Goal: Task Accomplishment & Management: Manage account settings

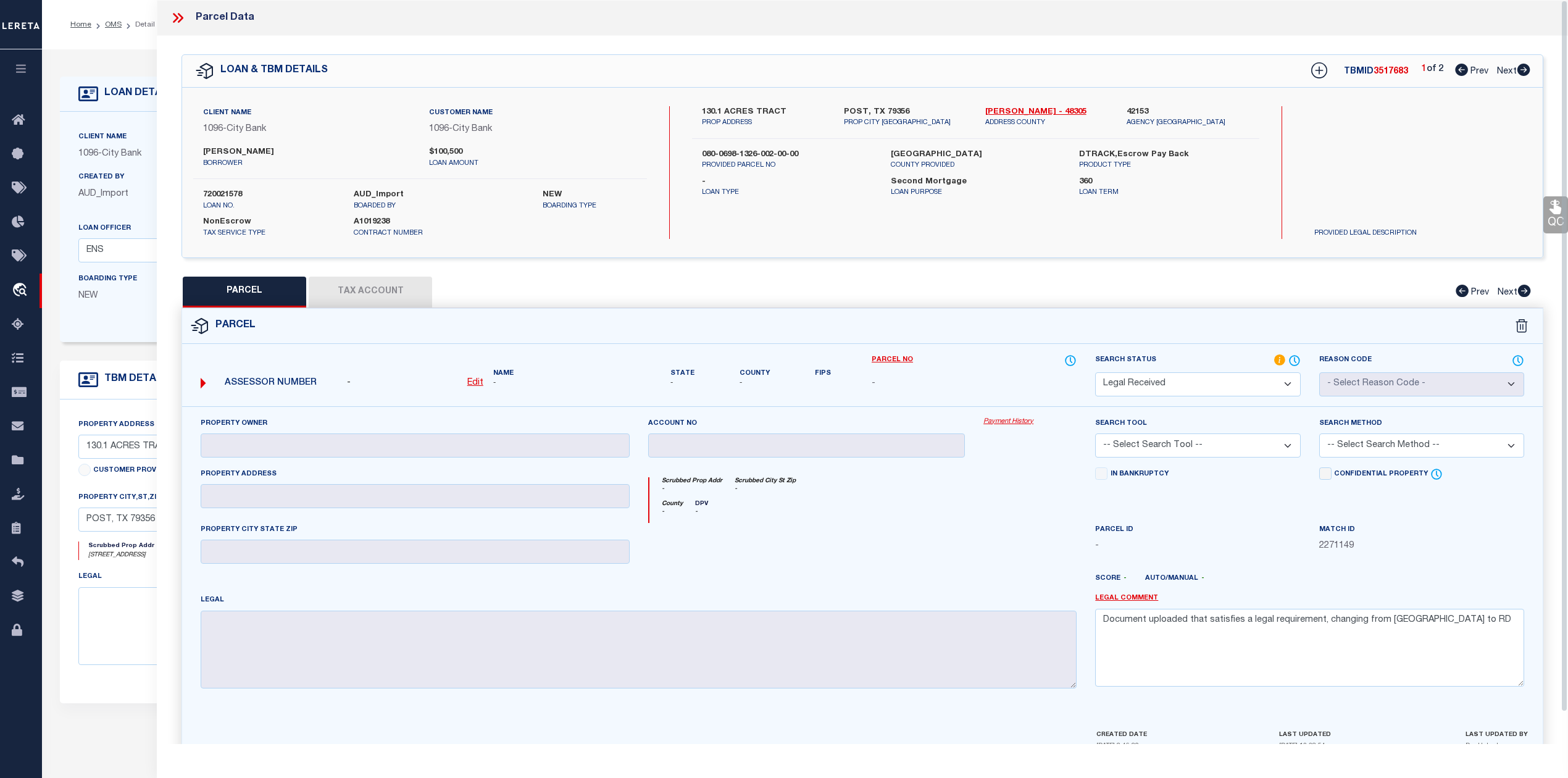
select select "200"
select select "RD"
select select "13956"
select select "1346"
select select "100"
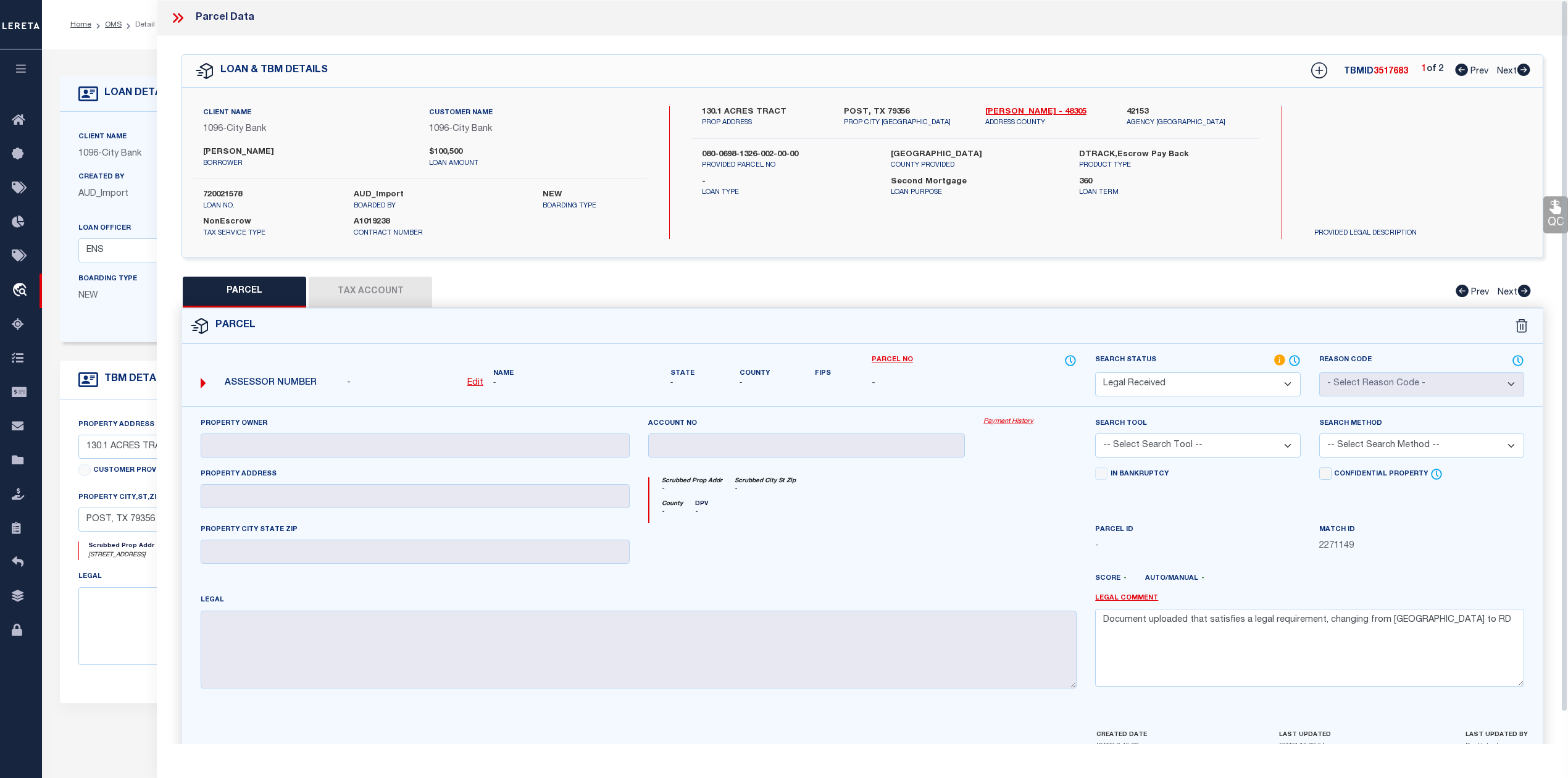
select select "NonEscrow"
click at [853, 322] on div "Parcel" at bounding box center [862, 326] width 1361 height 35
click at [174, 19] on icon at bounding box center [178, 18] width 16 height 16
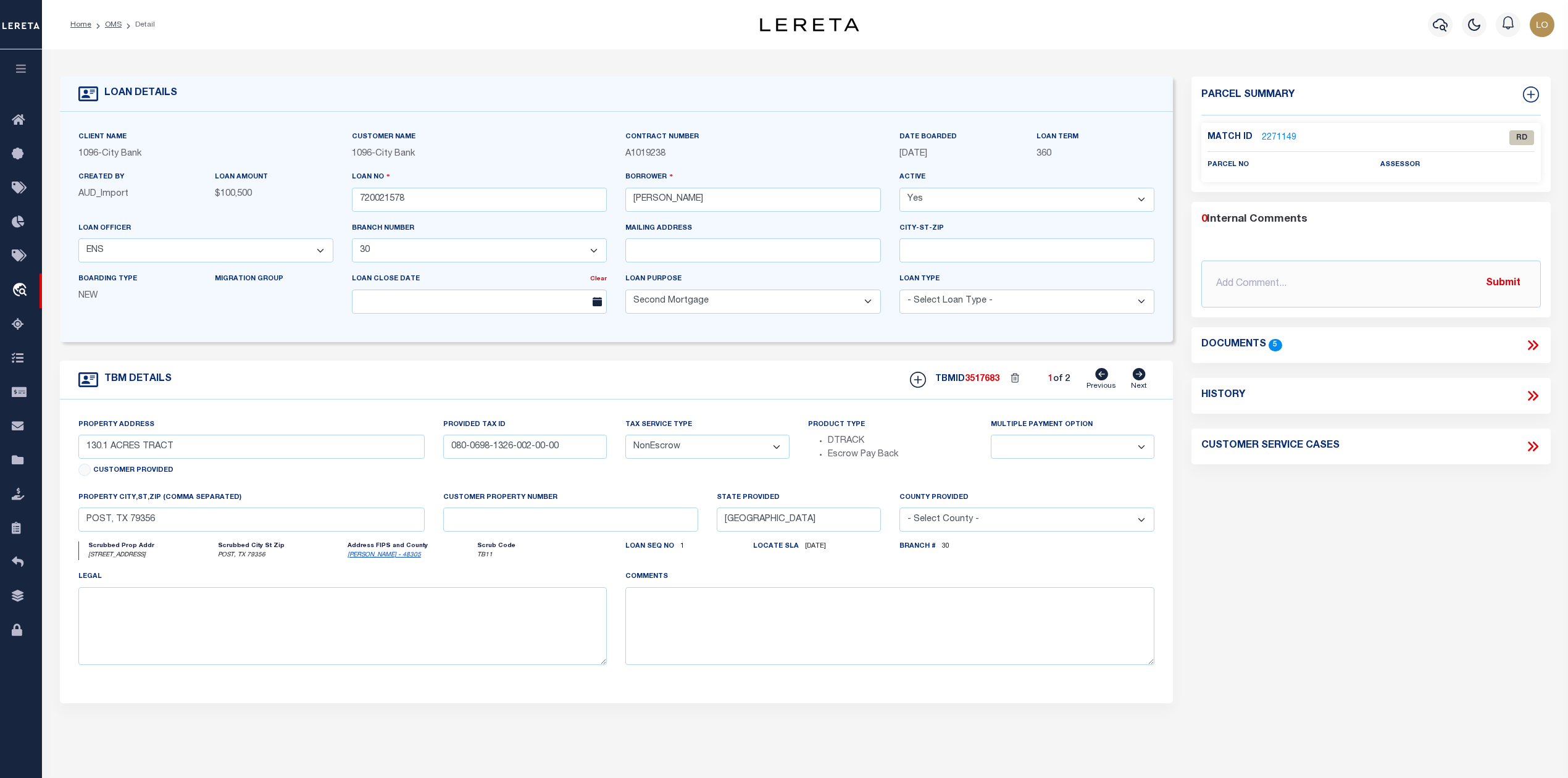
click at [116, 31] on ol "Home OMS Detail" at bounding box center [112, 25] width 104 height 26
click at [112, 25] on link "OMS" at bounding box center [113, 24] width 17 height 7
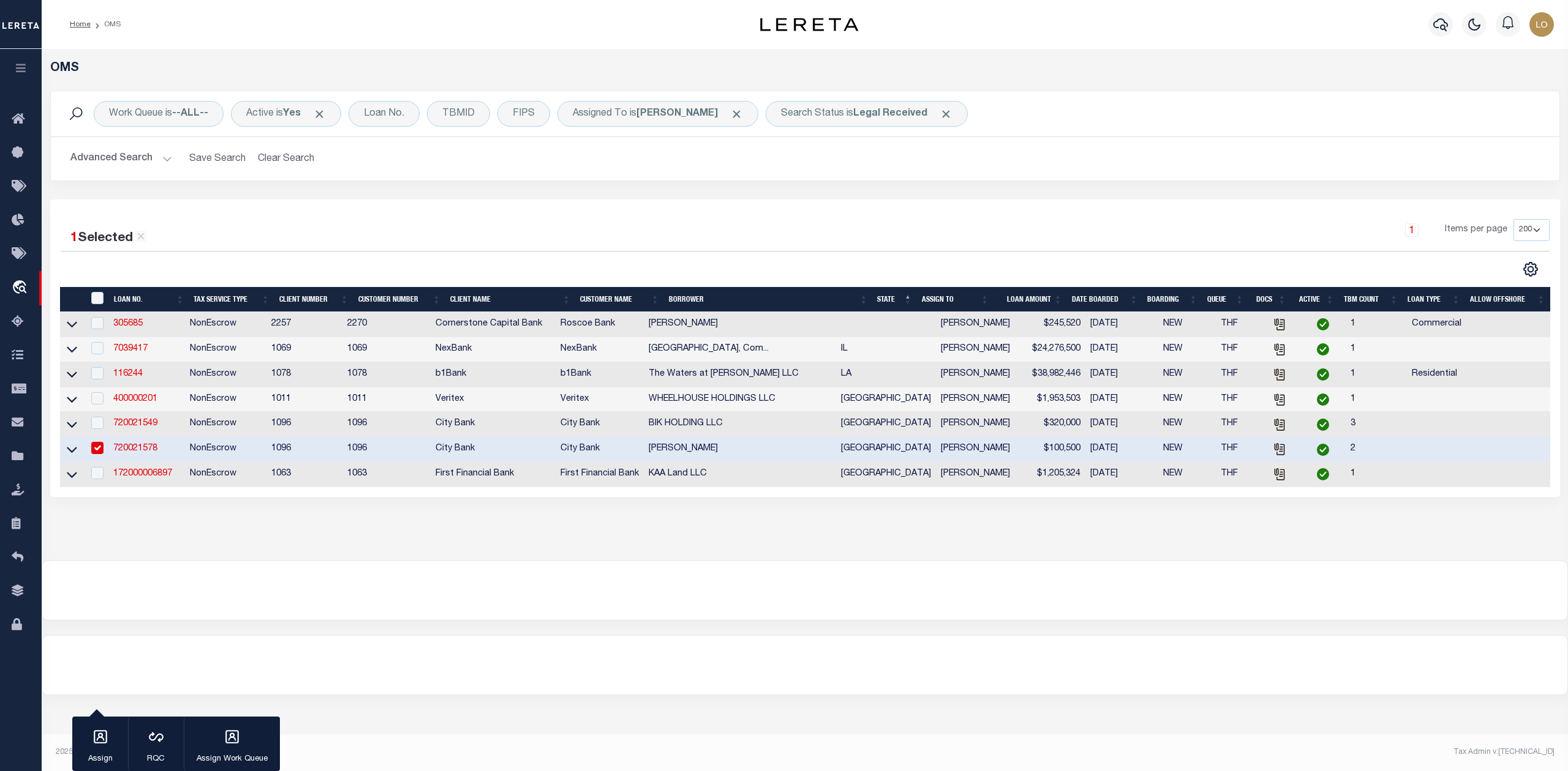
click at [726, 620] on div at bounding box center [805, 590] width 1525 height 58
click at [100, 453] on input "checkbox" at bounding box center [97, 448] width 12 height 12
checkbox input "false"
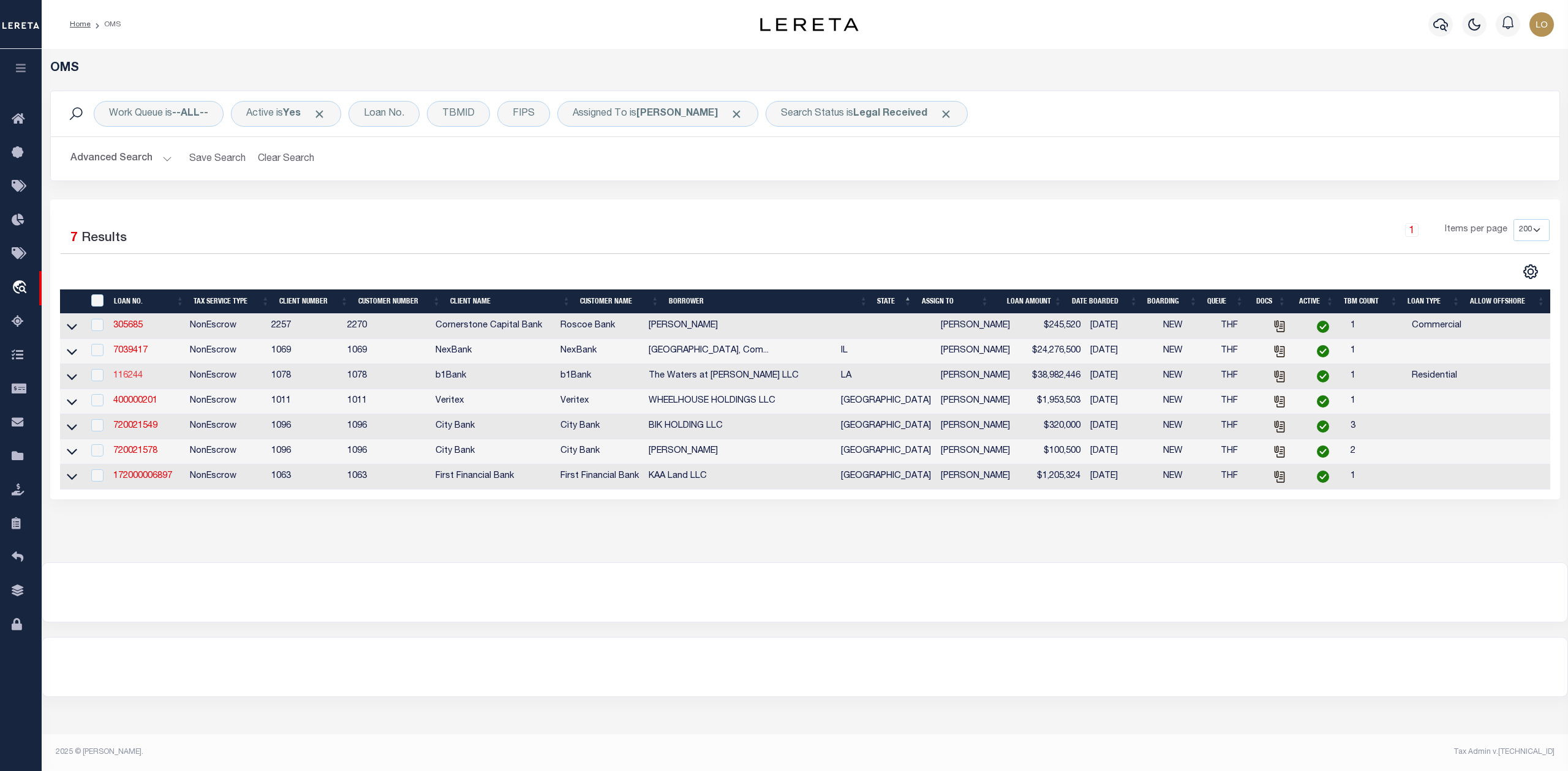
click at [130, 380] on link "116244" at bounding box center [128, 375] width 30 height 8
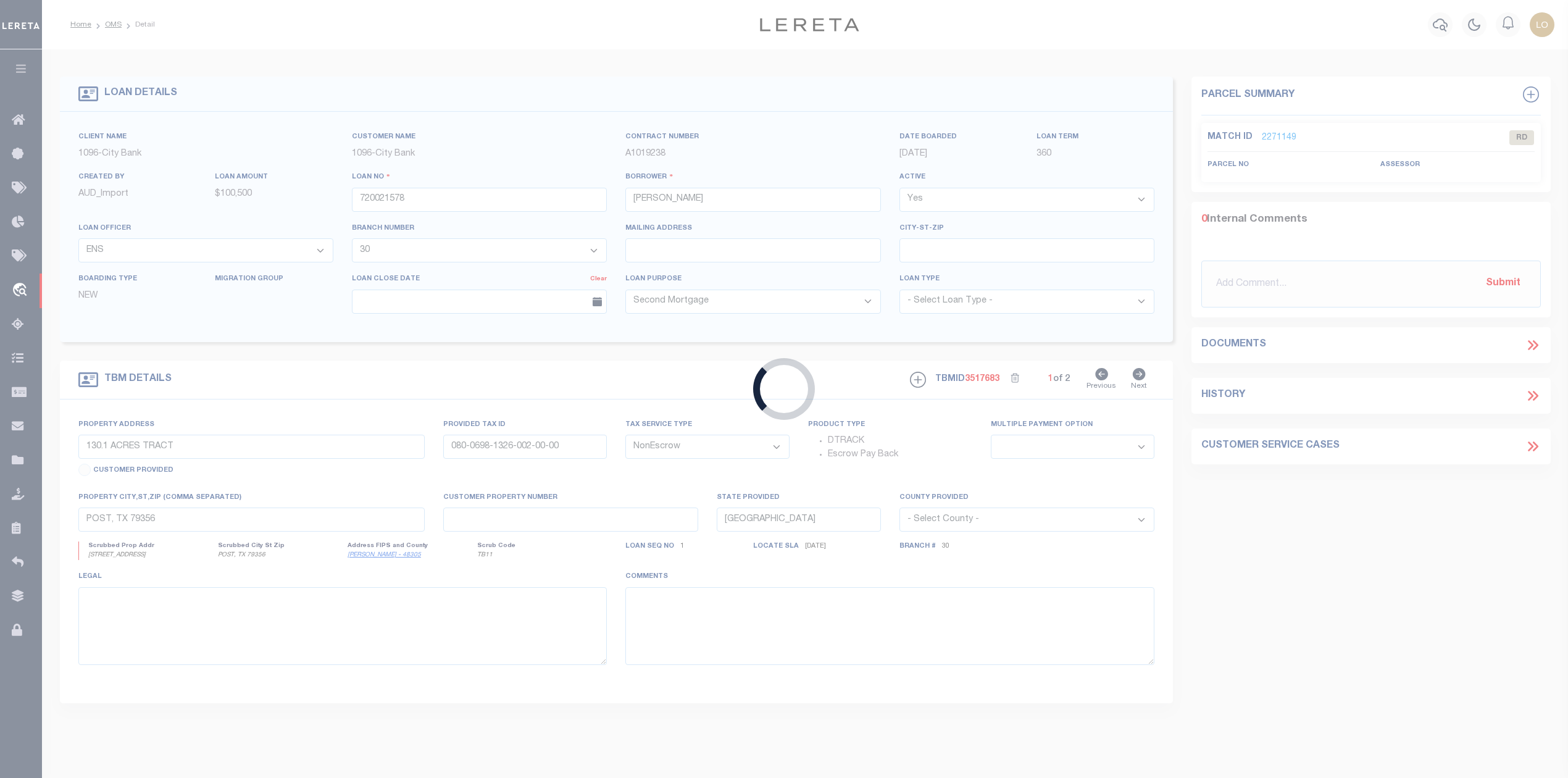
type input "116244"
type input "The Waters at [PERSON_NAME] LLC"
select select
type input "[DATE]"
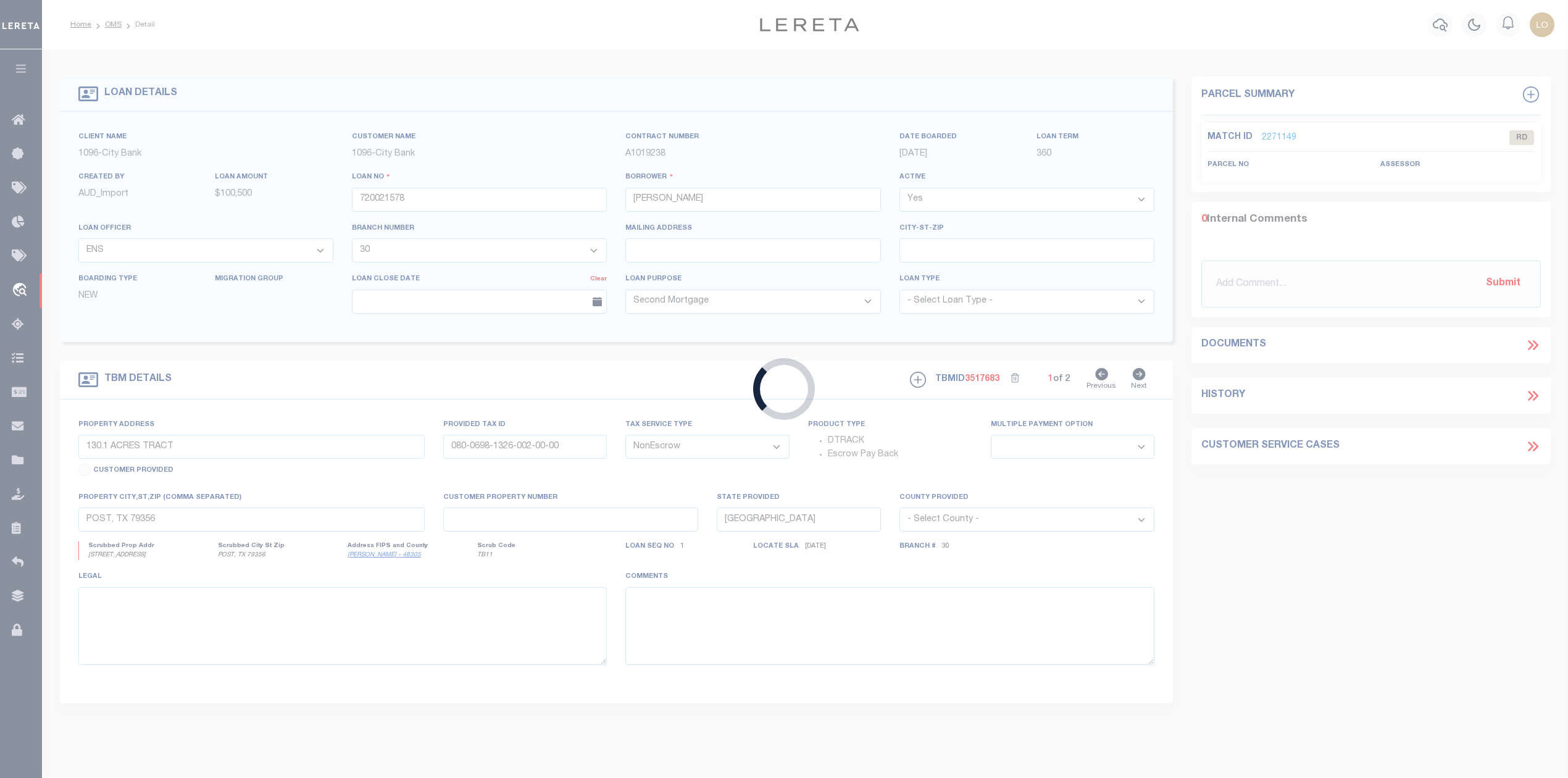
select select
select select "10"
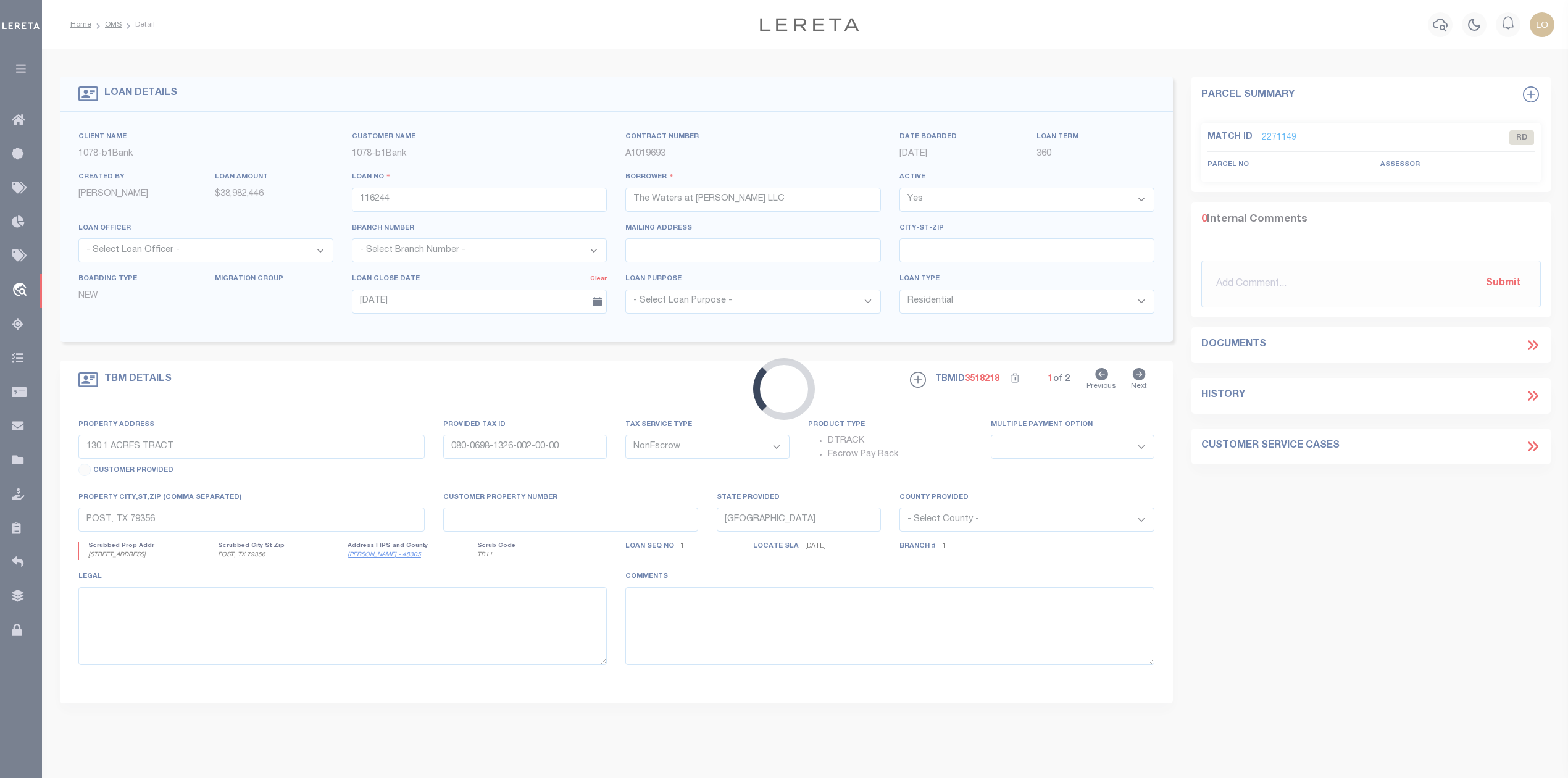
type input "[GEOGRAPHIC_DATA][STREET_ADDRESS],"
select select
type input "[PERSON_NAME] LA 70737"
type input "20037493"
type input "LA"
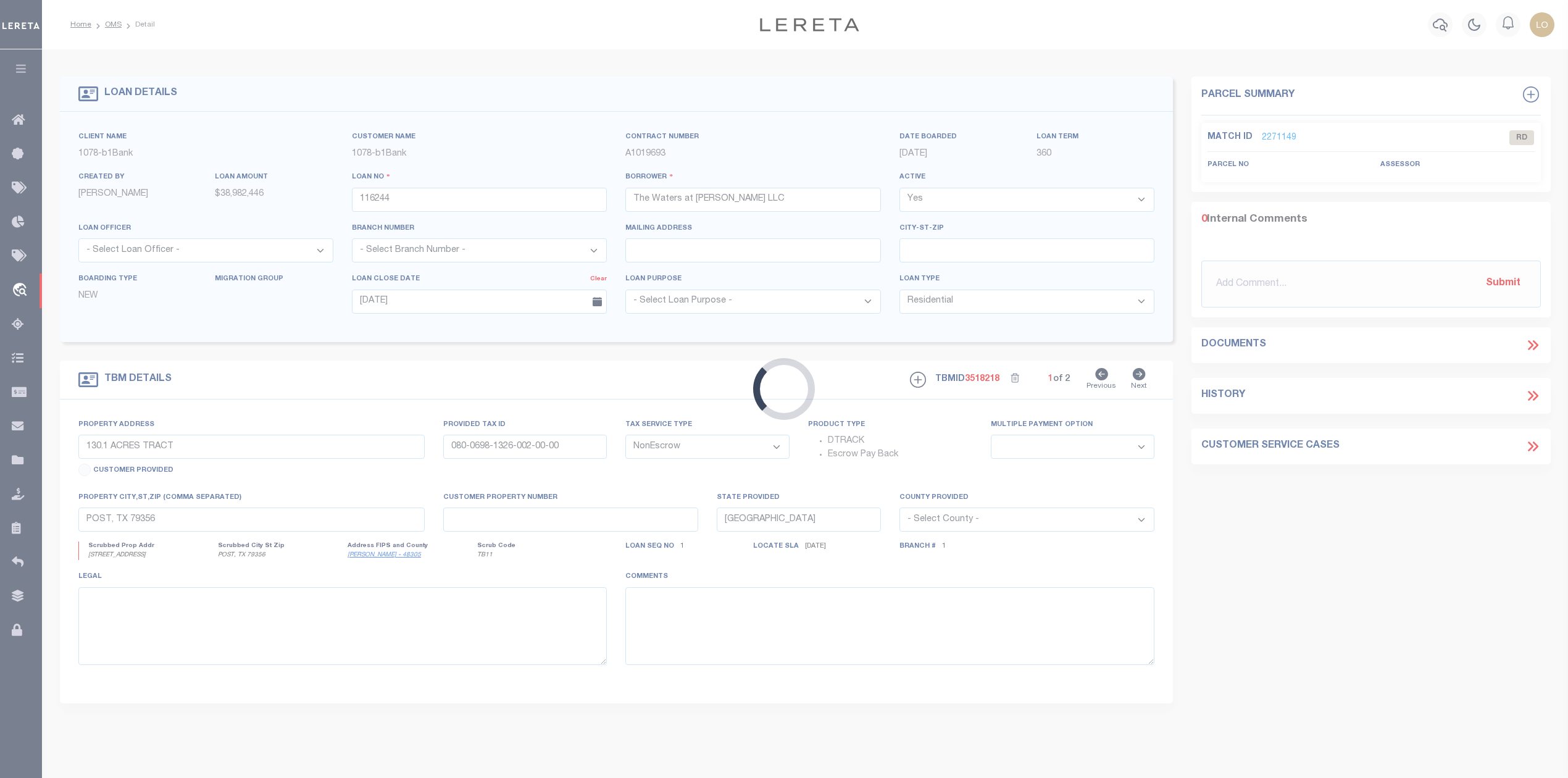
type textarea "A certain parcel or tract of land designated as Lot C-5-A-1, being located in S…"
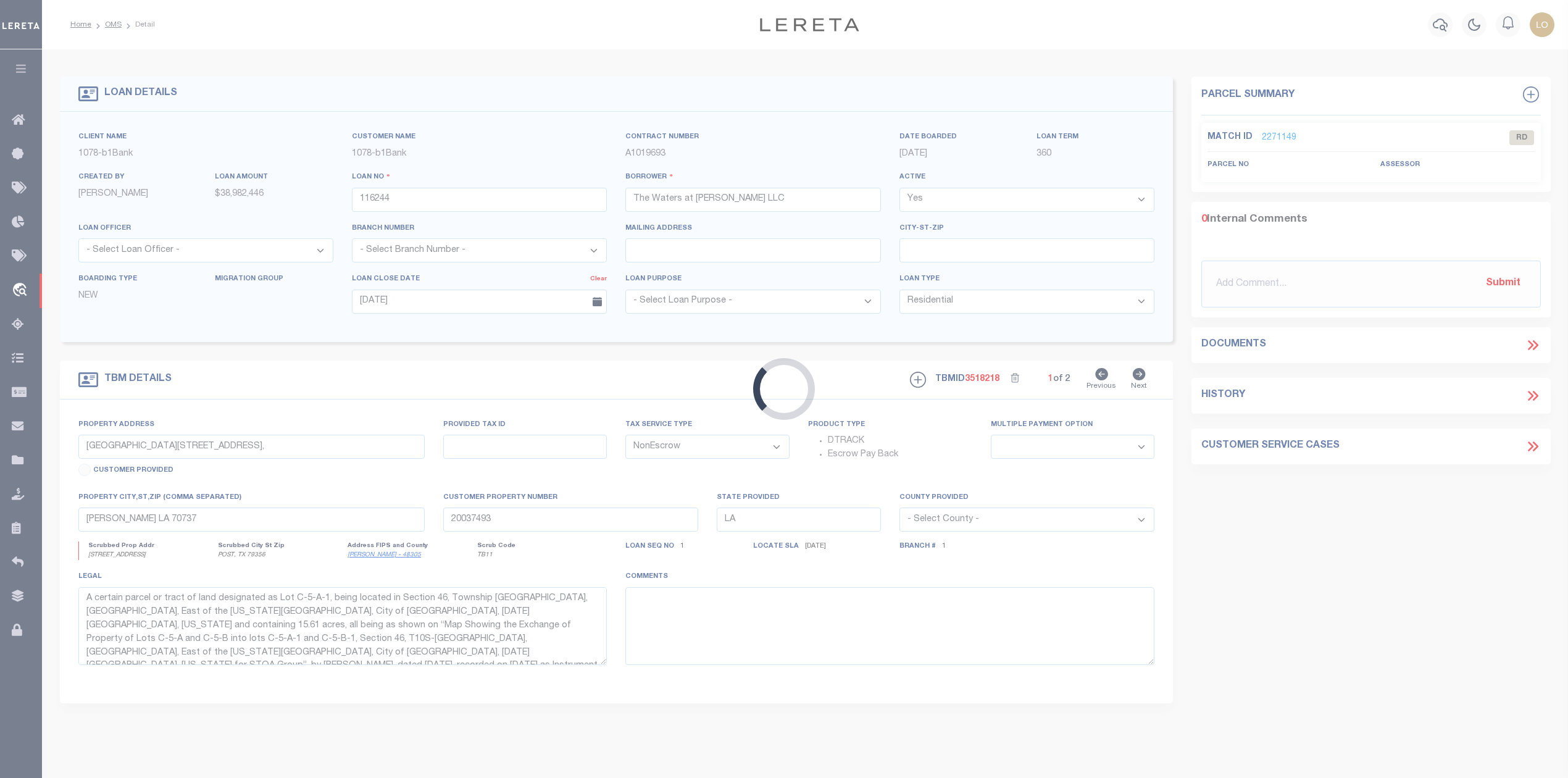
select select "10177"
select select "467"
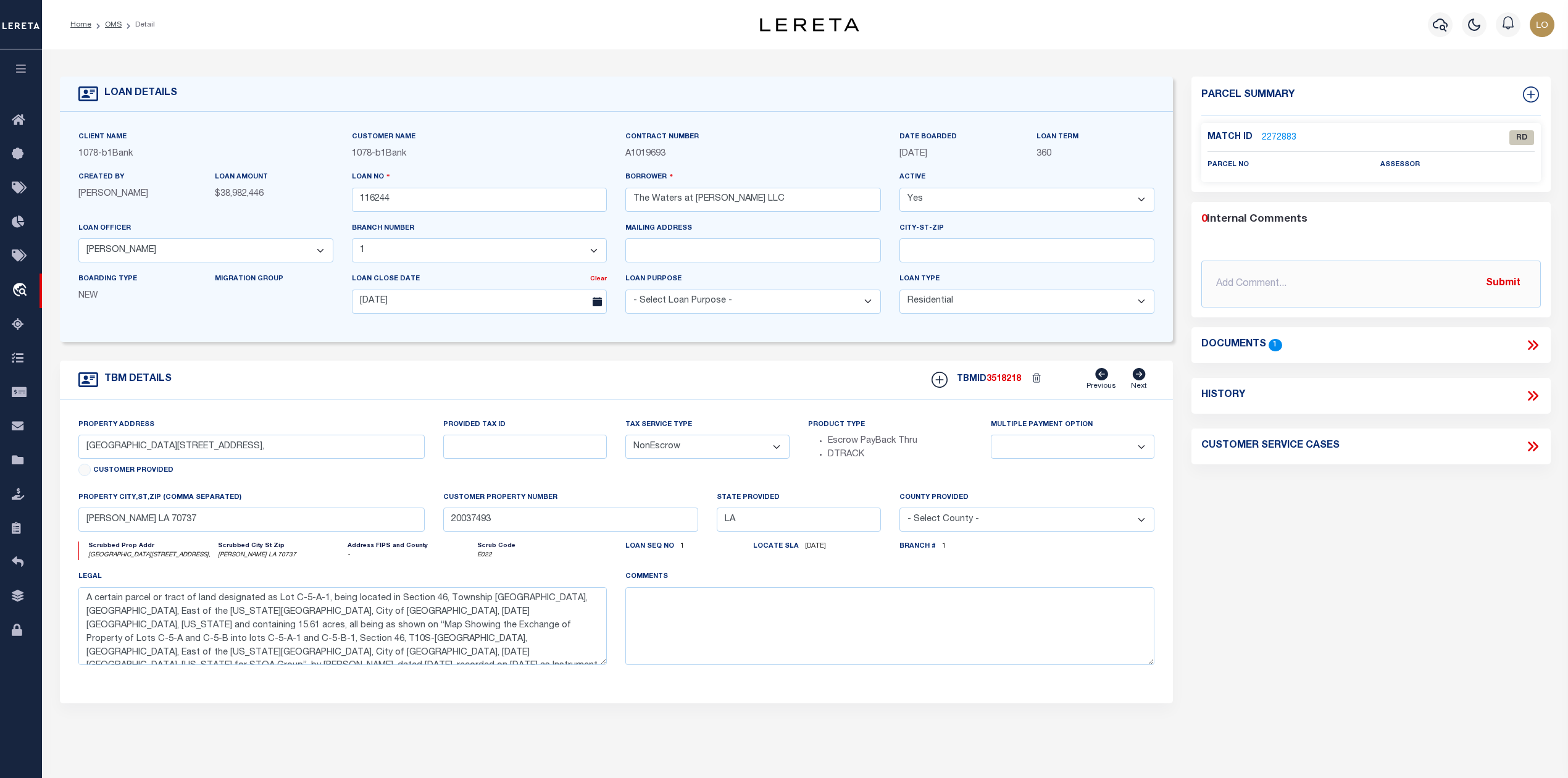
click at [1529, 346] on icon at bounding box center [1532, 345] width 16 height 16
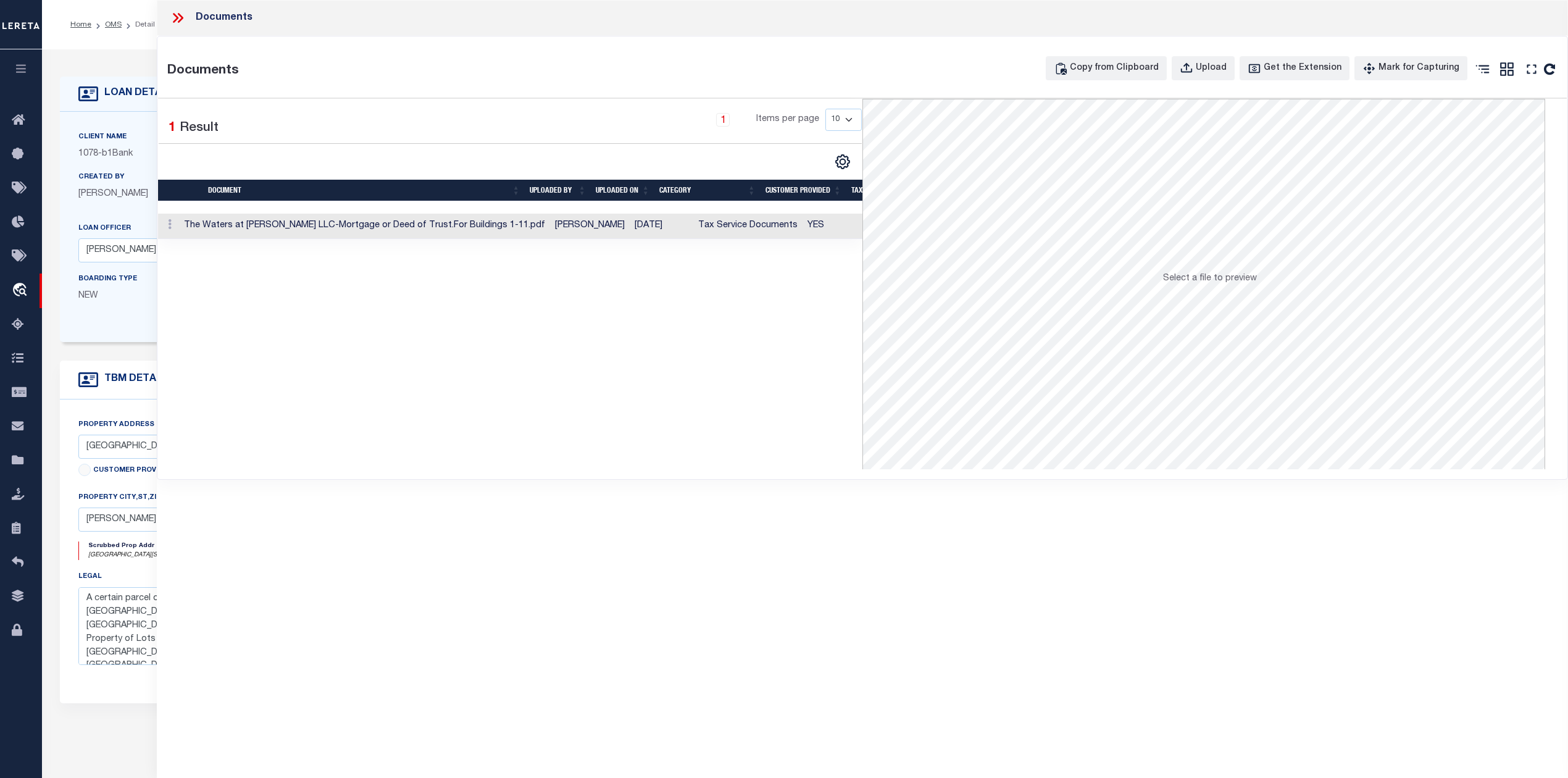
click at [550, 230] on td "[PERSON_NAME]" at bounding box center [590, 226] width 80 height 25
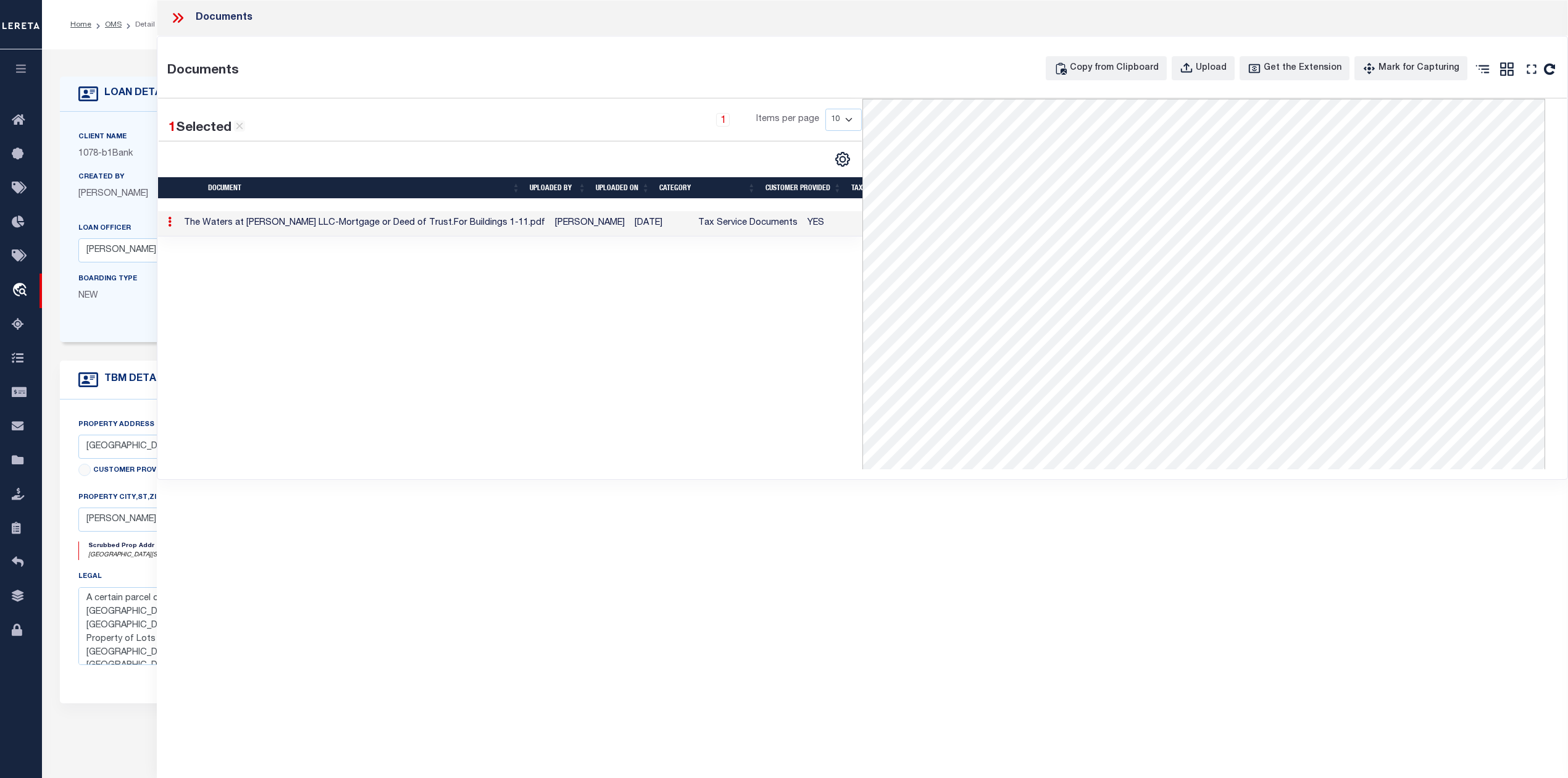
click at [731, 449] on div "1 Selected 1 Result 1 Items per page 10 25 50 100" at bounding box center [510, 284] width 704 height 371
click at [181, 19] on icon at bounding box center [180, 18] width 6 height 10
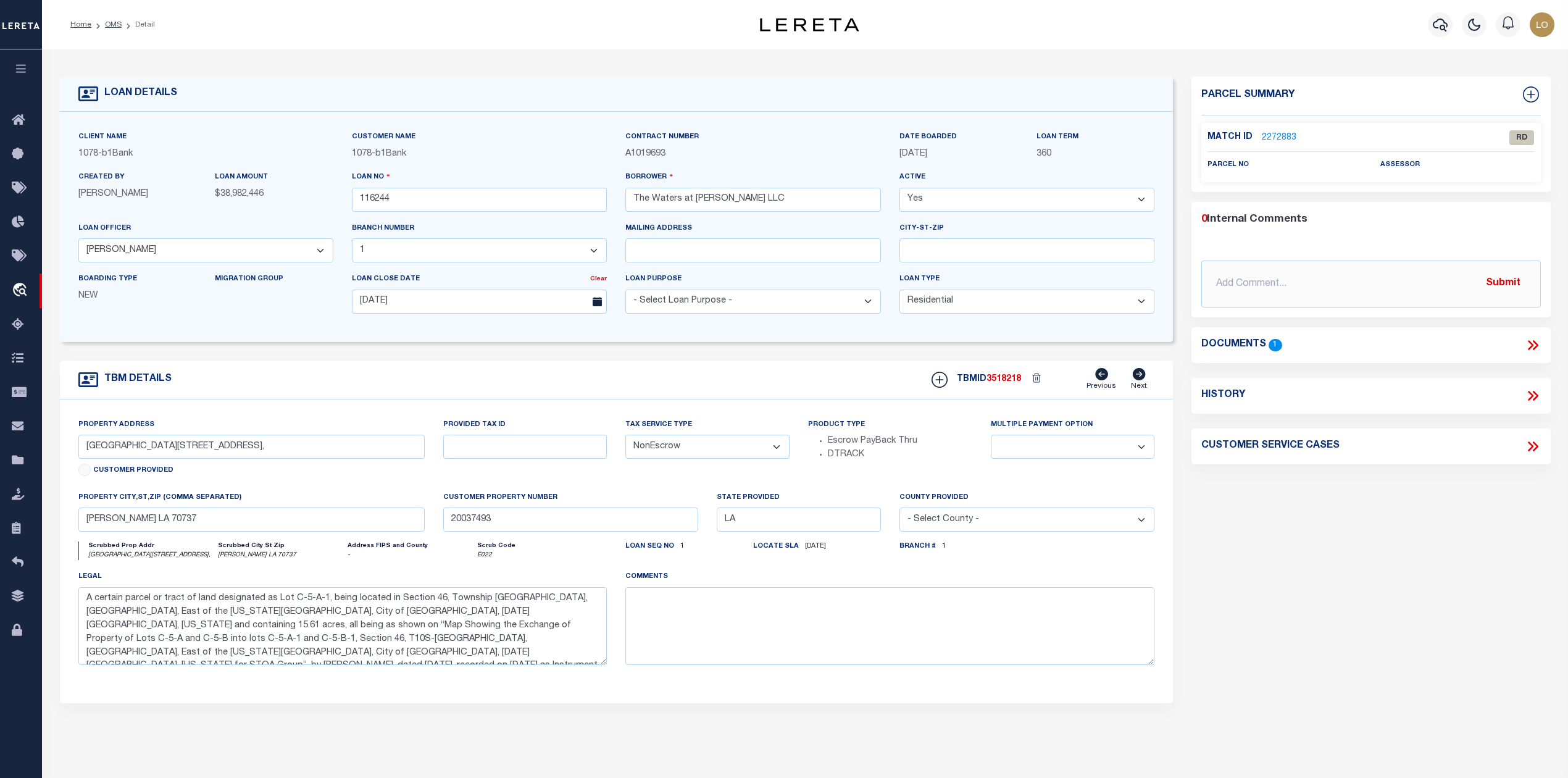
click at [1267, 599] on div "Parcel Summary Match ID 2272883 0" at bounding box center [1370, 414] width 377 height 675
click at [1274, 139] on link "2272883" at bounding box center [1278, 138] width 34 height 13
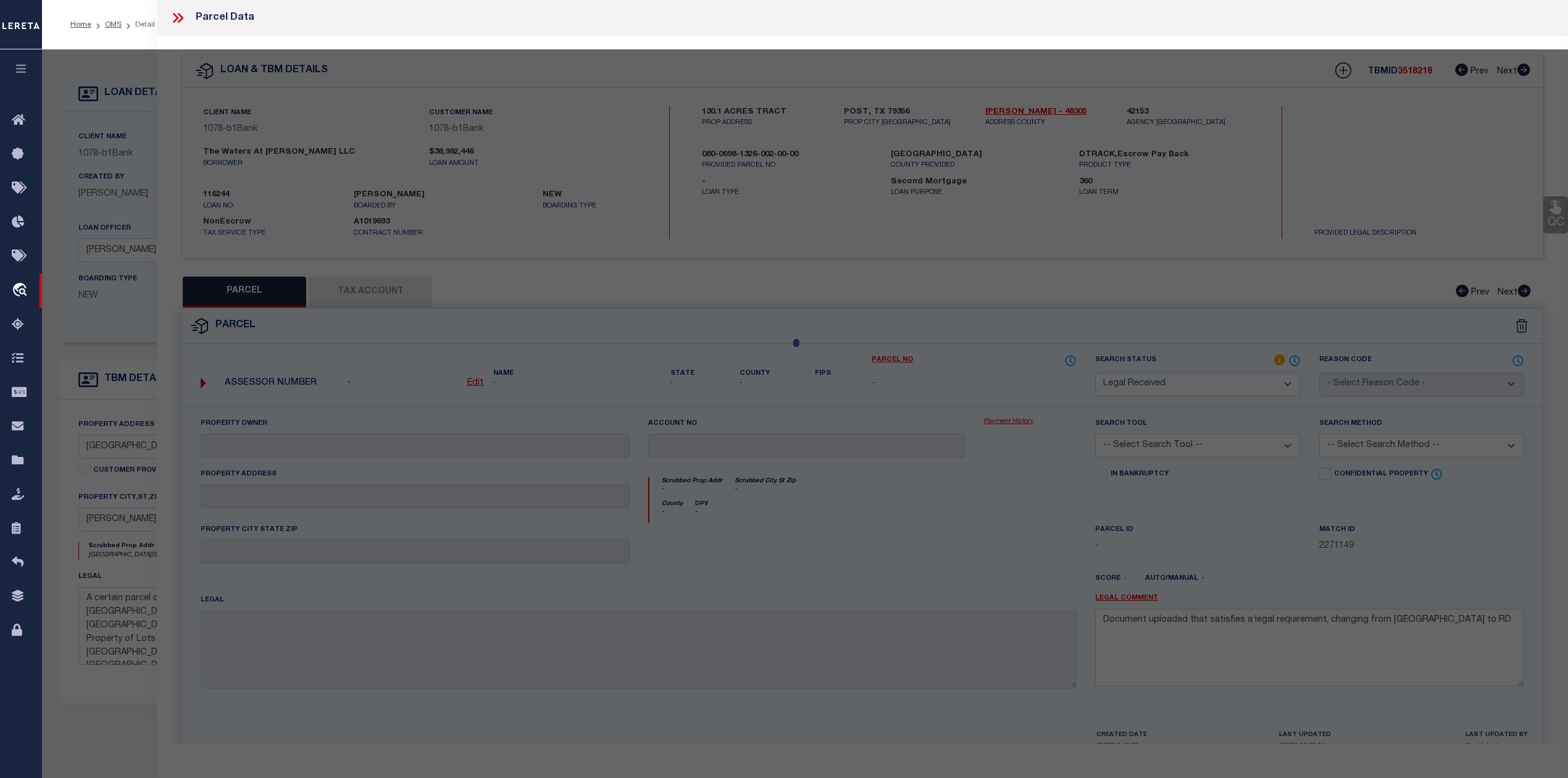
select select "AS"
checkbox input "false"
select select "RD"
checkbox input "false"
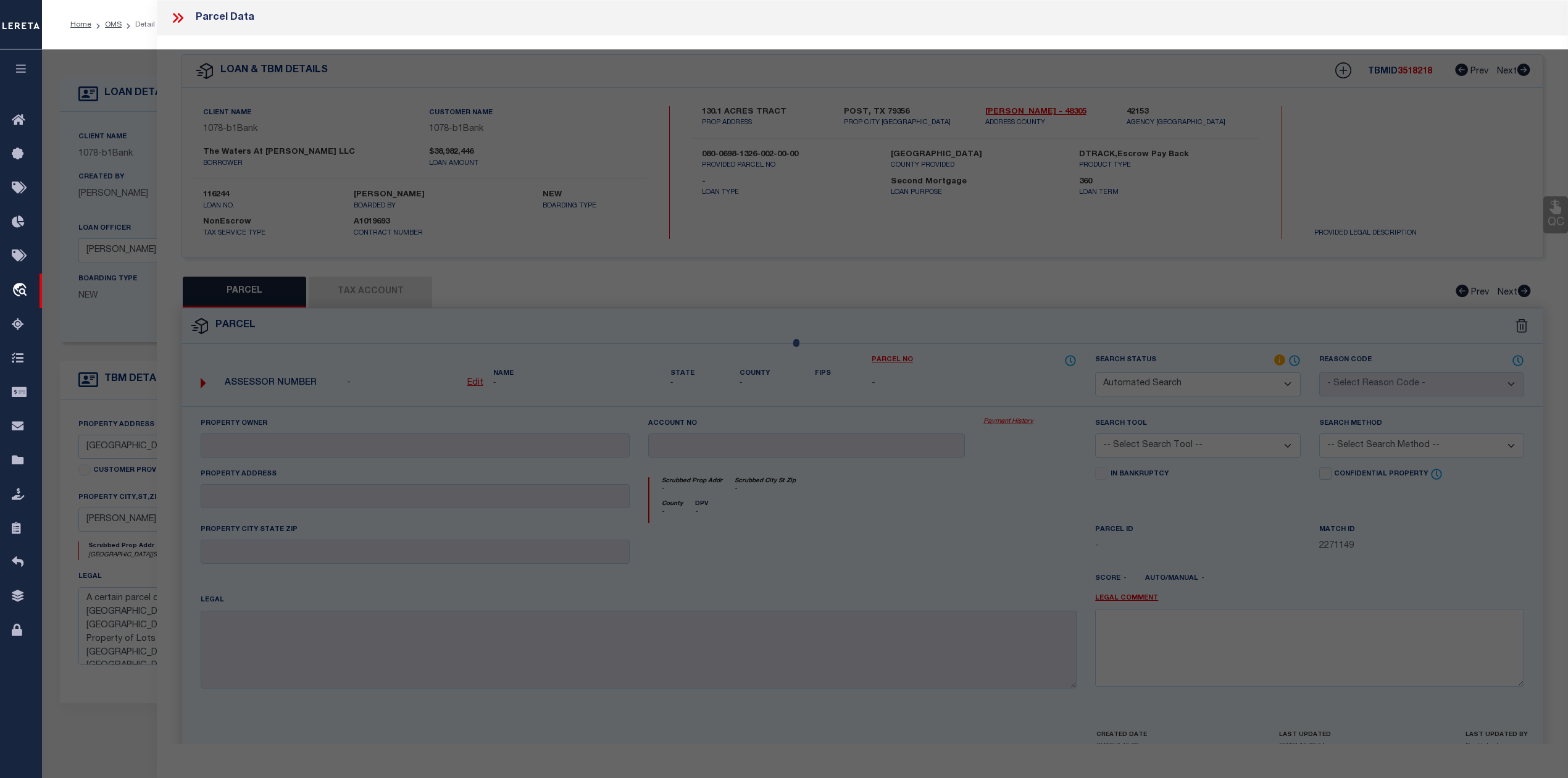
type textarea "Document uploaded that satisfies a legal requirement, changing from [GEOGRAPHIC…"
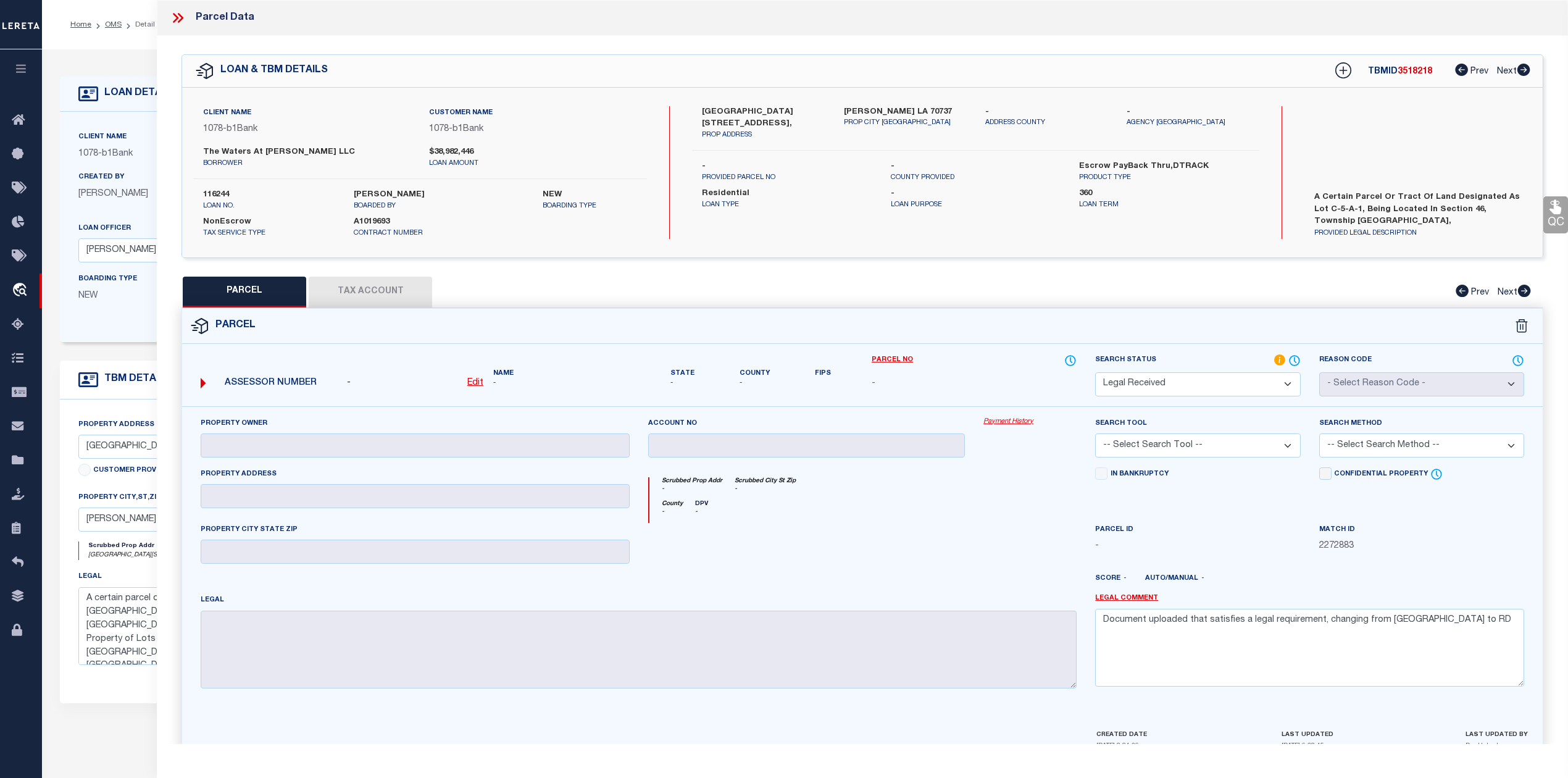
click at [867, 106] on label "[PERSON_NAME] LA 70737" at bounding box center [905, 112] width 123 height 12
copy label "[PERSON_NAME]"
click at [862, 110] on label "[PERSON_NAME] LA 70737" at bounding box center [905, 112] width 123 height 12
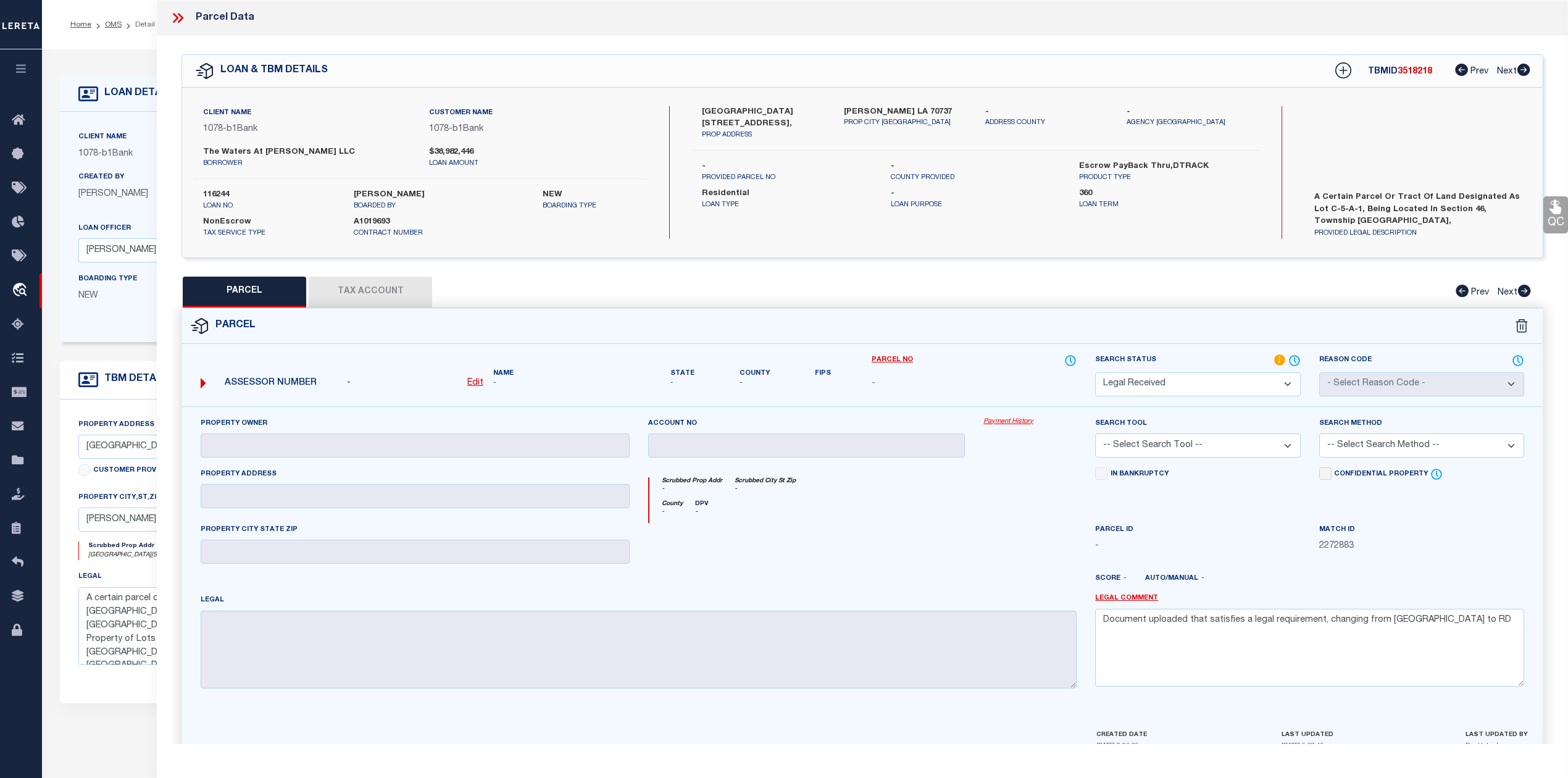
click at [181, 19] on icon at bounding box center [180, 18] width 6 height 10
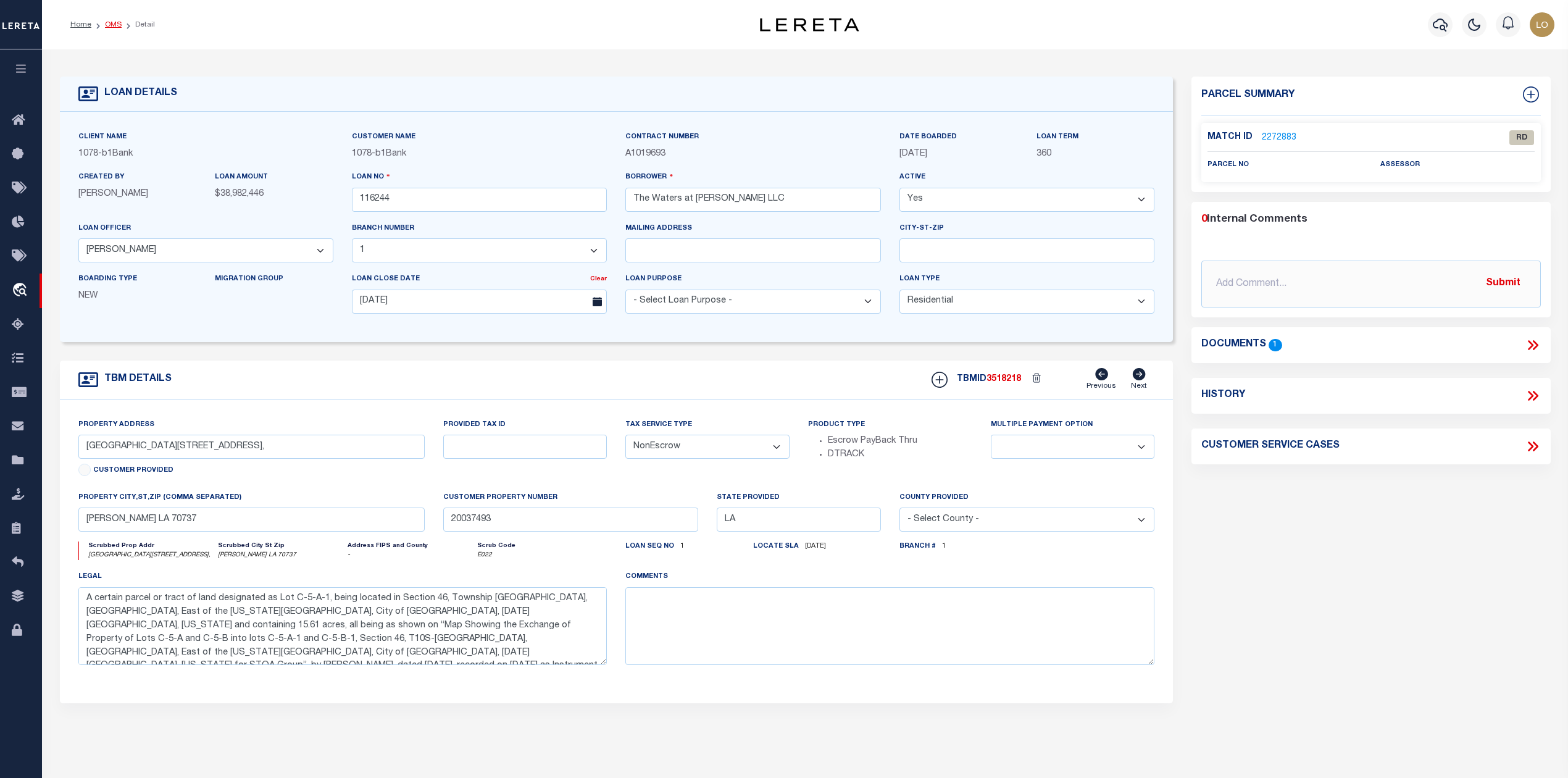
click at [112, 21] on link "OMS" at bounding box center [113, 24] width 17 height 7
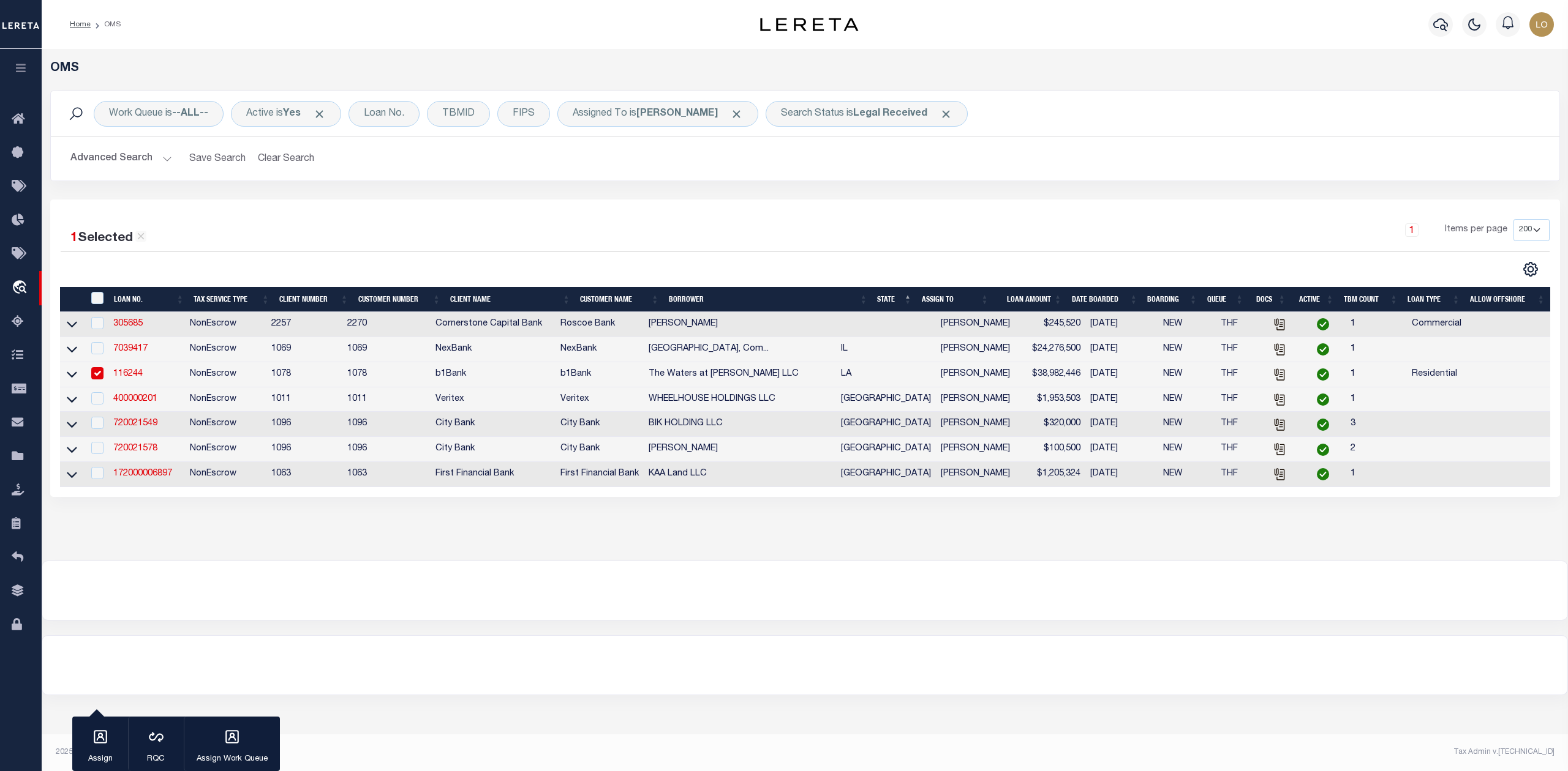
click at [986, 610] on div at bounding box center [805, 590] width 1525 height 58
click at [98, 373] on input "checkbox" at bounding box center [97, 373] width 12 height 12
checkbox input "false"
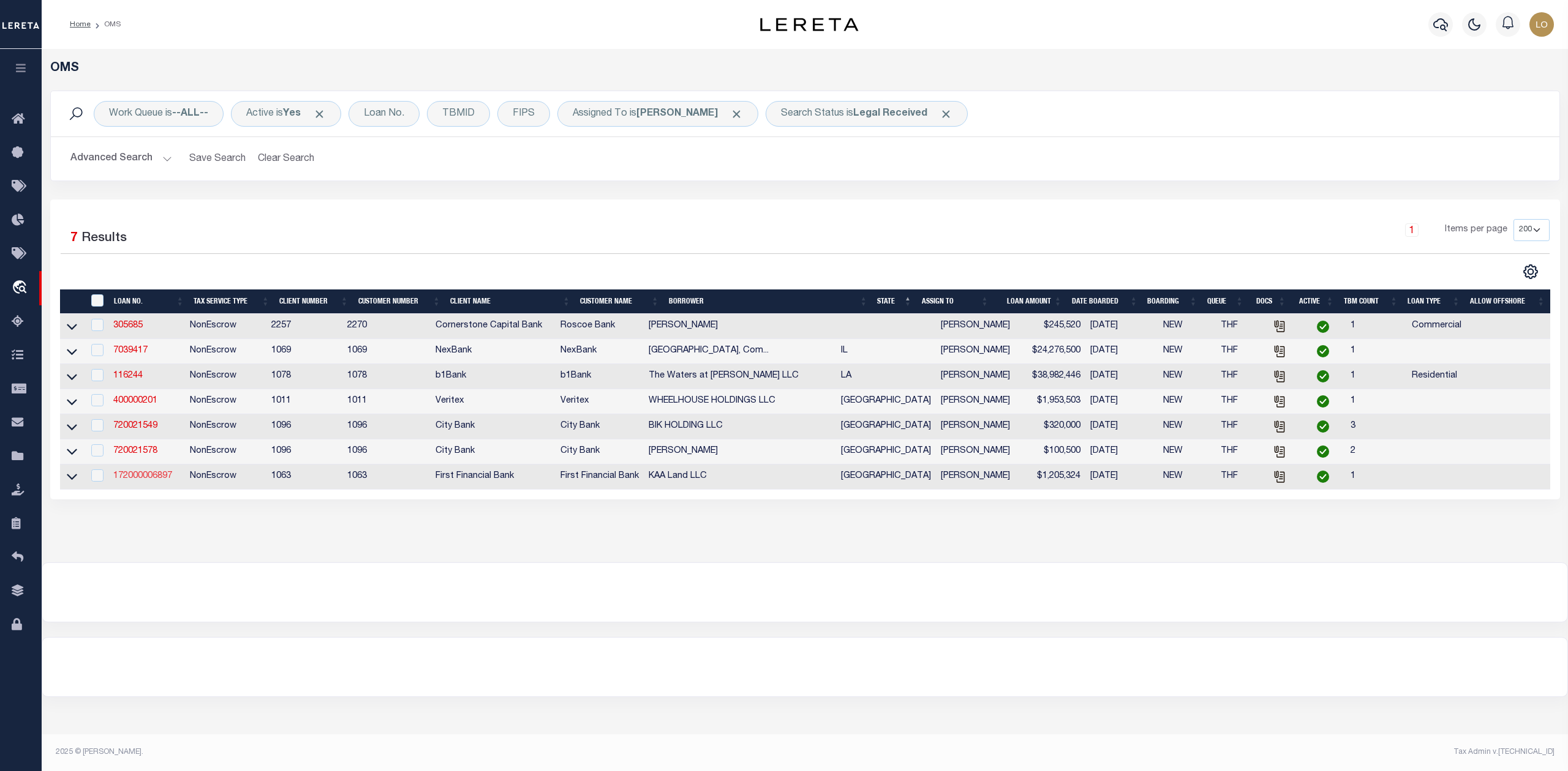
click at [155, 481] on link "172000006897" at bounding box center [142, 476] width 59 height 8
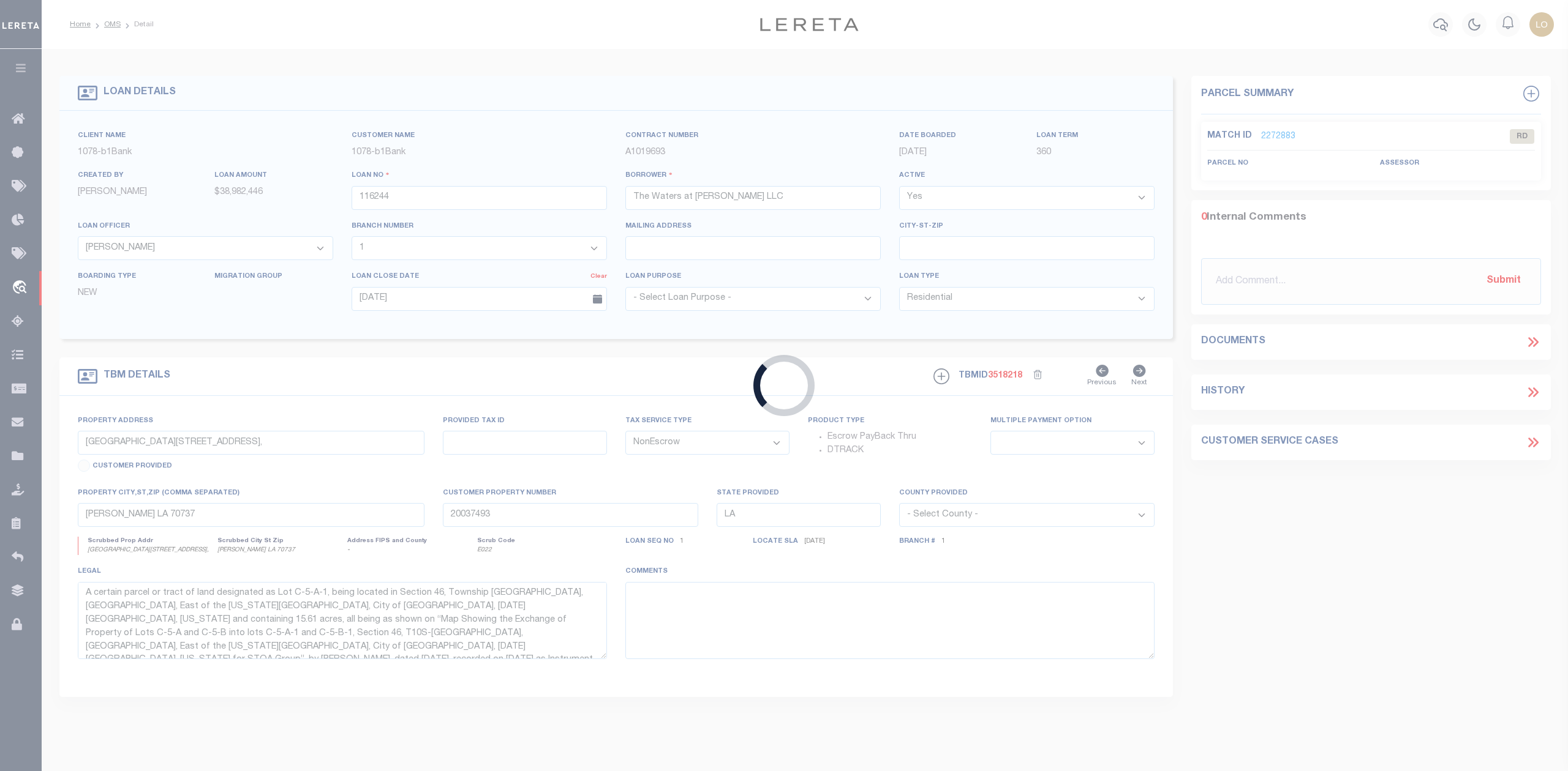
type input "172000006897"
type input "KAA Land LLC"
select select
select select "100"
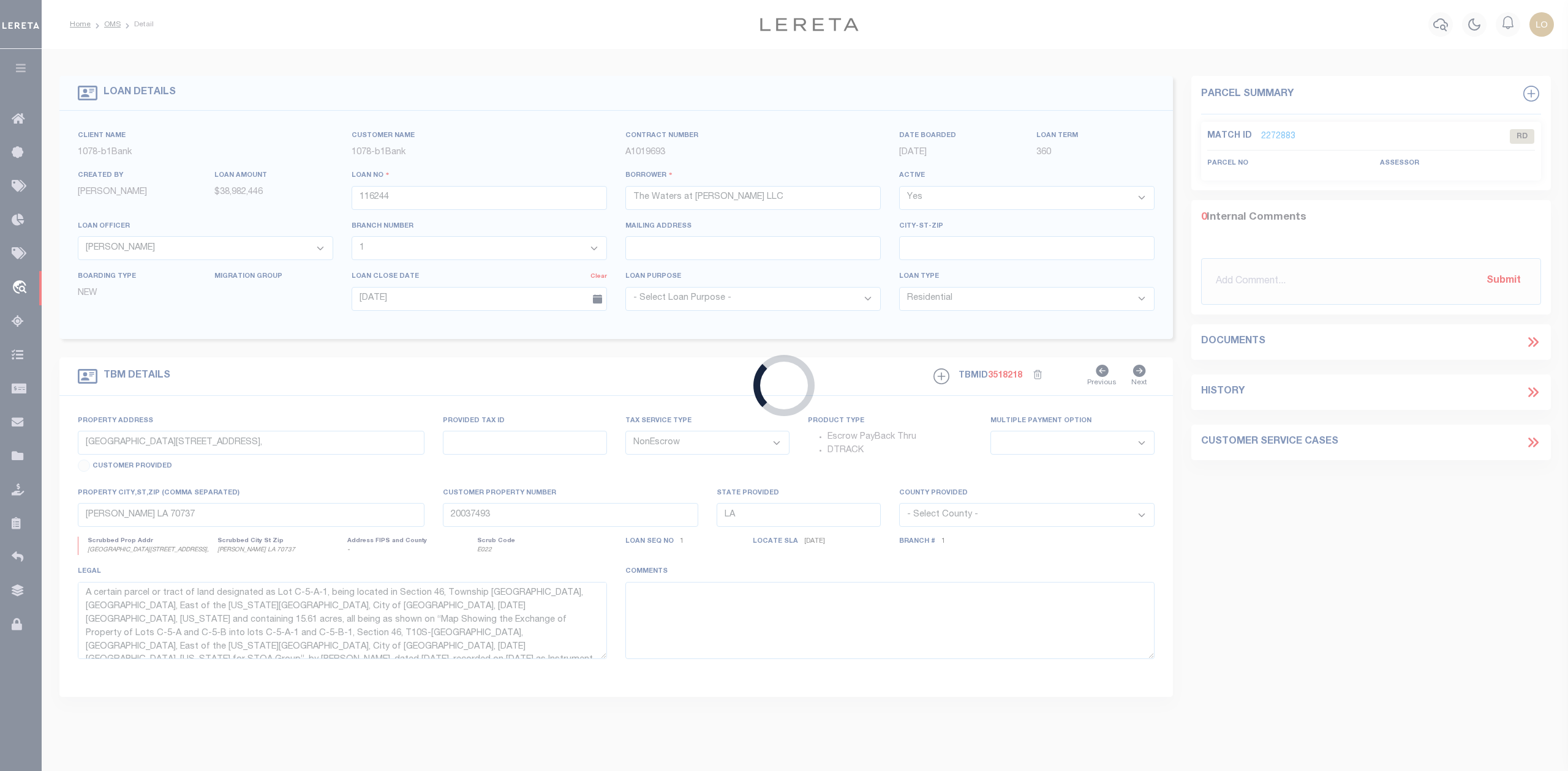
select select
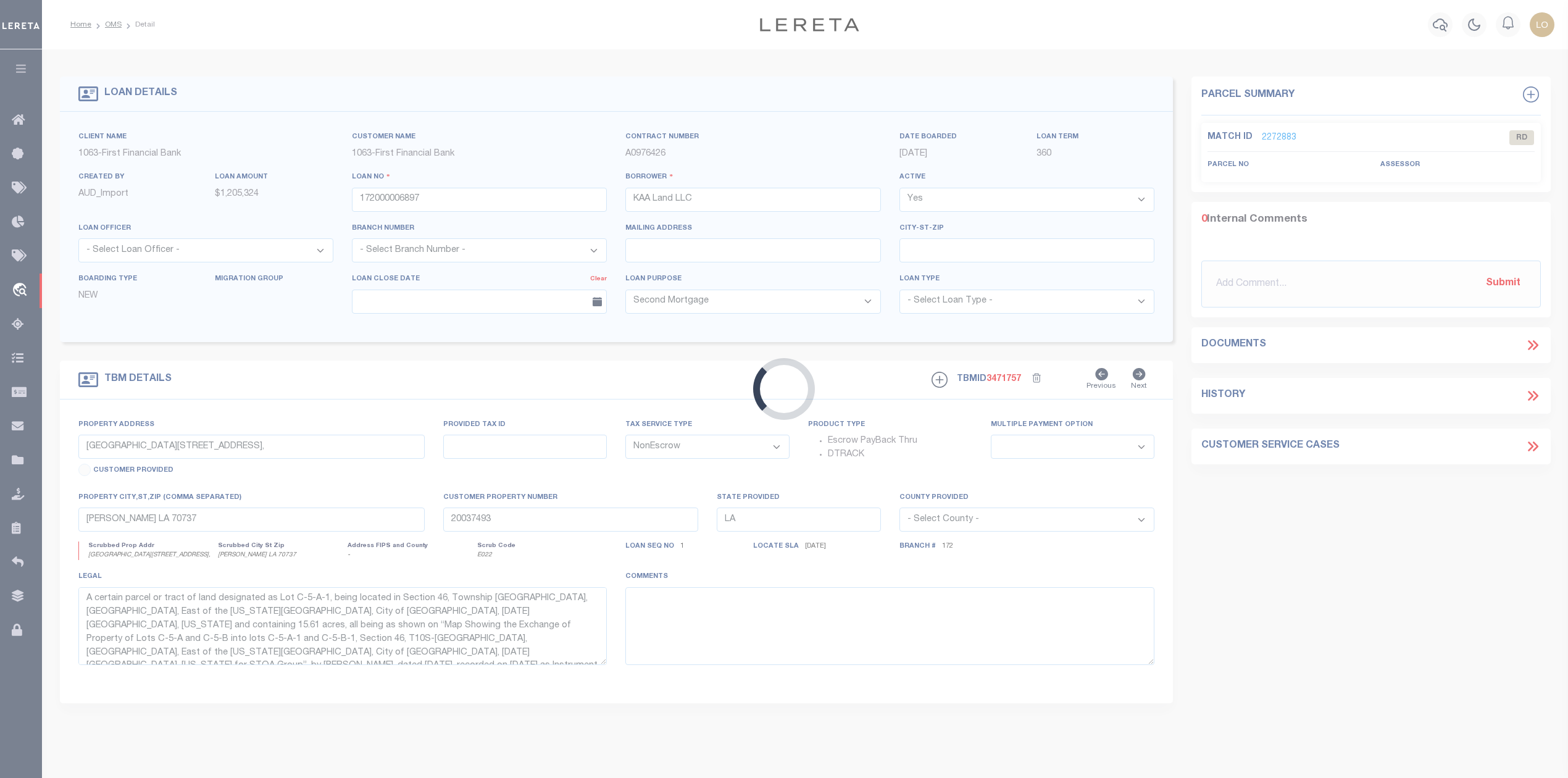
type input "7930 W Grand PKWY S"
select select
type input "Richmond TX 77406"
type input "[GEOGRAPHIC_DATA]"
select select
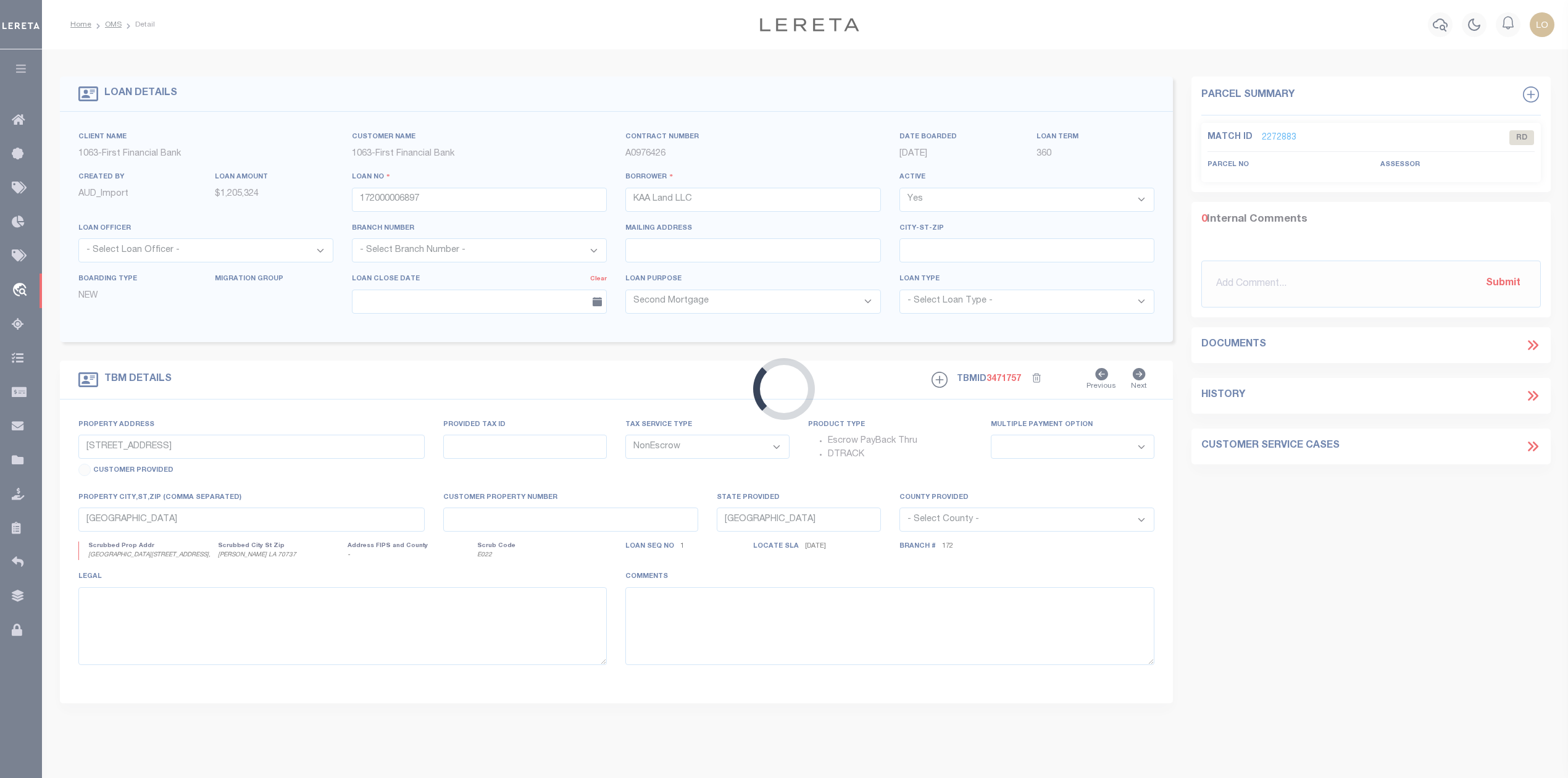
select select "4585"
select select "2318"
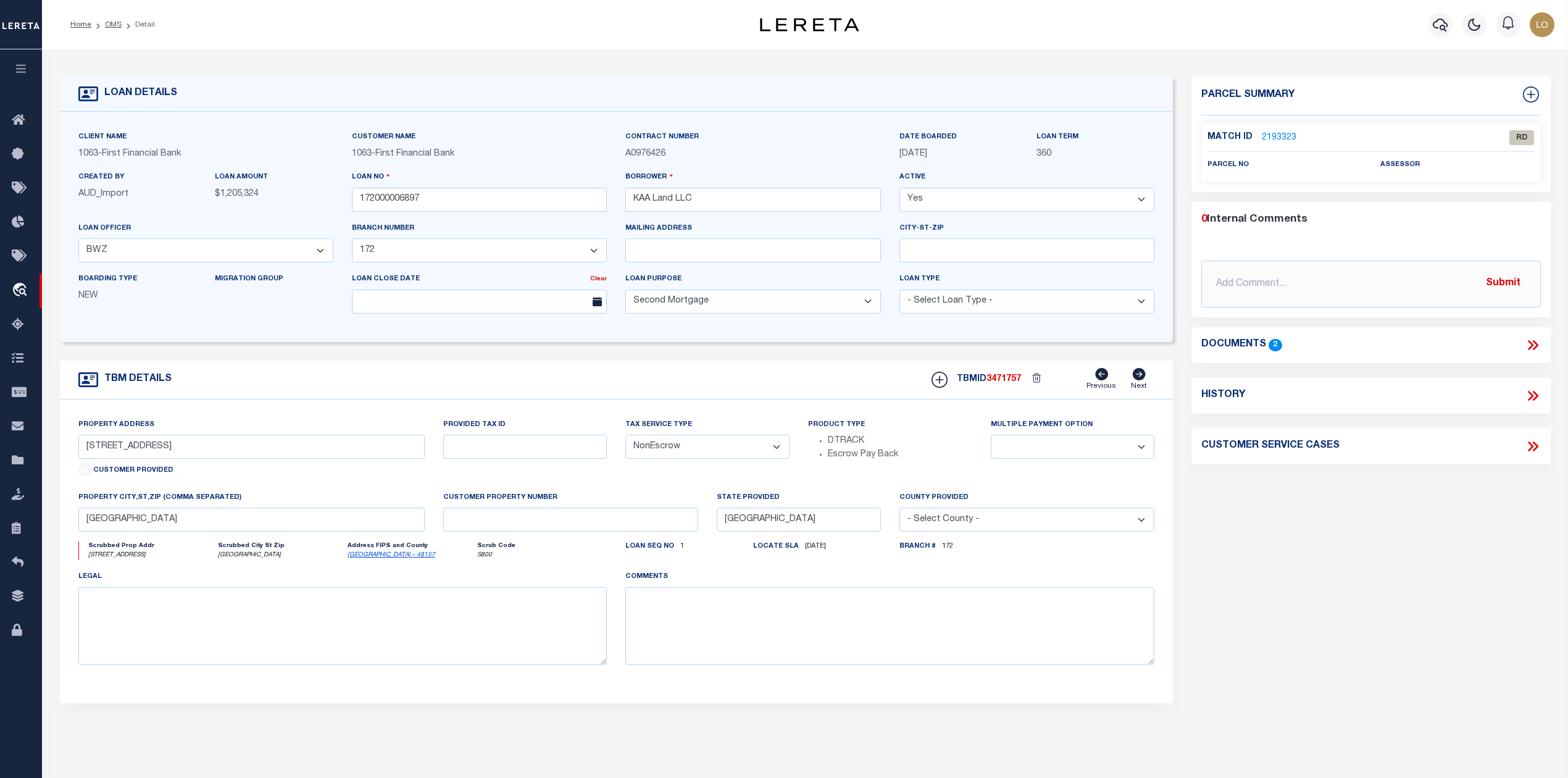
click at [1278, 138] on link "2193323" at bounding box center [1278, 138] width 34 height 13
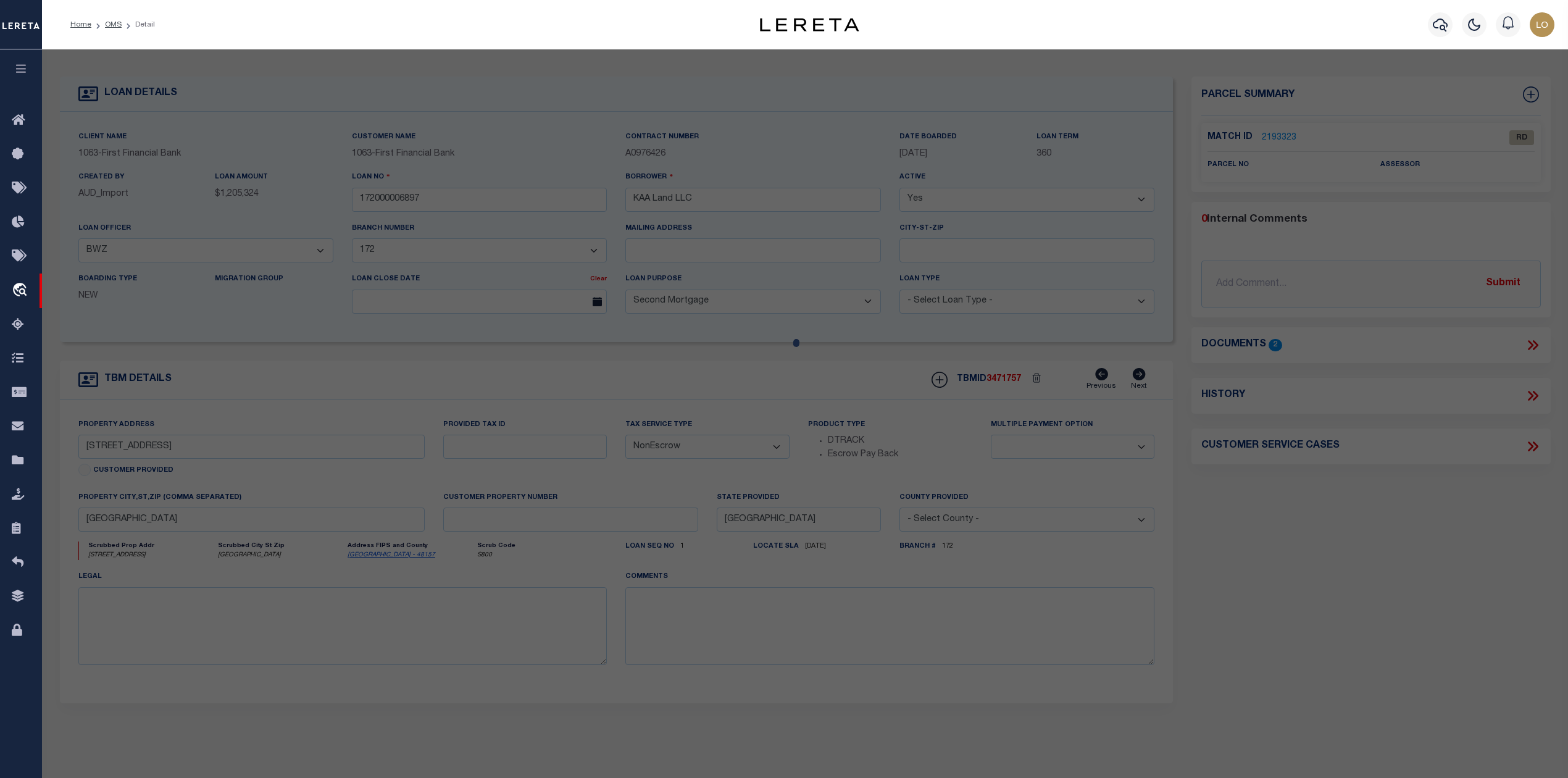
select select "AS"
checkbox input "false"
select select "RD"
checkbox input "false"
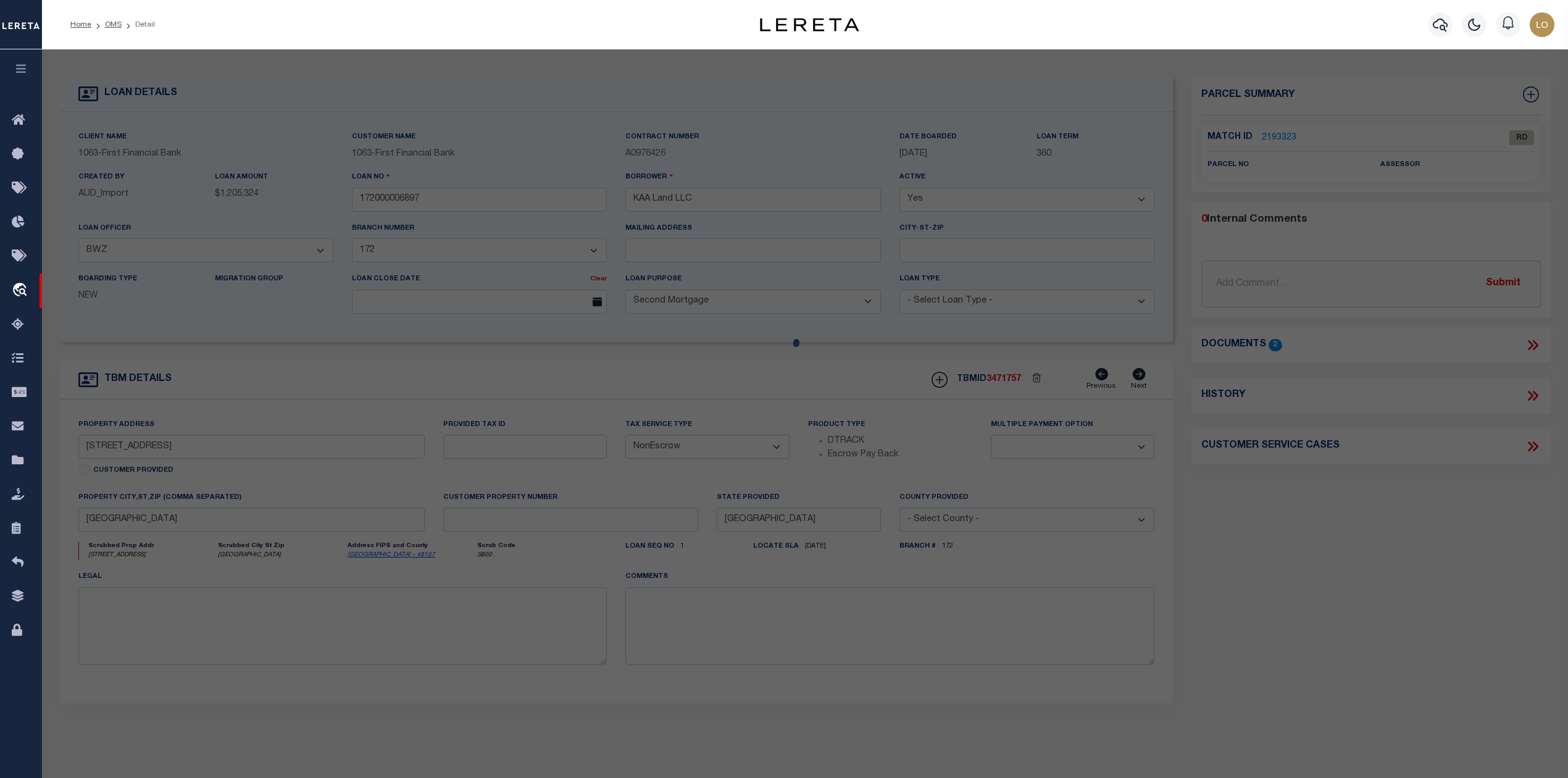
type textarea "Document uploaded that satisfies a legal requirement, changing from [GEOGRAPHIC…"
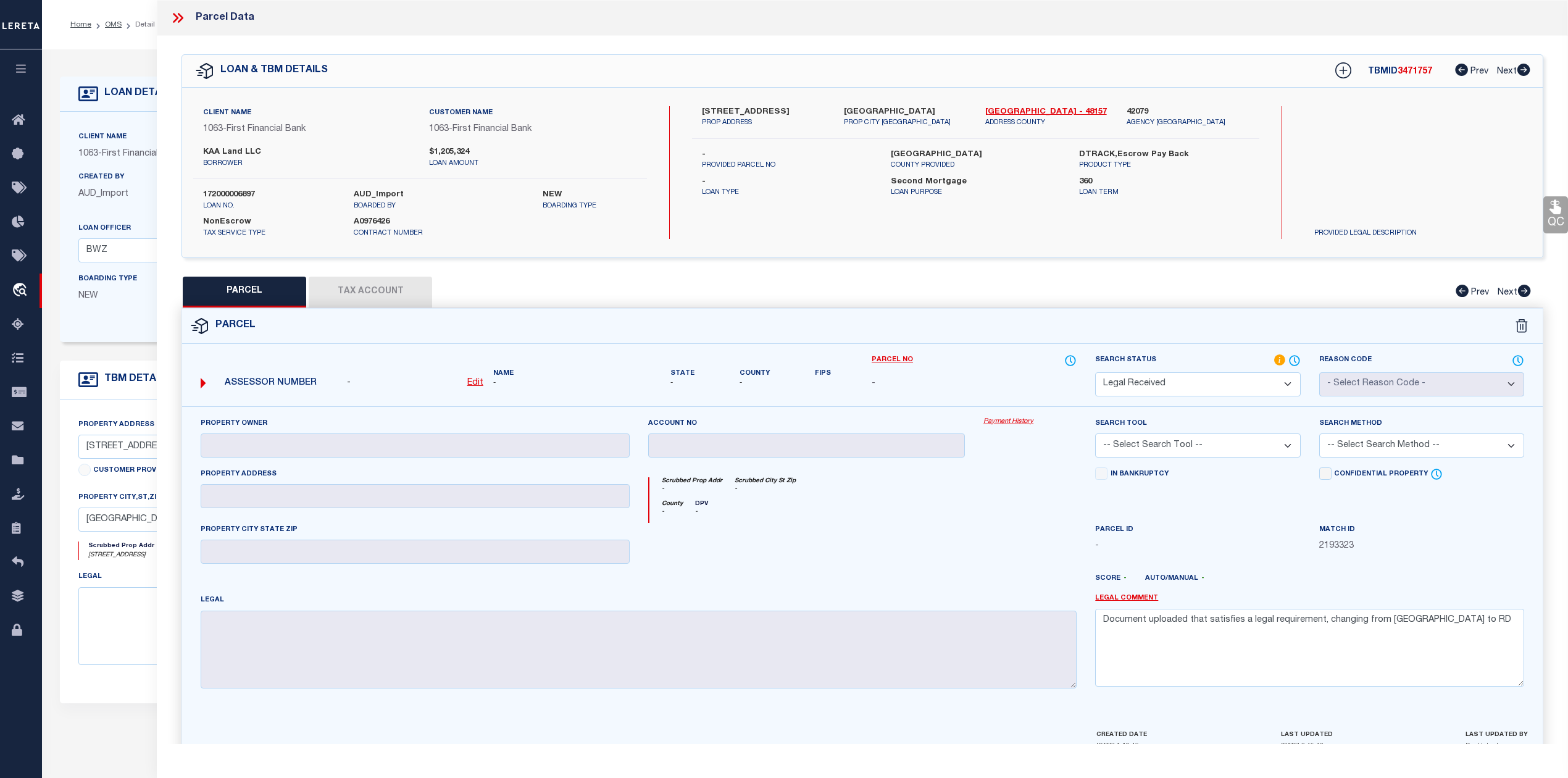
click at [1188, 388] on select "Automated Search Bad Parcel Complete Duplicate Parcel High Dollar Reporting In …" at bounding box center [1197, 384] width 205 height 24
click at [1095, 372] on select "Automated Search Bad Parcel Complete Duplicate Parcel High Dollar Reporting In …" at bounding box center [1197, 384] width 205 height 24
click at [998, 567] on div at bounding box center [1030, 548] width 111 height 51
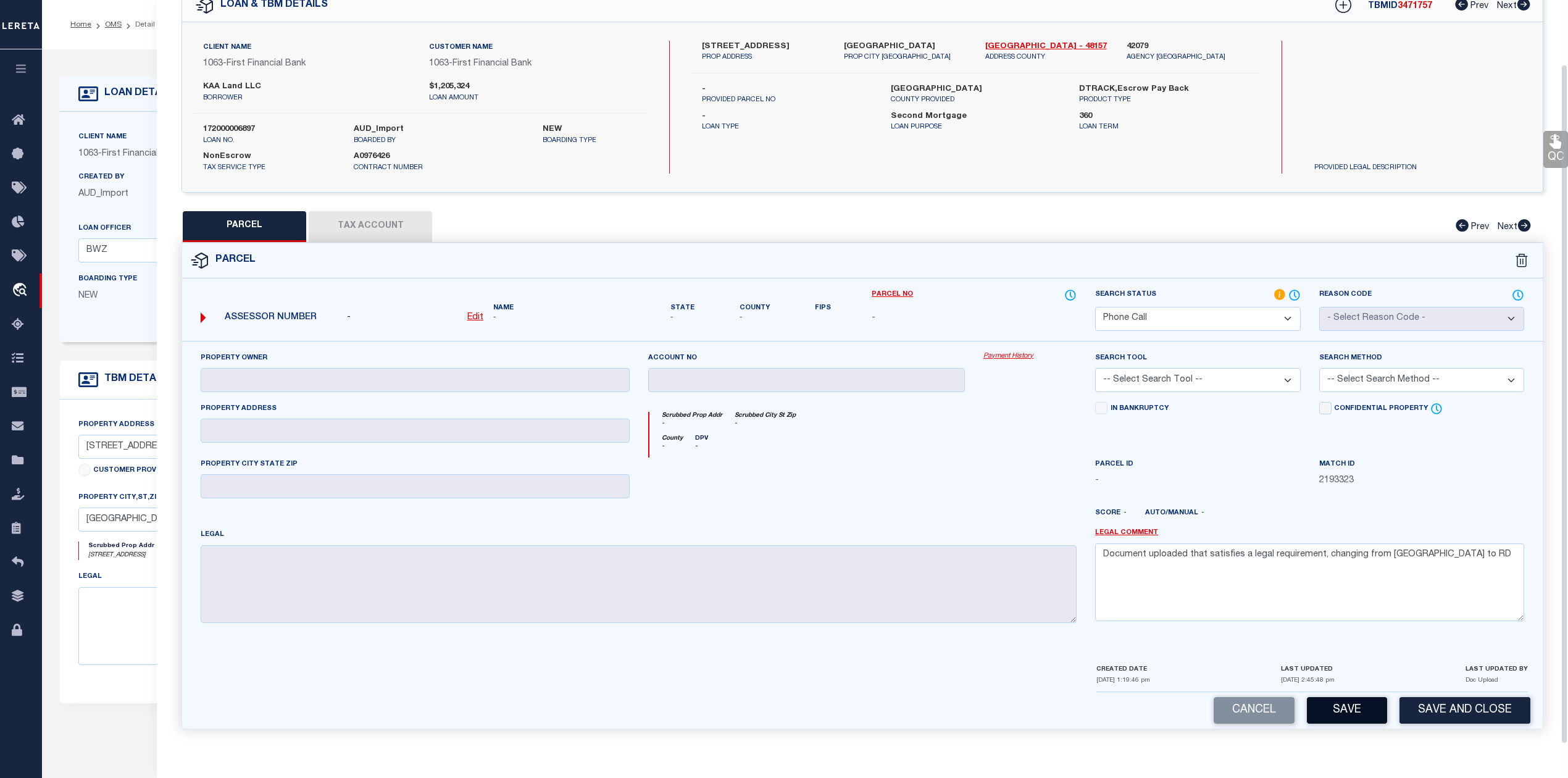
click at [1312, 707] on button "Save" at bounding box center [1347, 711] width 80 height 27
click at [1020, 522] on div at bounding box center [918, 518] width 336 height 19
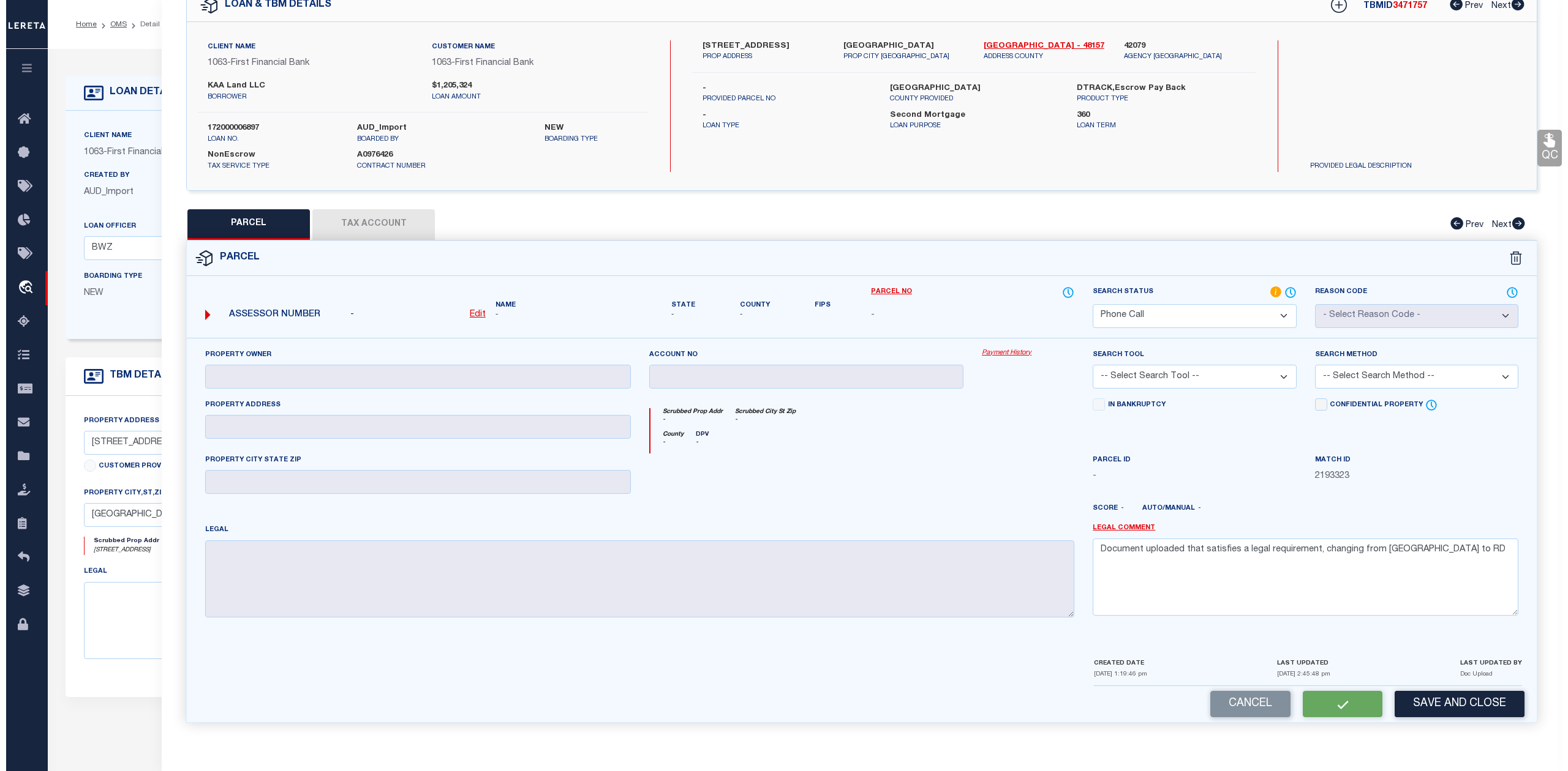
scroll to position [0, 0]
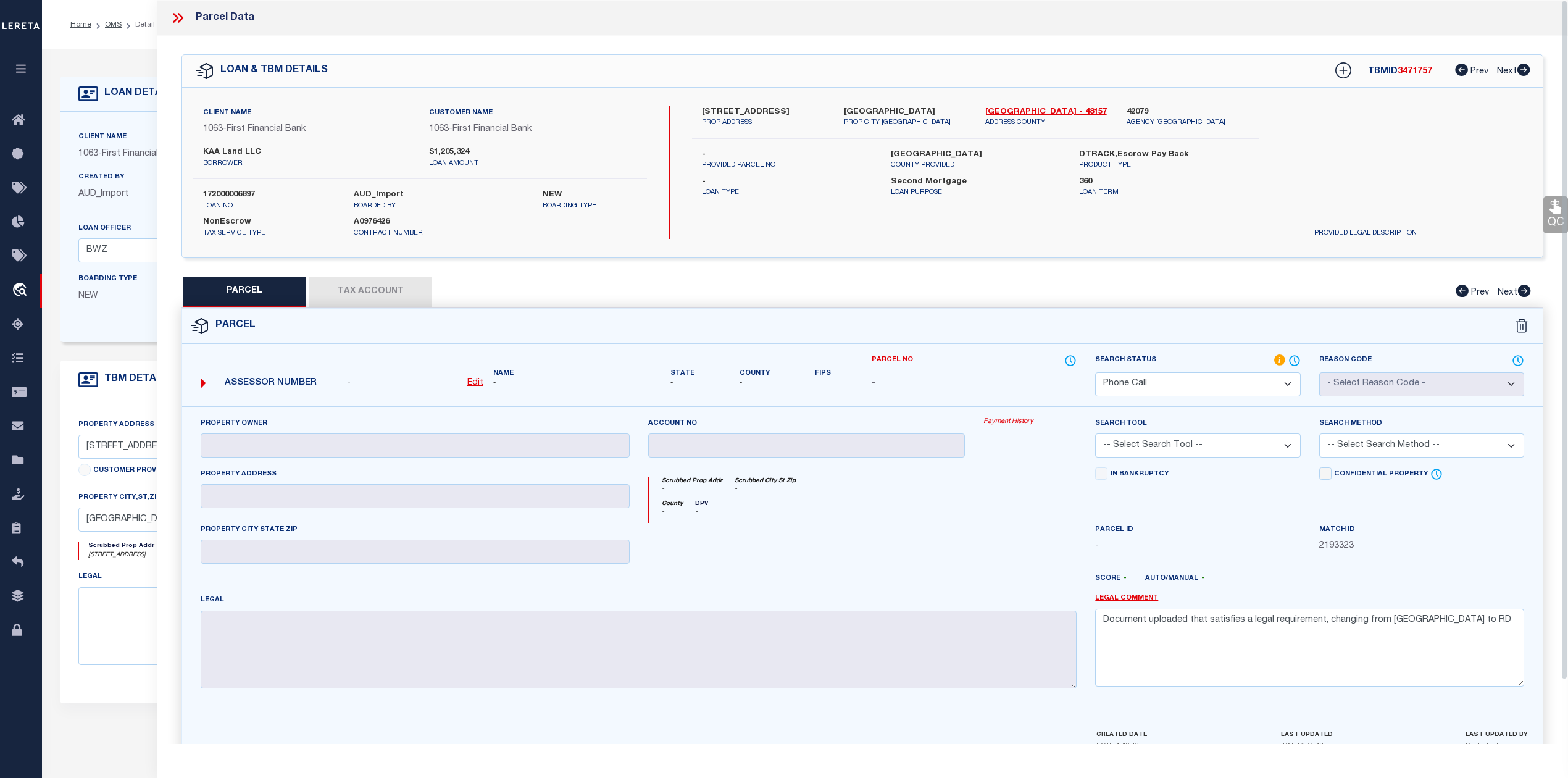
select select "AS"
checkbox input "false"
select select "PH"
checkbox input "false"
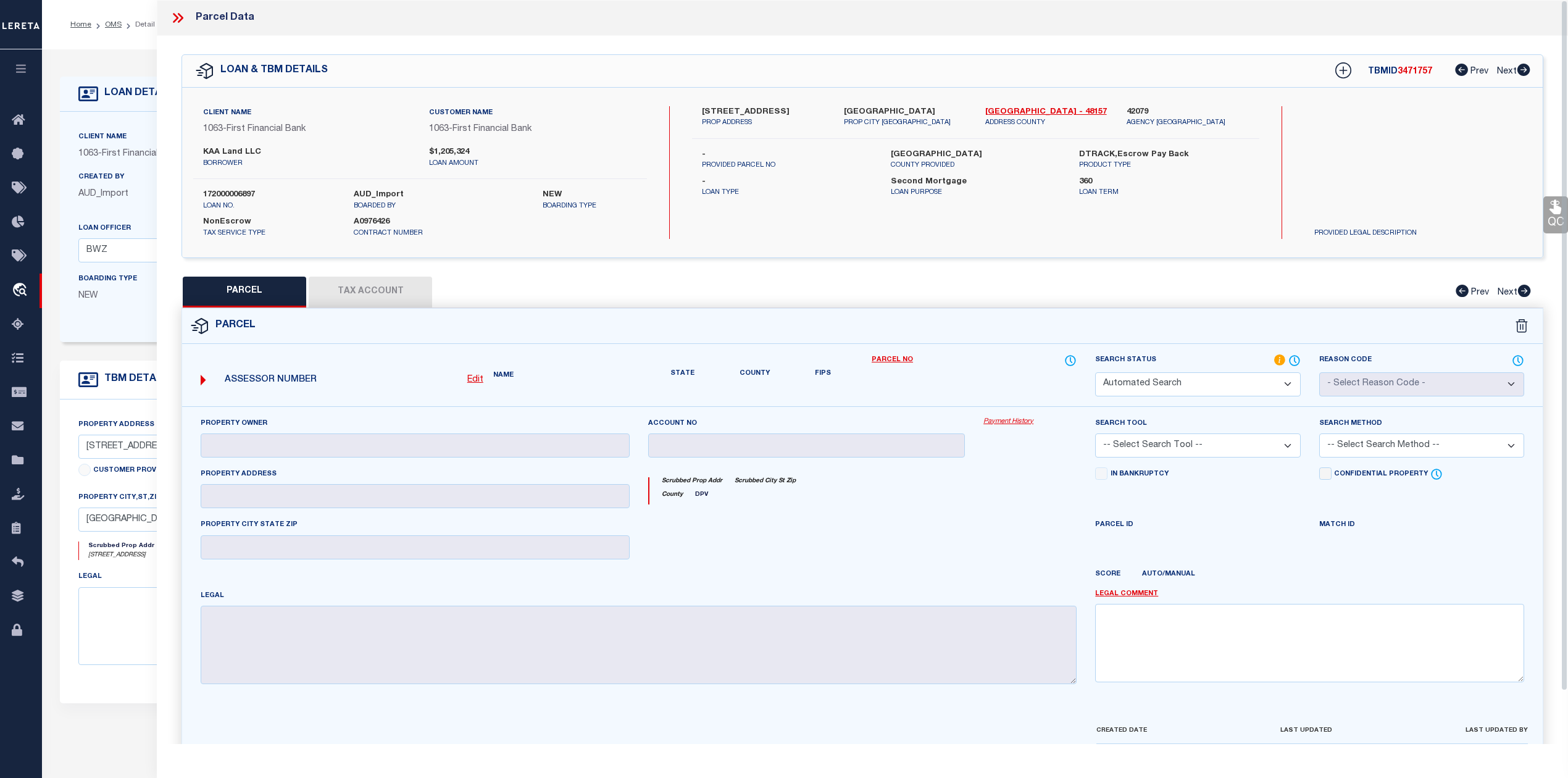
type textarea "Document uploaded that satisfies a legal requirement, changing from [GEOGRAPHIC…"
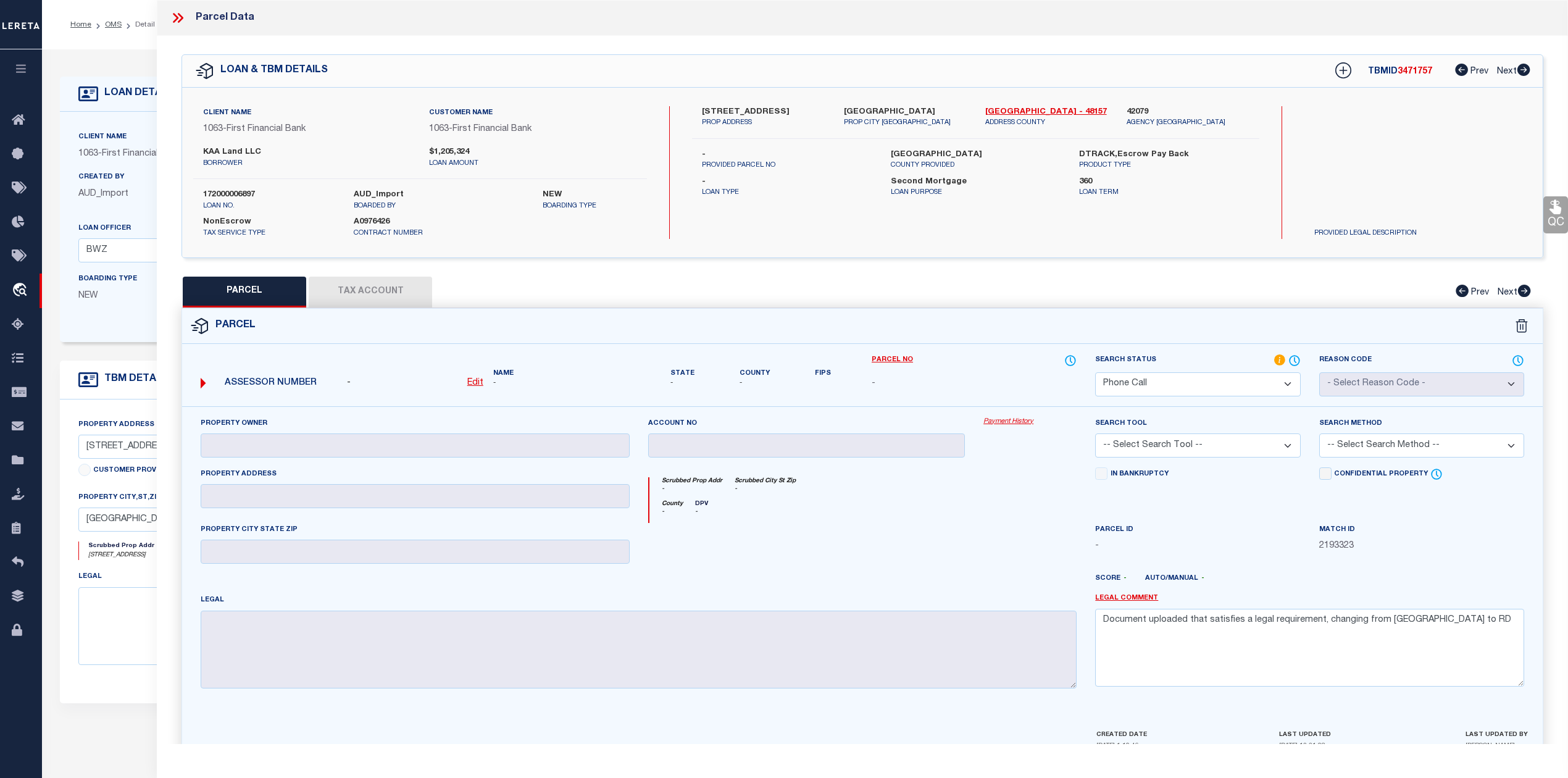
click at [1411, 72] on span "3471757" at bounding box center [1414, 71] width 34 height 8
copy span "3471757"
click at [251, 193] on label "172000006897" at bounding box center [269, 195] width 132 height 12
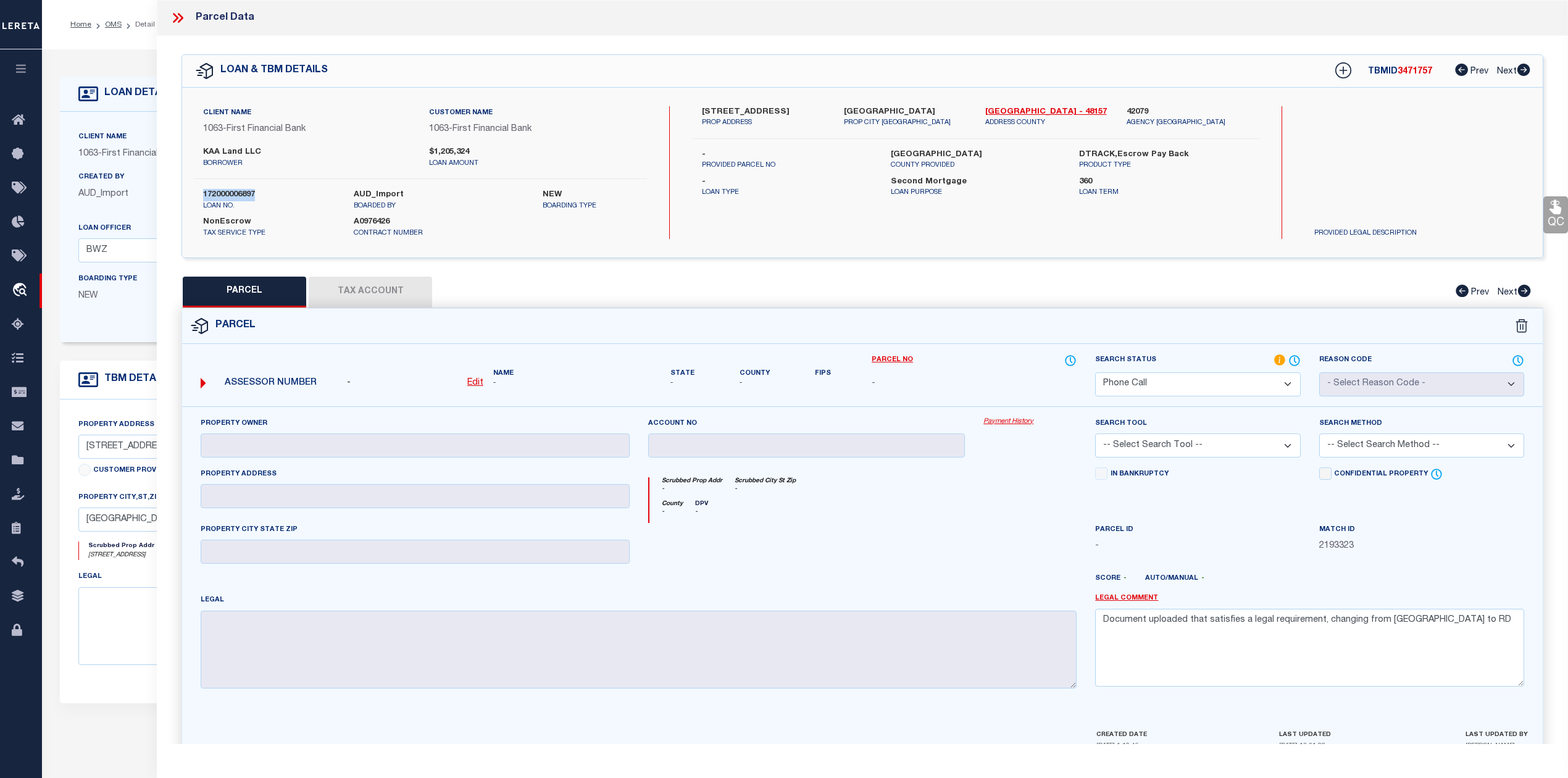
copy label "172000006897"
drag, startPoint x: 979, startPoint y: 111, endPoint x: 1023, endPoint y: 109, distance: 44.0
click at [1023, 109] on div "Fort Bend - 48157 ADDRESS COUNTY" at bounding box center [1046, 117] width 141 height 22
copy link "[GEOGRAPHIC_DATA]"
click at [951, 558] on div at bounding box center [807, 548] width 336 height 51
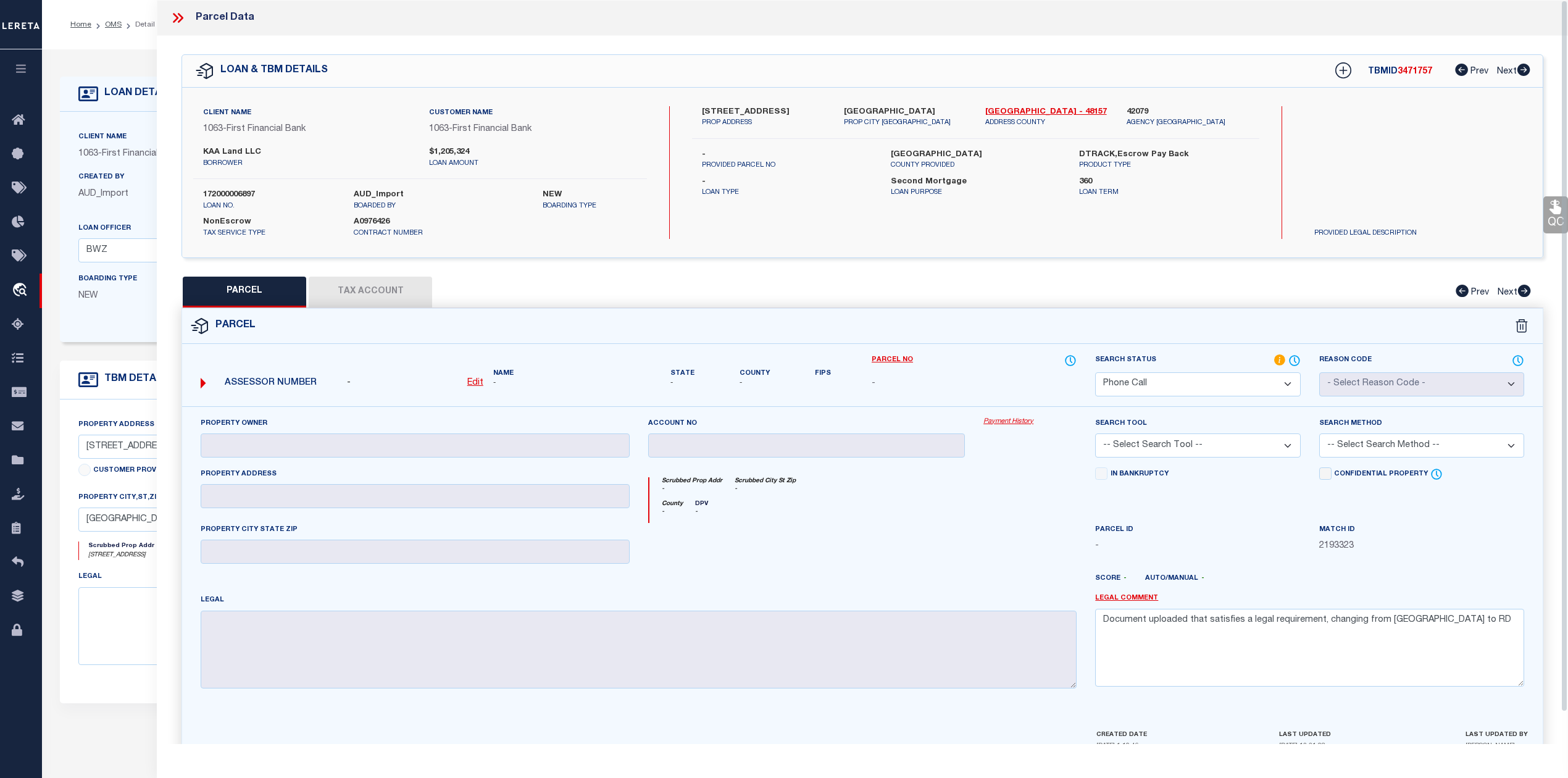
click at [176, 21] on icon at bounding box center [176, 18] width 6 height 10
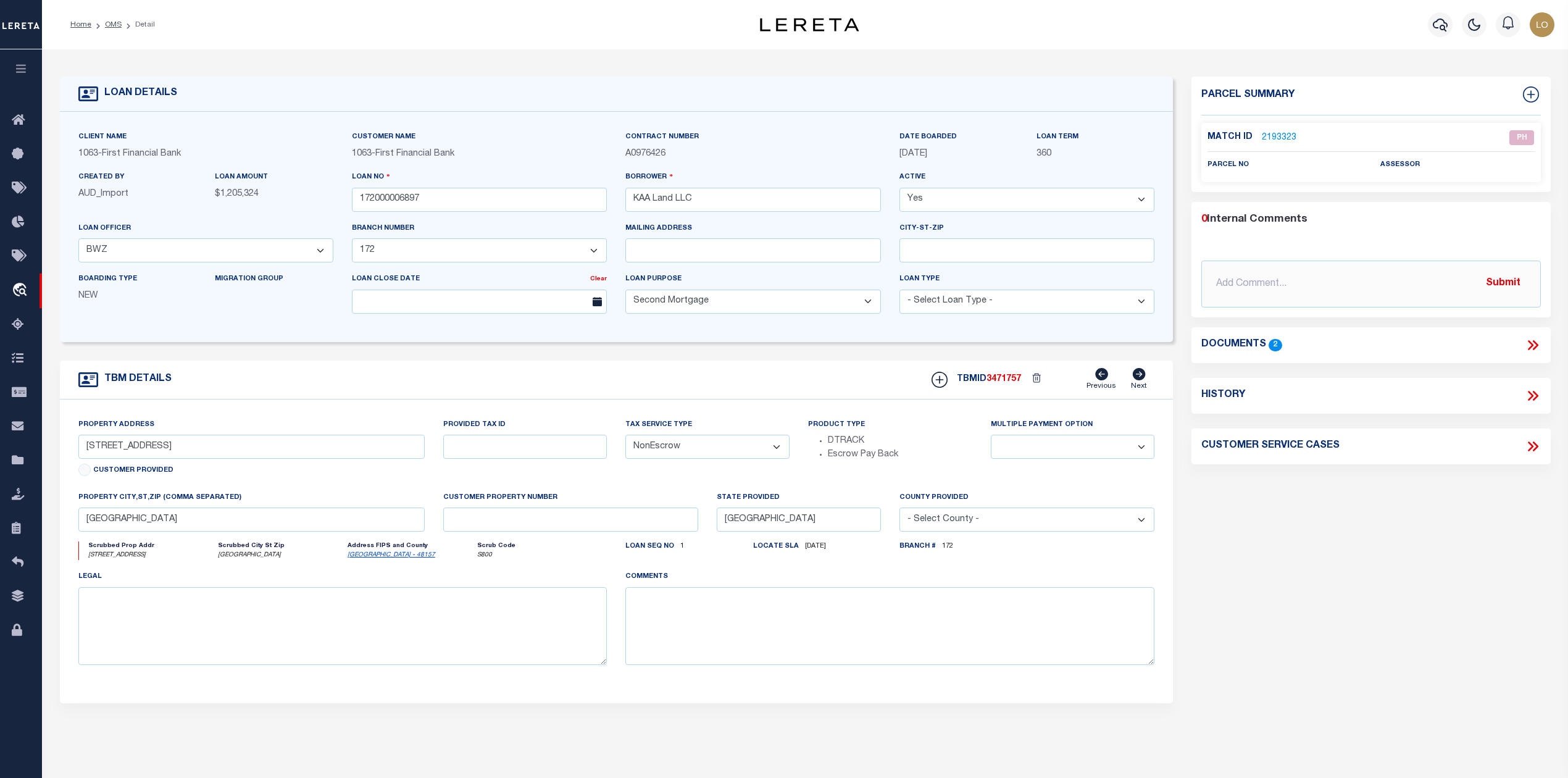
click at [111, 30] on ol "Home OMS Detail" at bounding box center [112, 25] width 104 height 26
click at [113, 23] on link "OMS" at bounding box center [113, 24] width 17 height 7
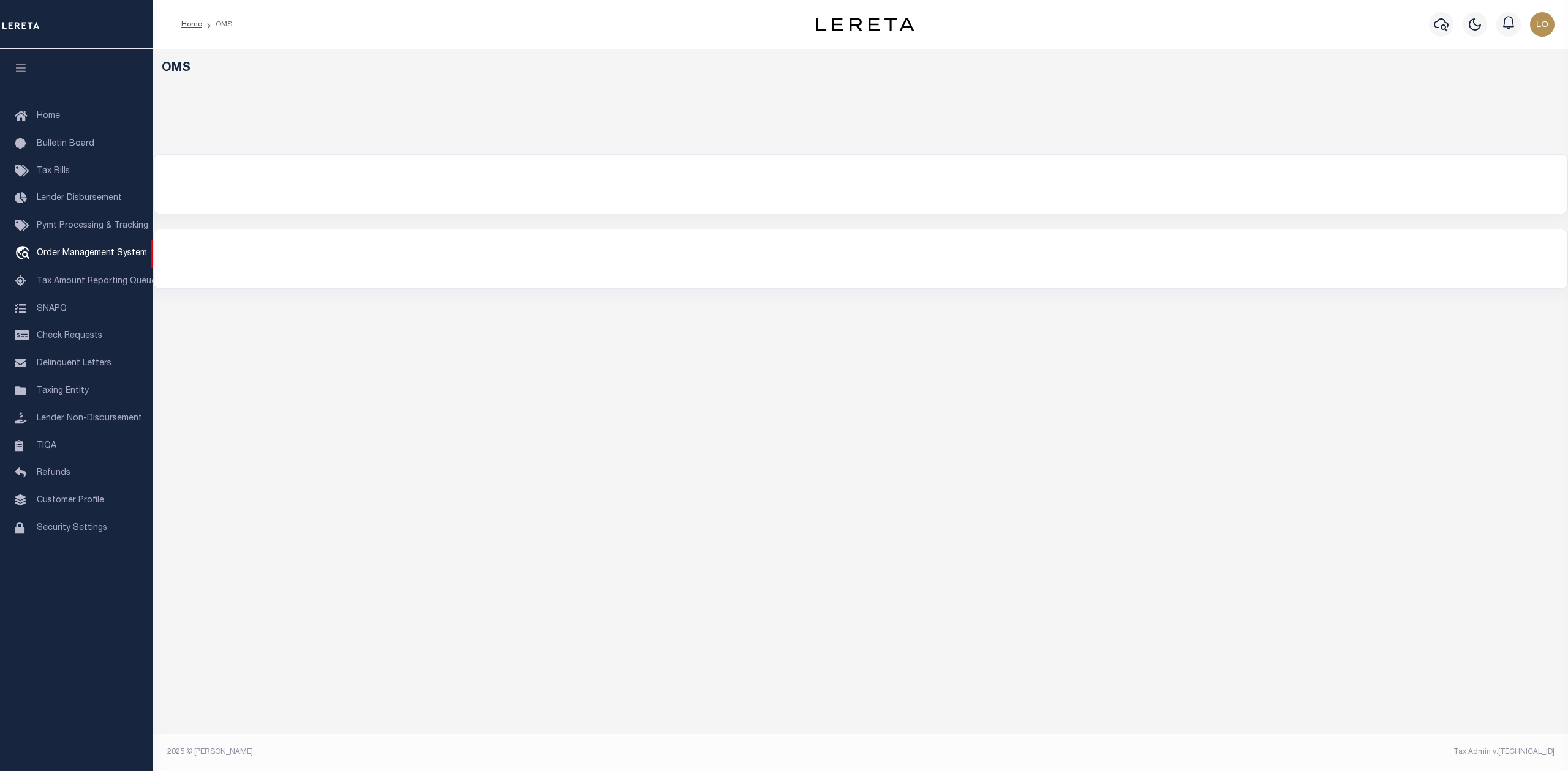
select select "200"
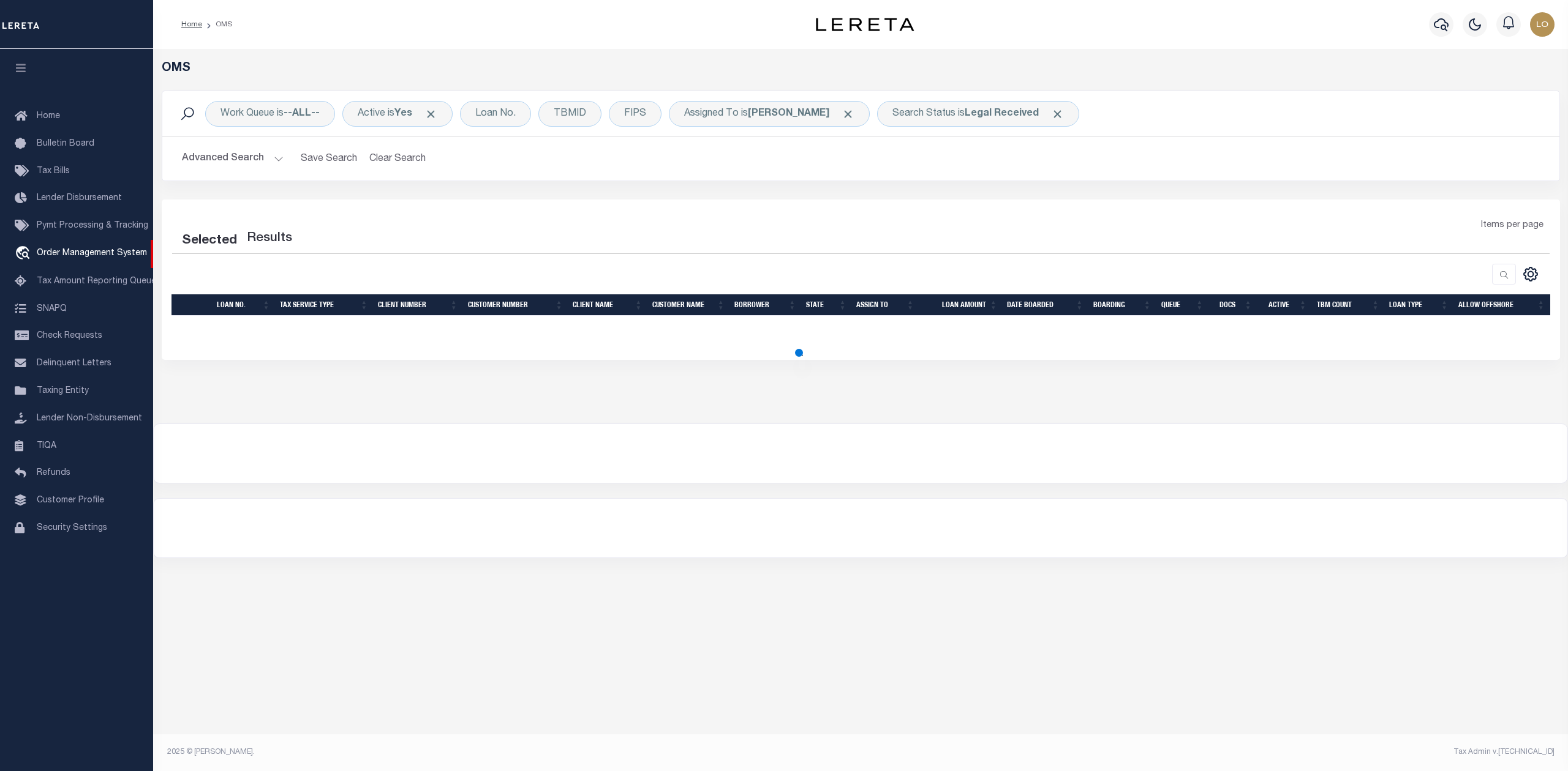
select select "200"
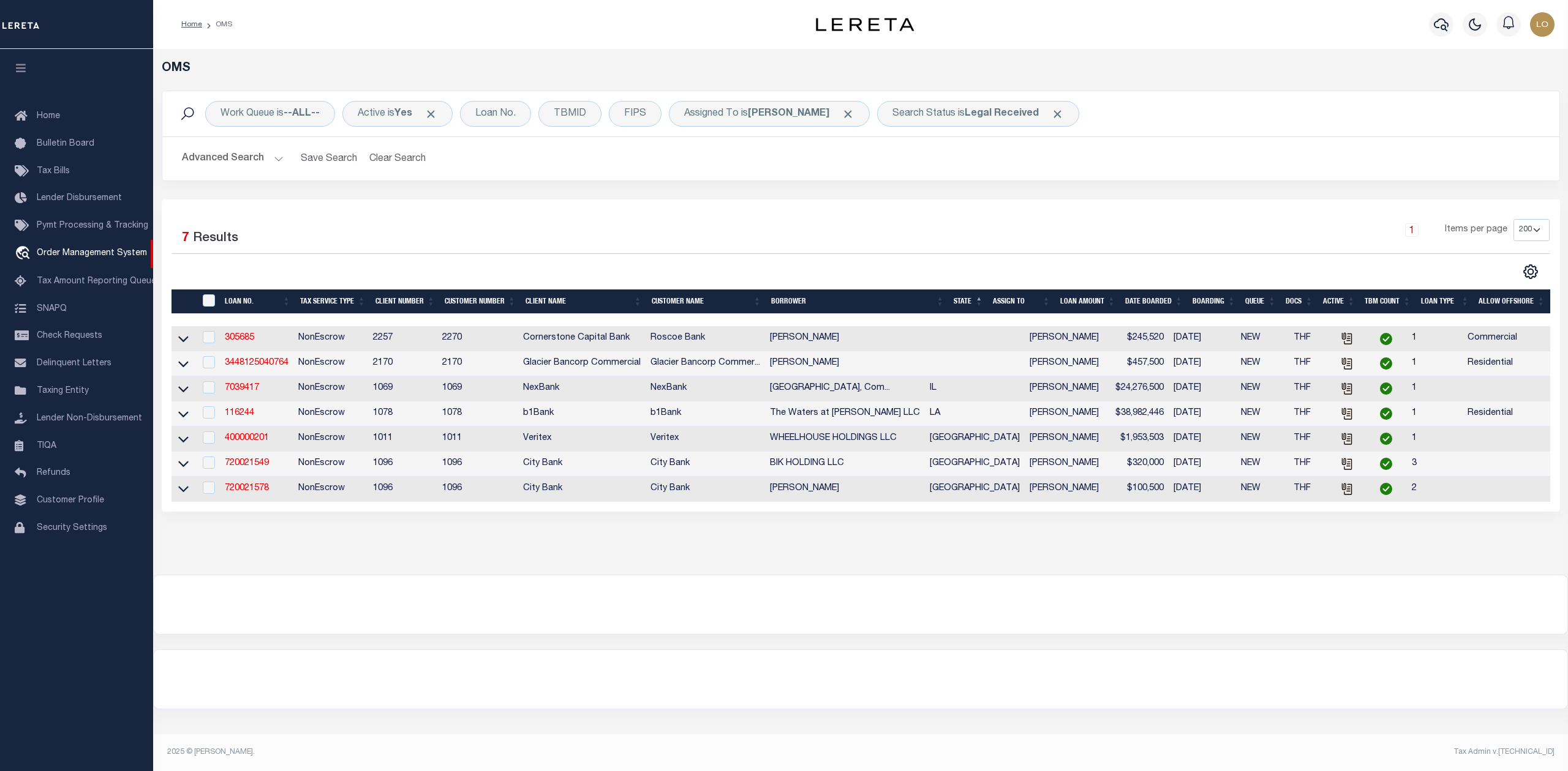
click at [583, 608] on div at bounding box center [860, 605] width 1414 height 58
click at [805, 605] on div at bounding box center [860, 605] width 1414 height 58
click at [892, 598] on div at bounding box center [860, 605] width 1414 height 58
click at [245, 418] on link "116244" at bounding box center [240, 412] width 30 height 8
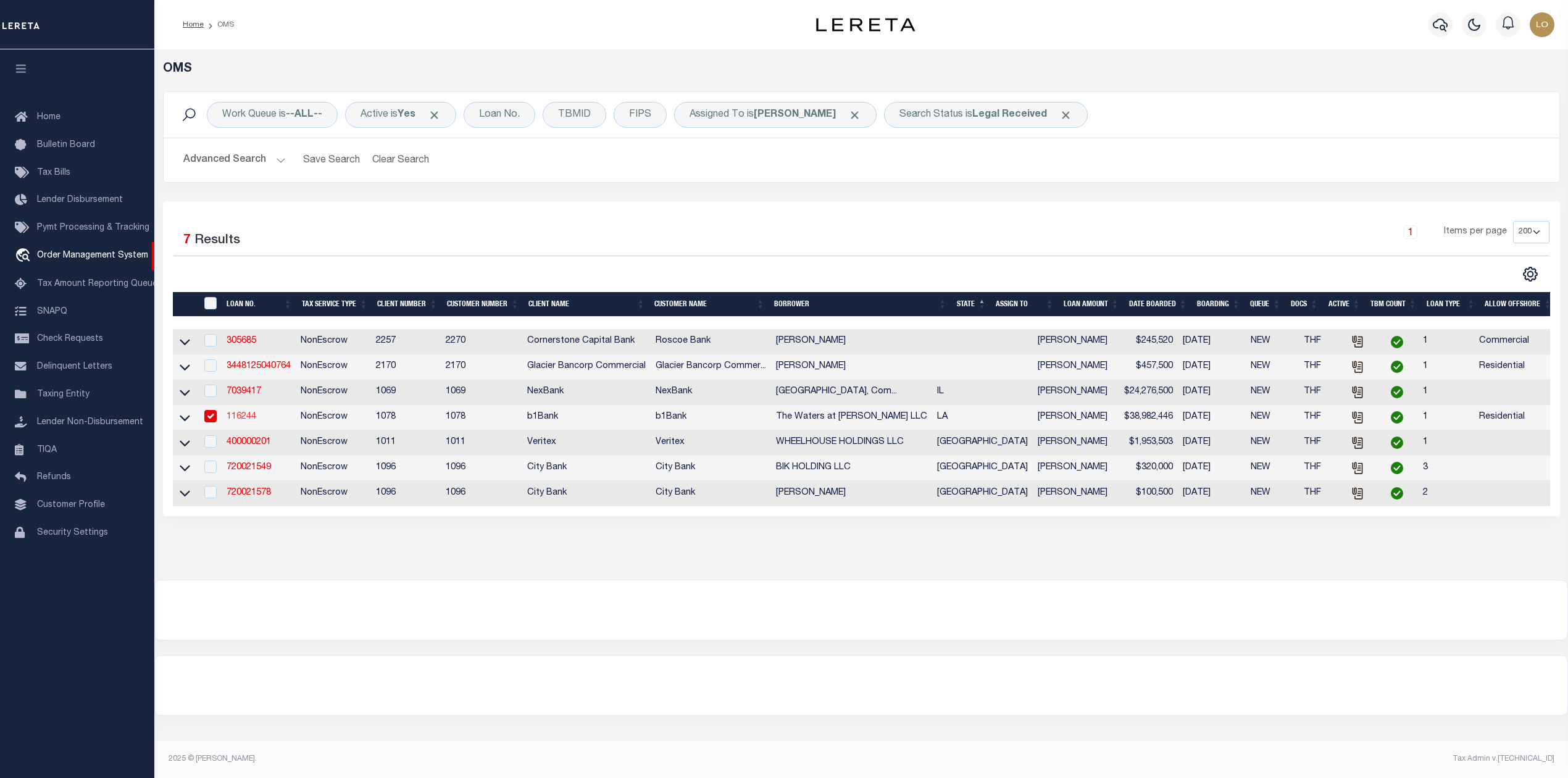
type input "116244"
type input "The Waters at [PERSON_NAME] LLC"
select select
type input "[DATE]"
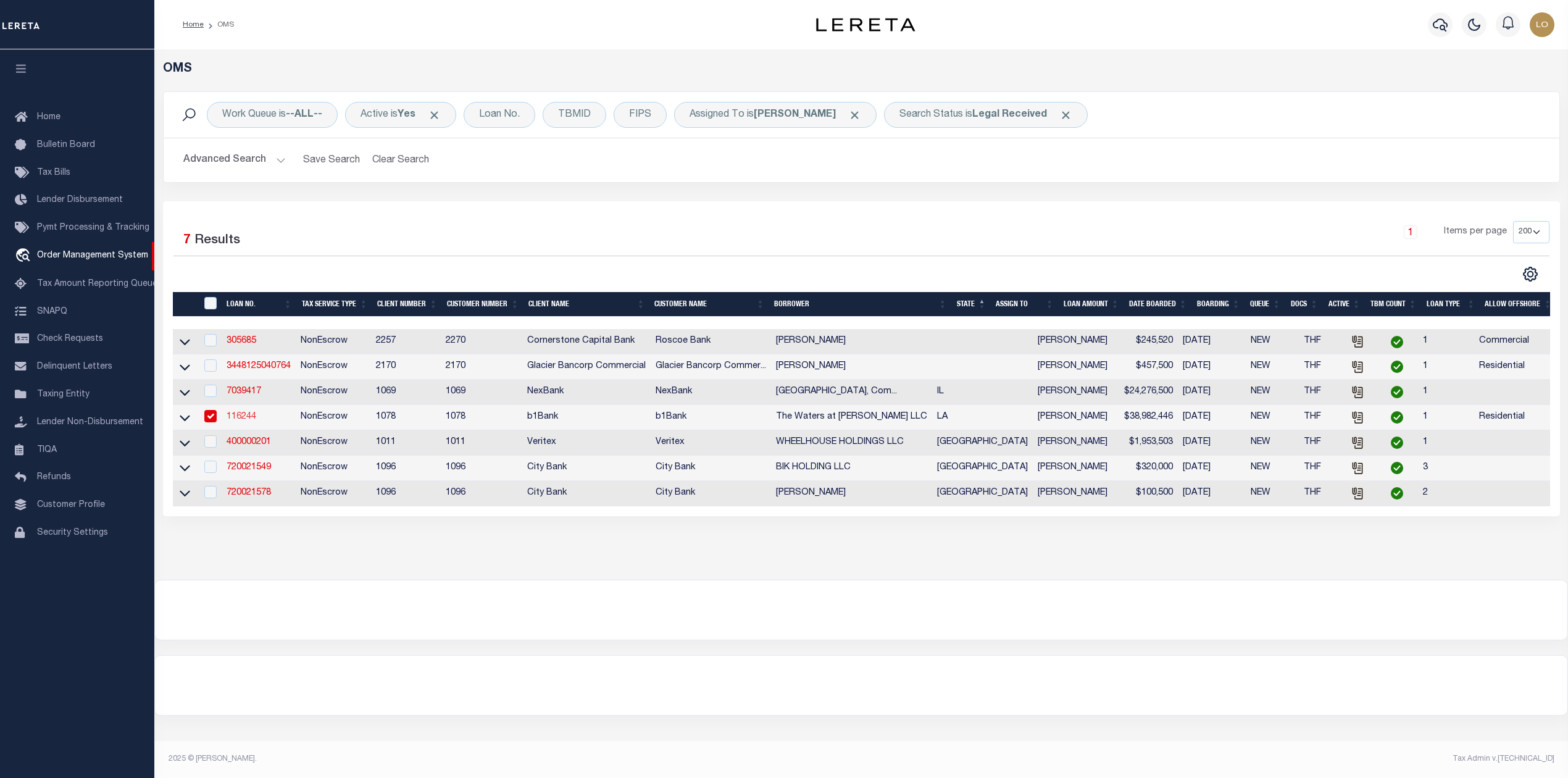
select select "10"
select select "NonEscrow"
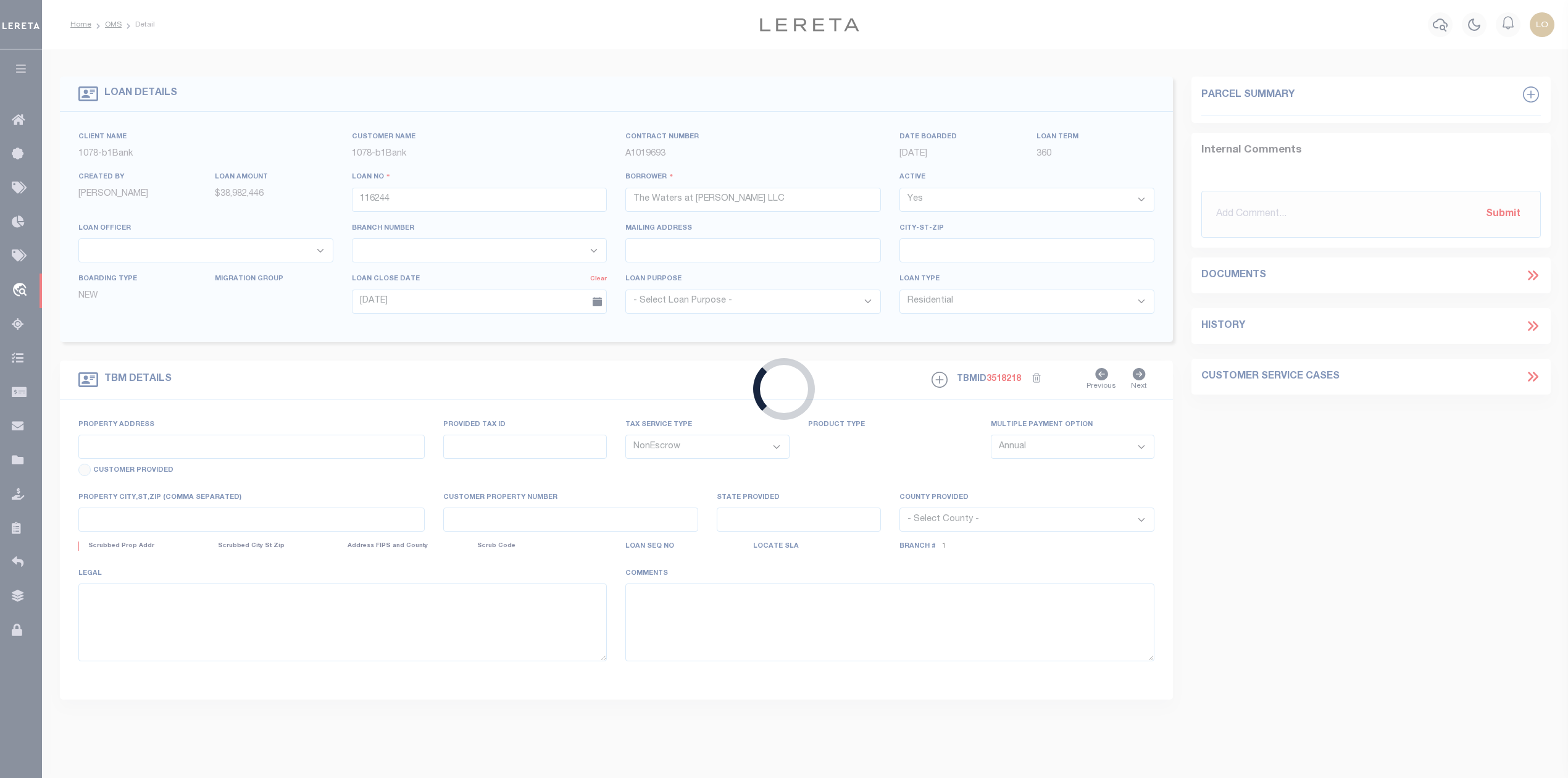
type input "[GEOGRAPHIC_DATA][STREET_ADDRESS],"
select select
type input "[PERSON_NAME] LA 70737"
type input "20037493"
type input "LA"
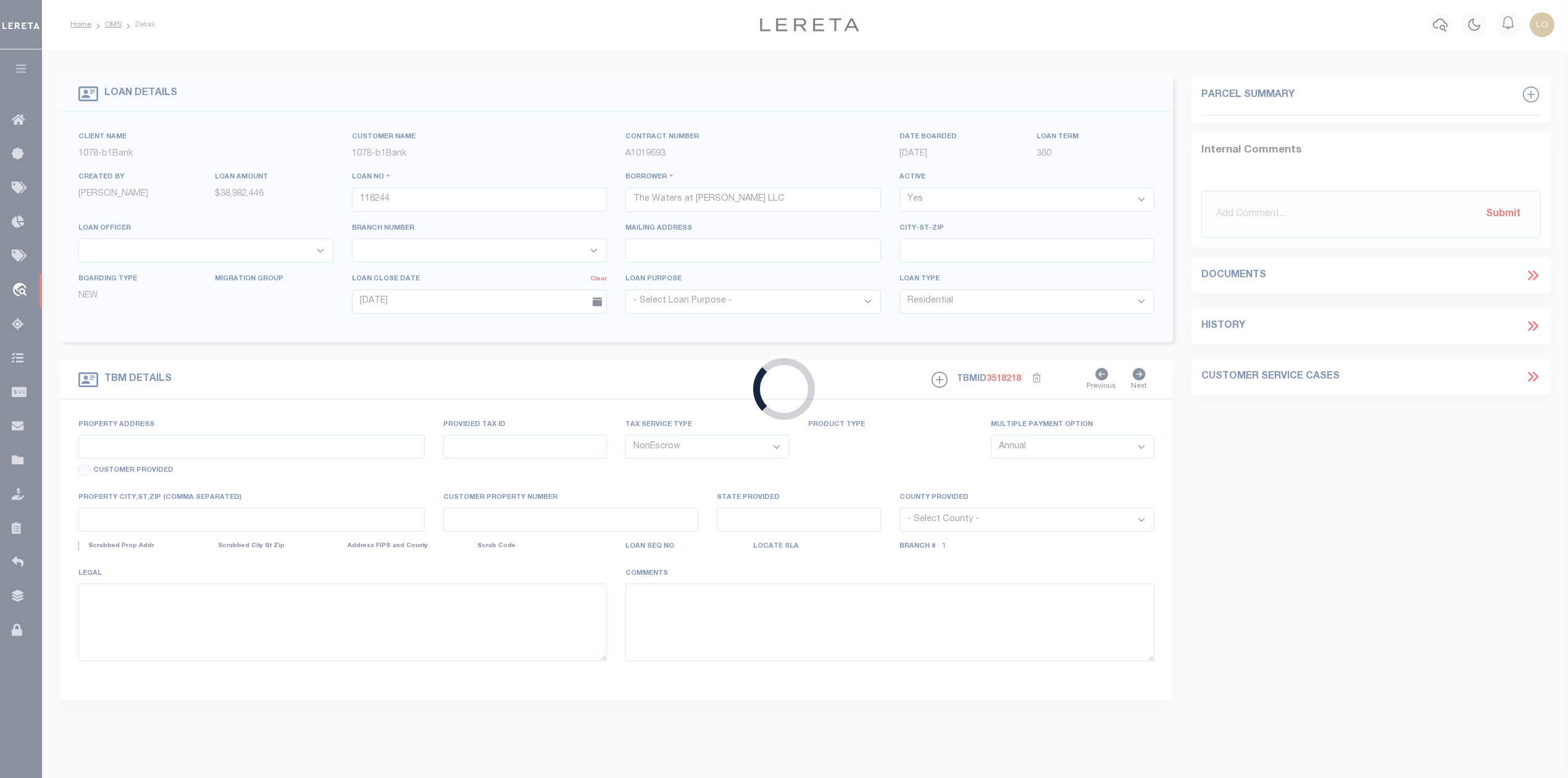
type textarea "A certain parcel or tract of land designated as Lot C-5-A-1, being located in S…"
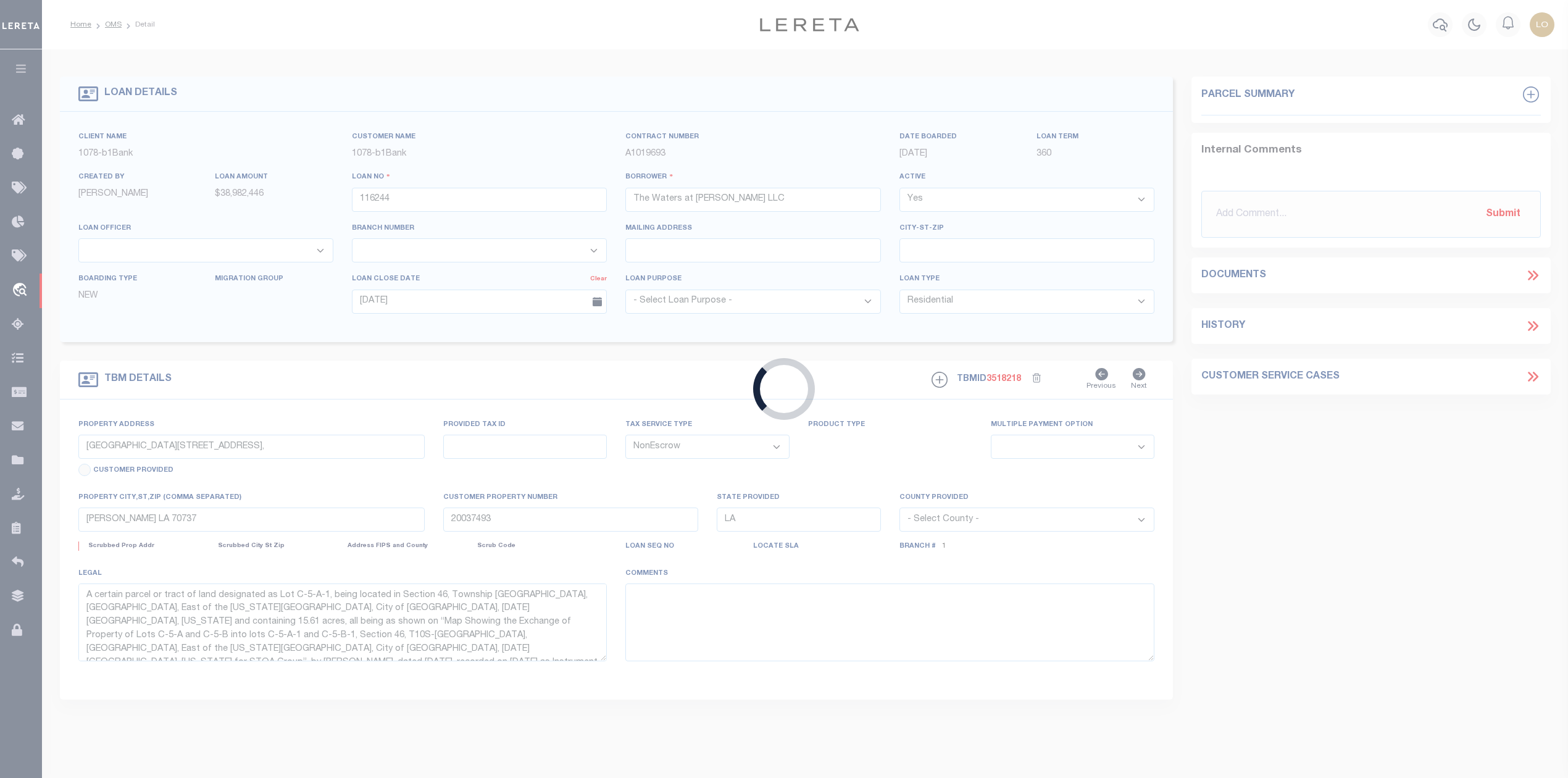
select select "10177"
select select "467"
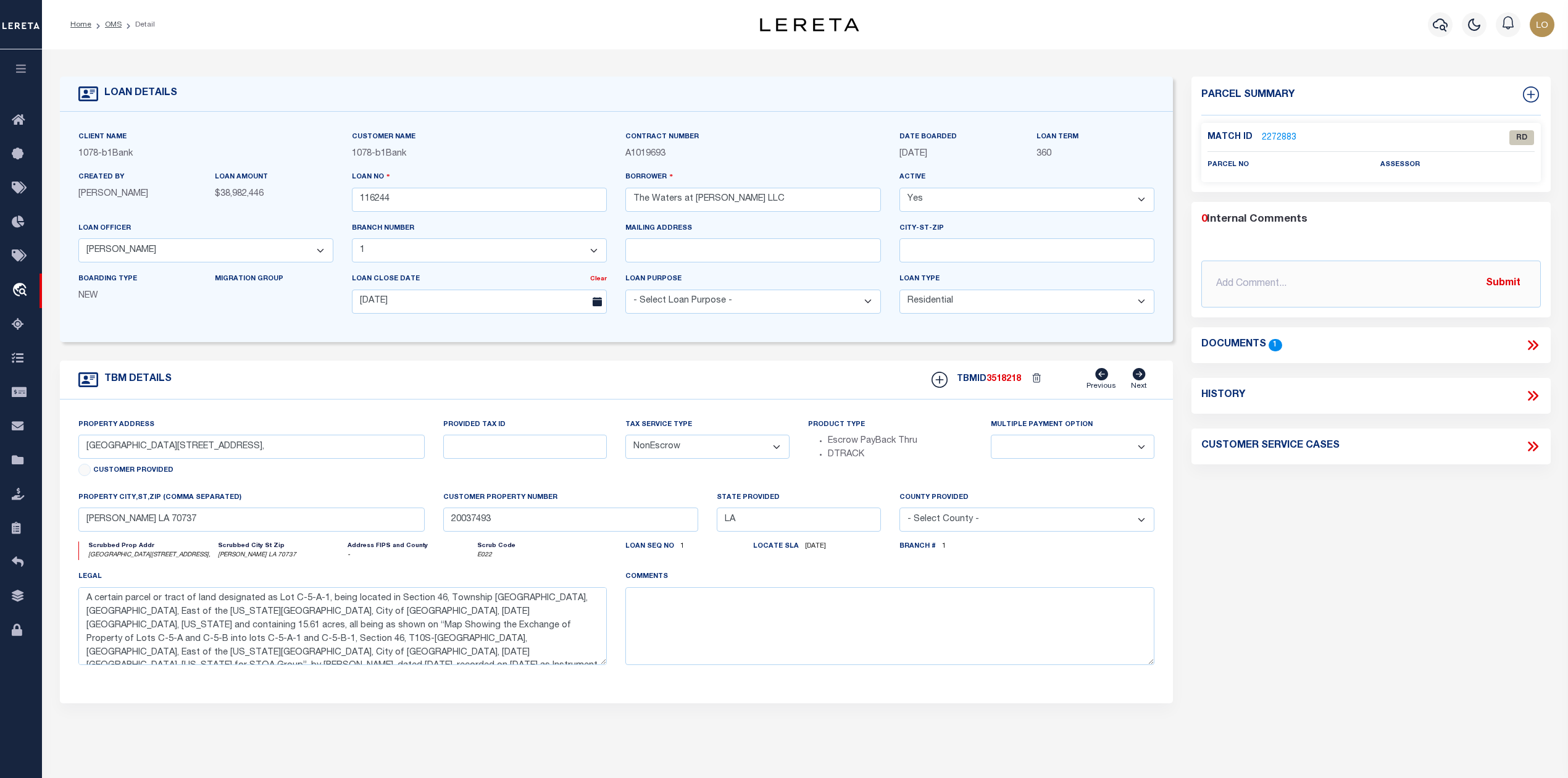
click at [1369, 539] on div "Parcel Summary Match ID 2272883 0" at bounding box center [1370, 414] width 377 height 675
click at [1272, 136] on link "2272883" at bounding box center [1278, 138] width 34 height 13
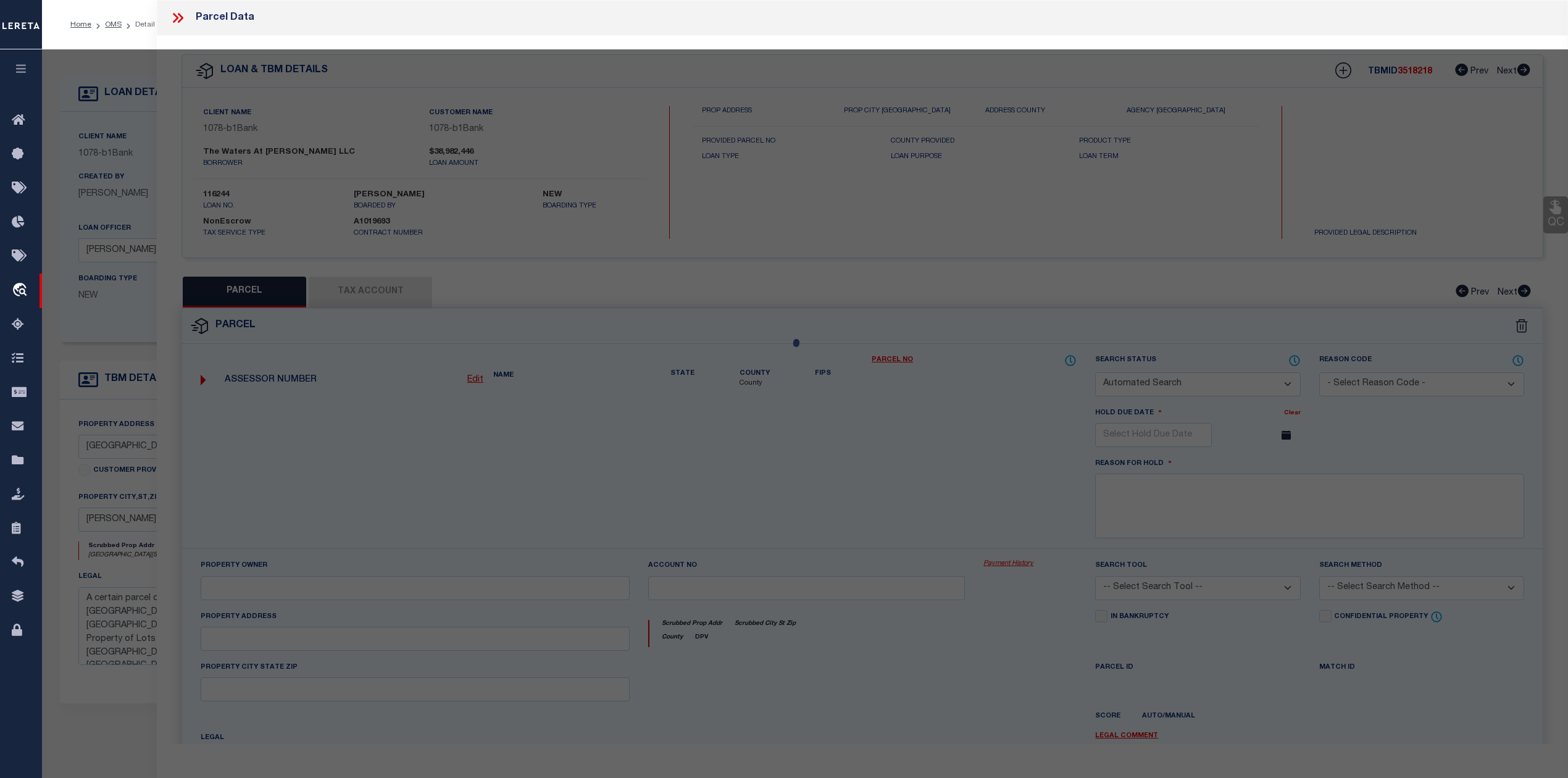
checkbox input "false"
select select "RD"
checkbox input "false"
type textarea "Document uploaded that satisfies a legal requirement, changing from [GEOGRAPHIC…"
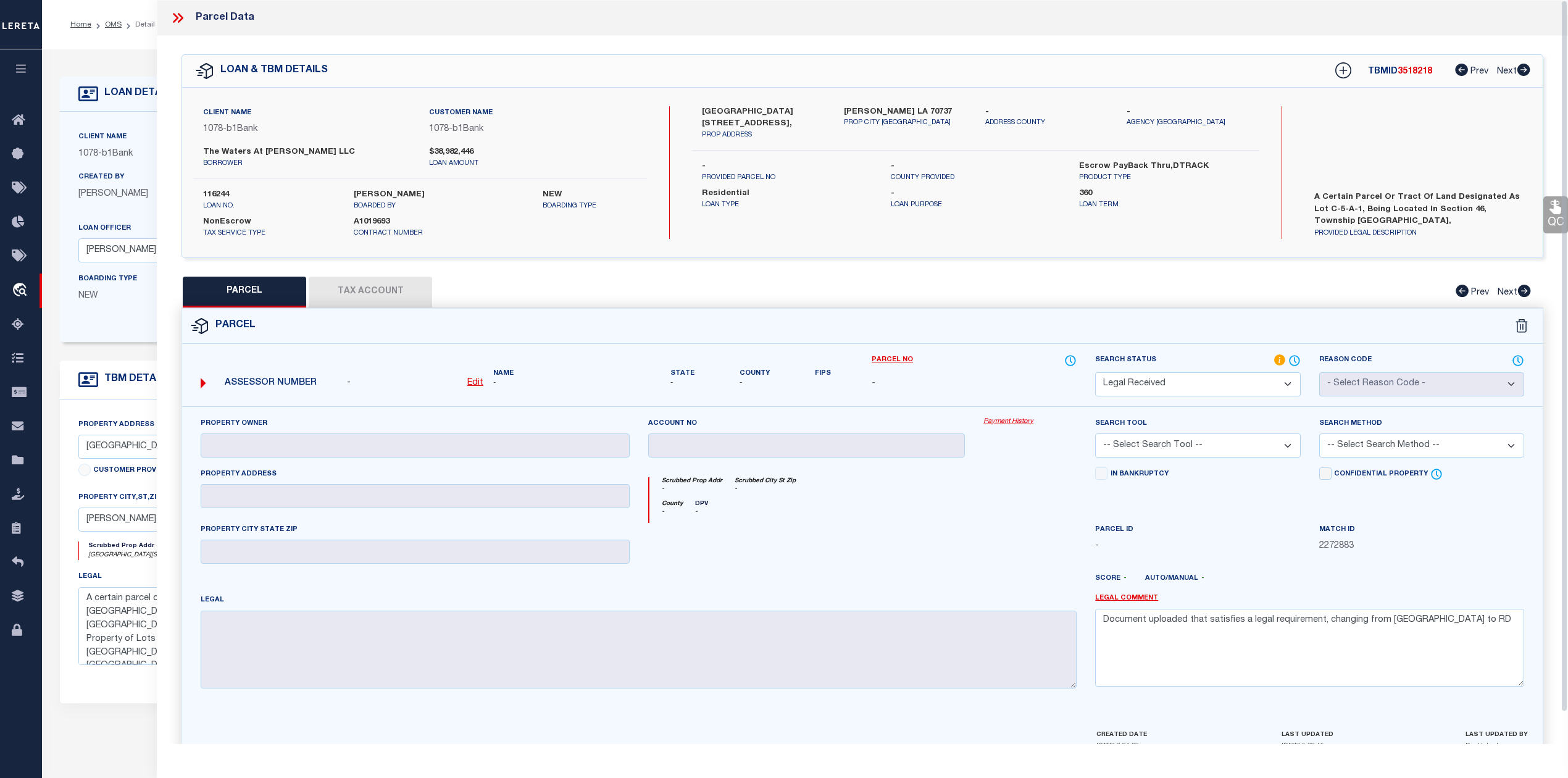
click at [890, 305] on div "PARCEL Tax Account Prev Next" at bounding box center [862, 292] width 1362 height 31
click at [478, 382] on u "Edit" at bounding box center [475, 383] width 16 height 8
select select "RD"
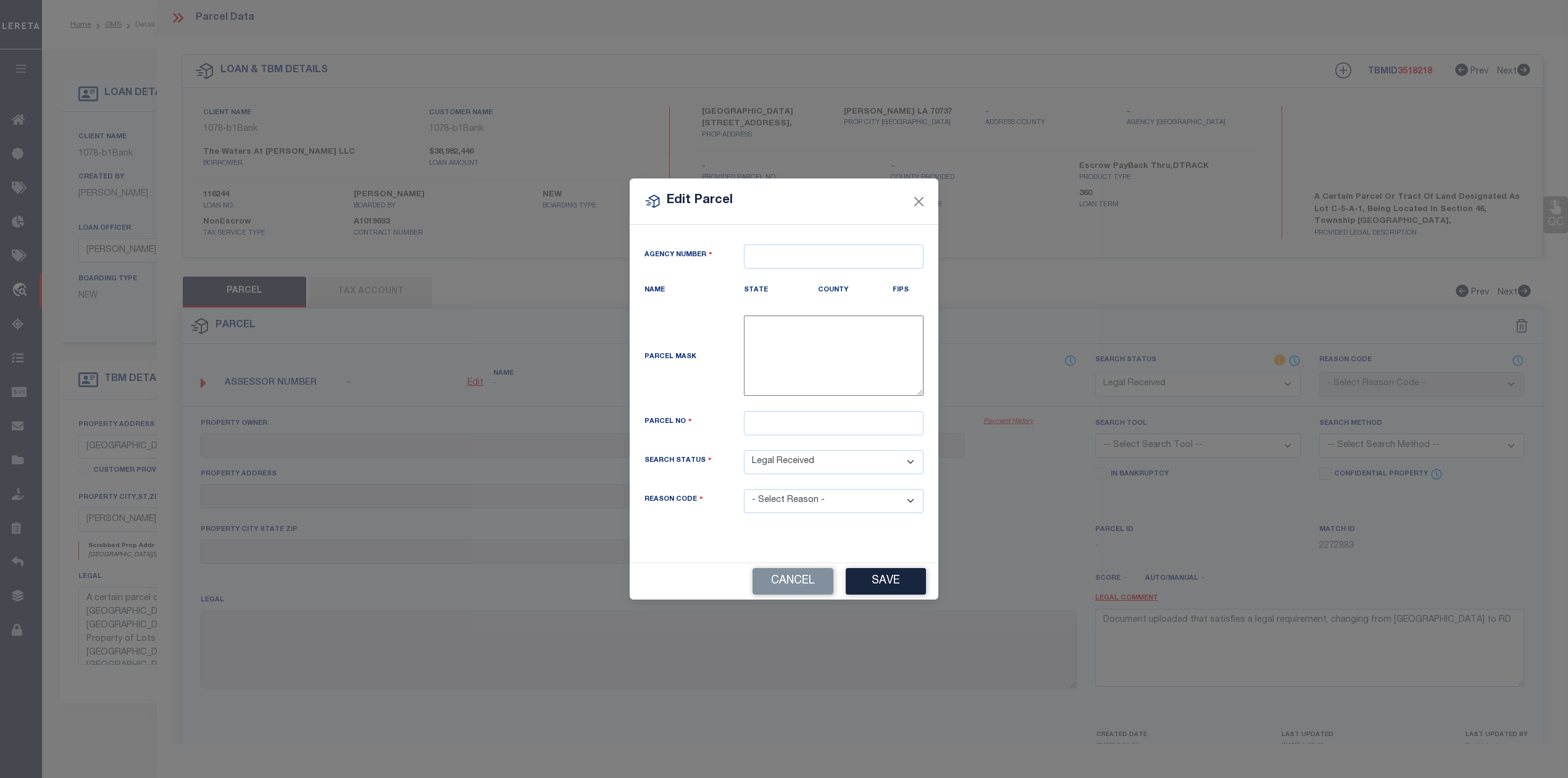
type textarea "-"
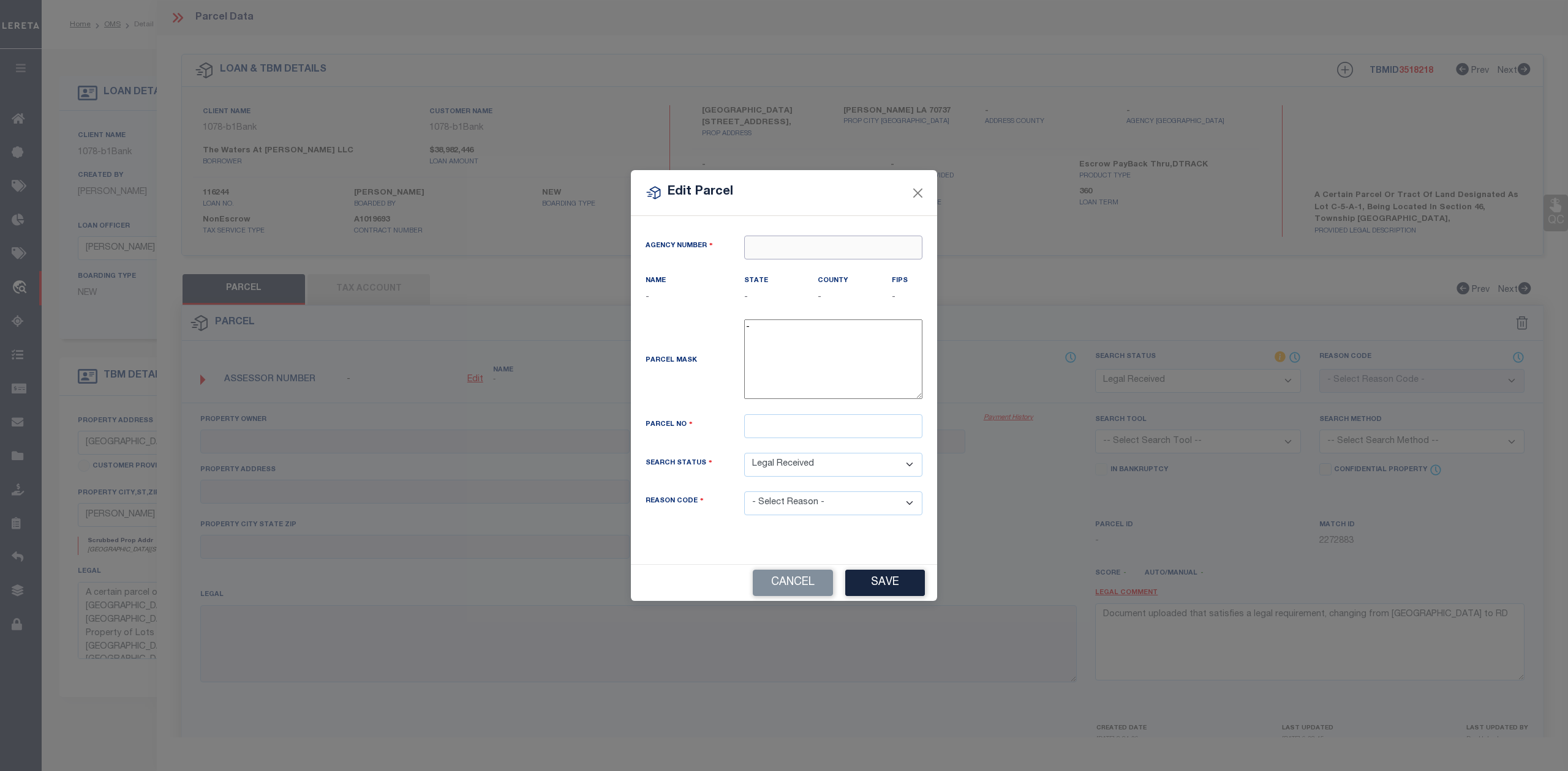
click at [838, 246] on input "text" at bounding box center [833, 247] width 178 height 24
click at [826, 244] on input "text" at bounding box center [833, 247] width 178 height 24
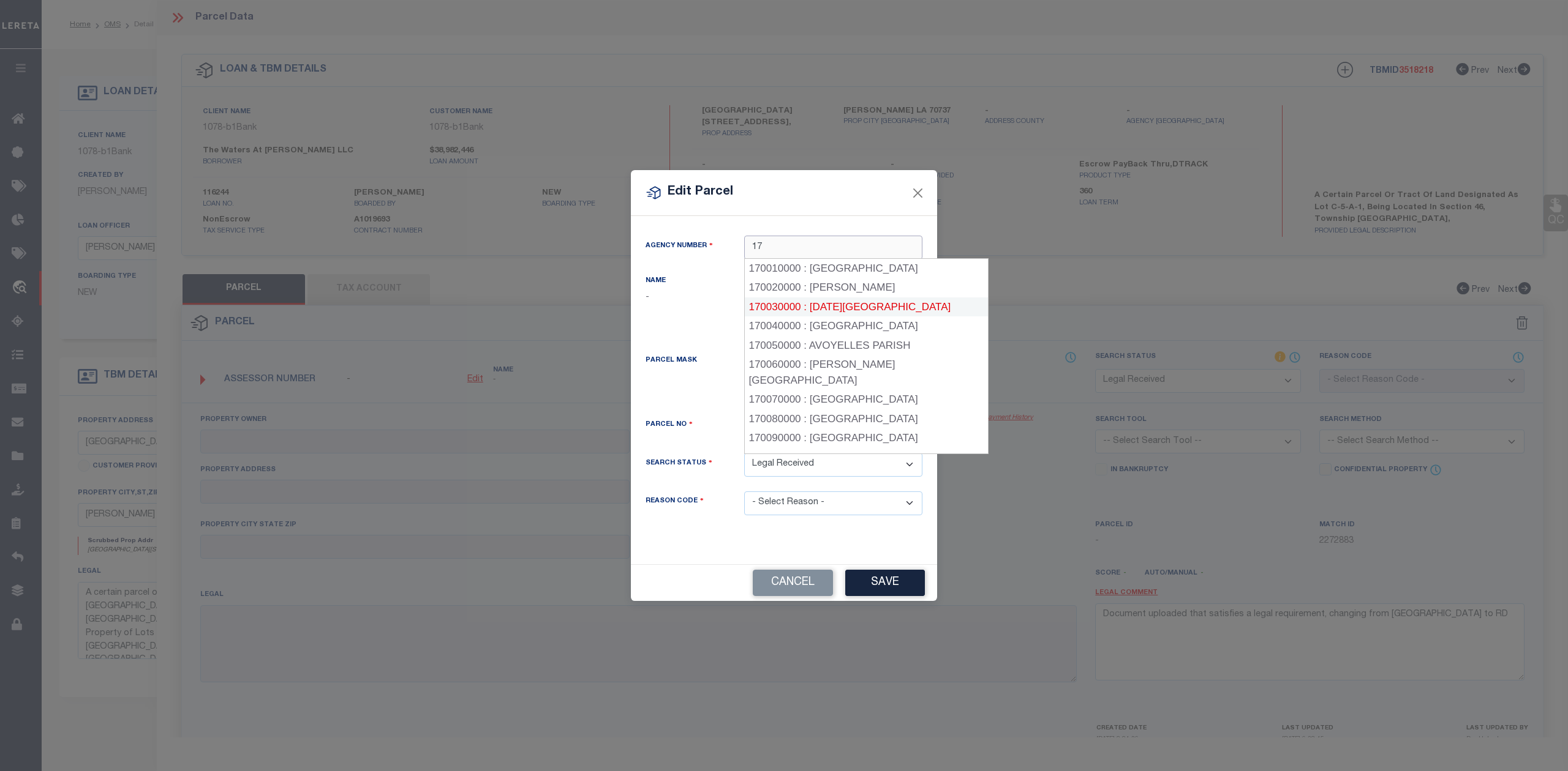
click at [843, 311] on div "170030000 : [DATE][GEOGRAPHIC_DATA]" at bounding box center [866, 307] width 244 height 19
type input "170030000"
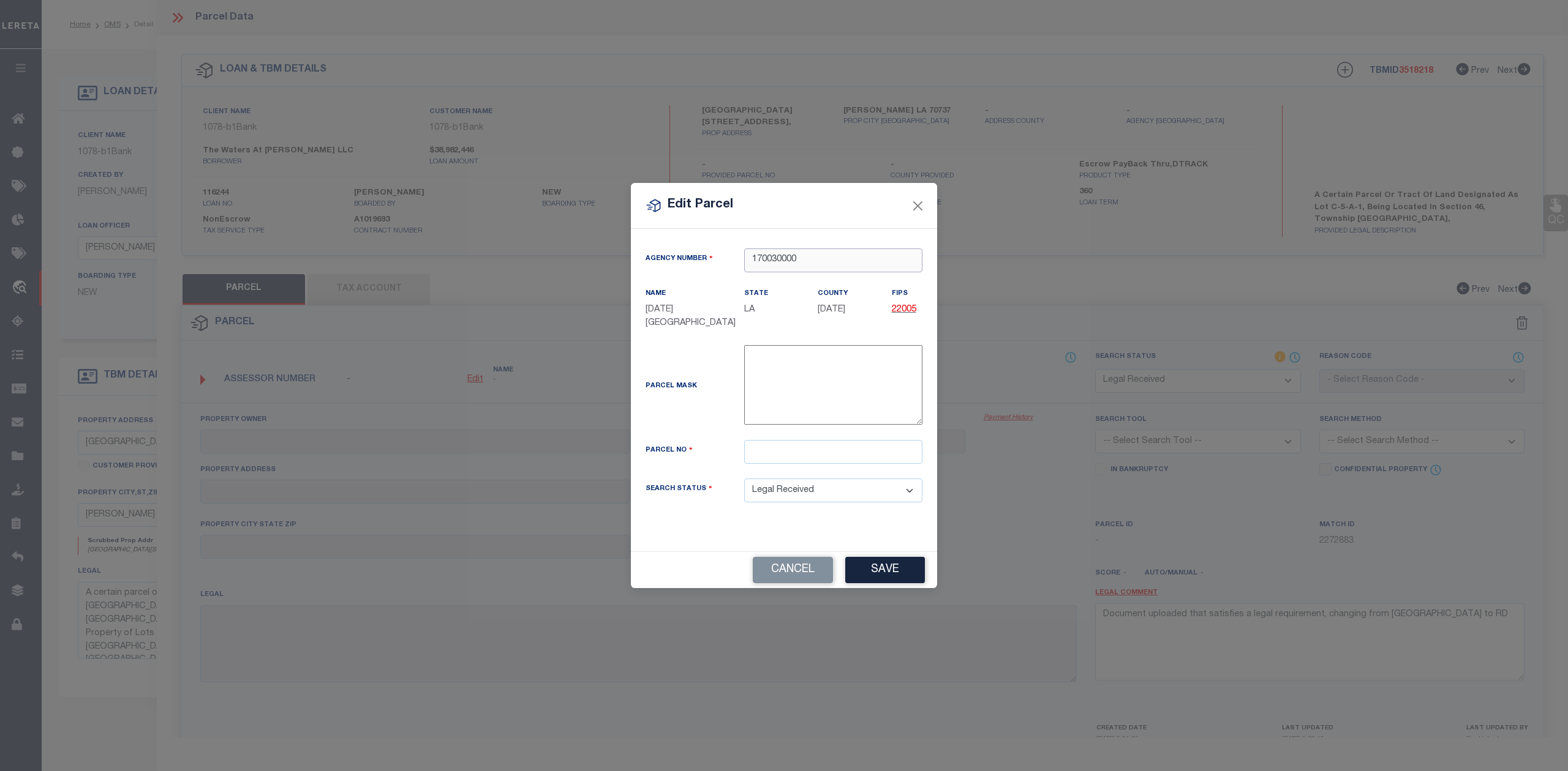
type input "170030000"
click at [789, 456] on input "text" at bounding box center [833, 452] width 178 height 24
paste input "20037493"
type input "20037493"
click at [717, 421] on div "Parcel Mask -" at bounding box center [784, 387] width 295 height 85
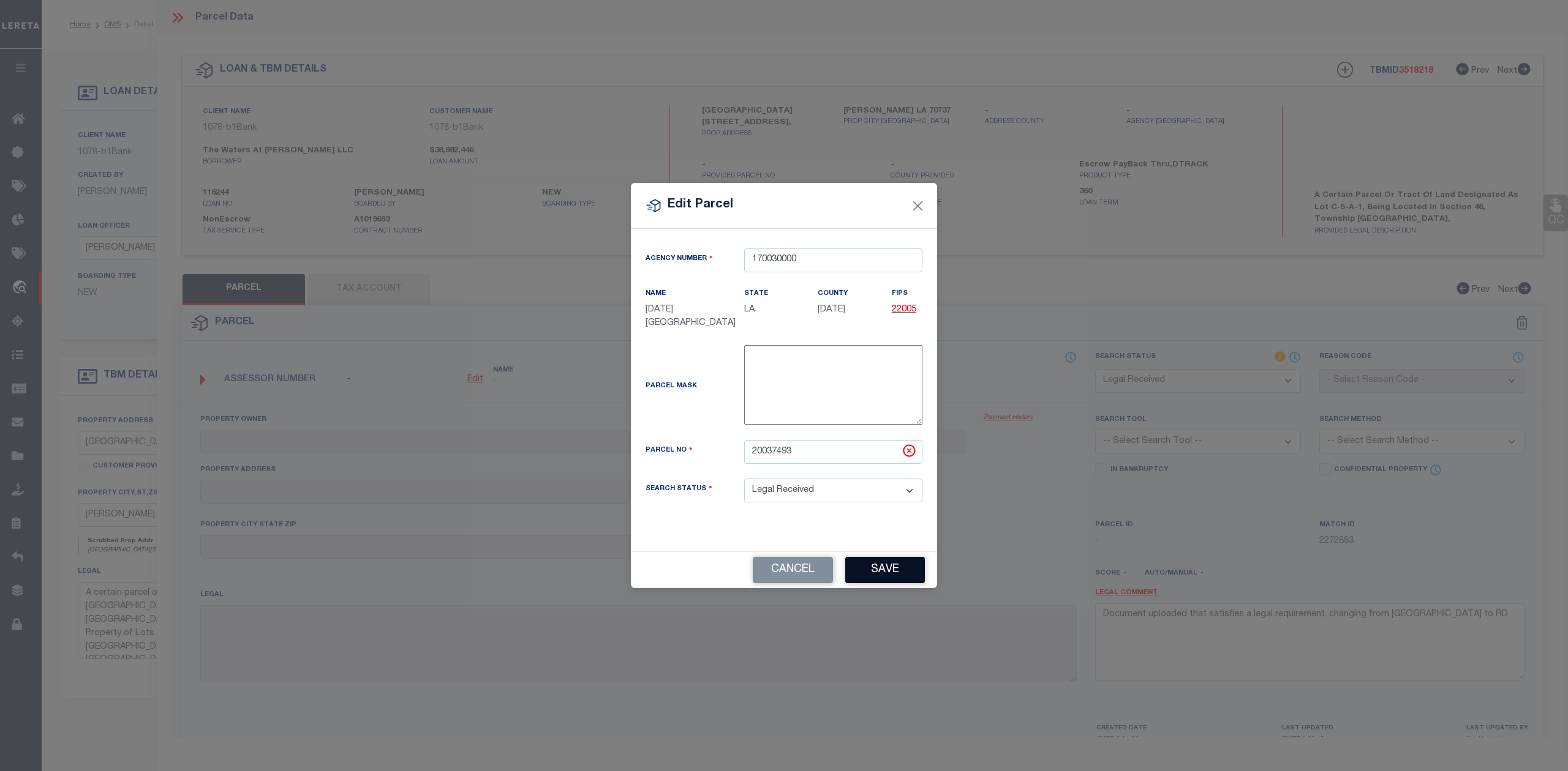
click at [878, 578] on button "Save" at bounding box center [885, 570] width 80 height 26
select select "RD"
checkbox input "false"
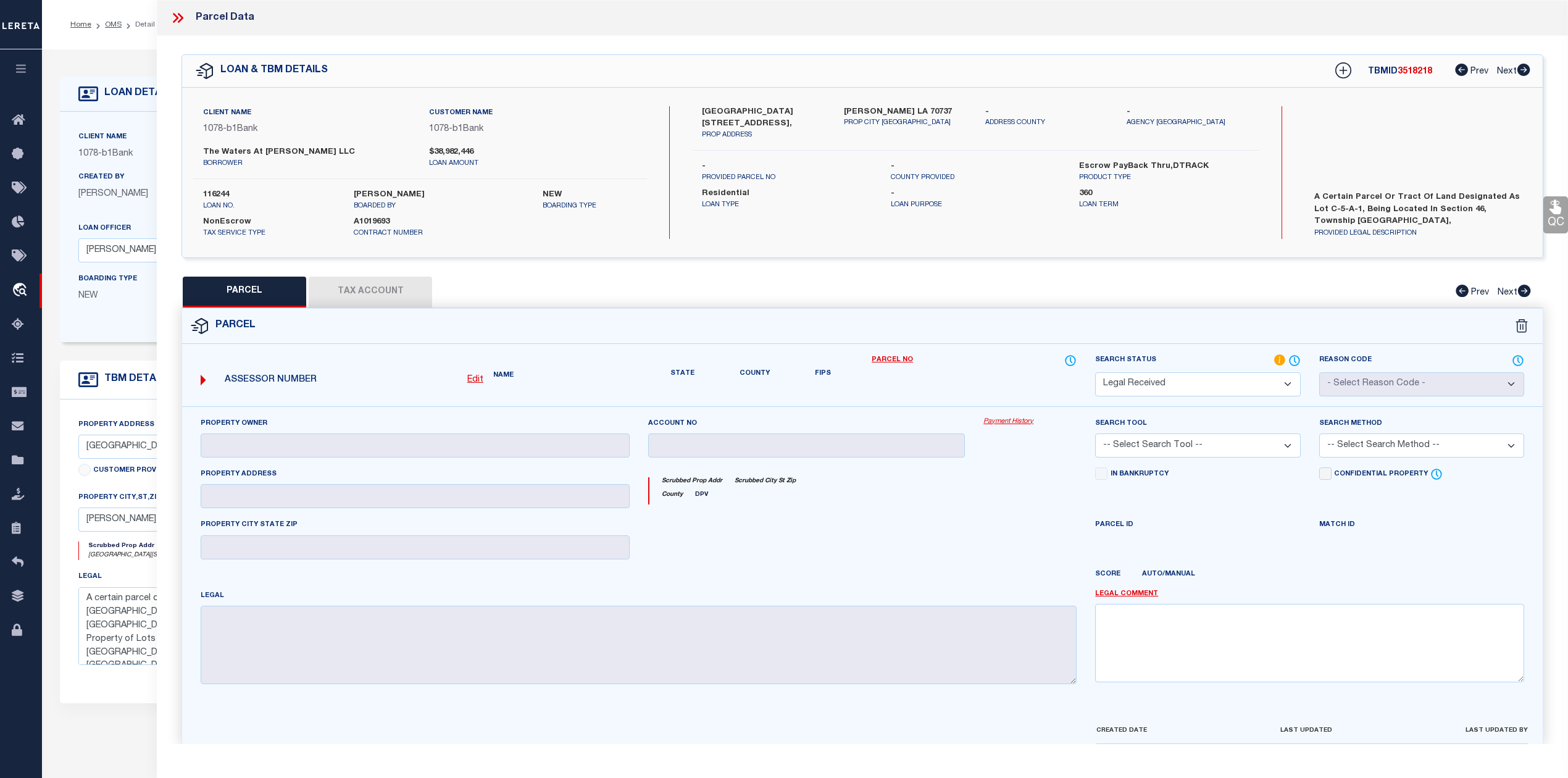
type input "THE WATERS AT CONWAY LLC"
type input "4601 VILLAGE OAKS AVE"
type textarea "15.61 AC. SECS. 46 &12-10-3, LOT C-5-A-1 THE VILLAGE AT CONWAY PHASE 1-B (HERIT…"
type textarea "Document uploaded that satisfies a legal requirement, changing from [GEOGRAPHIC…"
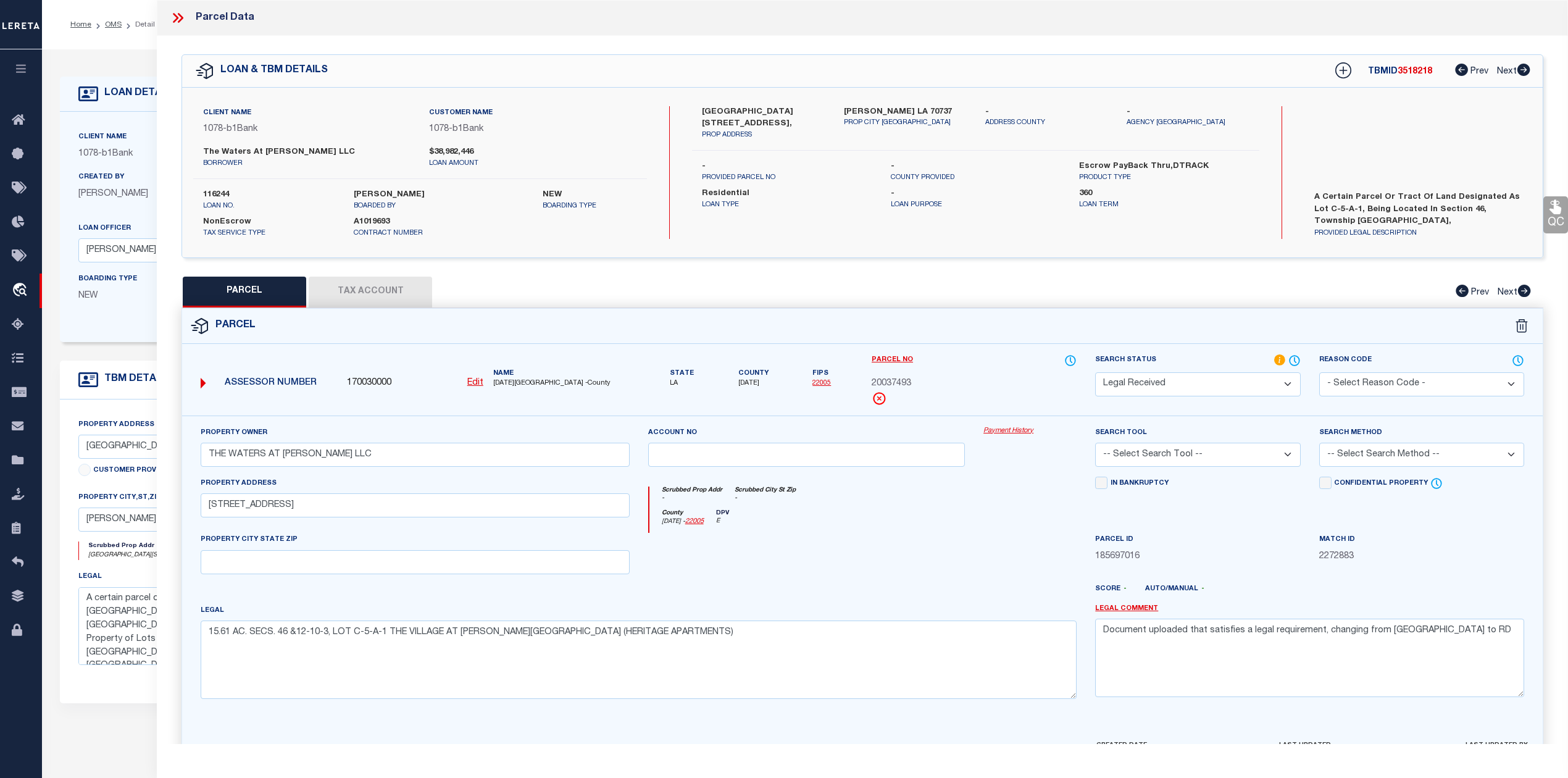
click at [925, 552] on div at bounding box center [807, 558] width 336 height 51
click at [373, 292] on button "Tax Account" at bounding box center [370, 292] width 124 height 31
select select "100"
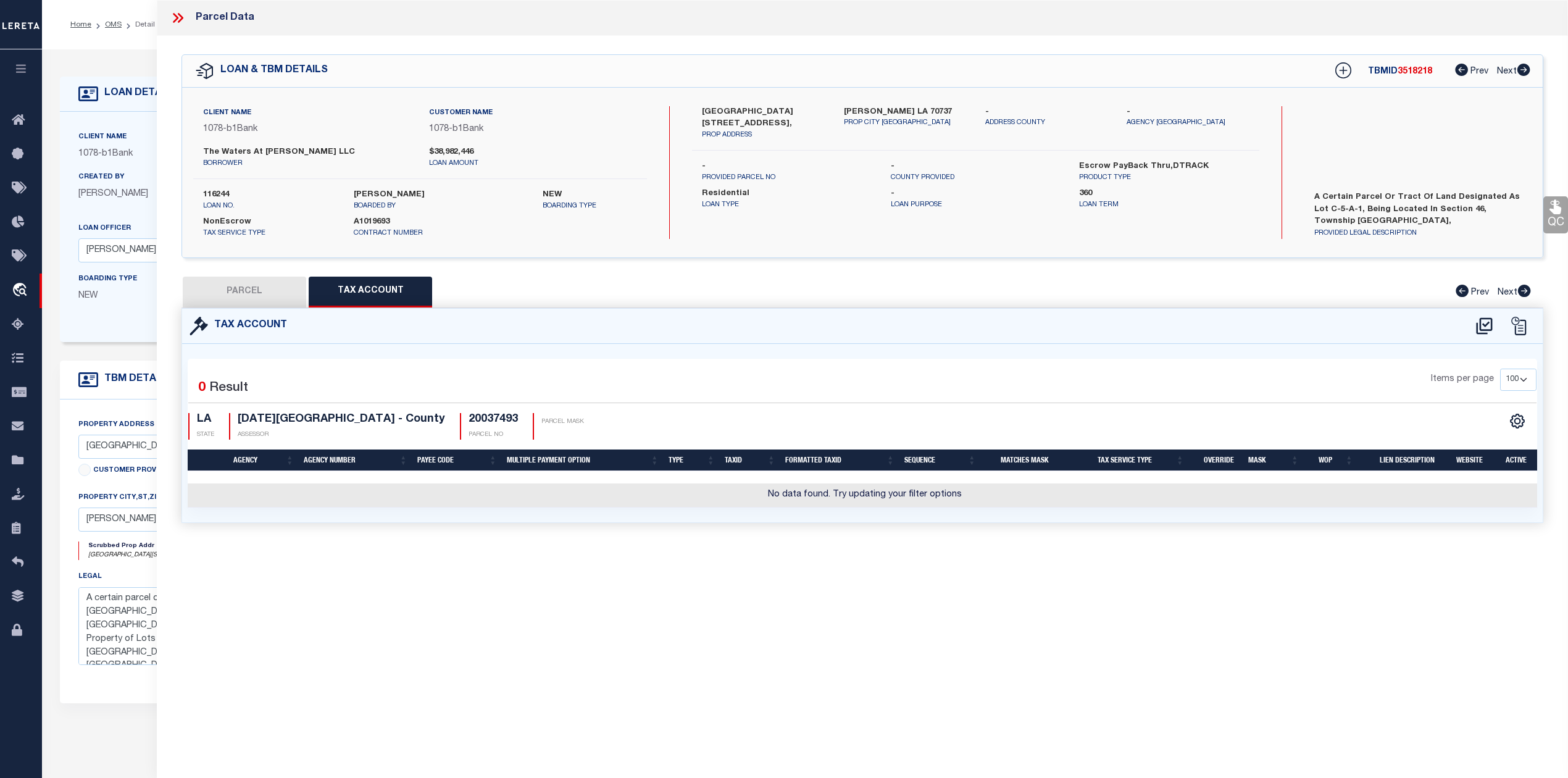
click at [917, 619] on div "Parcel Data QC QC QC - Select Status - Ready to QC" at bounding box center [862, 372] width 1411 height 744
drag, startPoint x: 849, startPoint y: 588, endPoint x: 840, endPoint y: 581, distance: 11.4
click at [850, 589] on div "Parcel Data QC QC QC - Select Status - Ready to QC" at bounding box center [862, 372] width 1411 height 744
click at [272, 297] on button "PARCEL" at bounding box center [244, 292] width 124 height 31
select select "AS"
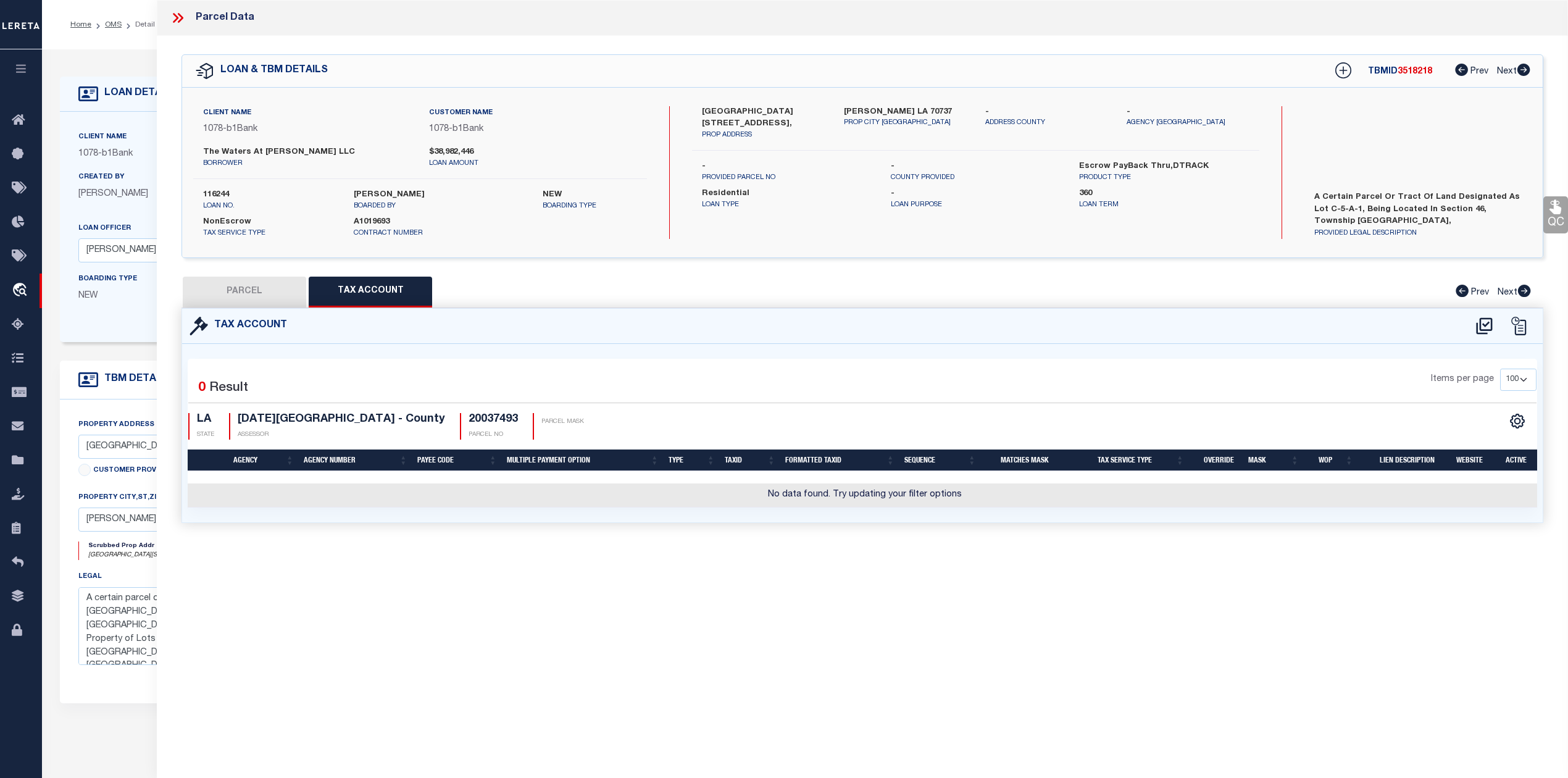
checkbox input "false"
select select "RD"
type input "THE WATERS AT CONWAY LLC"
type input "4601 VILLAGE OAKS AVE"
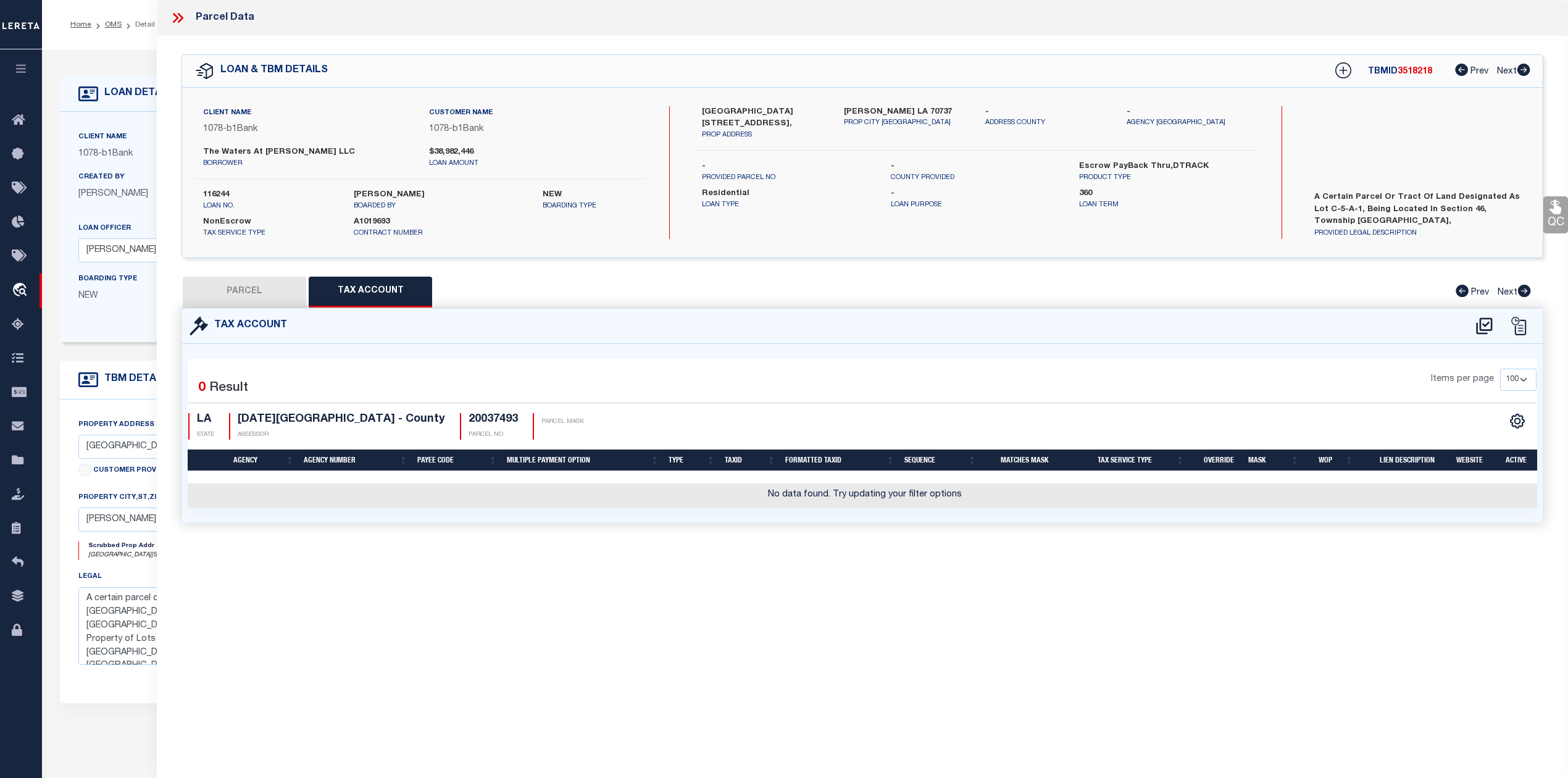
type textarea "15.61 AC. SECS. 46 &12-10-3, LOT C-5-A-1 THE VILLAGE AT CONWAY PHASE 1-B (HERIT…"
type textarea "Document uploaded that satisfies a legal requirement, changing from [GEOGRAPHIC…"
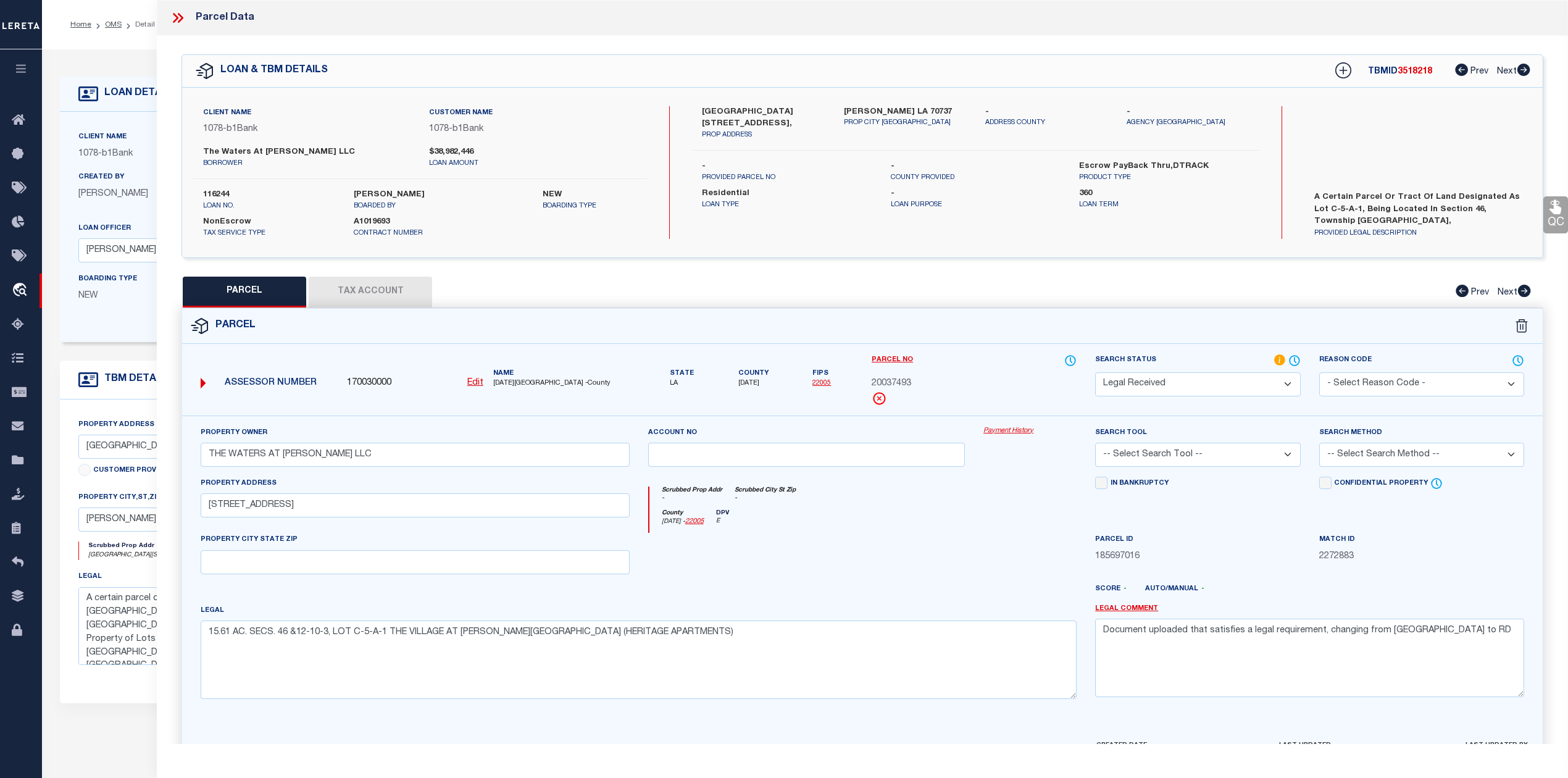
click at [356, 293] on button "Tax Account" at bounding box center [370, 292] width 124 height 31
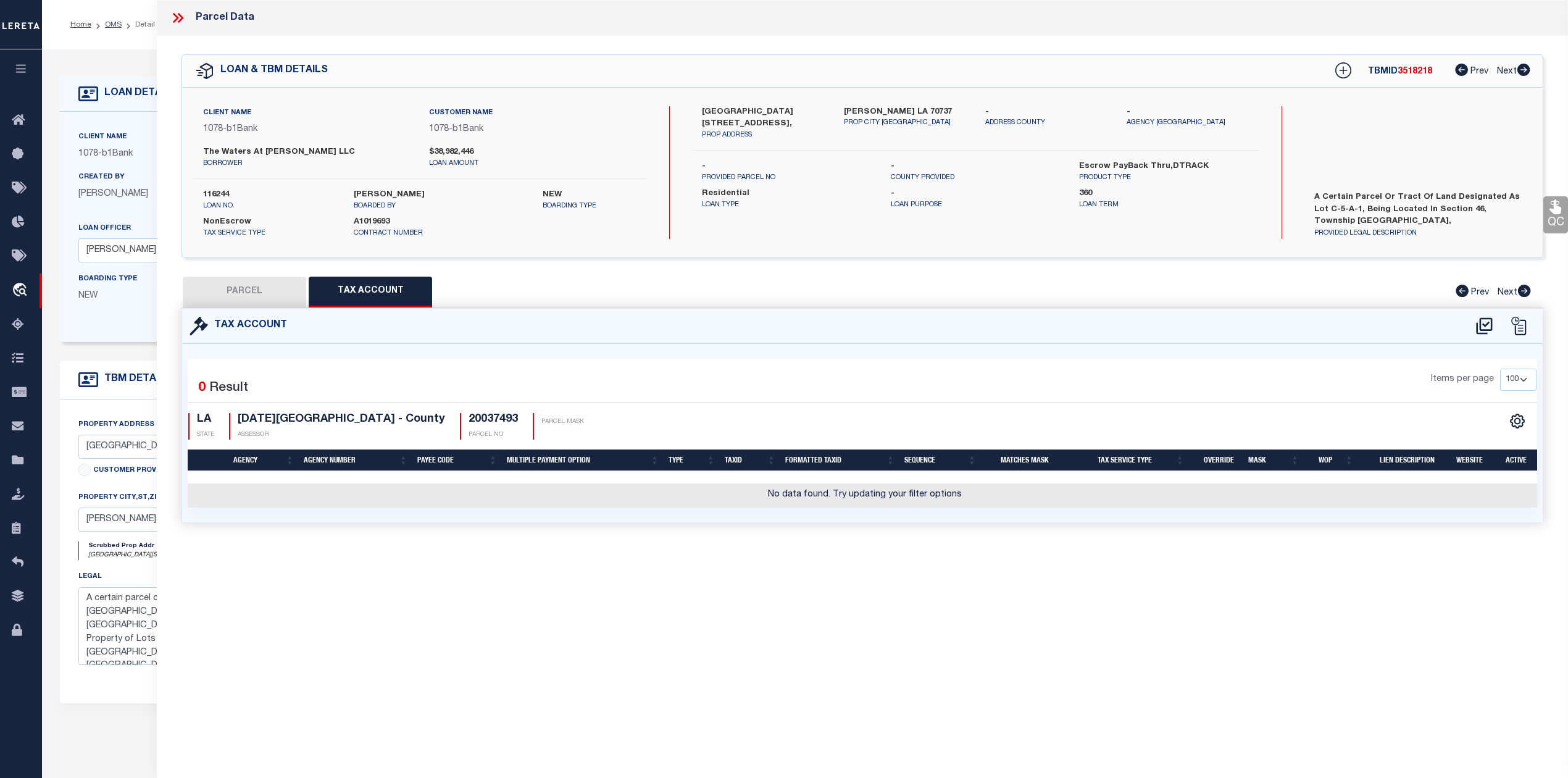
select select "100"
click at [1482, 327] on icon at bounding box center [1484, 326] width 20 height 19
select select "100"
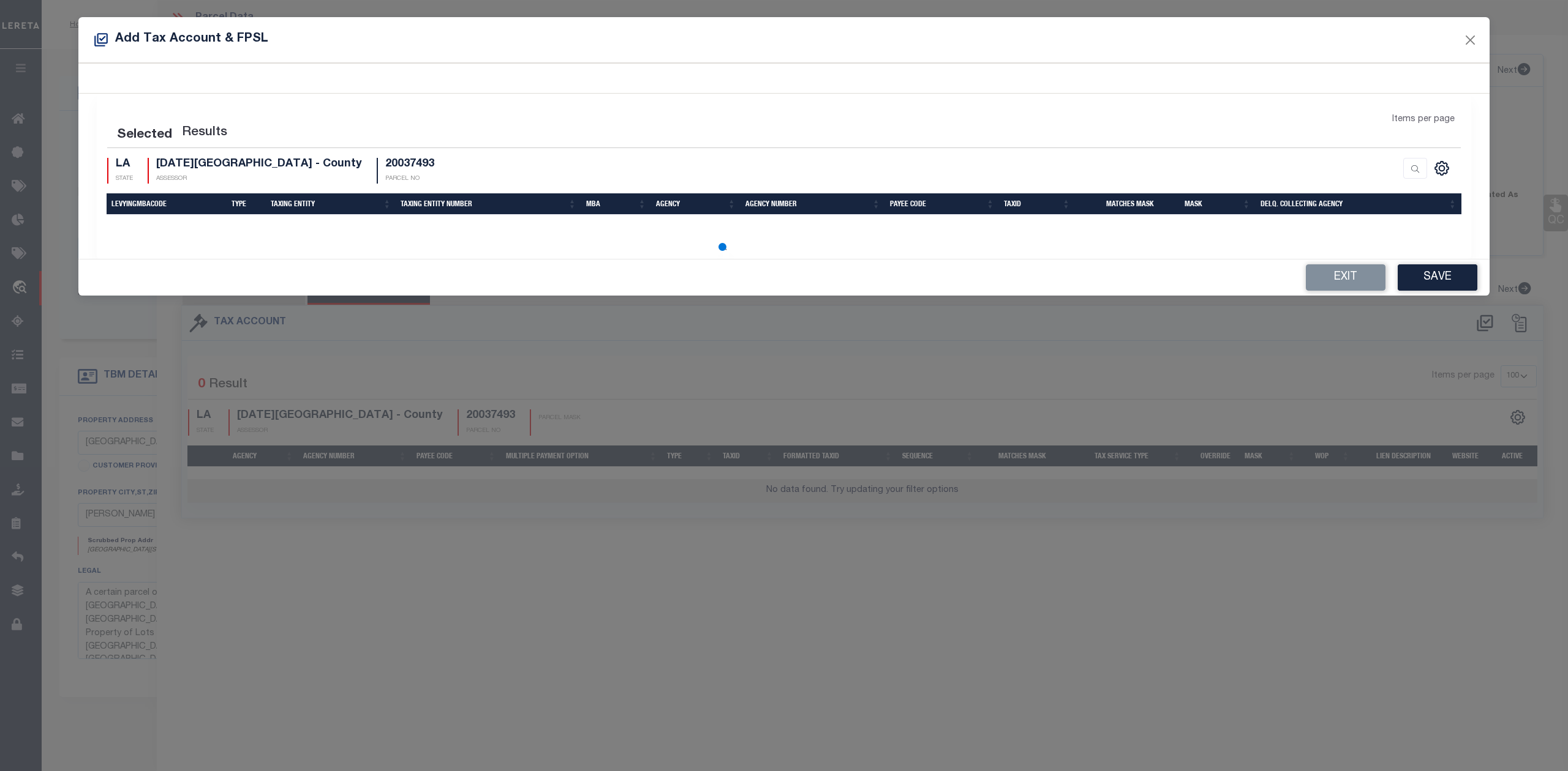
select select "100"
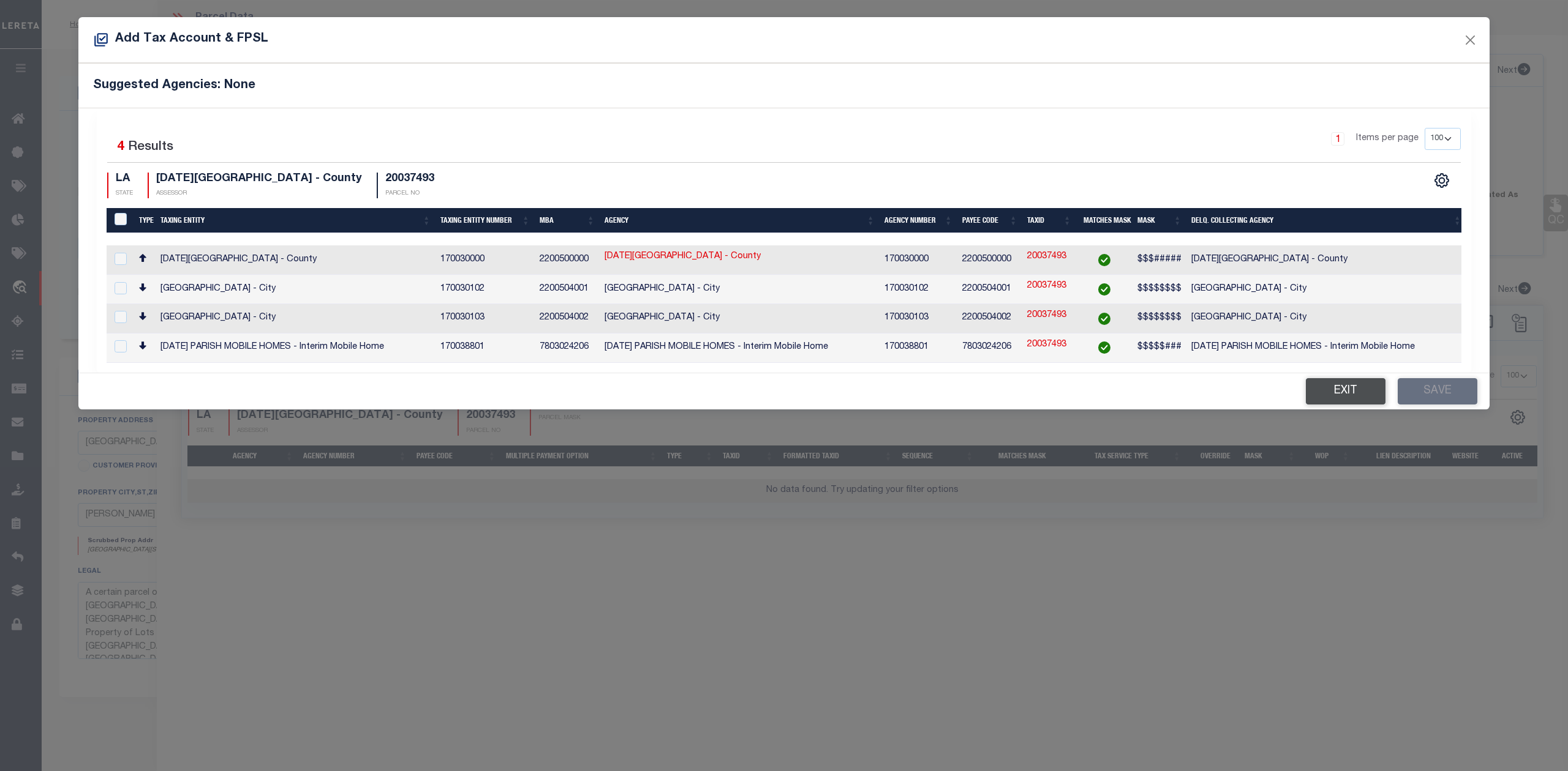
click at [1331, 390] on button "Exit" at bounding box center [1346, 391] width 80 height 26
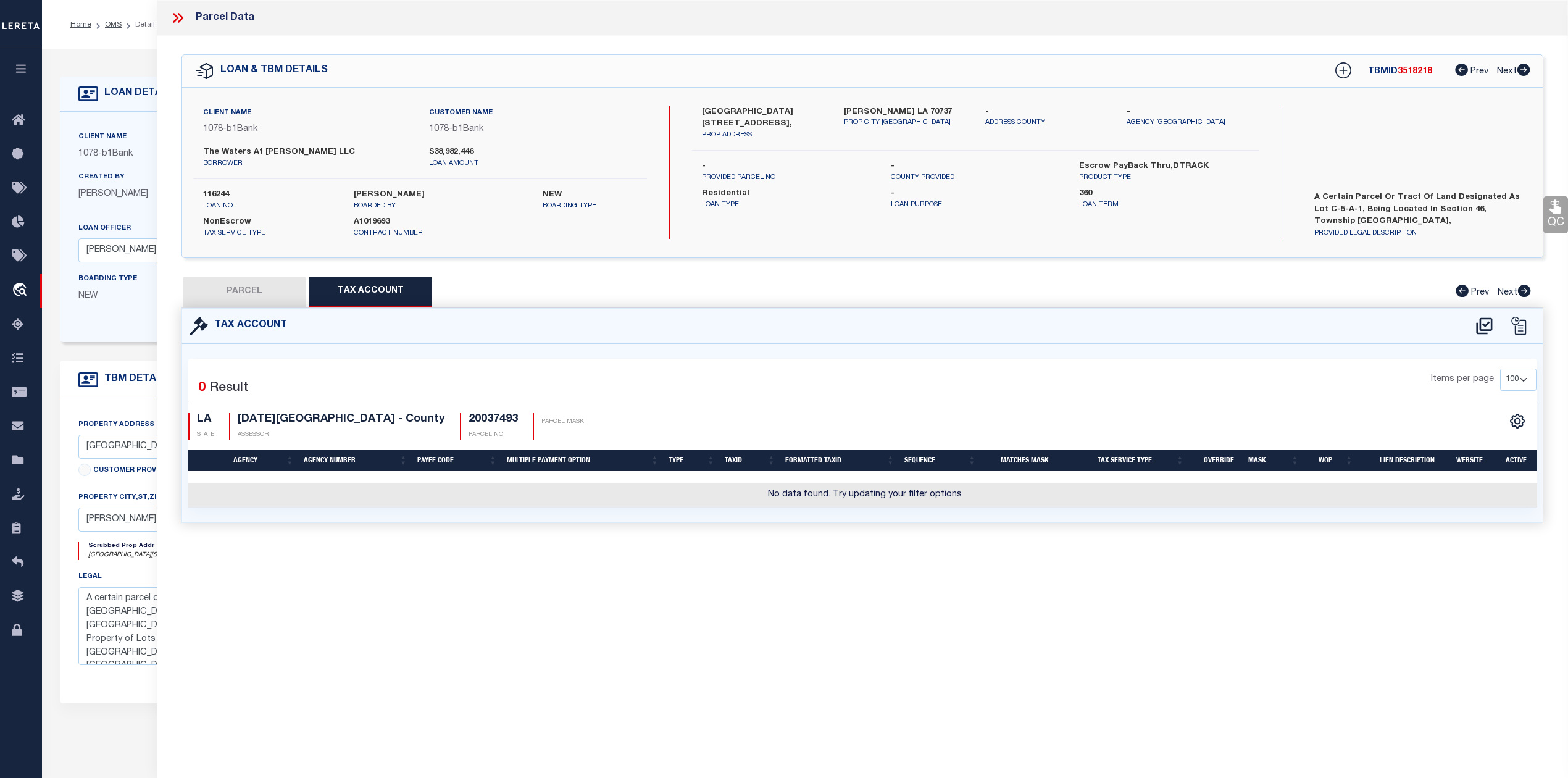
click at [262, 294] on button "PARCEL" at bounding box center [244, 292] width 124 height 31
select select "AS"
checkbox input "false"
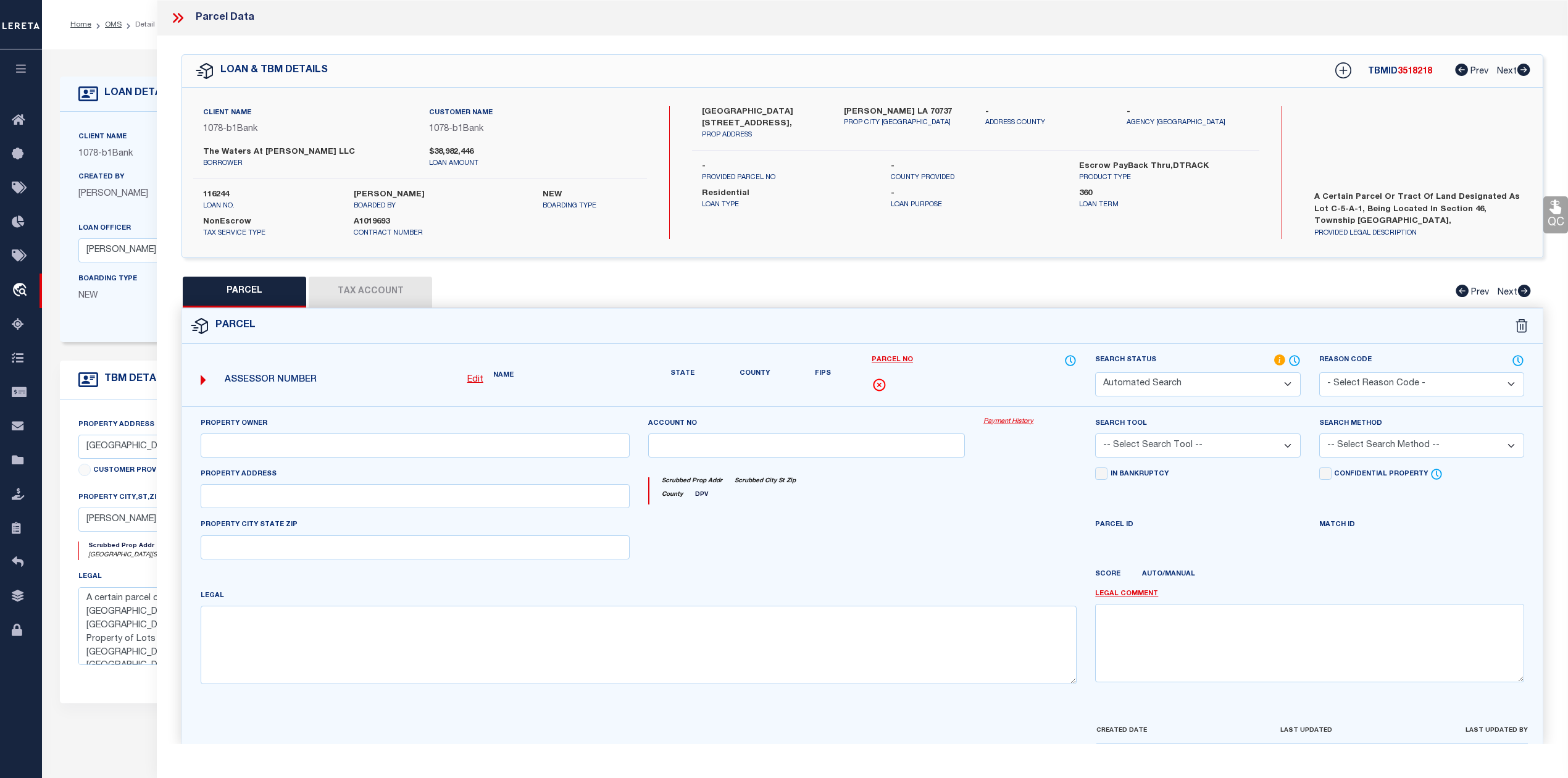
select select "RD"
type input "THE WATERS AT CONWAY LLC"
type input "4601 VILLAGE OAKS AVE"
type textarea "15.61 AC. SECS. 46 &12-10-3, LOT C-5-A-1 THE VILLAGE AT CONWAY PHASE 1-B (HERIT…"
type textarea "Document uploaded that satisfies a legal requirement, changing from [GEOGRAPHIC…"
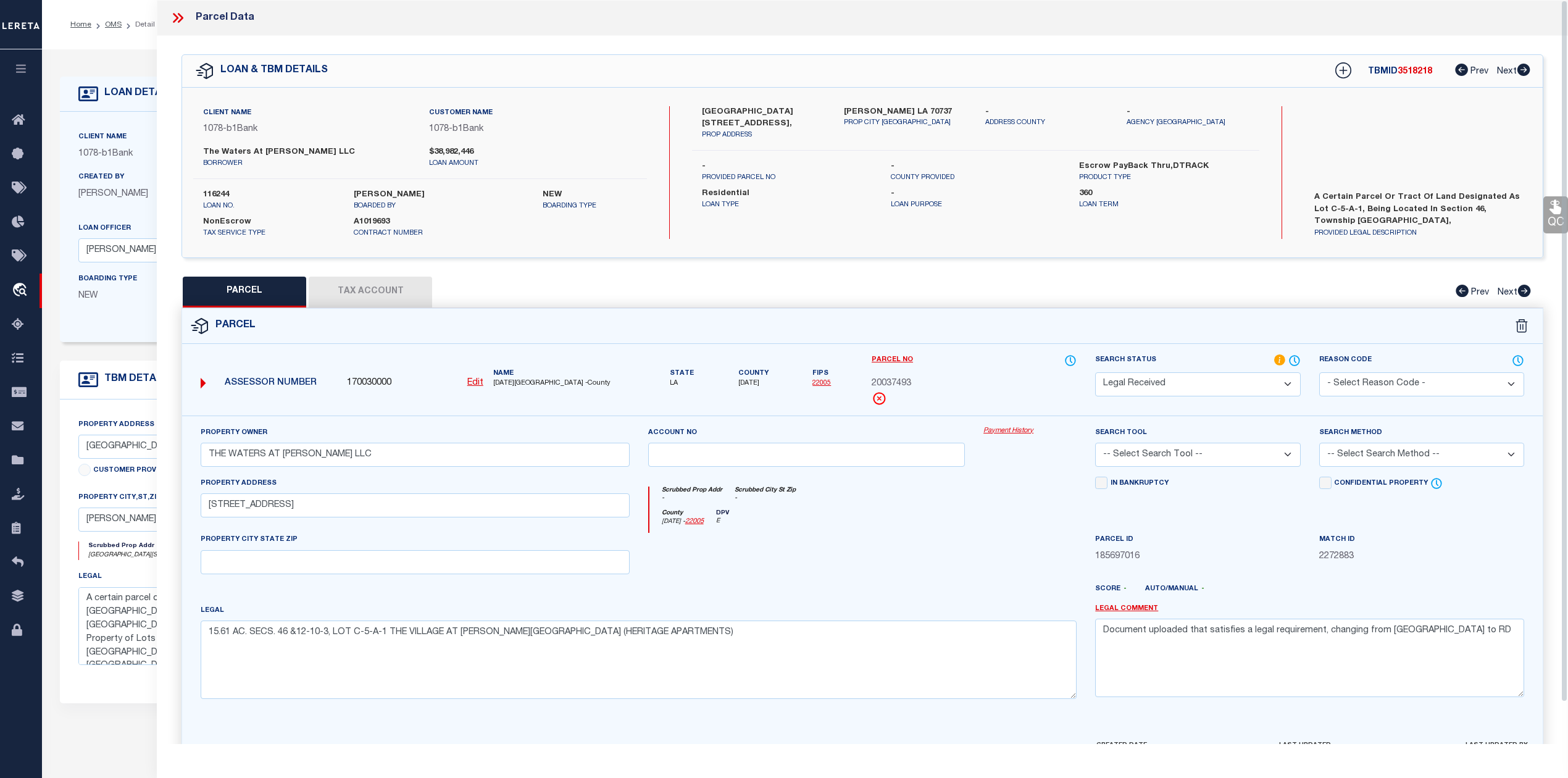
click at [896, 571] on div at bounding box center [807, 558] width 336 height 51
click at [396, 302] on button "Tax Account" at bounding box center [370, 292] width 124 height 31
select select "100"
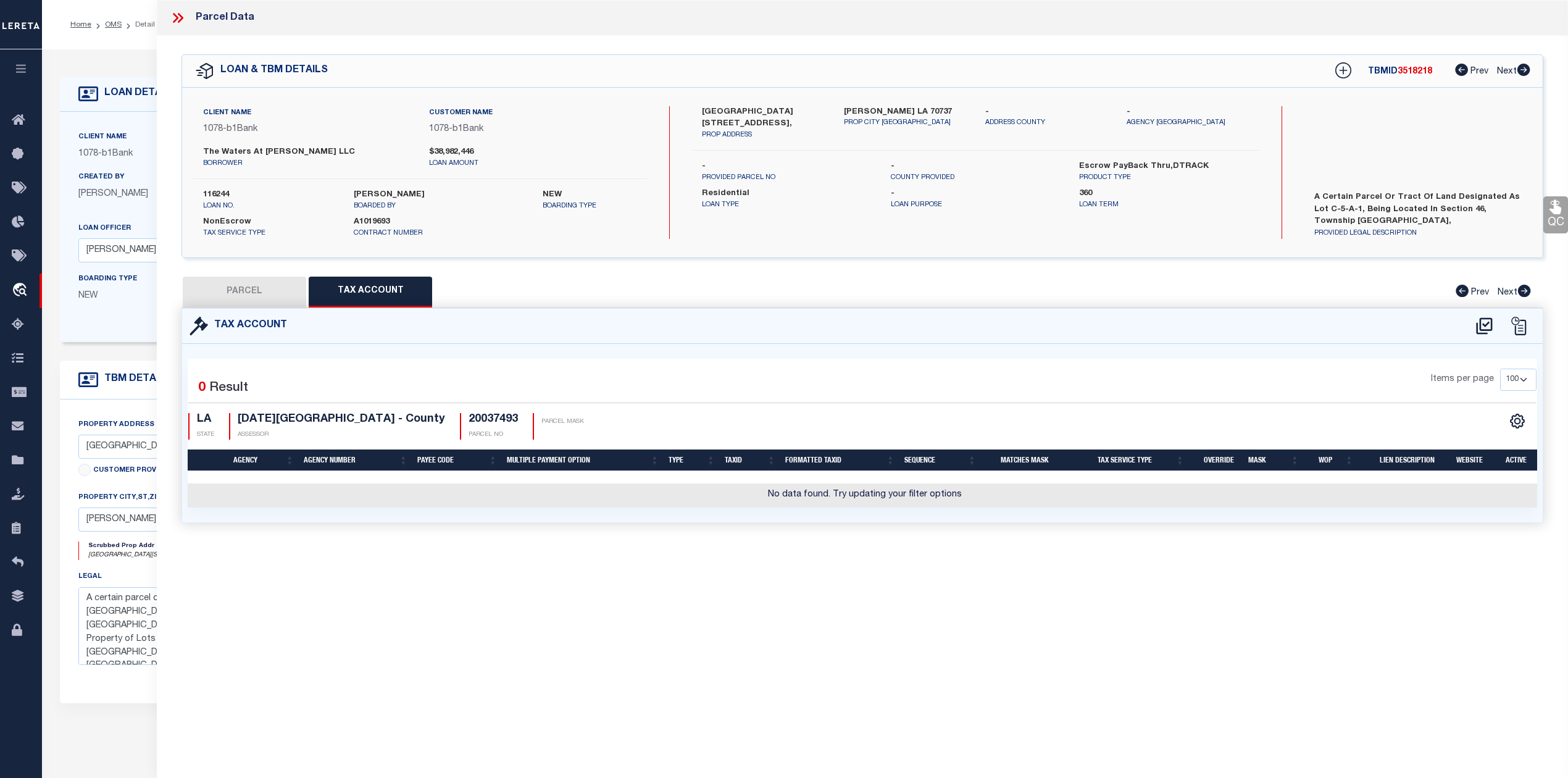
click at [750, 628] on div "Parcel Data QC QC QC - Select Status - Ready to QC" at bounding box center [862, 372] width 1411 height 744
click at [263, 296] on button "PARCEL" at bounding box center [244, 292] width 124 height 31
select select "AS"
checkbox input "false"
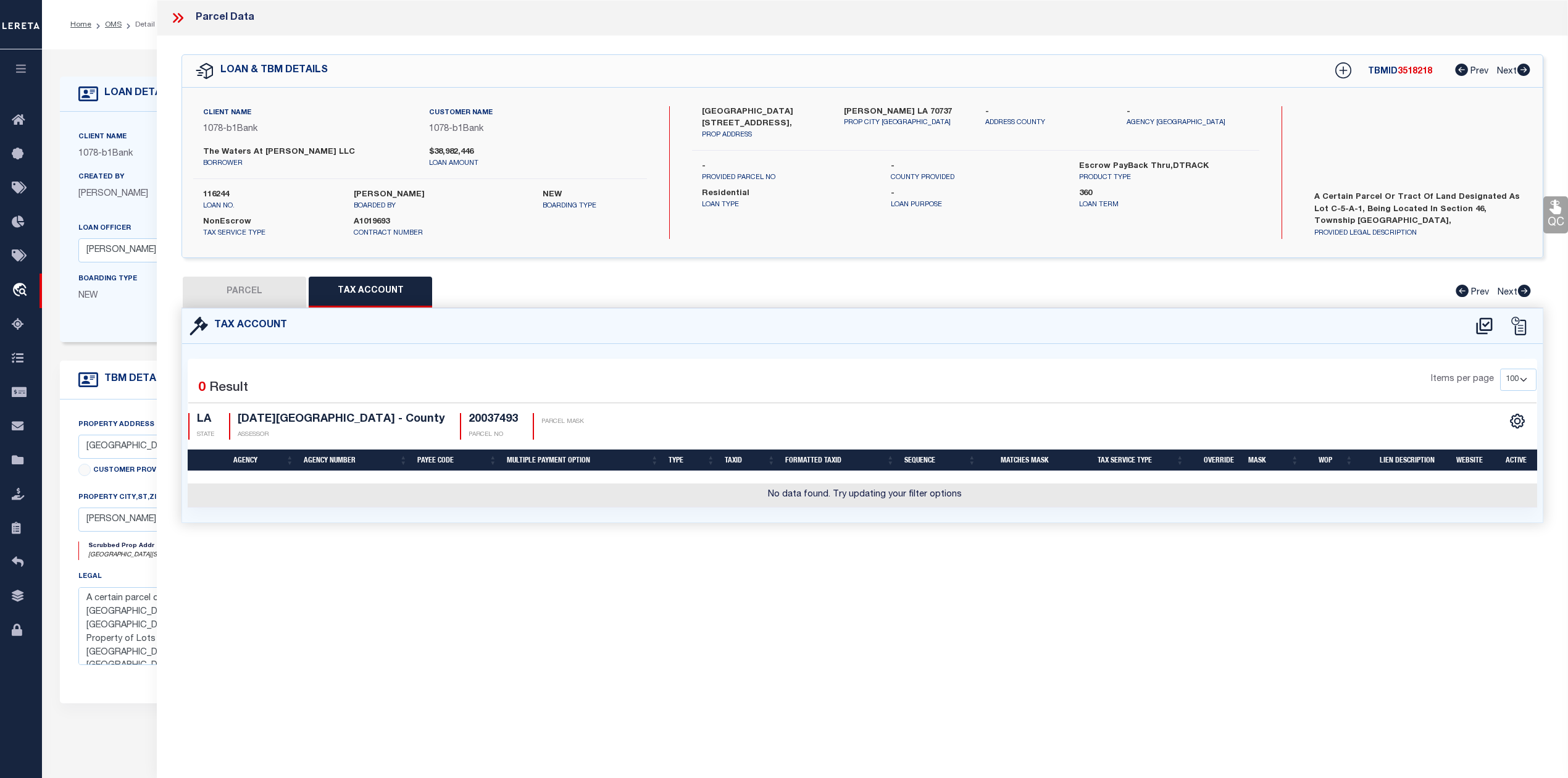
select select "RD"
type input "THE WATERS AT CONWAY LLC"
type input "4601 VILLAGE OAKS AVE"
type textarea "15.61 AC. SECS. 46 &12-10-3, LOT C-5-A-1 THE VILLAGE AT CONWAY PHASE 1-B (HERIT…"
type textarea "Document uploaded that satisfies a legal requirement, changing from [GEOGRAPHIC…"
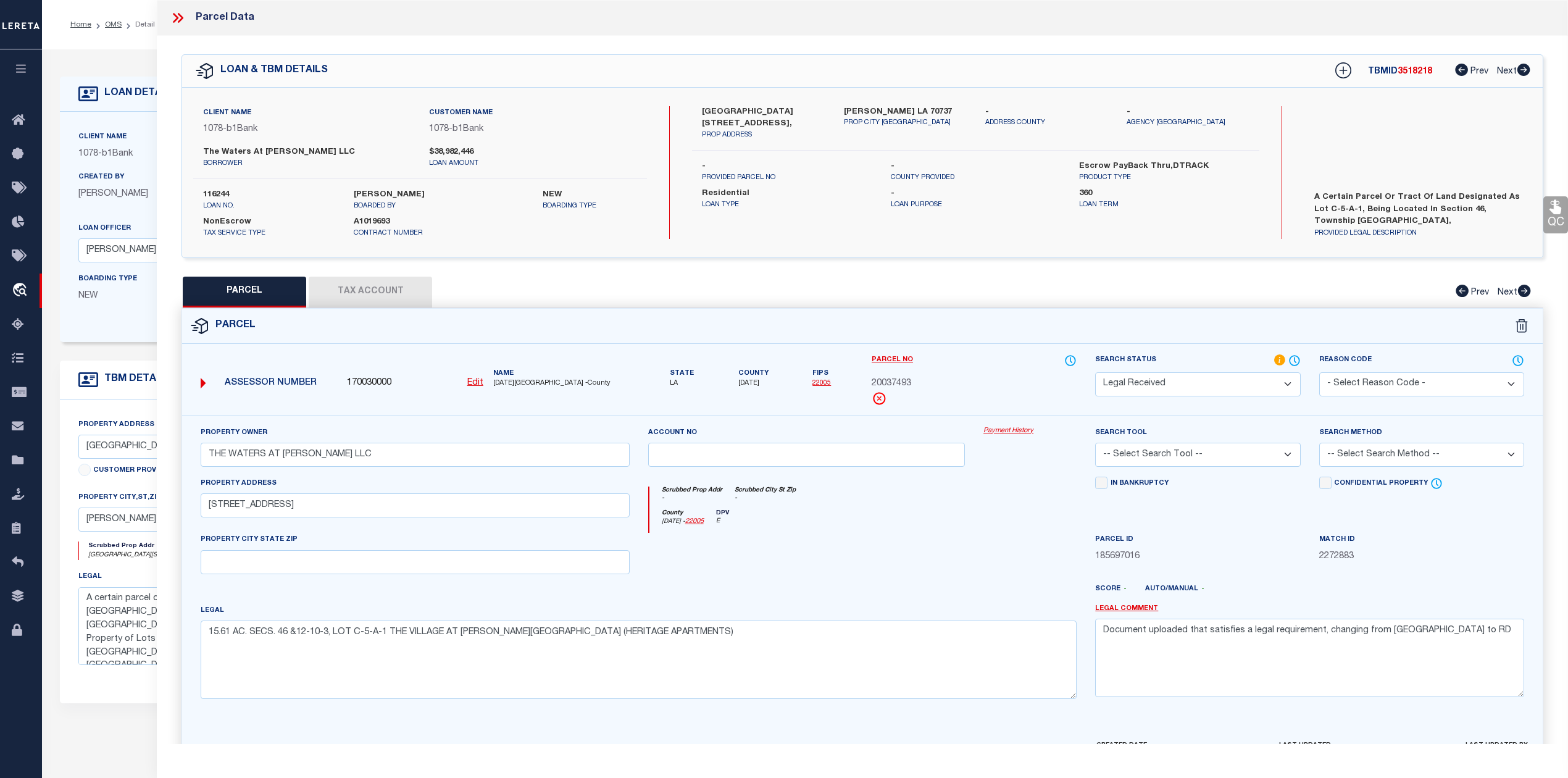
click at [400, 296] on button "Tax Account" at bounding box center [370, 292] width 124 height 31
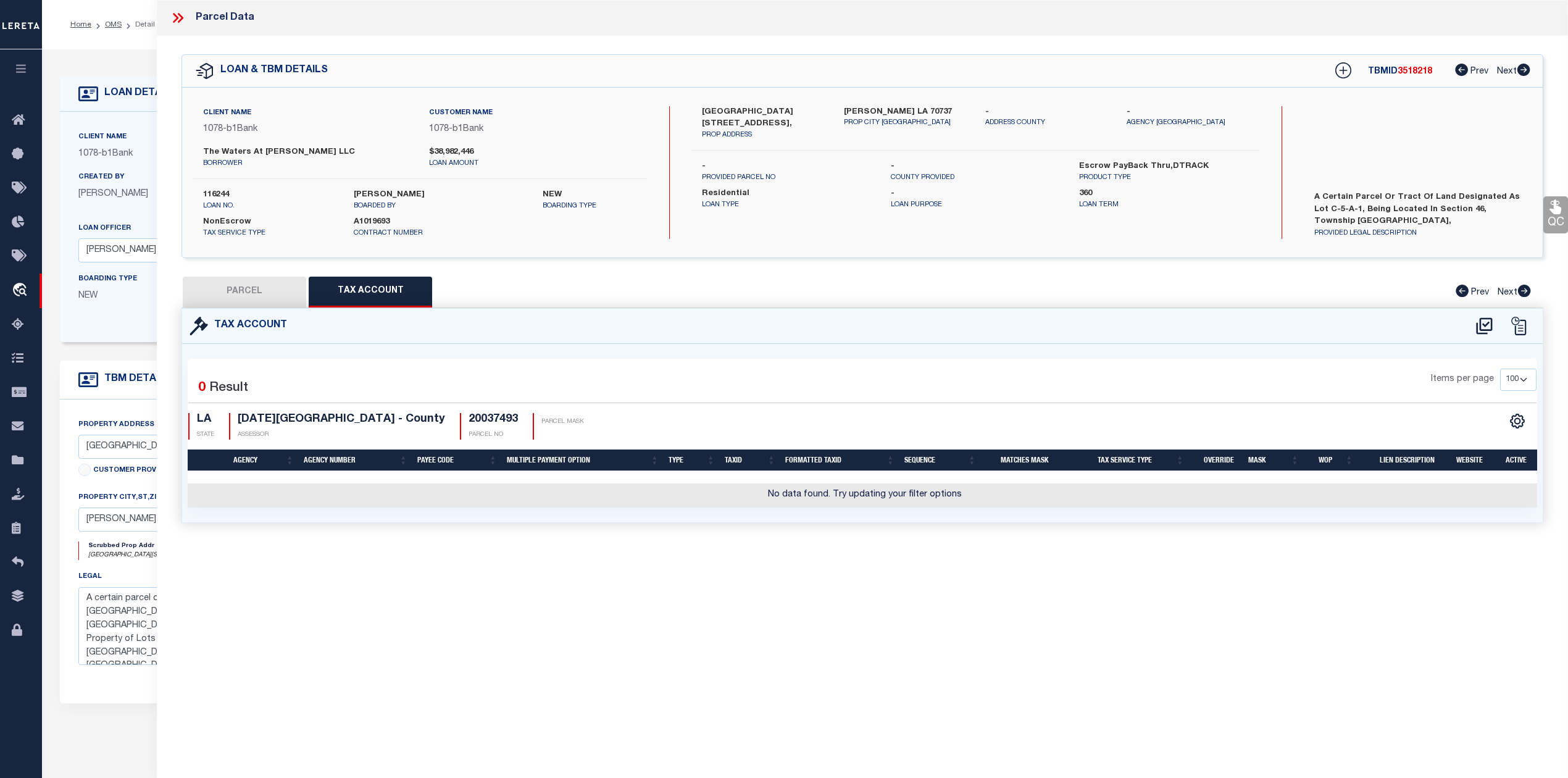
select select "100"
click at [1114, 606] on div "Parcel Data QC QC QC - Select Status - Ready to QC" at bounding box center [862, 372] width 1411 height 744
click at [1482, 329] on icon at bounding box center [1484, 326] width 16 height 17
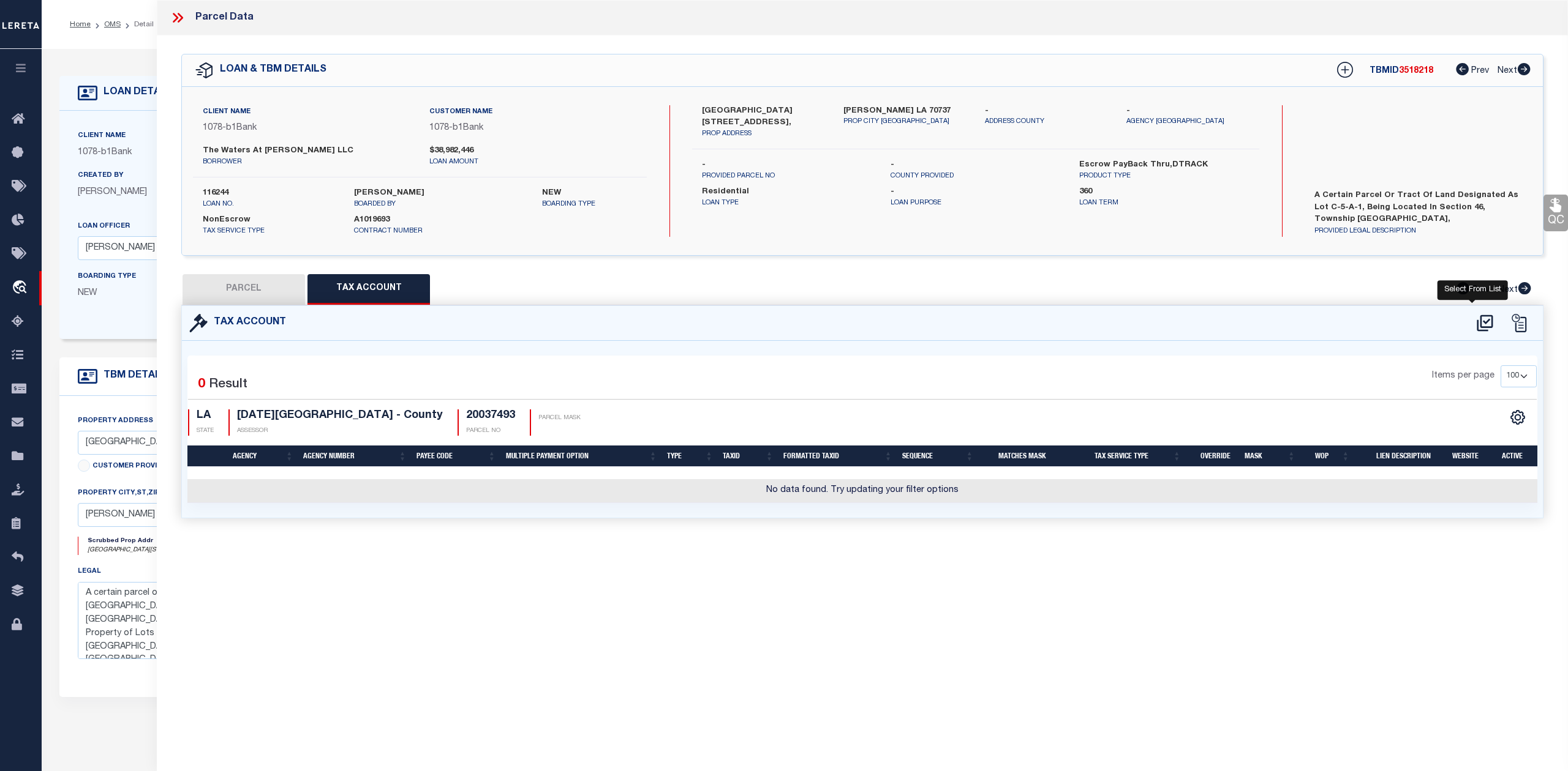
select select "100"
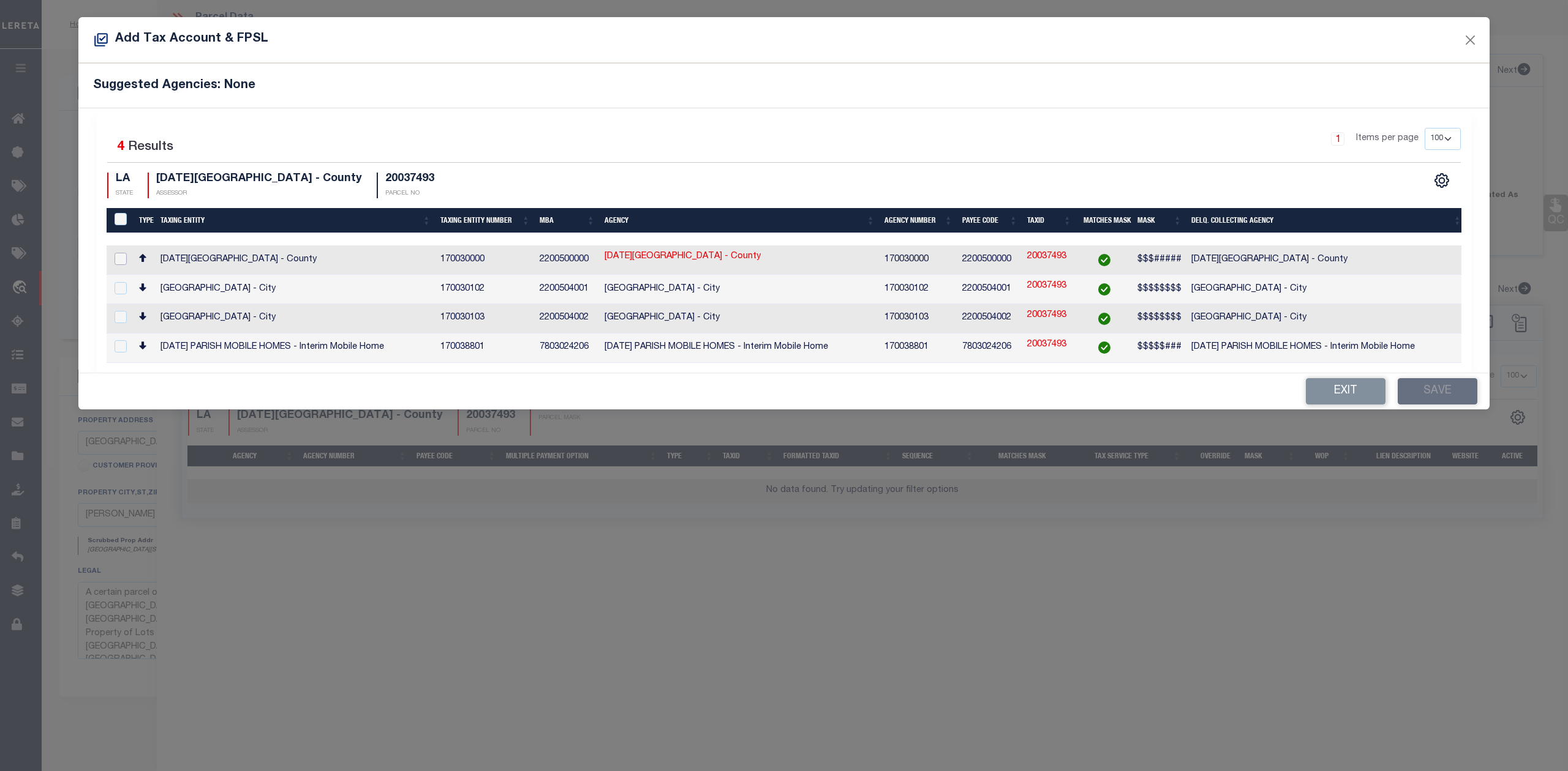
click at [122, 260] on input "checkbox" at bounding box center [120, 258] width 12 height 12
checkbox input "true"
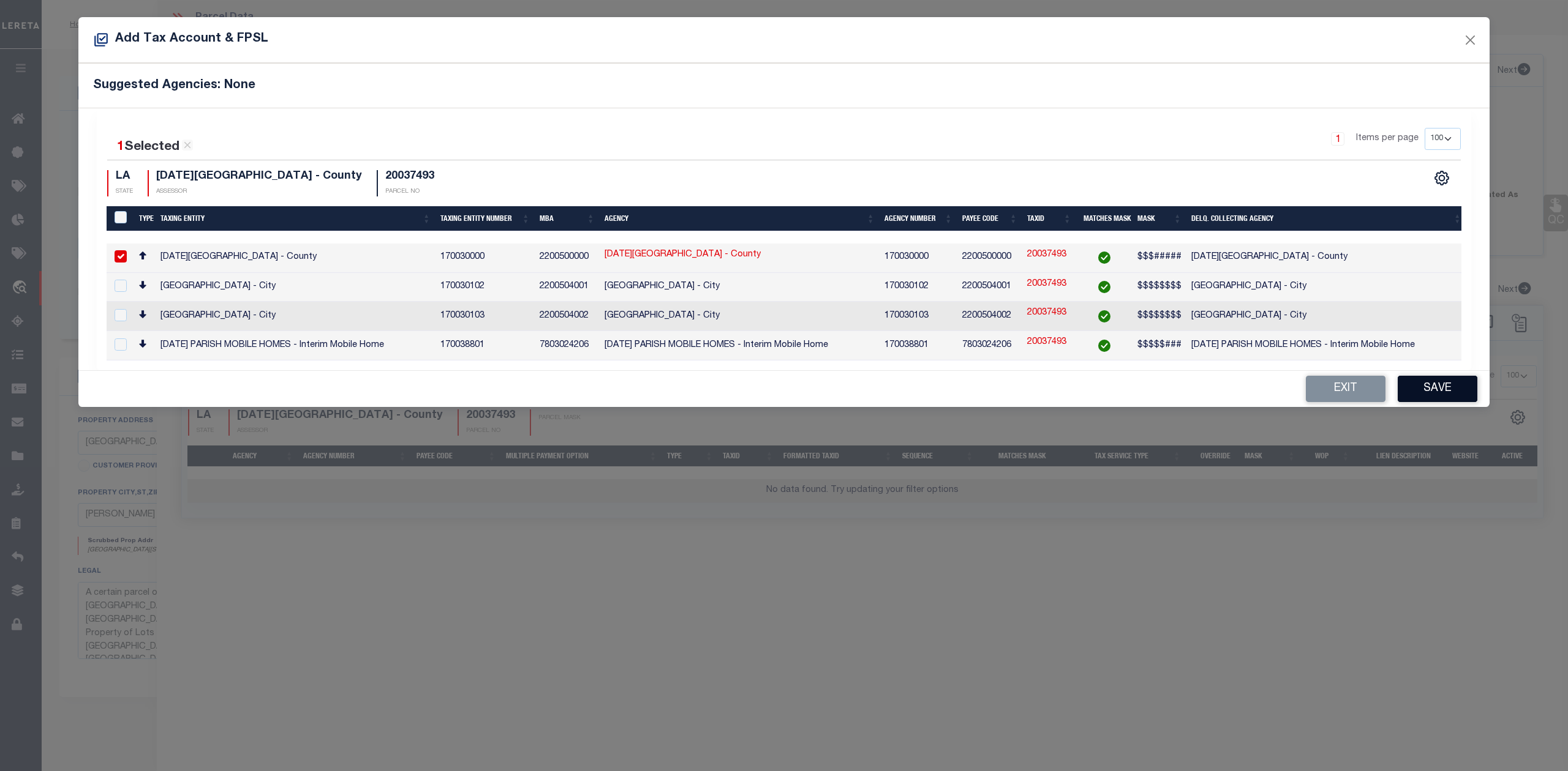
click at [1423, 388] on button "Save" at bounding box center [1437, 389] width 80 height 26
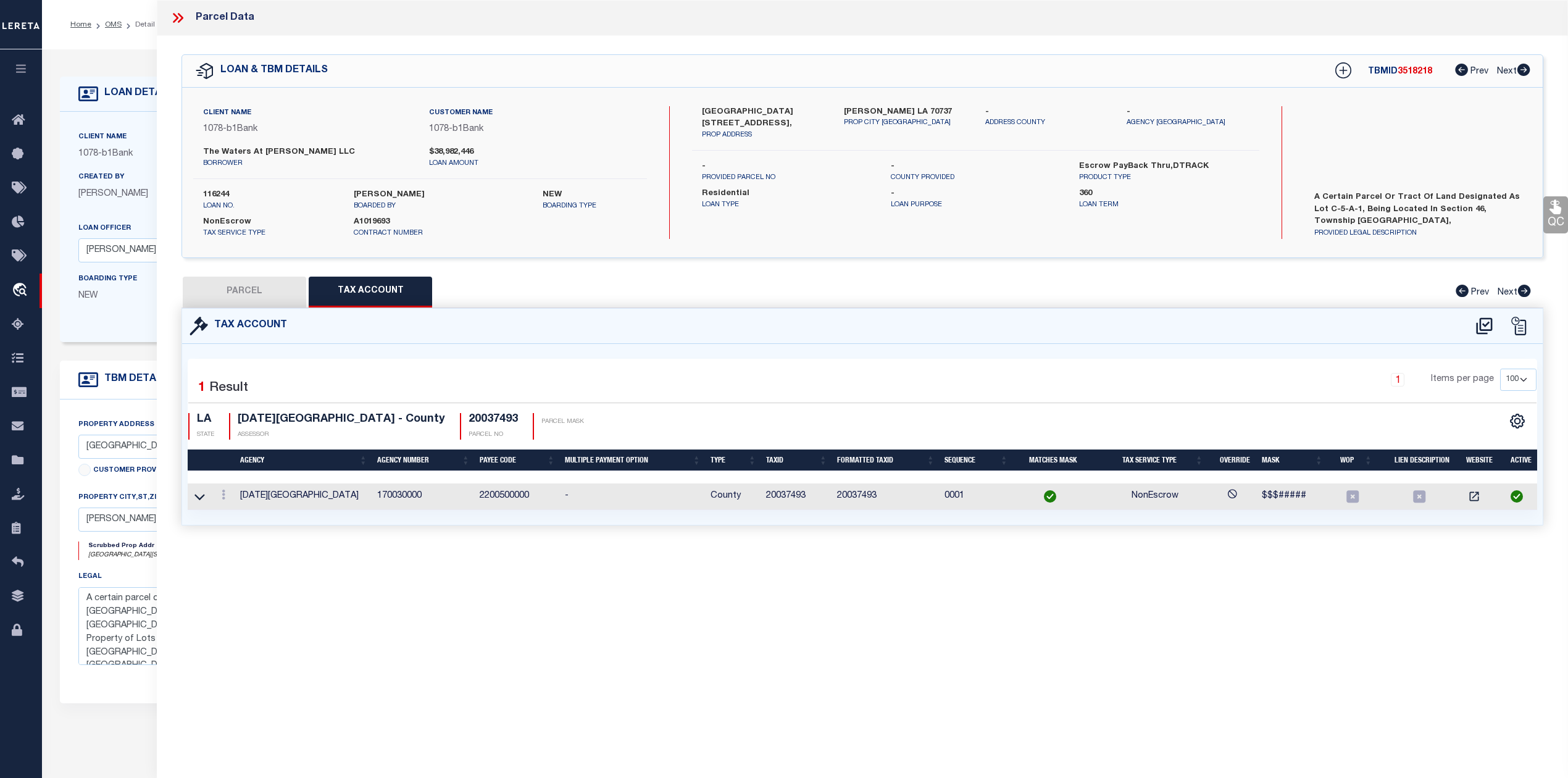
click at [246, 295] on button "PARCEL" at bounding box center [244, 292] width 124 height 31
select select "AS"
checkbox input "false"
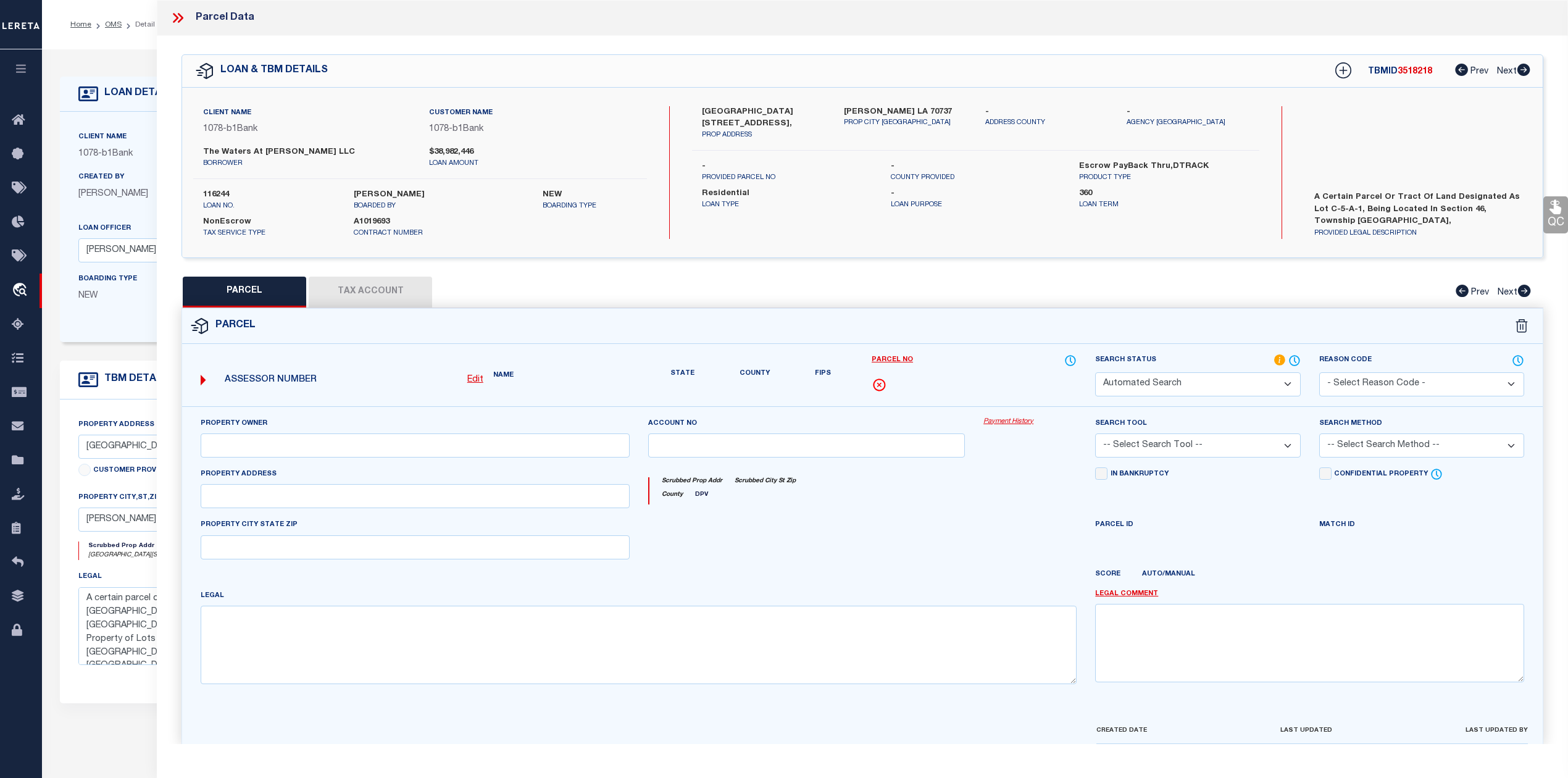
select select "RD"
type input "THE WATERS AT CONWAY LLC"
type input "4601 VILLAGE OAKS AVE"
type textarea "15.61 AC. SECS. 46 &12-10-3, LOT C-5-A-1 THE VILLAGE AT CONWAY PHASE 1-B (HERIT…"
type textarea "Document uploaded that satisfies a legal requirement, changing from [GEOGRAPHIC…"
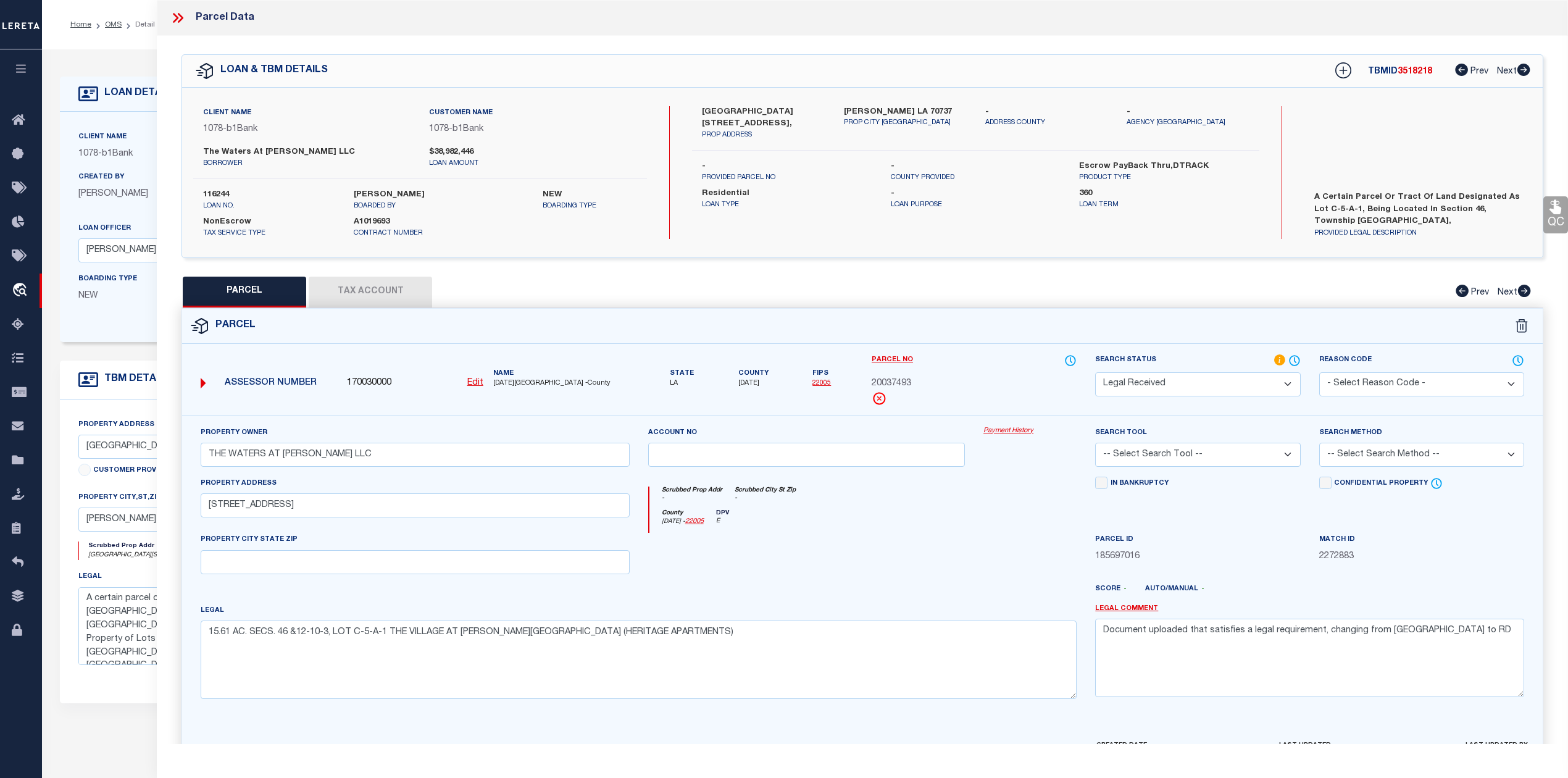
click at [949, 580] on div at bounding box center [807, 558] width 336 height 51
click at [406, 290] on button "Tax Account" at bounding box center [370, 292] width 124 height 31
select select "100"
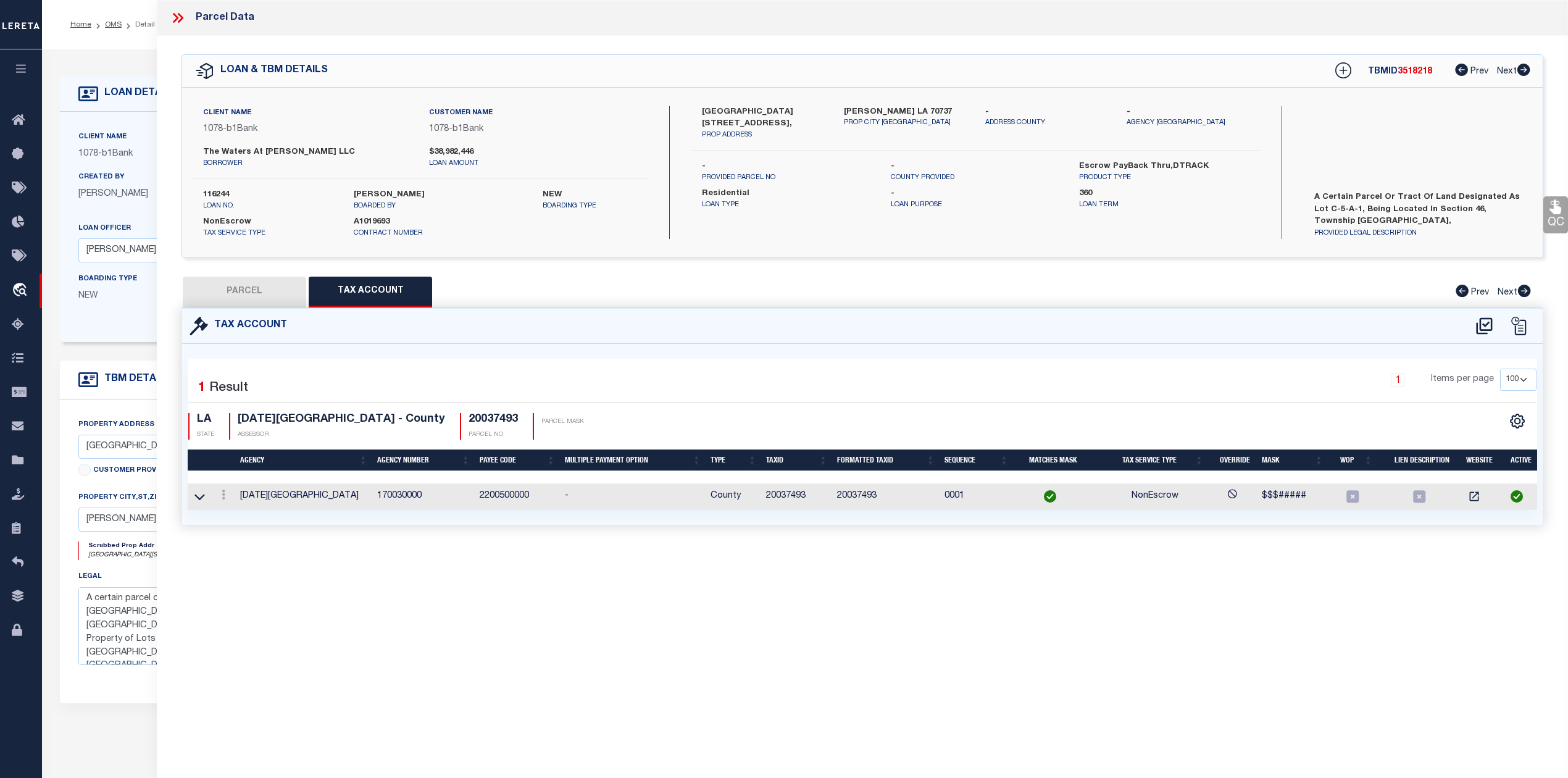
click at [986, 568] on div "Parcel Data QC QC QC - Select Status - Ready to QC" at bounding box center [862, 372] width 1411 height 744
click at [1481, 327] on icon at bounding box center [1484, 326] width 20 height 19
select select "100"
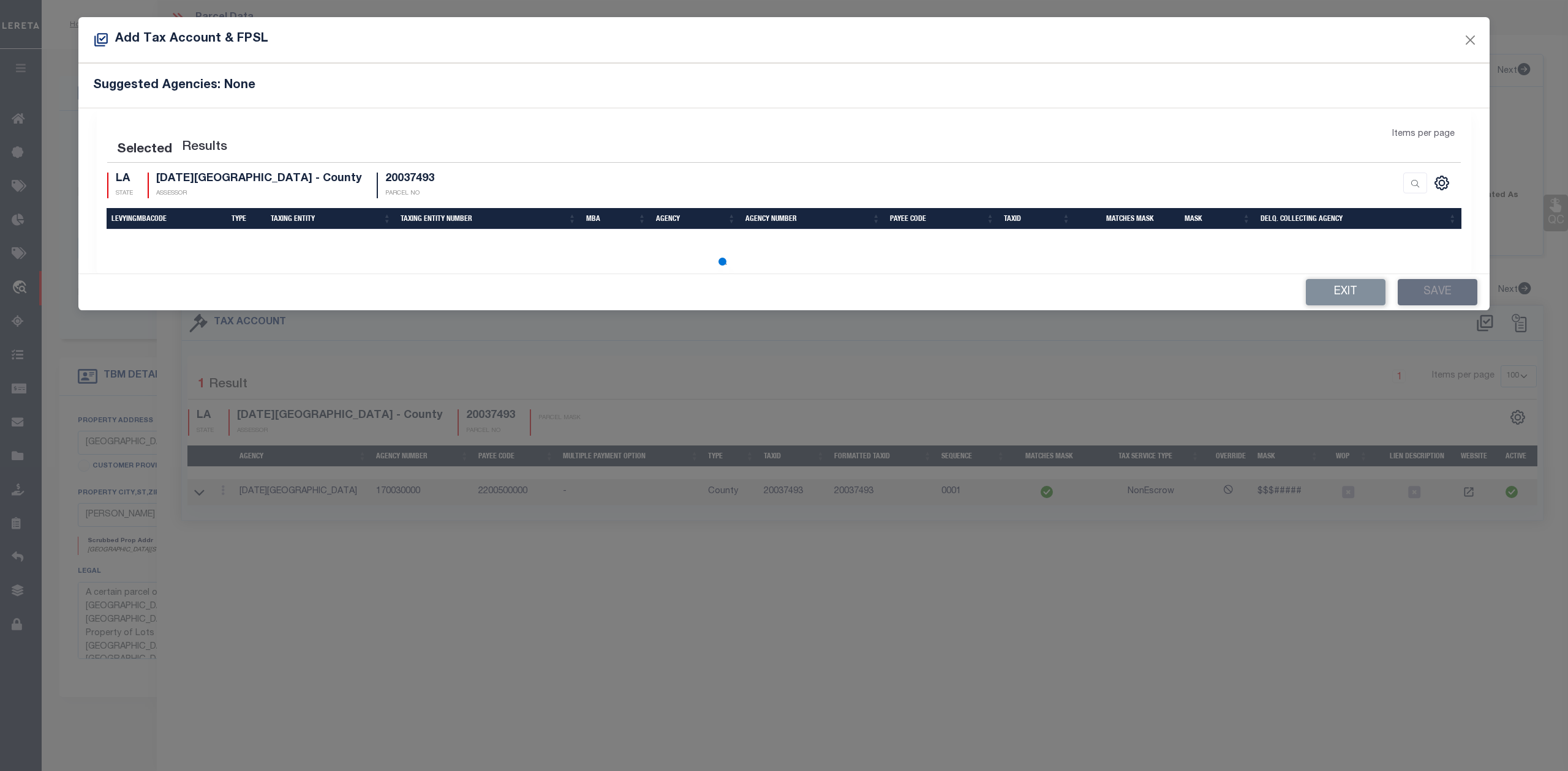
select select "100"
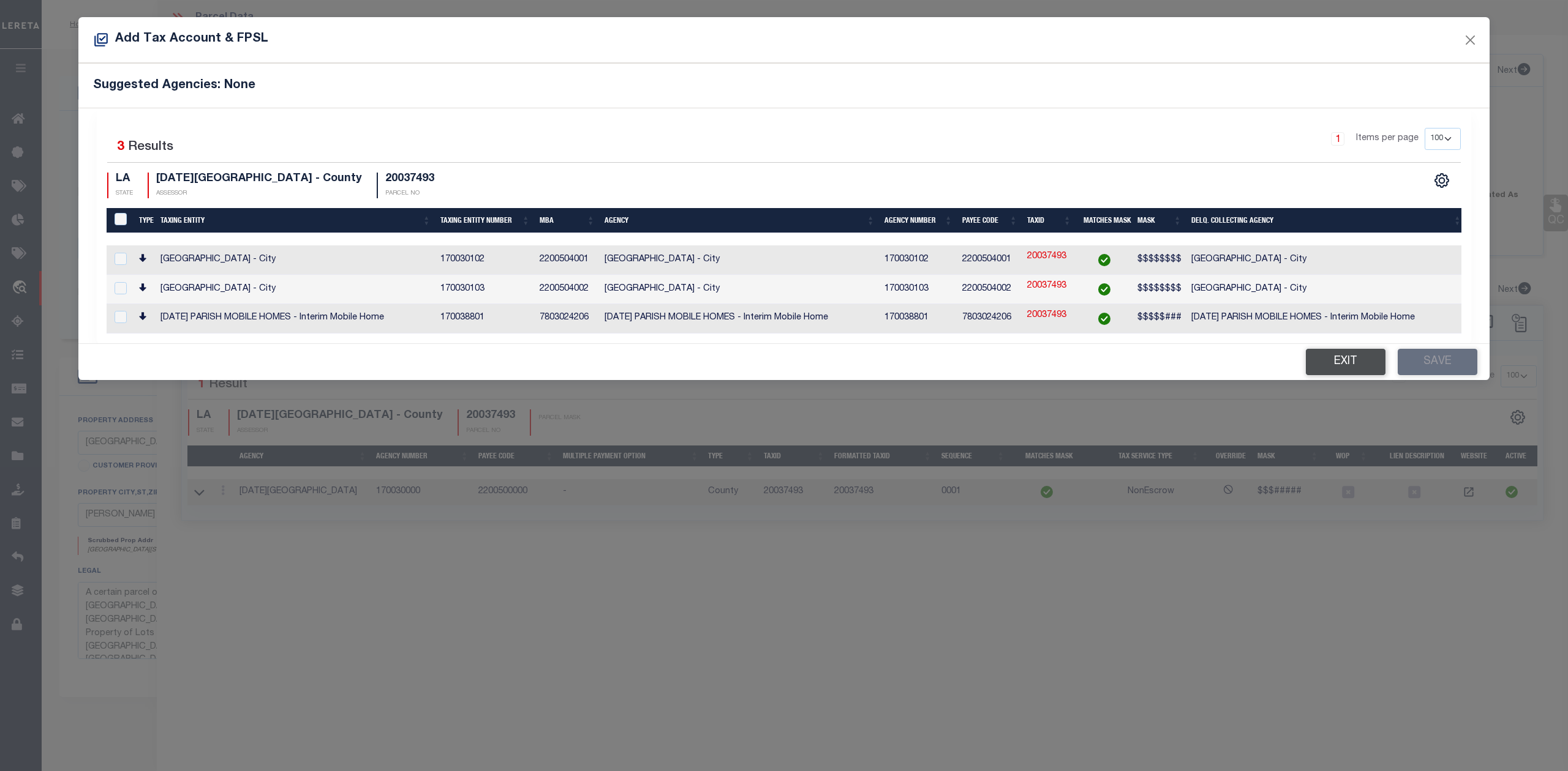
click at [1343, 365] on button "Exit" at bounding box center [1346, 362] width 80 height 26
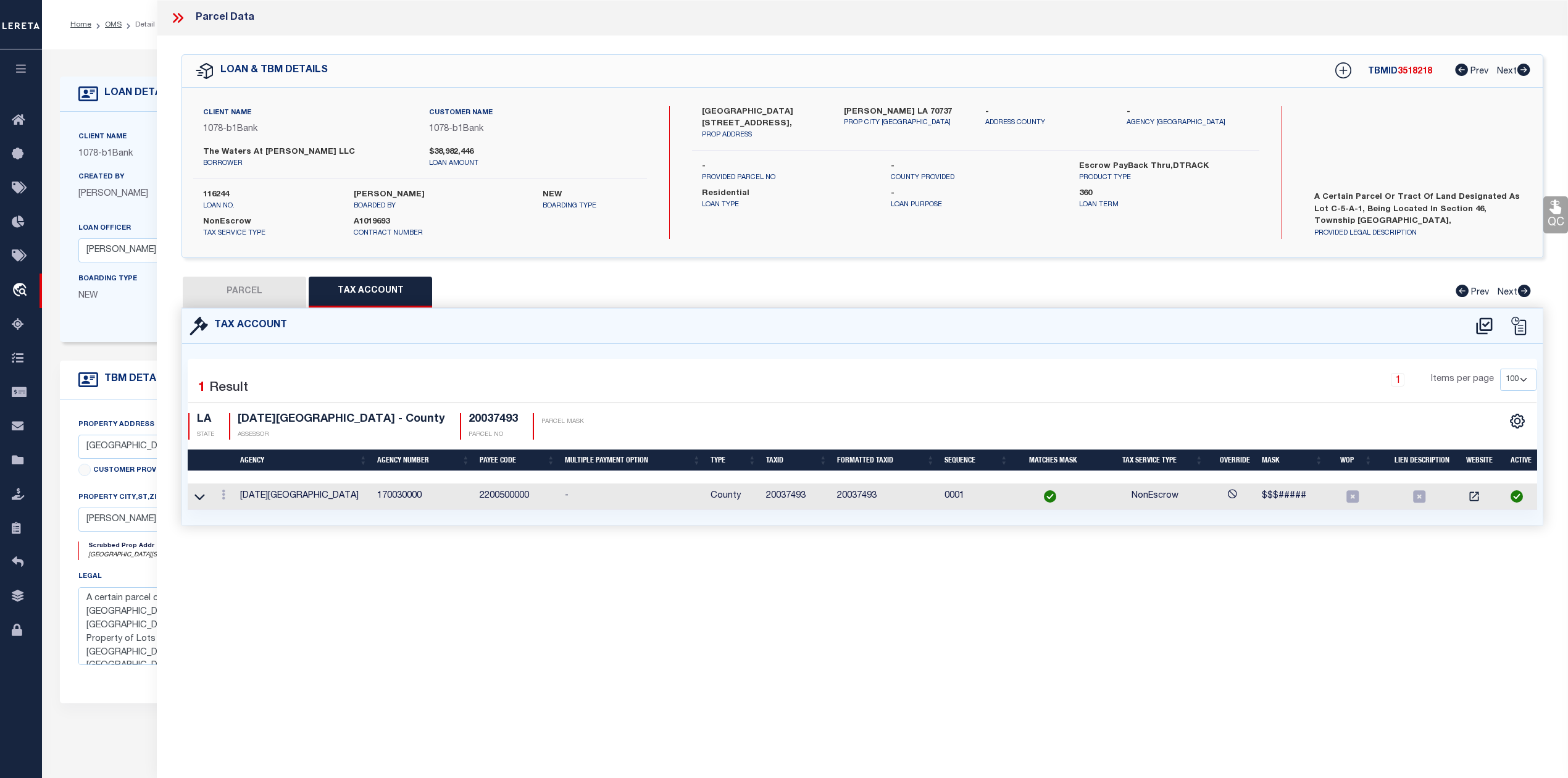
click at [1153, 603] on div "Parcel Data QC QC QC - Select Status - Ready to QC" at bounding box center [862, 372] width 1411 height 744
click at [275, 284] on button "PARCEL" at bounding box center [244, 292] width 124 height 31
select select "AS"
checkbox input "false"
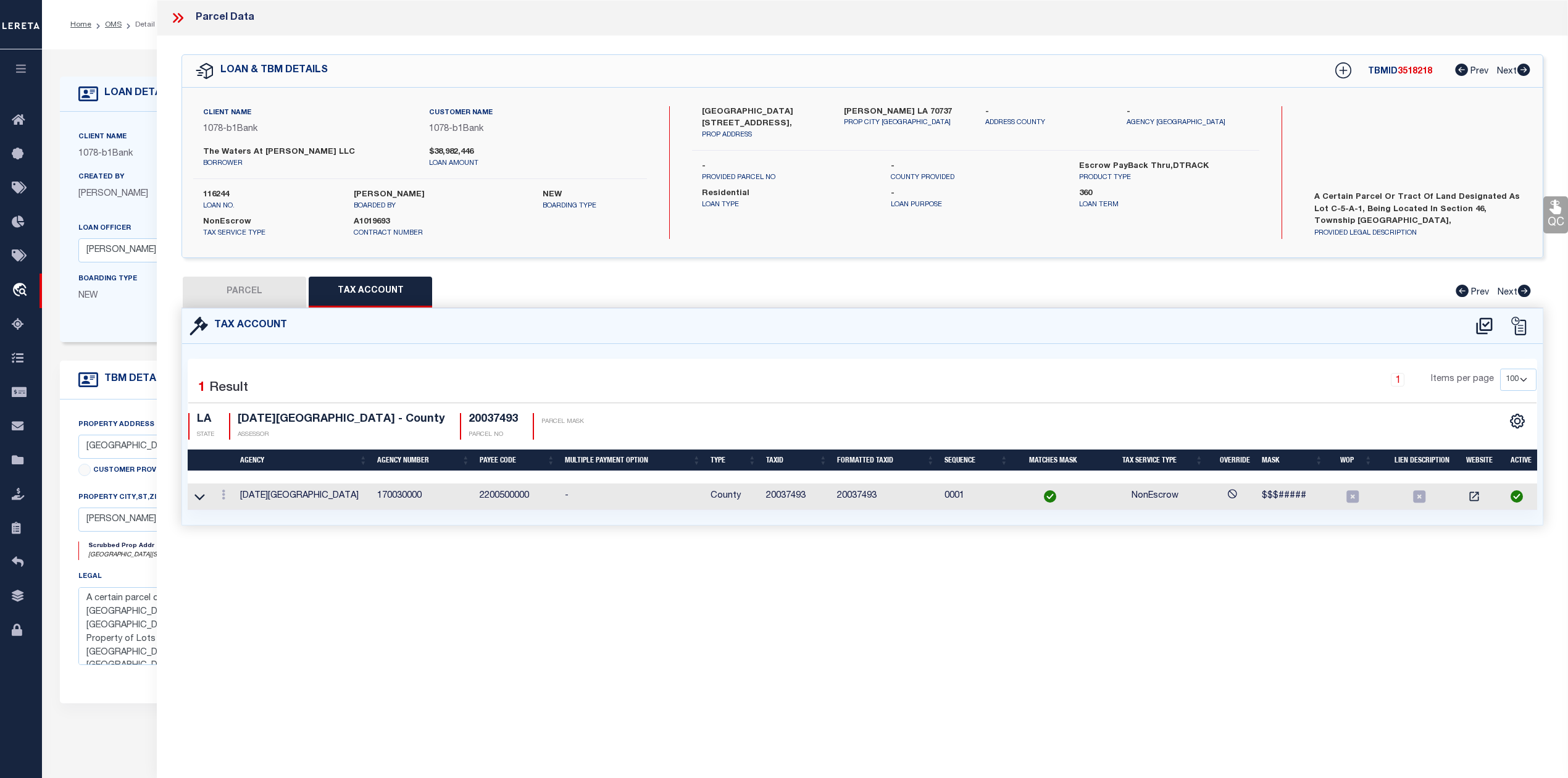
select select "RD"
type input "THE WATERS AT CONWAY LLC"
type input "4601 VILLAGE OAKS AVE"
type textarea "15.61 AC. SECS. 46 &12-10-3, LOT C-5-A-1 THE VILLAGE AT CONWAY PHASE 1-B (HERIT…"
type textarea "Document uploaded that satisfies a legal requirement, changing from [GEOGRAPHIC…"
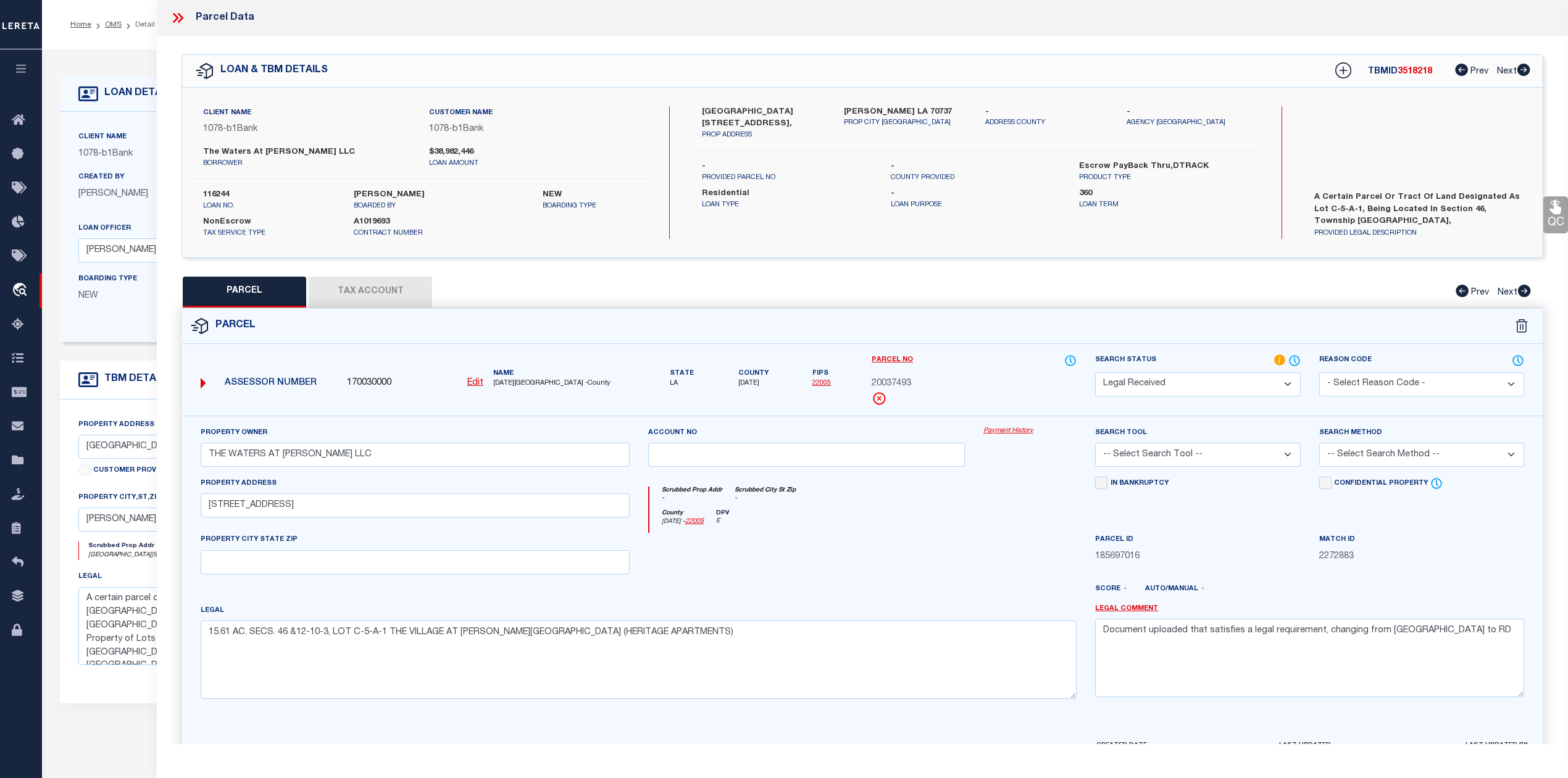
click at [927, 528] on div "County Ascension - 22005 DPV E" at bounding box center [863, 521] width 428 height 24
click at [1418, 633] on textarea "Document uploaded that satisfies a legal requirement, changing from [GEOGRAPHIC…" at bounding box center [1309, 658] width 429 height 78
drag, startPoint x: 1422, startPoint y: 631, endPoint x: 1100, endPoint y: 631, distance: 322.0
click at [1100, 631] on textarea "Document uploaded that satisfies a legal requirement, changing from [GEOGRAPHIC…" at bounding box center [1309, 658] width 429 height 78
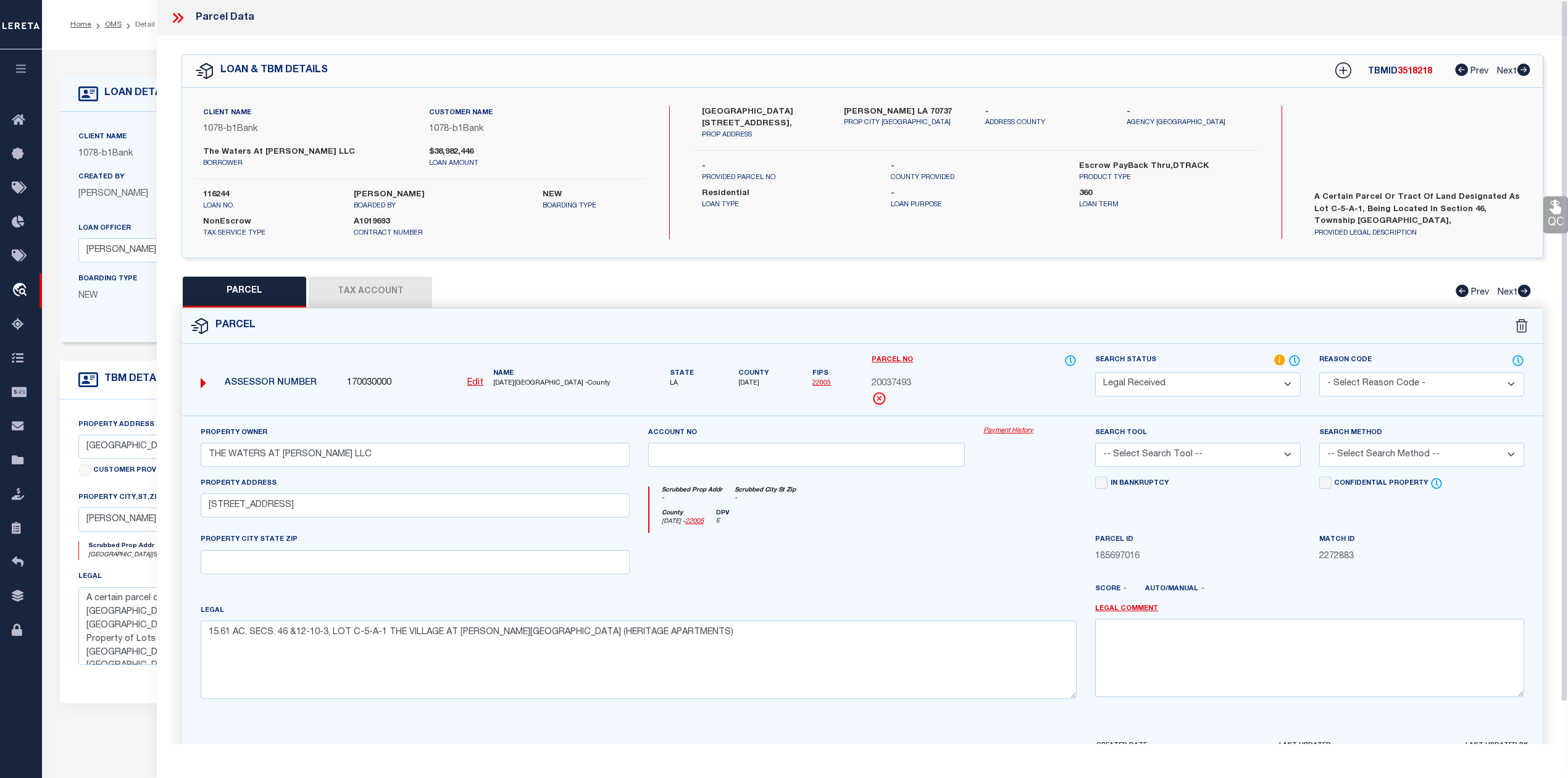
click at [837, 584] on div at bounding box center [807, 558] width 336 height 51
click at [881, 579] on div at bounding box center [807, 558] width 336 height 51
click at [1249, 386] on select "Automated Search Bad Parcel Complete Duplicate Parcel High Dollar Reporting In …" at bounding box center [1197, 384] width 205 height 24
click at [1095, 372] on select "Automated Search Bad Parcel Complete Duplicate Parcel High Dollar Reporting In …" at bounding box center [1197, 384] width 205 height 24
click at [1178, 386] on select "Automated Search Bad Parcel Complete Duplicate Parcel High Dollar Reporting In …" at bounding box center [1197, 384] width 205 height 24
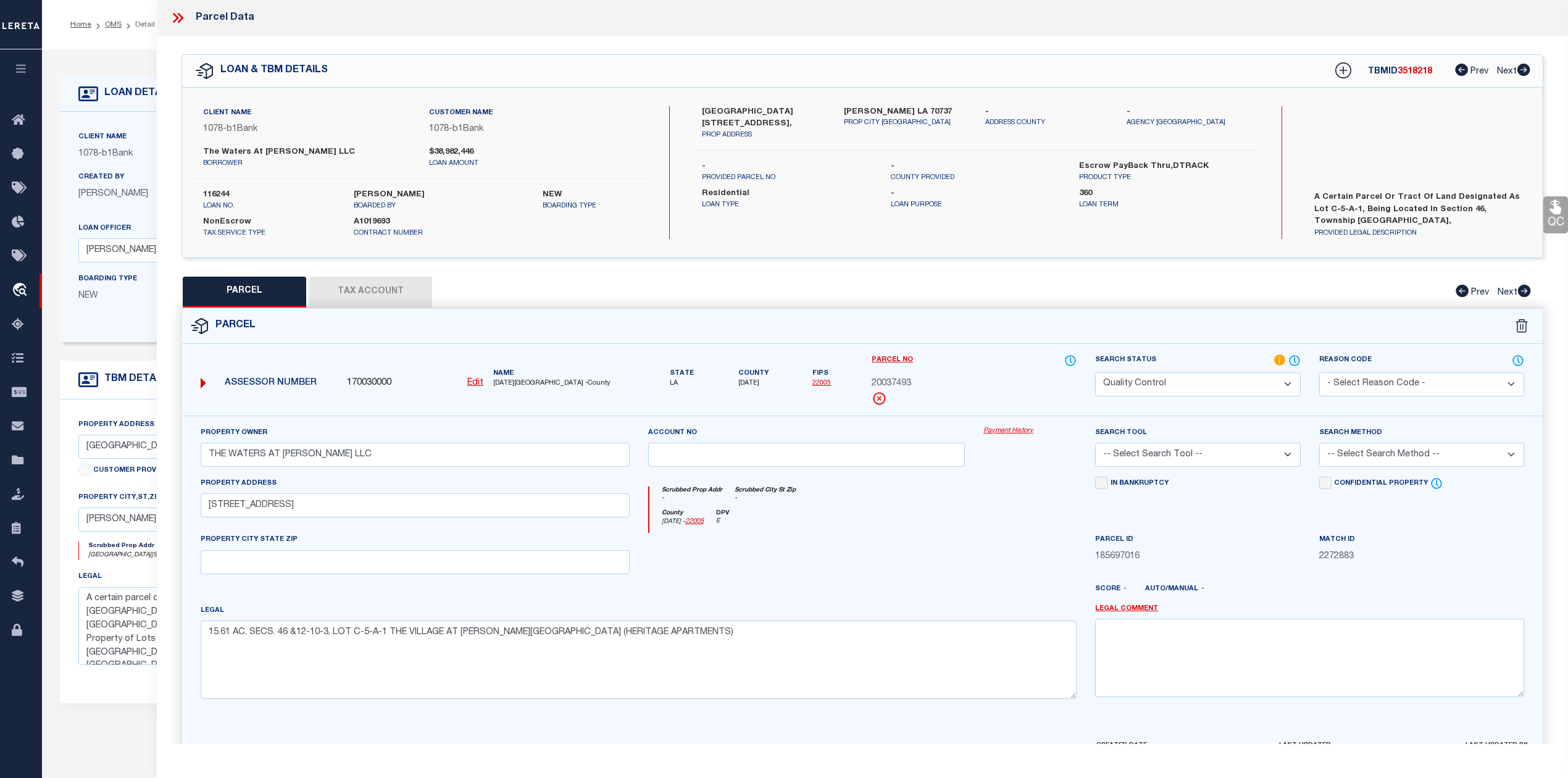
select select "PC"
click at [1095, 372] on select "Automated Search Bad Parcel Complete Duplicate Parcel High Dollar Reporting In …" at bounding box center [1197, 384] width 205 height 24
click at [969, 561] on div at bounding box center [807, 558] width 336 height 51
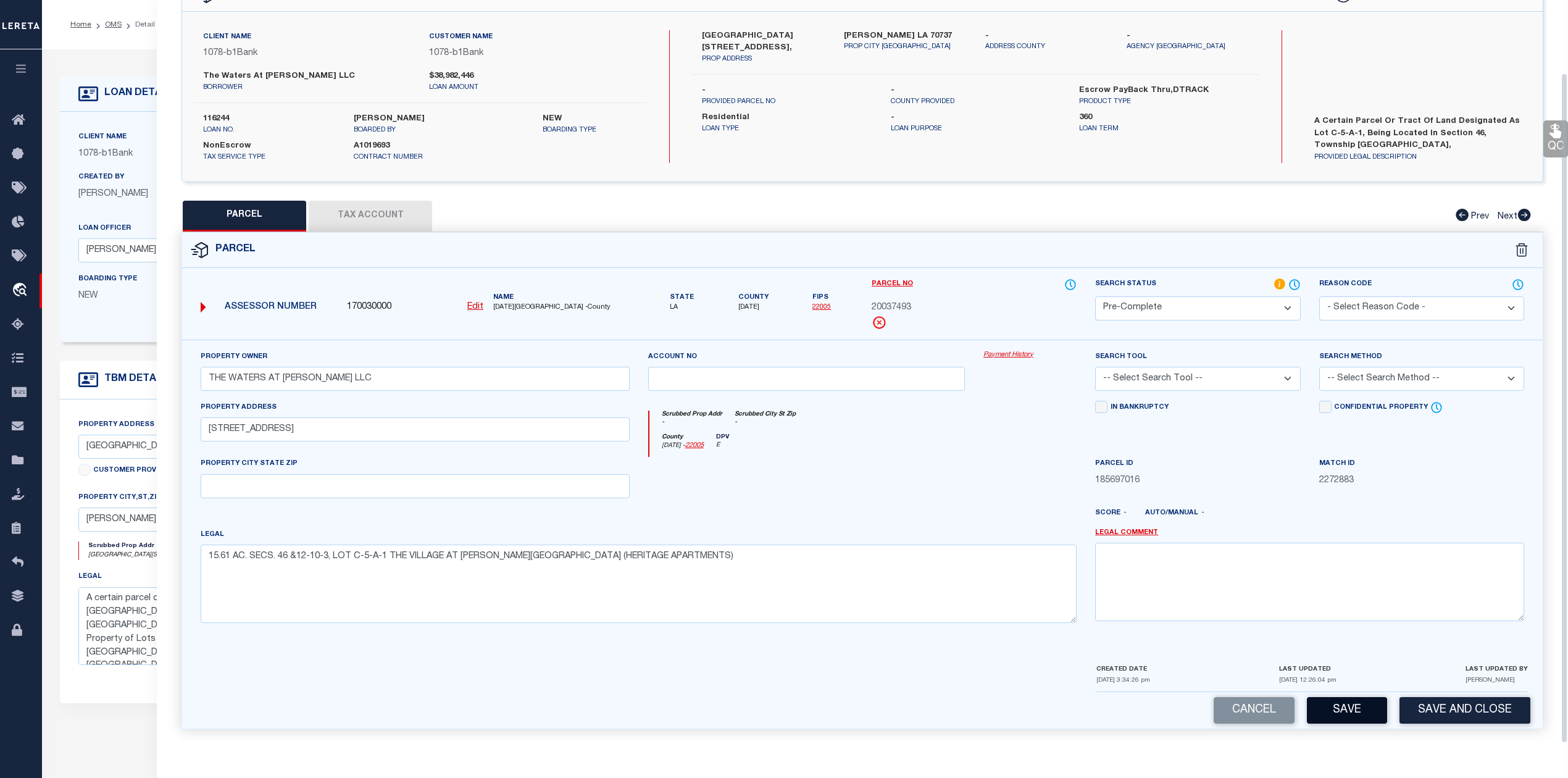
click at [1331, 710] on button "Save" at bounding box center [1347, 711] width 80 height 27
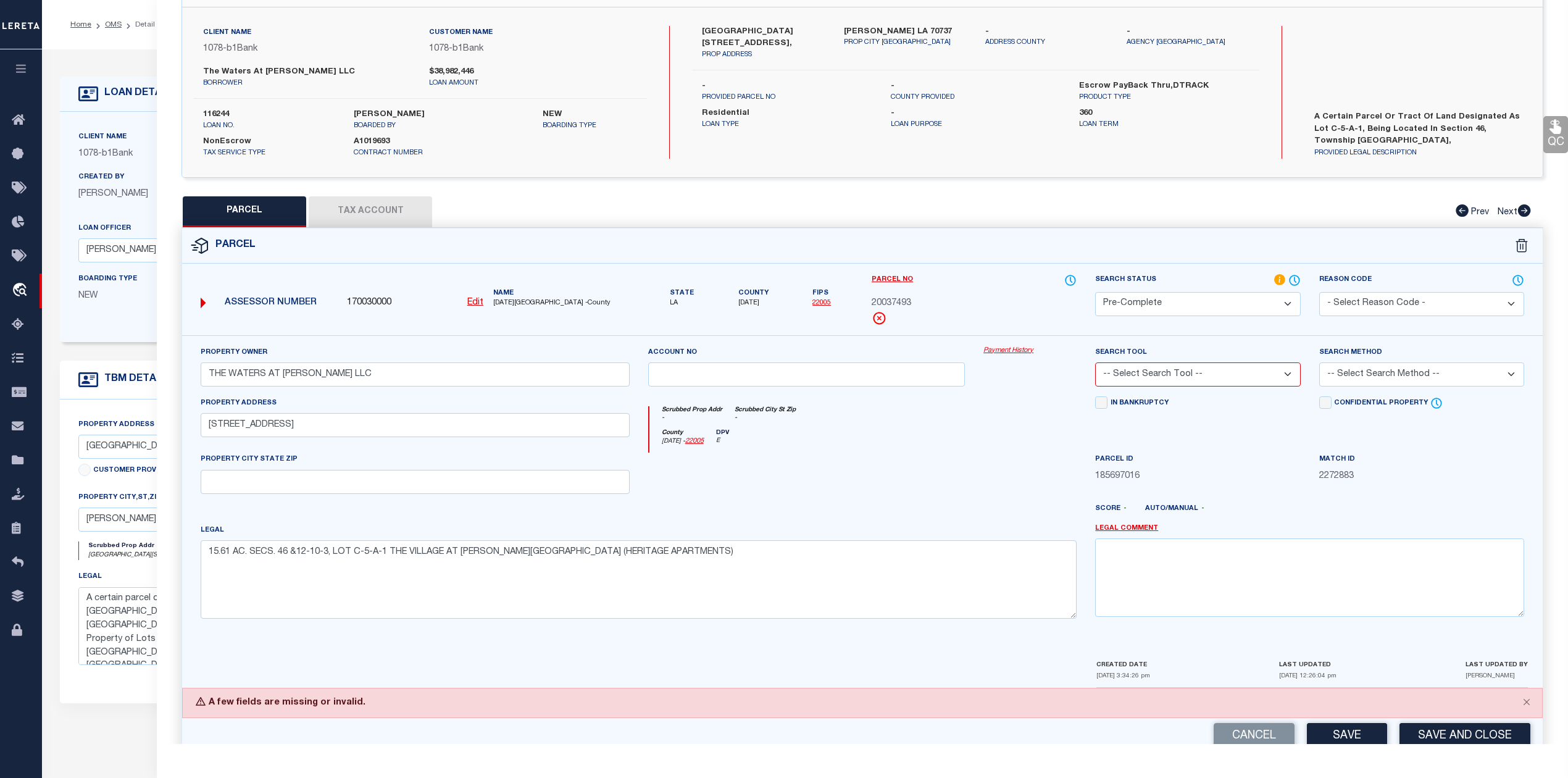
click at [1368, 373] on select "-- Select Search Method -- Property Address Legal Liability Info Provided" at bounding box center [1422, 374] width 205 height 24
select select "LEG"
click at [1319, 364] on select "-- Select Search Method -- Property Address Legal Liability Info Provided" at bounding box center [1422, 374] width 205 height 24
click at [1223, 371] on select "-- Select Search Tool -- 3rd Party Website Agency File Agency Website ATLS CNV-…" at bounding box center [1197, 374] width 205 height 24
select select "AGW"
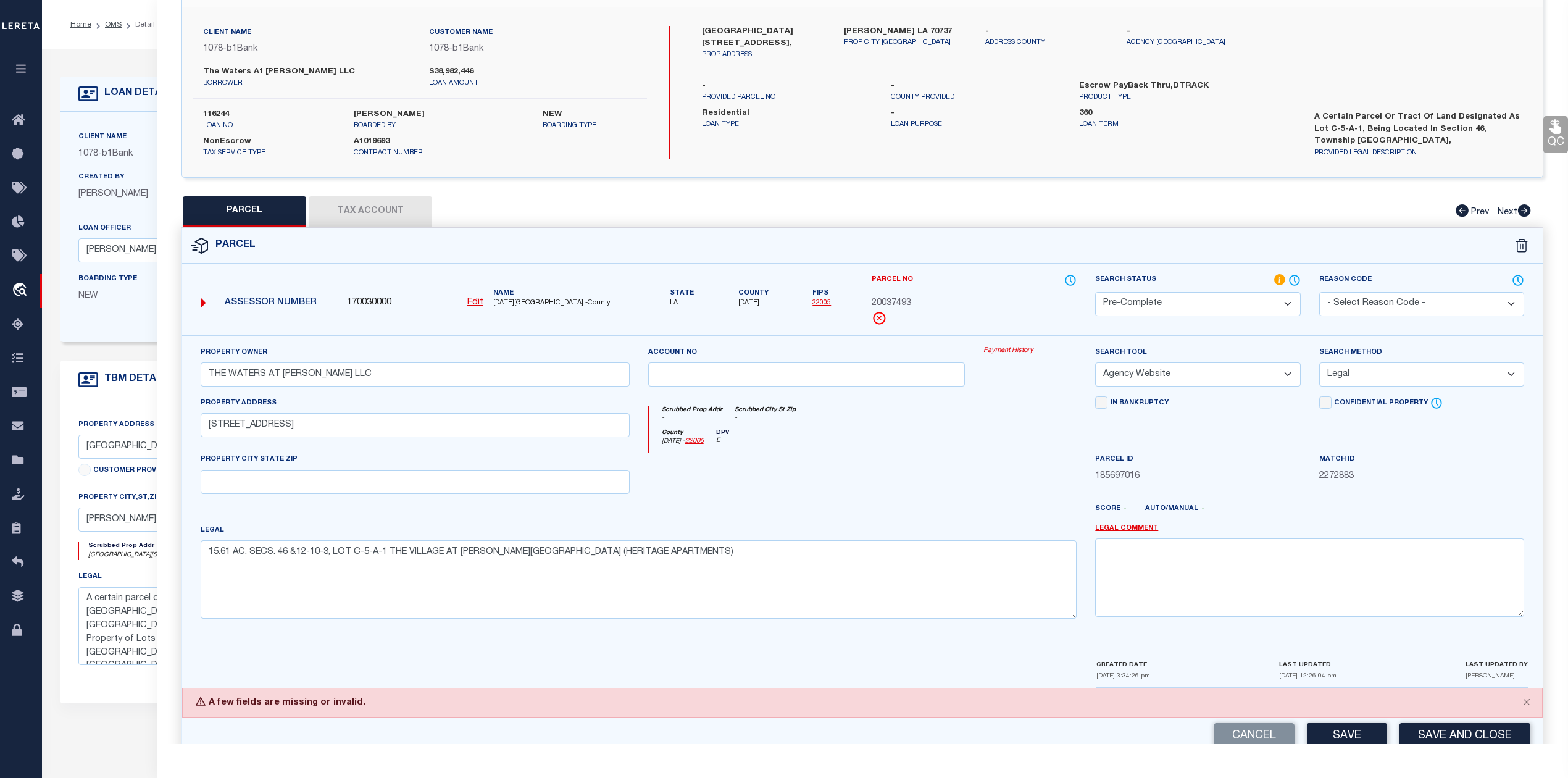
click at [1095, 364] on select "-- Select Search Tool -- 3rd Party Website Agency File Agency Website ATLS CNV-…" at bounding box center [1197, 374] width 205 height 24
click at [984, 421] on div "Scrubbed Prop Addr - Scrubbed City St Zip -" at bounding box center [863, 418] width 428 height 23
click at [1526, 705] on button "Close" at bounding box center [1527, 702] width 31 height 27
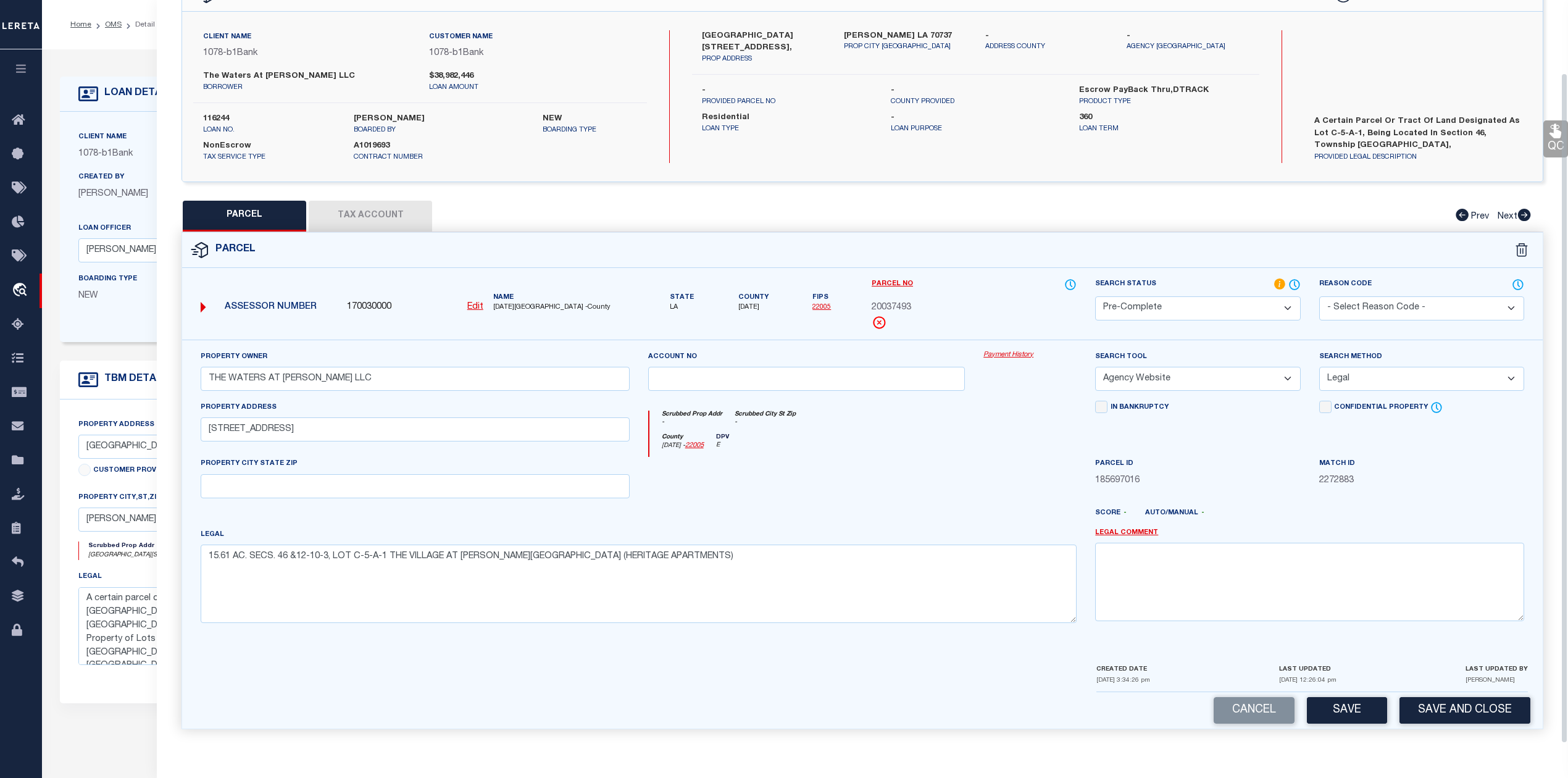
click at [1030, 482] on div at bounding box center [1030, 482] width 111 height 51
click at [1363, 713] on button "Save" at bounding box center [1347, 711] width 80 height 27
click at [927, 482] on div at bounding box center [807, 482] width 336 height 51
select select "AS"
select select
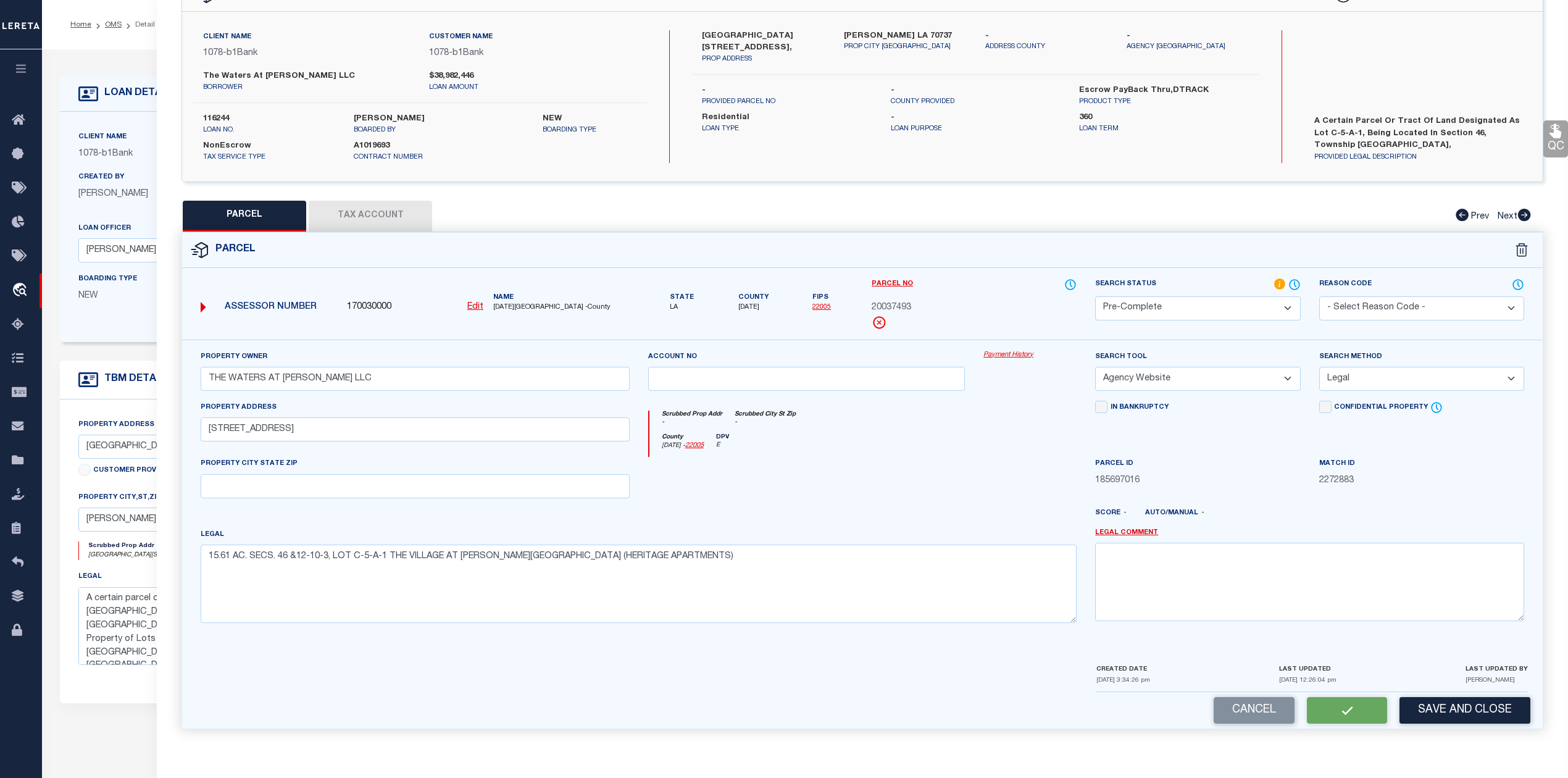
select select
checkbox input "false"
select select "PC"
type input "THE WATERS AT CONWAY LLC"
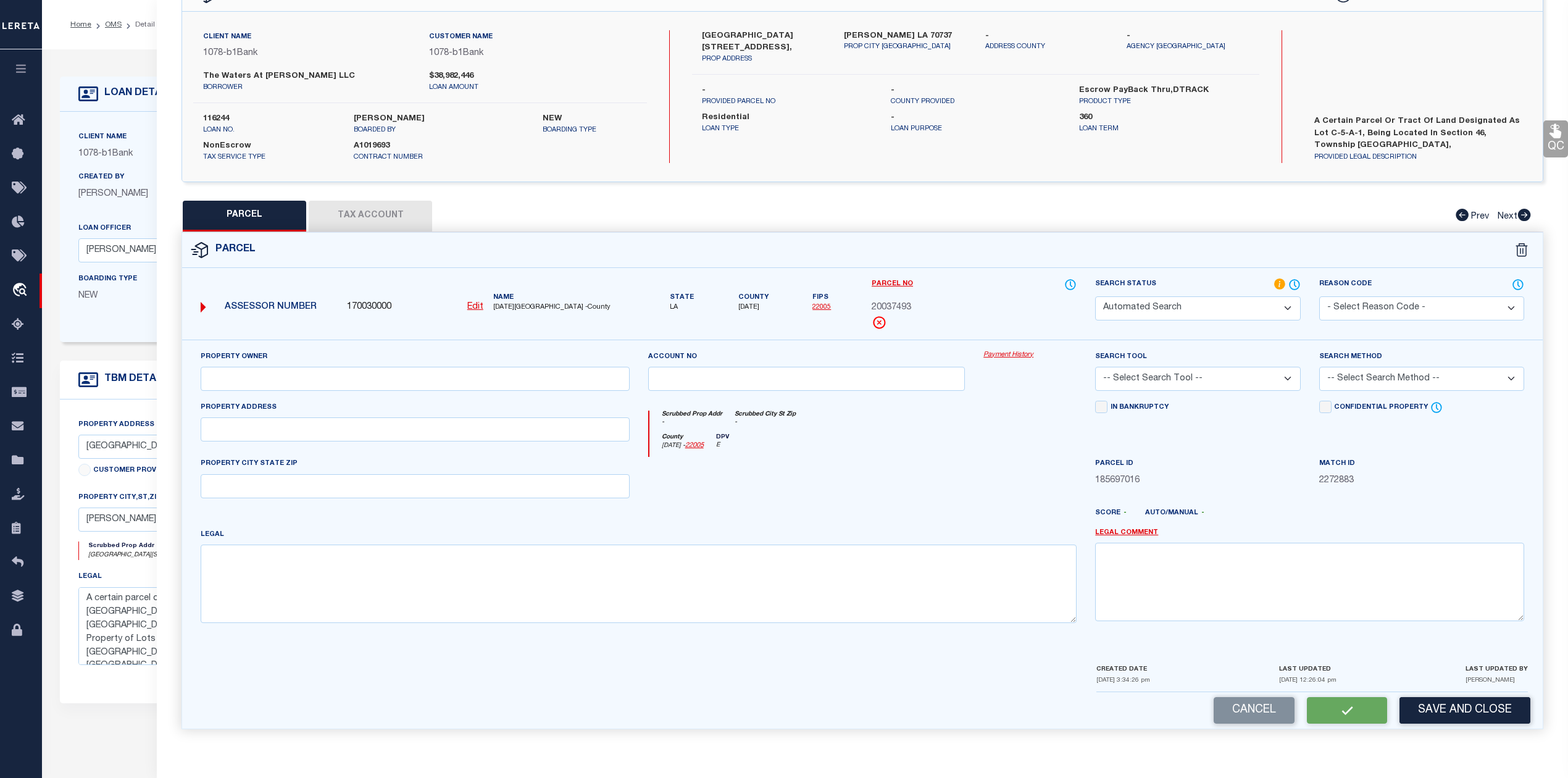
select select "AGW"
select select "LEG"
type input "4601 VILLAGE OAKS AVE"
type textarea "15.61 AC. SECS. 46 &12-10-3, LOT C-5-A-1 THE VILLAGE AT CONWAY PHASE 1-B (HERIT…"
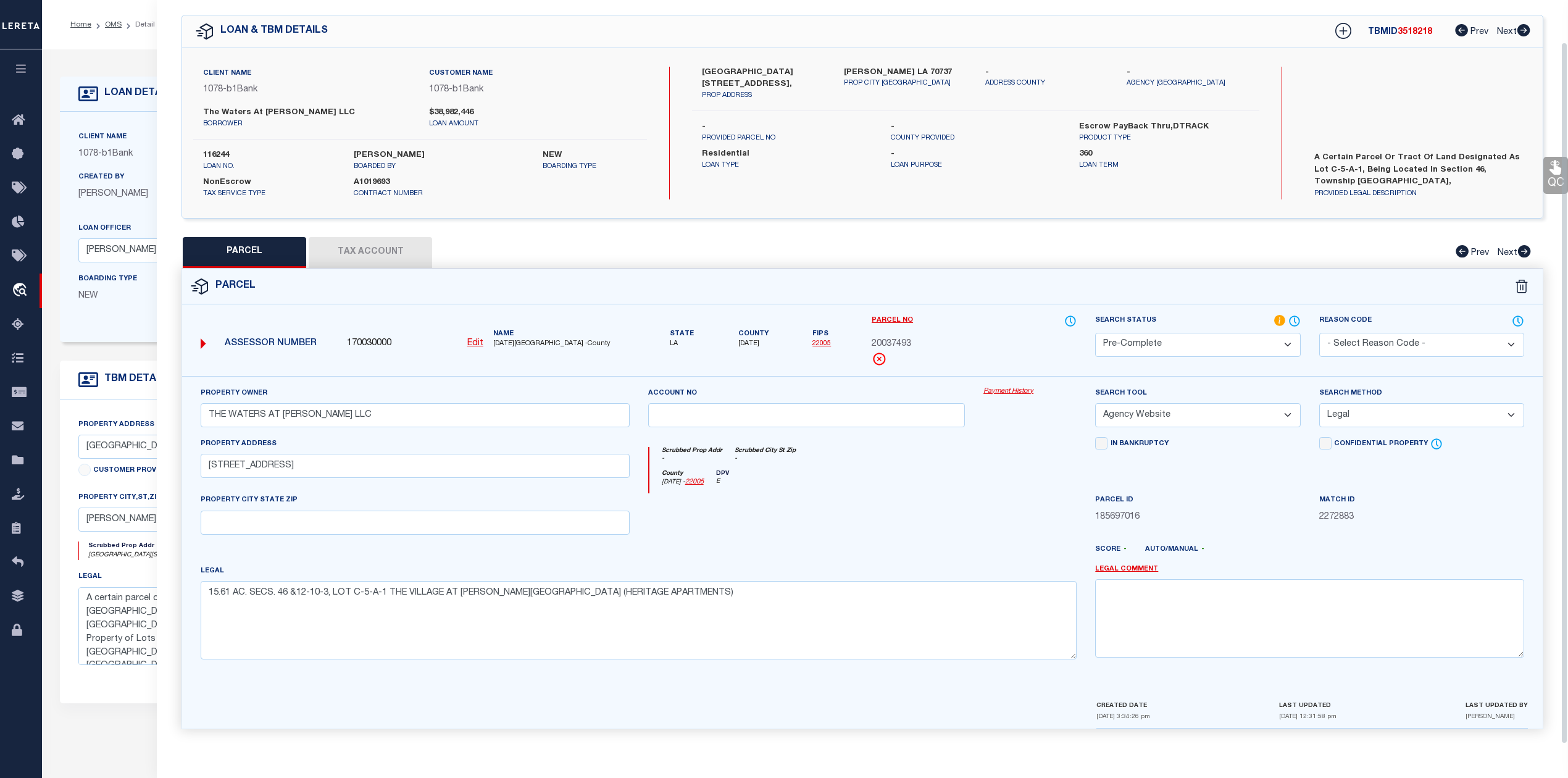
scroll to position [0, 0]
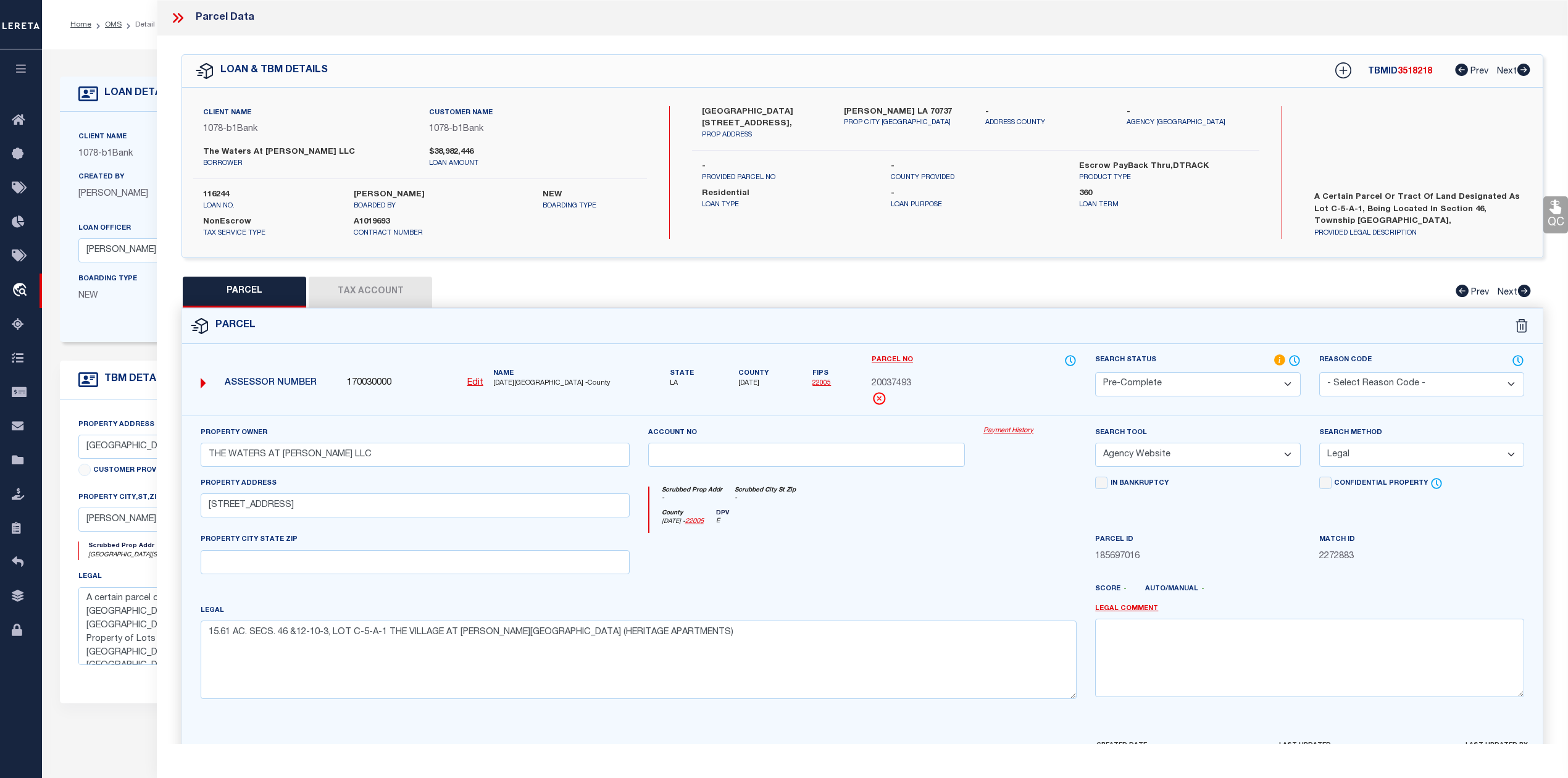
click at [1411, 75] on span "3518218" at bounding box center [1414, 71] width 34 height 8
copy span "3518218"
click at [223, 195] on label "116244" at bounding box center [269, 195] width 132 height 12
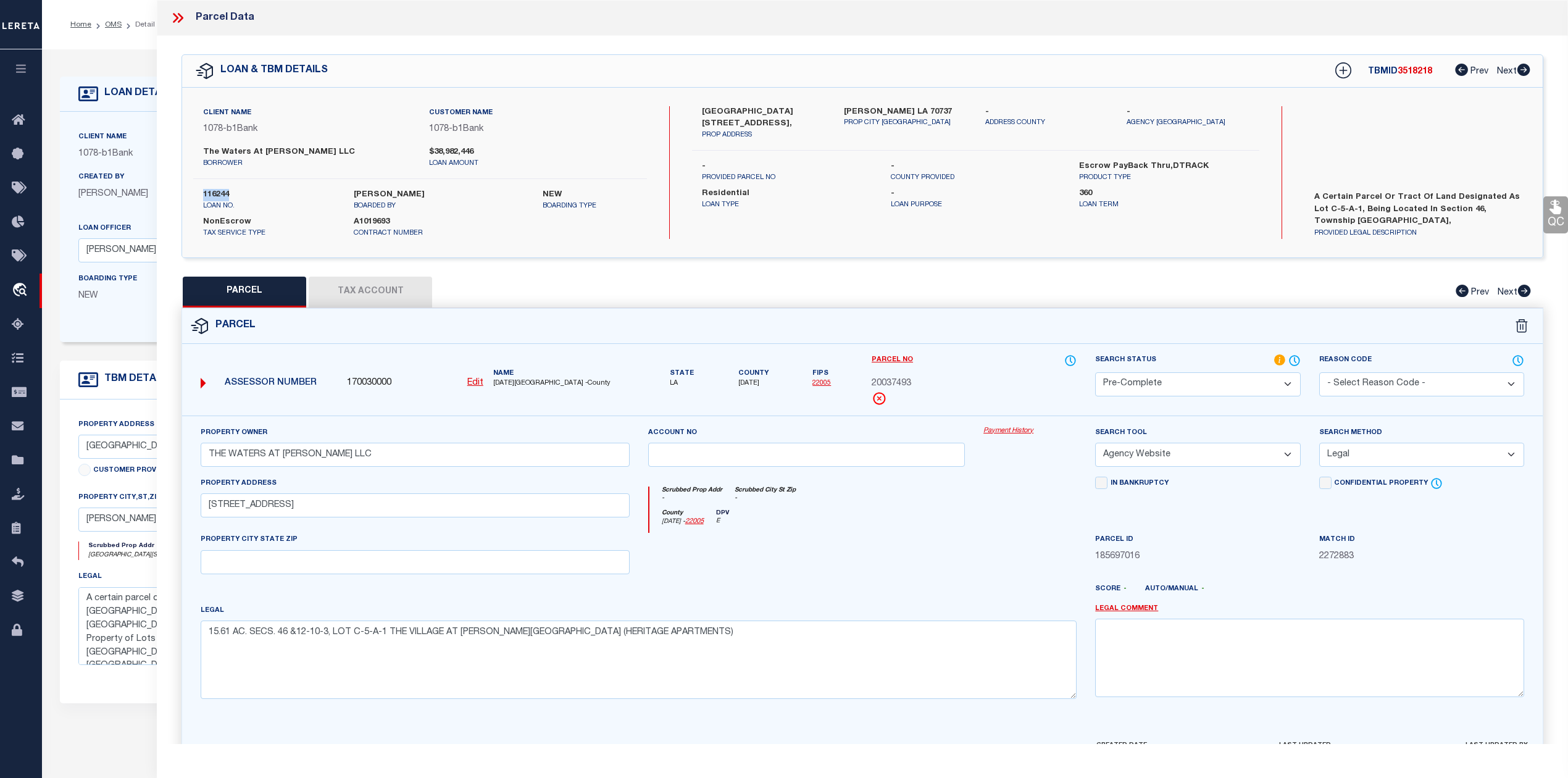
copy label "116244"
drag, startPoint x: 505, startPoint y: 384, endPoint x: 531, endPoint y: 383, distance: 26.0
click at [531, 383] on div "Name ASCENSION PARISH -County" at bounding box center [562, 379] width 146 height 20
copy span "ASCENSION"
click at [900, 386] on span "20037493" at bounding box center [891, 384] width 40 height 14
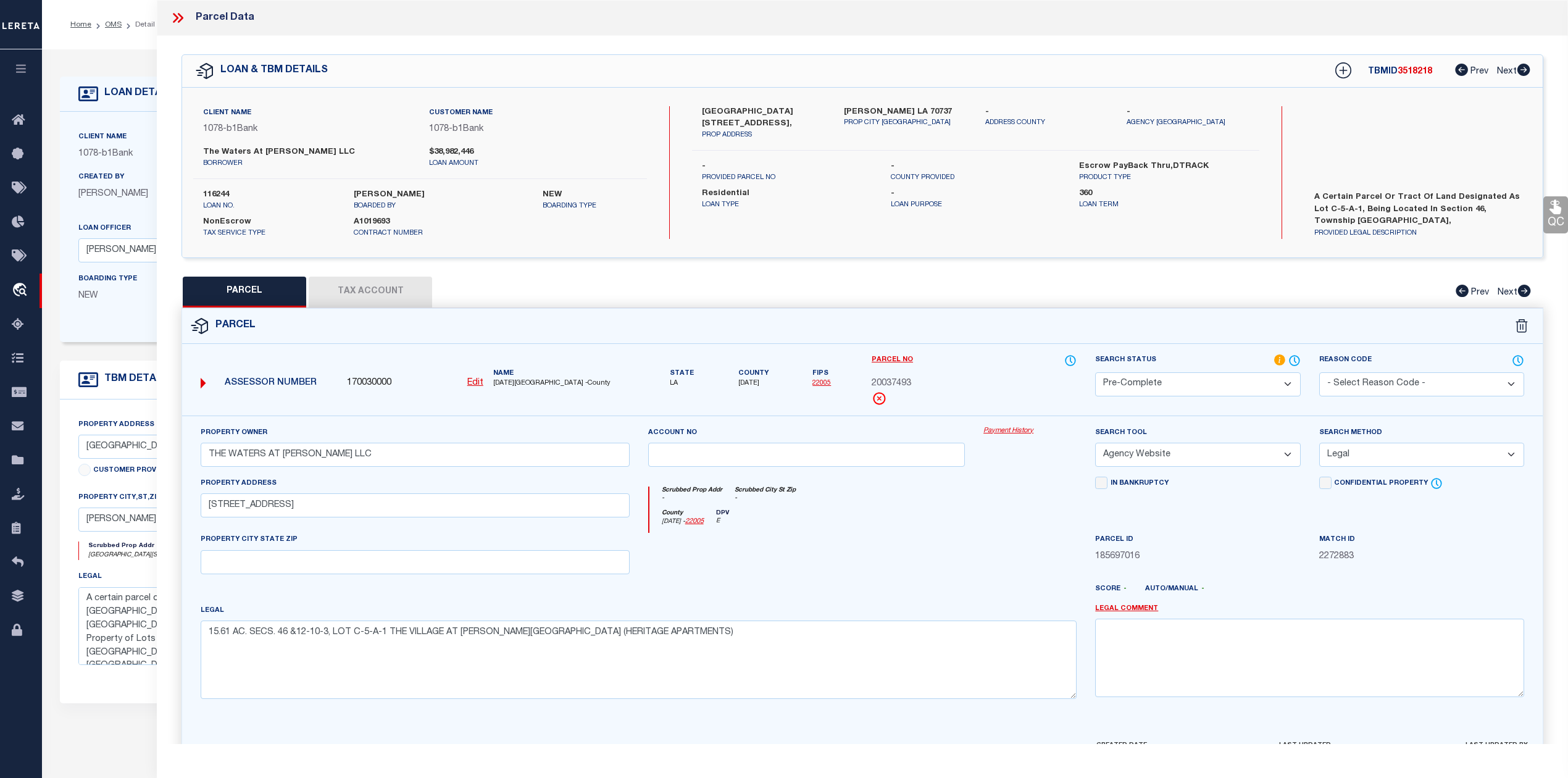
click at [900, 386] on span "20037493" at bounding box center [891, 384] width 40 height 14
copy span "20037493"
click at [907, 543] on div at bounding box center [807, 558] width 336 height 51
click at [973, 320] on div "Parcel" at bounding box center [862, 326] width 1361 height 35
click at [349, 297] on button "Tax Account" at bounding box center [370, 292] width 124 height 31
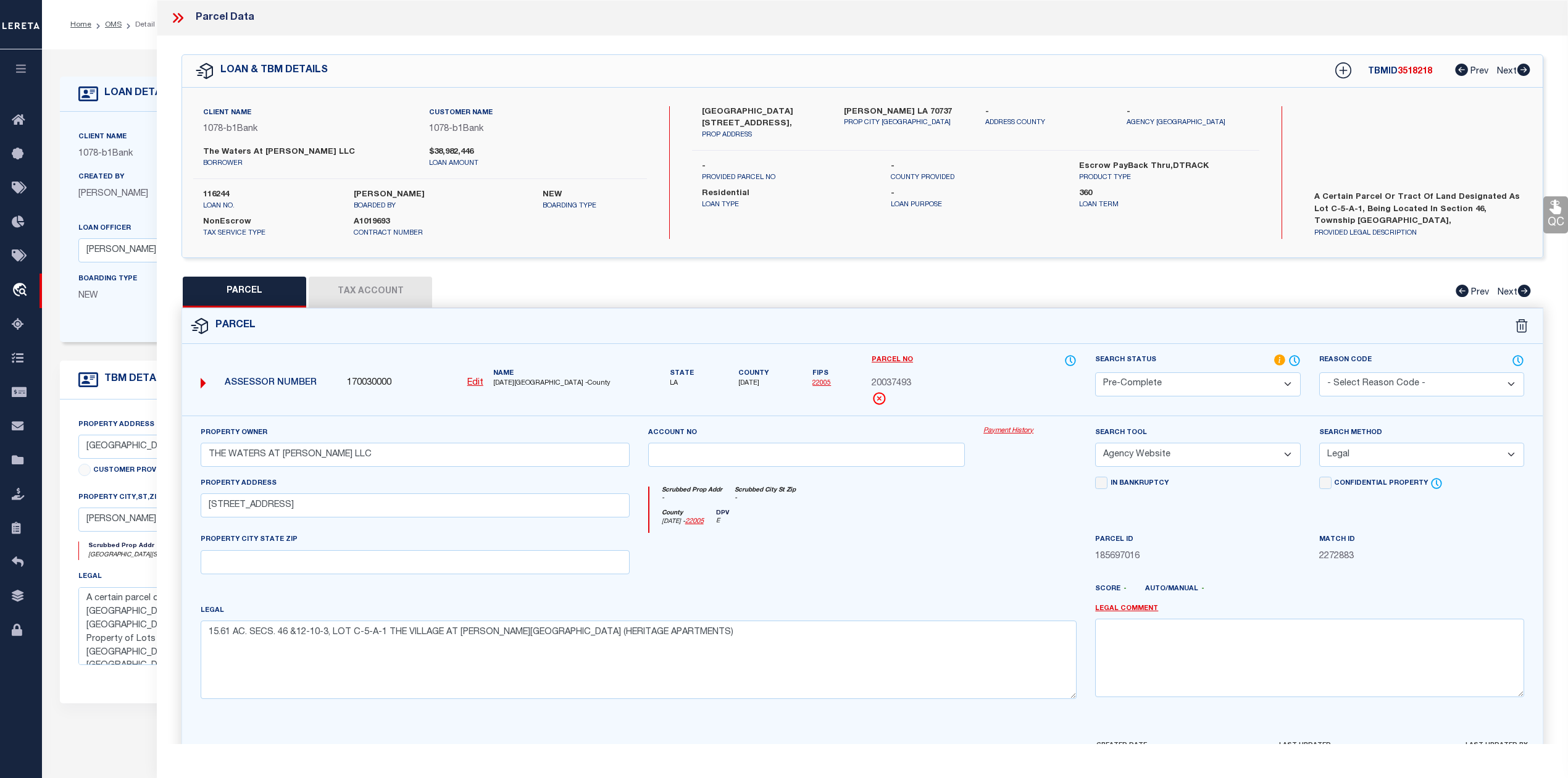
select select "100"
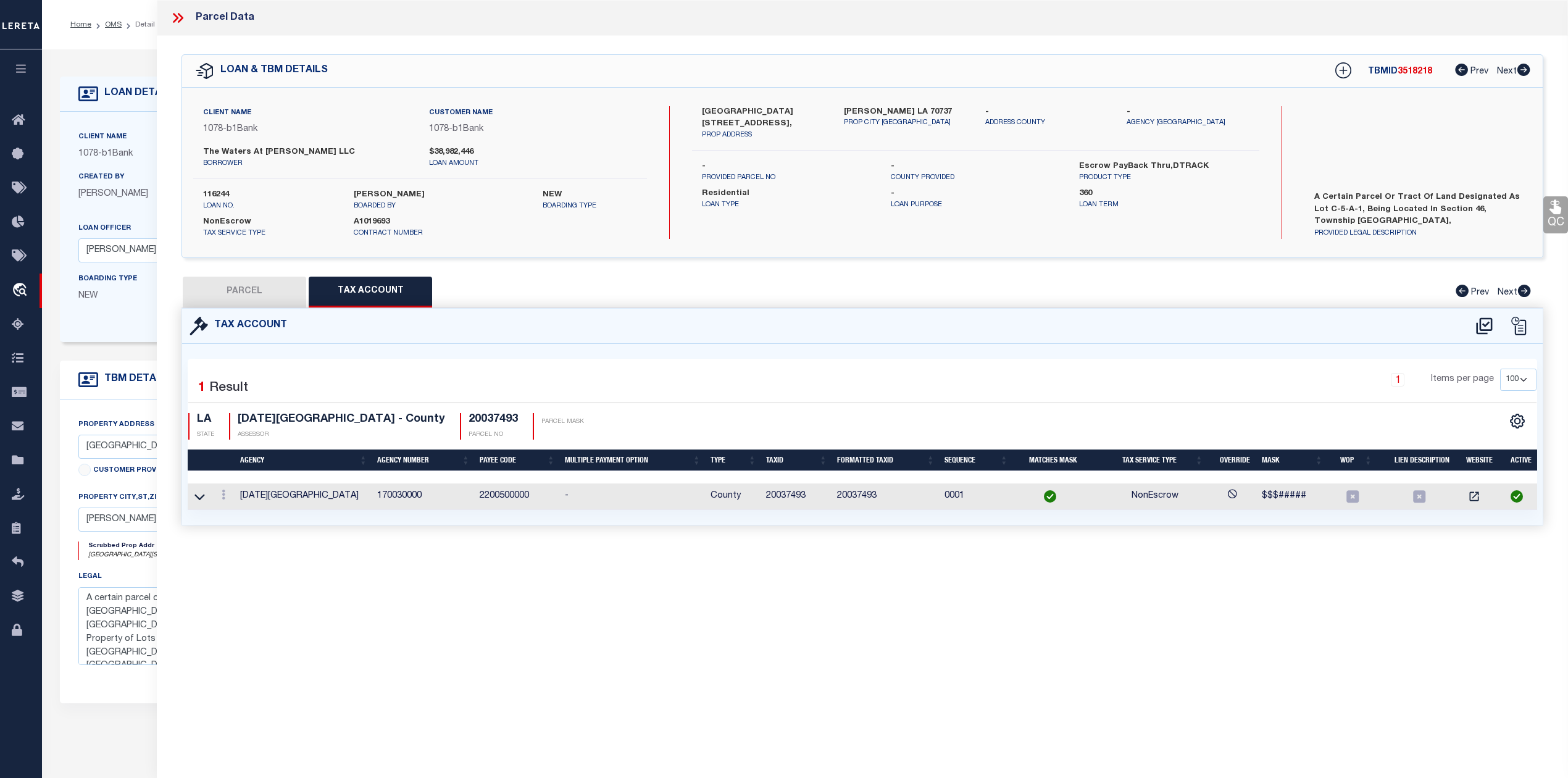
click at [269, 282] on button "PARCEL" at bounding box center [244, 292] width 124 height 31
select select "AS"
select select
checkbox input "false"
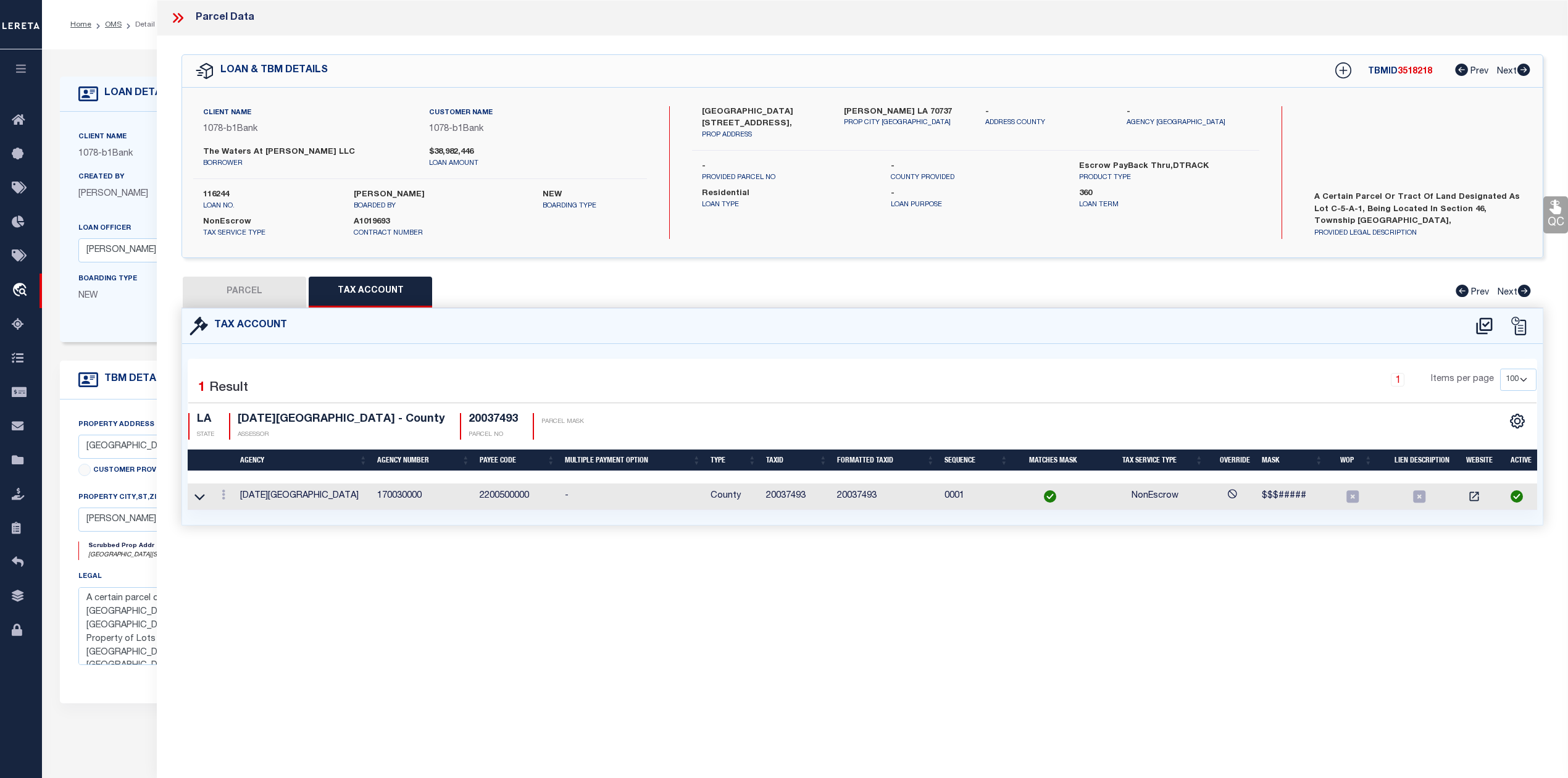
checkbox input "false"
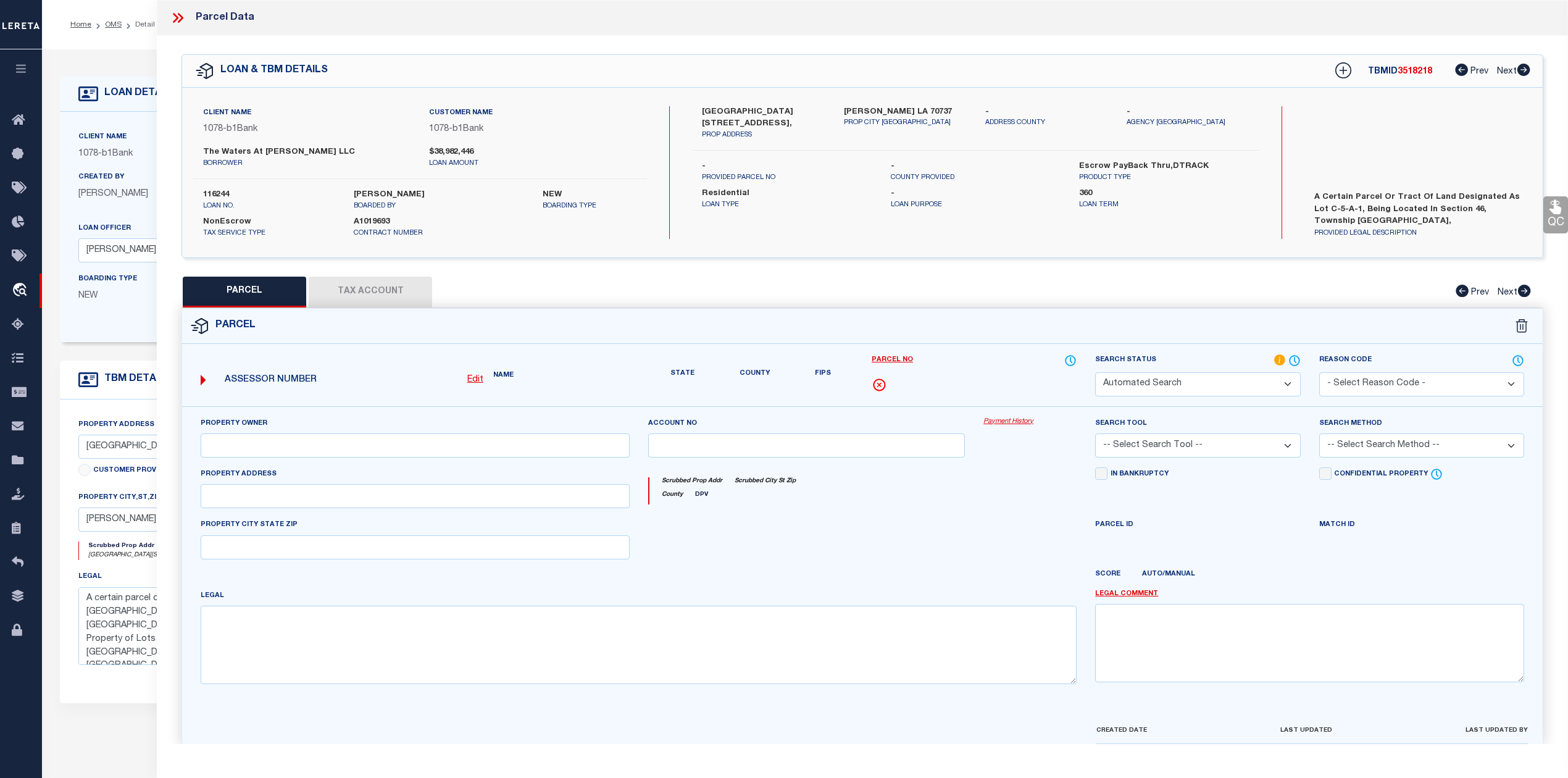
select select "QC"
type input "THE WATERS AT CONWAY LLC"
select select "AGW"
select select "LEG"
type input "4601 VILLAGE OAKS AVE"
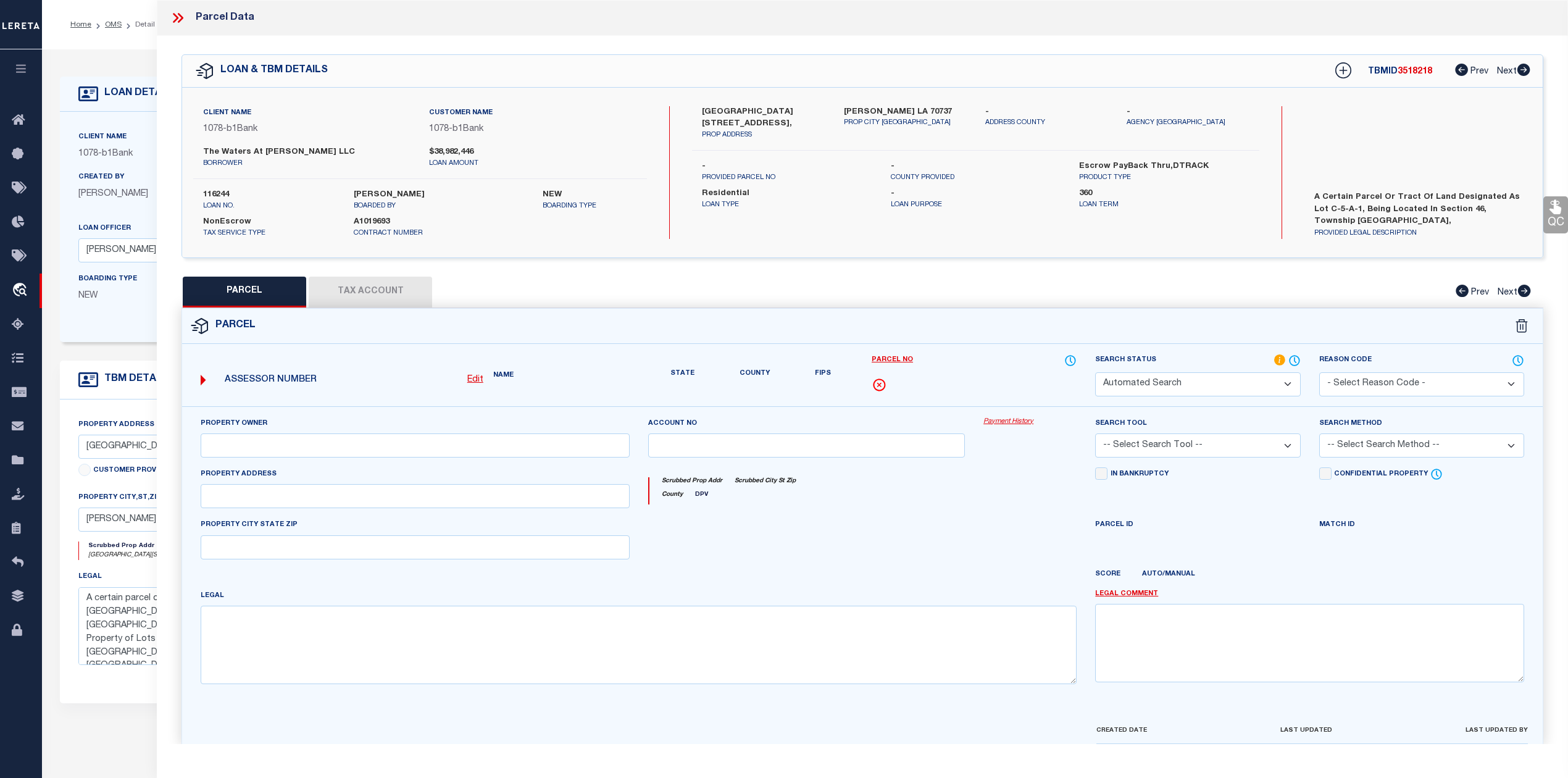
type textarea "15.61 AC. SECS. 46 &12-10-3, LOT C-5-A-1 THE VILLAGE AT CONWAY PHASE 1-B (HERIT…"
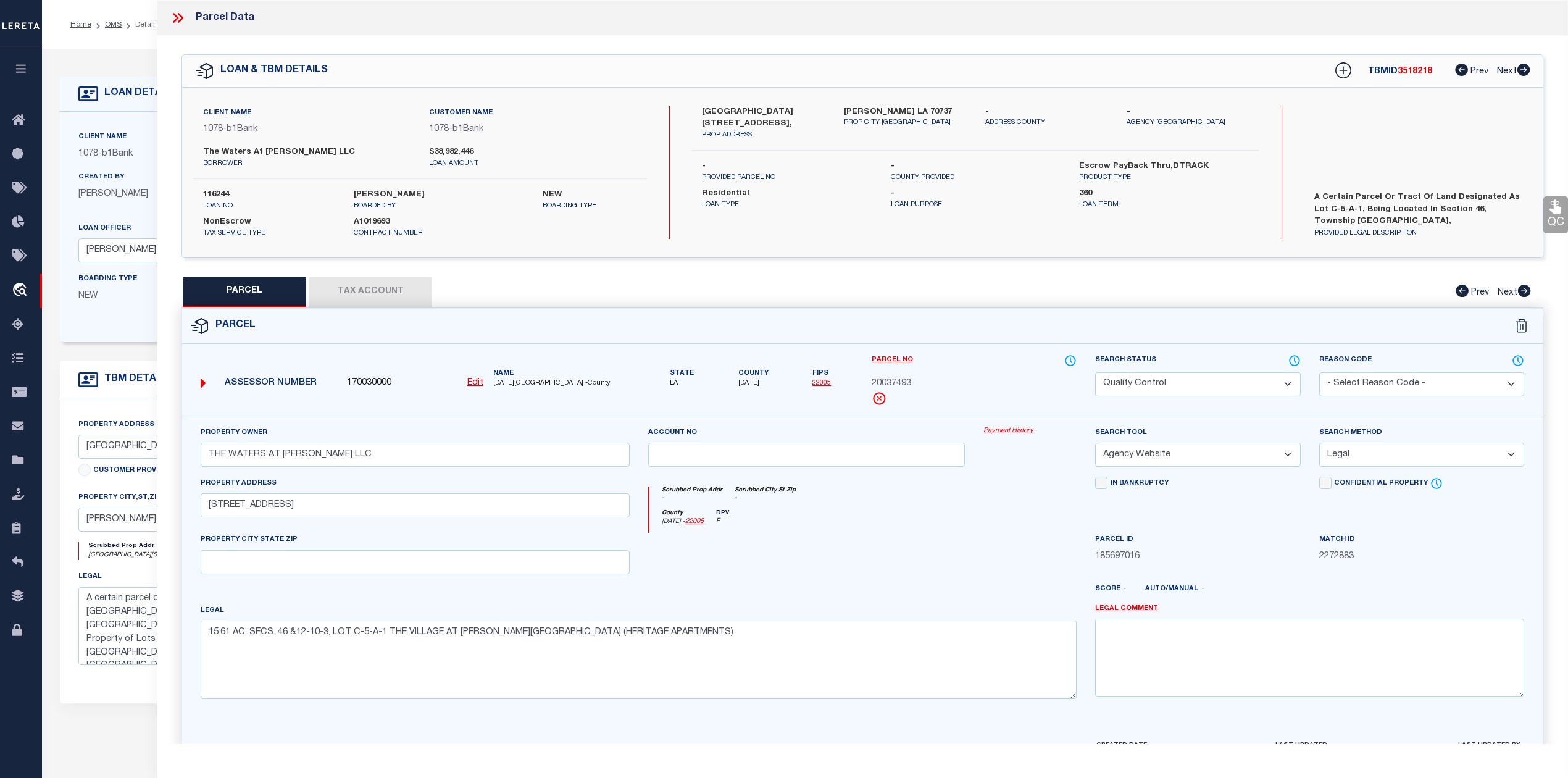
click at [843, 532] on div "County Ascension - 22005 DPV E" at bounding box center [863, 521] width 428 height 24
click at [178, 20] on icon at bounding box center [178, 18] width 16 height 16
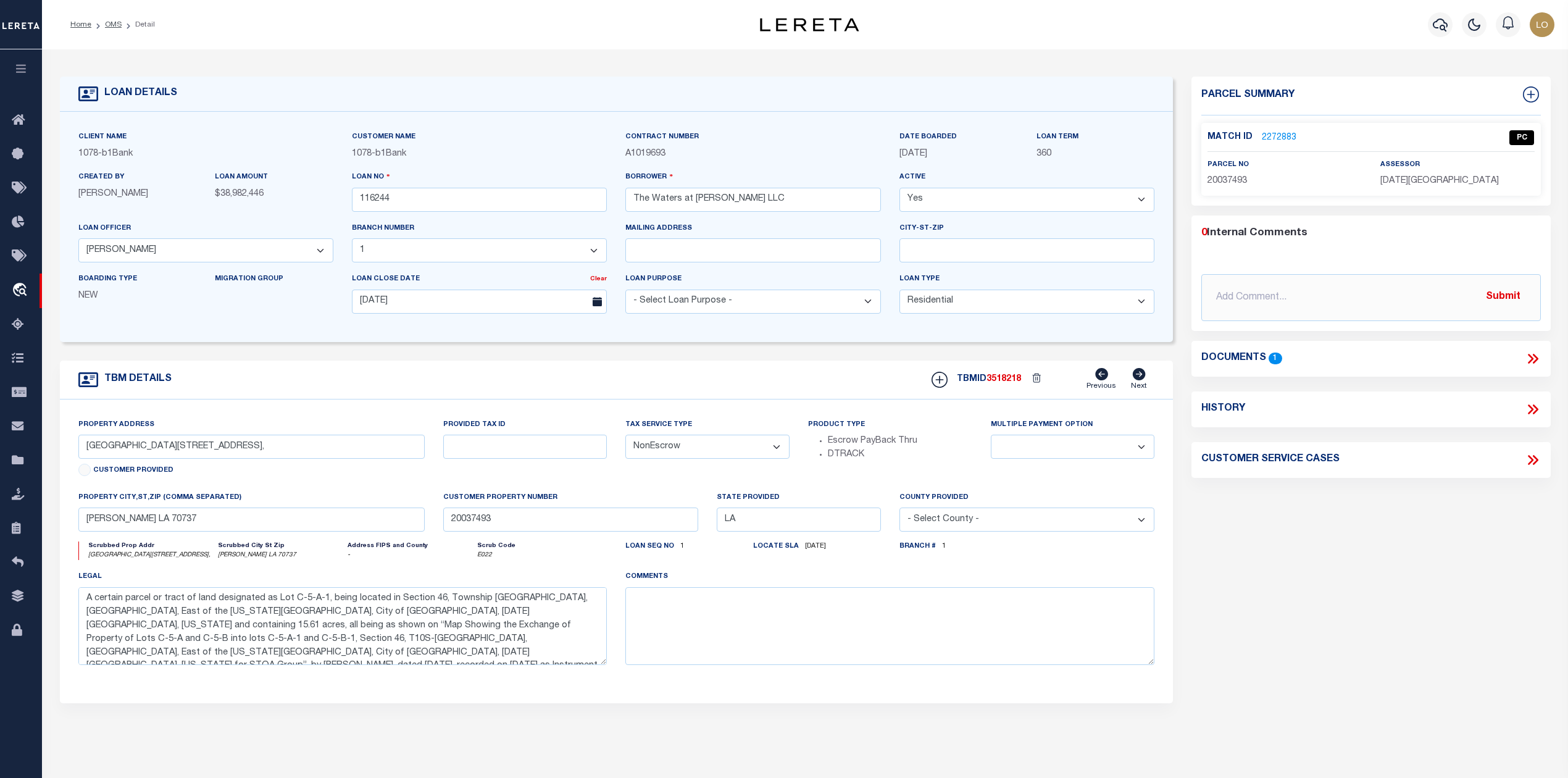
click at [1275, 138] on link "2272883" at bounding box center [1278, 138] width 34 height 13
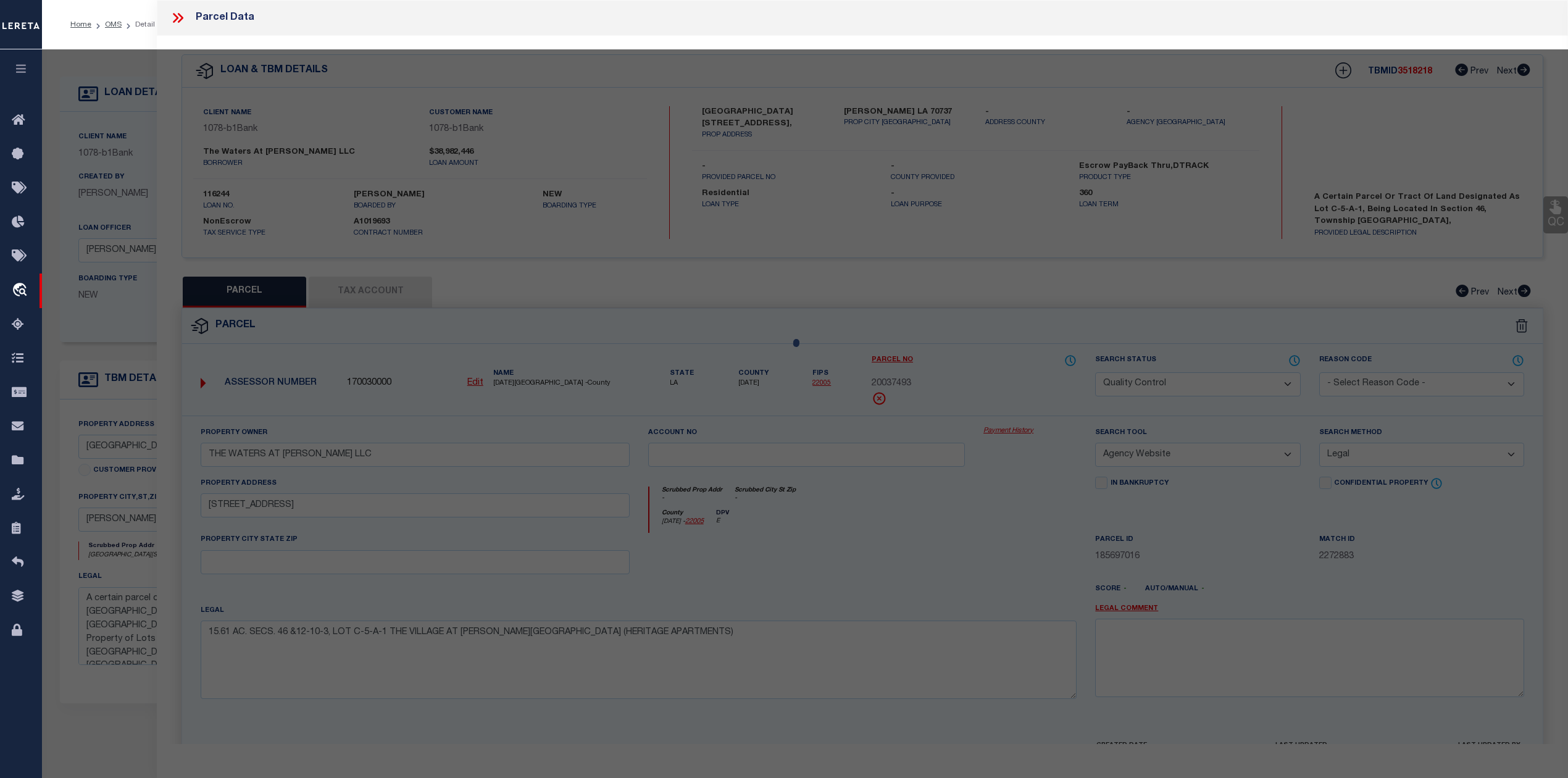
select select "AS"
select select
checkbox input "false"
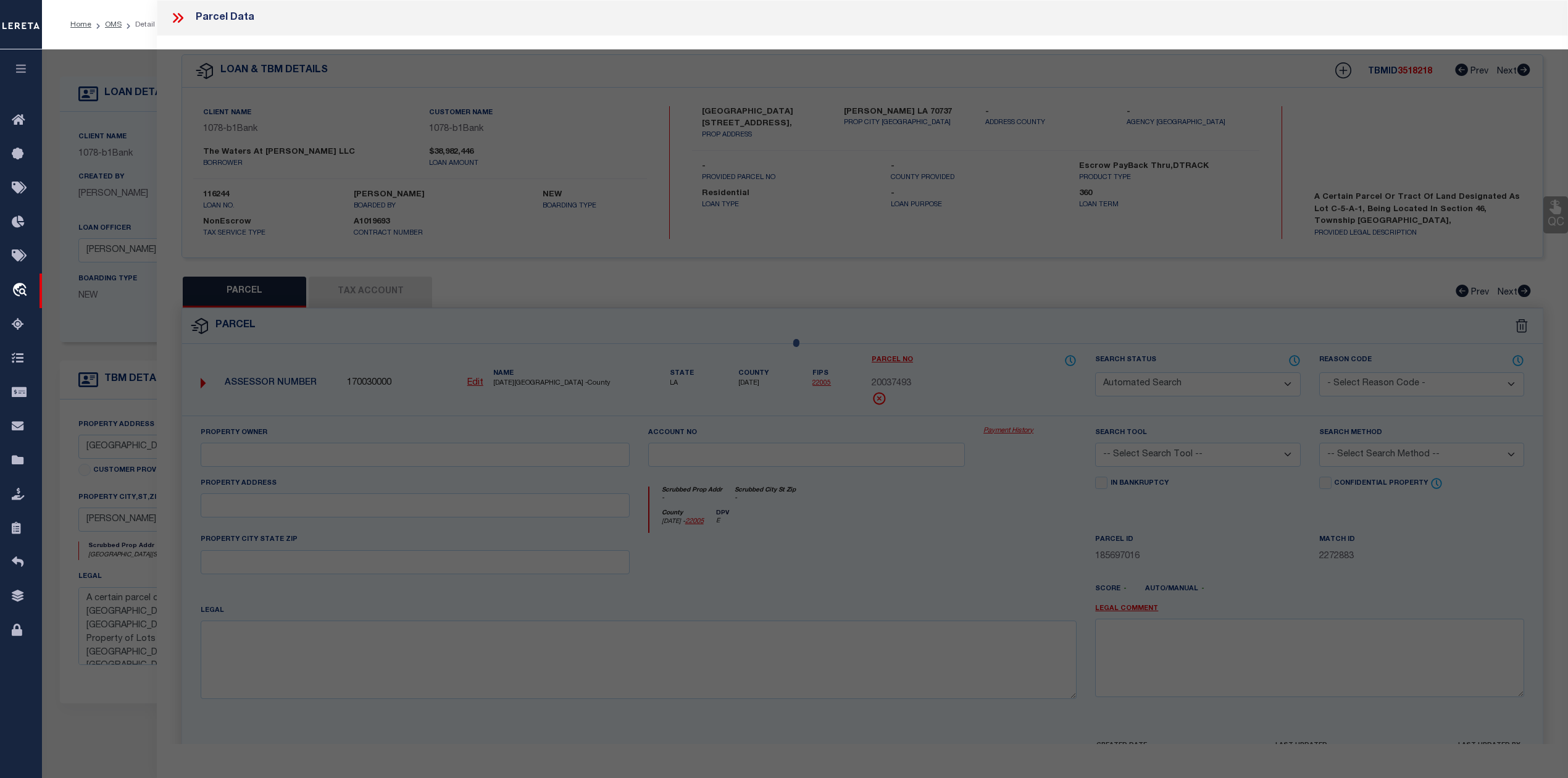
select select "QC"
type input "THE WATERS AT CONWAY LLC"
select select "AGW"
select select "LEG"
type input "4601 VILLAGE OAKS AVE"
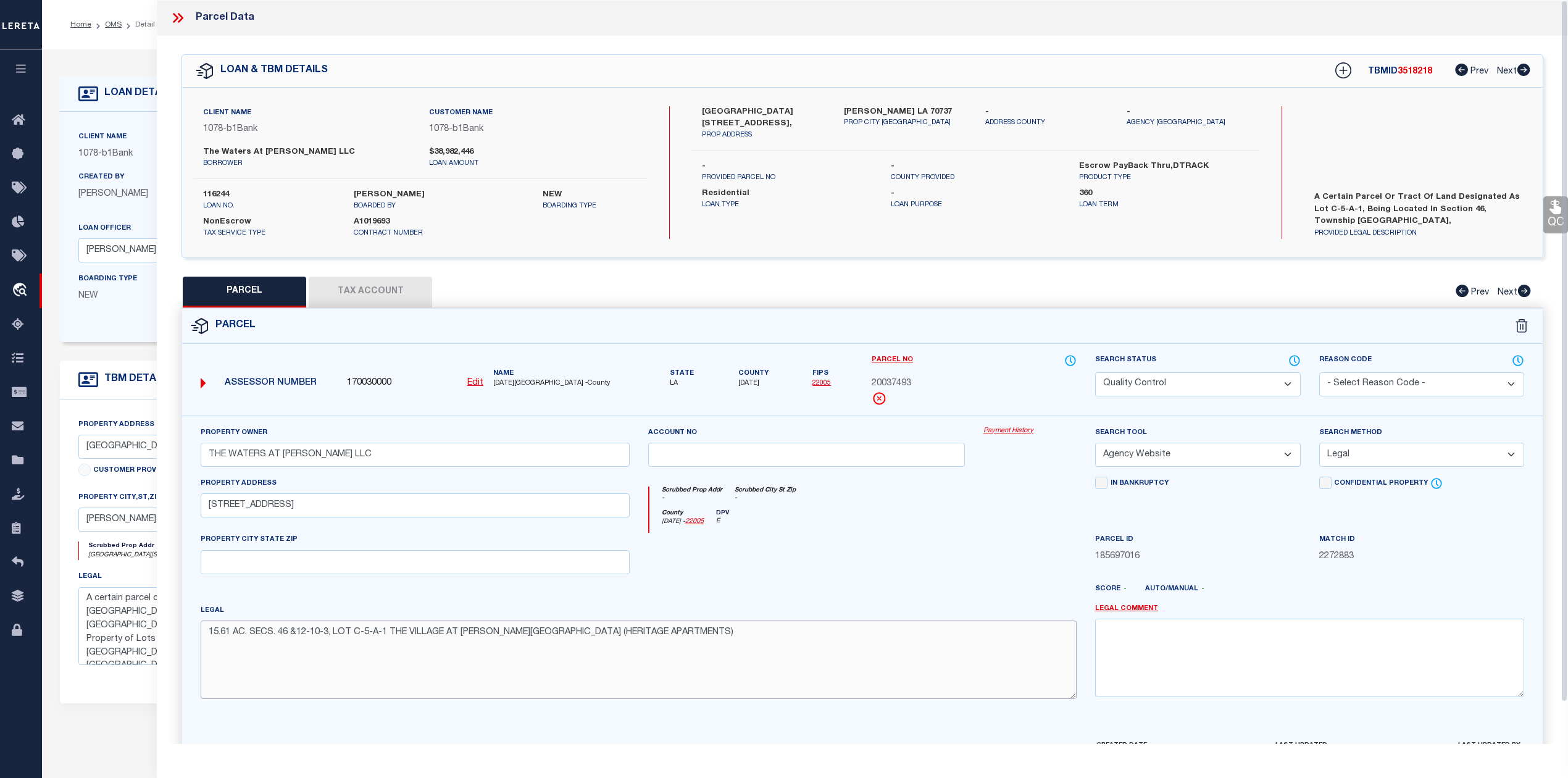
click at [465, 643] on textarea "15.61 AC. SECS. 46 &12-10-3, LOT C-5-A-1 THE VILLAGE AT CONWAY PHASE 1-B (HERIT…" at bounding box center [639, 659] width 876 height 78
paste textarea "20.08 AC. SECS. 46 &12-10-3, LOTS C-5-A & C-5-B"
type textarea "20.08 AC. SECS. 46 &12-10-3, LOTS C-5-A & C-5-B THE VILLAGE AT CONWAY PHASE 1-B…"
click at [998, 559] on div at bounding box center [1030, 558] width 111 height 51
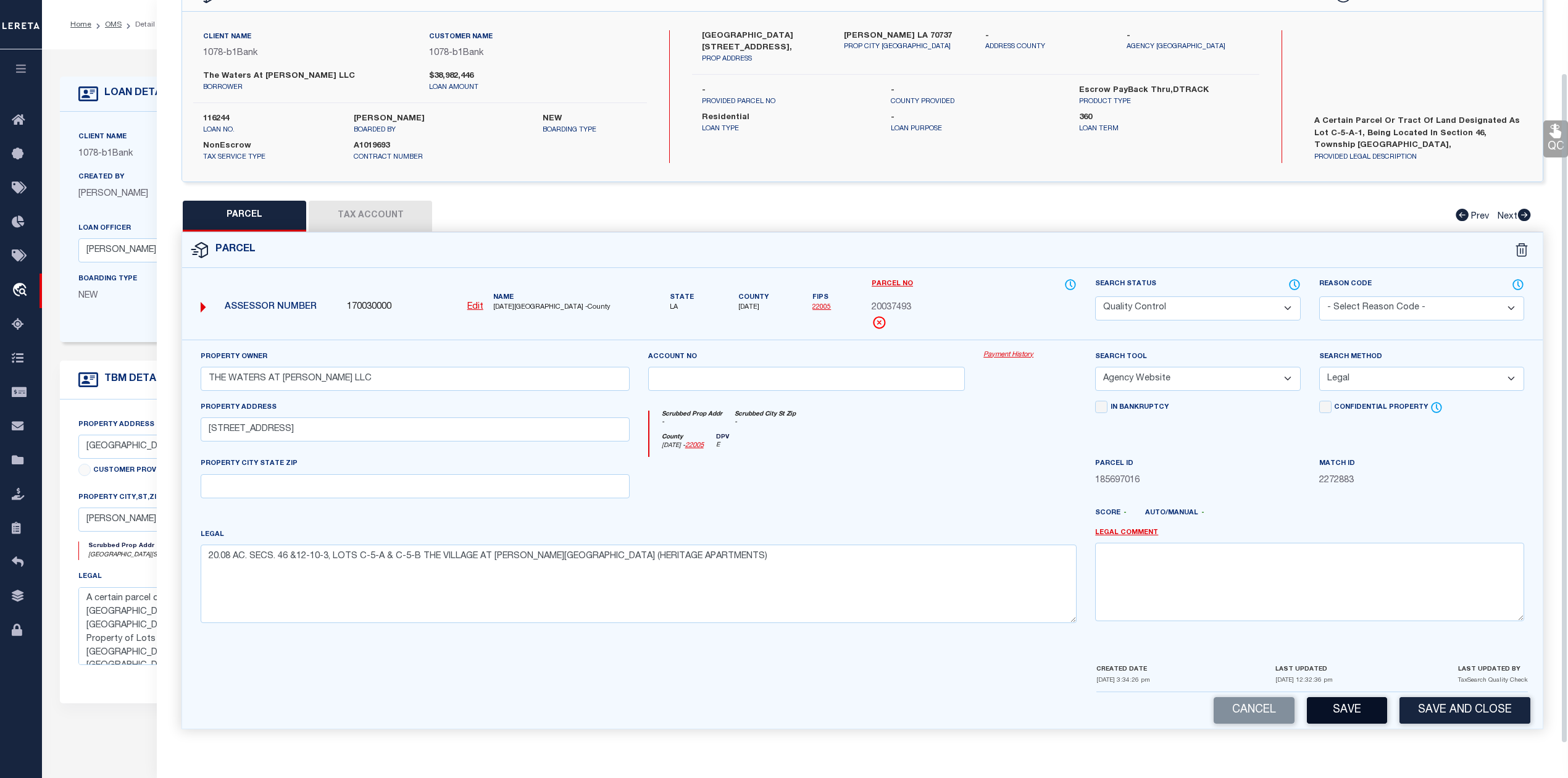
click at [1386, 708] on button "Save" at bounding box center [1347, 711] width 80 height 27
click at [1050, 578] on textarea "20.08 AC. SECS. 46 &12-10-3, LOTS C-5-A & C-5-B THE VILLAGE AT CONWAY PHASE 1-B…" at bounding box center [639, 584] width 876 height 78
select select "AS"
select select
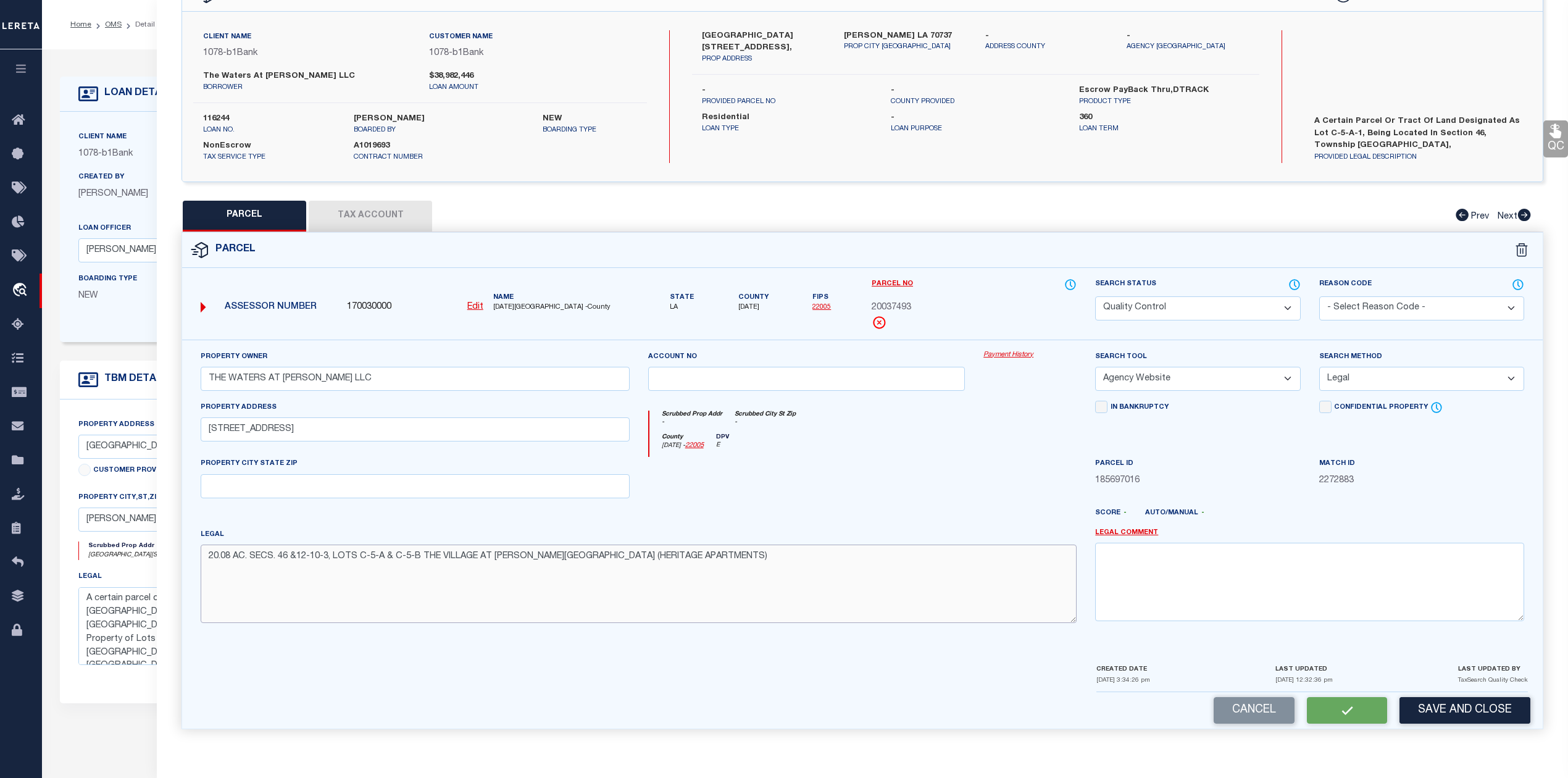
checkbox input "false"
select select "QC"
type input "THE WATERS AT CONWAY LLC"
select select "AGW"
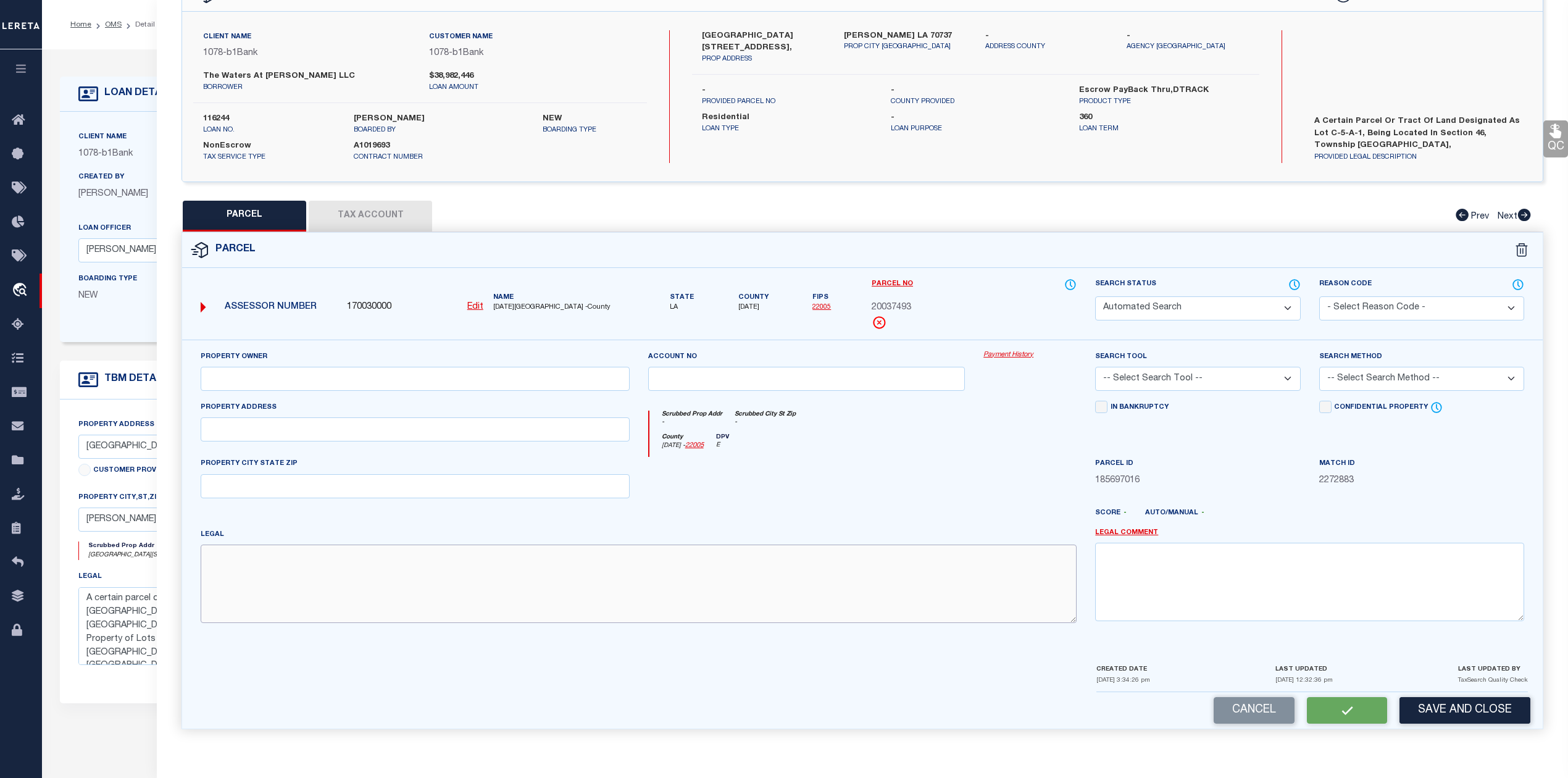
select select "LEG"
type input "4601 VILLAGE OAKS AVE"
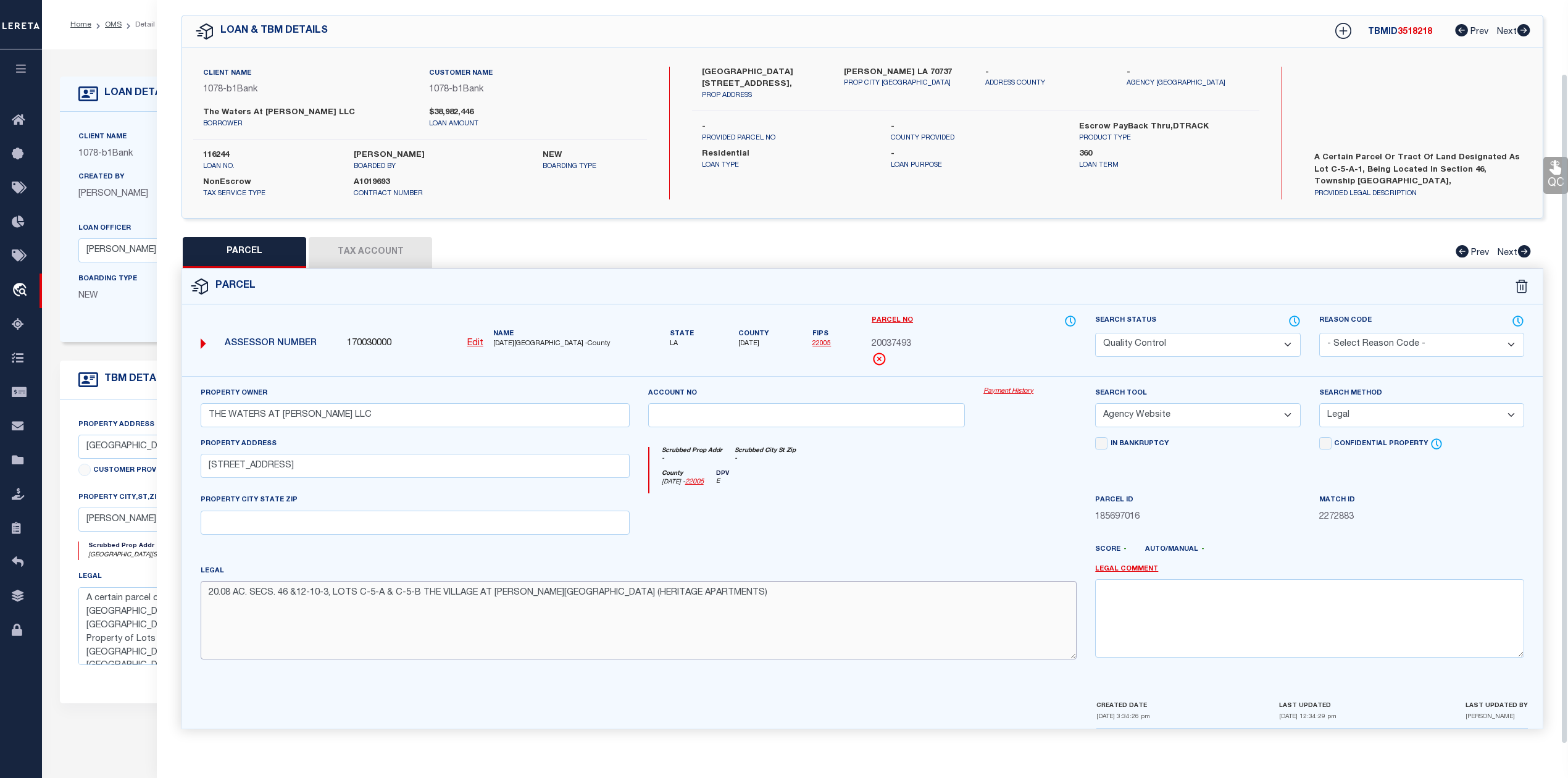
scroll to position [45, 0]
click at [270, 112] on label "The Waters at Conway LLC" at bounding box center [306, 113] width 207 height 12
click at [297, 112] on label "The Waters at Conway LLC" at bounding box center [306, 113] width 207 height 12
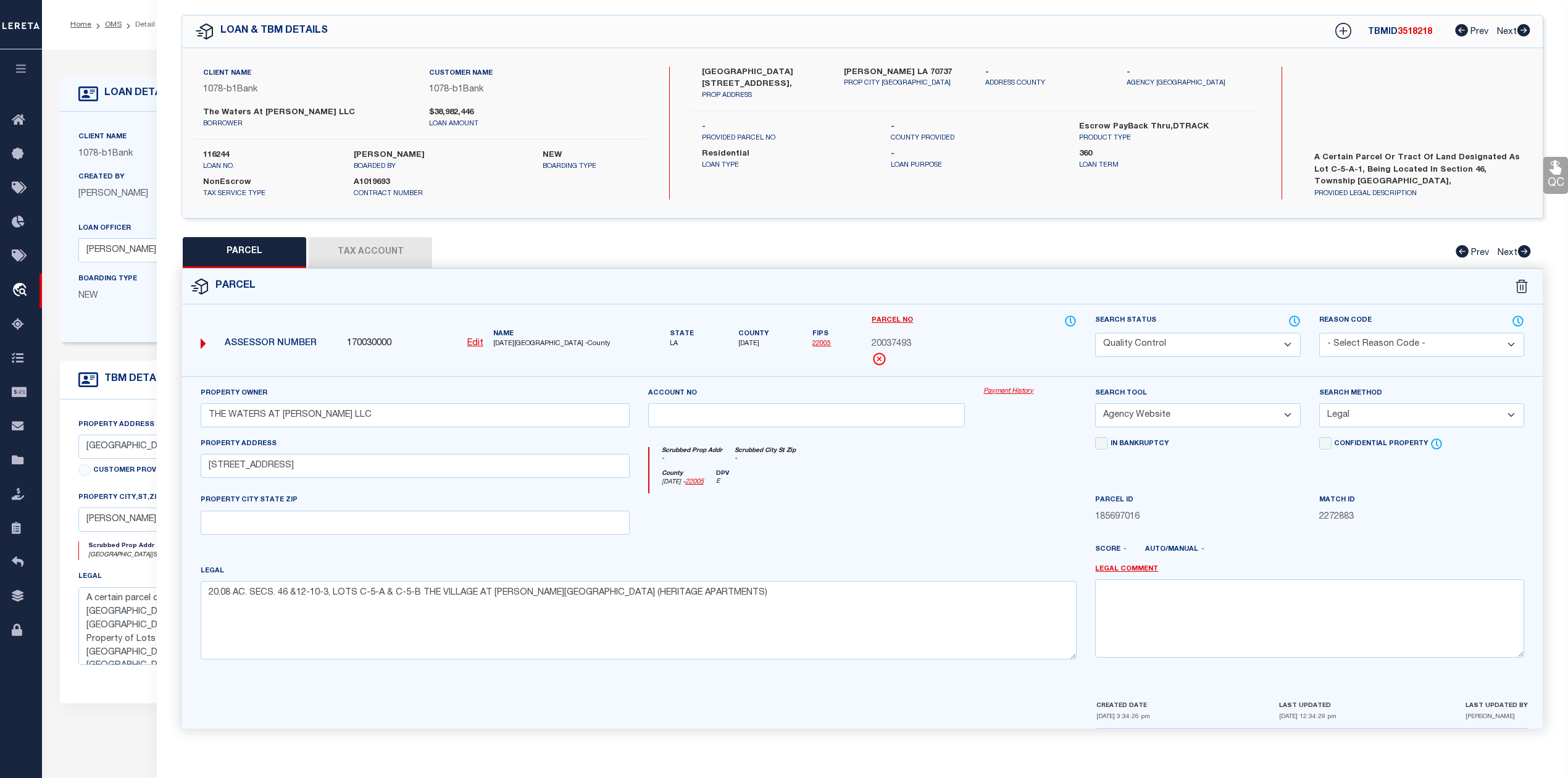
click at [297, 112] on label "The Waters at Conway LLC" at bounding box center [306, 113] width 207 height 12
click at [444, 607] on textarea "20.08 AC. SECS. 46 &12-10-3, LOTS C-5-A & C-5-B THE VILLAGE AT CONWAY PHASE 1-B…" at bounding box center [639, 620] width 876 height 78
click at [579, 611] on textarea "20.08 AC. SECS. 46 &12-10-3, LOTS C-5-A & C-5-B THE VILLAGE AT CONWAY PHASE 1-B…" at bounding box center [639, 620] width 876 height 78
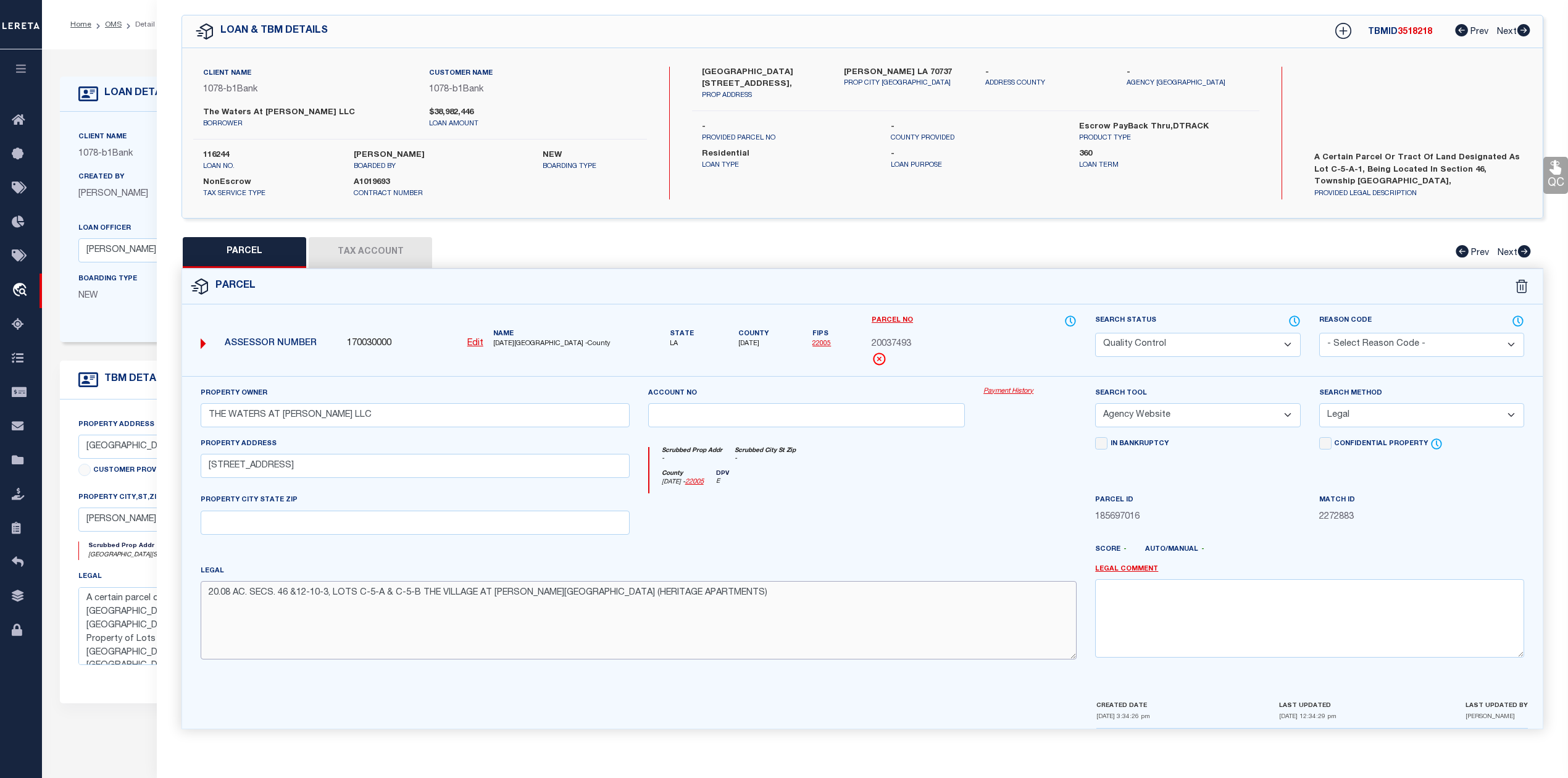
click at [575, 595] on textarea "20.08 AC. SECS. 46 &12-10-3, LOTS C-5-A & C-5-B THE VILLAGE AT CONWAY PHASE 1-B…" at bounding box center [639, 620] width 876 height 78
paste textarea "15.61 AC. SECS. 46 &12-10-3, LOT C-5-A-1"
type textarea "15.61 AC. SECS. 46 &12-10-3, LOT C-5-A-1 THE VILLAGE AT CONWAY PHASE 1-B (HERIT…"
click at [757, 519] on div at bounding box center [807, 519] width 336 height 51
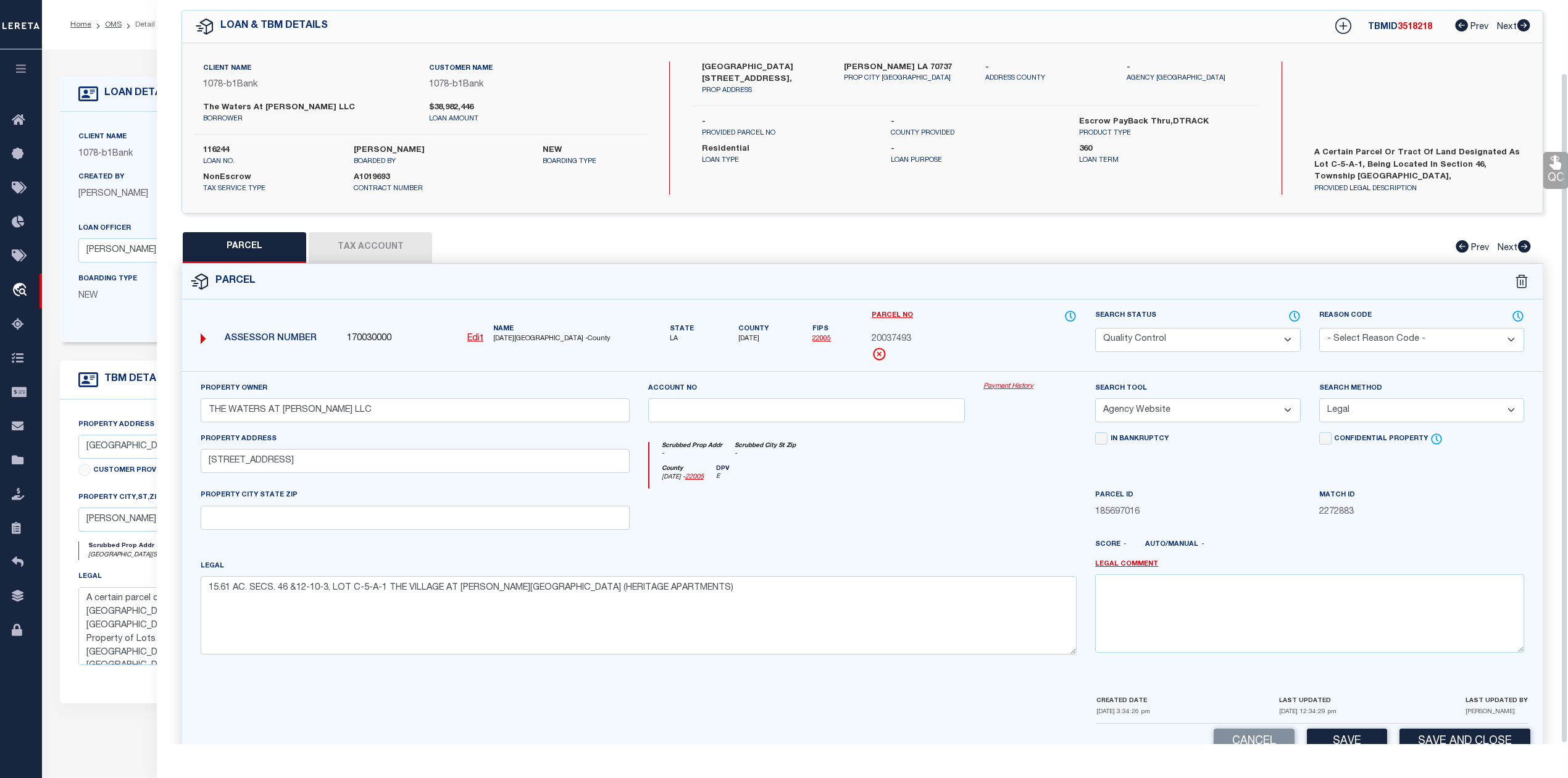
scroll to position [80, 0]
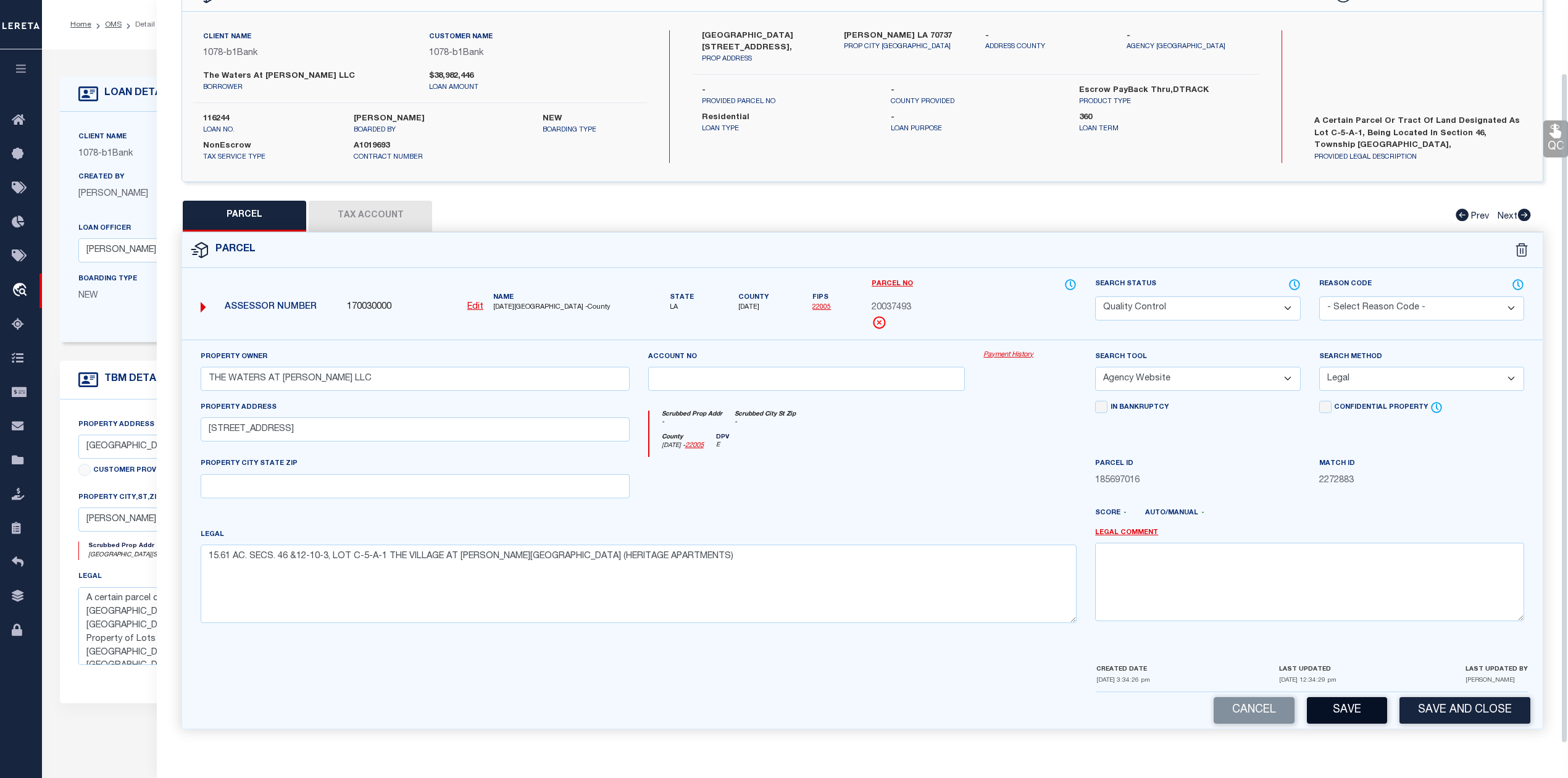
click at [1354, 707] on button "Save" at bounding box center [1347, 711] width 80 height 27
click at [910, 453] on div "County Ascension - 22005 DPV E" at bounding box center [863, 445] width 428 height 24
select select "AS"
select select
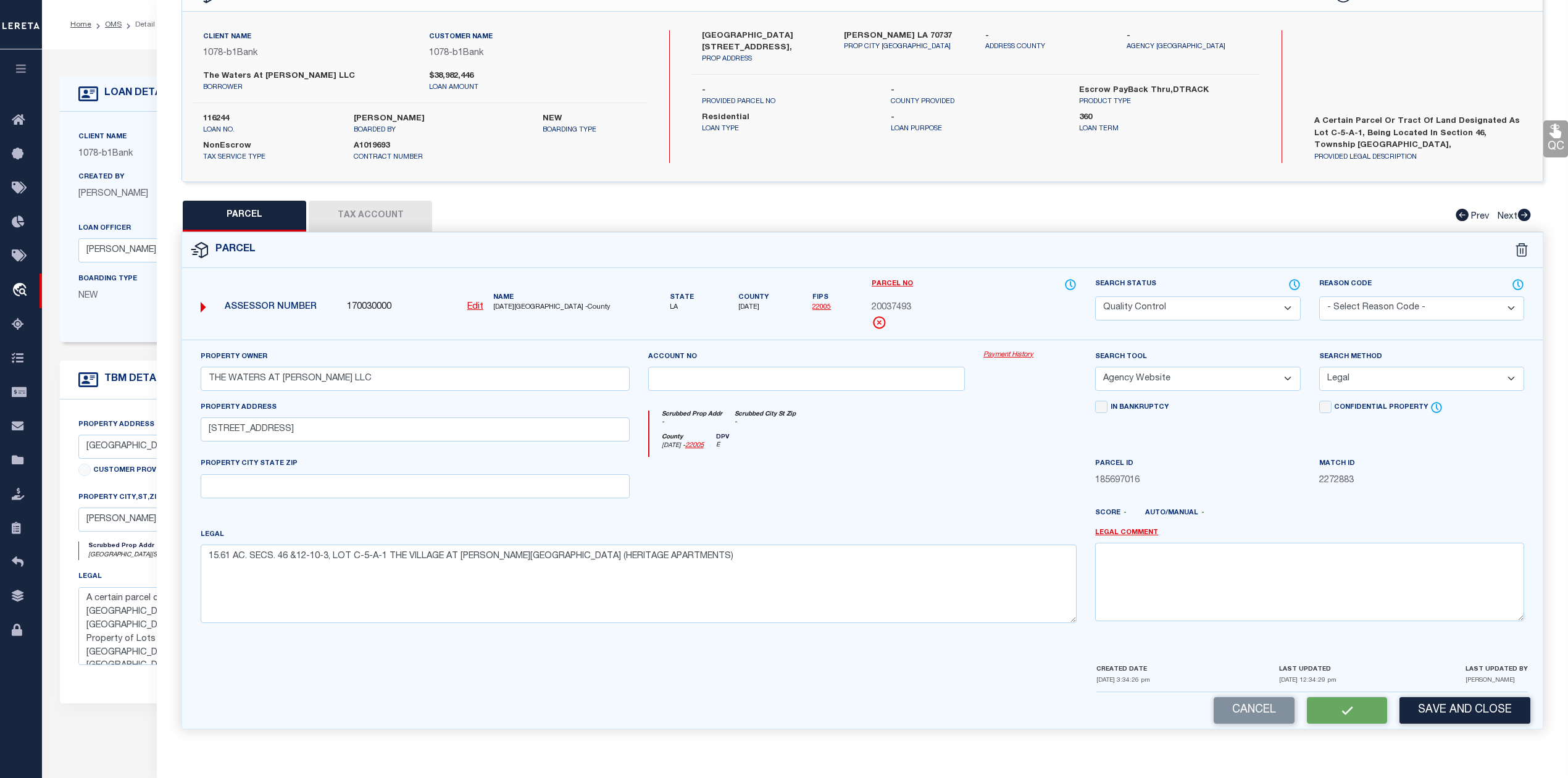
checkbox input "false"
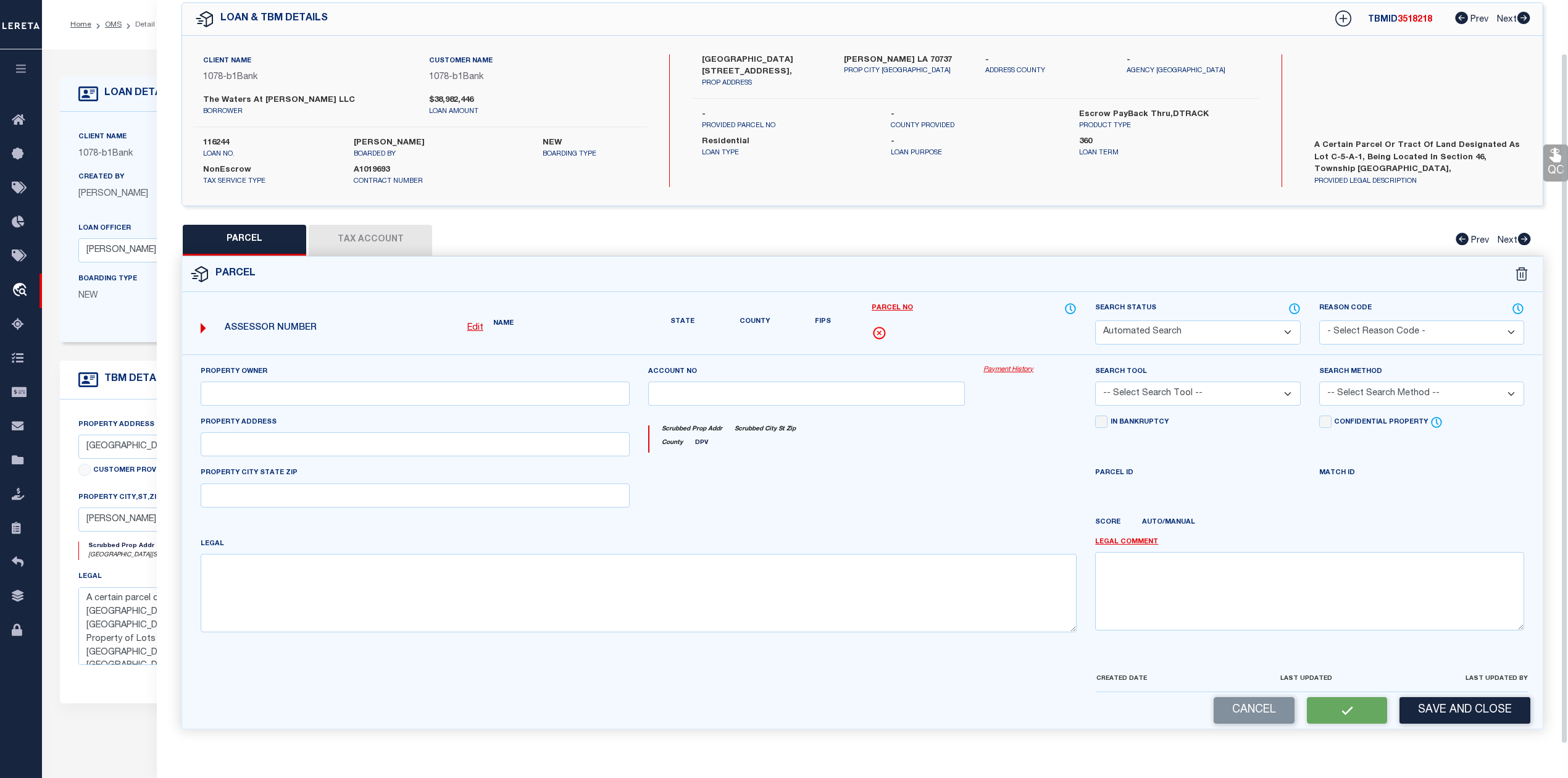
select select "QC"
type input "THE WATERS AT CONWAY LLC"
select select "AGW"
select select "LEG"
type input "4601 VILLAGE OAKS AVE"
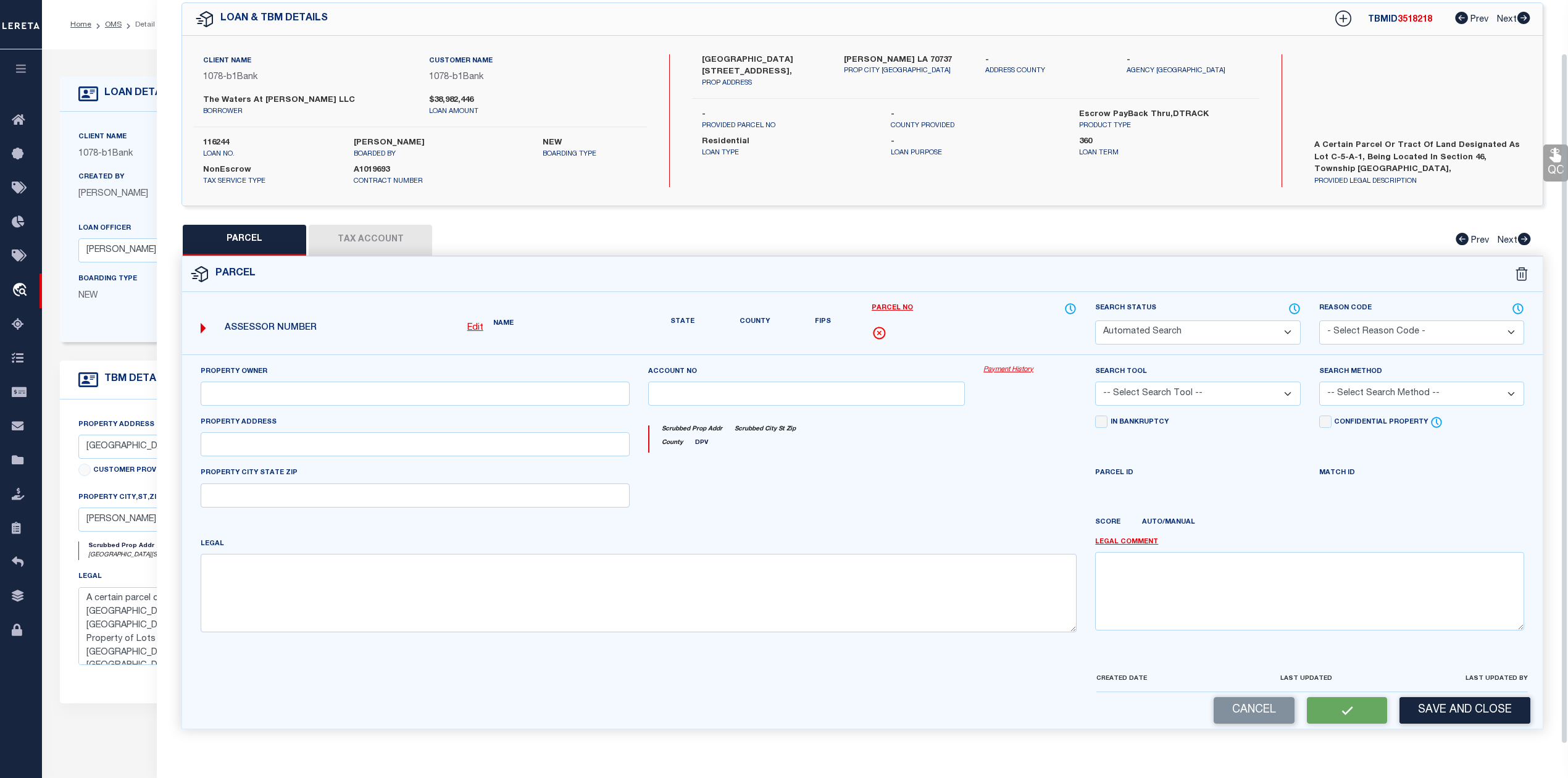
type textarea "15.61 AC. SECS. 46 &12-10-3, LOT C-5-A-1 THE VILLAGE AT CONWAY PHASE 1-B (HERIT…"
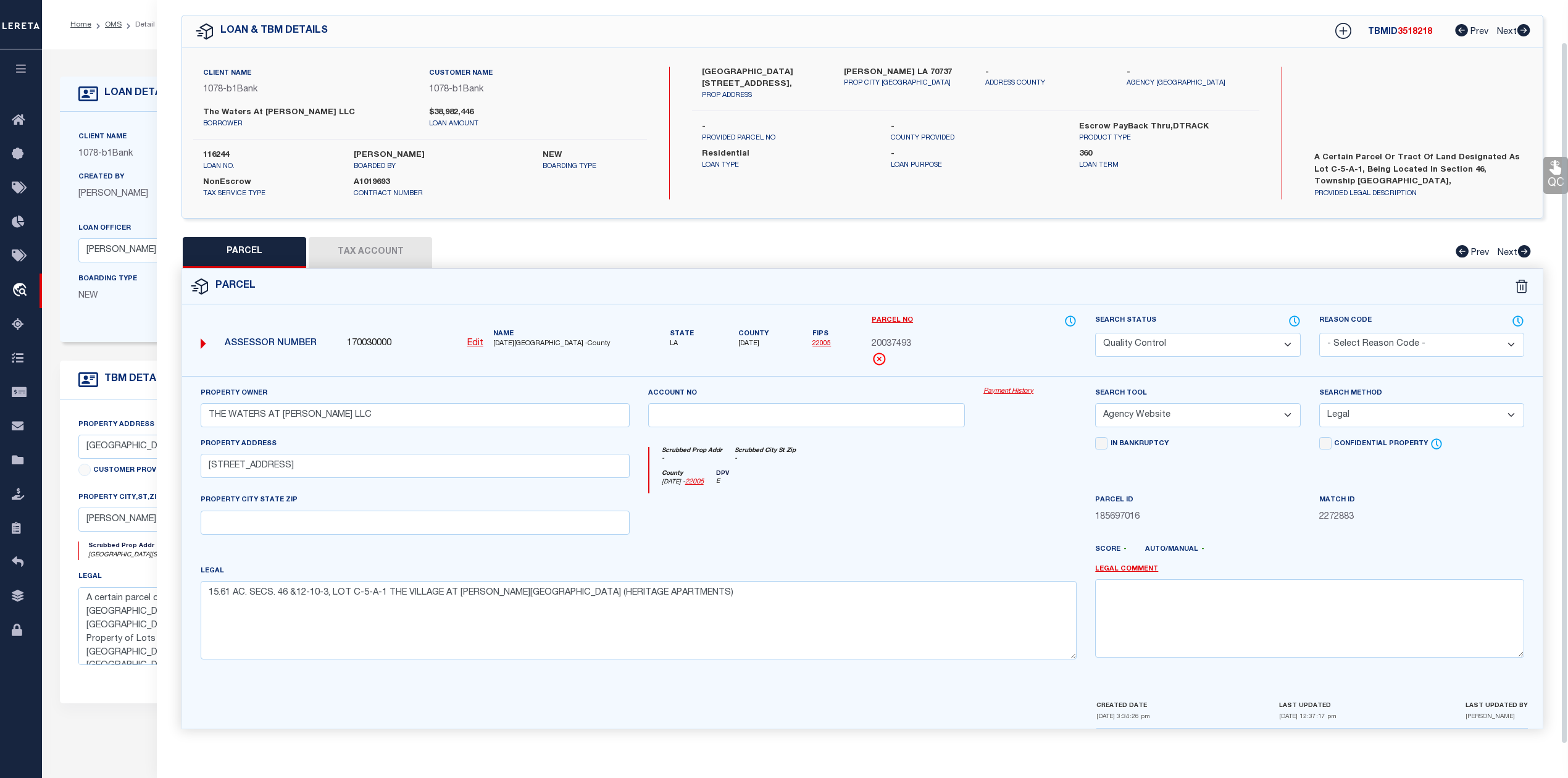
scroll to position [45, 0]
click at [910, 453] on div "Scrubbed Prop Addr - Scrubbed City St Zip -" at bounding box center [863, 458] width 428 height 23
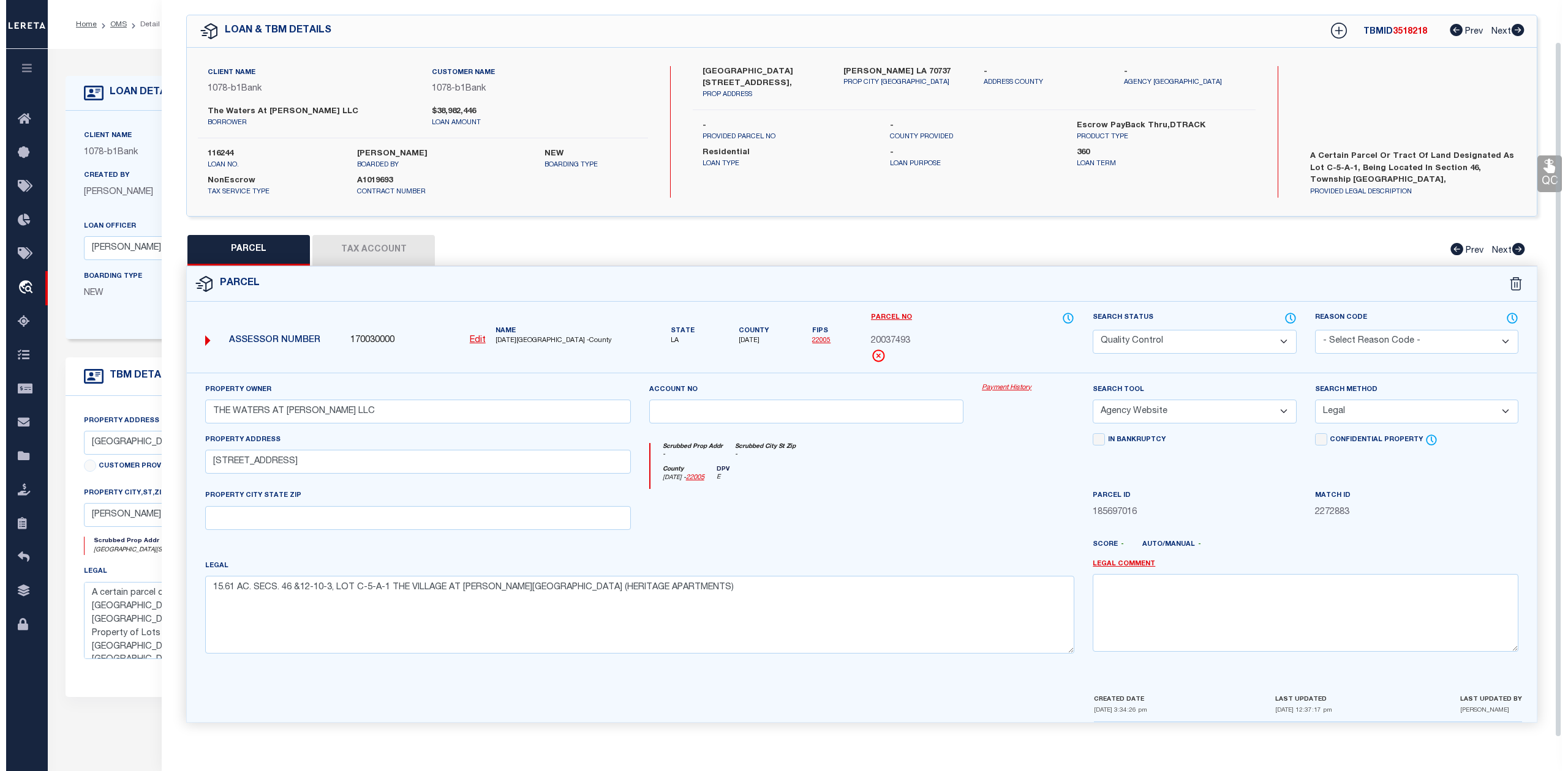
scroll to position [0, 0]
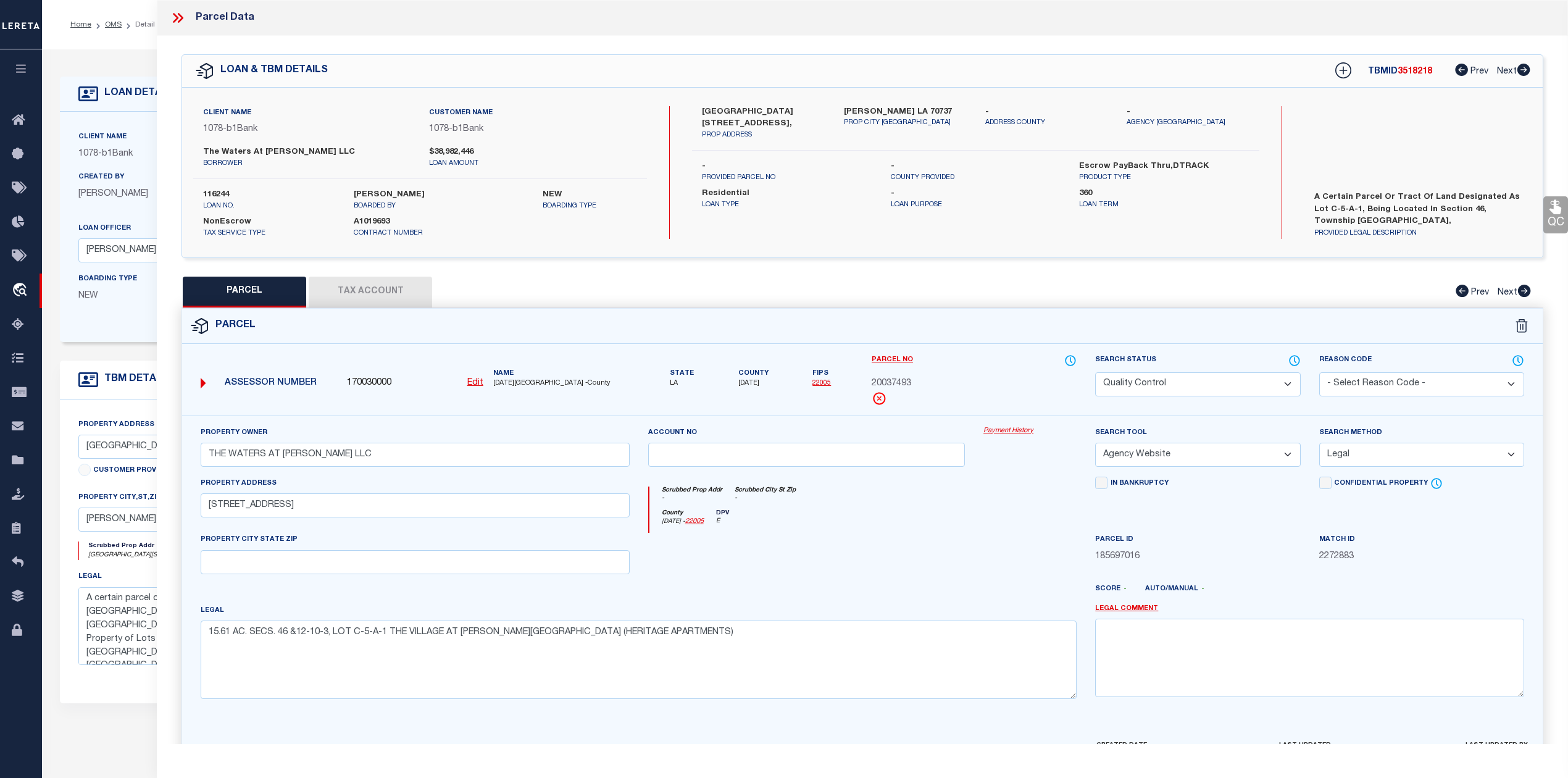
click at [179, 21] on icon at bounding box center [180, 18] width 6 height 10
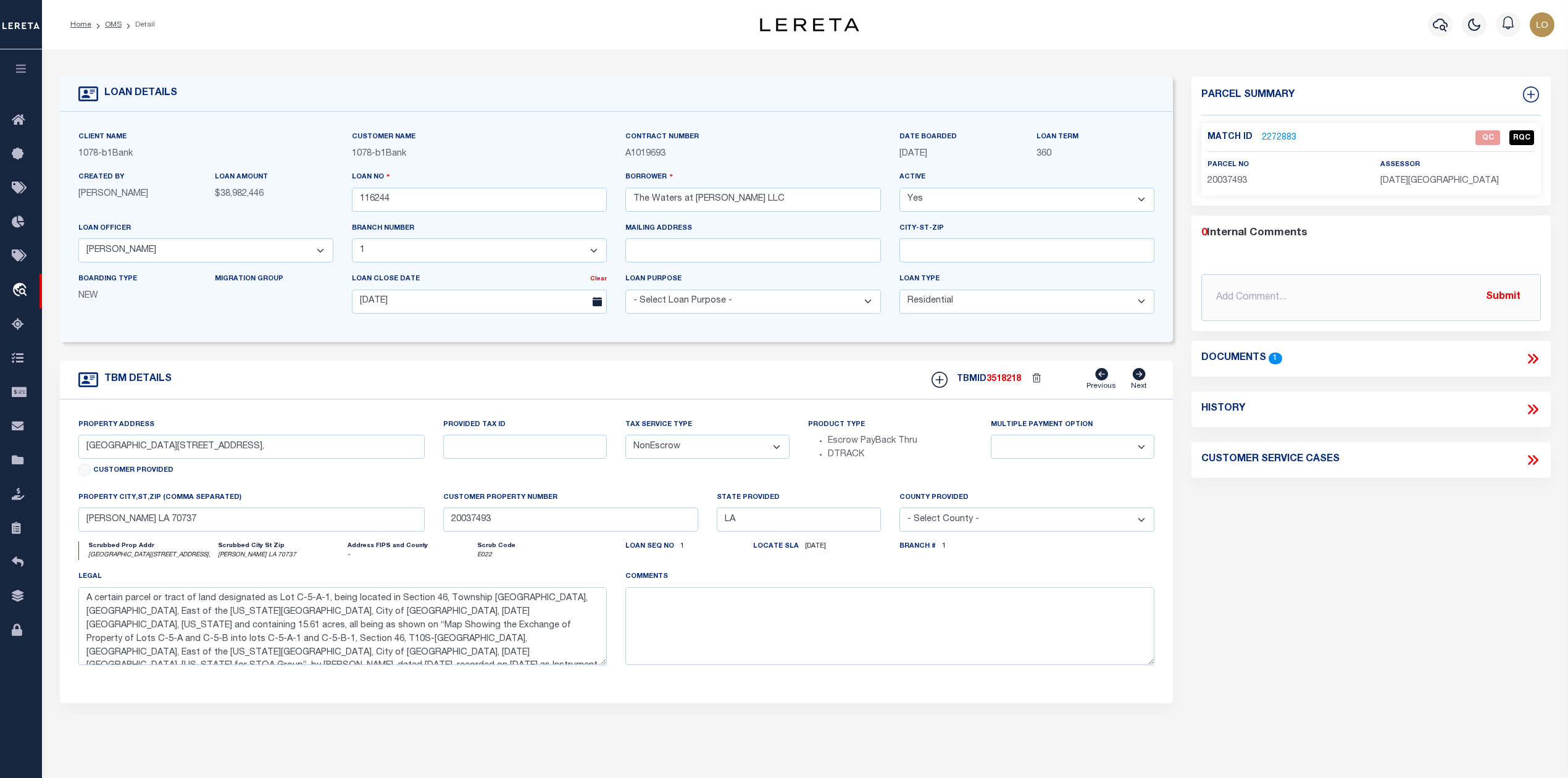
click at [1361, 613] on div "Parcel Summary Match ID 2272883 0" at bounding box center [1370, 414] width 377 height 675
click at [110, 23] on link "OMS" at bounding box center [113, 24] width 17 height 7
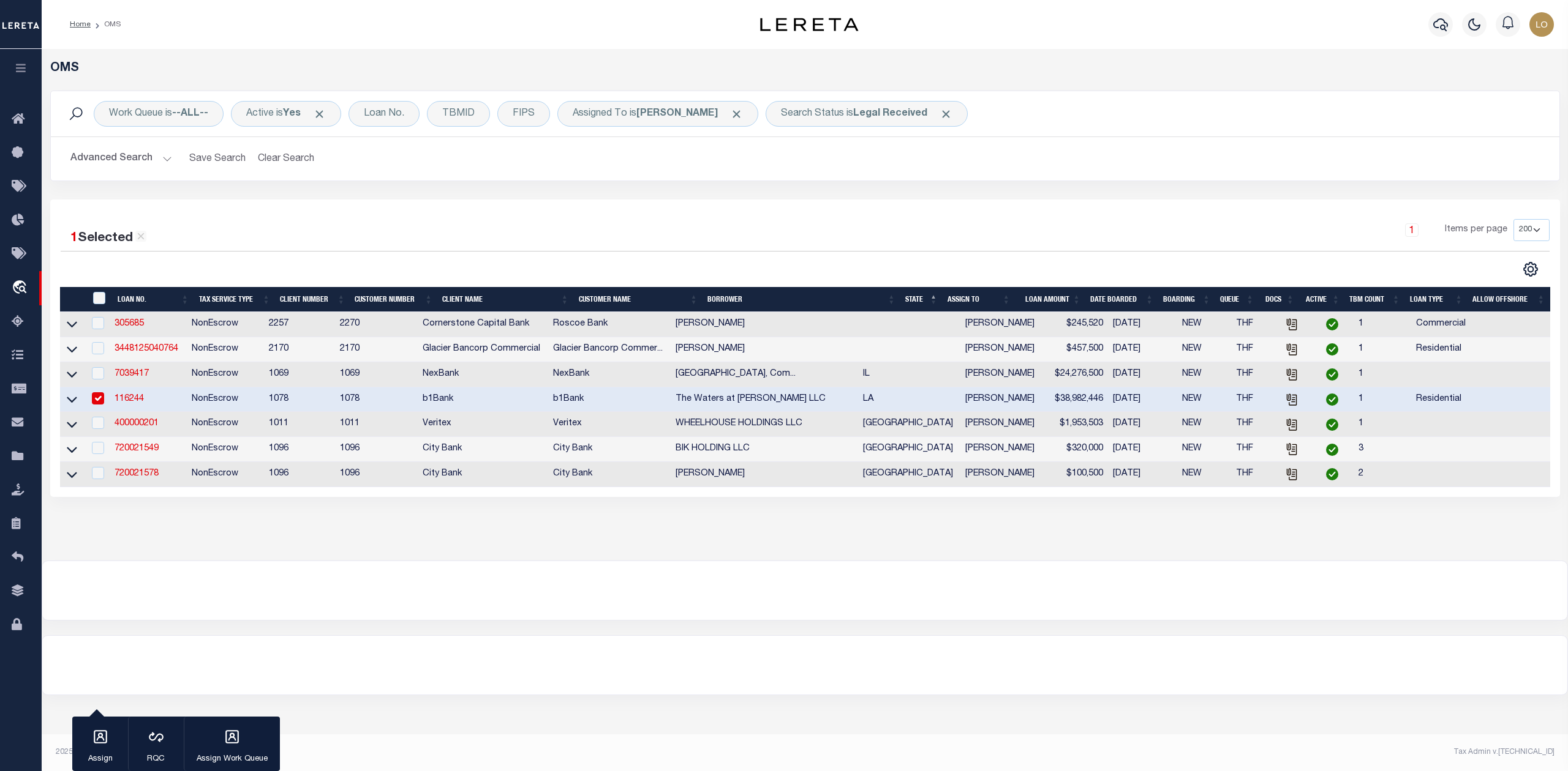
click at [1013, 550] on div "OMS Work Queue is --ALL-- Active is Yes Loan No. TBMID FIPS Assigned To is Loke…" at bounding box center [805, 305] width 1526 height 511
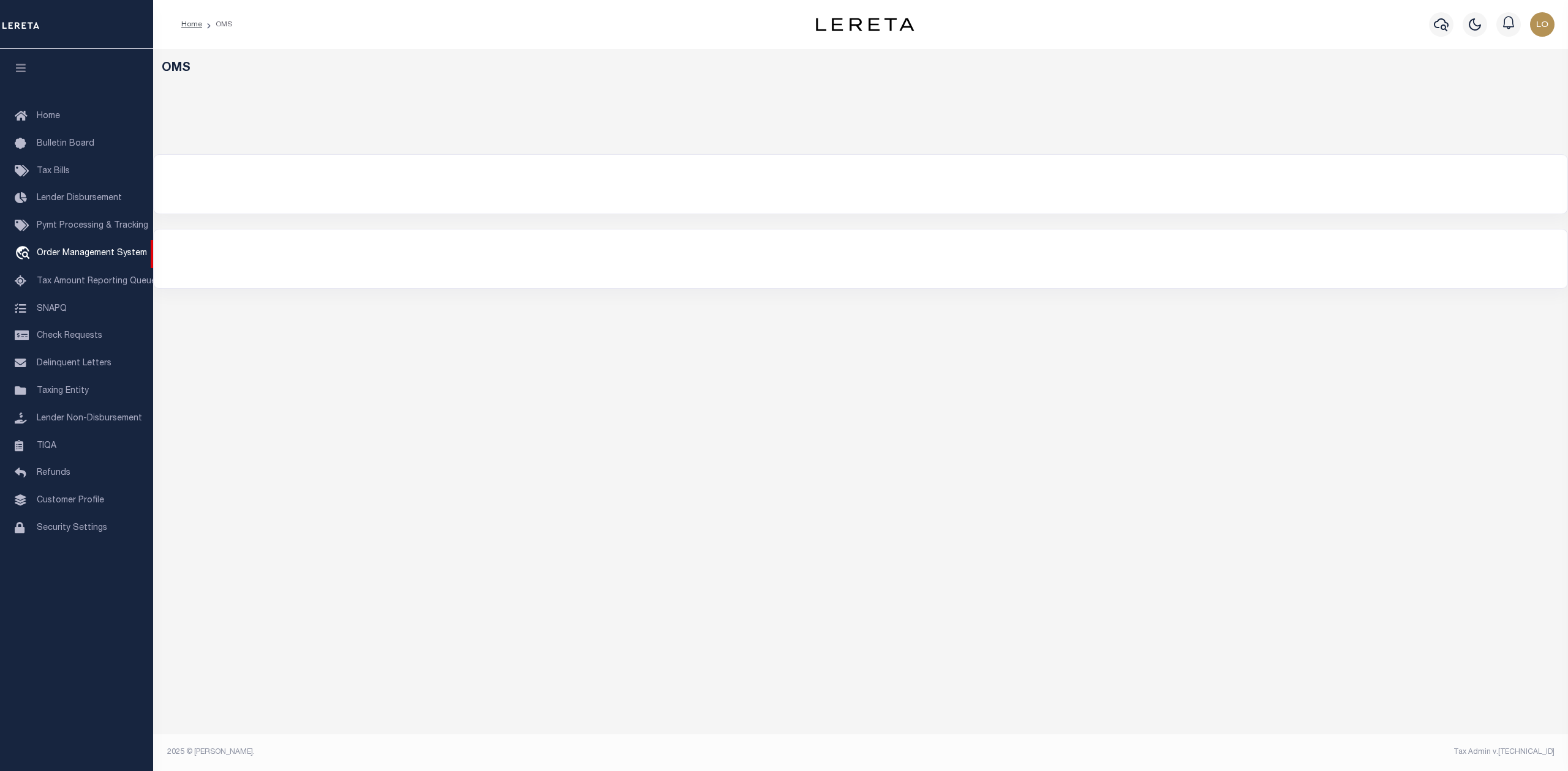
select select "200"
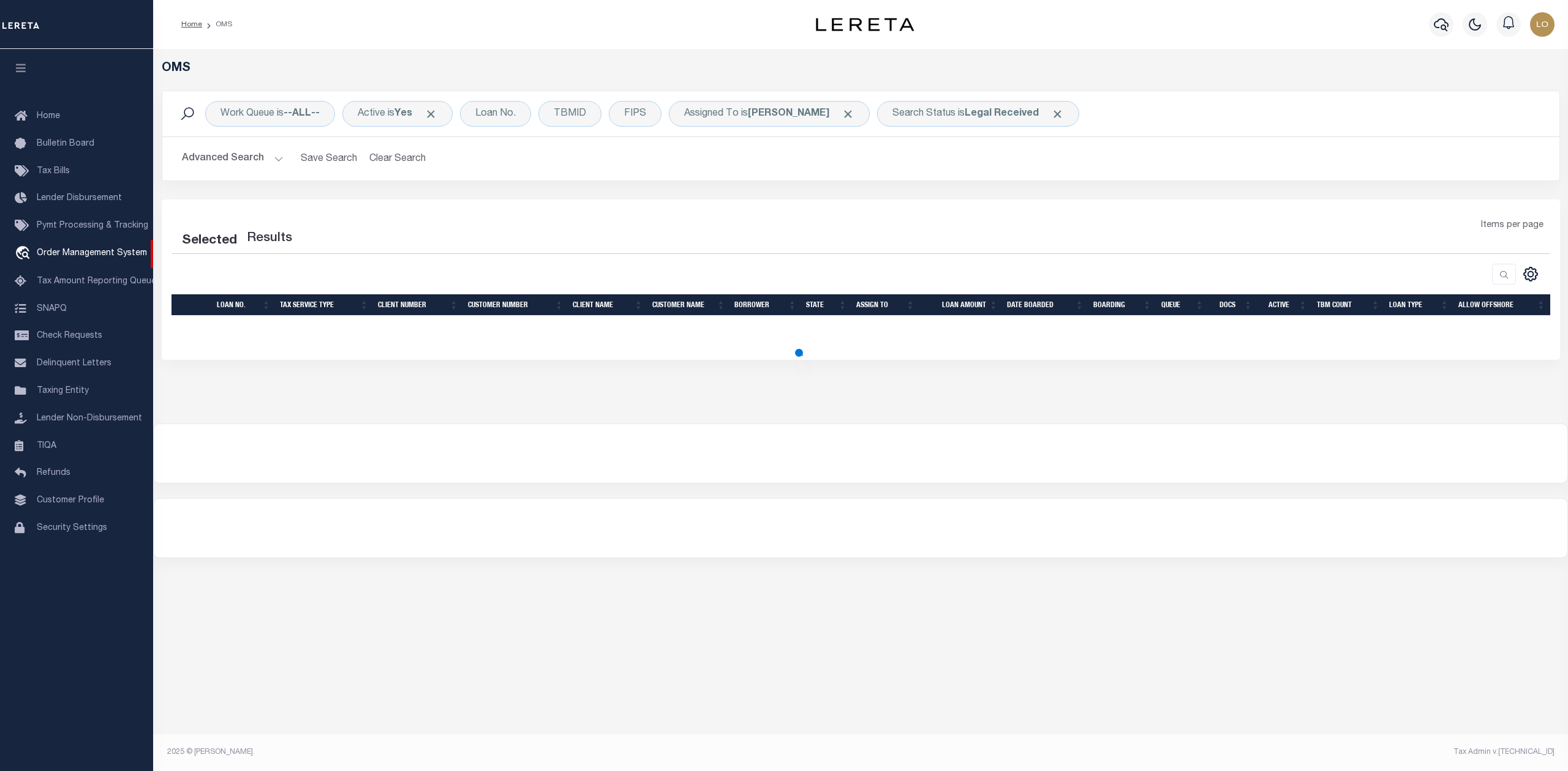
select select "200"
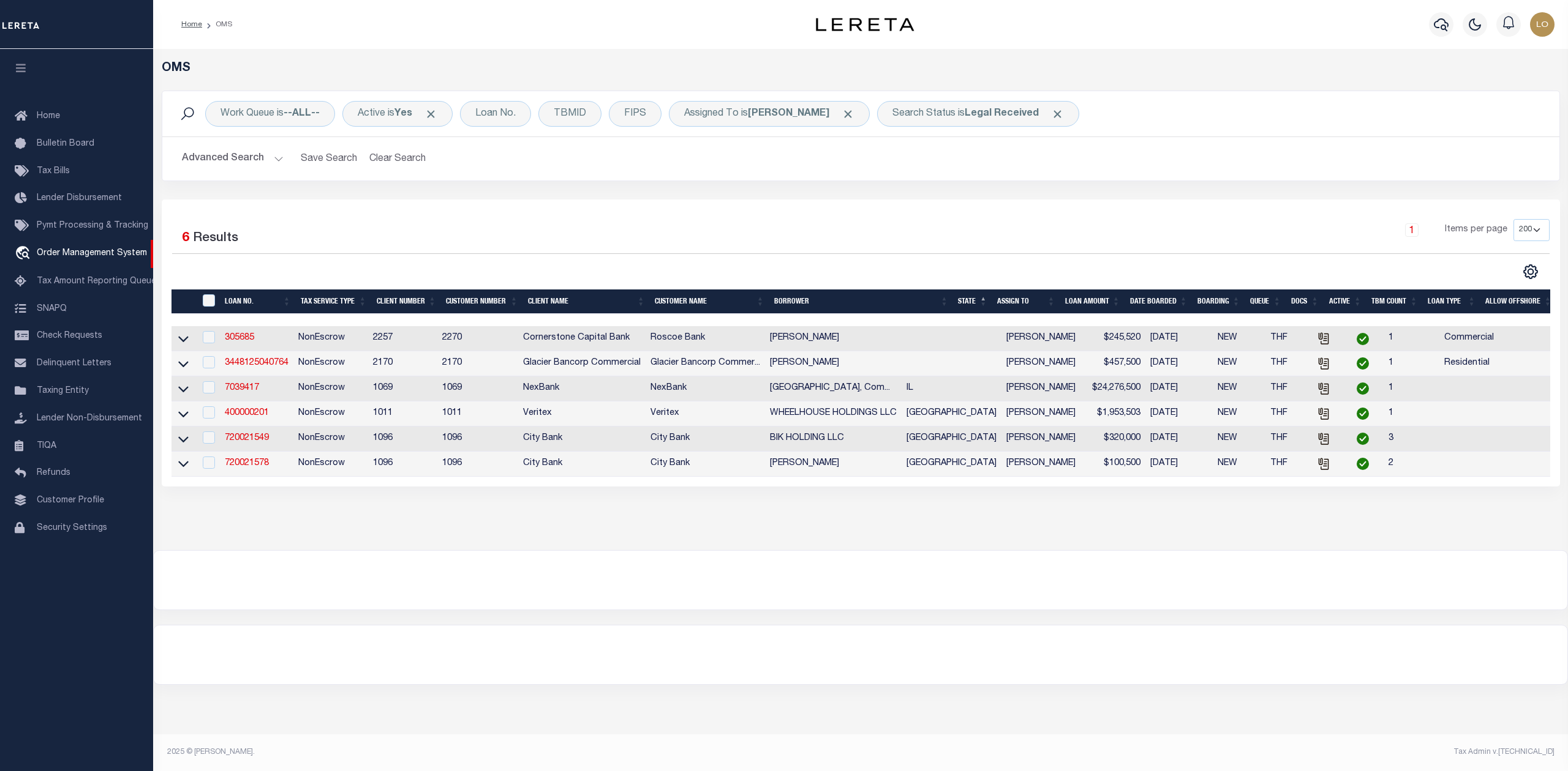
click at [795, 677] on div at bounding box center [860, 655] width 1414 height 58
click at [741, 668] on div at bounding box center [860, 655] width 1414 height 58
click at [250, 391] on link "7039417" at bounding box center [242, 387] width 34 height 8
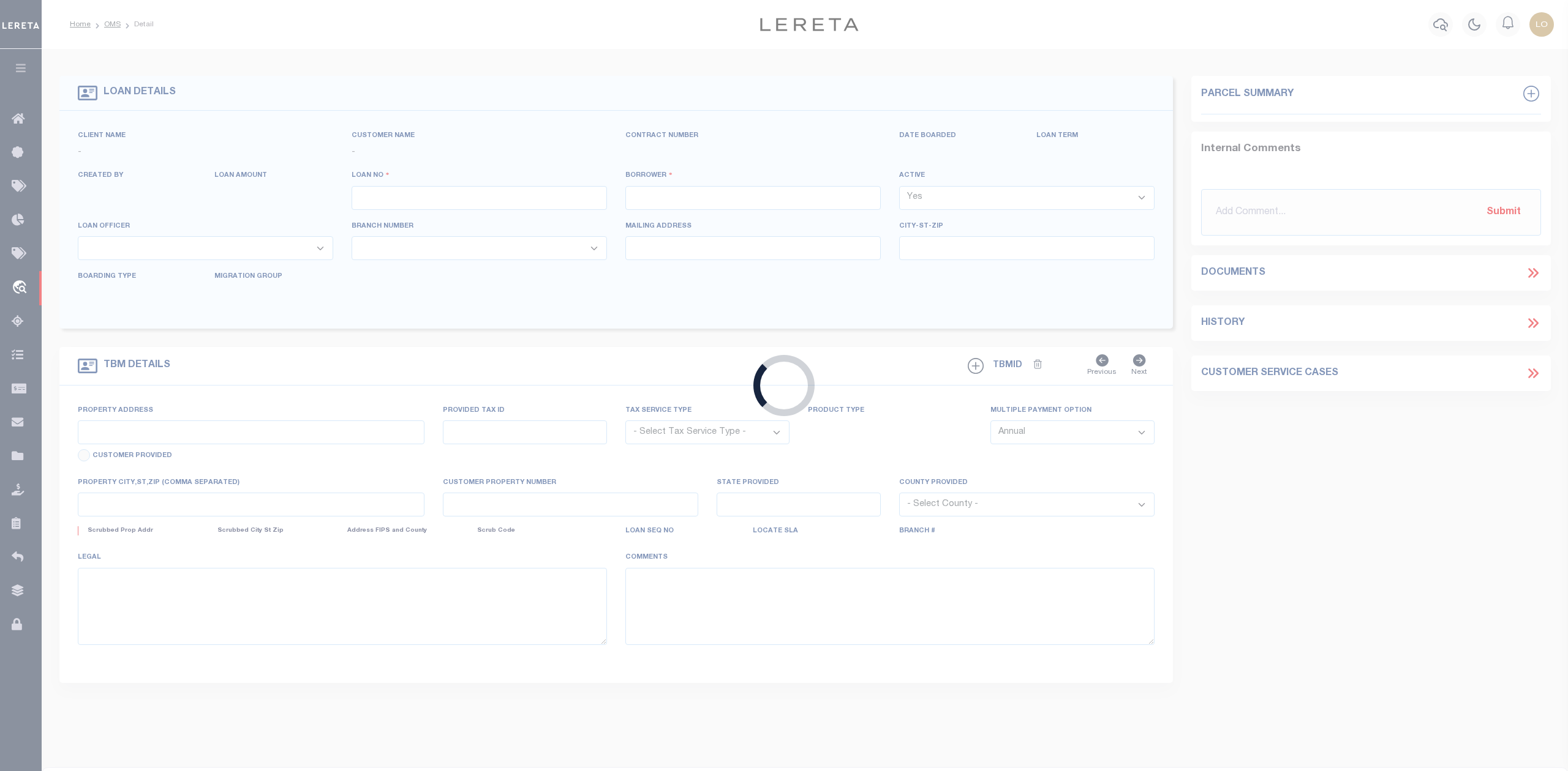
type input "7039417"
type input "Redwood Oswego Orchard Road II, Combined LLC"
select select
select select "400"
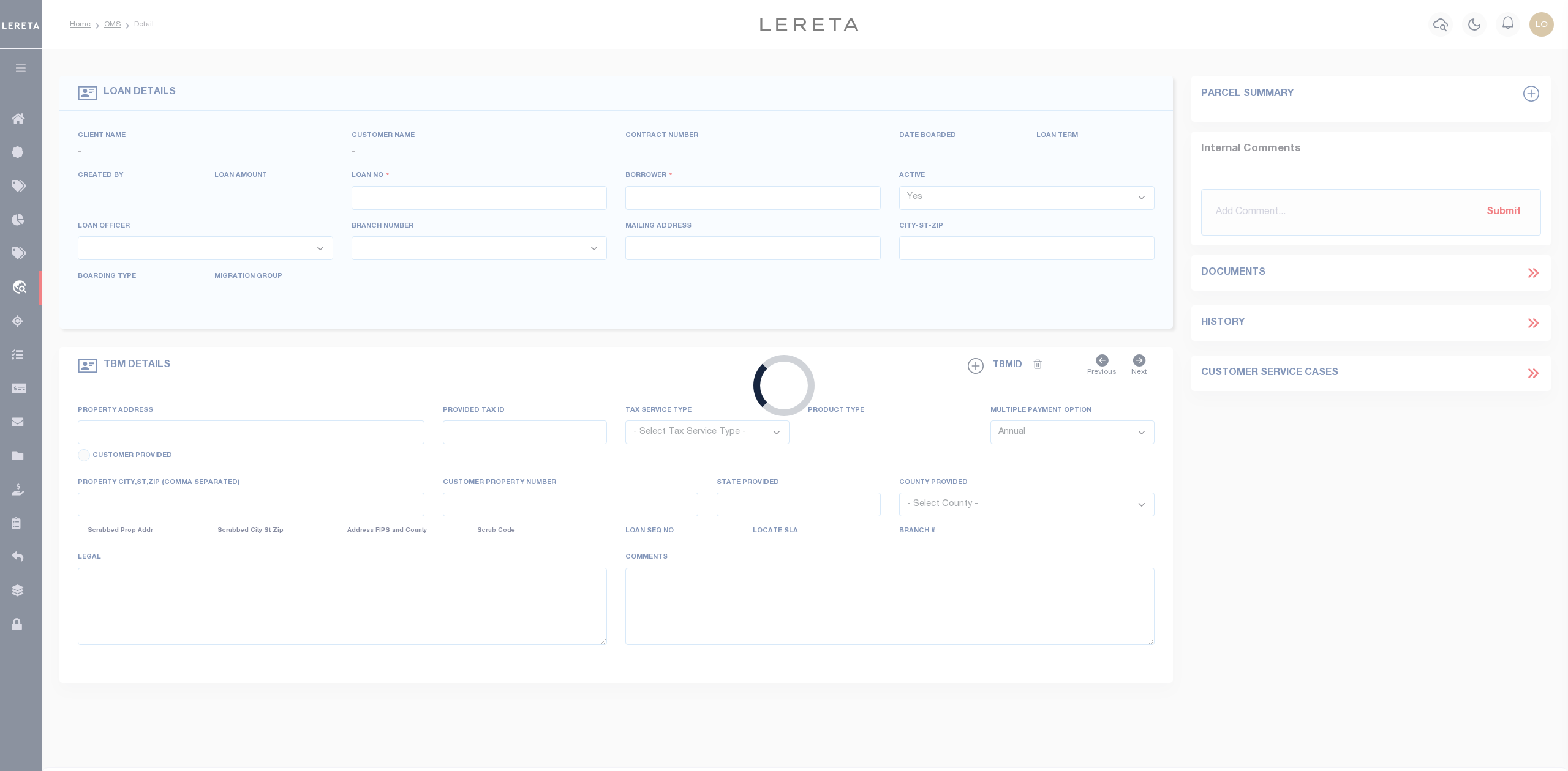
select select "NonEscrow"
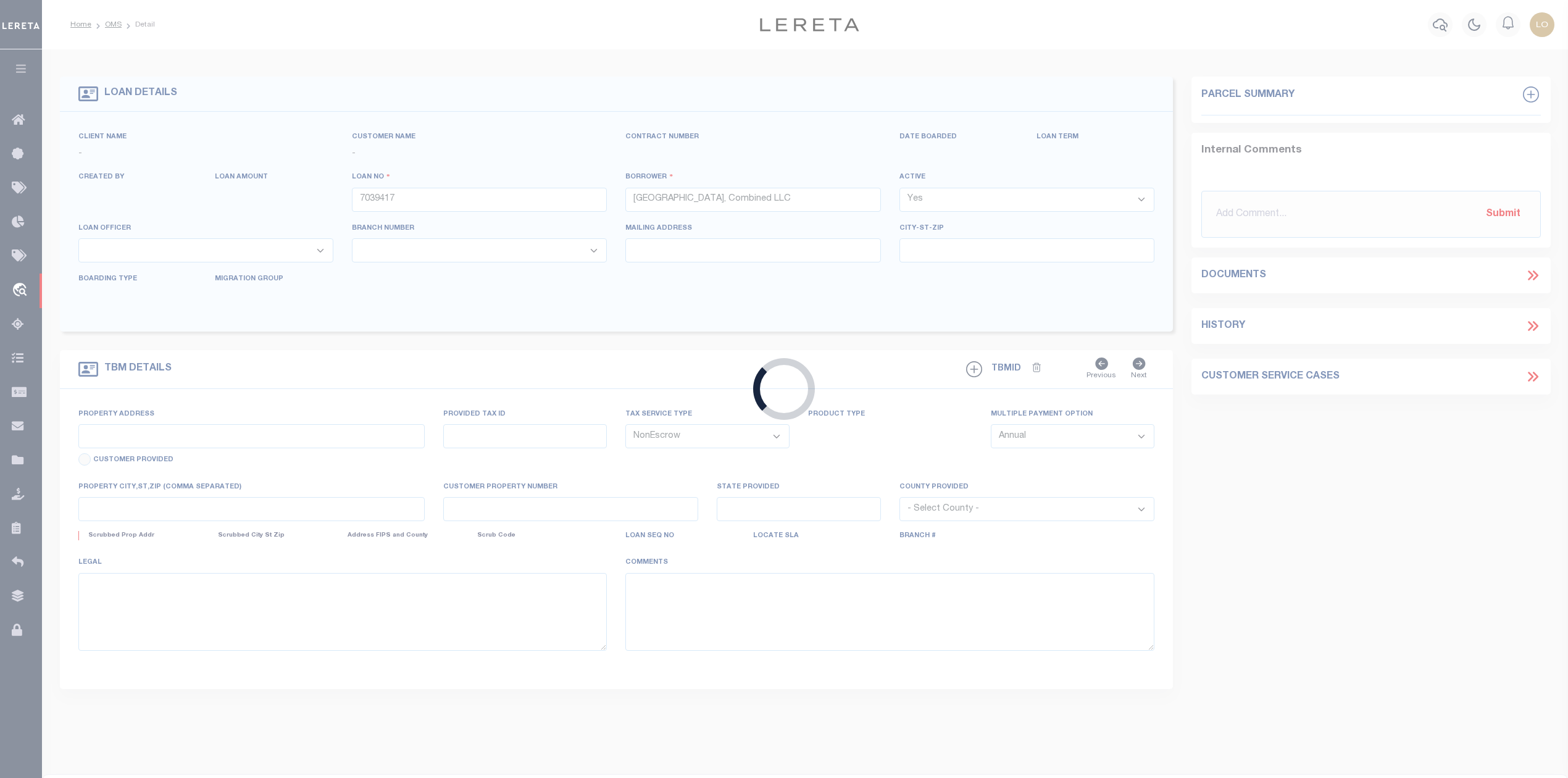
select select "7185"
select select "1766"
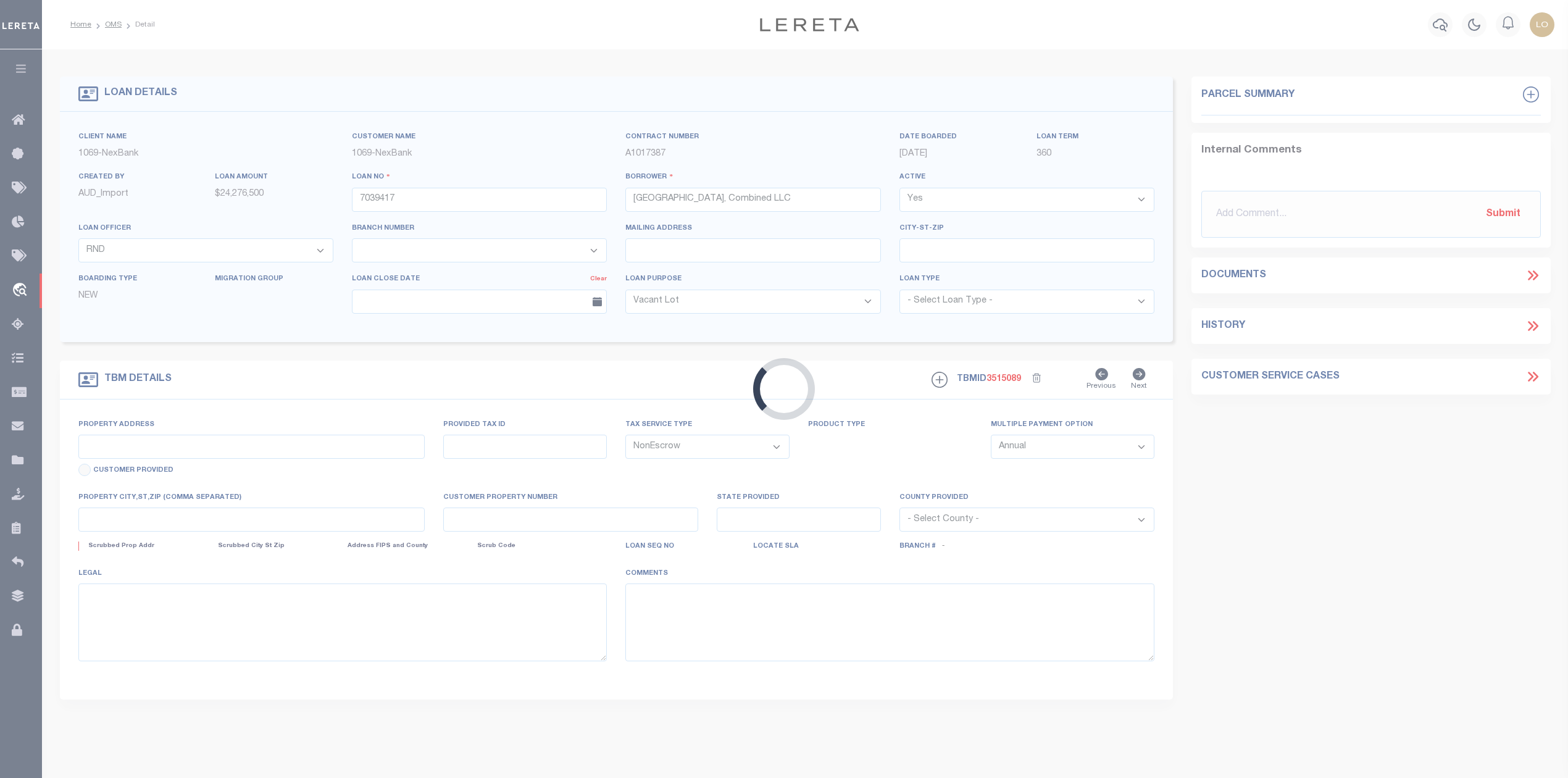
type input "317 Madrone Drive"
select select
type input "Oswego IL 60543"
type input "IL"
select select
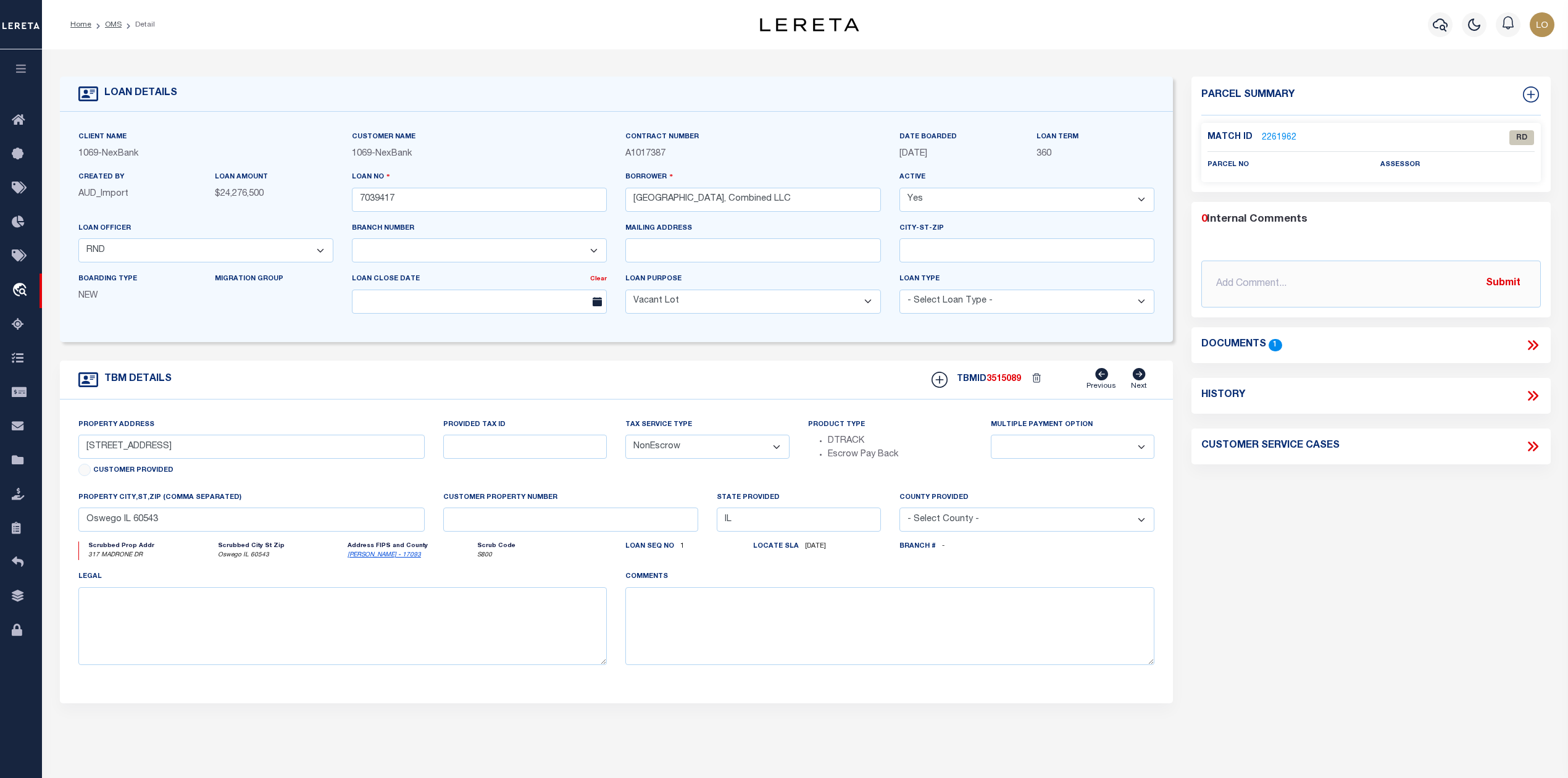
click at [1272, 599] on div "Parcel Summary Match ID 2261962 0" at bounding box center [1370, 414] width 377 height 675
click at [1534, 345] on icon at bounding box center [1532, 345] width 16 height 16
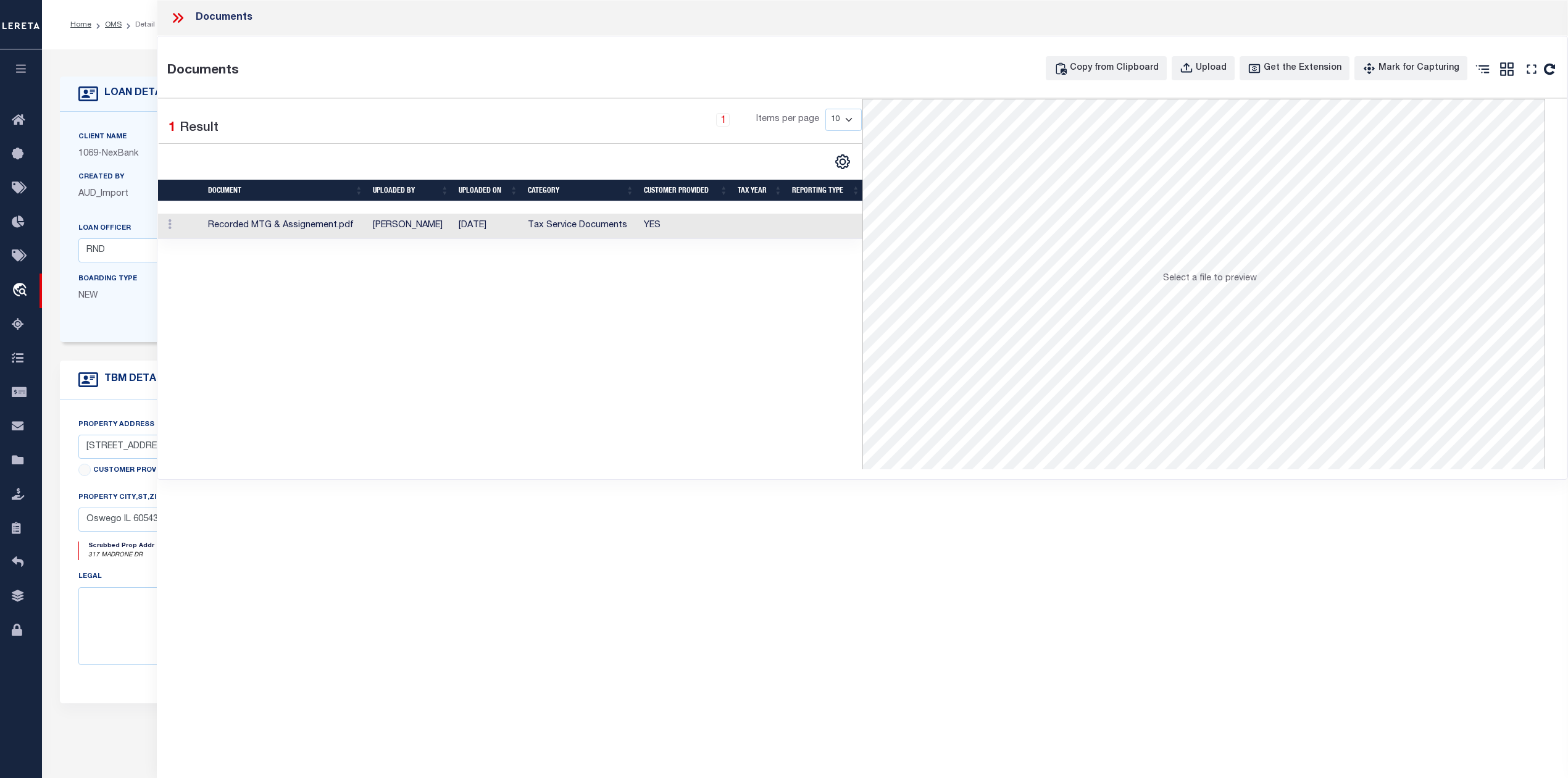
click at [443, 223] on td "Lindy Hernandez" at bounding box center [411, 226] width 86 height 25
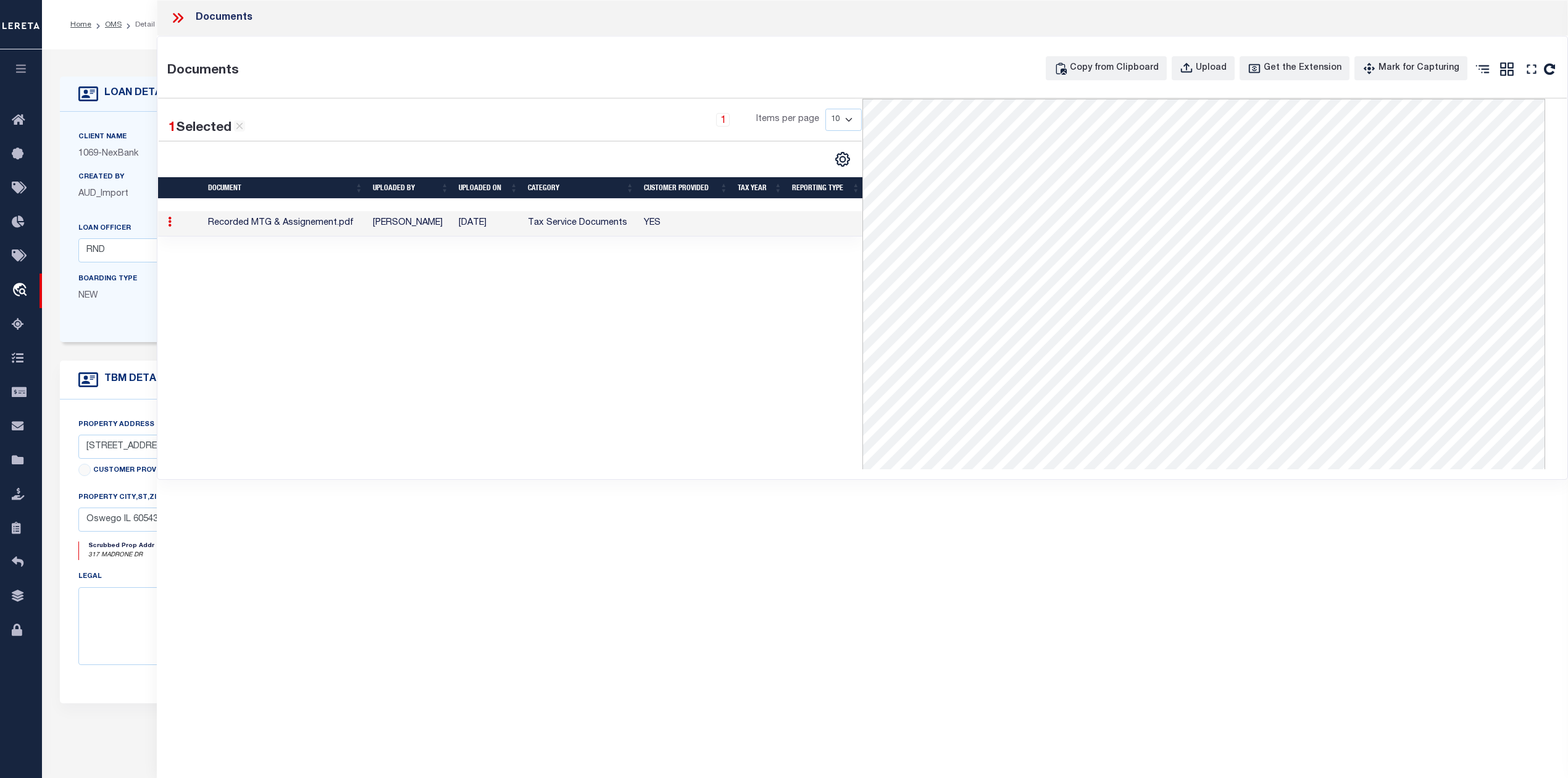
click at [168, 16] on div "Documents" at bounding box center [862, 18] width 1411 height 36
click at [172, 18] on icon at bounding box center [178, 18] width 16 height 16
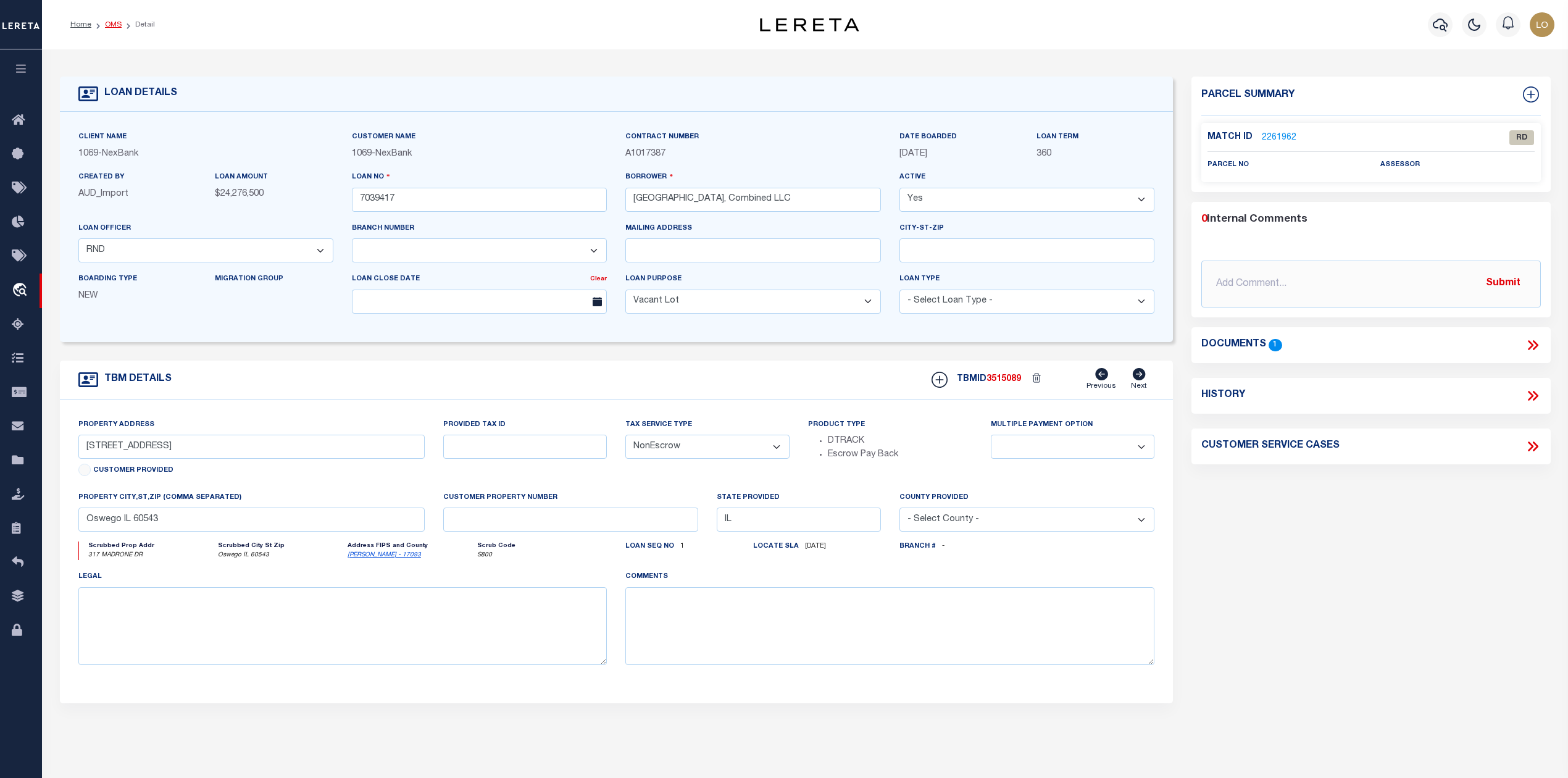
click at [115, 22] on link "OMS" at bounding box center [113, 24] width 17 height 7
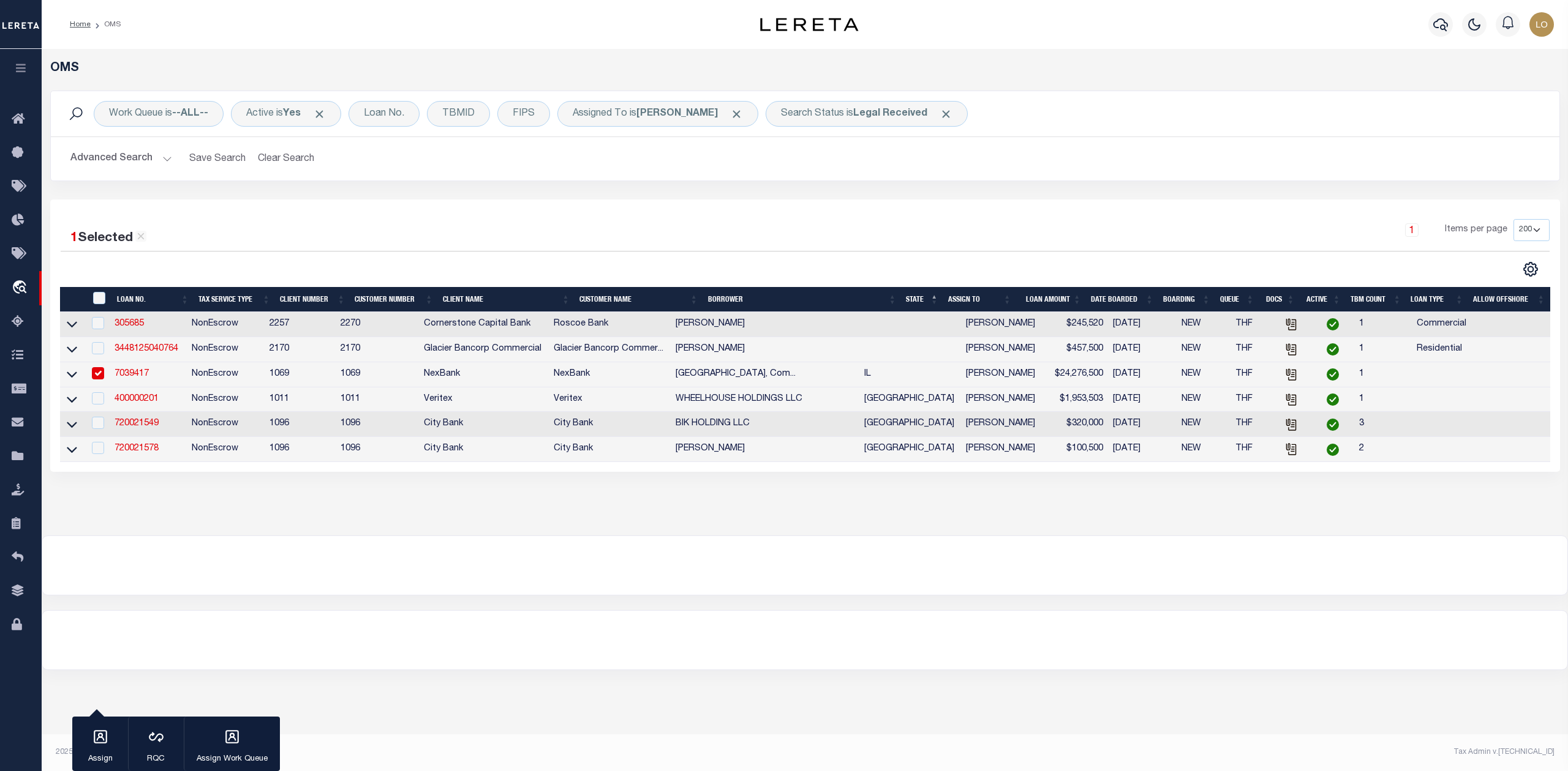
click at [102, 376] on input "checkbox" at bounding box center [98, 373] width 12 height 12
checkbox input "false"
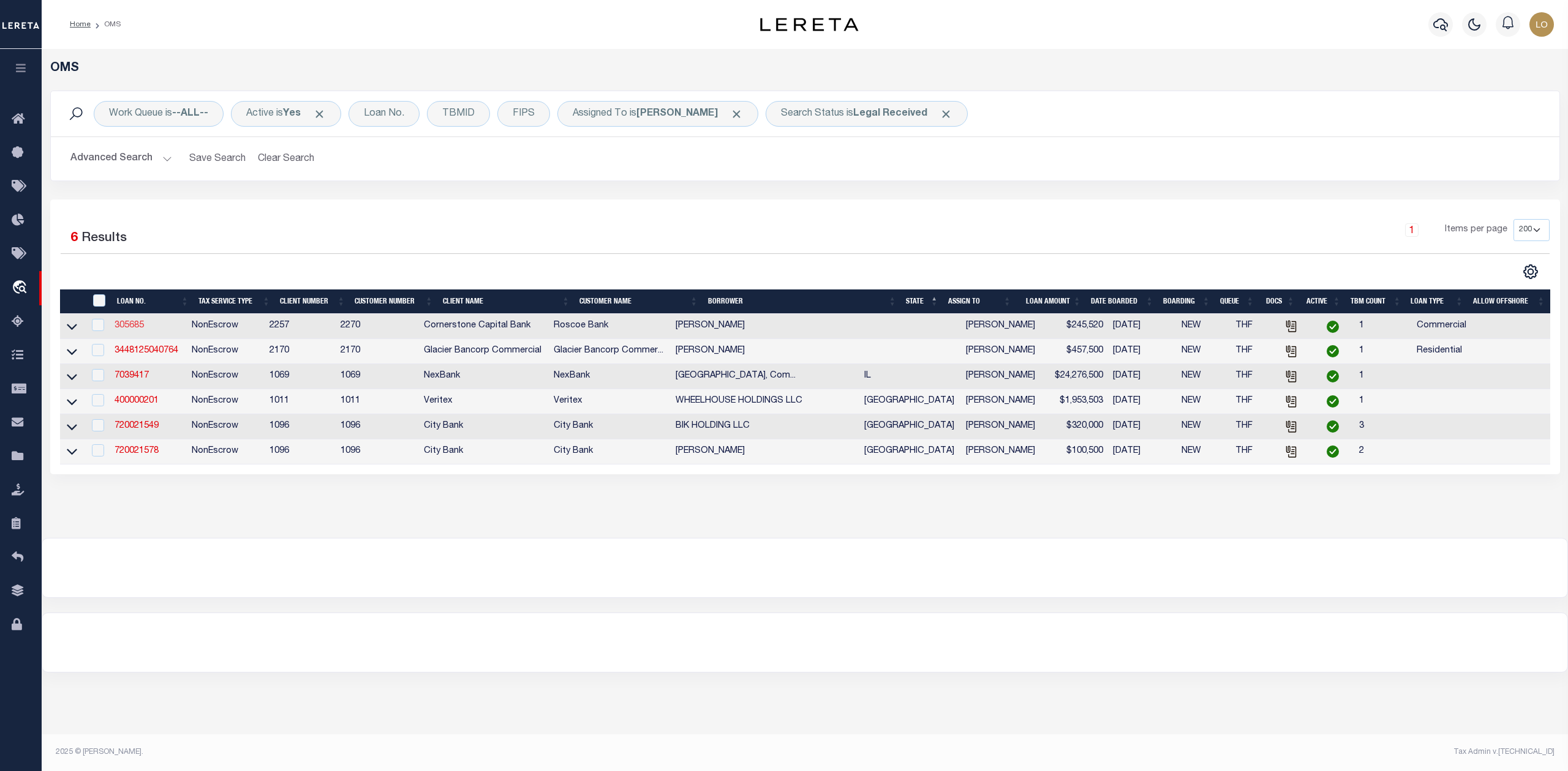
click at [138, 324] on link "305685" at bounding box center [129, 325] width 30 height 8
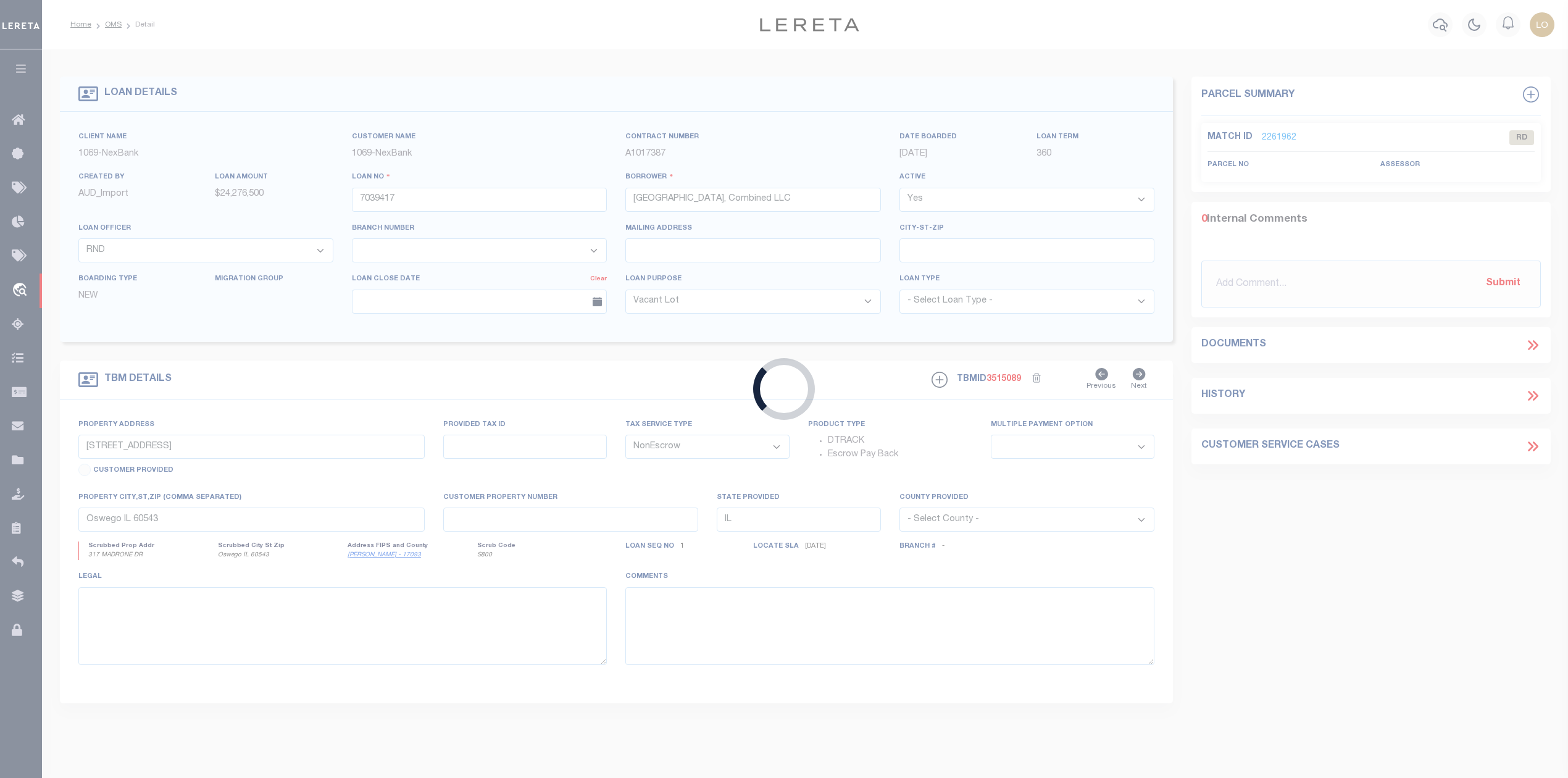
type input "305685"
type input "[PERSON_NAME]"
select select
type input "320 RAPTOR BEAK WAY"
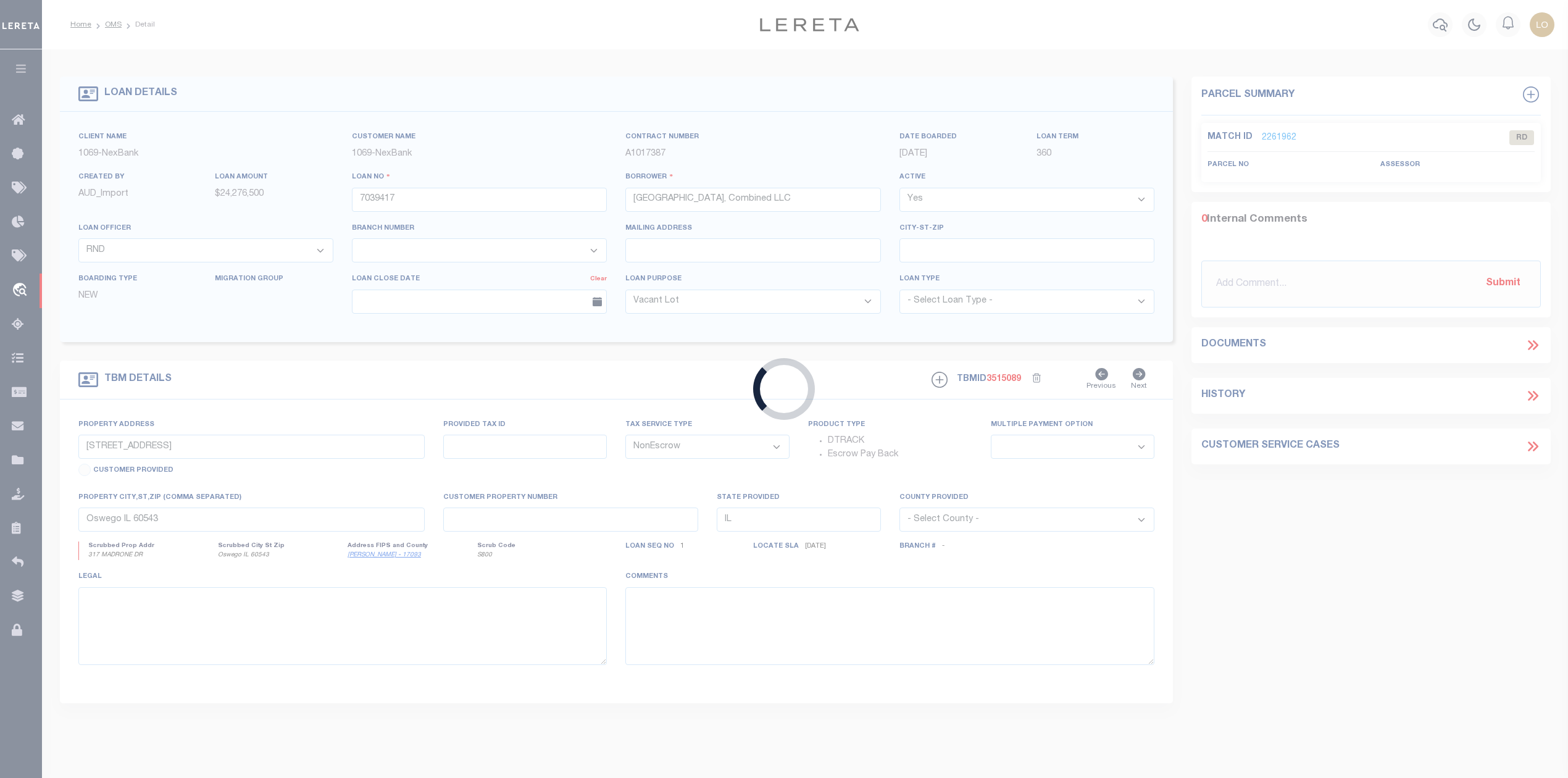
type input "CEDAR CREEK TX 78612-2098"
type input "08/07/2025"
select select
select select "20"
type input "TBD LOIS LANE"
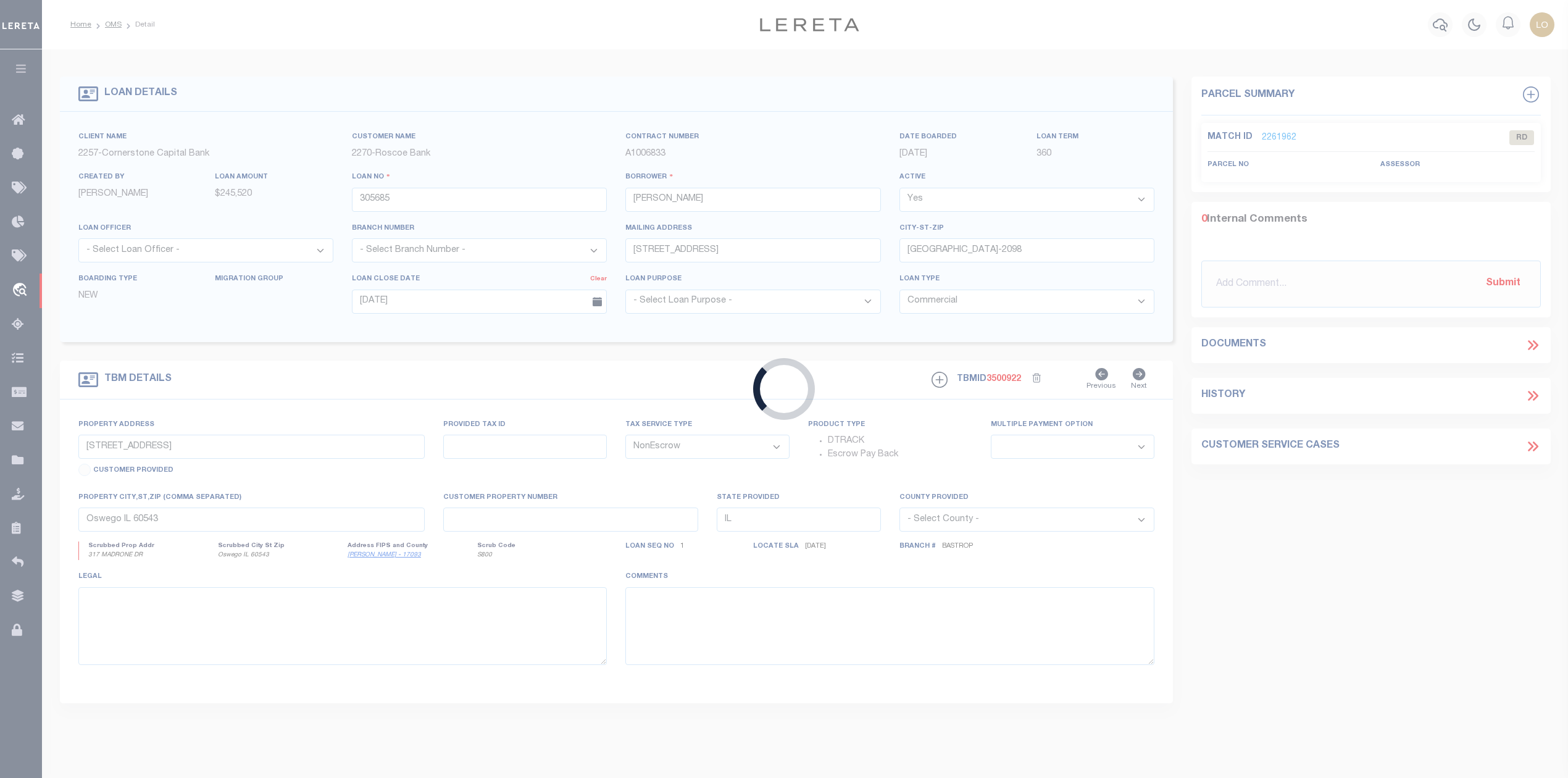
select select
type input "PAIGE TX 78659"
type textarea "BEING A 10.075 ACRE TRACT OF LAND LYING IN AND BEING SITUATED OUT OF THE JESSE …"
type textarea "I see this is currently on the Inadequate Legal report - I have search the Bast…"
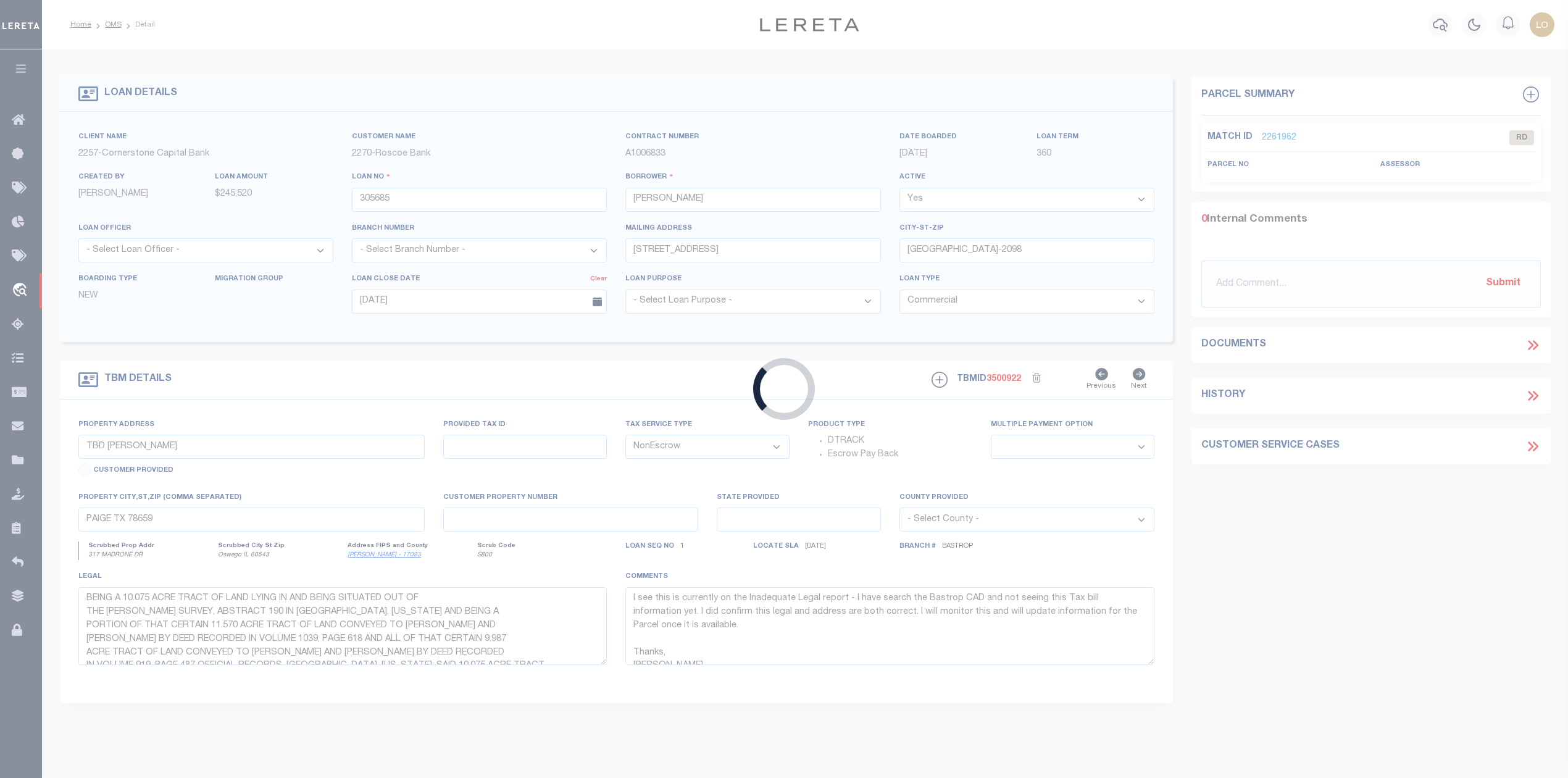
select select "49271"
select select "17138"
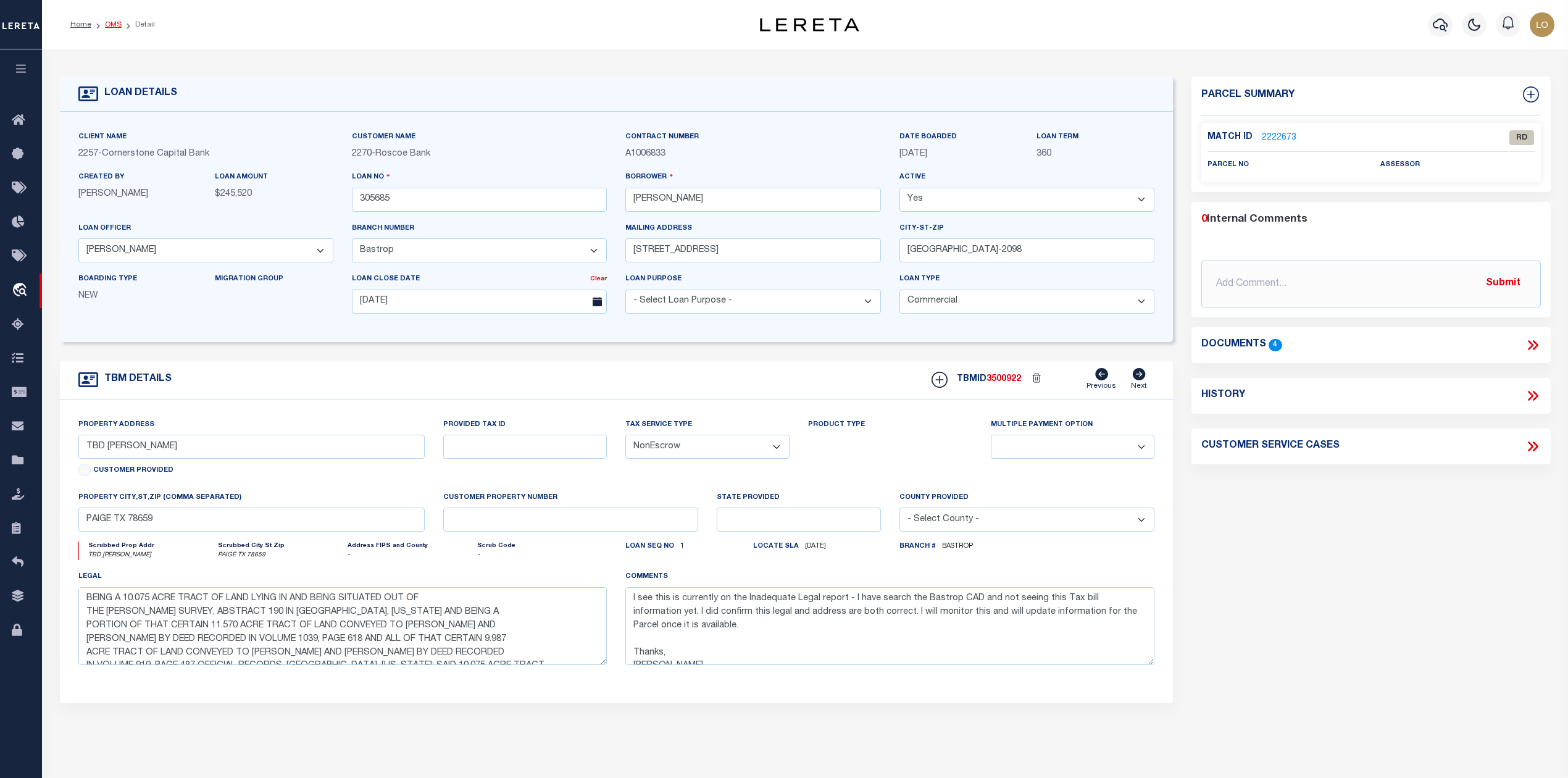
click at [111, 23] on link "OMS" at bounding box center [113, 24] width 17 height 7
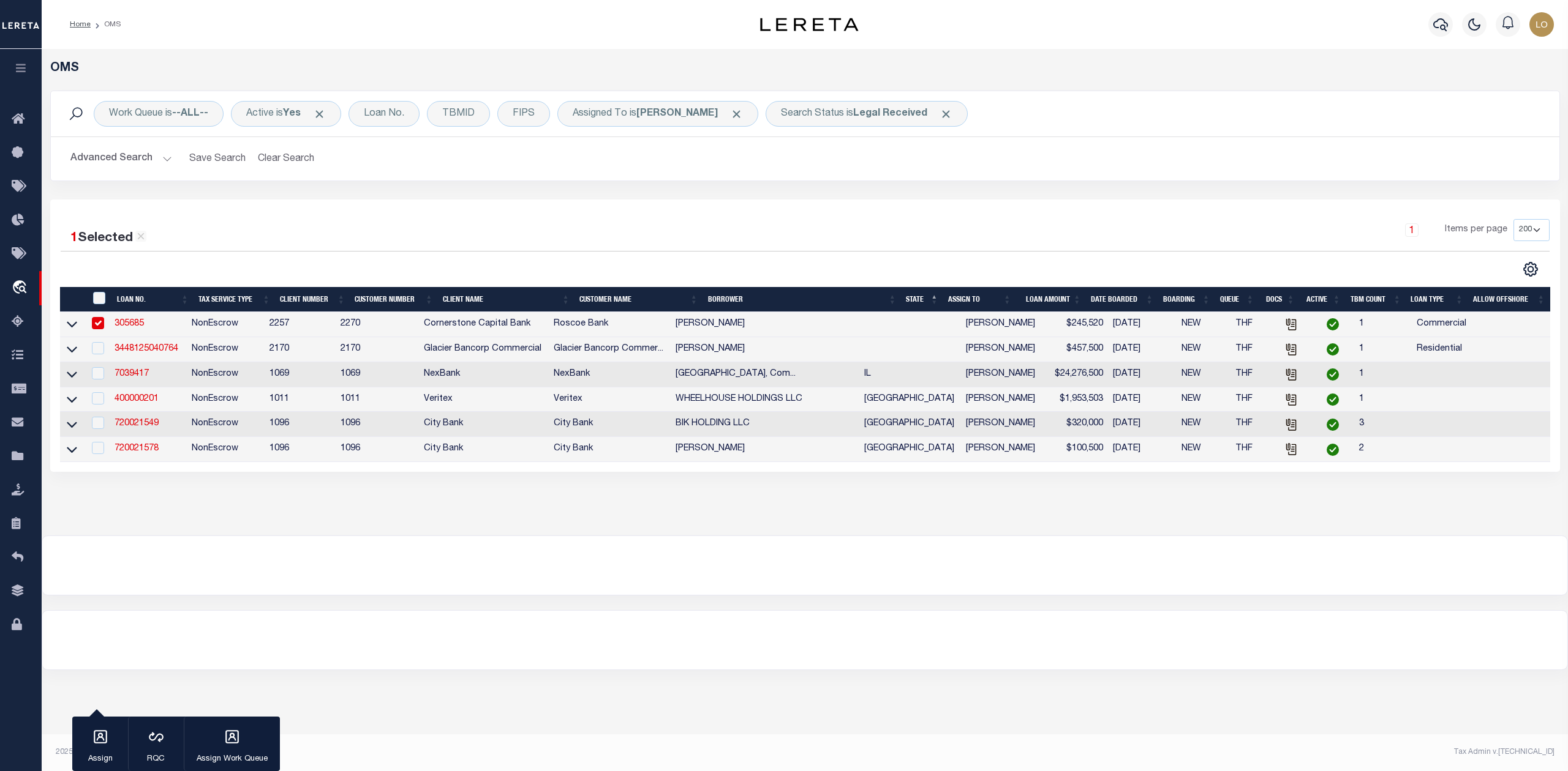
click at [100, 322] on input "checkbox" at bounding box center [98, 323] width 12 height 12
checkbox input "false"
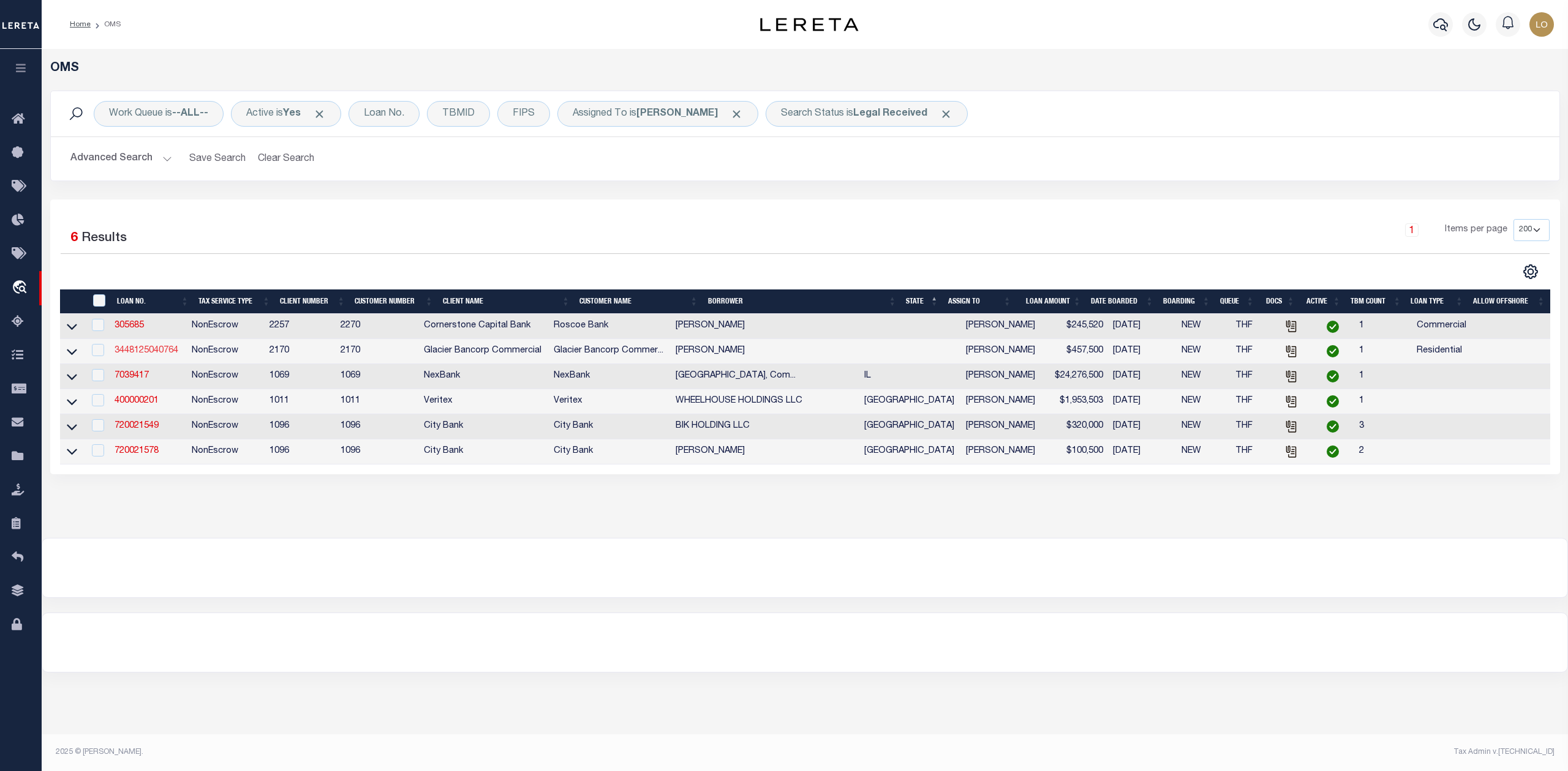
click at [136, 355] on link "3448125040764" at bounding box center [146, 350] width 64 height 8
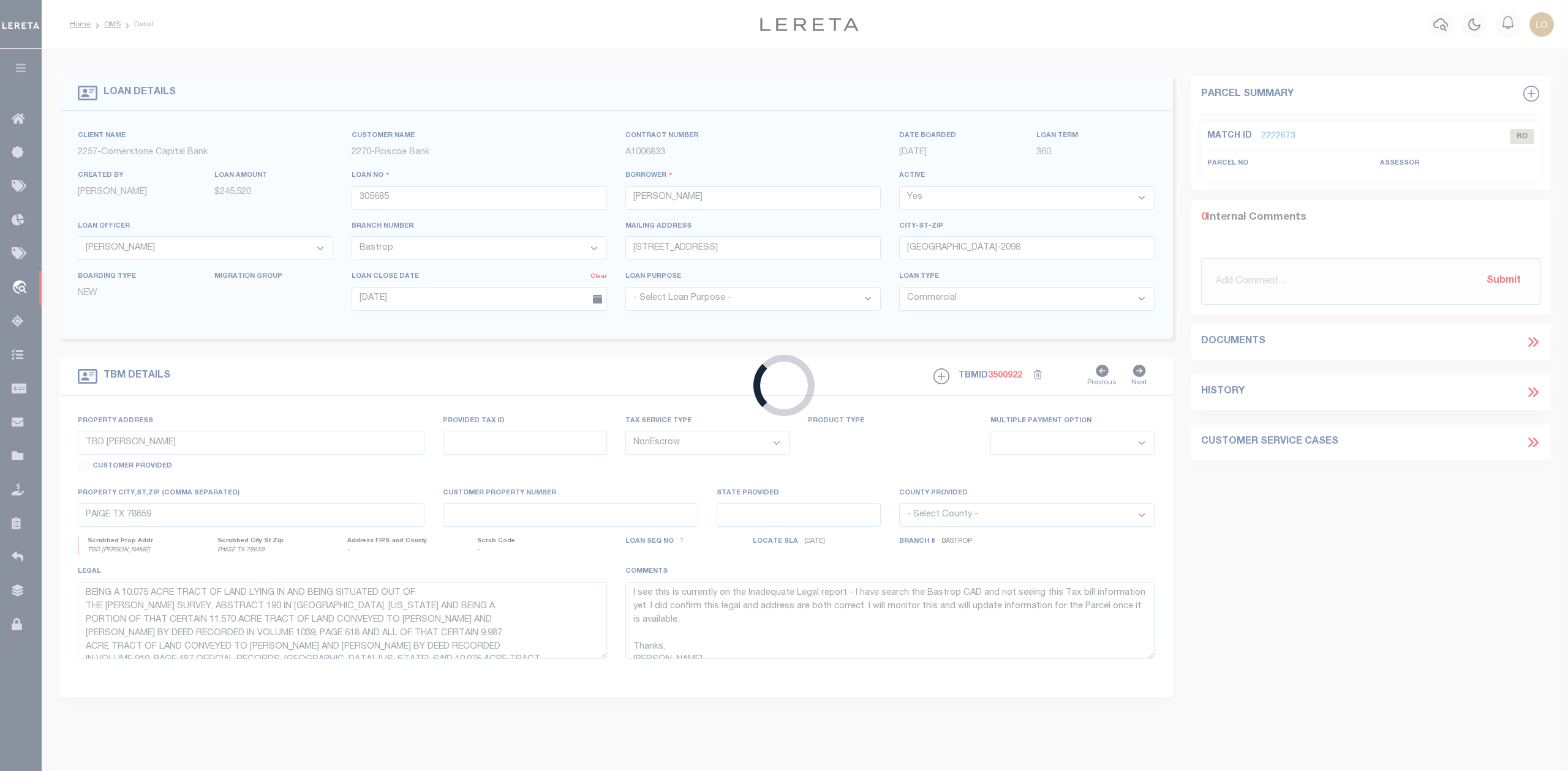
type input "3448125040764"
type input "[PERSON_NAME]"
select select
type input "813 W CHARLOTTE ST"
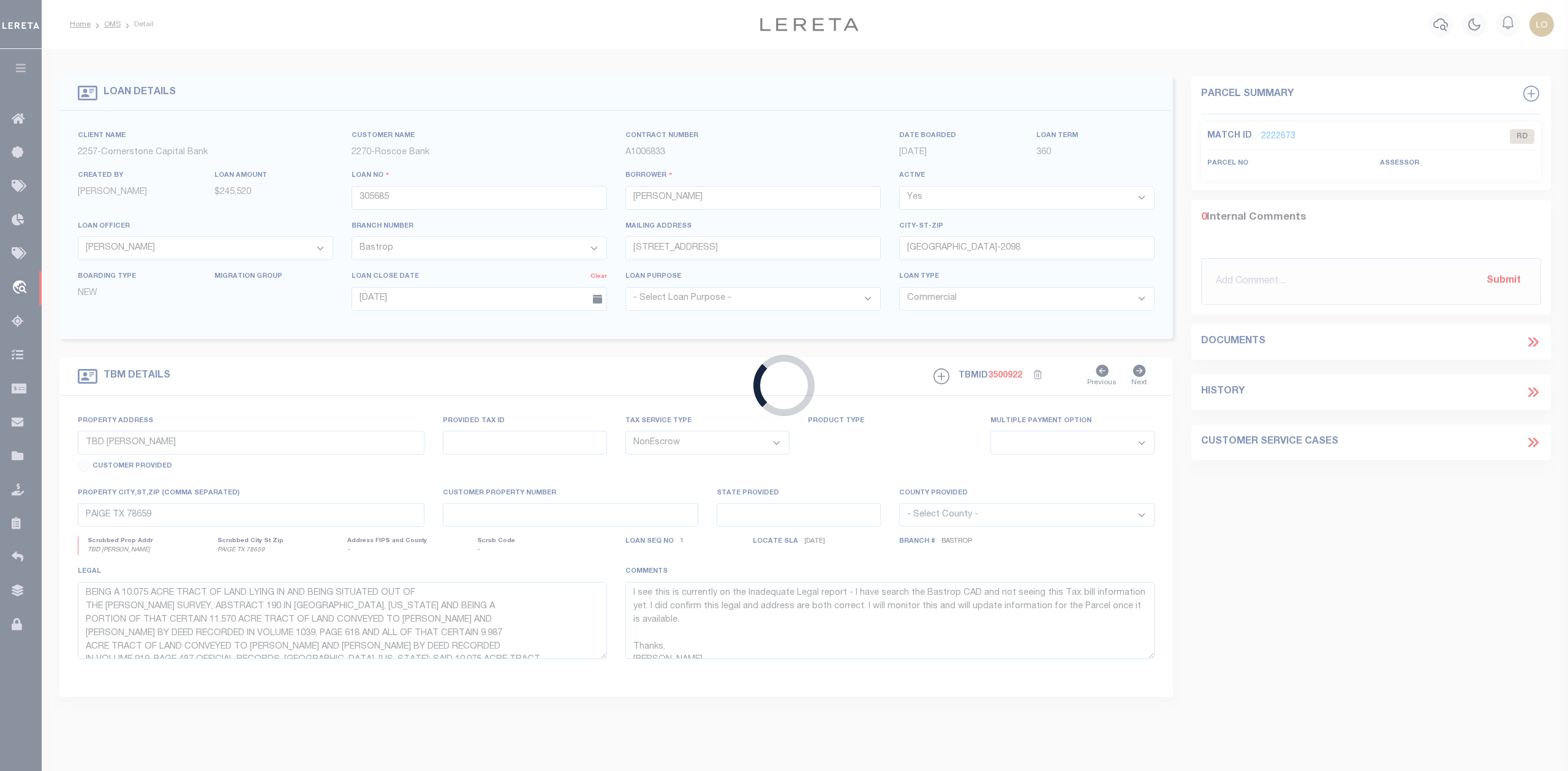
type input "LEHI UT 84043-6935"
type input "05/04/2025"
select select "10"
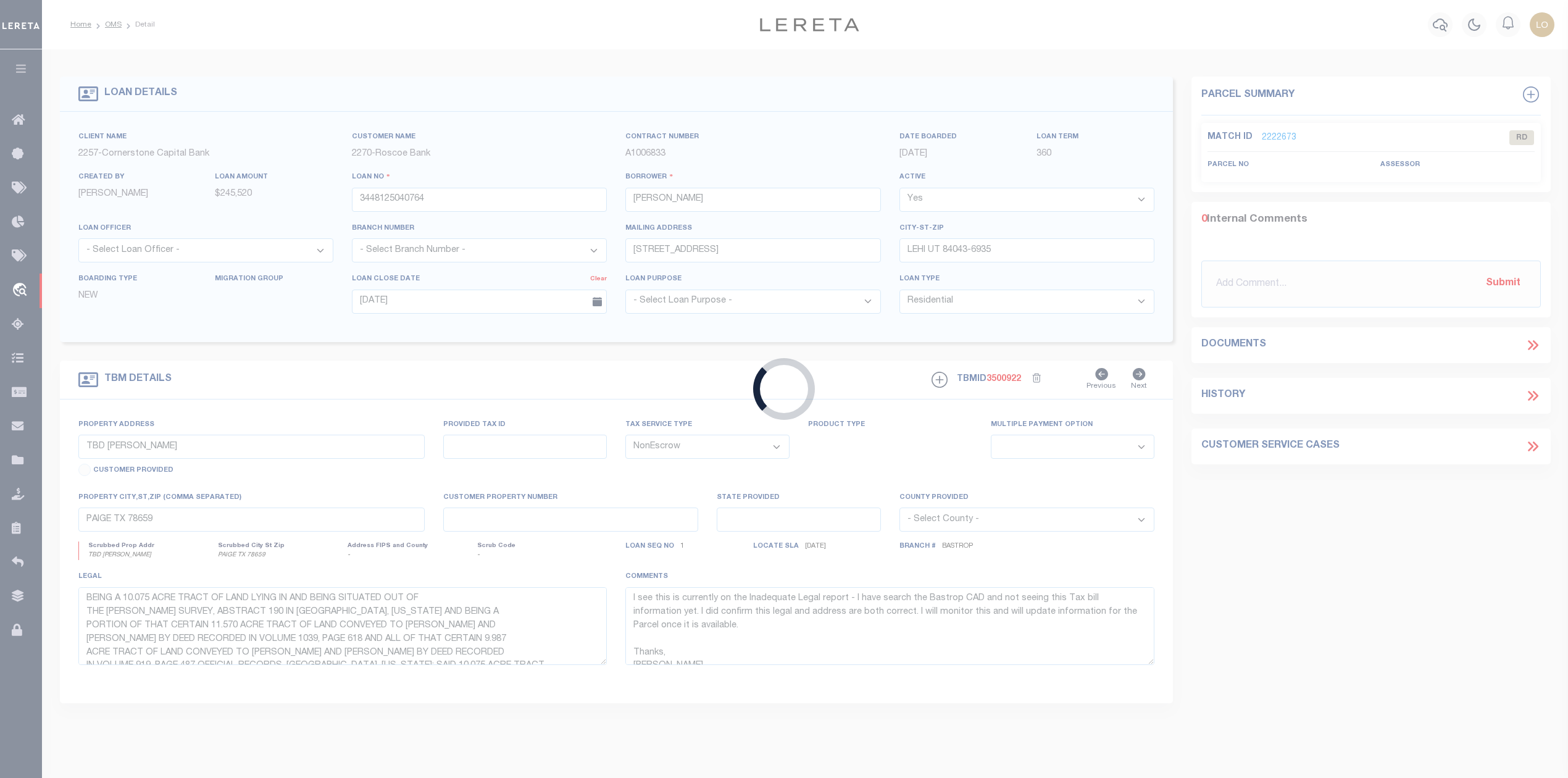
type input "5630 W 8800 S"
type input "65-702-0003"
select select
type input "PAYSON UT 84651"
type textarea "LOT 3, CARSON HEIGHTS, PLAT "A""
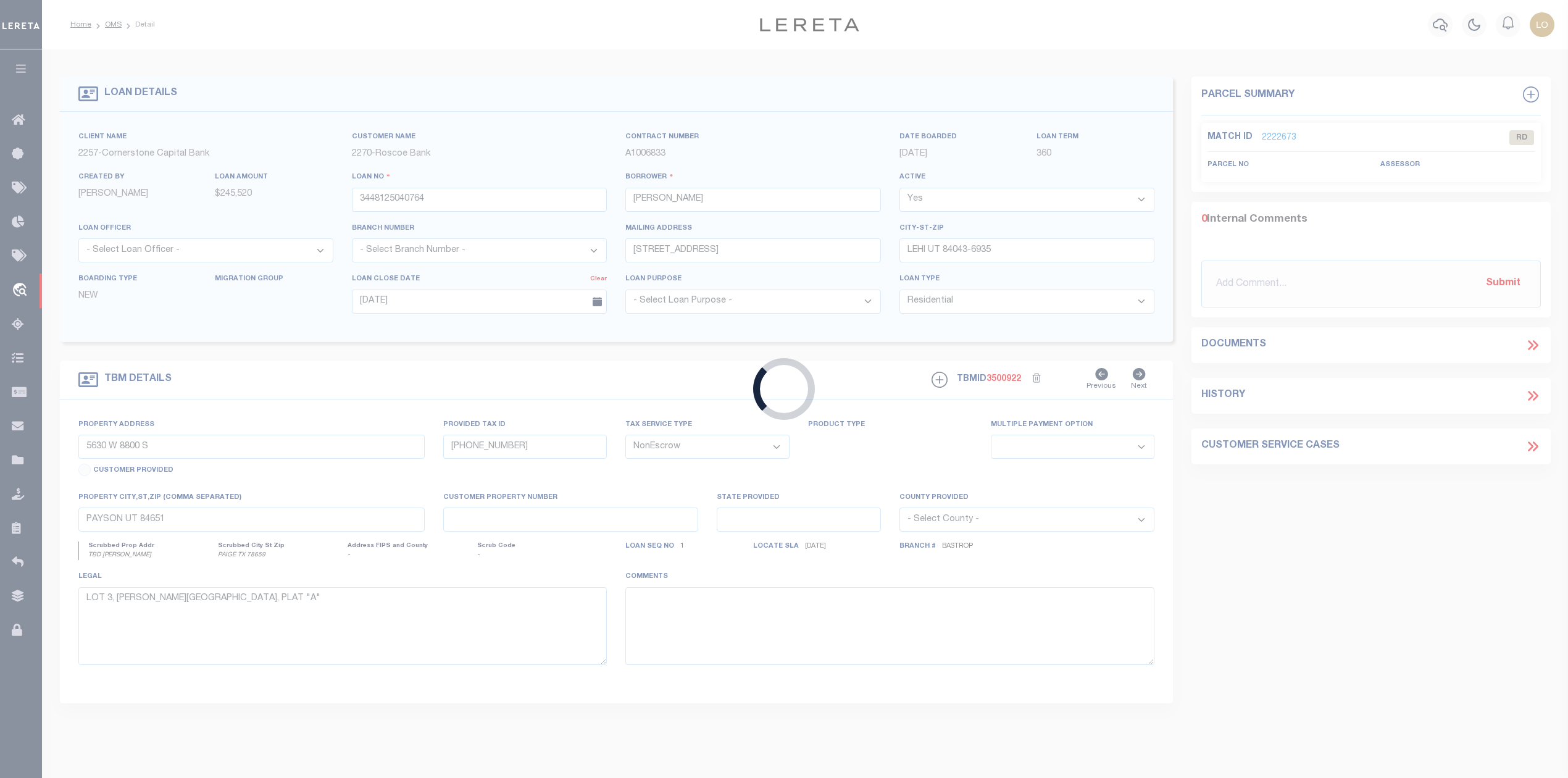
select select "5655"
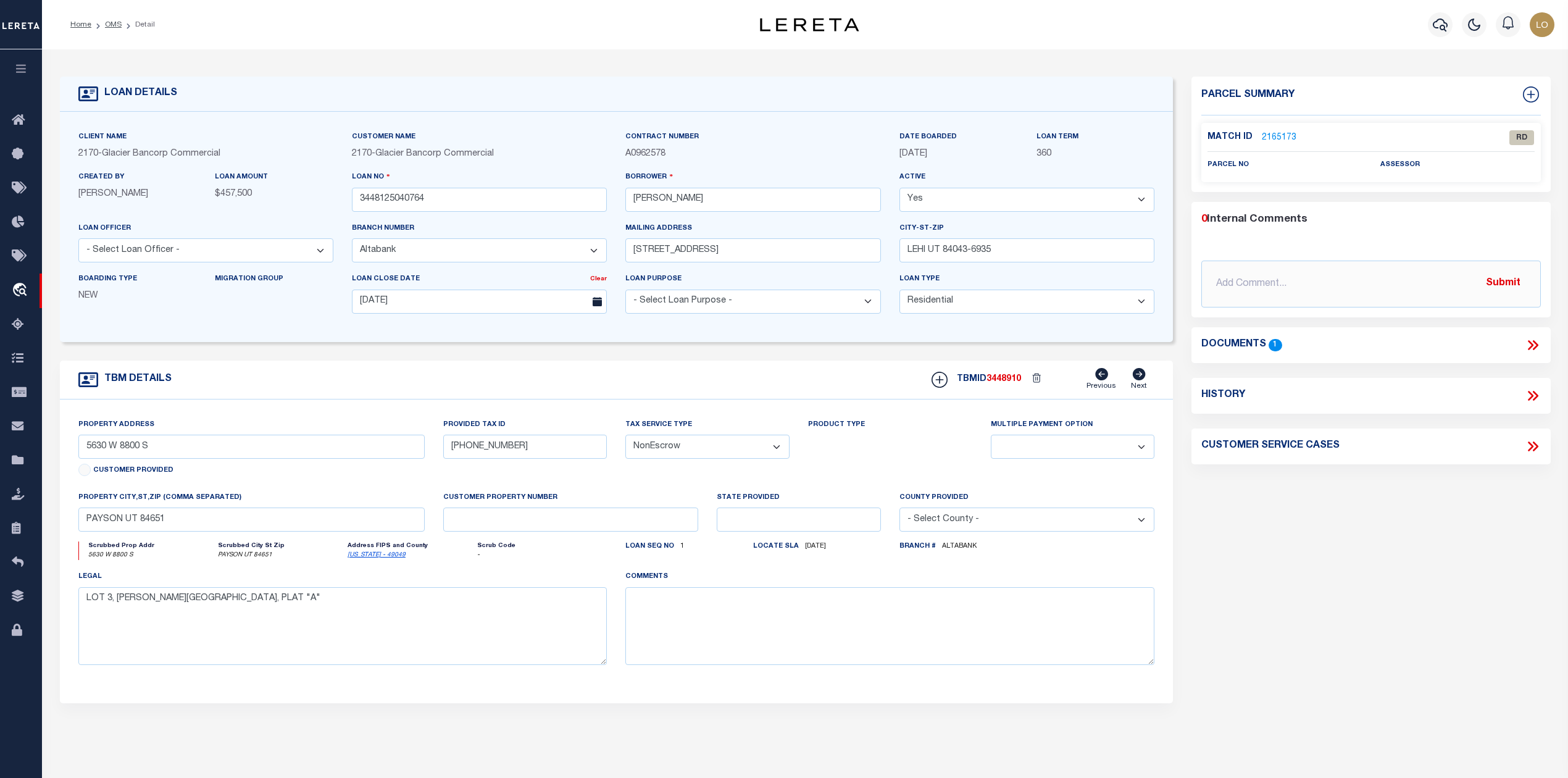
click at [1527, 347] on icon at bounding box center [1532, 345] width 16 height 16
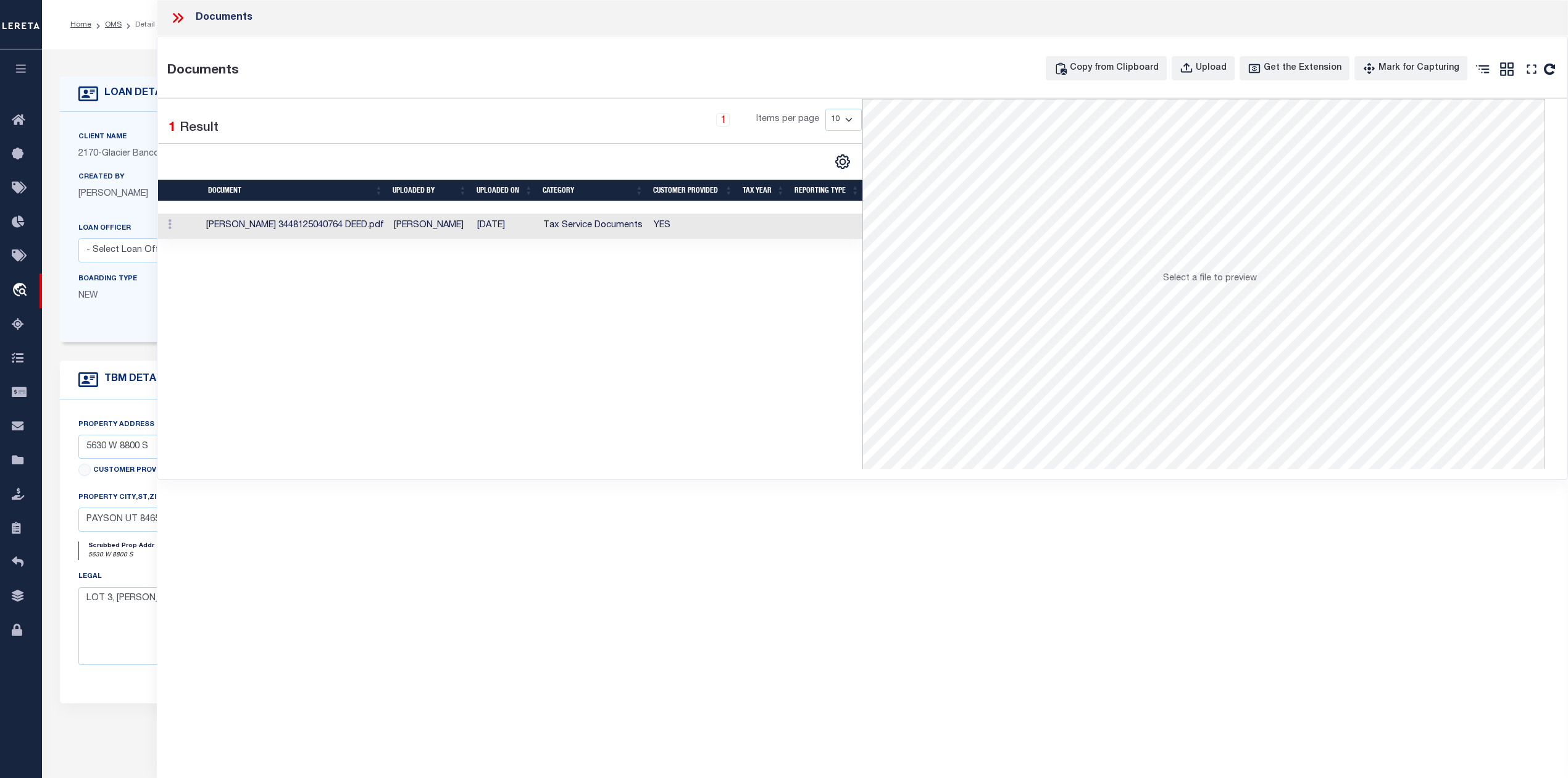
click at [446, 232] on td "Krishelle Prentice" at bounding box center [430, 226] width 84 height 25
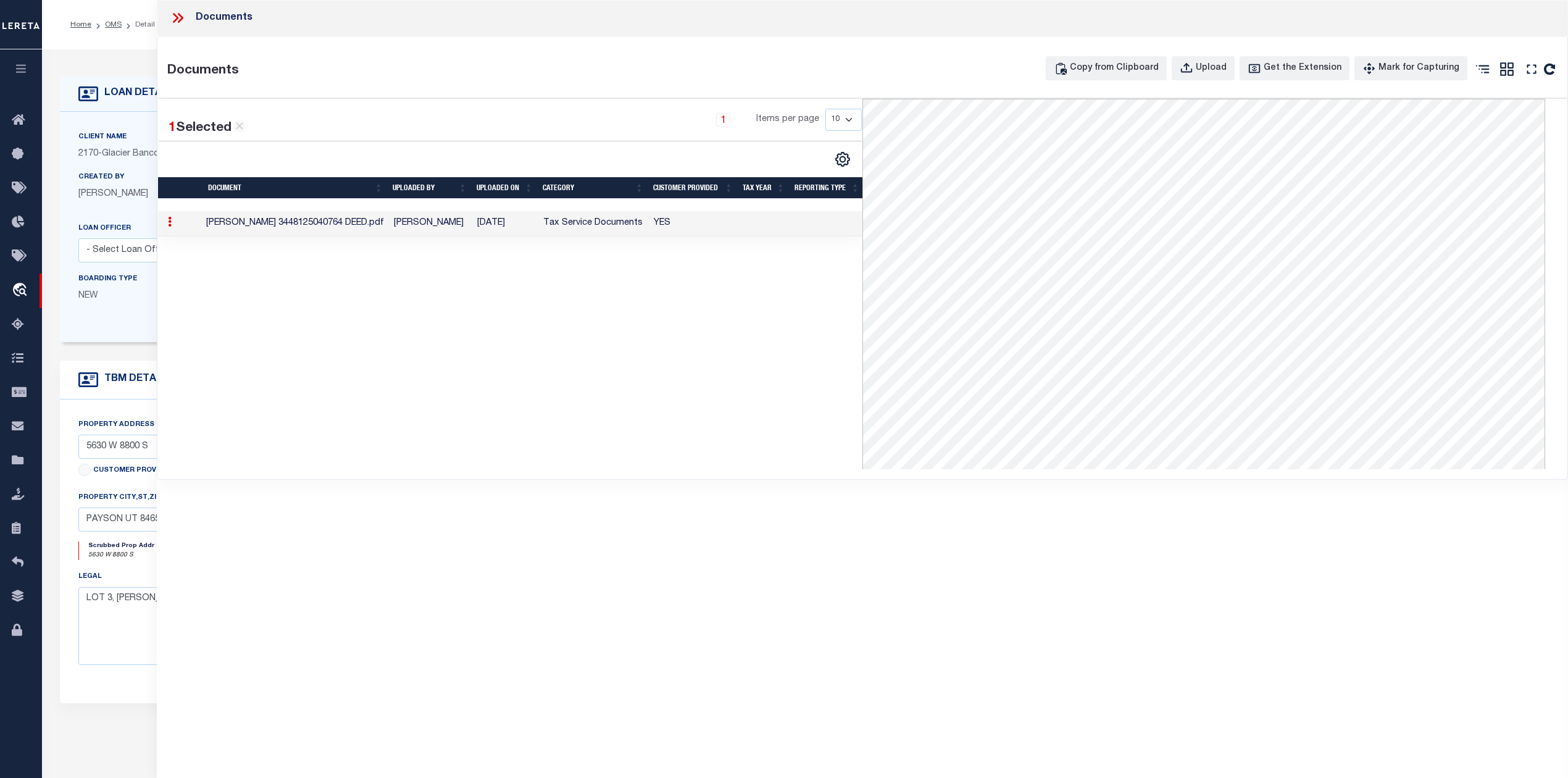
click at [176, 20] on icon at bounding box center [178, 18] width 16 height 16
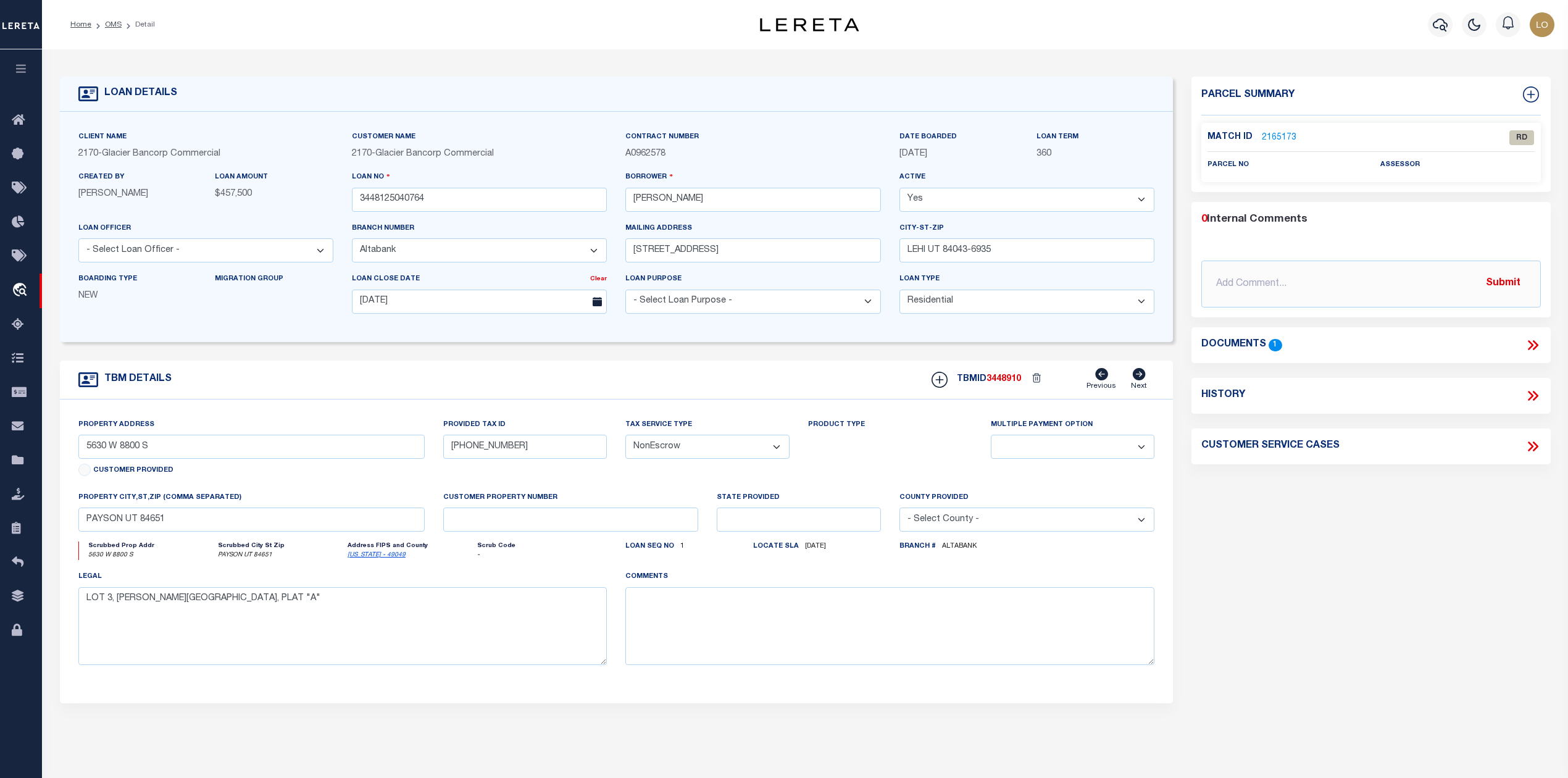
click at [1297, 580] on div "Parcel Summary Match ID 2165173 0" at bounding box center [1370, 414] width 377 height 675
click at [1271, 134] on link "2165173" at bounding box center [1278, 138] width 34 height 13
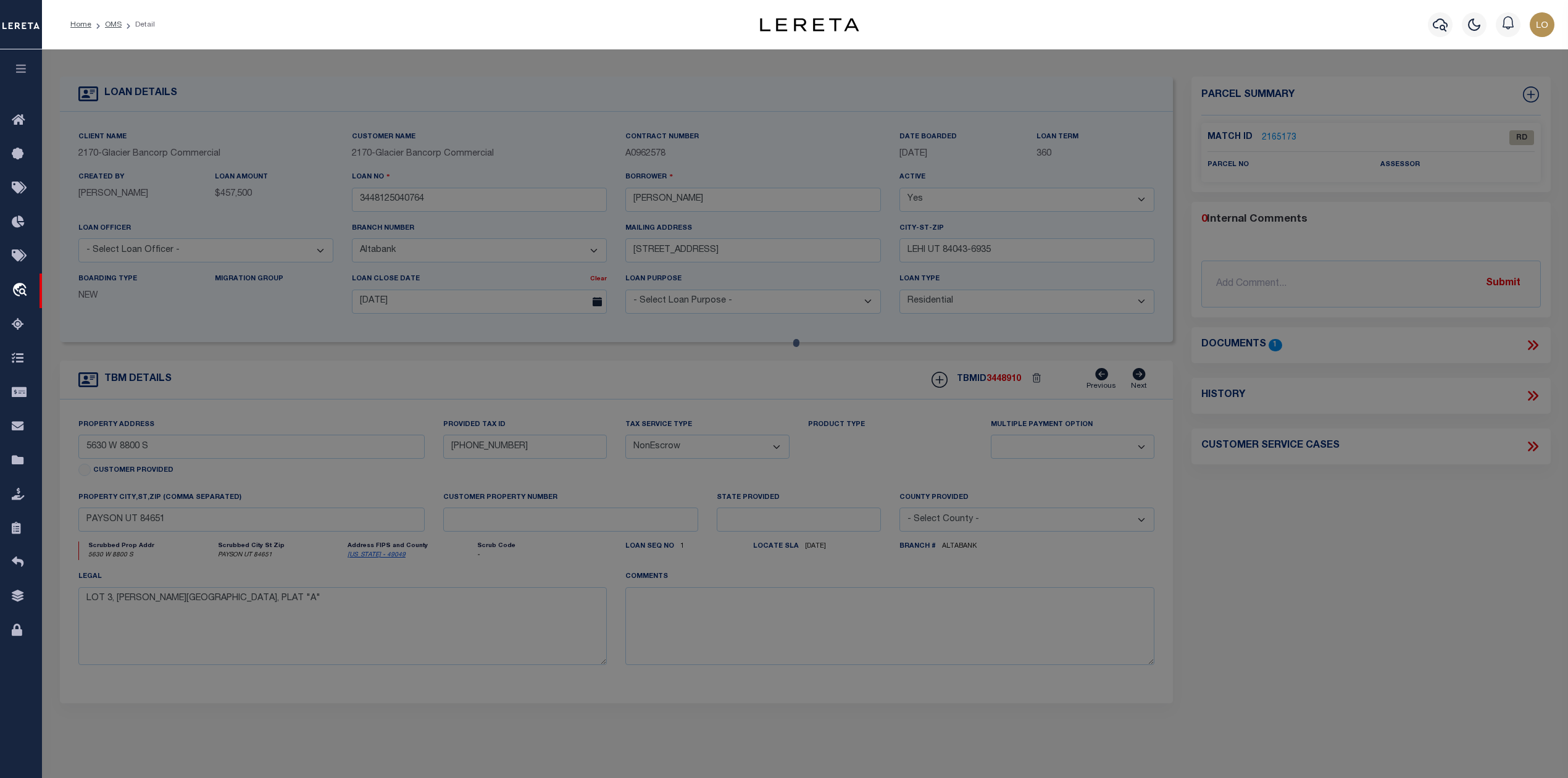
checkbox input "false"
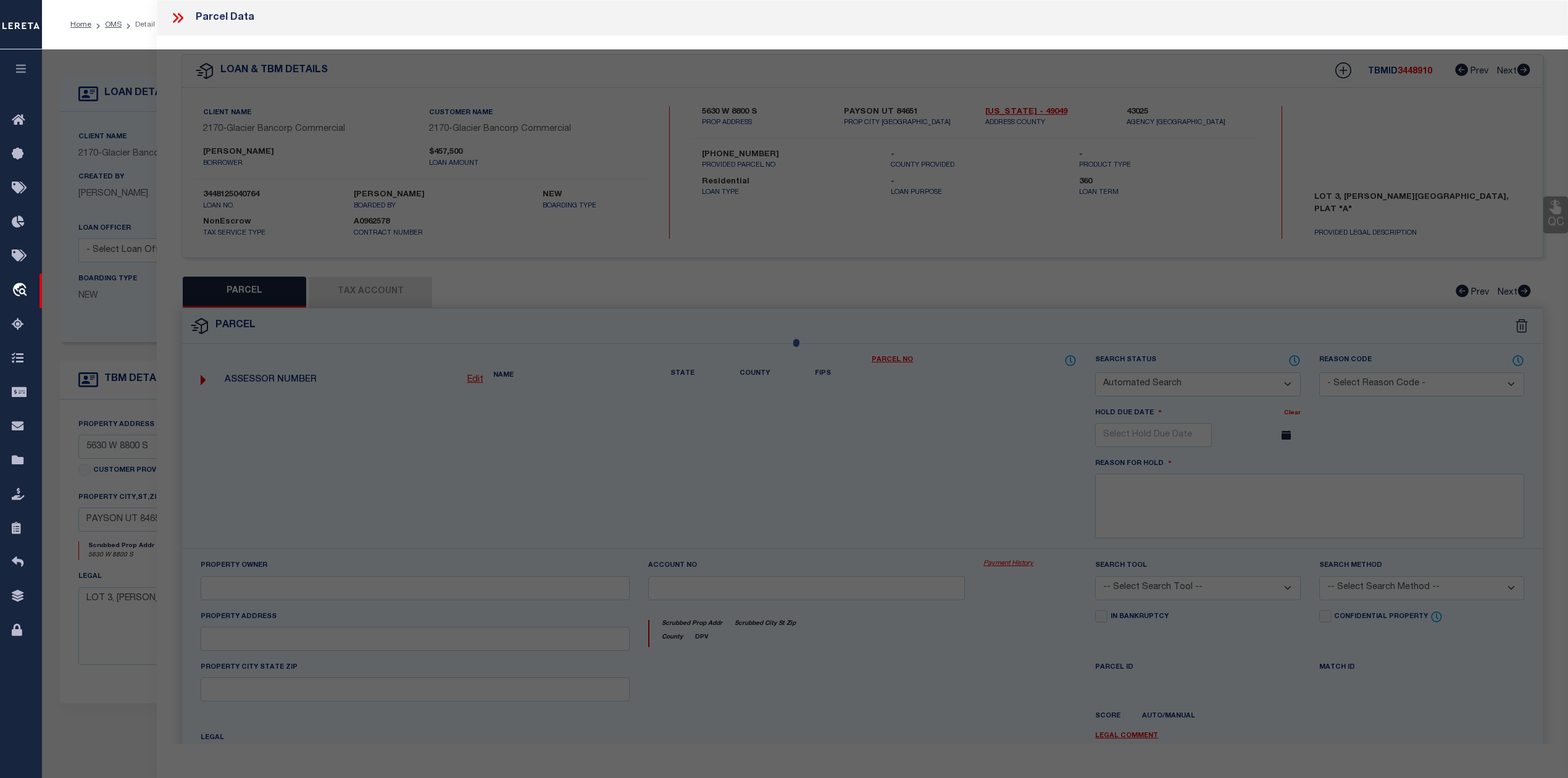
select select "RD"
checkbox input "false"
type textarea "Document uploaded that satisfies a legal requirement, changing from [GEOGRAPHIC…"
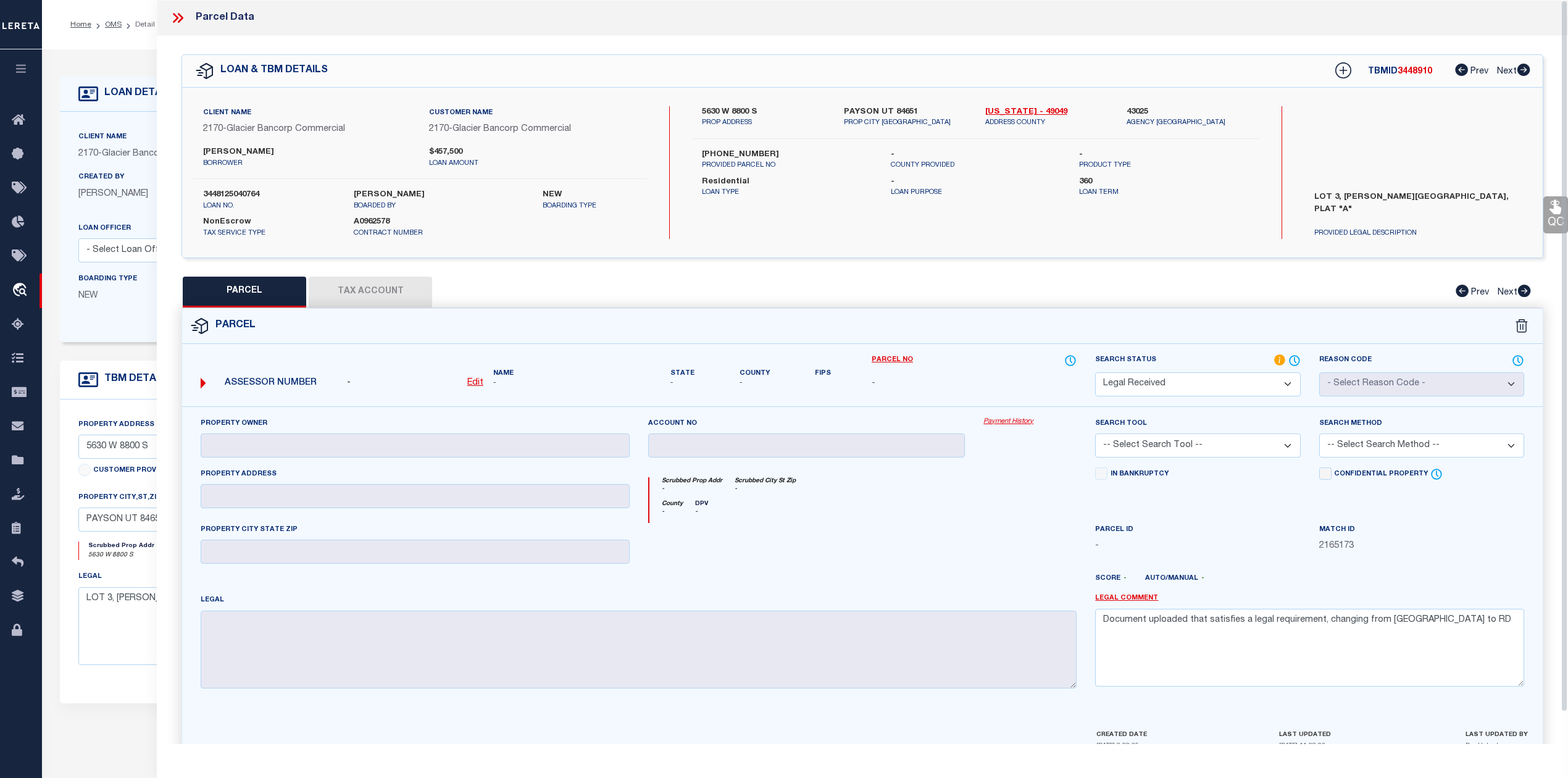
click at [941, 246] on div "Client Name 2170 - Glacier Bancorp Commercial Customer Name 2170 - Glacier Banc…" at bounding box center [862, 172] width 1361 height 170
click at [801, 332] on div "Parcel" at bounding box center [862, 326] width 1361 height 35
click at [472, 381] on u "Edit" at bounding box center [475, 383] width 16 height 8
select select "RD"
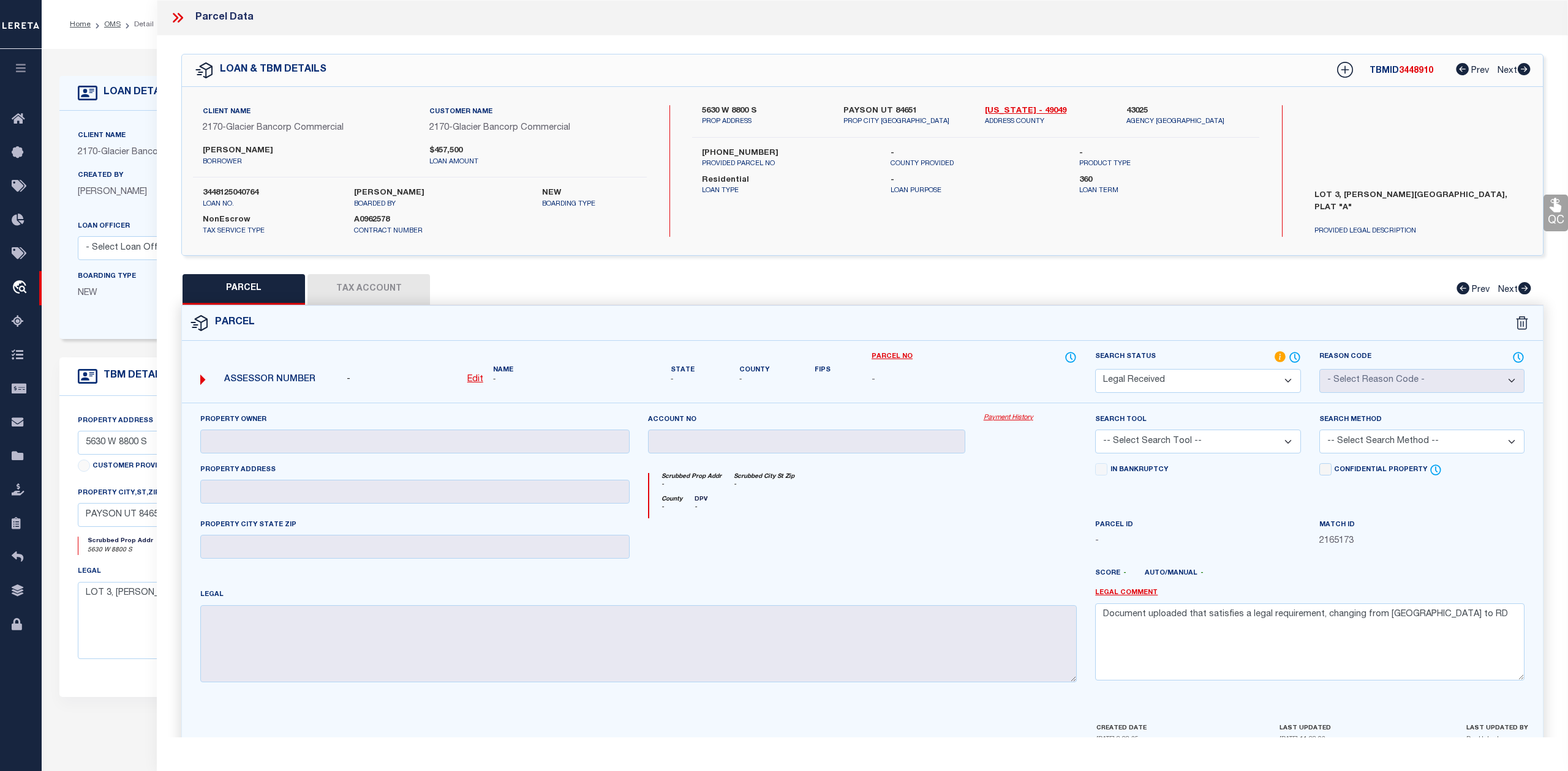
type textarea "-"
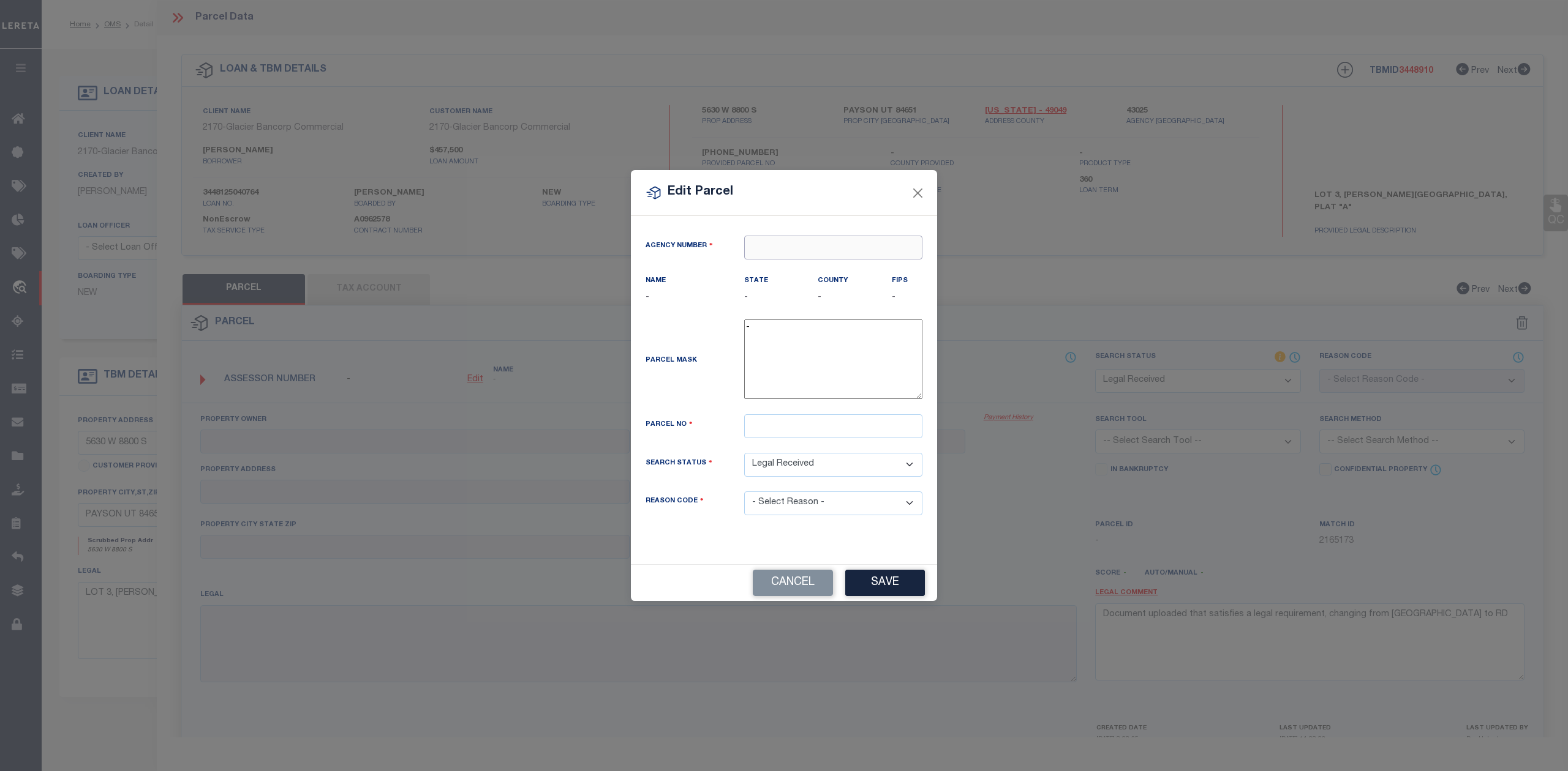
click at [768, 240] on input "text" at bounding box center [833, 247] width 178 height 24
click at [795, 269] on div "430250000 : UTAH COUNTY" at bounding box center [833, 276] width 177 height 35
type input "430250000"
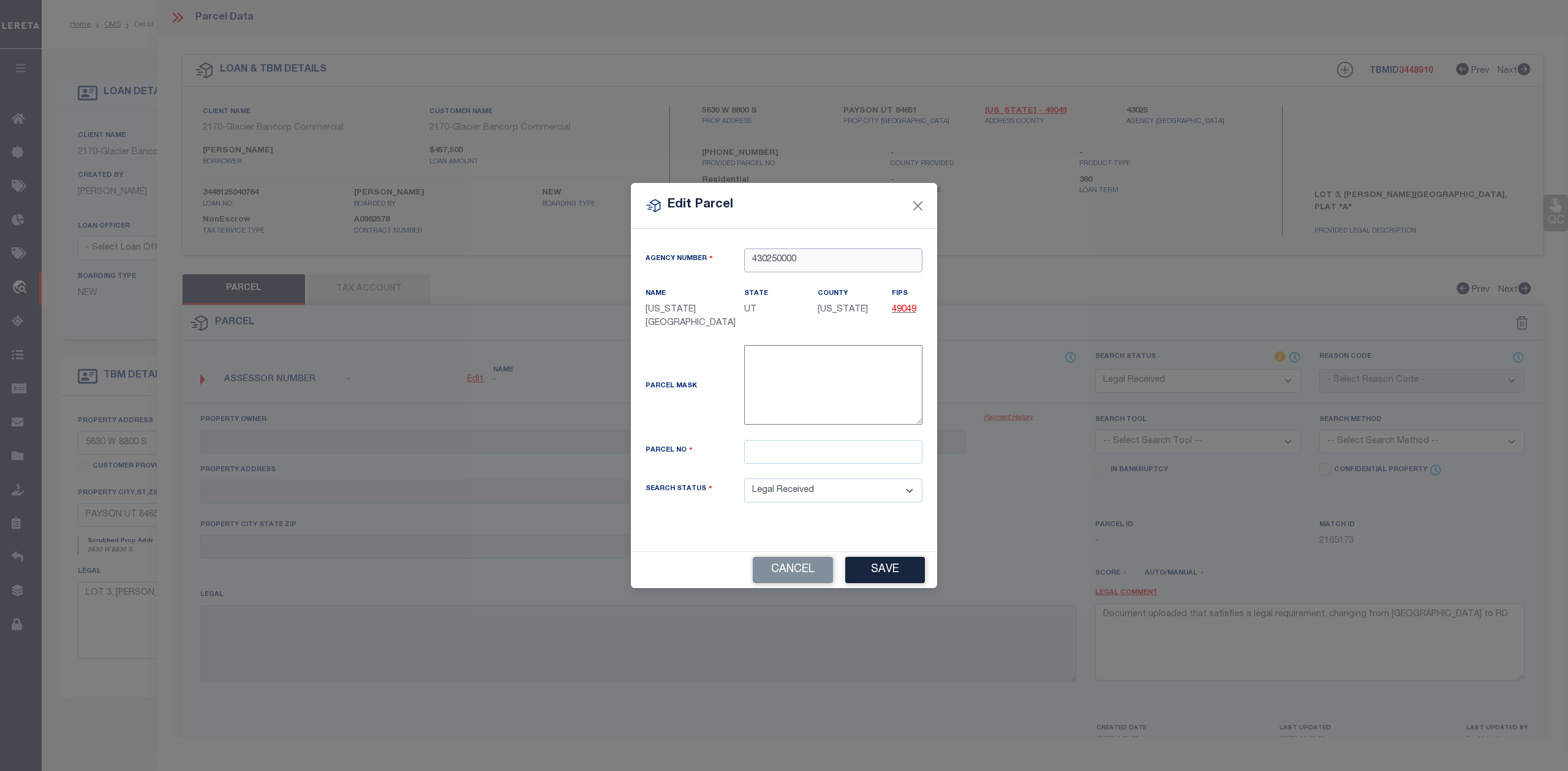
type input "430250000"
click at [807, 454] on input "text" at bounding box center [833, 452] width 178 height 24
paste input "65:702:0003"
type input "65:702:0003"
click at [725, 412] on div "Parcel Mask -" at bounding box center [784, 387] width 295 height 85
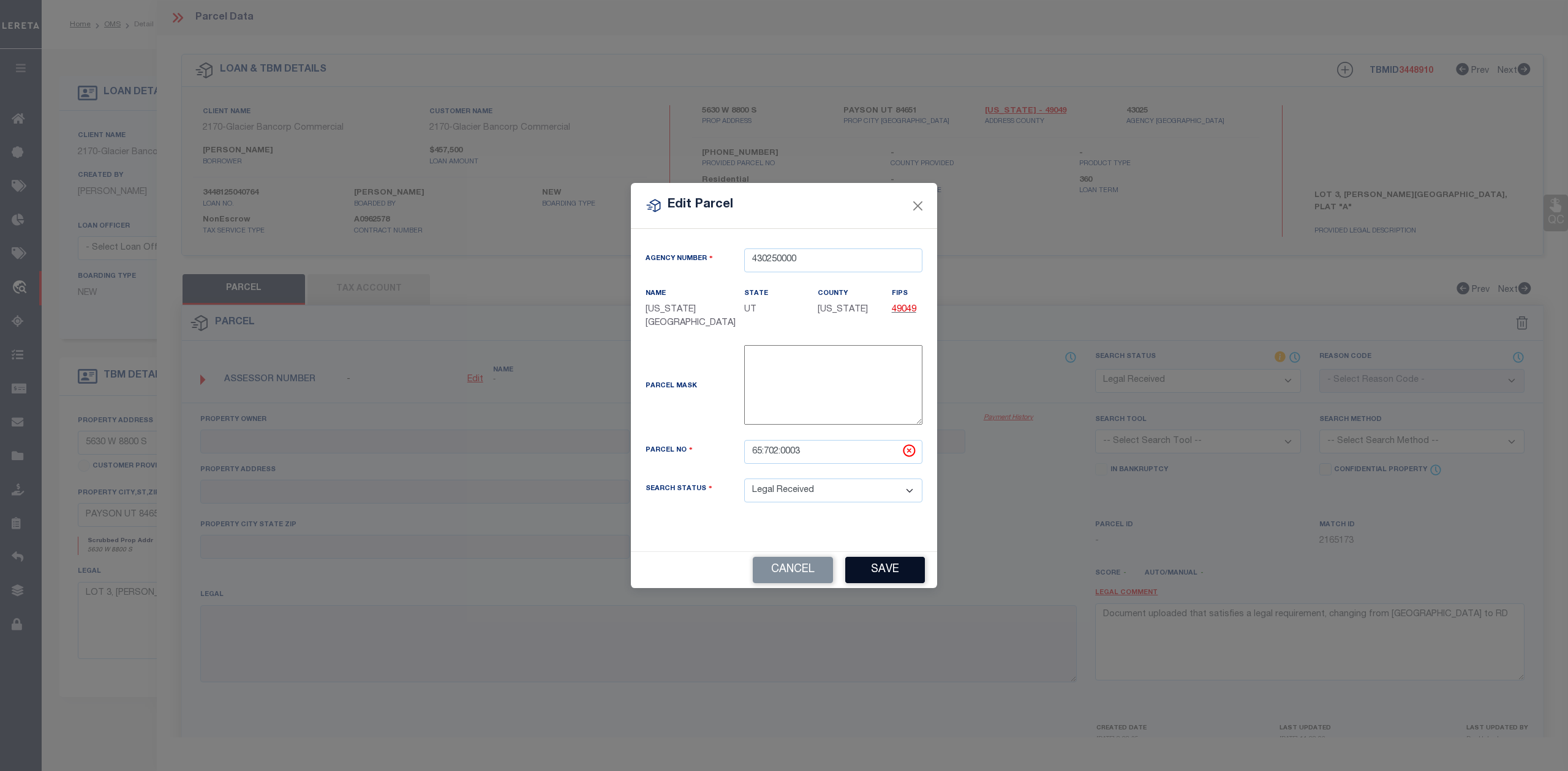
click at [868, 564] on button "Save" at bounding box center [885, 570] width 80 height 26
select select "RD"
checkbox input "false"
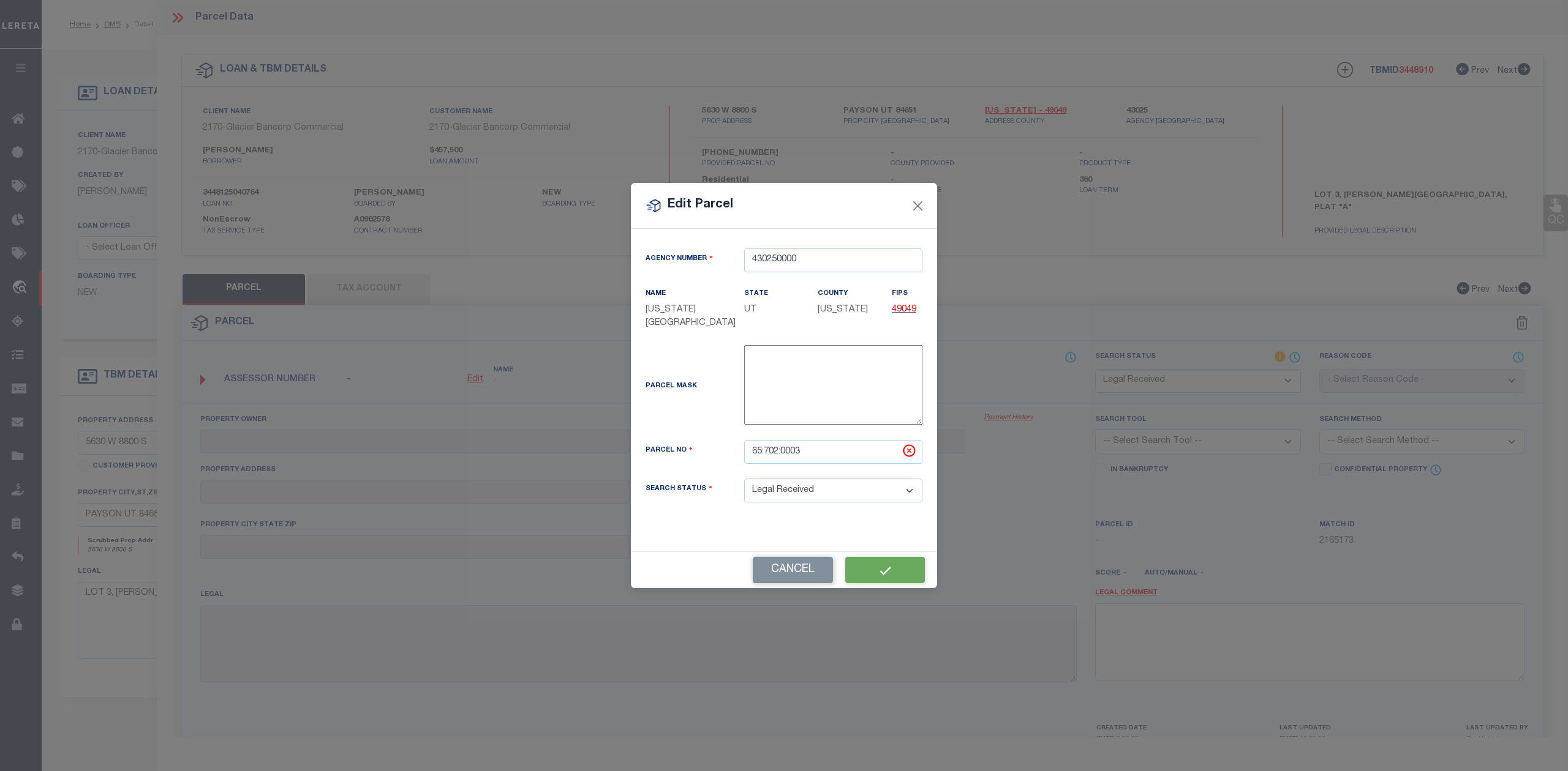
type textarea "Document uploaded that satisfies a legal requirement, changing from [GEOGRAPHIC…"
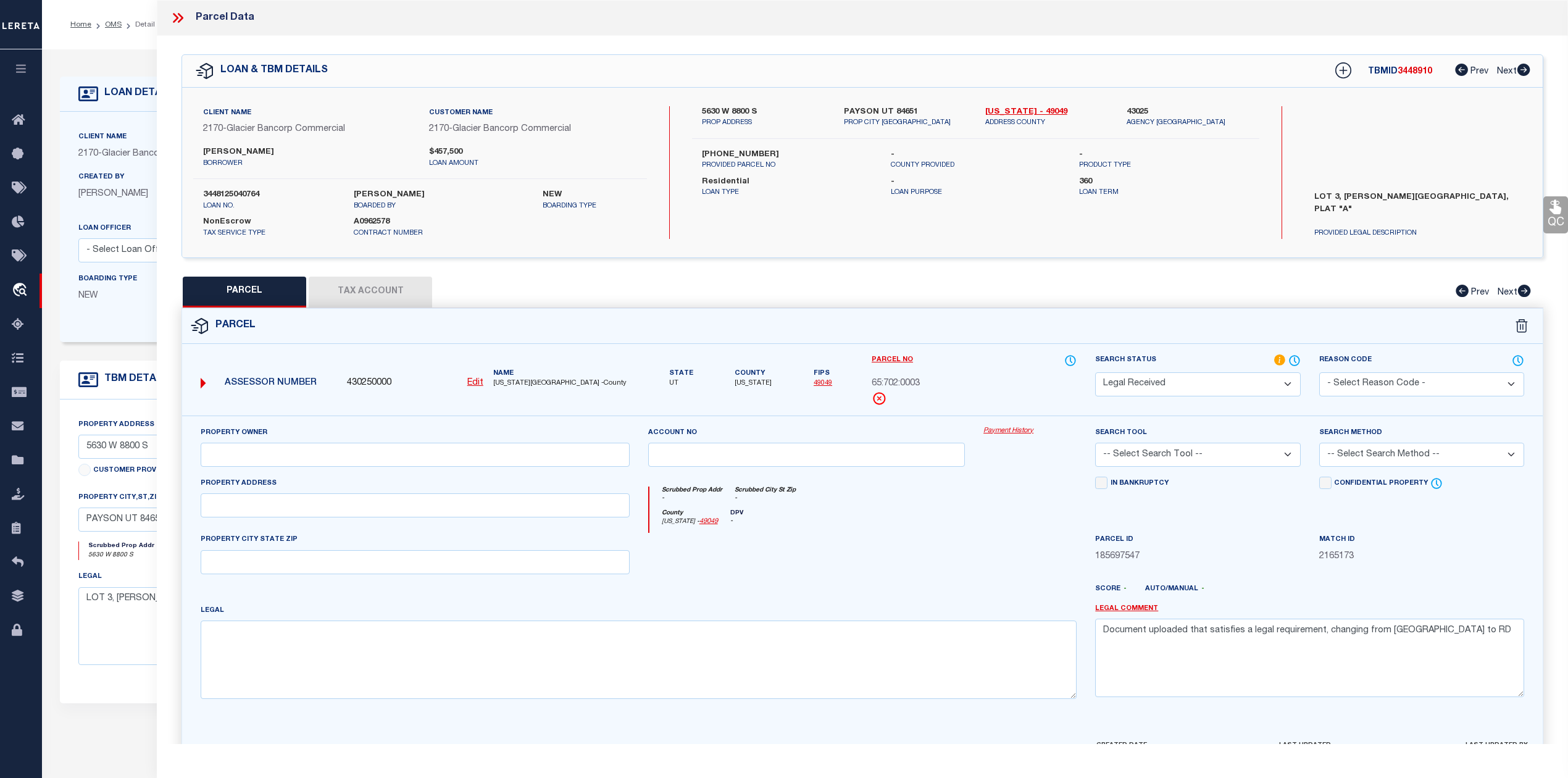
click at [969, 555] on div at bounding box center [807, 558] width 336 height 51
click at [353, 458] on input "text" at bounding box center [415, 454] width 429 height 24
paste input "PAYSON DISTR"
type input "PAYSON DISTR"
click at [286, 512] on input "text" at bounding box center [415, 505] width 429 height 24
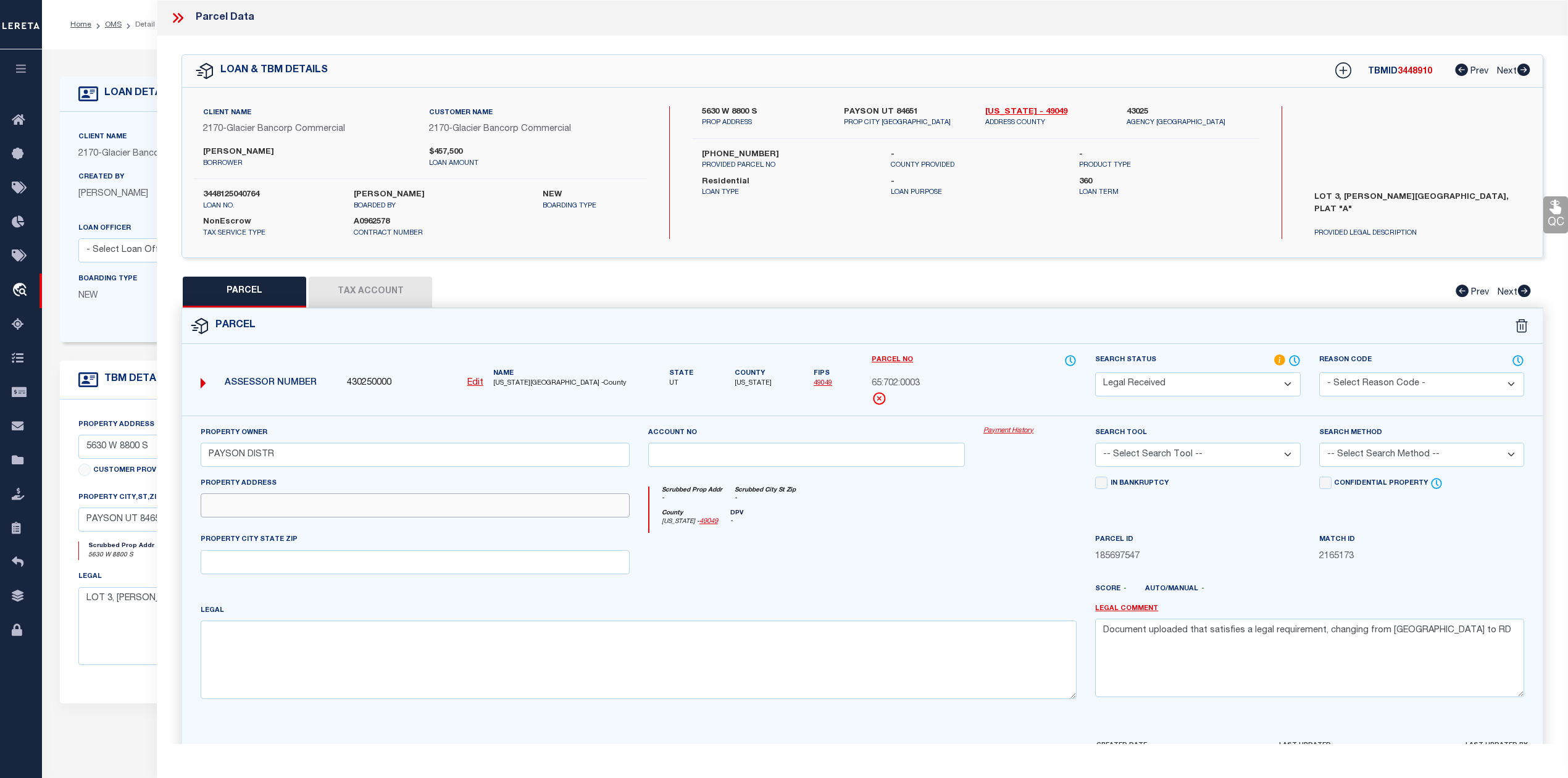
paste input "PAYSON DISTR"
type input "PAYSON DISTR"
drag, startPoint x: 317, startPoint y: 454, endPoint x: 206, endPoint y: 462, distance: 111.3
click at [206, 462] on input "PAYSON DISTR" at bounding box center [415, 454] width 429 height 24
click at [364, 655] on textarea at bounding box center [639, 659] width 876 height 78
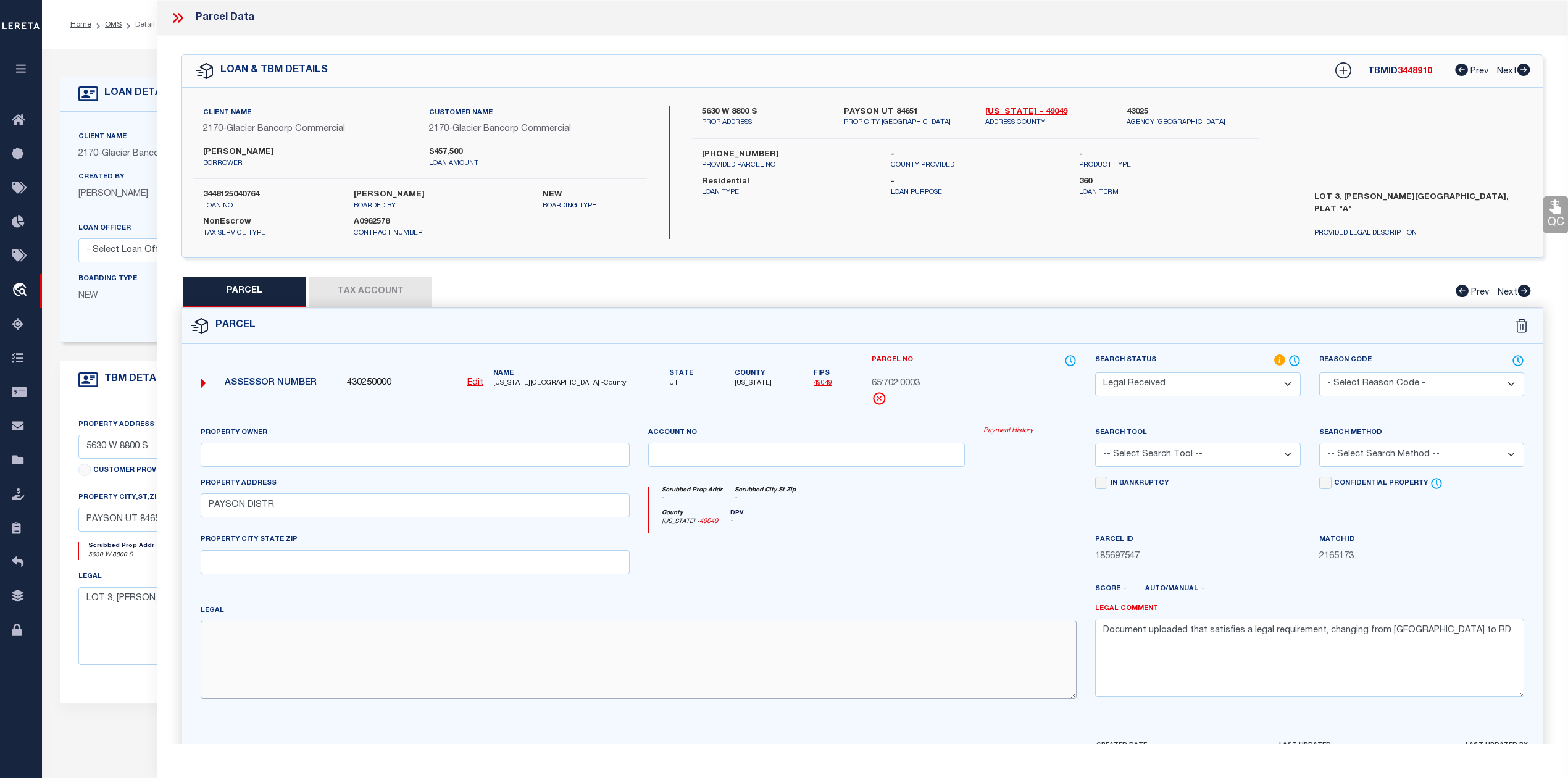
paste textarea "LOT 3, PLAT A, CARSON HEIGHTS SUB AREA 5.629 AC."
type textarea "LOT 3, PLAT A, CARSON HEIGHTS SUB AREA 5.629 AC."
click at [875, 591] on div at bounding box center [918, 594] width 336 height 19
drag, startPoint x: 1437, startPoint y: 635, endPoint x: 1103, endPoint y: 638, distance: 334.0
click at [1103, 638] on textarea "Document uploaded that satisfies a legal requirement, changing from [GEOGRAPHIC…" at bounding box center [1309, 658] width 429 height 78
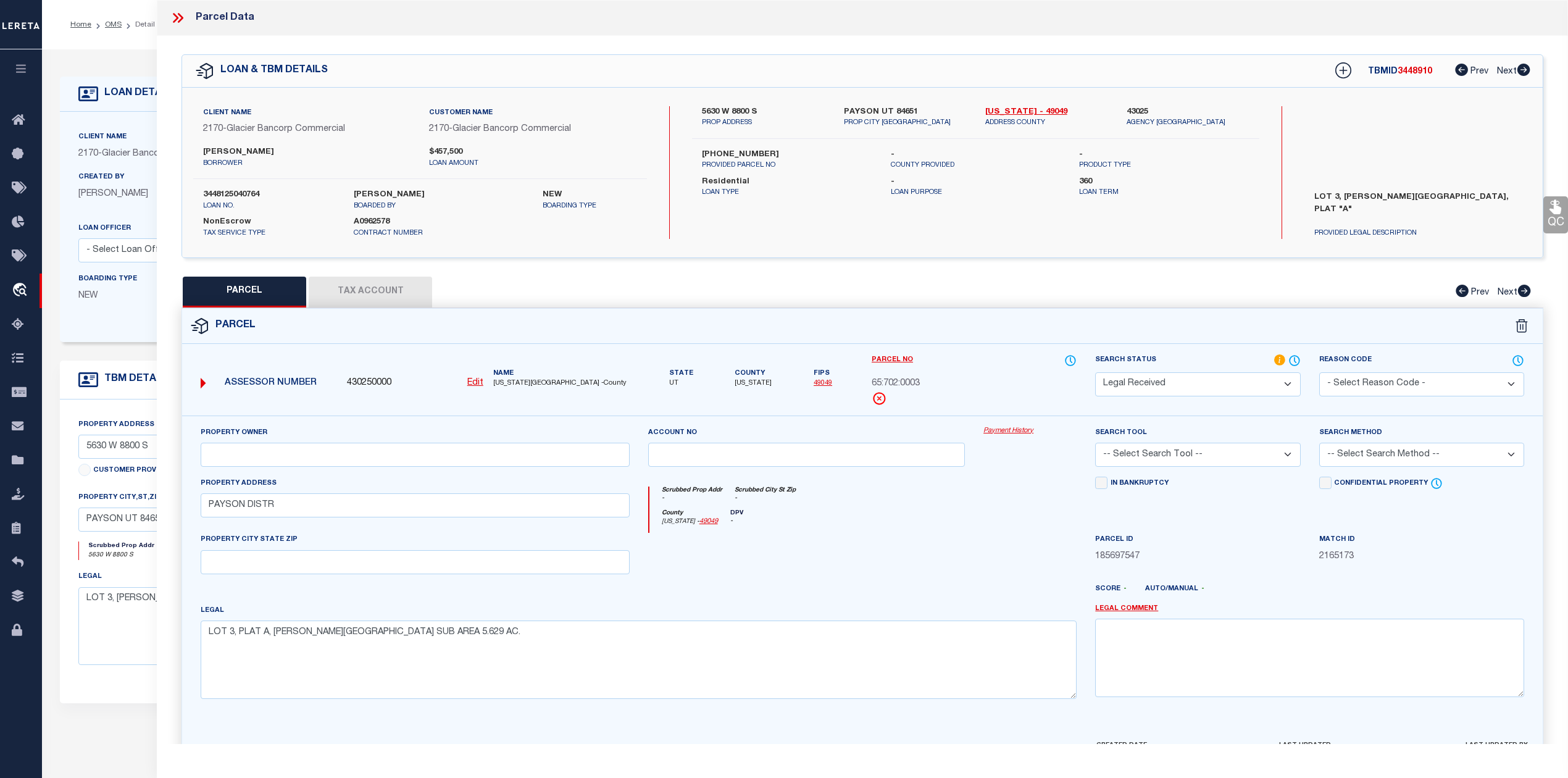
click at [1068, 596] on div at bounding box center [918, 594] width 336 height 19
click at [1171, 461] on select "-- Select Search Tool -- 3rd Party Website Agency File Agency Website ATLS CNV-…" at bounding box center [1197, 454] width 205 height 24
select select "AGW"
click at [1095, 445] on select "-- Select Search Tool -- 3rd Party Website Agency File Agency Website ATLS CNV-…" at bounding box center [1197, 454] width 205 height 24
click at [1072, 542] on div at bounding box center [1030, 558] width 111 height 51
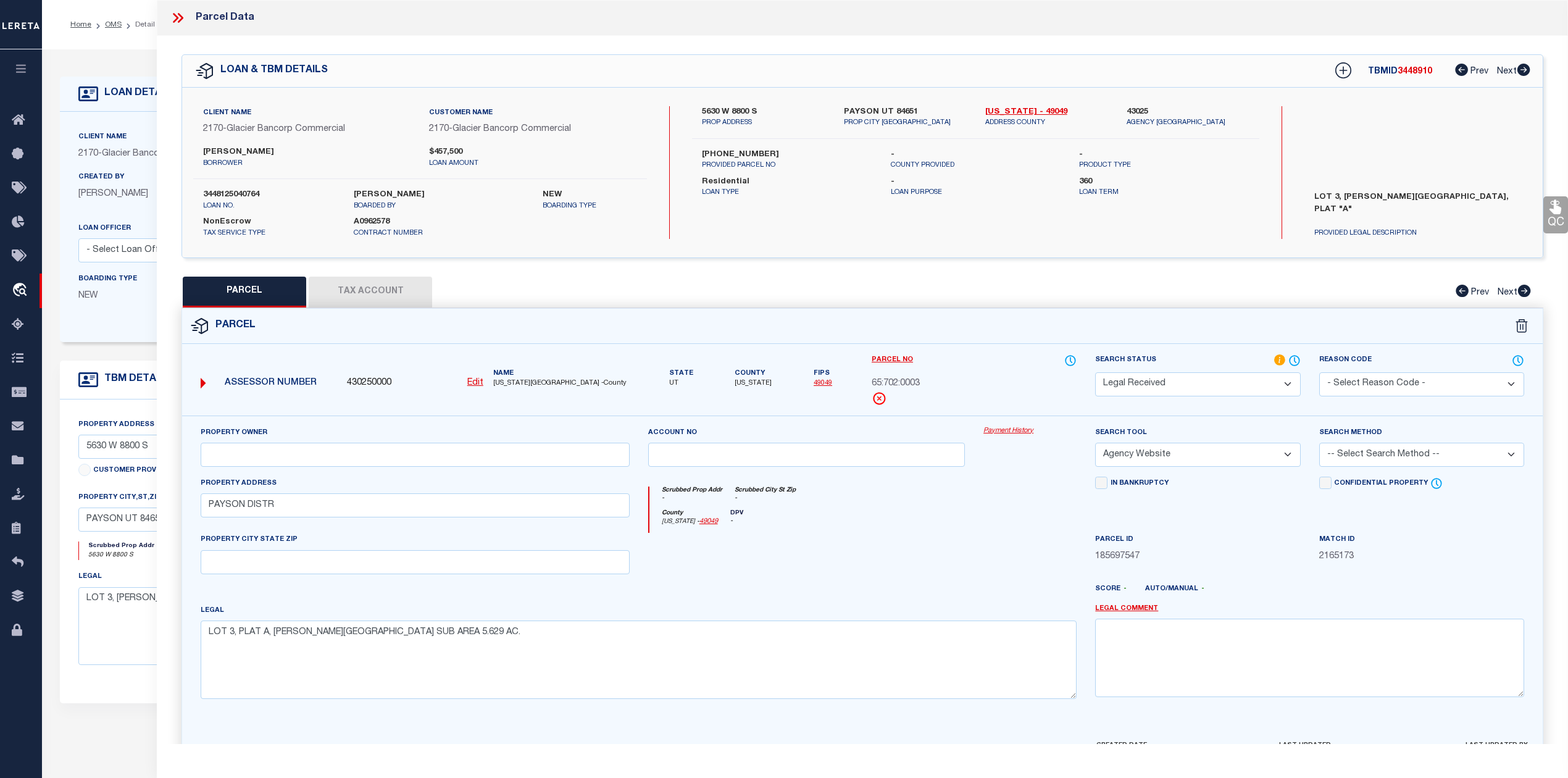
click at [1364, 460] on select "-- Select Search Method -- Property Address Legal Liability Info Provided" at bounding box center [1422, 454] width 205 height 24
click at [1319, 445] on select "-- Select Search Method -- Property Address Legal Liability Info Provided" at bounding box center [1422, 454] width 205 height 24
click at [985, 564] on div at bounding box center [1030, 558] width 111 height 51
click at [1389, 450] on select "-- Select Search Method -- Property Address Legal Liability Info Provided" at bounding box center [1422, 454] width 205 height 24
select select "LEG"
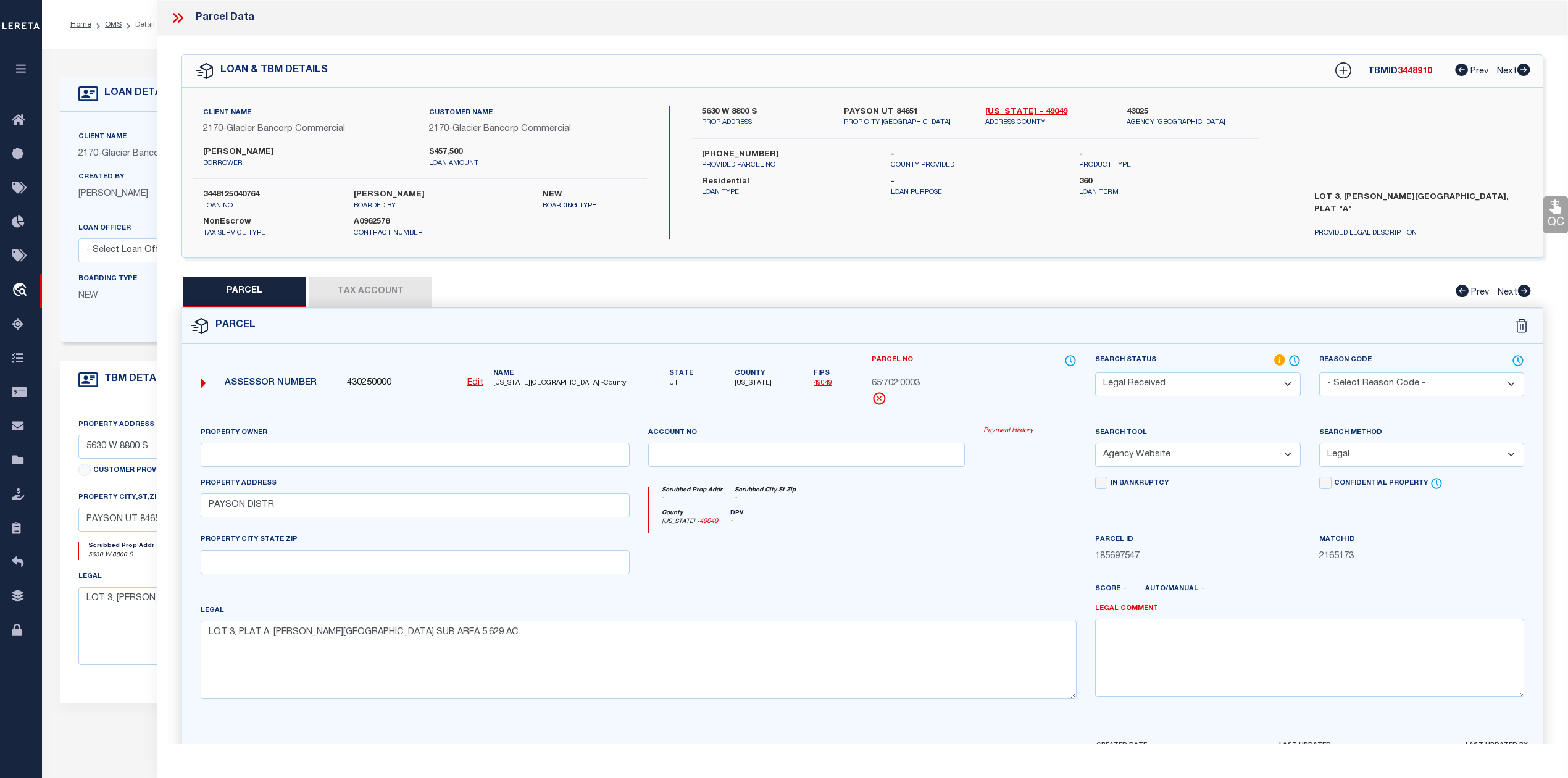
click at [1319, 445] on select "-- Select Search Method -- Property Address Legal Liability Info Provided" at bounding box center [1422, 454] width 205 height 24
click at [1024, 546] on div at bounding box center [1030, 558] width 111 height 51
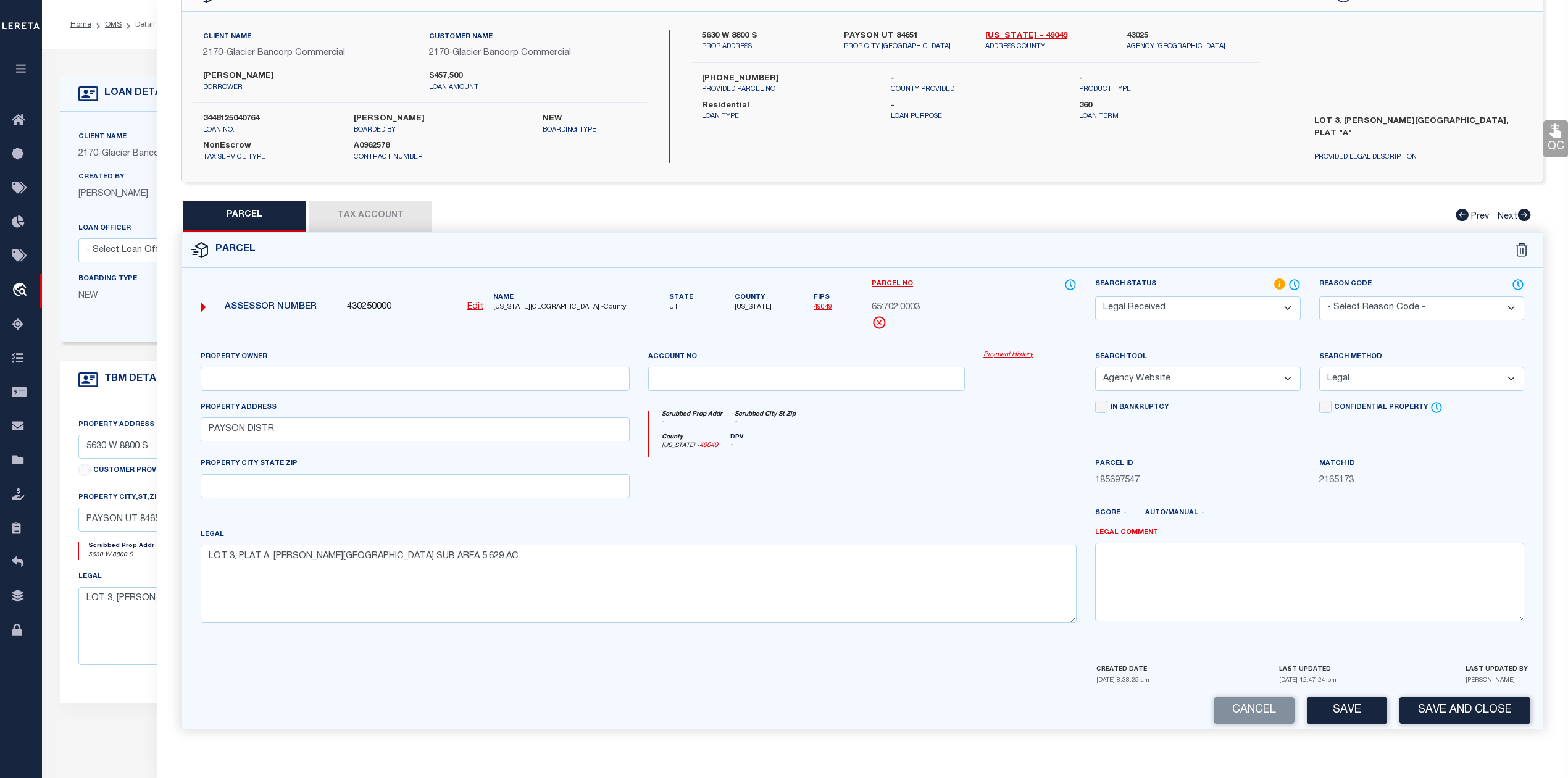
click at [965, 537] on div "Legal LOT 3, PLAT A, CARSON HEIGHTS SUB AREA 5.629 AC." at bounding box center [639, 576] width 876 height 95
click at [361, 204] on button "Tax Account" at bounding box center [370, 217] width 124 height 31
select select "100"
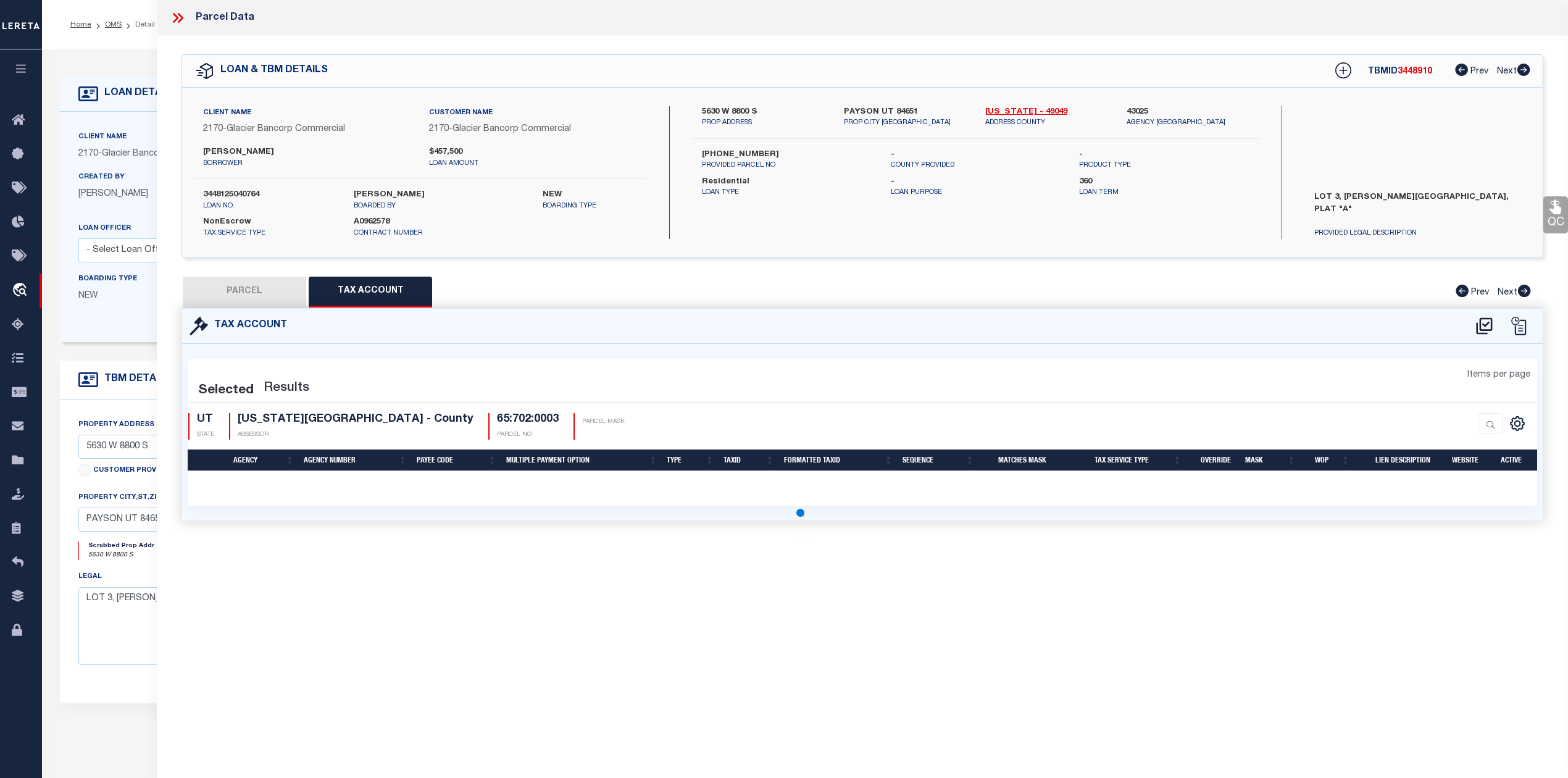
scroll to position [0, 0]
select select "100"
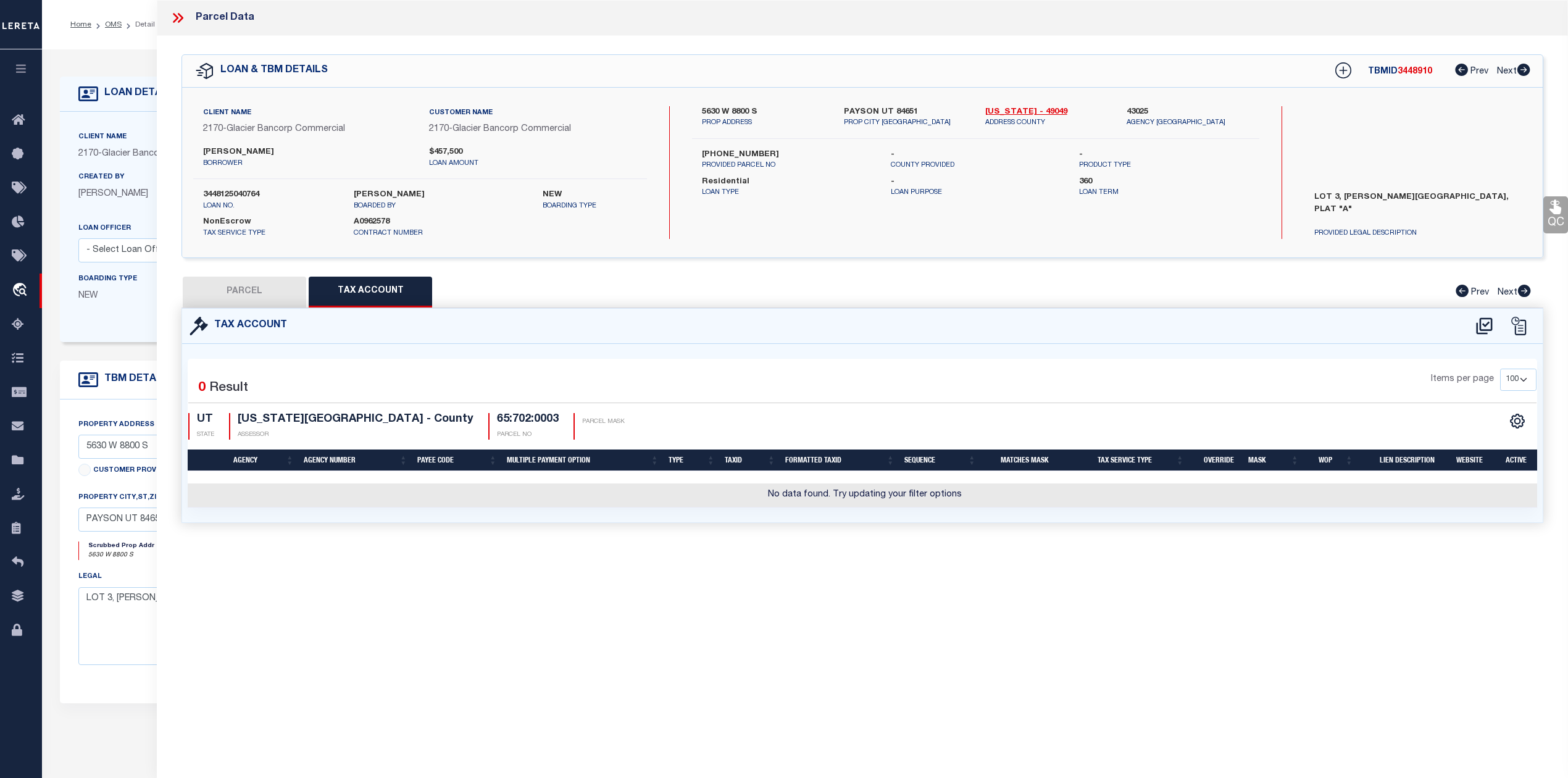
click at [991, 589] on div "Parcel Data QC QC QC - Select Status - Ready to QC" at bounding box center [862, 372] width 1411 height 744
click at [1484, 327] on icon at bounding box center [1484, 326] width 16 height 17
select select "100"
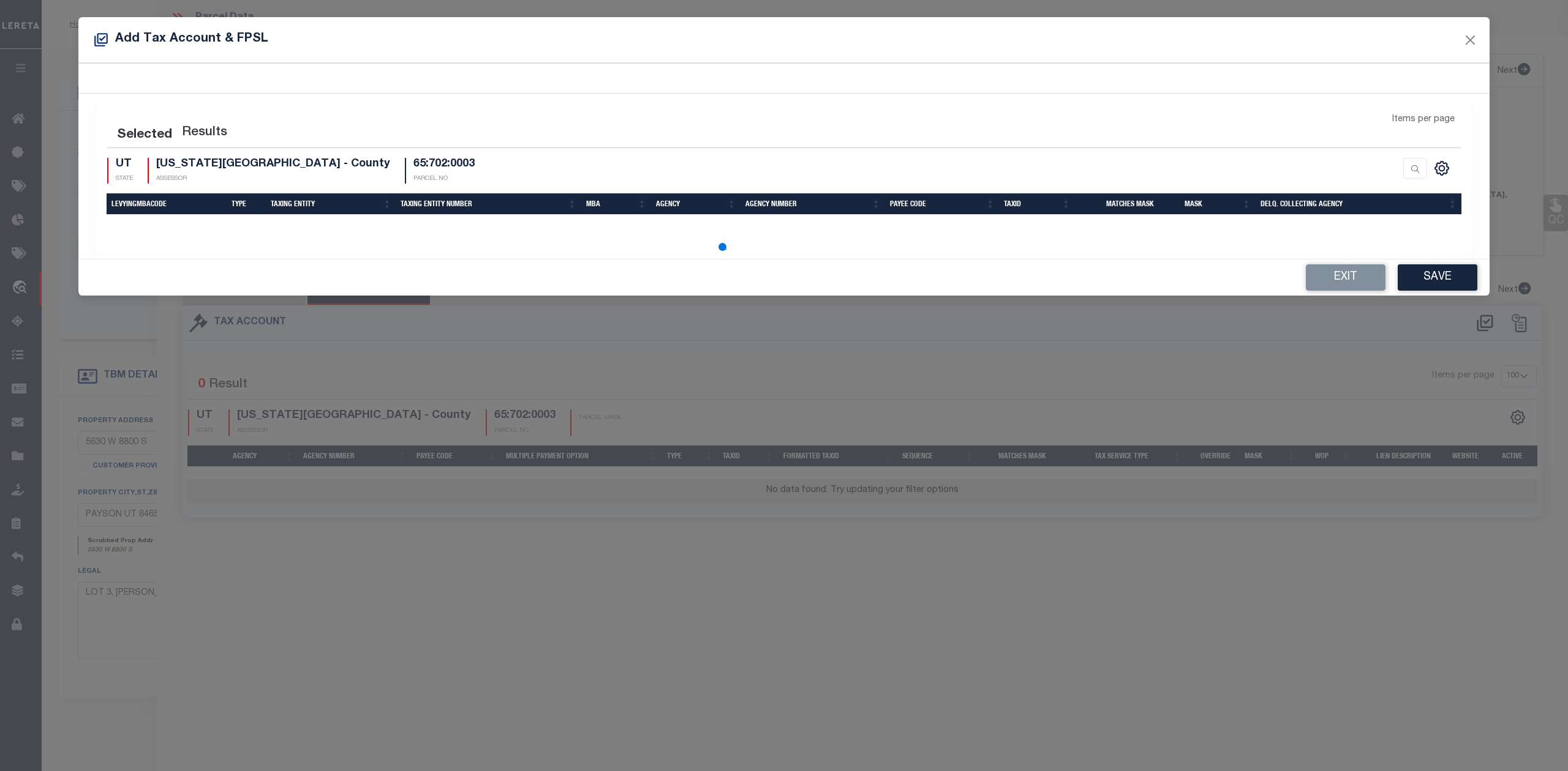
select select "100"
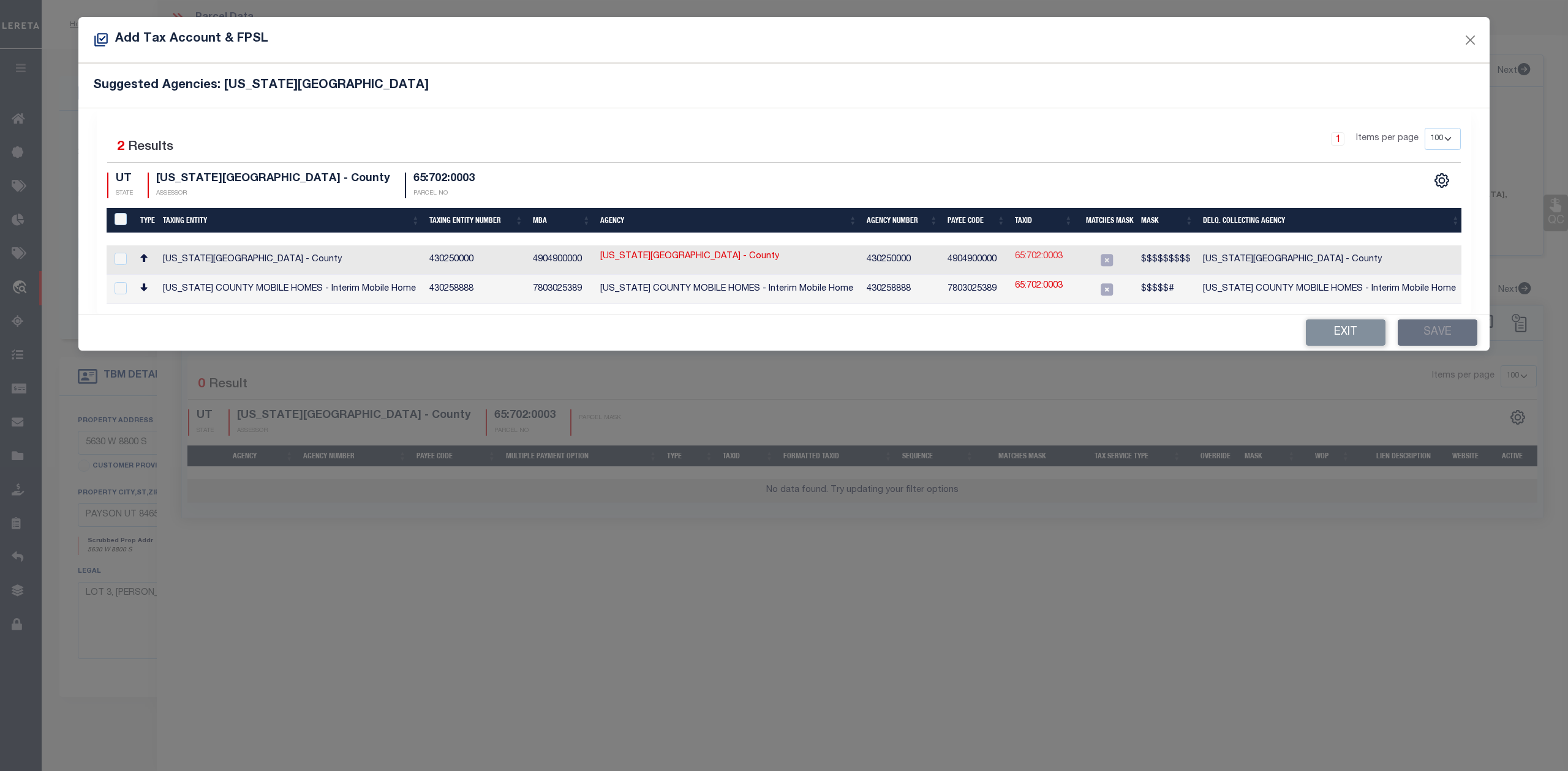
click at [1034, 260] on link "65:702:0003" at bounding box center [1039, 257] width 48 height 13
type input "65:702:0003"
type textarea "$$$$$$$$$"
checkbox input "true"
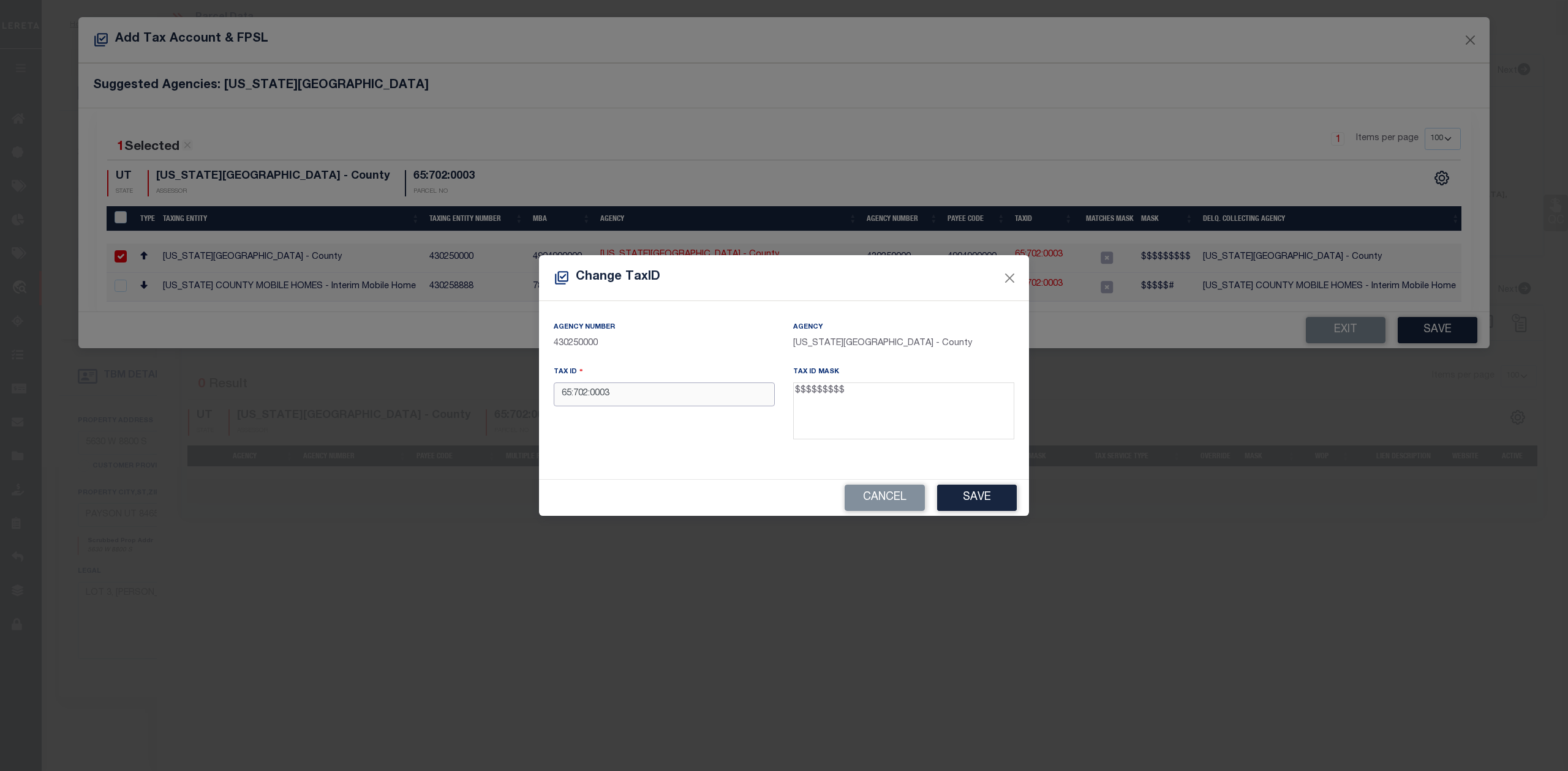
click at [591, 398] on input "65:702:0003" at bounding box center [664, 394] width 221 height 24
click at [573, 394] on input "65:7020003" at bounding box center [664, 394] width 221 height 24
type input "657020003"
click at [626, 434] on div "Tax ID 657020003" at bounding box center [664, 405] width 240 height 80
click at [958, 500] on button "Save" at bounding box center [977, 498] width 80 height 26
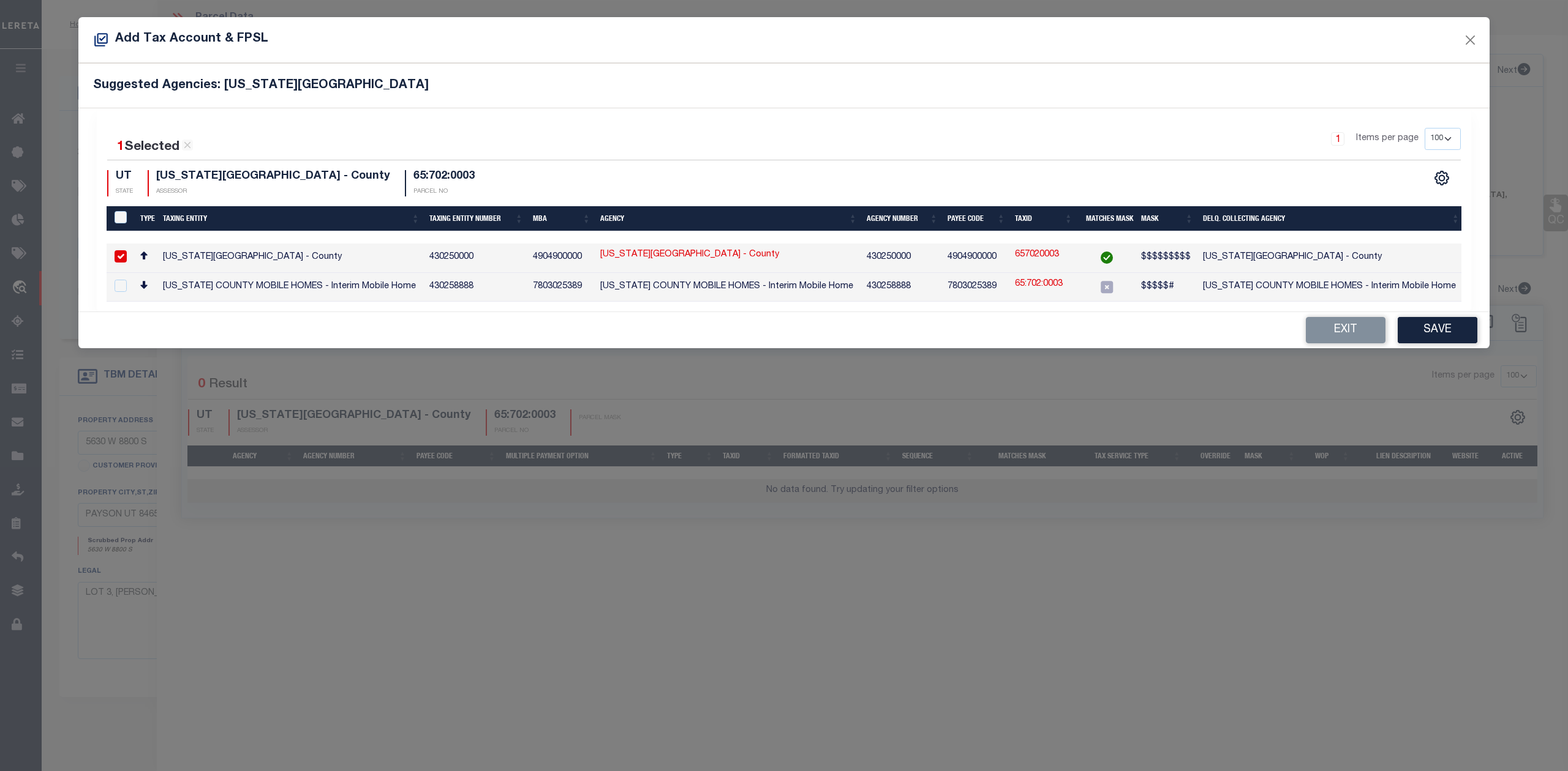
click at [962, 496] on div "Add Tax Account & FPSL Suggested Agencies: UTAH COUNTY 1 Selected 2 Results 1 1…" at bounding box center [784, 386] width 1568 height 771
click at [1456, 329] on button "Save" at bounding box center [1437, 330] width 80 height 26
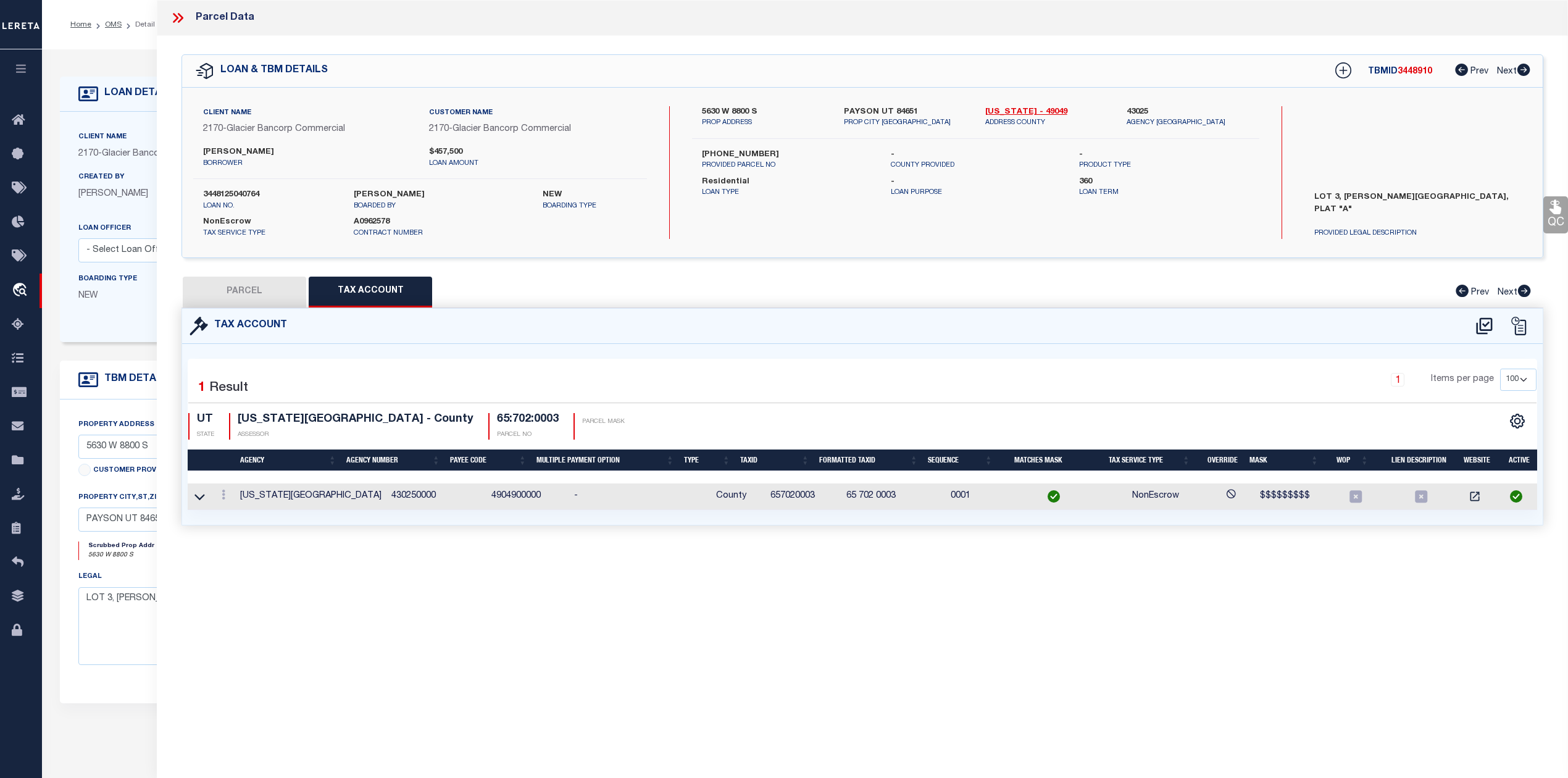
click at [1186, 567] on div "Parcel Data QC QC QC - Select Status - Ready to QC" at bounding box center [862, 372] width 1411 height 744
click at [262, 295] on button "PARCEL" at bounding box center [244, 292] width 124 height 31
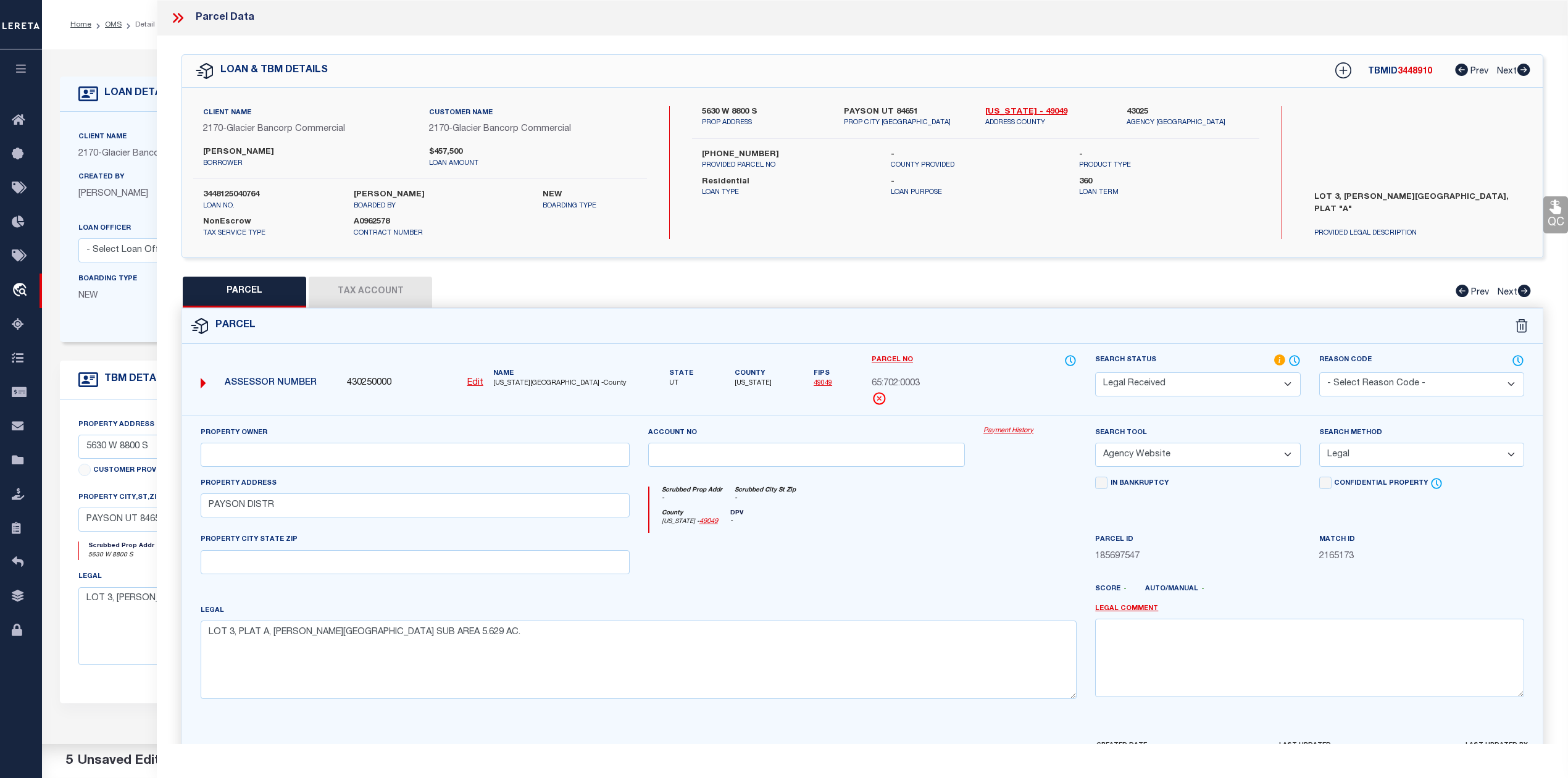
click at [851, 596] on div at bounding box center [918, 594] width 336 height 19
click at [324, 460] on input "text" at bounding box center [415, 454] width 429 height 24
paste input "FRANKLIN, BRIN"
type input "FRANKLIN, BRIN"
click at [842, 588] on div at bounding box center [918, 594] width 336 height 19
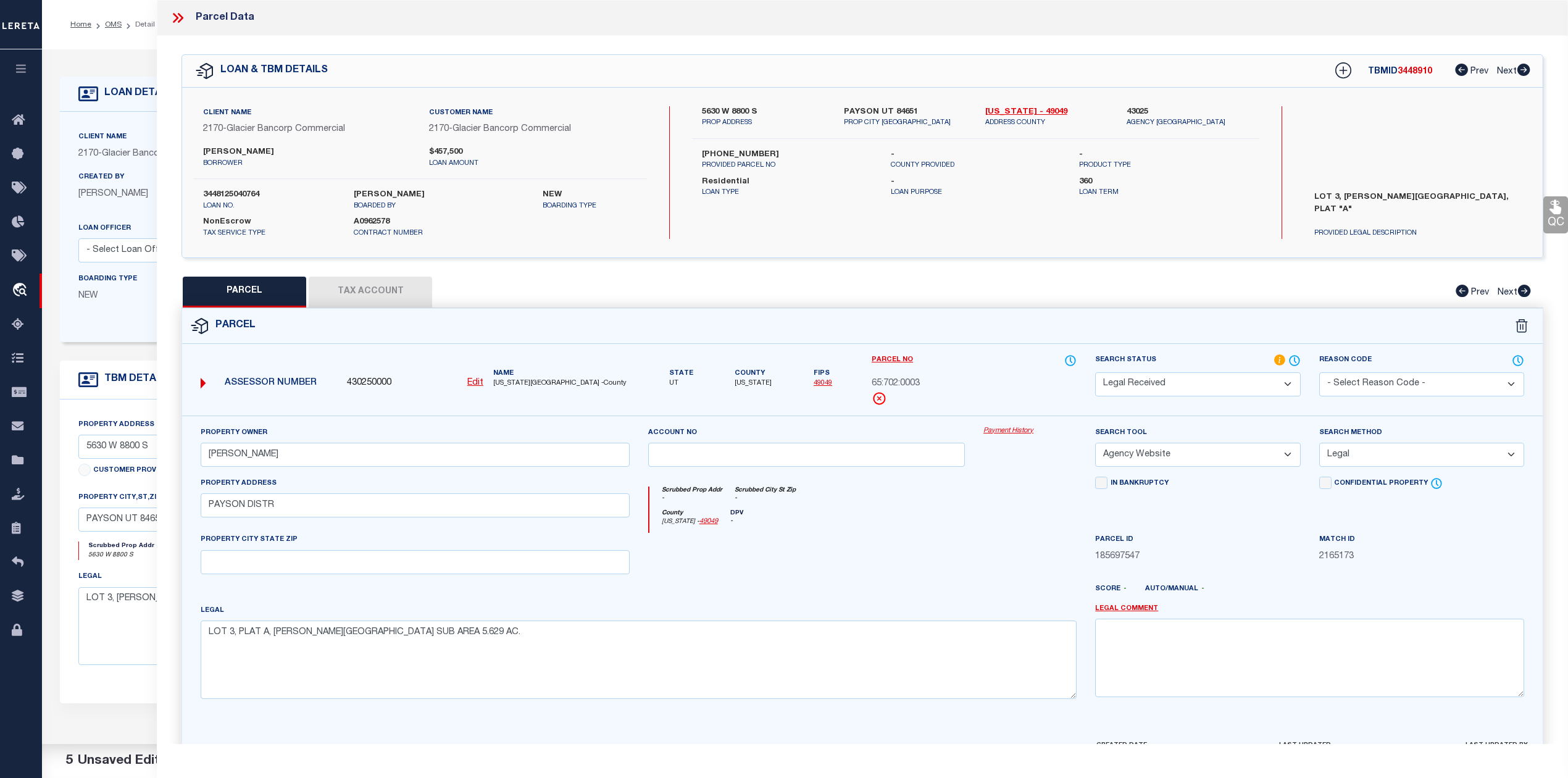
click at [1008, 519] on div "County Utah - 49049 DPV -" at bounding box center [863, 521] width 428 height 24
click at [1131, 391] on select "Automated Search Bad Parcel Complete Duplicate Parcel High Dollar Reporting In …" at bounding box center [1197, 384] width 205 height 24
click at [1095, 372] on select "Automated Search Bad Parcel Complete Duplicate Parcel High Dollar Reporting In …" at bounding box center [1197, 384] width 205 height 24
click at [920, 610] on div "Legal LOT 3, PLAT A, CARSON HEIGHTS SUB AREA 5.629 AC." at bounding box center [639, 652] width 876 height 95
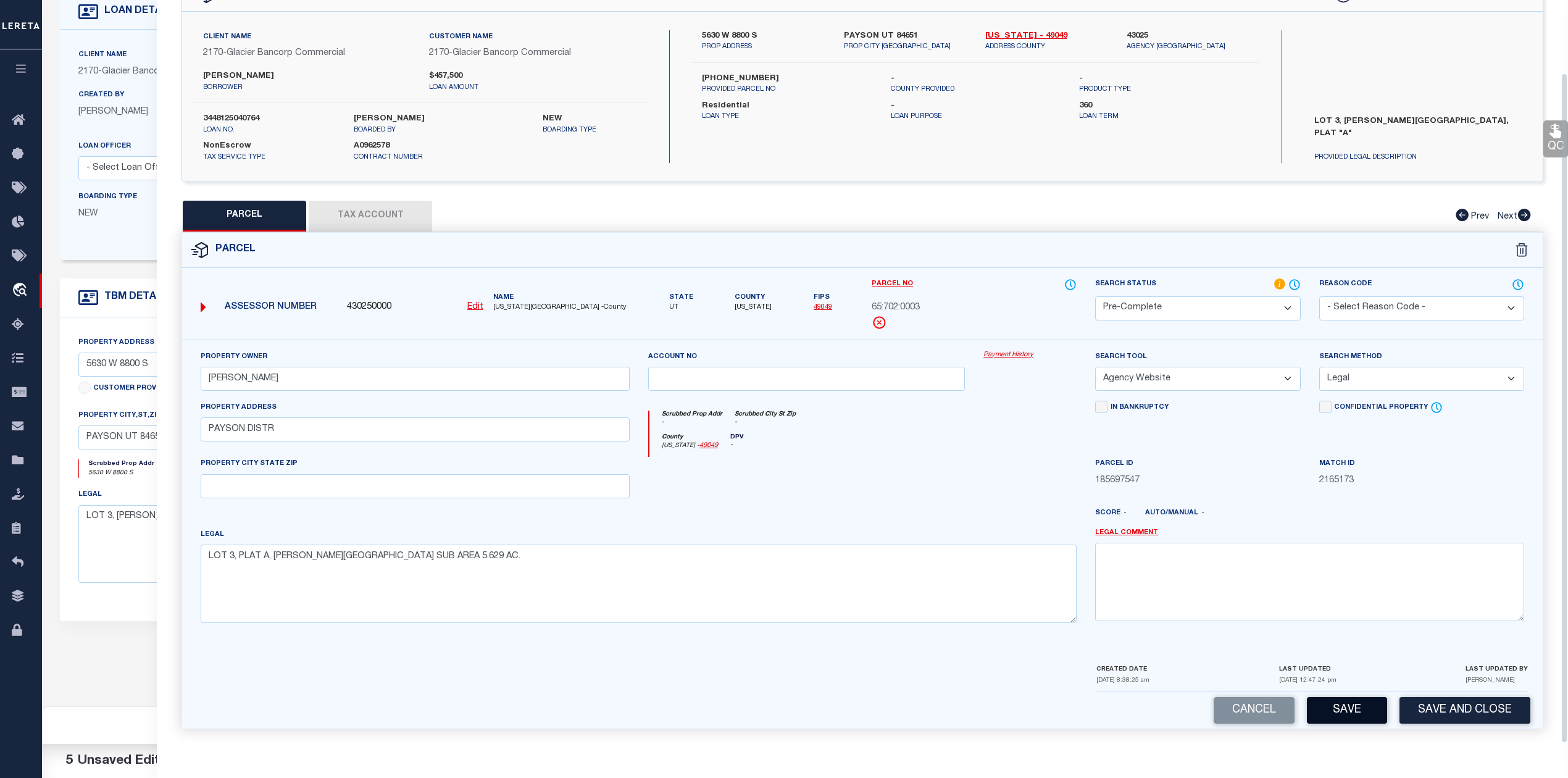
click at [1365, 698] on button "Save" at bounding box center [1347, 711] width 80 height 27
select select "AS"
select select
checkbox input "false"
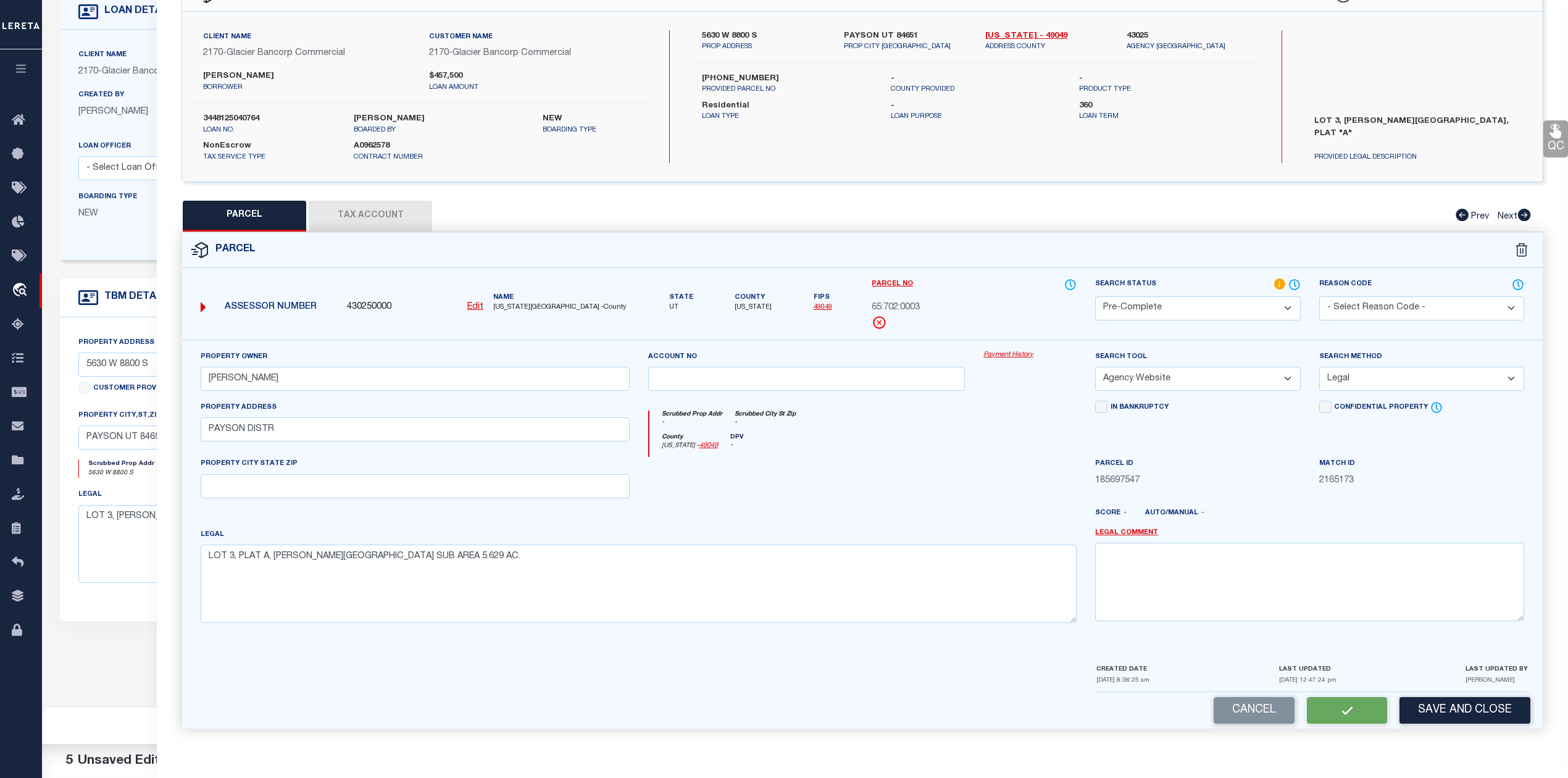
checkbox input "false"
select select "PC"
type input "FRANKLIN, BRIN"
select select "AGW"
select select "LEG"
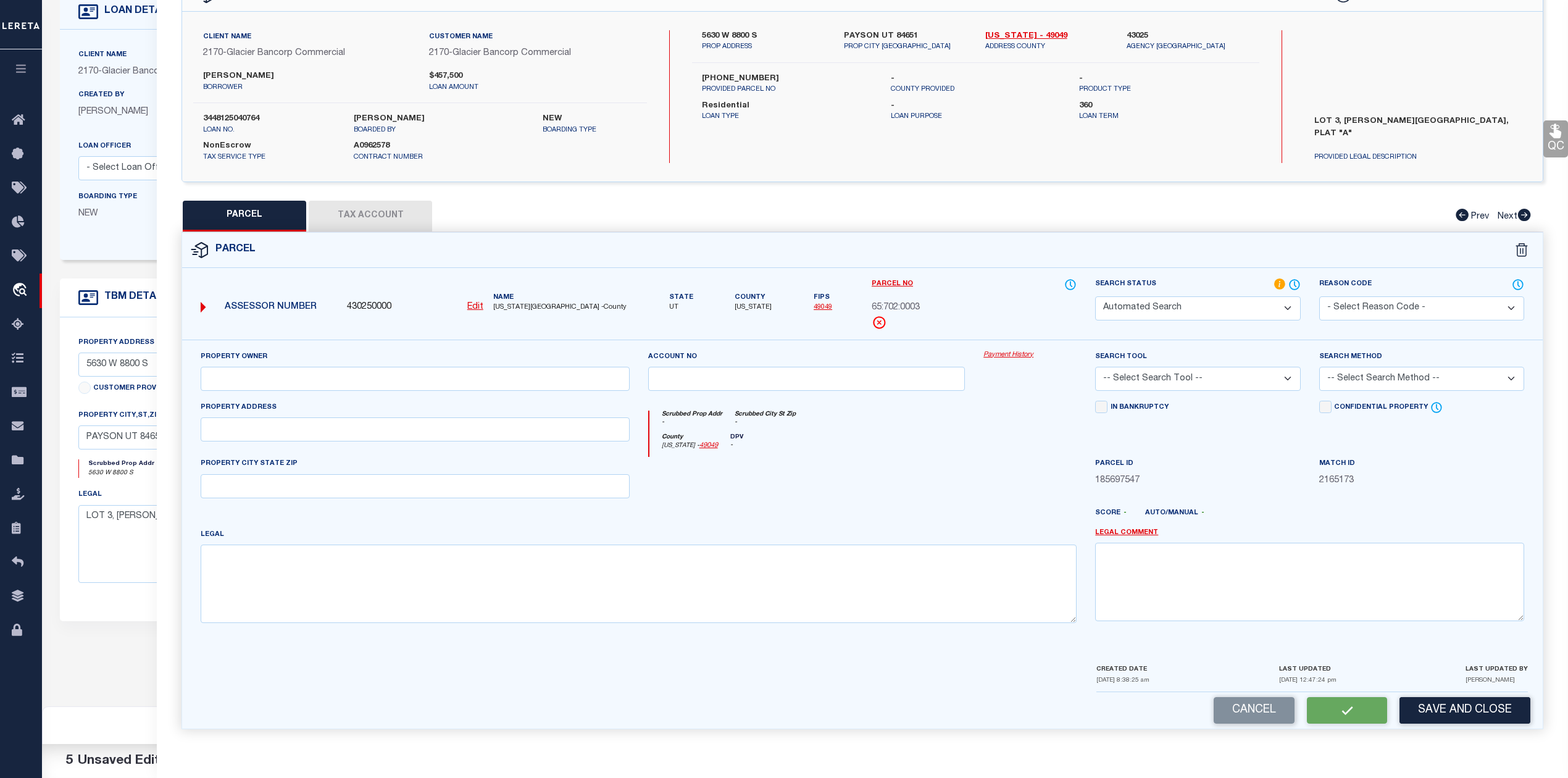
type input "PAYSON DISTR"
type textarea "LOT 3, PLAT A, CARSON HEIGHTS SUB AREA 5.629 AC."
click at [1012, 484] on div at bounding box center [1030, 482] width 111 height 51
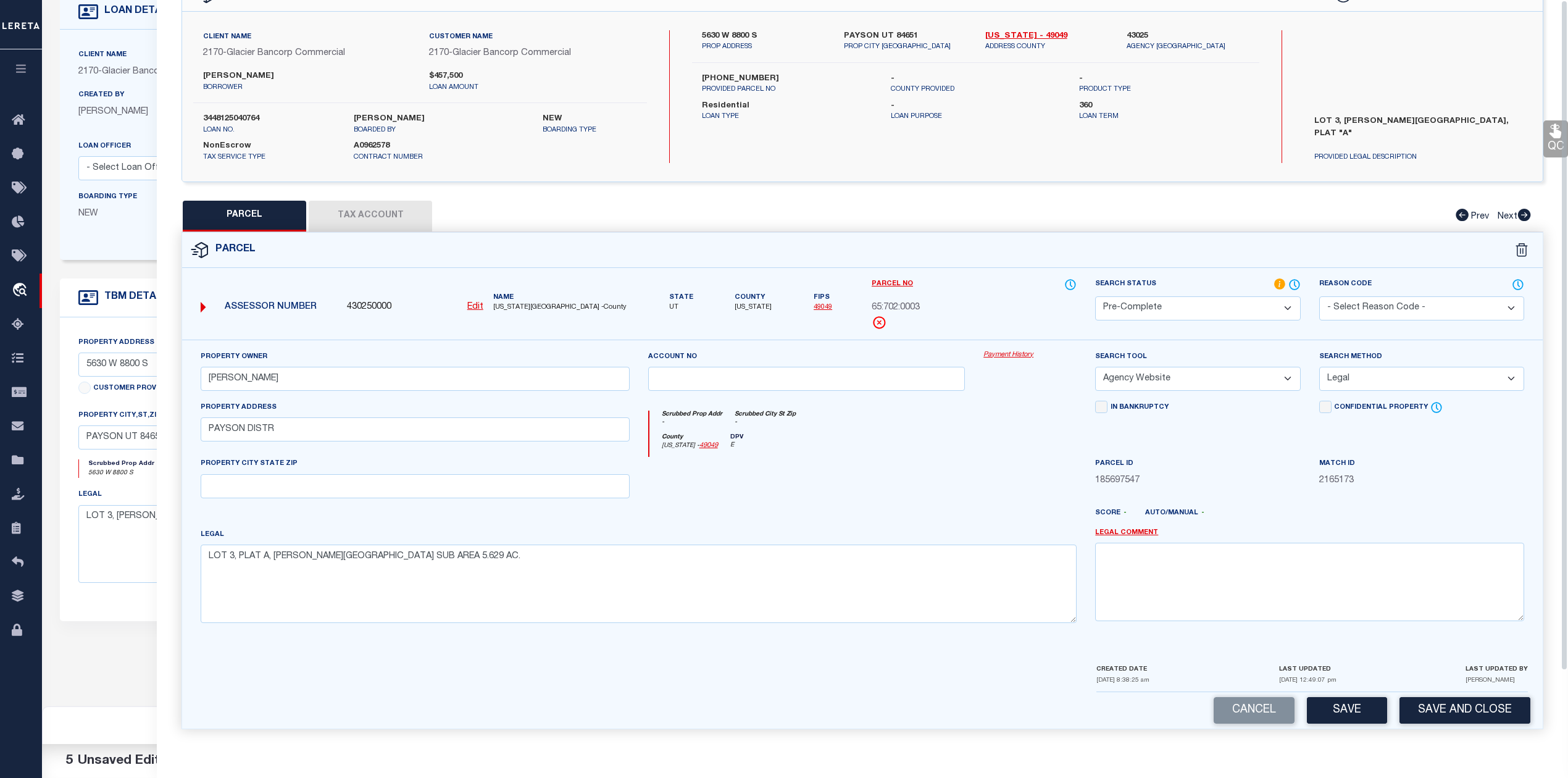
scroll to position [0, 0]
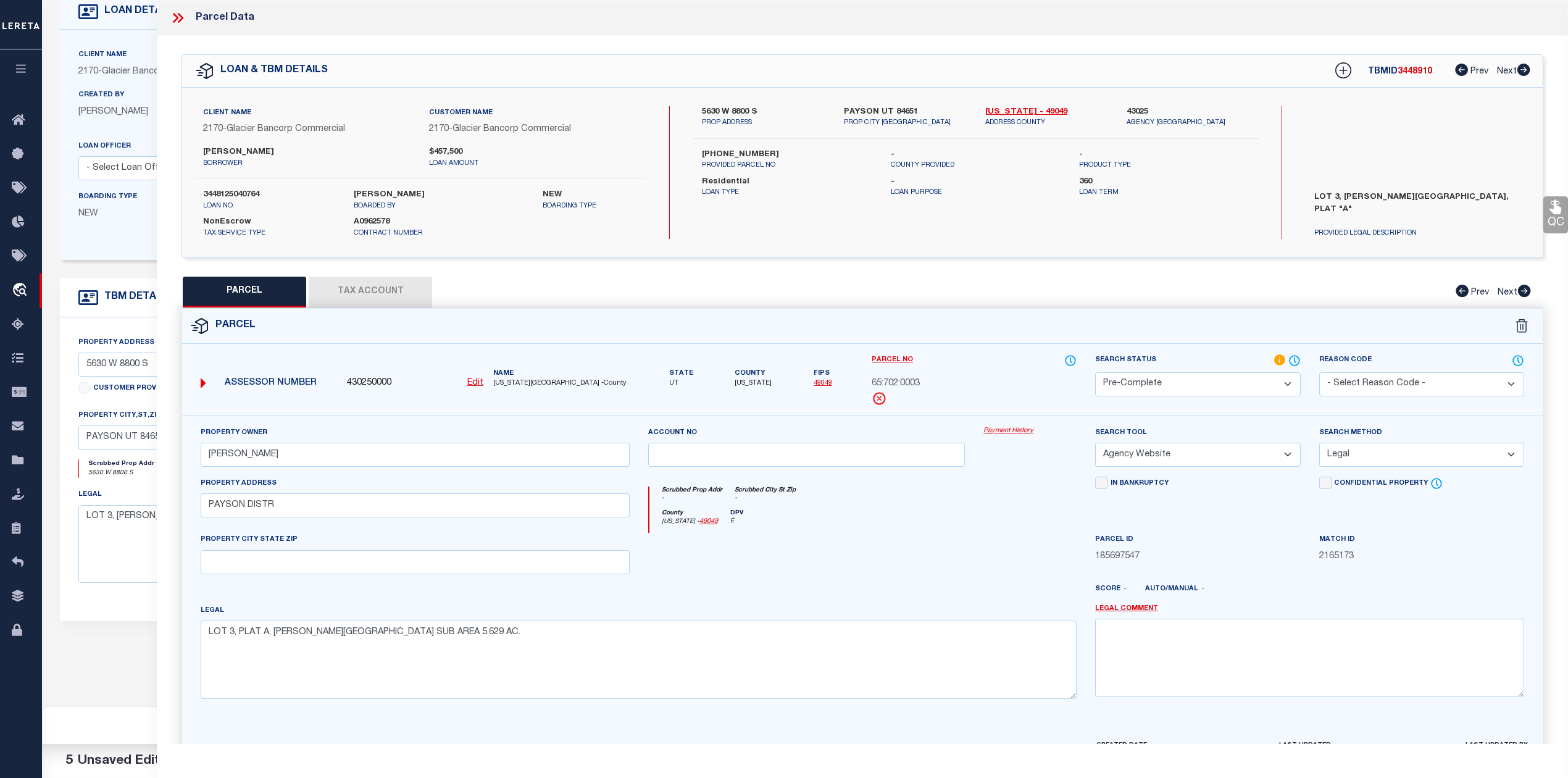
click at [1420, 73] on span "3448910" at bounding box center [1414, 71] width 34 height 8
copy span "3448910"
click at [250, 194] on label "3448125040764" at bounding box center [269, 195] width 132 height 12
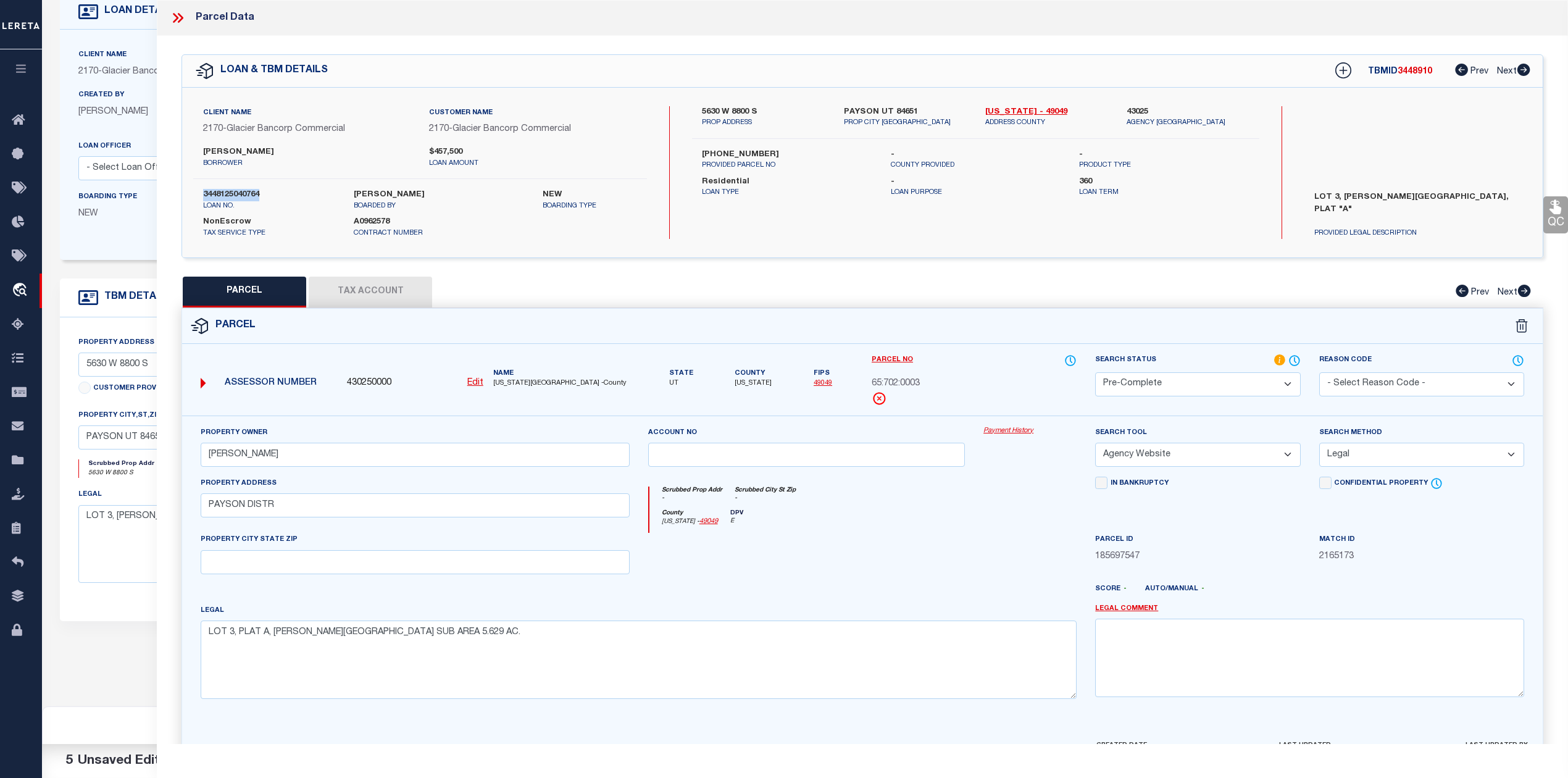
copy label "3448125040764"
drag, startPoint x: 978, startPoint y: 110, endPoint x: 1004, endPoint y: 111, distance: 26.0
click at [1004, 111] on div "Utah - 49049 ADDRESS COUNTY" at bounding box center [1046, 117] width 141 height 22
copy link "[US_STATE]"
drag, startPoint x: 867, startPoint y: 386, endPoint x: 930, endPoint y: 384, distance: 63.0
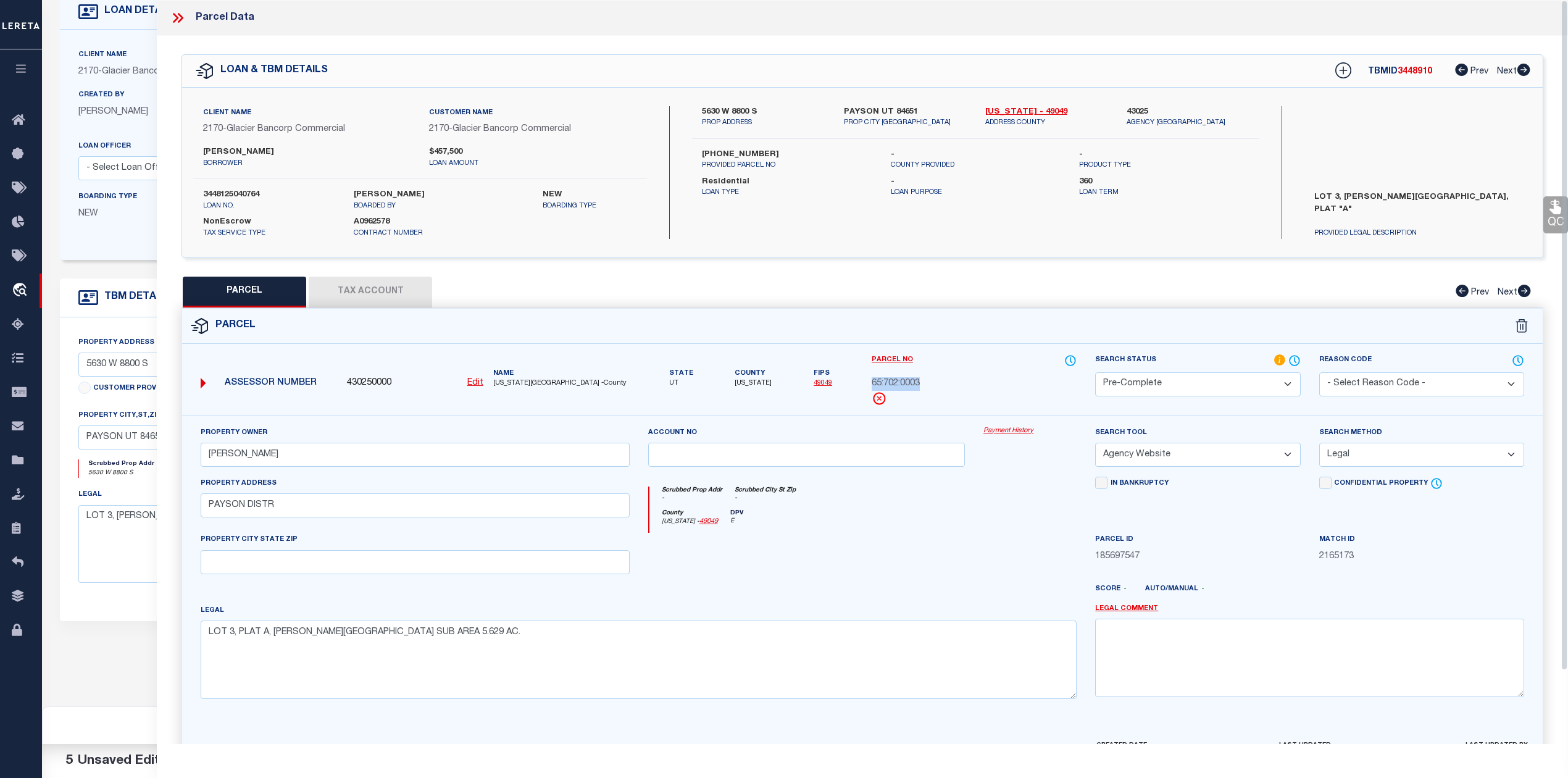
click at [930, 384] on div "Parcel No 65:702:0003" at bounding box center [974, 384] width 224 height 62
copy span "65:702:0003"
click at [917, 563] on div at bounding box center [807, 558] width 336 height 51
click at [404, 287] on button "Tax Account" at bounding box center [370, 292] width 124 height 31
select select "100"
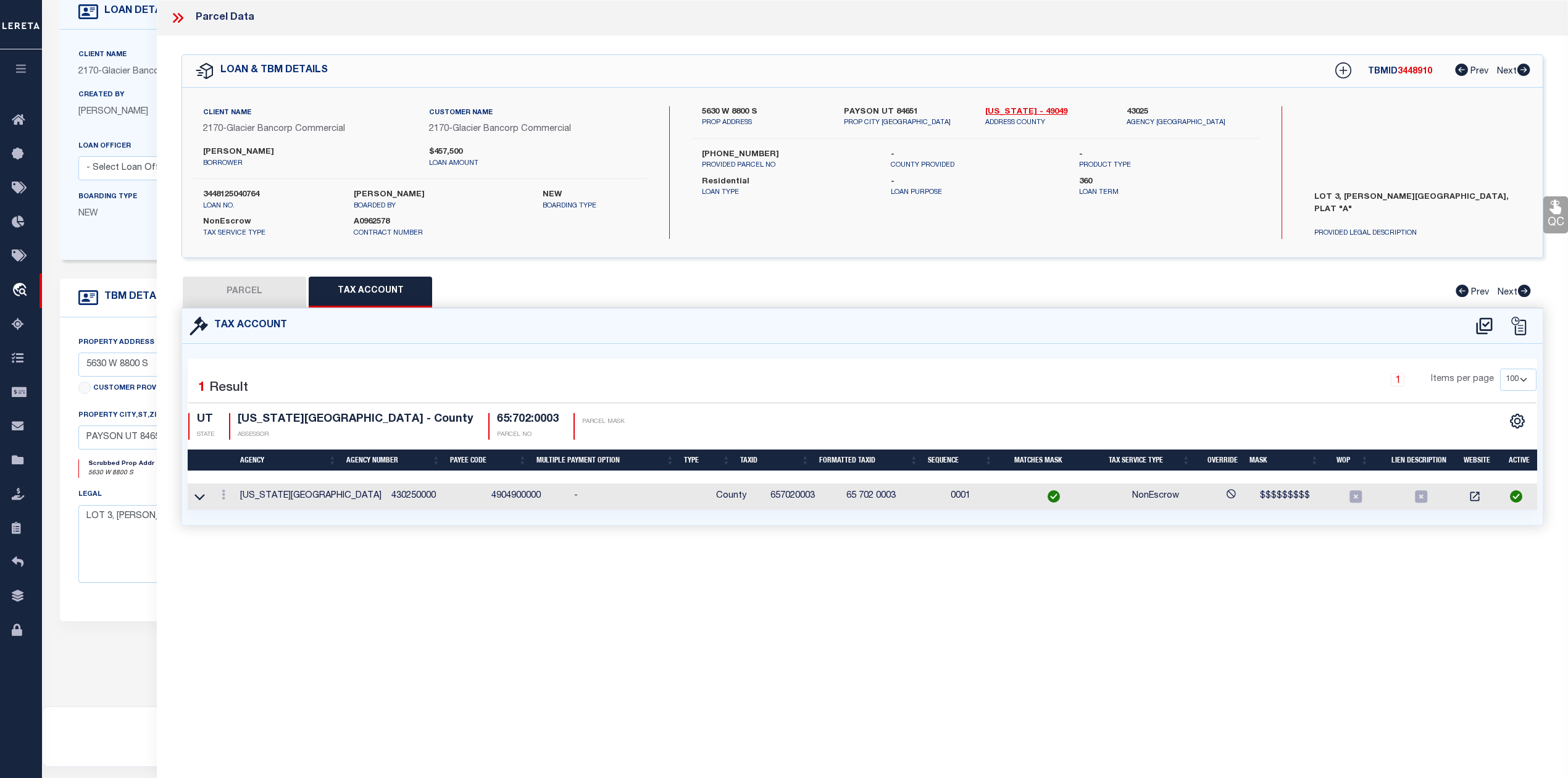
click at [262, 290] on button "PARCEL" at bounding box center [244, 292] width 124 height 31
select select "AS"
select select
checkbox input "false"
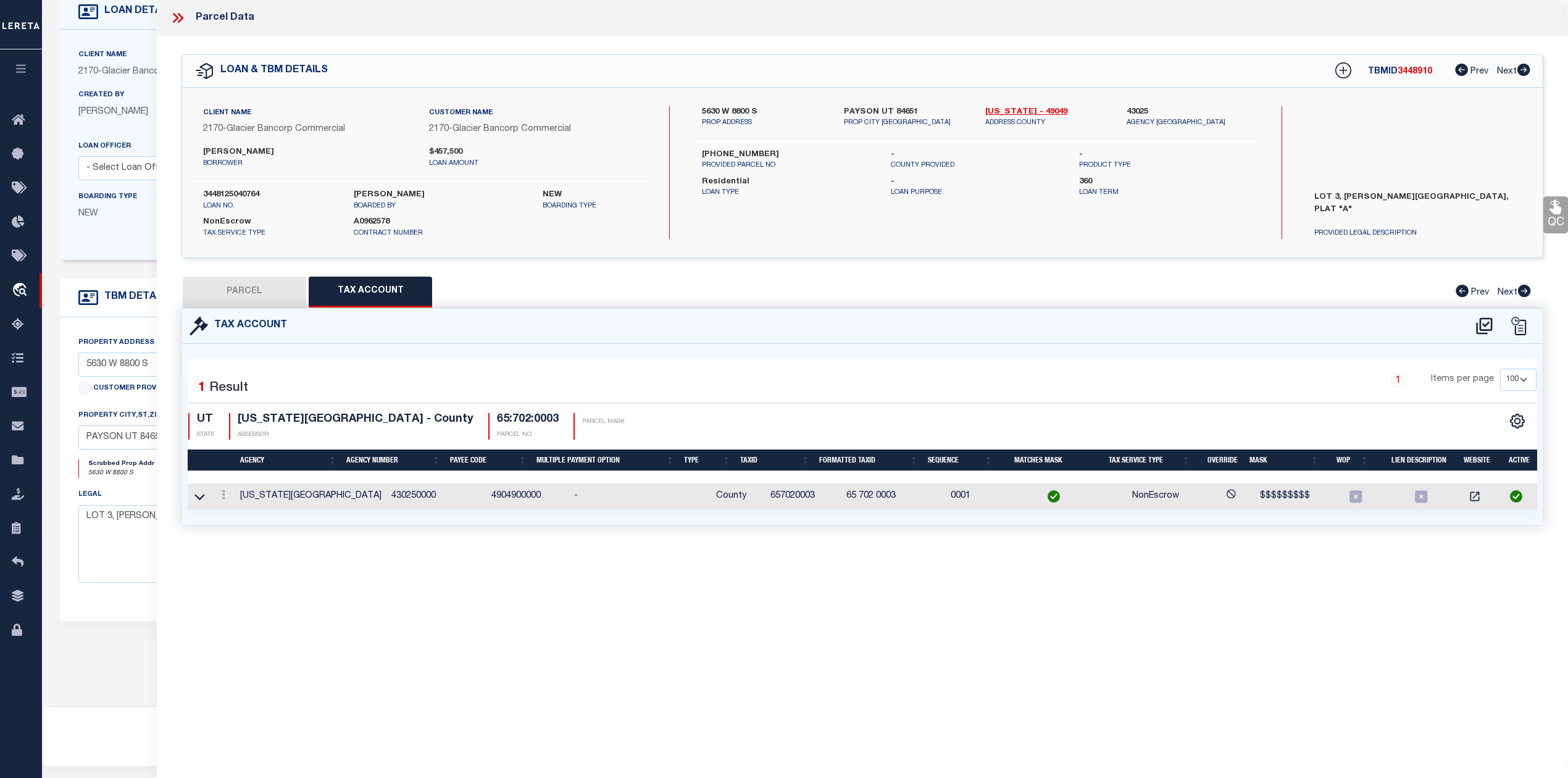
checkbox input "false"
select select "PC"
type input "FRANKLIN, BRIN"
select select "AGW"
select select "LEG"
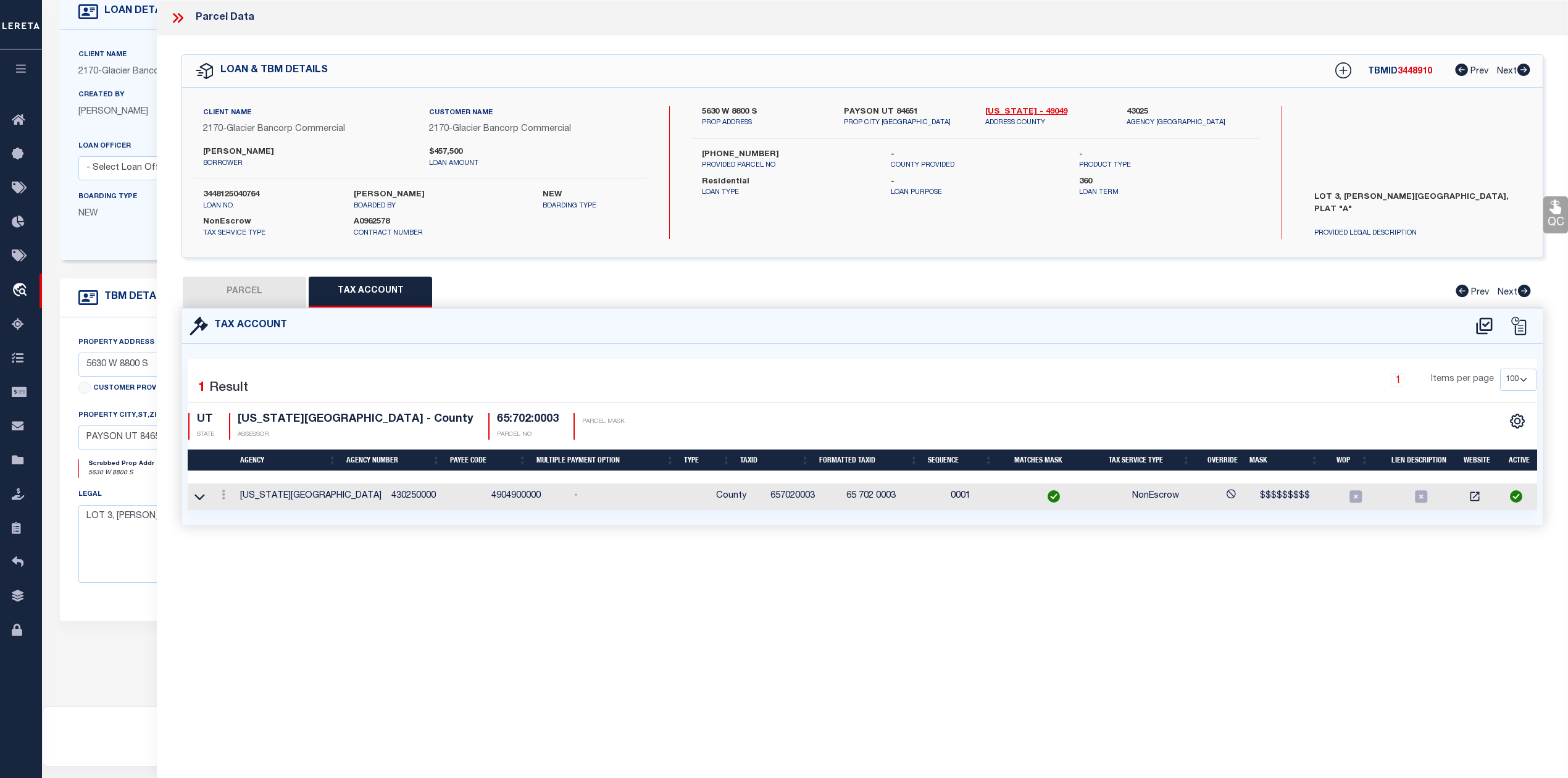
type input "PAYSON DISTR"
type textarea "LOT 3, PLAT A, CARSON HEIGHTS SUB AREA 5.629 AC."
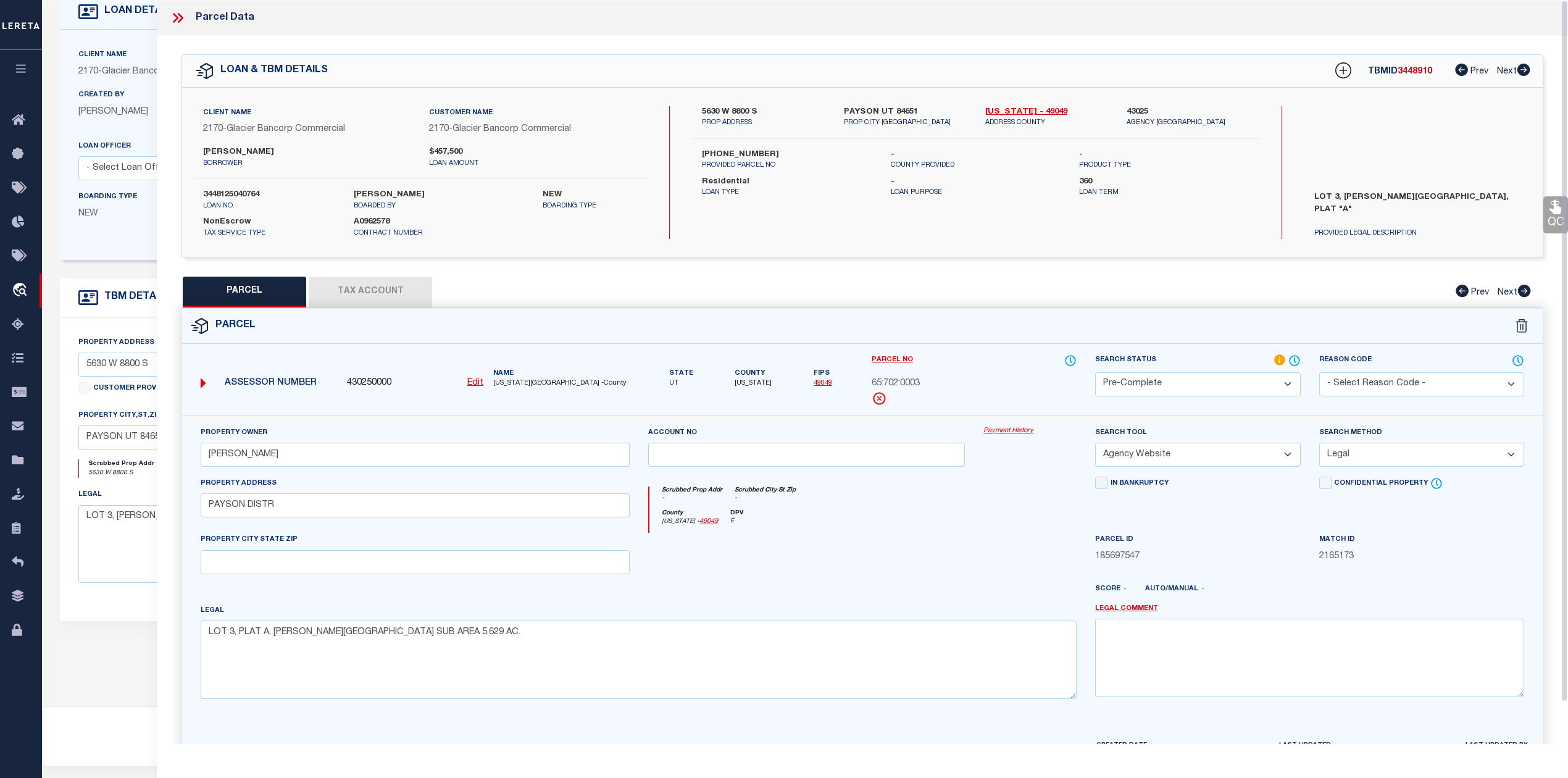
click at [974, 574] on div at bounding box center [1030, 558] width 111 height 51
click at [972, 545] on div at bounding box center [807, 558] width 336 height 51
click at [179, 18] on icon at bounding box center [178, 18] width 16 height 16
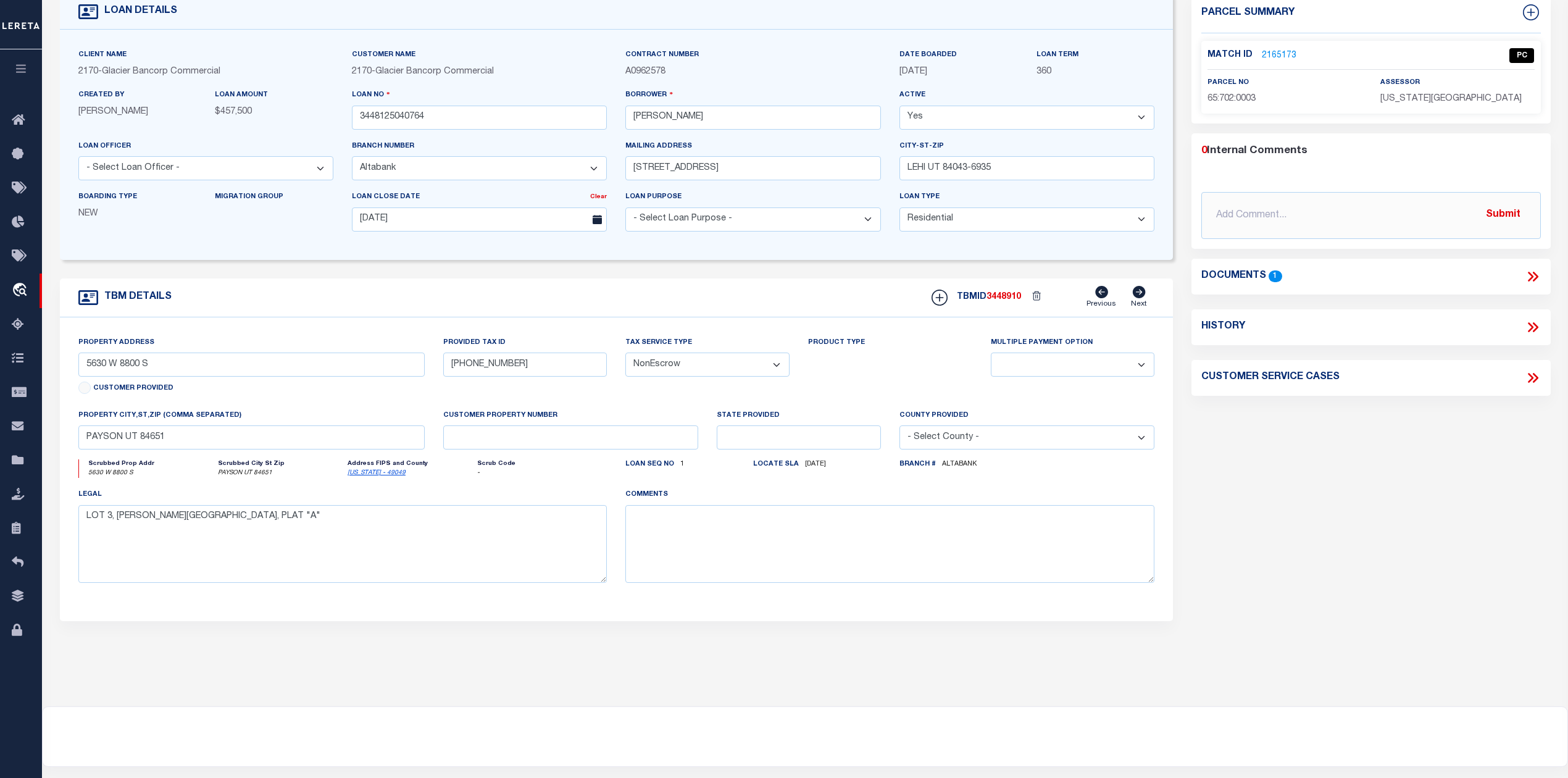
click at [1326, 598] on div "Parcel Summary Match ID 2165173 0" at bounding box center [1370, 331] width 377 height 675
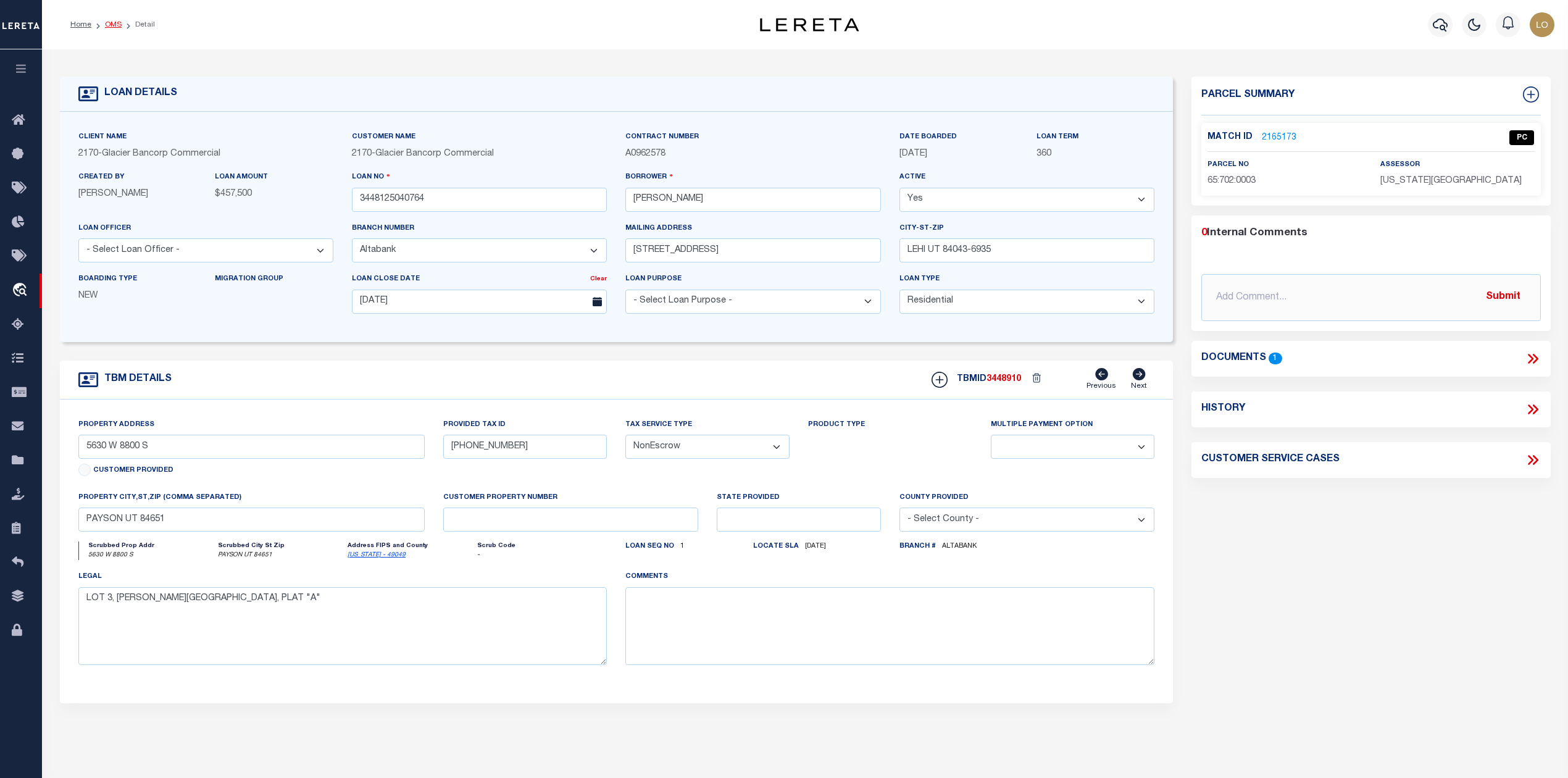
click at [112, 23] on link "OMS" at bounding box center [113, 24] width 17 height 7
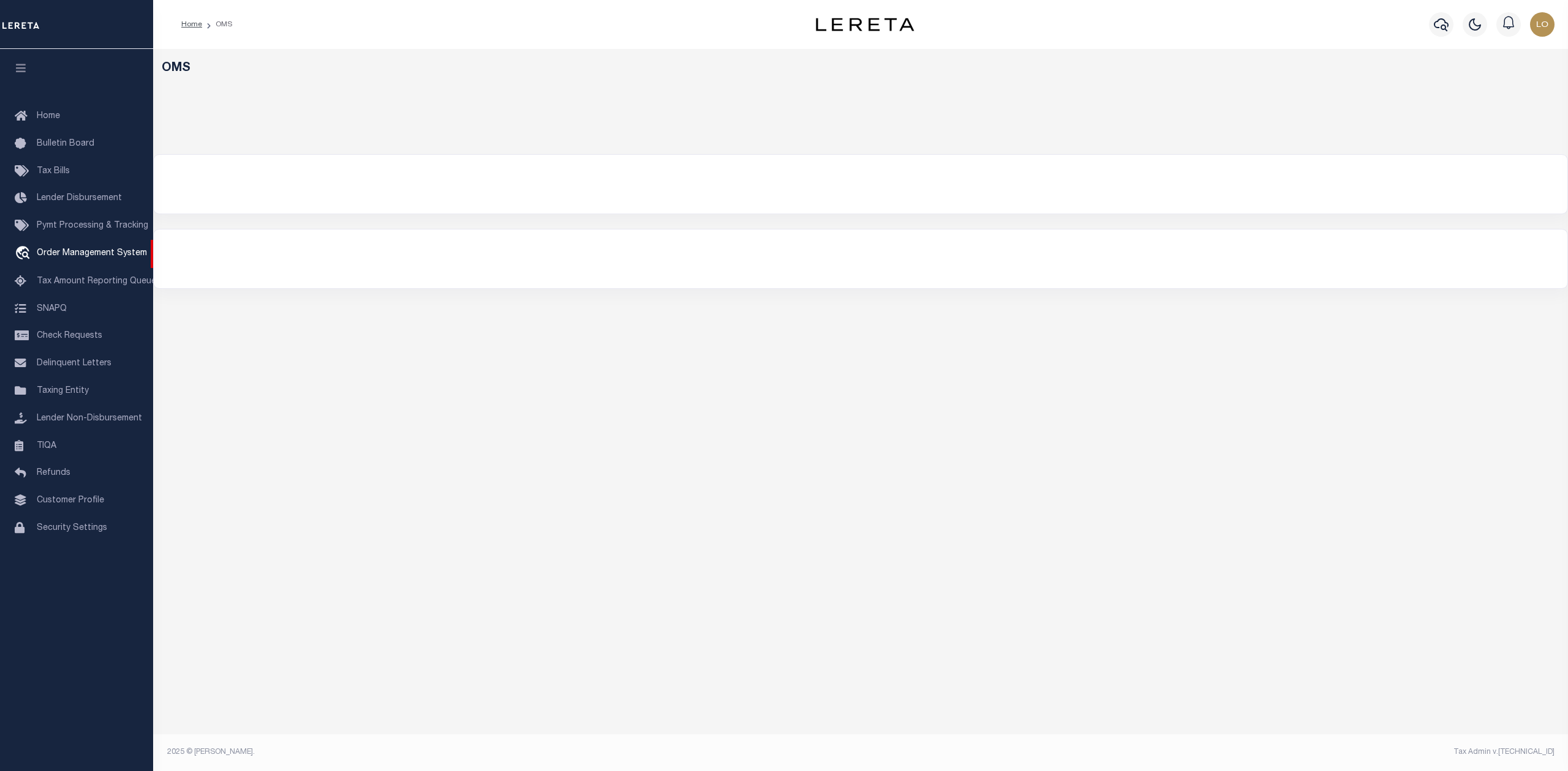
select select "200"
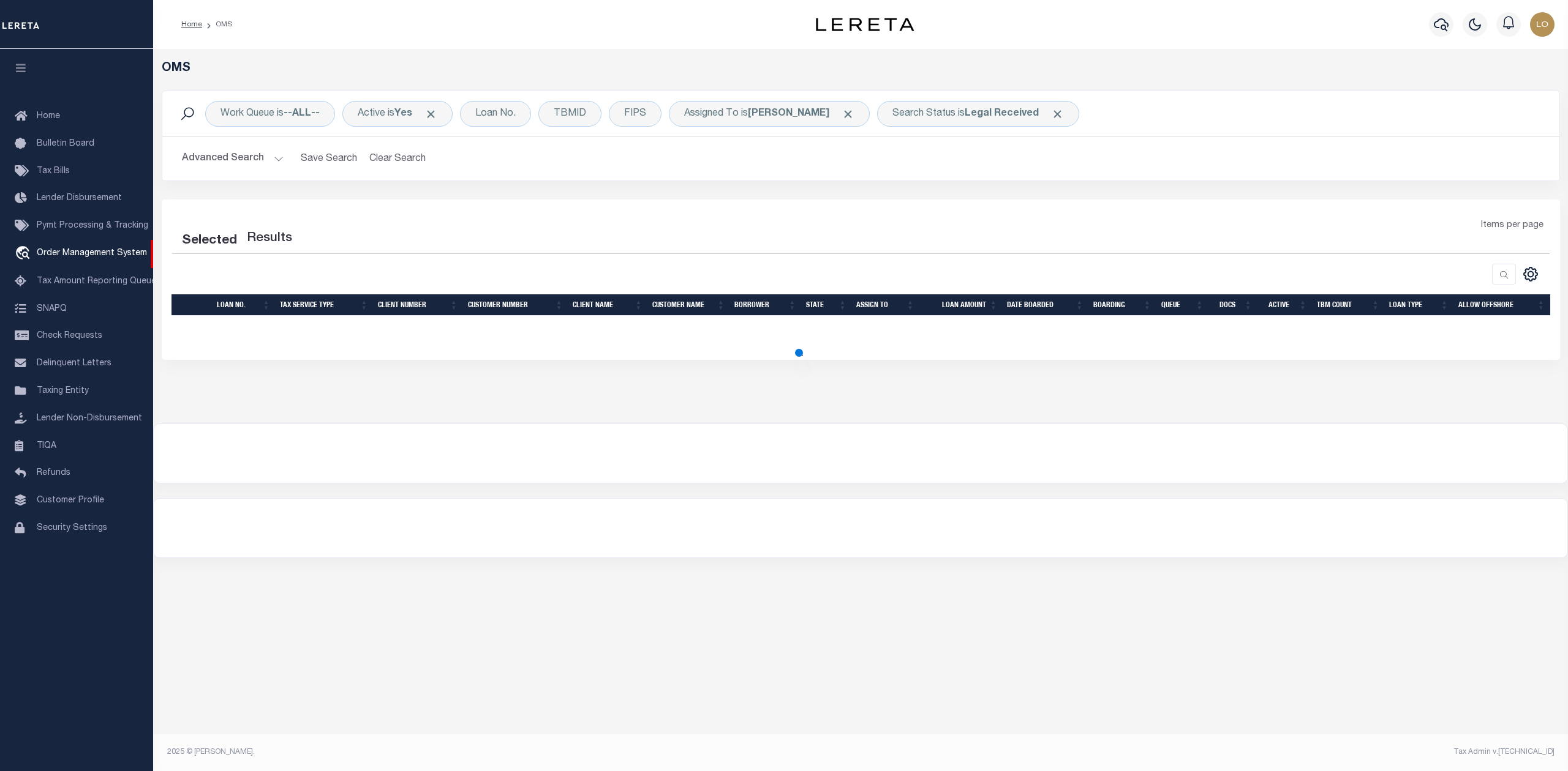
select select "200"
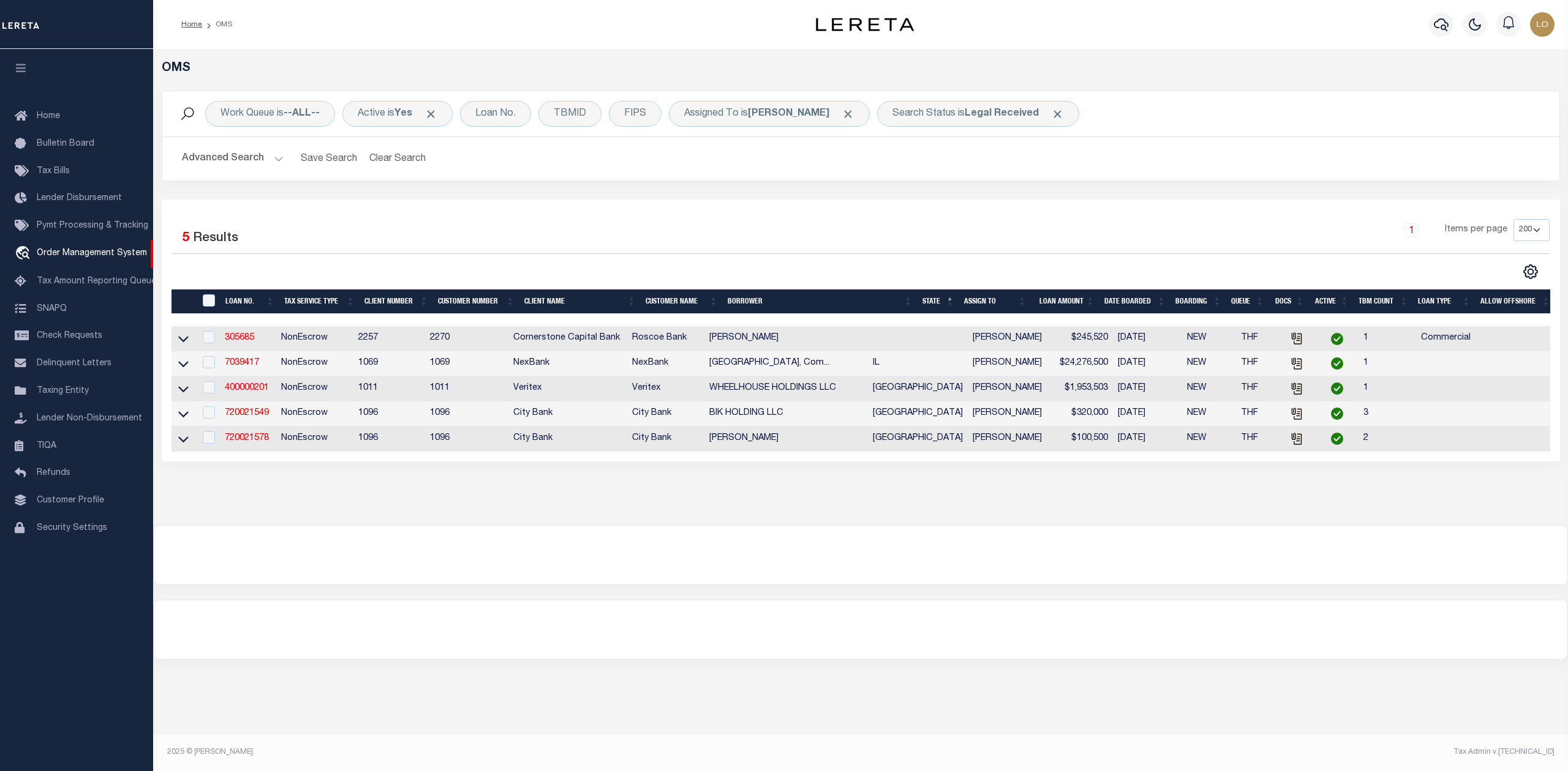
click at [759, 584] on div at bounding box center [860, 554] width 1414 height 58
click at [246, 339] on link "305685" at bounding box center [240, 337] width 30 height 8
type input "305685"
type input "[PERSON_NAME]"
select select
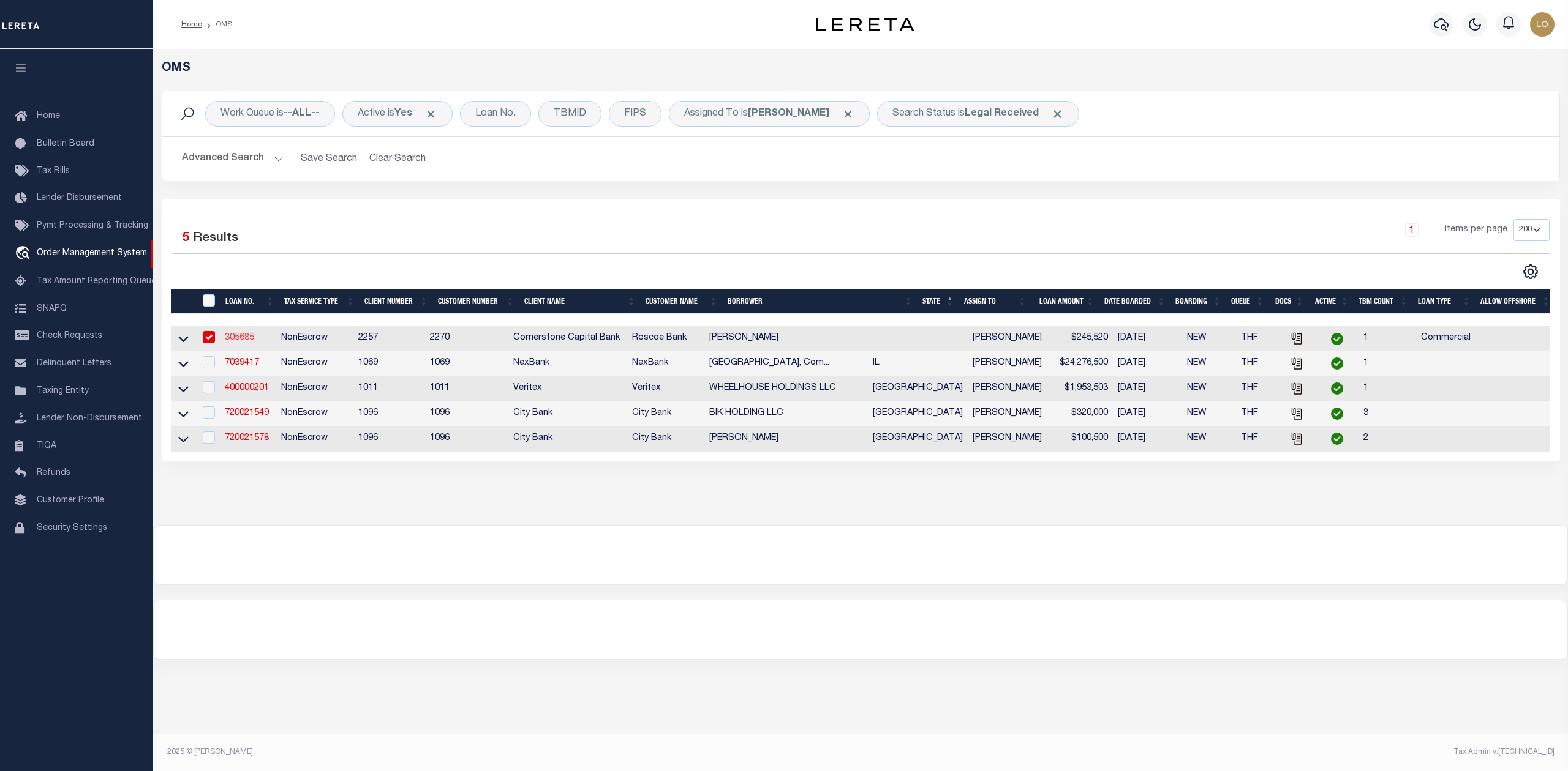
select select
type input "320 RAPTOR BEAK WAY"
type input "CEDAR CREEK TX 78612-2098"
type input "08/07/2025"
select select "20"
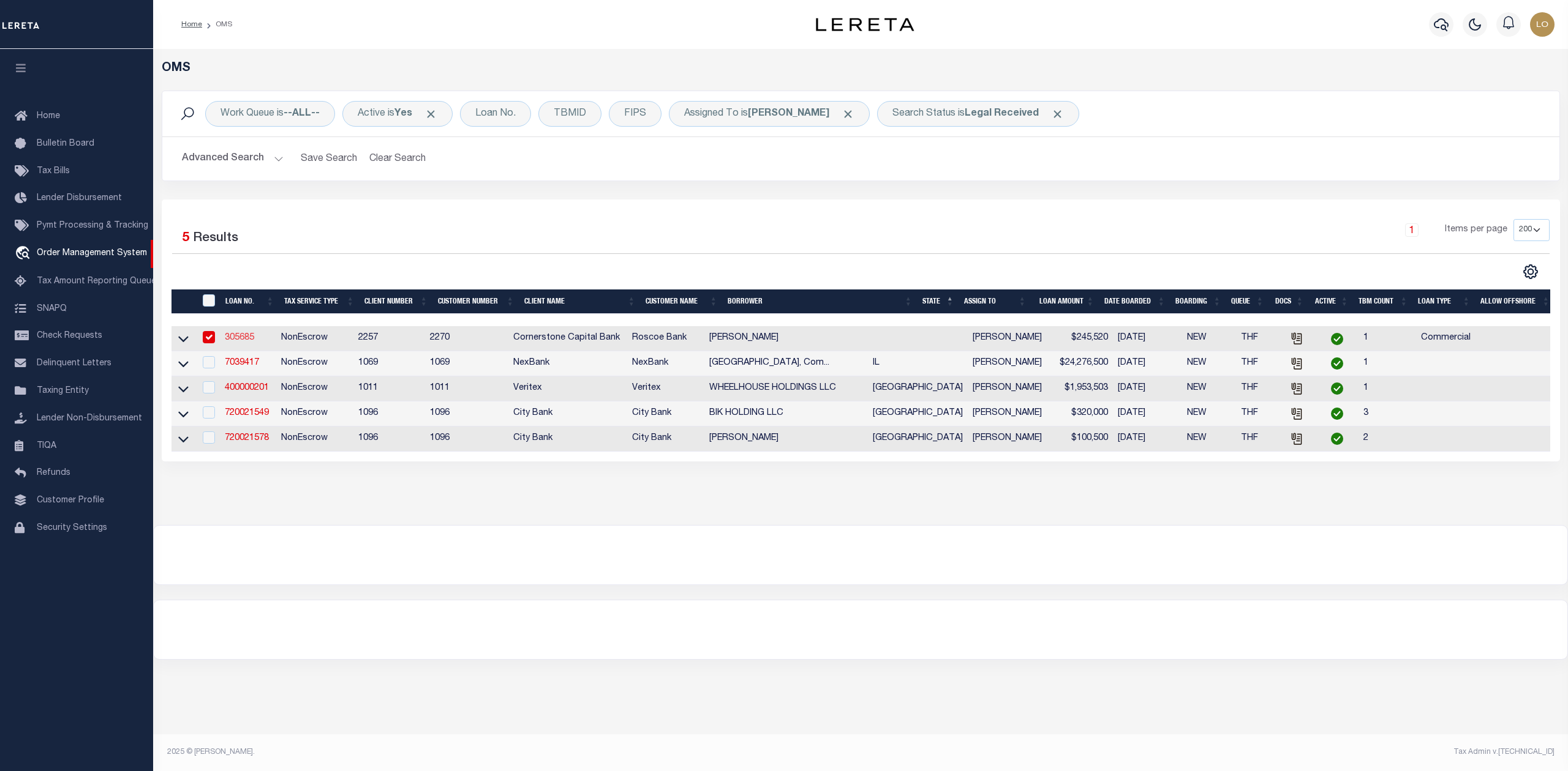
select select "NonEscrow"
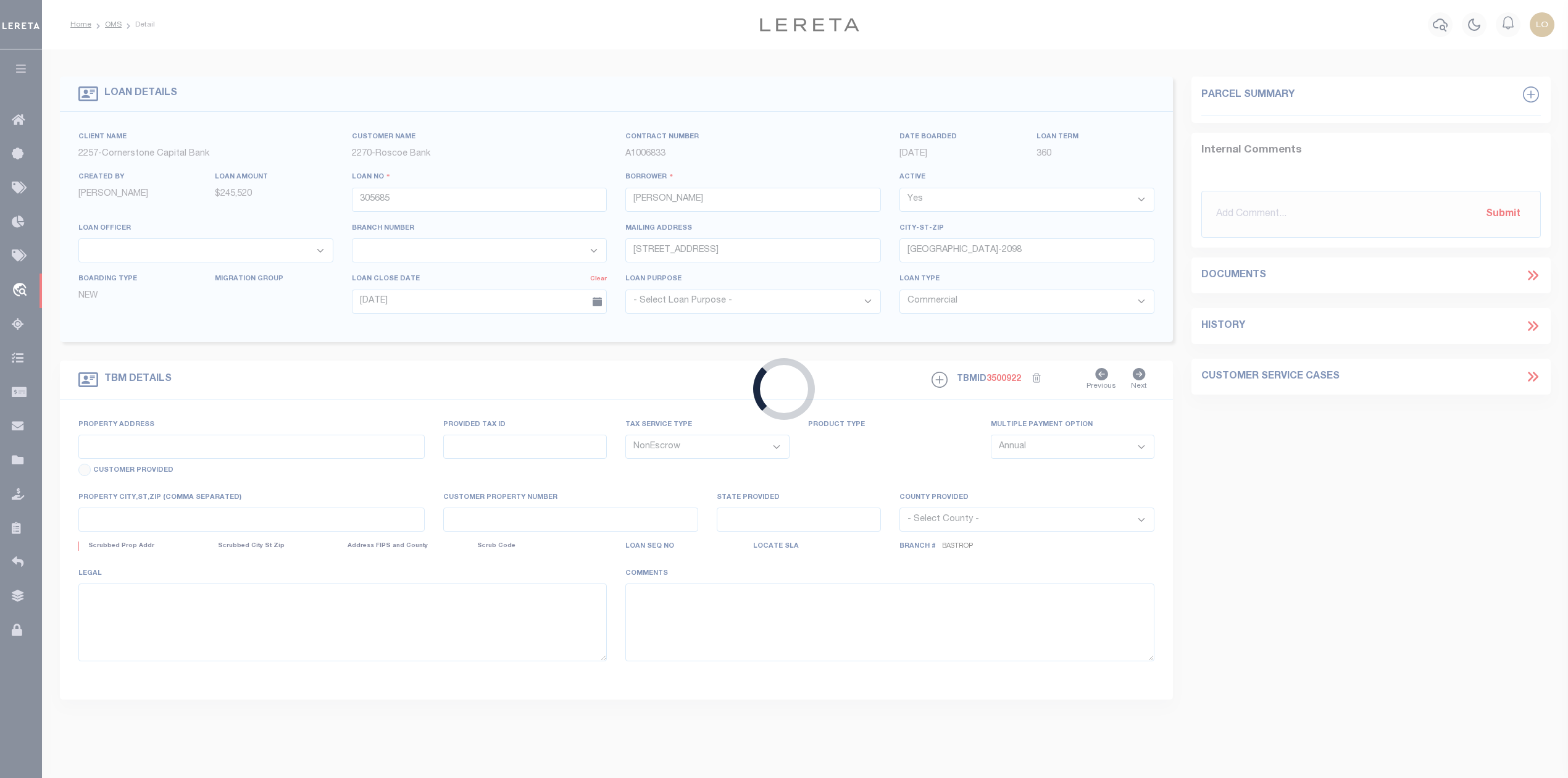
type input "TBD LOIS LANE"
select select
type input "PAIGE TX 78659"
type textarea "BEING A 10.075 ACRE TRACT OF LAND LYING IN AND BEING SITUATED OUT OF THE JESSE …"
type textarea "I see this is currently on the Inadequate Legal report - I have search the Bast…"
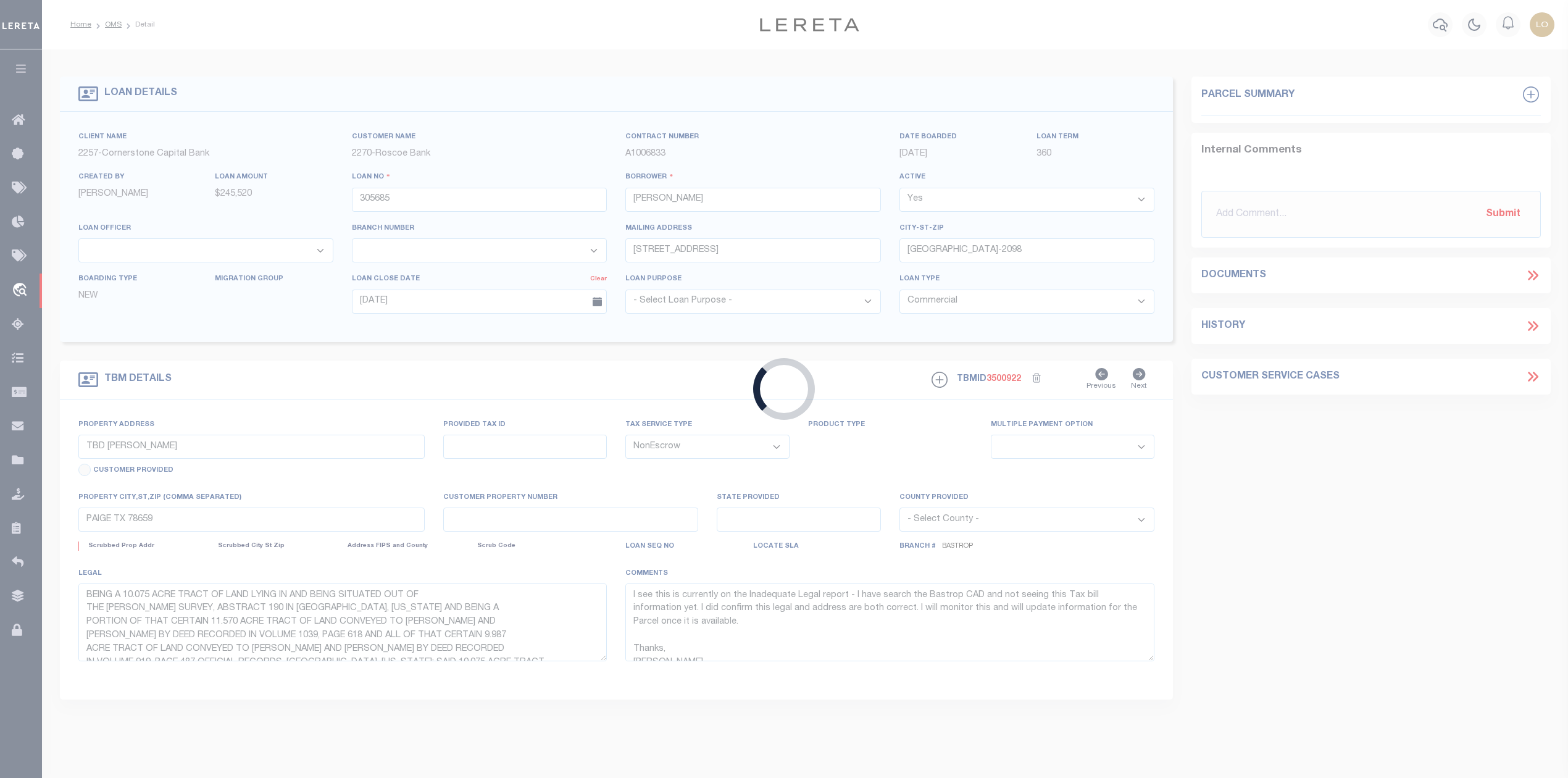
select select "49271"
select select "17138"
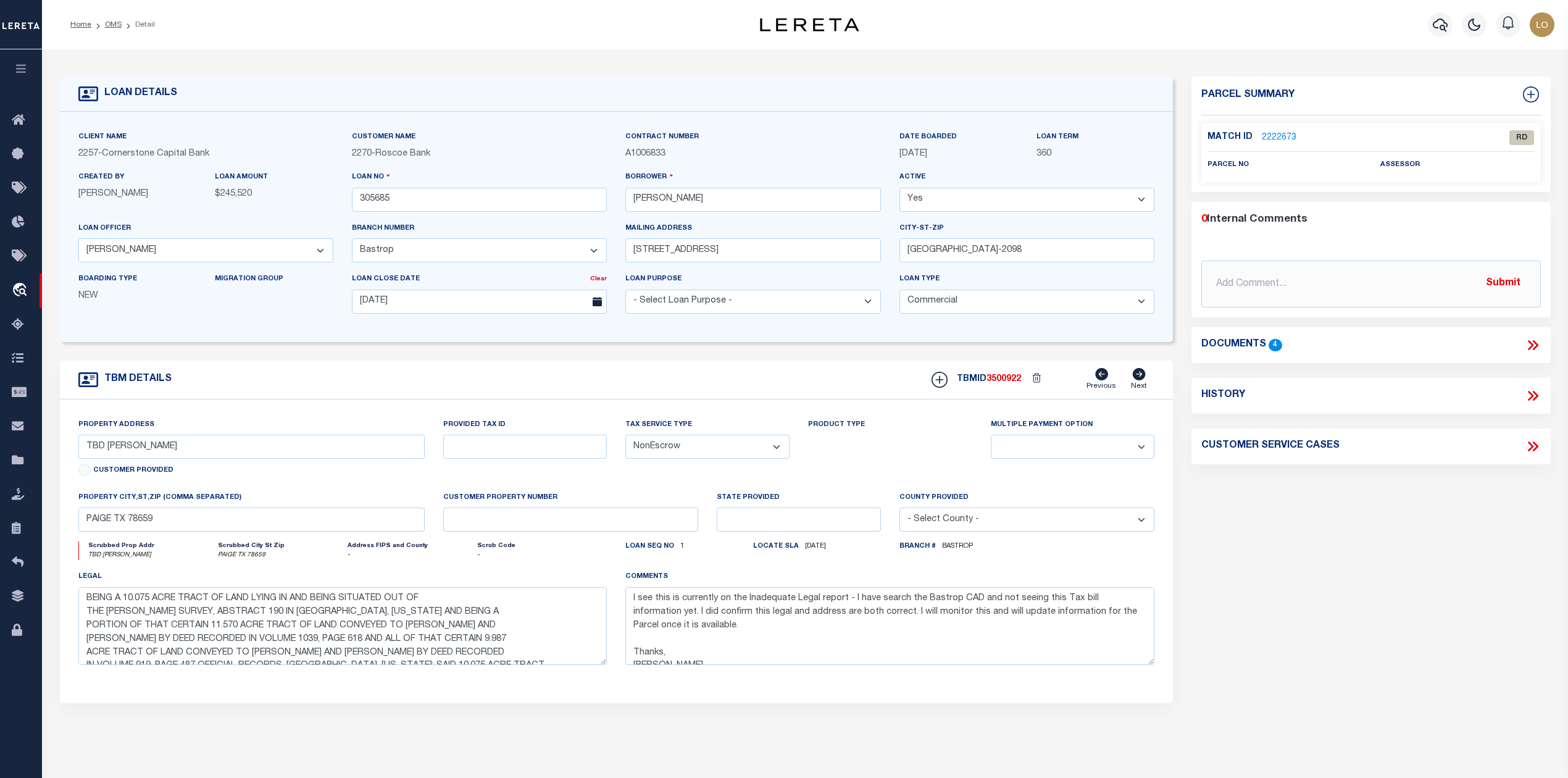
click at [1528, 345] on icon at bounding box center [1532, 345] width 16 height 16
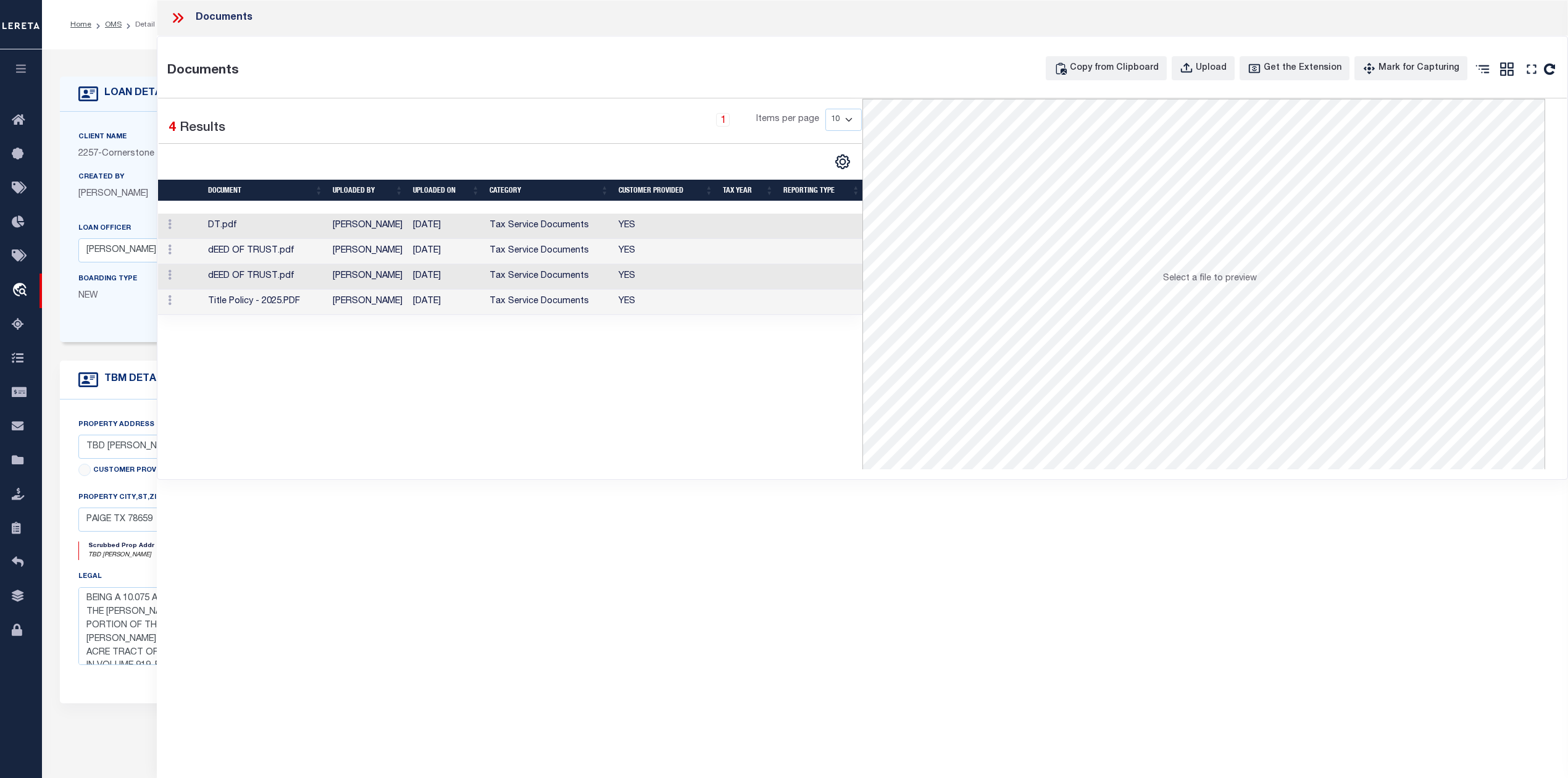
click at [369, 305] on td "Pavlik, Carol" at bounding box center [368, 302] width 80 height 25
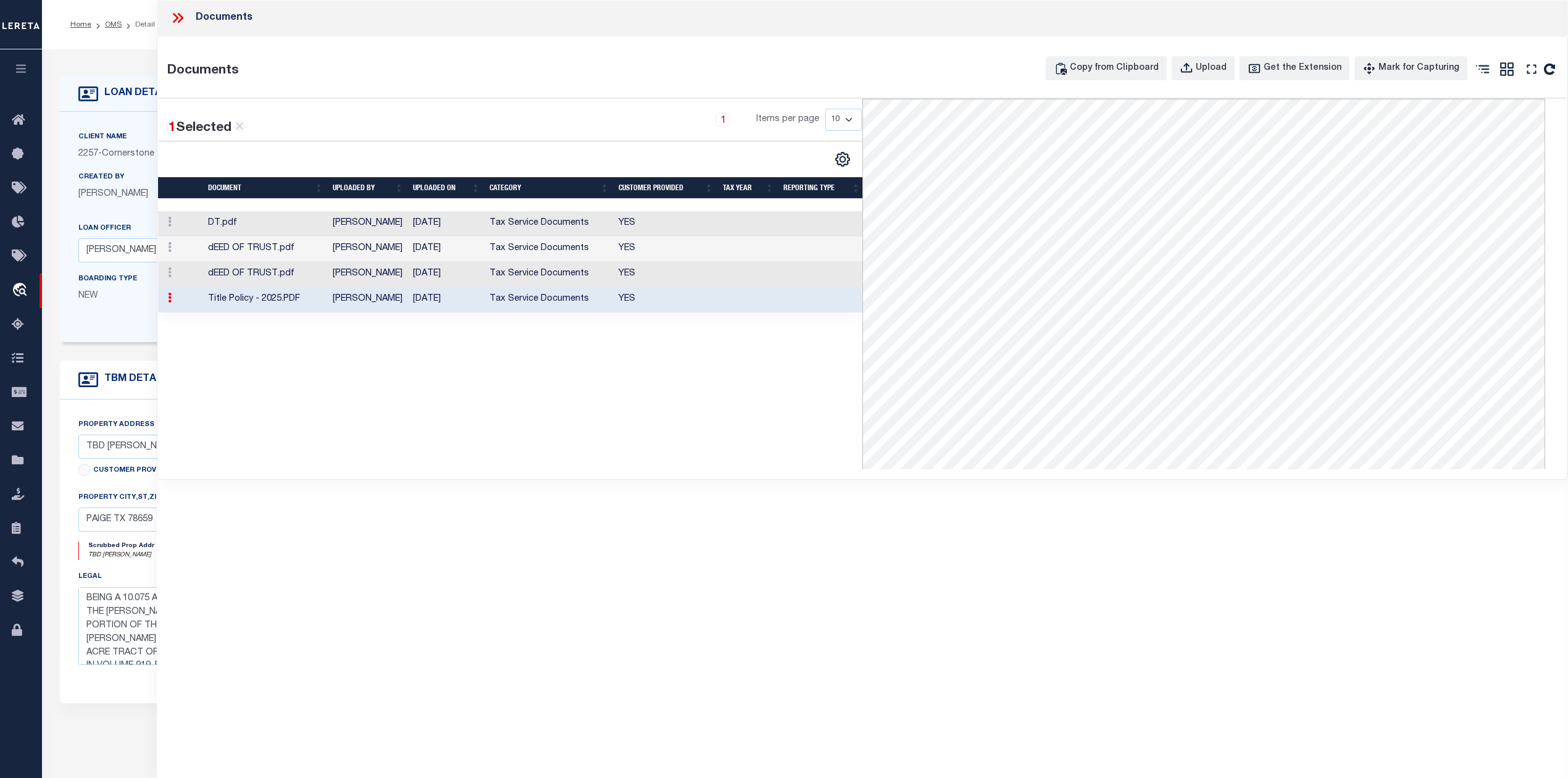
click at [685, 406] on div "1 Selected 4 Results 1 Items per page 10 25 50 100" at bounding box center [510, 284] width 704 height 371
click at [178, 16] on icon at bounding box center [178, 18] width 16 height 16
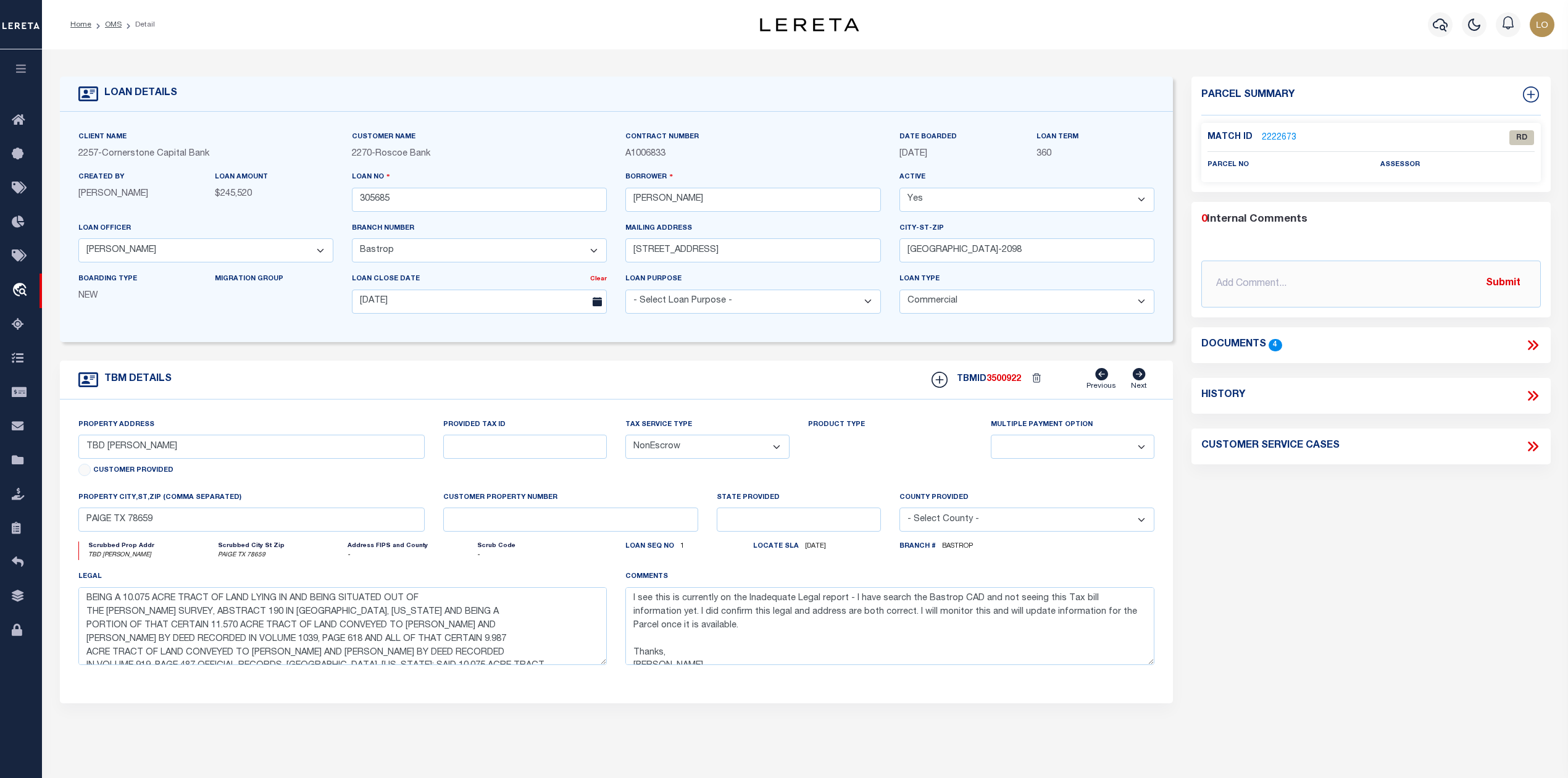
click at [1280, 571] on div "Parcel Summary Match ID 2222673 0" at bounding box center [1370, 414] width 377 height 675
click at [1273, 136] on link "2222673" at bounding box center [1278, 138] width 34 height 13
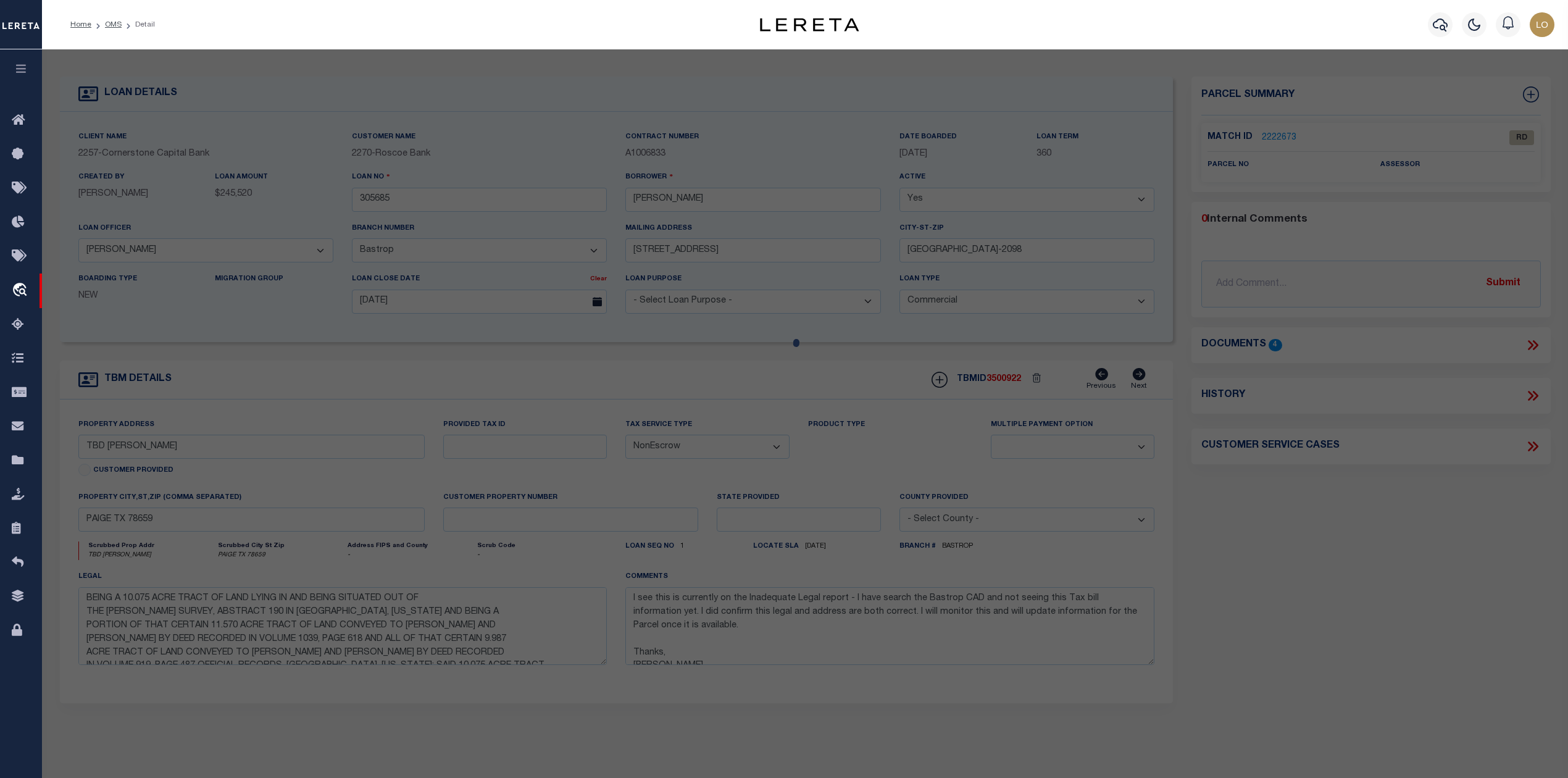
checkbox input "false"
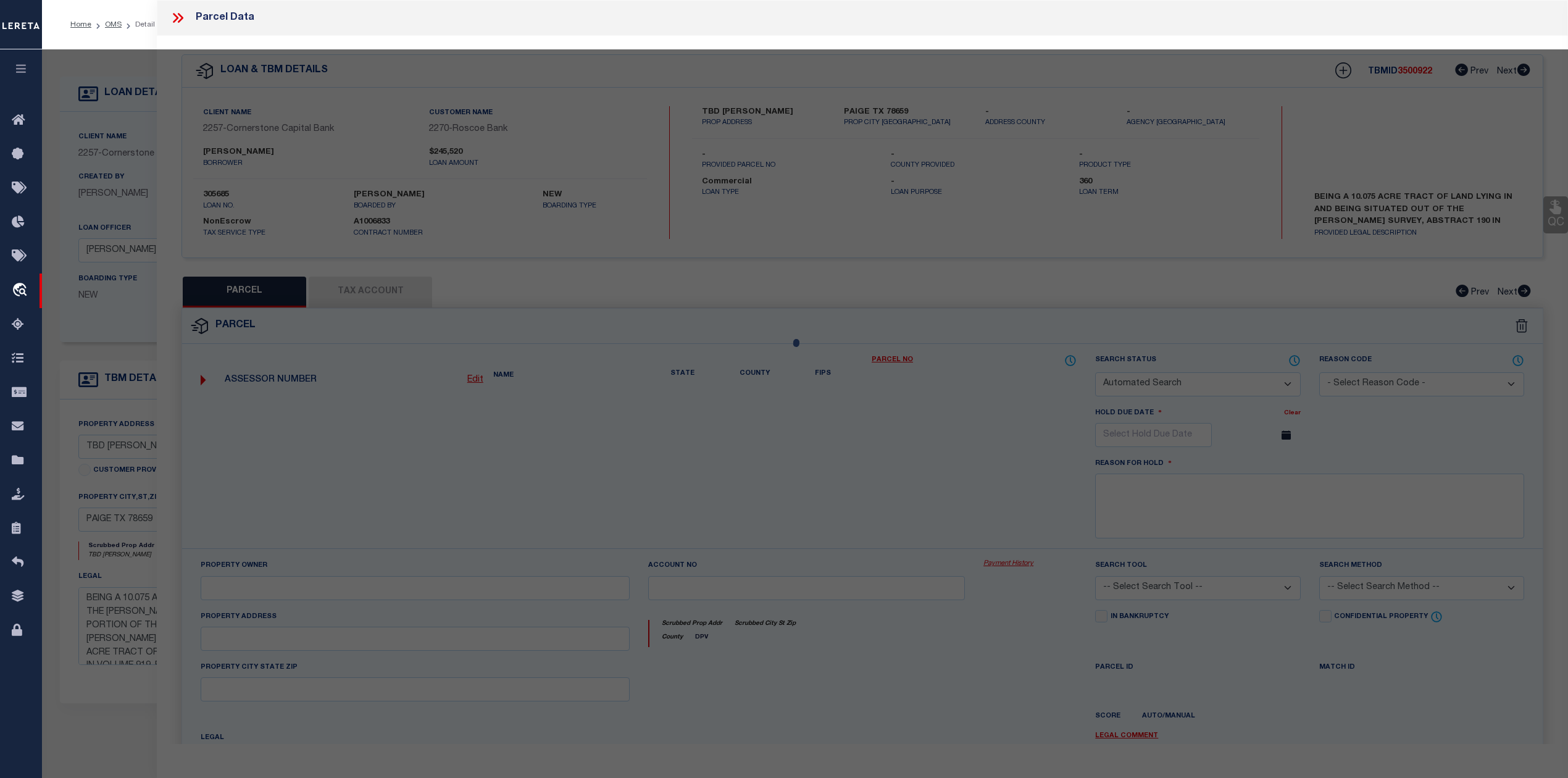
select select "RD"
checkbox input "false"
type textarea "Document uploaded that satisfies a legal requirement, changing from [GEOGRAPHIC…"
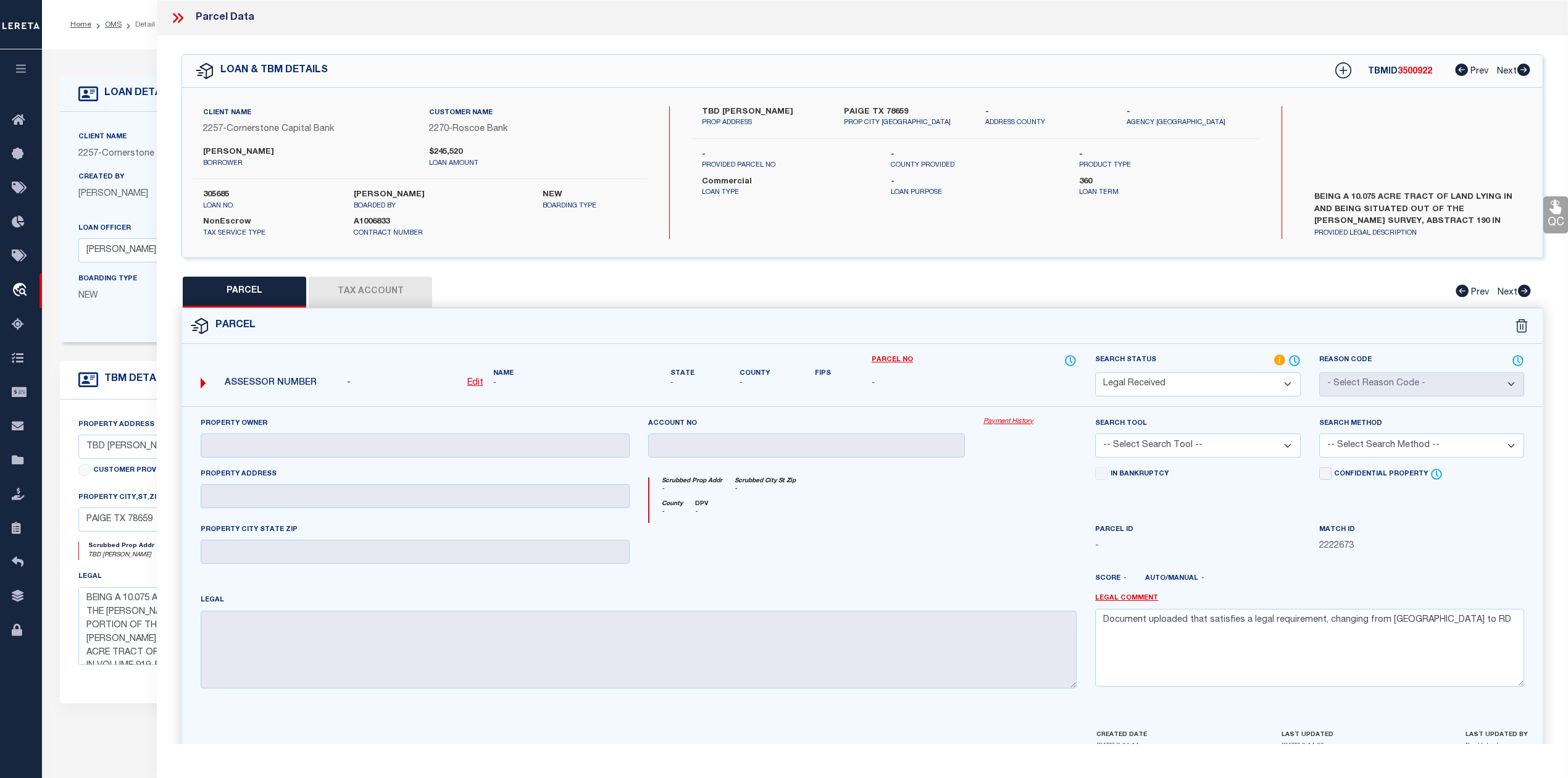
click at [855, 110] on label "PAIGE TX 78659" at bounding box center [905, 112] width 123 height 12
copy label "PAIGE"
drag, startPoint x: 722, startPoint y: 113, endPoint x: 741, endPoint y: 112, distance: 19.0
click at [741, 112] on label "TBD LOIS LANE" at bounding box center [763, 112] width 123 height 12
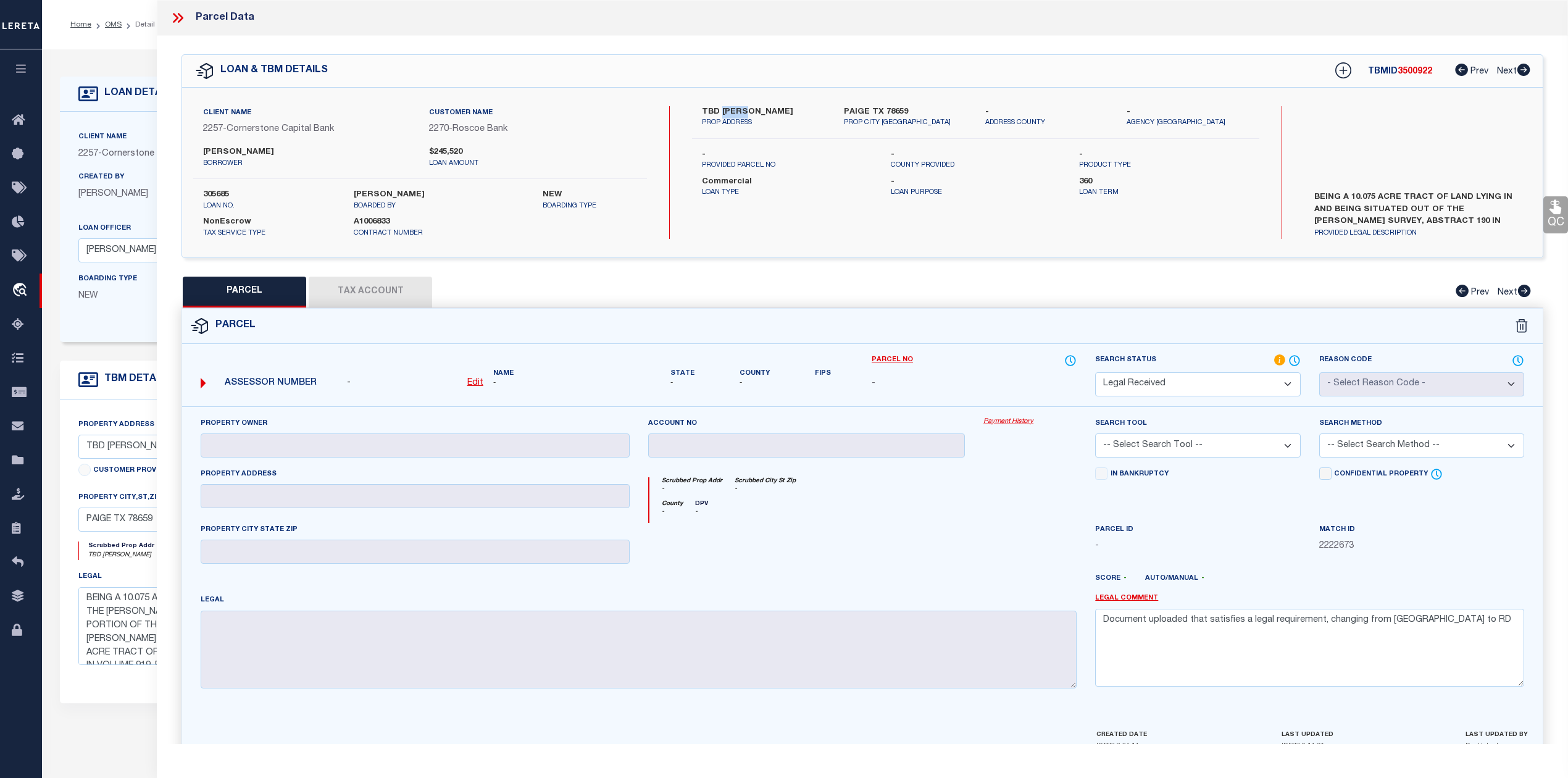
copy label "LOIS"
drag, startPoint x: 205, startPoint y: 154, endPoint x: 299, endPoint y: 152, distance: 94.0
click at [299, 152] on label "[PERSON_NAME]" at bounding box center [306, 152] width 207 height 12
copy label "[PERSON_NAME]"
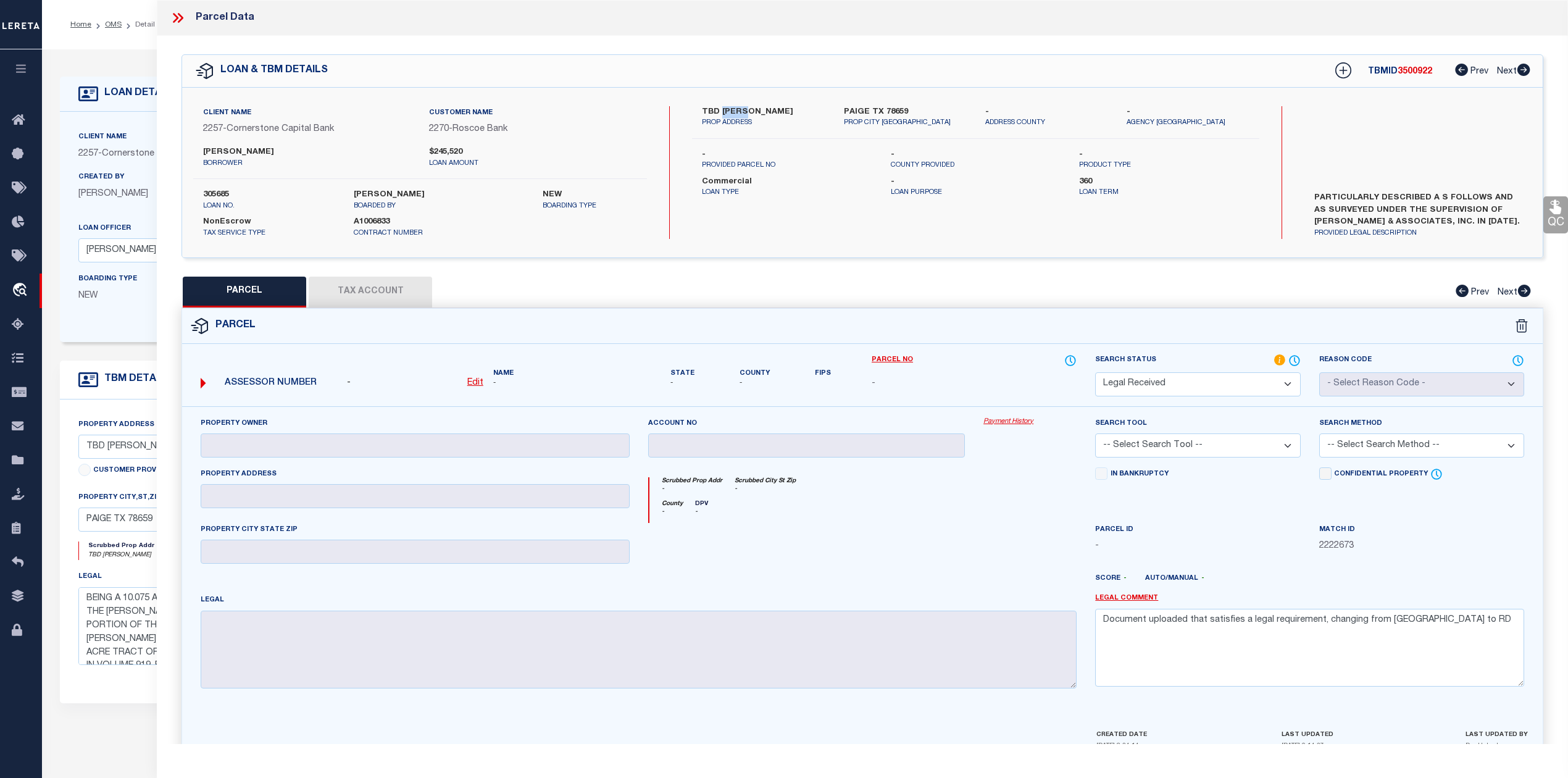
click at [225, 150] on label "[PERSON_NAME]" at bounding box center [306, 152] width 207 height 12
click at [991, 549] on div at bounding box center [1030, 548] width 111 height 51
click at [183, 18] on icon at bounding box center [180, 18] width 6 height 10
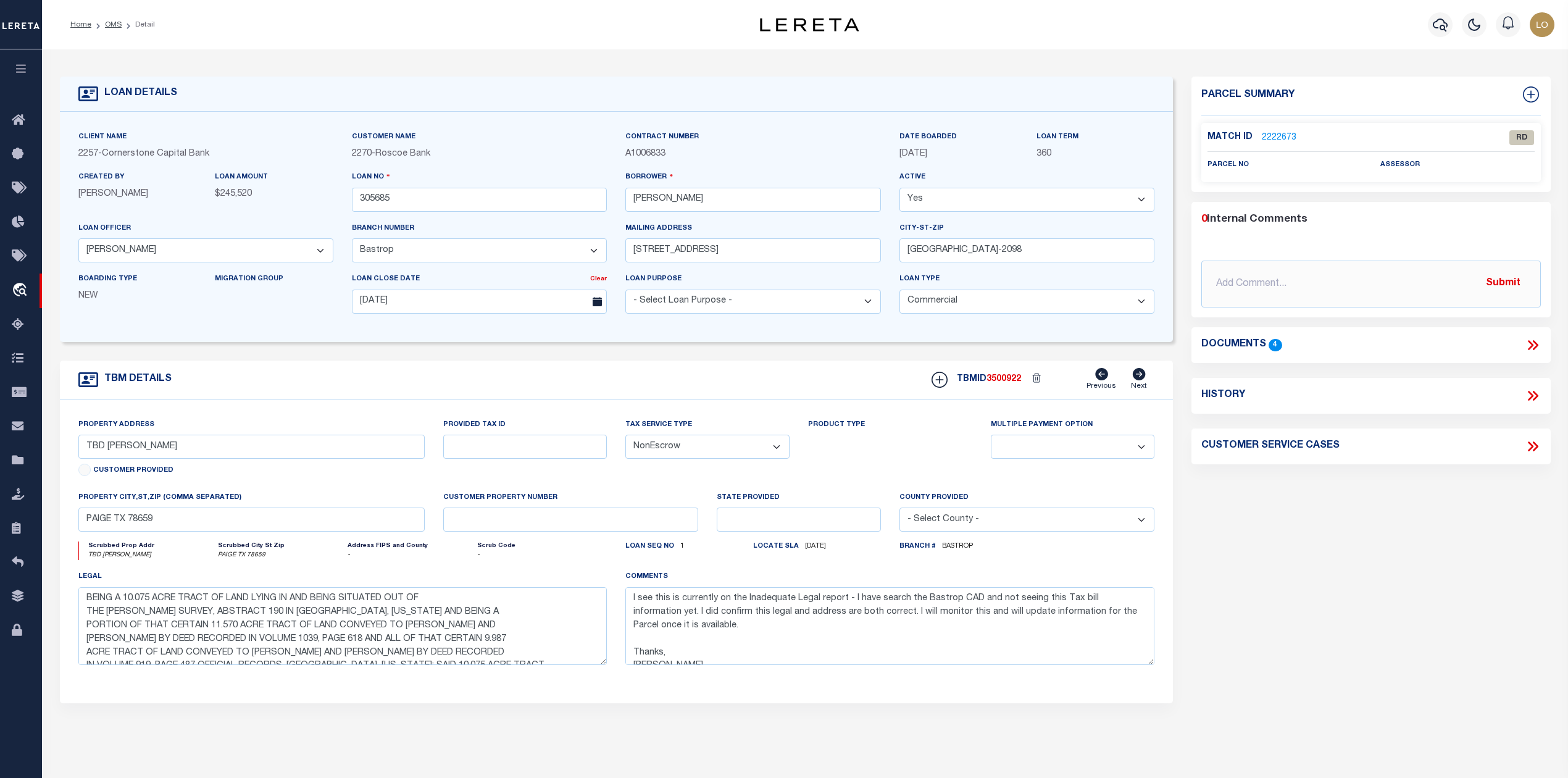
click at [1376, 631] on div "Parcel Summary Match ID 2222673 0" at bounding box center [1370, 414] width 377 height 675
click at [1275, 136] on link "2222673" at bounding box center [1278, 138] width 34 height 13
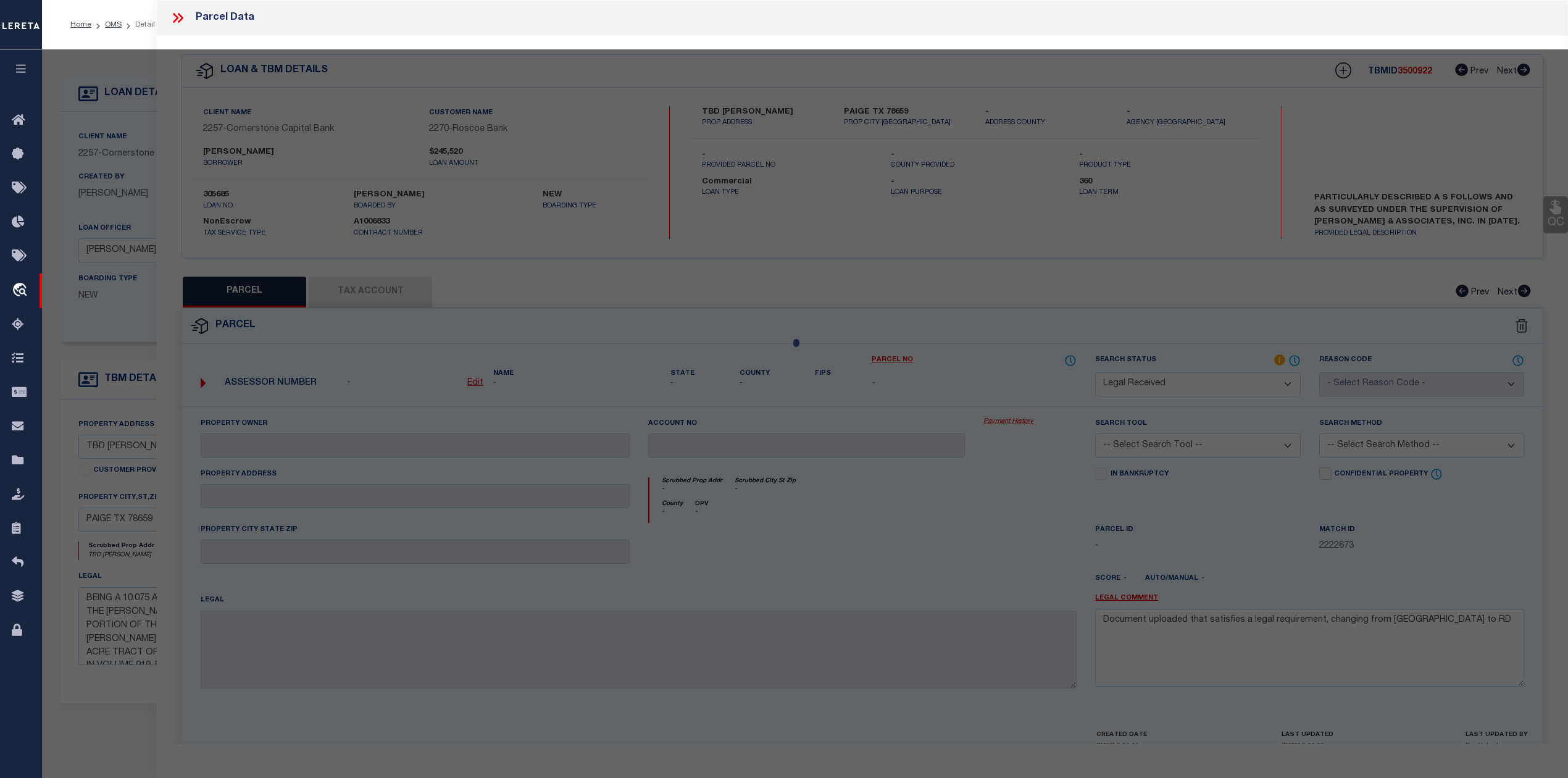
select select "AS"
checkbox input "false"
select select "RD"
checkbox input "false"
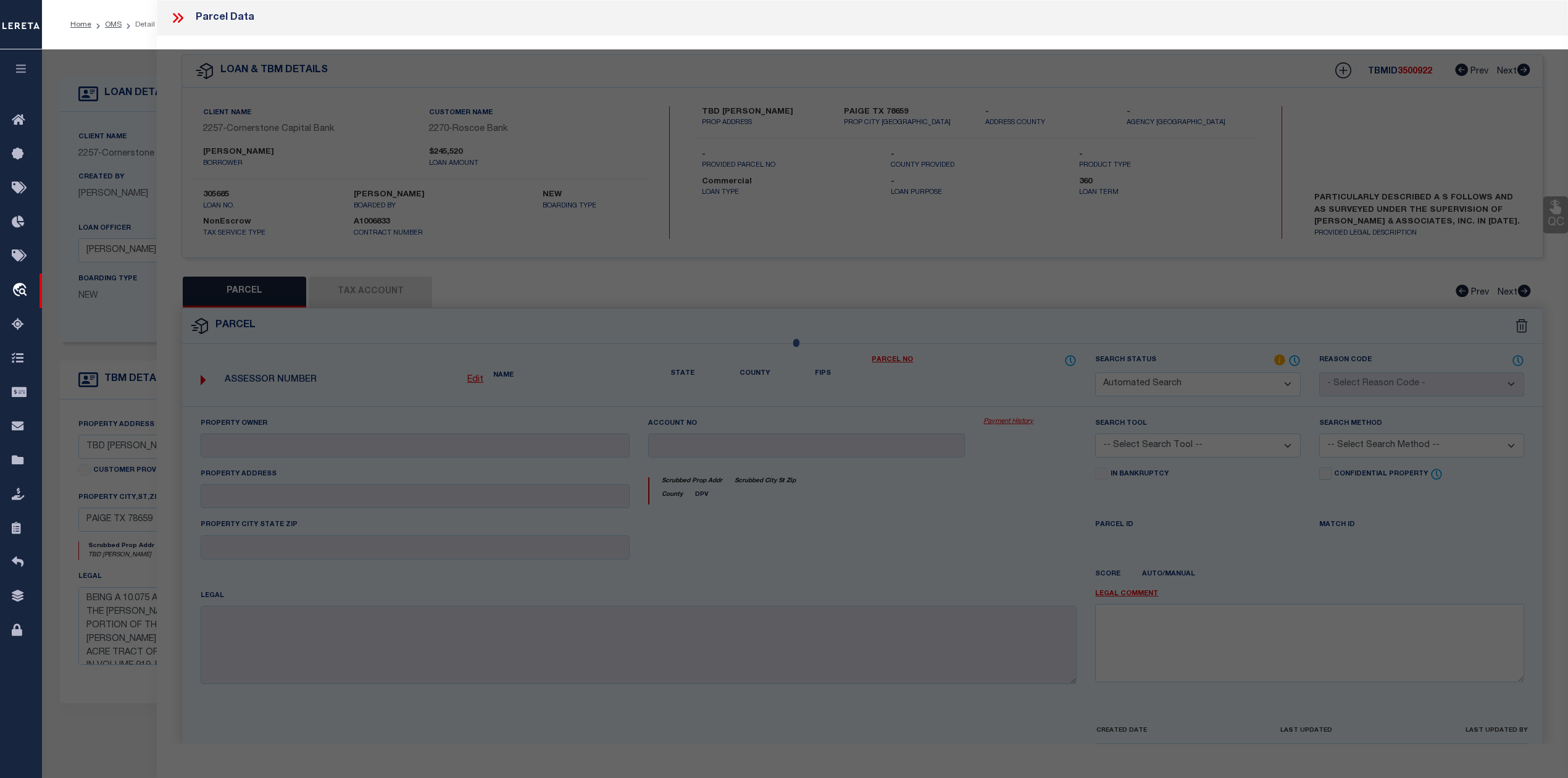
type textarea "Document uploaded that satisfies a legal requirement, changing from [GEOGRAPHIC…"
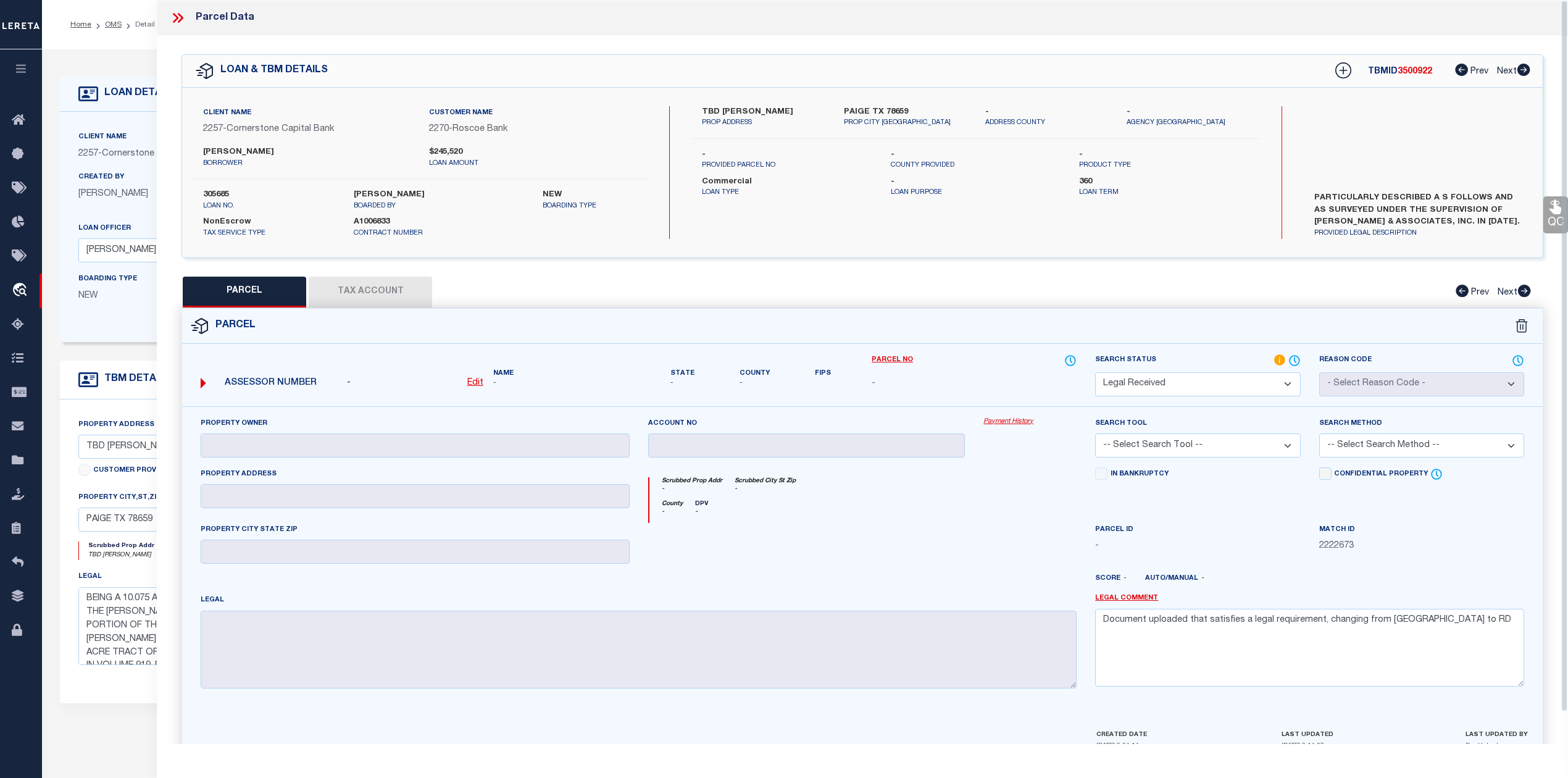
click at [857, 517] on div "County - DPV -" at bounding box center [863, 512] width 428 height 23
click at [178, 18] on icon at bounding box center [176, 18] width 6 height 10
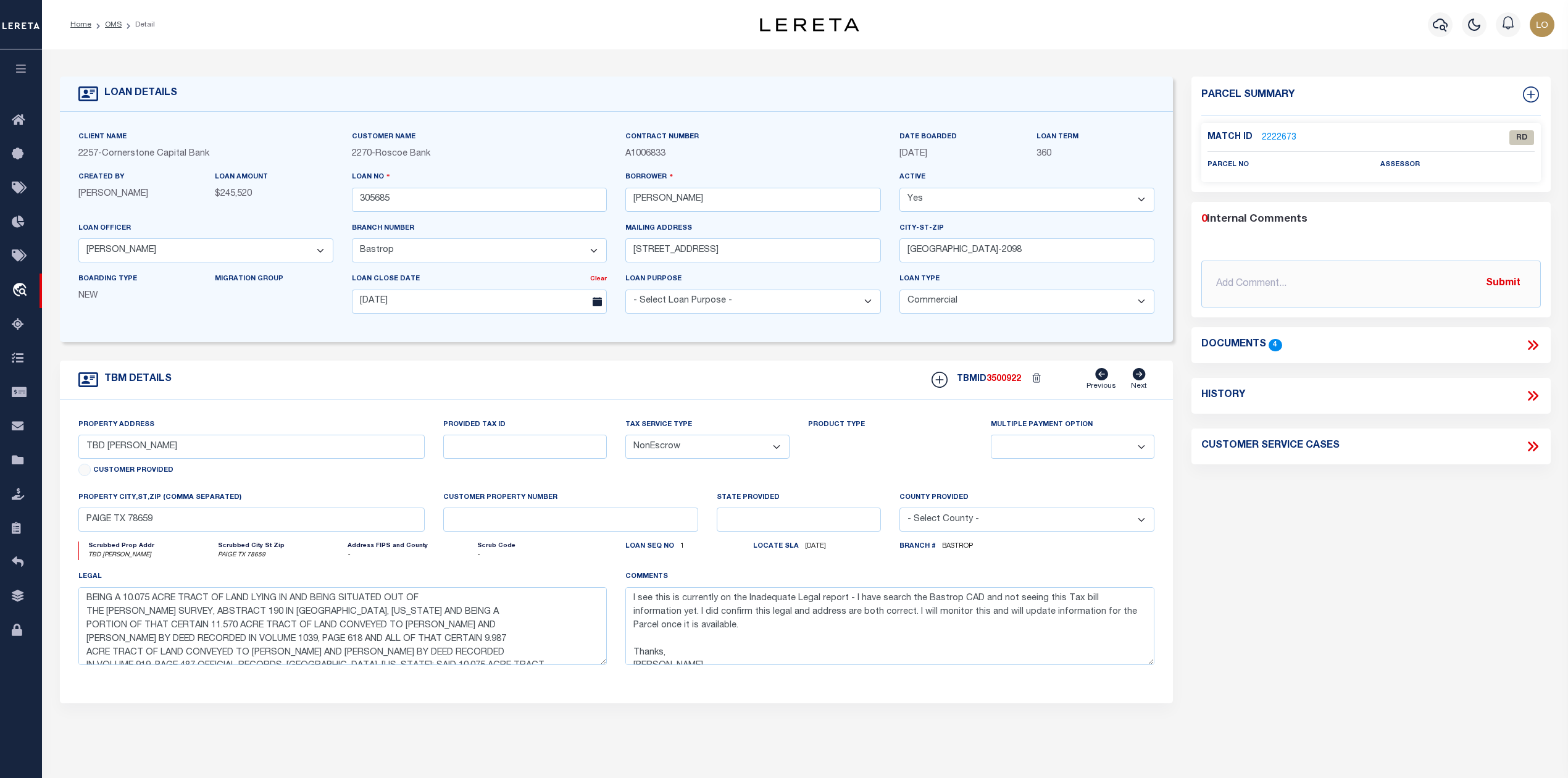
click at [1316, 576] on div "Parcel Summary Match ID 2222673 0" at bounding box center [1370, 414] width 377 height 675
click at [1276, 134] on link "2222673" at bounding box center [1278, 138] width 34 height 13
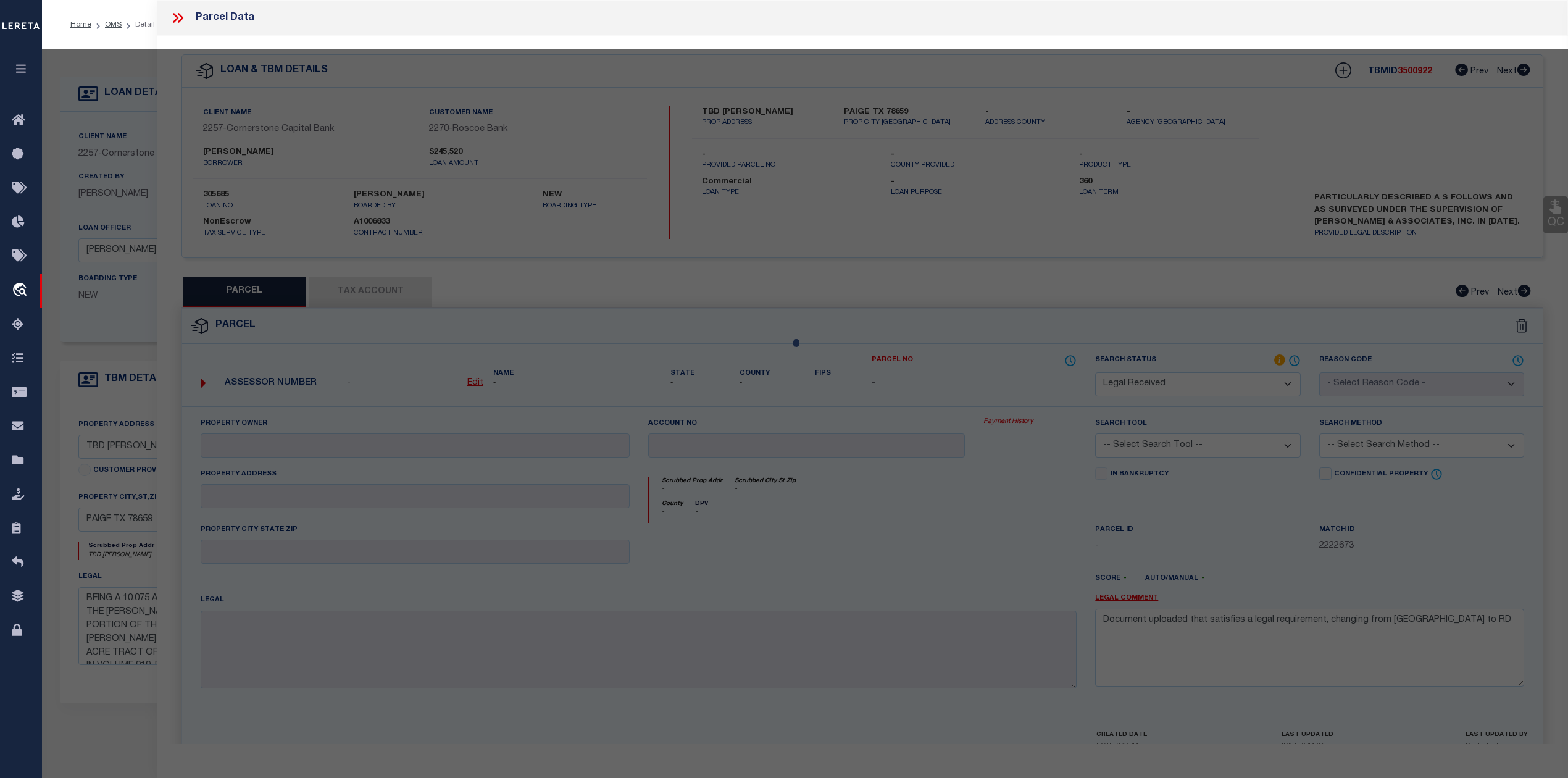
select select "AS"
checkbox input "false"
select select "RD"
checkbox input "false"
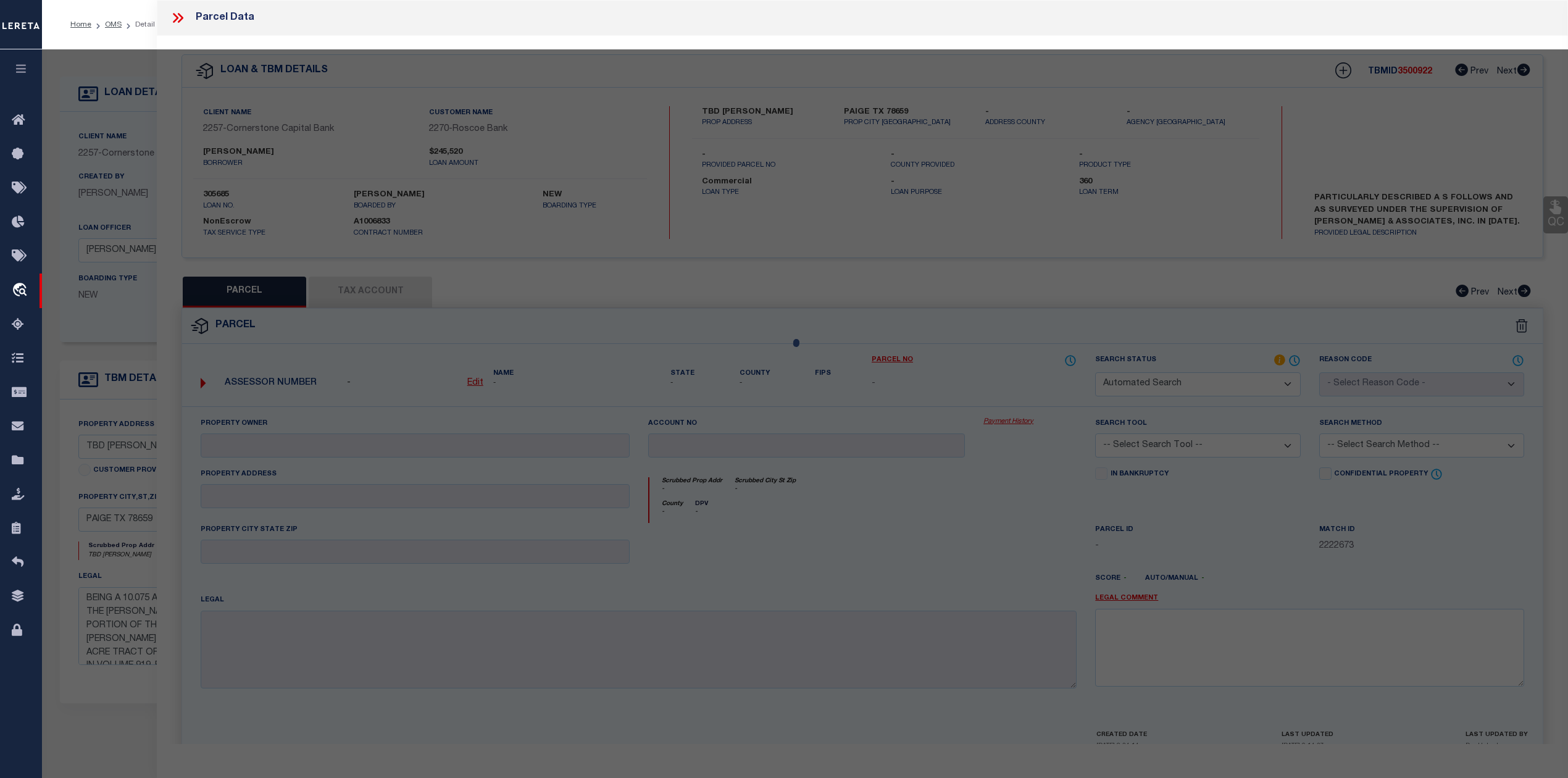
type textarea "Document uploaded that satisfies a legal requirement, changing from [GEOGRAPHIC…"
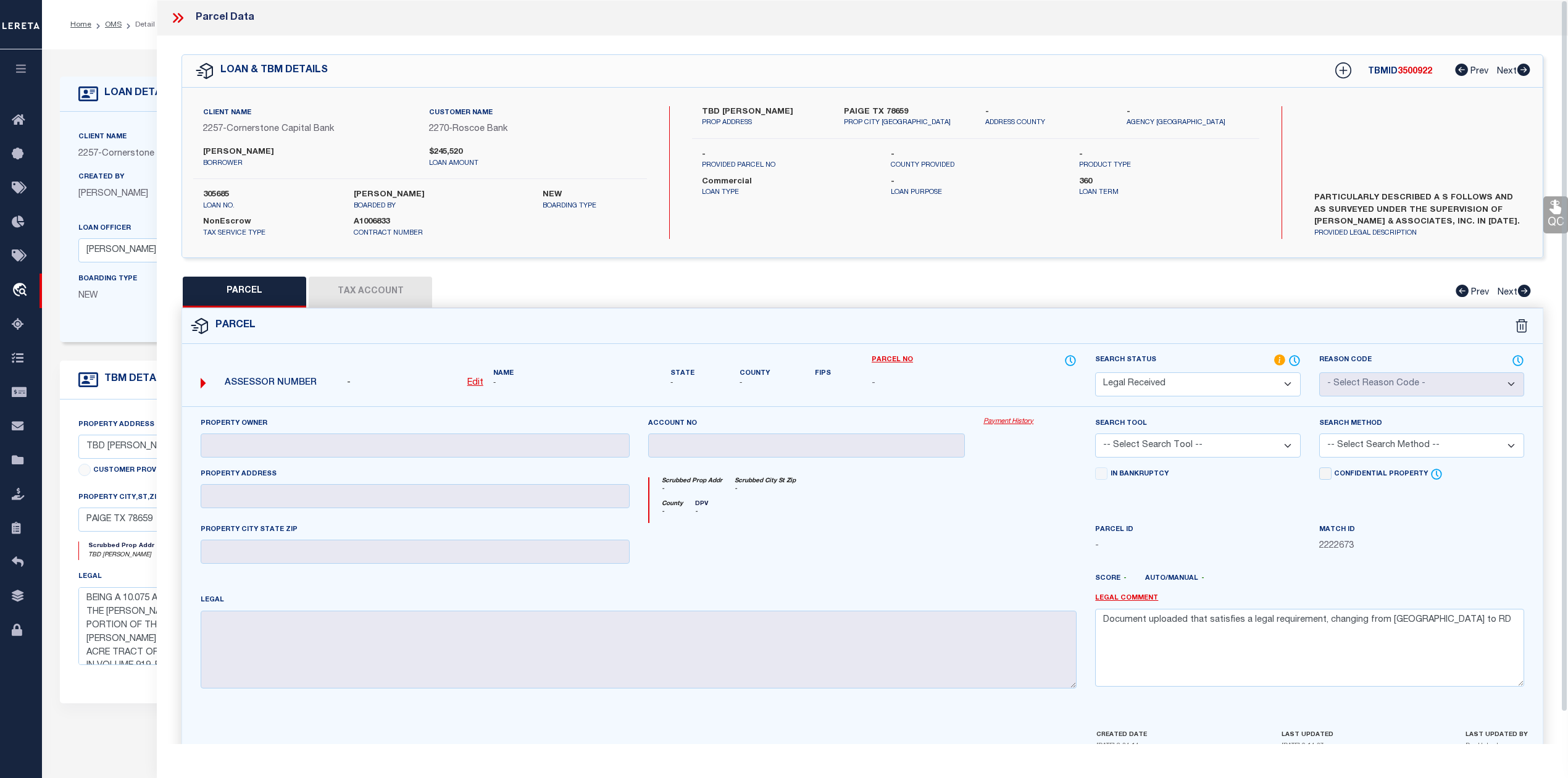
click at [995, 525] on div at bounding box center [1030, 548] width 111 height 51
drag, startPoint x: 1396, startPoint y: 618, endPoint x: 1099, endPoint y: 629, distance: 297.2
click at [1099, 629] on textarea "Document uploaded that satisfies a legal requirement, changing from [GEOGRAPHIC…" at bounding box center [1309, 648] width 429 height 78
click at [1006, 554] on div at bounding box center [1030, 548] width 111 height 51
click at [1173, 378] on select "Automated Search Bad Parcel Complete Duplicate Parcel High Dollar Reporting In …" at bounding box center [1197, 384] width 205 height 24
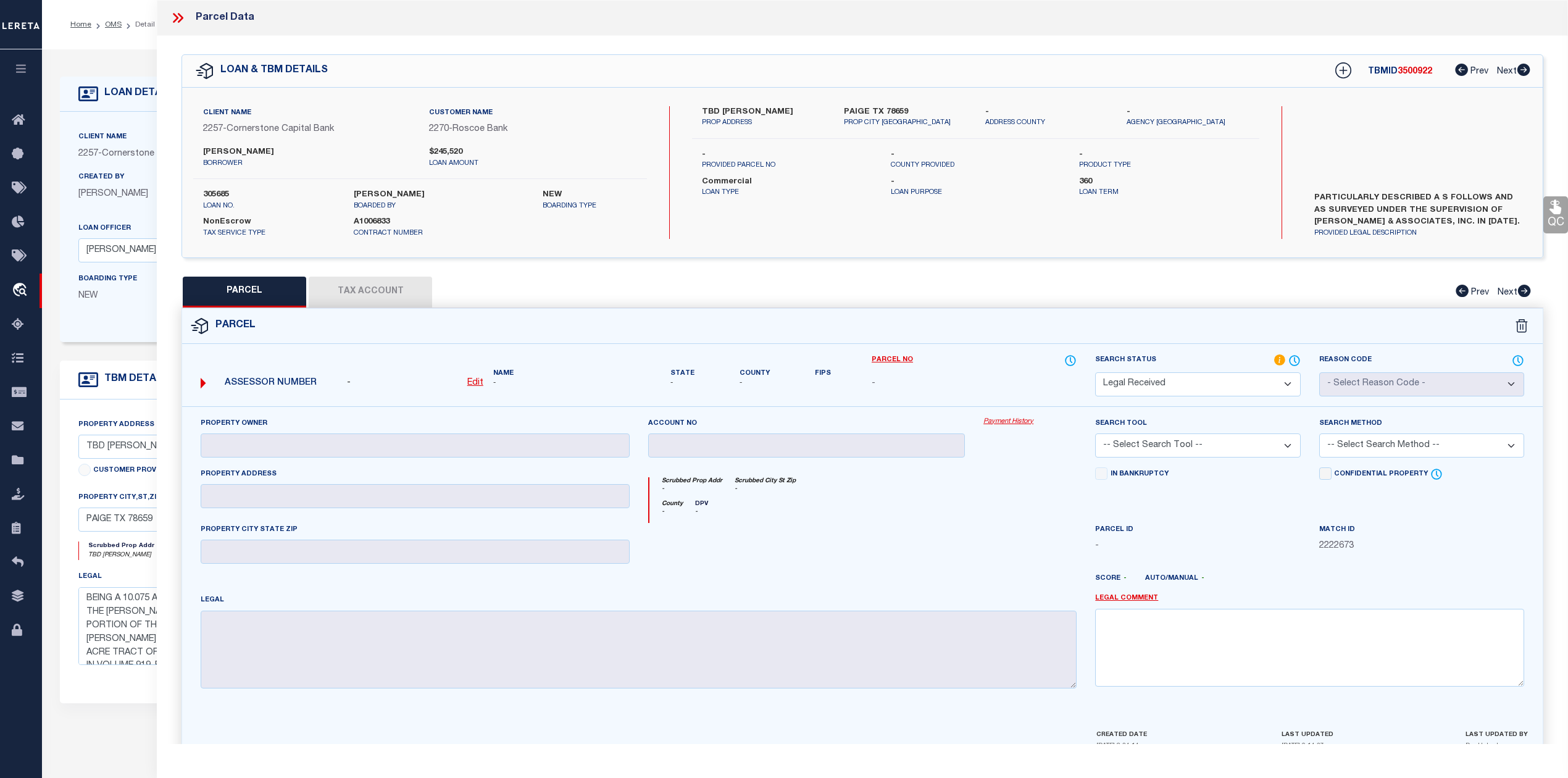
select select "NP"
click at [1095, 372] on select "Automated Search Bad Parcel Complete Duplicate Parcel High Dollar Reporting In …" at bounding box center [1197, 384] width 205 height 24
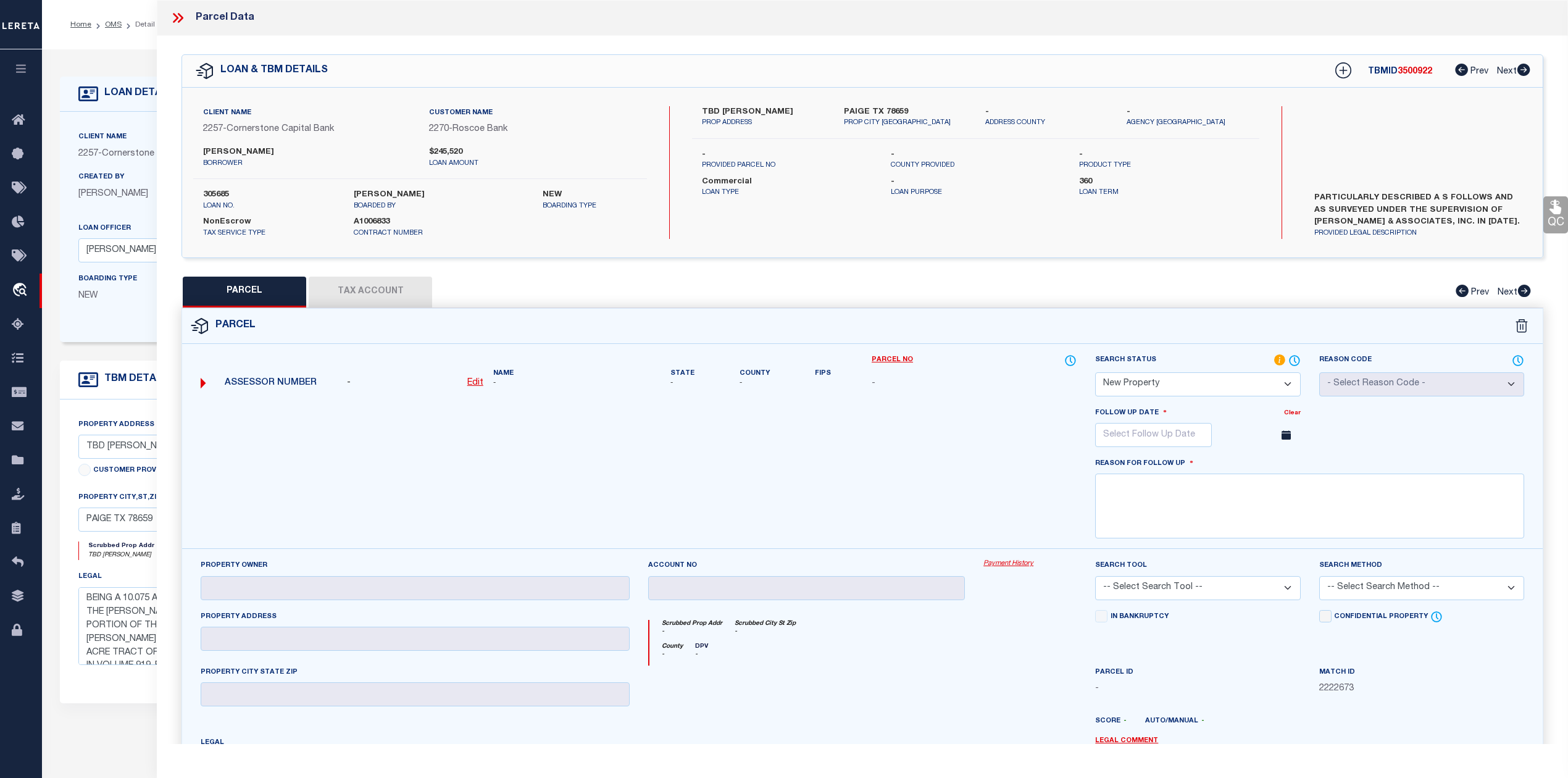
click at [995, 532] on div at bounding box center [638, 478] width 894 height 143
click at [1143, 446] on input "text" at bounding box center [1153, 435] width 117 height 24
click at [1273, 464] on icon at bounding box center [1274, 462] width 8 height 8
select select "11"
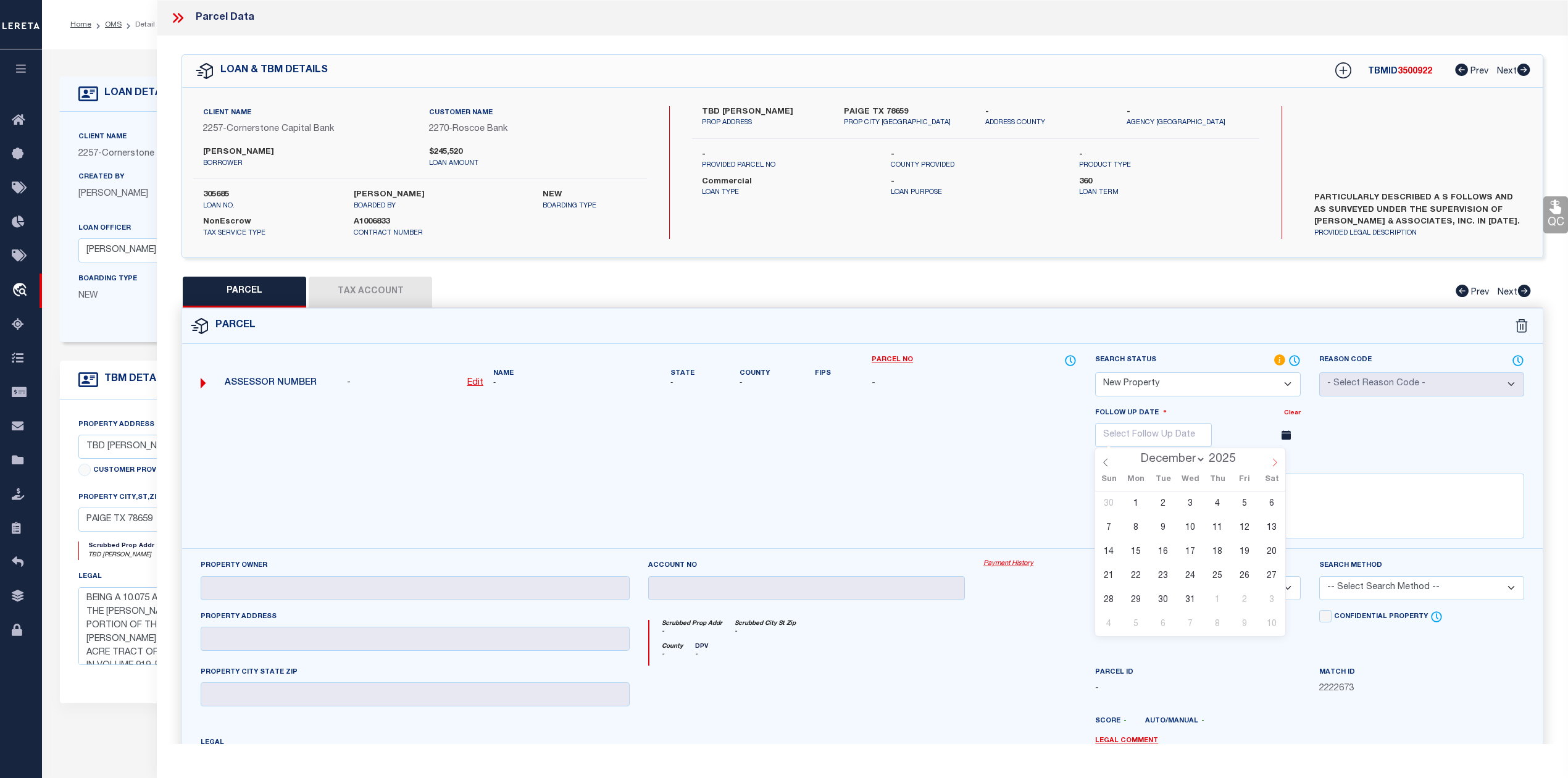
click at [1274, 467] on icon at bounding box center [1274, 462] width 8 height 8
type input "2026"
select select "0"
click at [1237, 504] on span "2" at bounding box center [1245, 503] width 24 height 24
type input "01/02/2026"
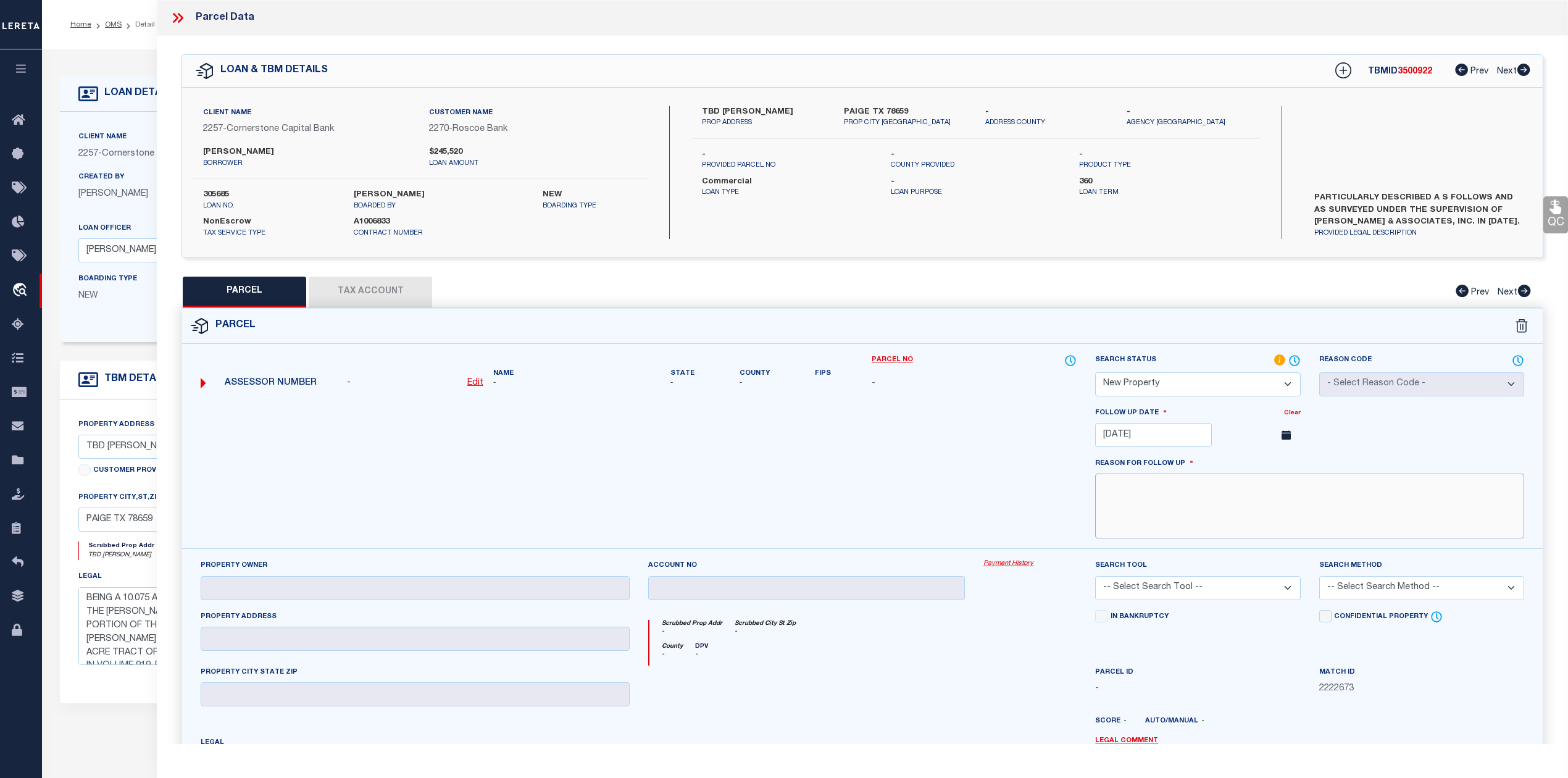
click at [1238, 508] on textarea at bounding box center [1309, 506] width 429 height 65
click at [1228, 495] on textarea at bounding box center [1309, 506] width 429 height 65
paste textarea "As per Assessor This is new property for 2025"
type textarea "As per Assessor This is new property for 2025"
click at [932, 467] on div at bounding box center [638, 478] width 894 height 143
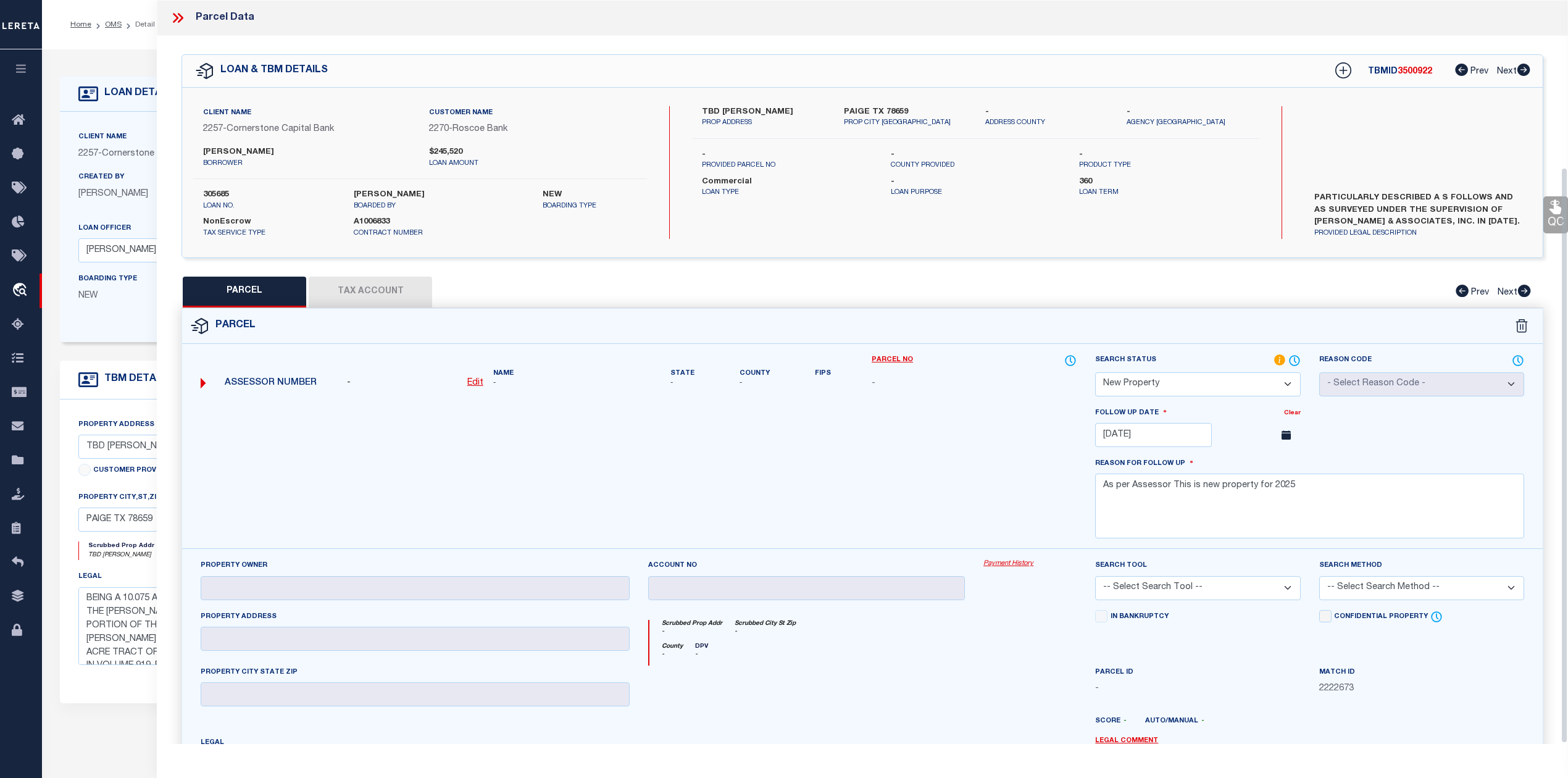
scroll to position [215, 0]
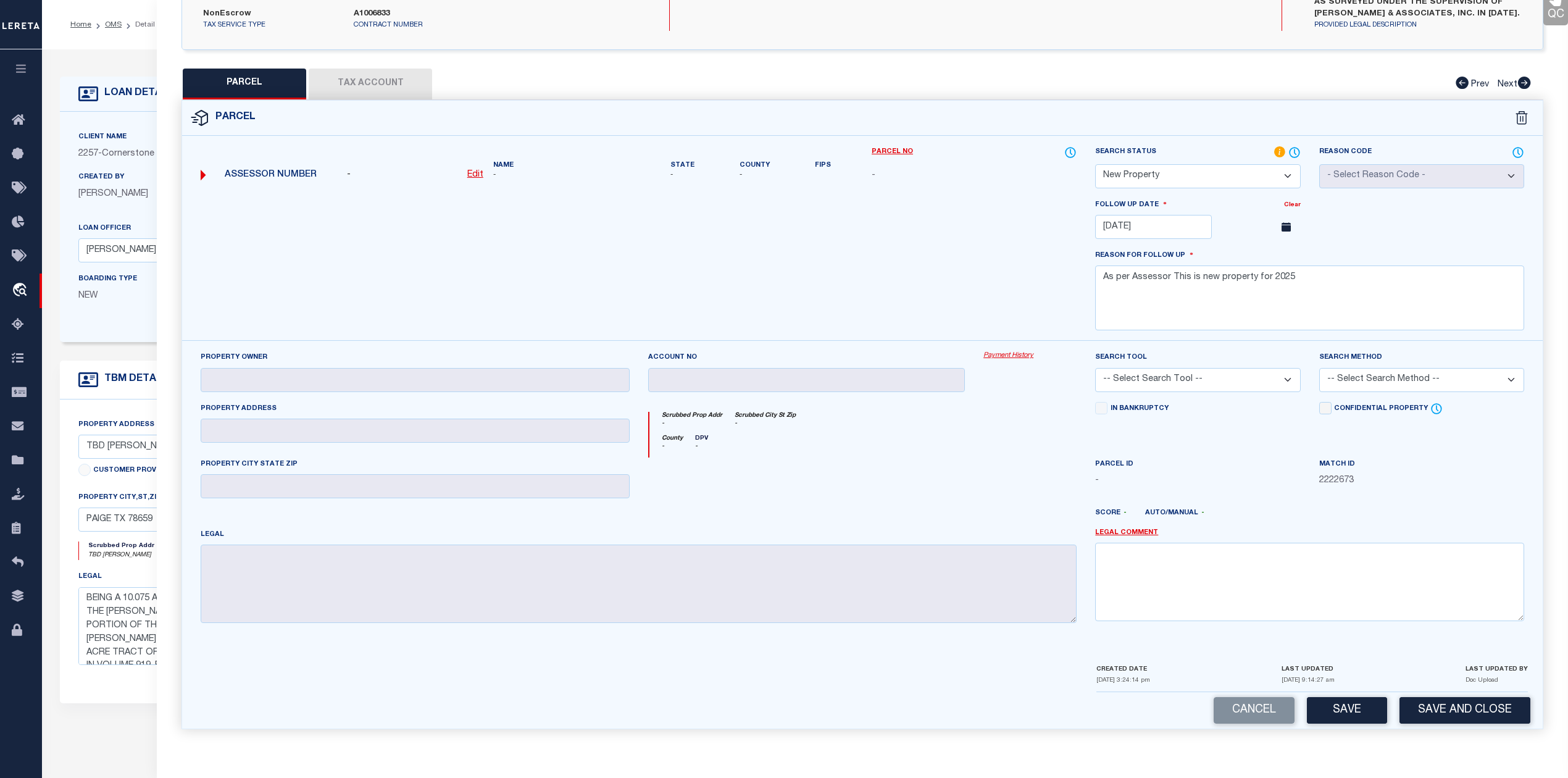
click at [1198, 378] on select "-- Select Search Tool -- 3rd Party Website Agency File Agency Website ATLS CNV-…" at bounding box center [1197, 380] width 205 height 24
click at [1031, 425] on div "Scrubbed Prop Addr - Scrubbed City St Zip -" at bounding box center [863, 423] width 428 height 23
click at [1332, 718] on button "Save" at bounding box center [1347, 711] width 80 height 27
click at [1032, 497] on div at bounding box center [1030, 483] width 111 height 51
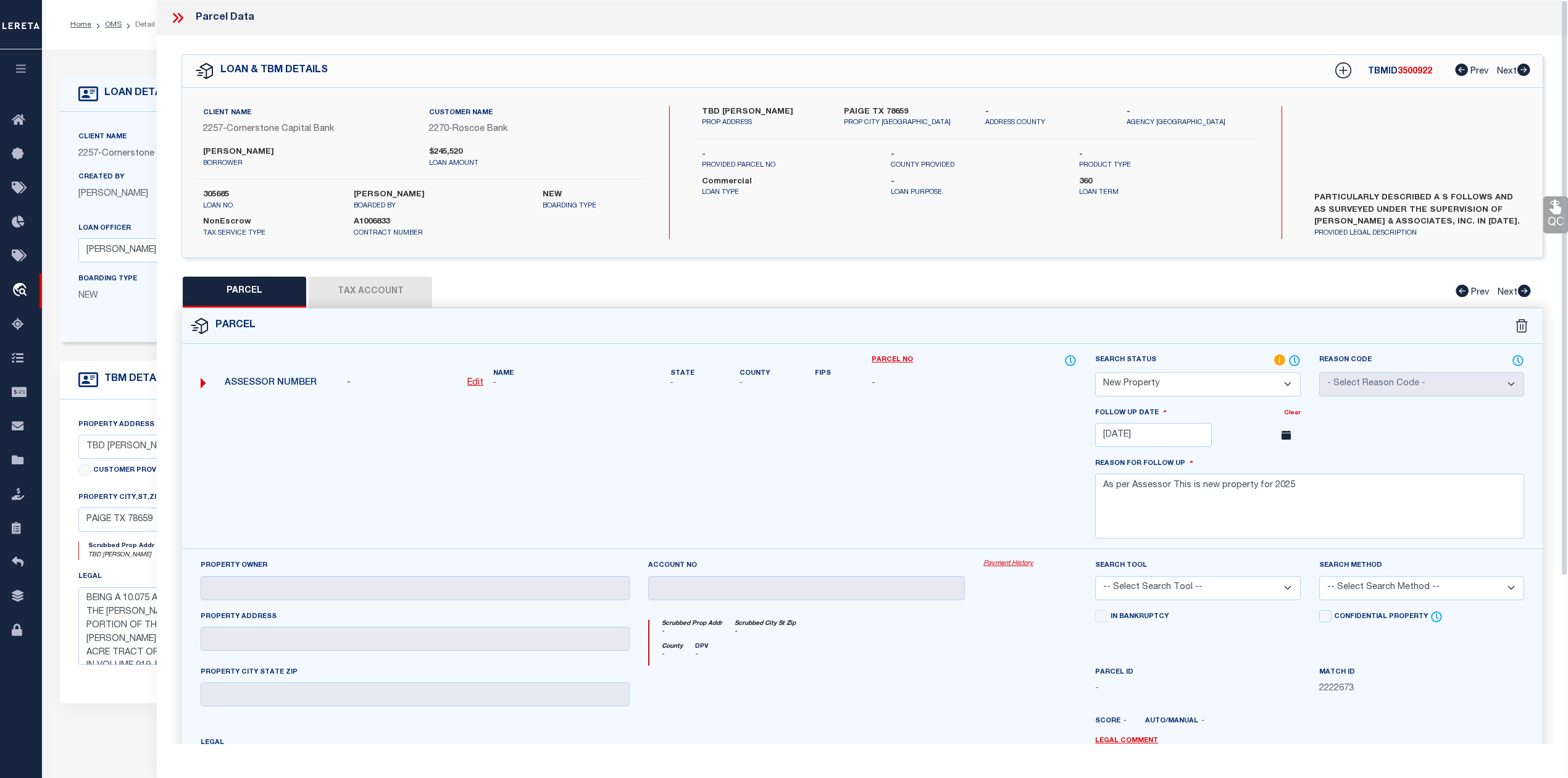
select select "AS"
checkbox input "false"
select select "NP"
type input "01/02/2026"
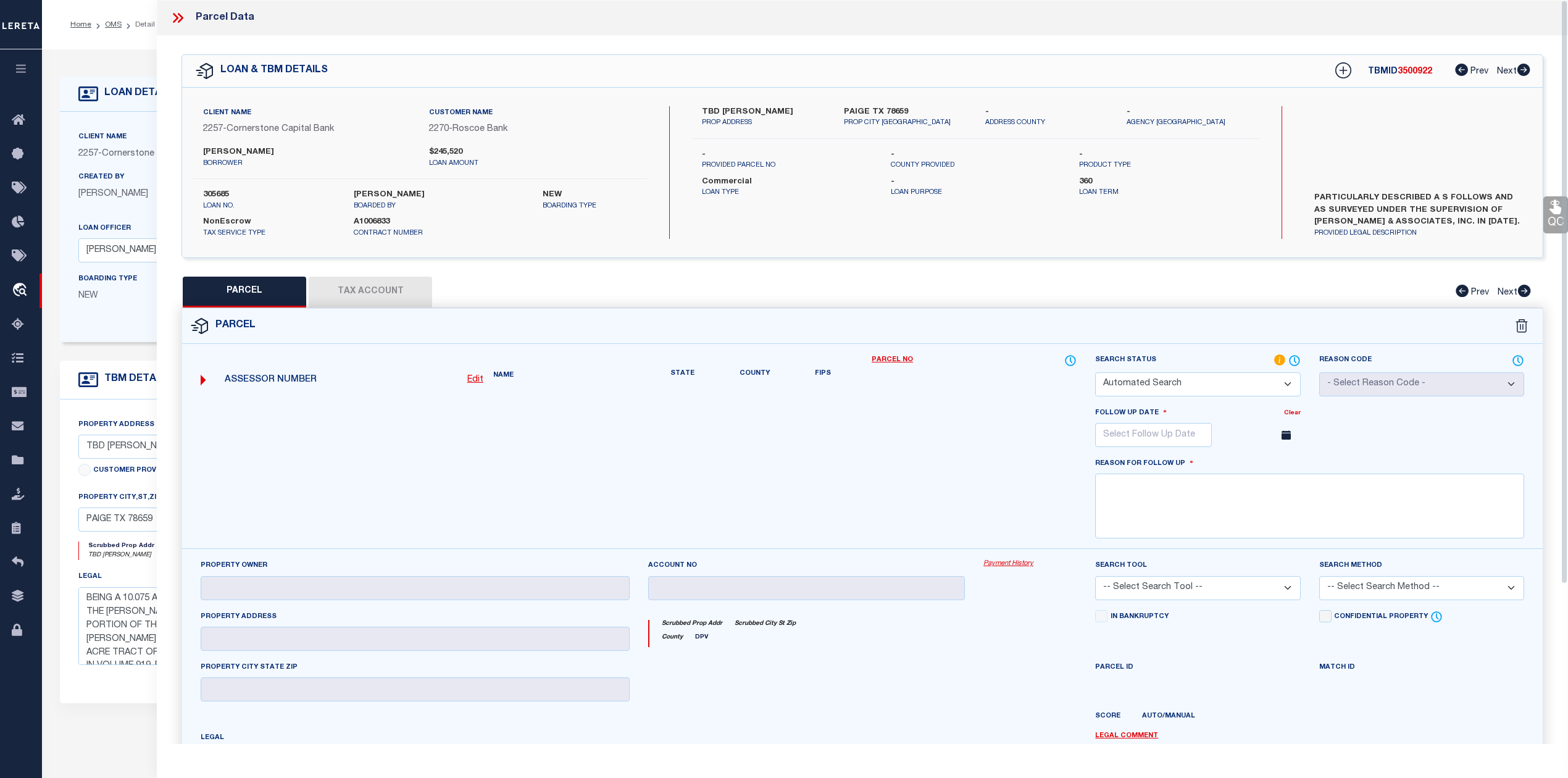
type textarea "As per Assessor This is new property for 2025"
checkbox input "false"
click at [1413, 62] on div "TBMID 3500922 Prev Next" at bounding box center [1424, 71] width 212 height 22
click at [1416, 71] on span "3500922" at bounding box center [1414, 71] width 34 height 8
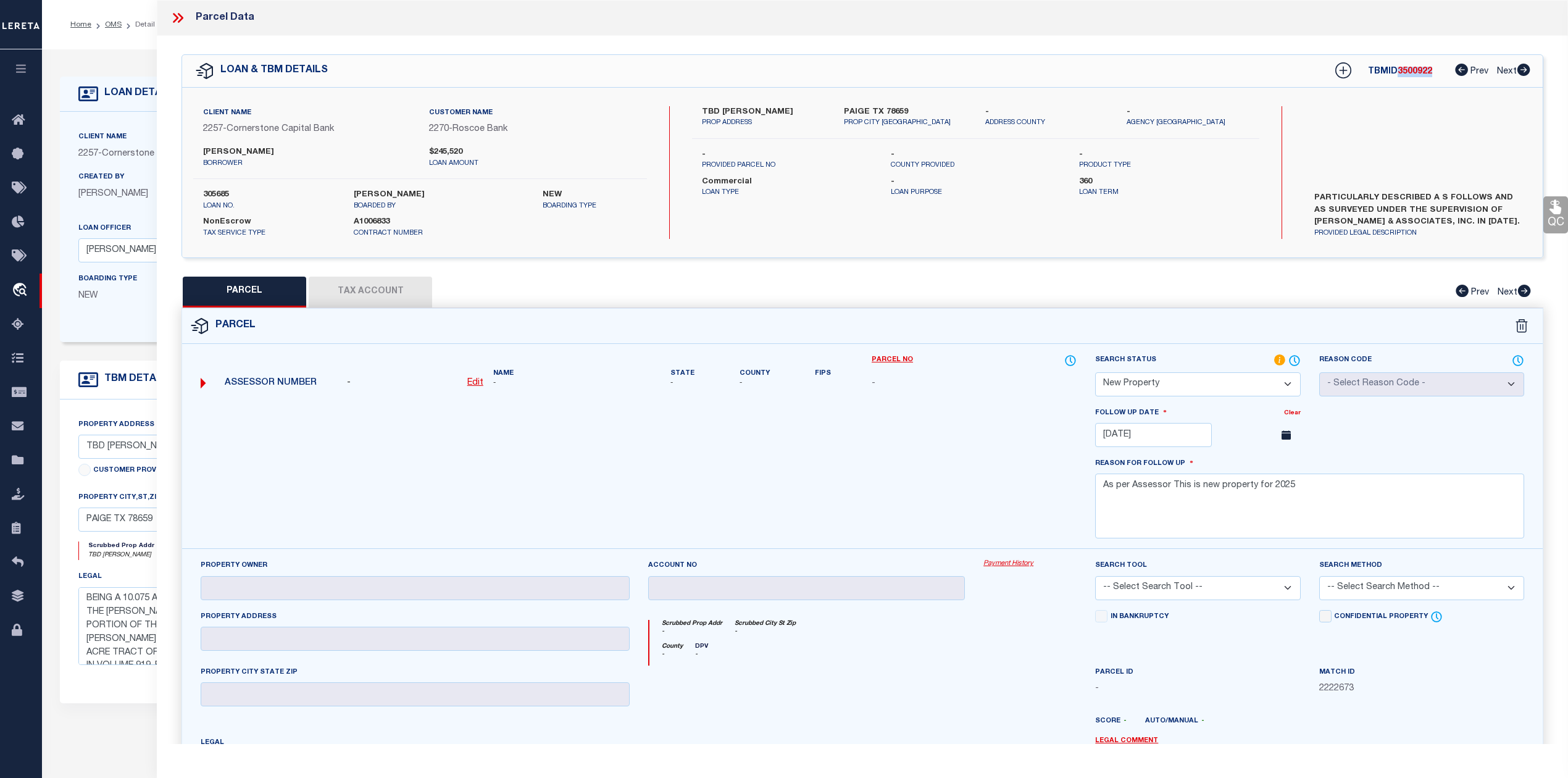
copy span "3500922"
click at [221, 193] on label "305685" at bounding box center [269, 195] width 132 height 12
copy label "305685"
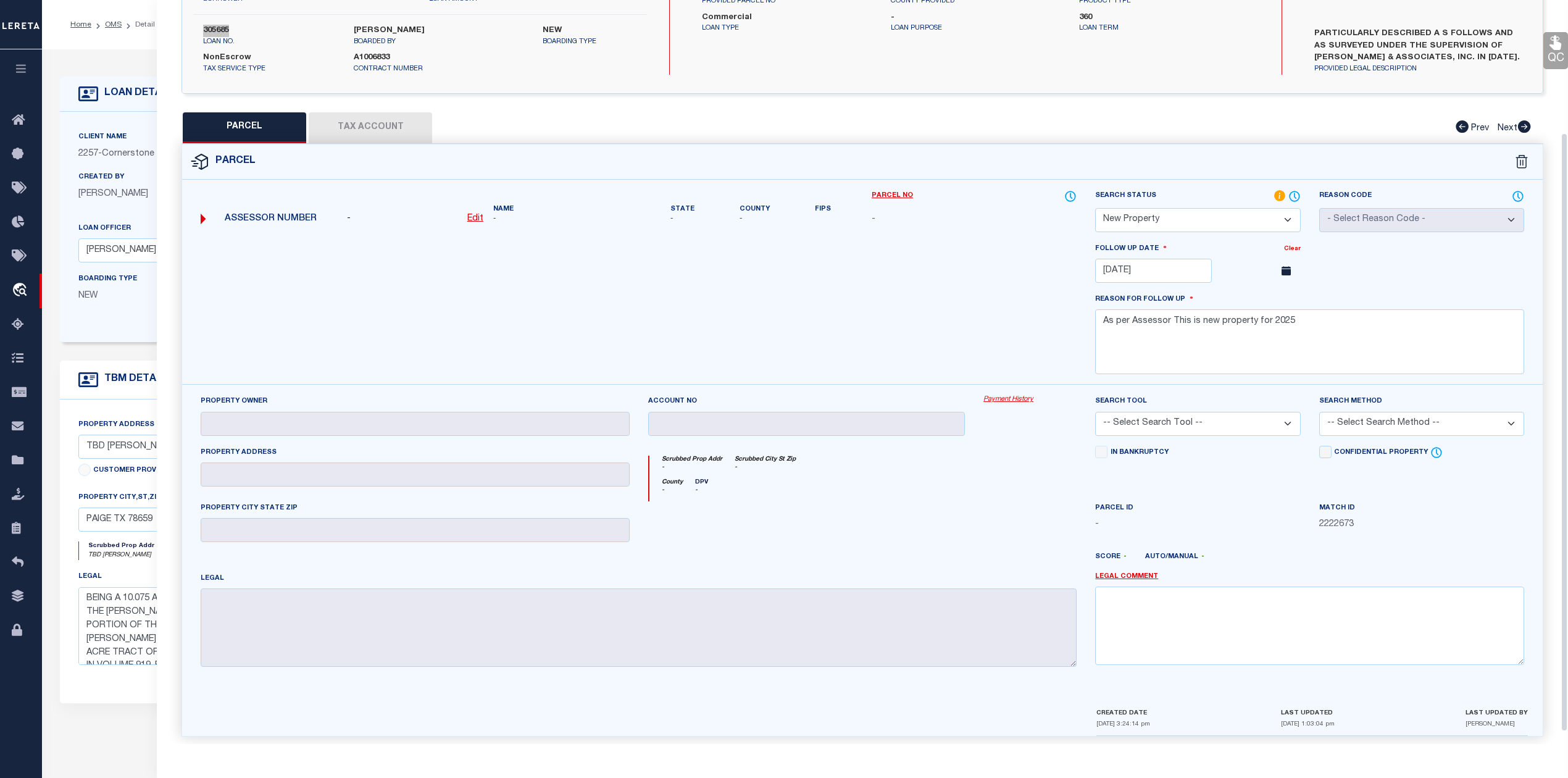
scroll to position [179, 0]
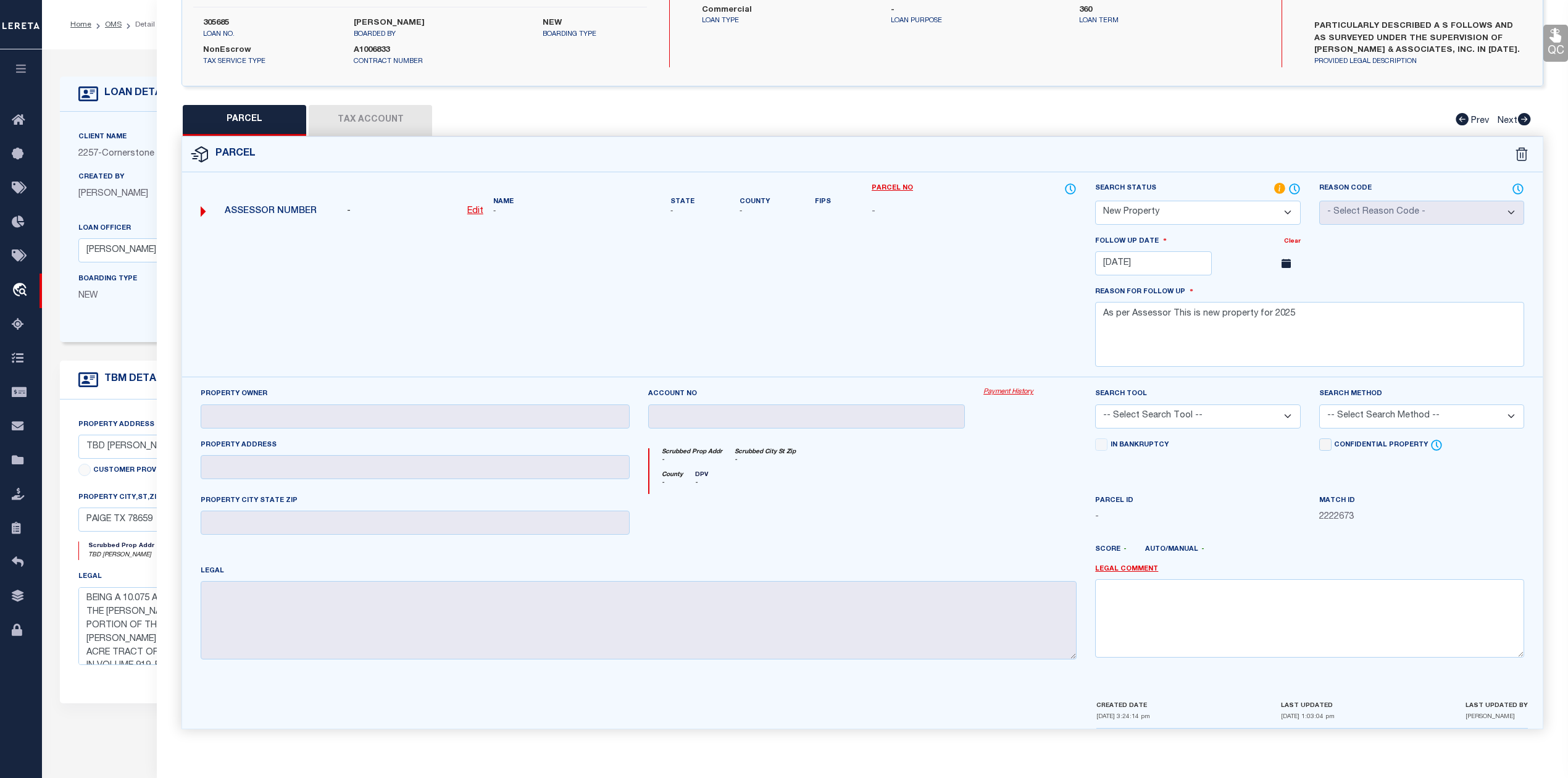
click at [959, 494] on div at bounding box center [807, 519] width 336 height 51
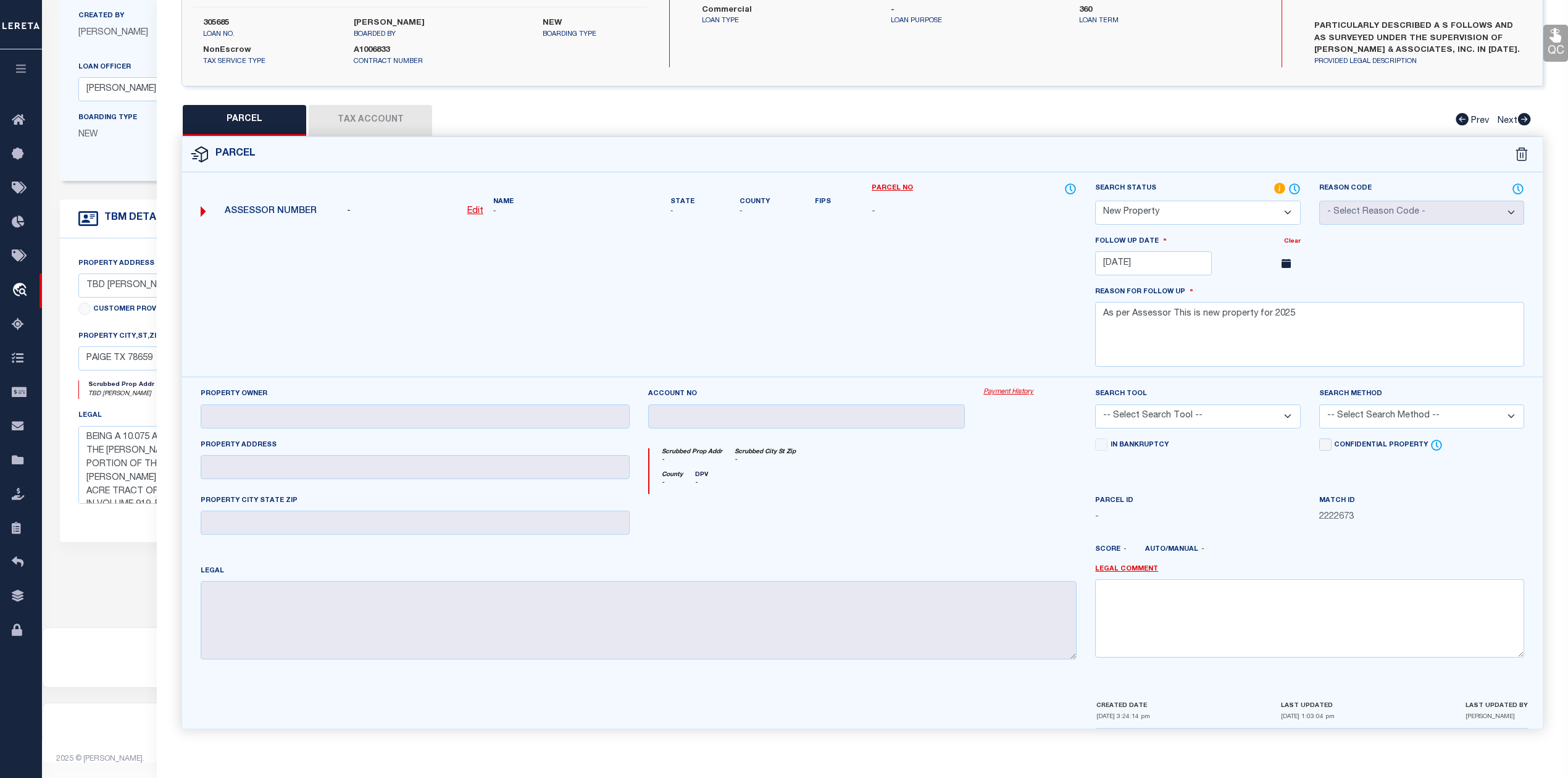
click at [954, 509] on div at bounding box center [807, 519] width 336 height 51
click at [394, 110] on div "PARCEL Tax Account Prev Next" at bounding box center [862, 121] width 1362 height 31
click at [964, 546] on div at bounding box center [918, 554] width 336 height 19
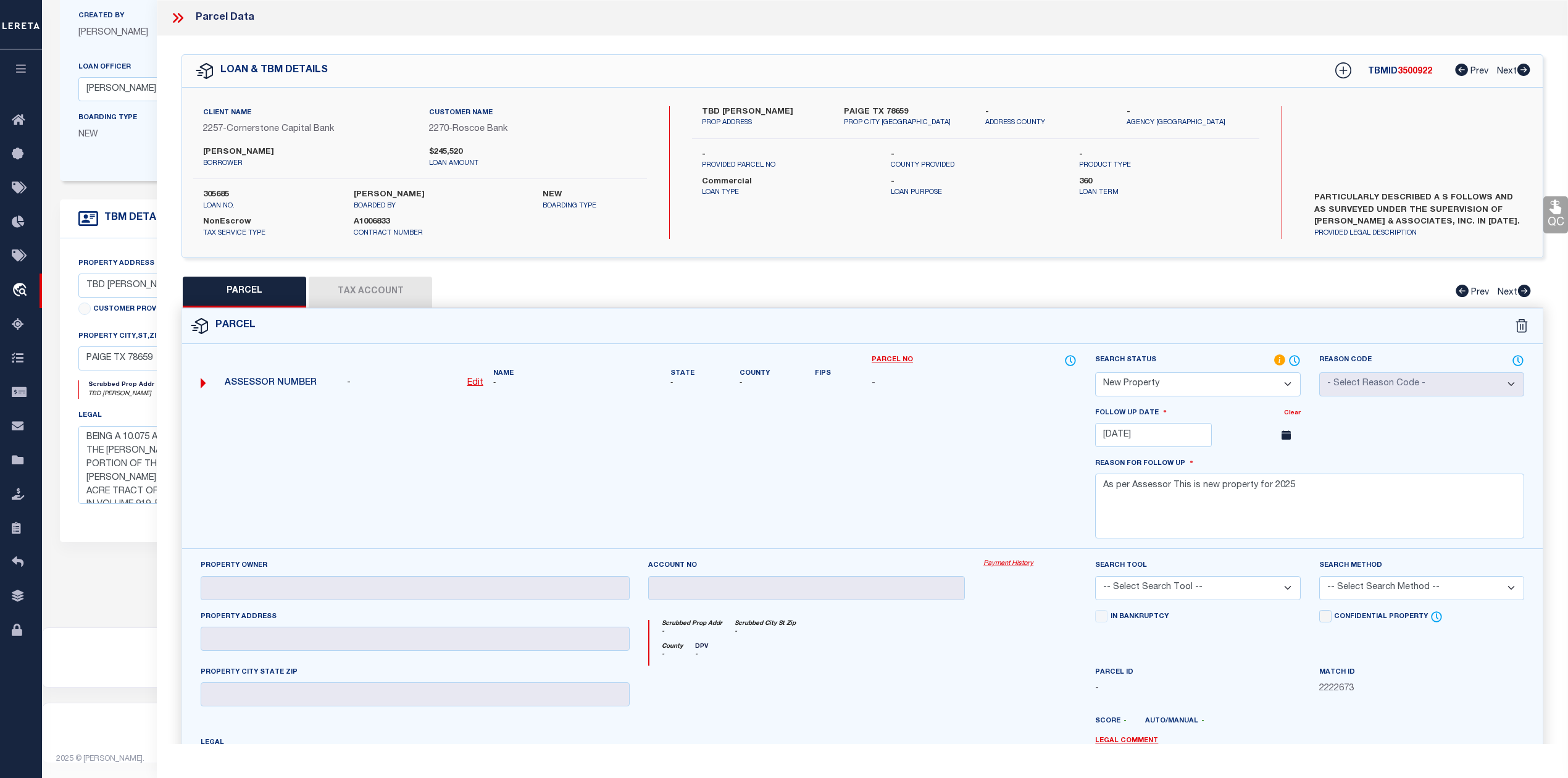
click at [176, 13] on icon at bounding box center [178, 18] width 16 height 16
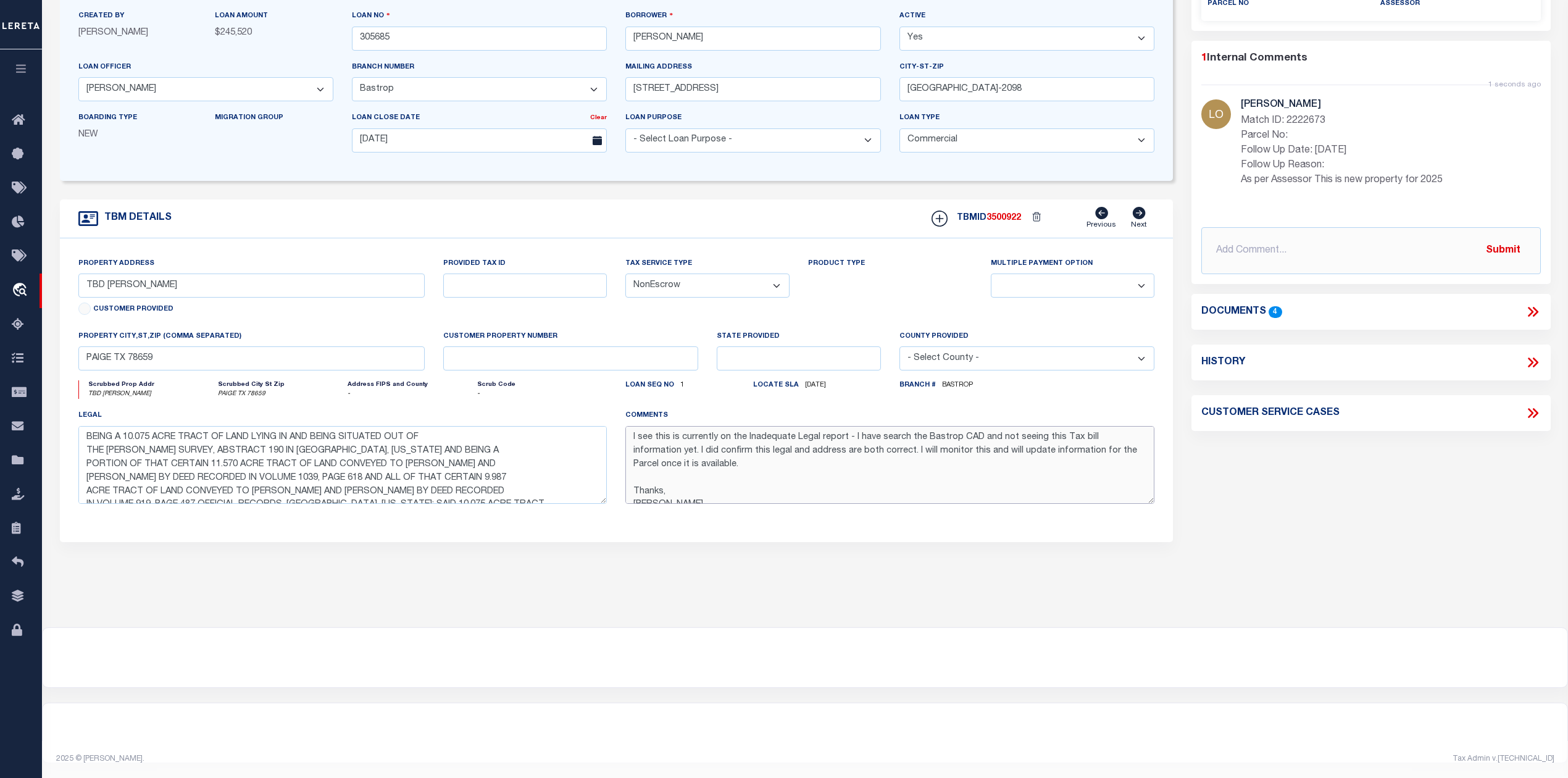
drag, startPoint x: 924, startPoint y: 436, endPoint x: 953, endPoint y: 434, distance: 29.1
click at [953, 434] on textarea "I see this is currently on the Inadequate Legal report - I have search the Bast…" at bounding box center [890, 465] width 529 height 78
click at [752, 572] on div "TBM DETAILS" at bounding box center [616, 395] width 1114 height 391
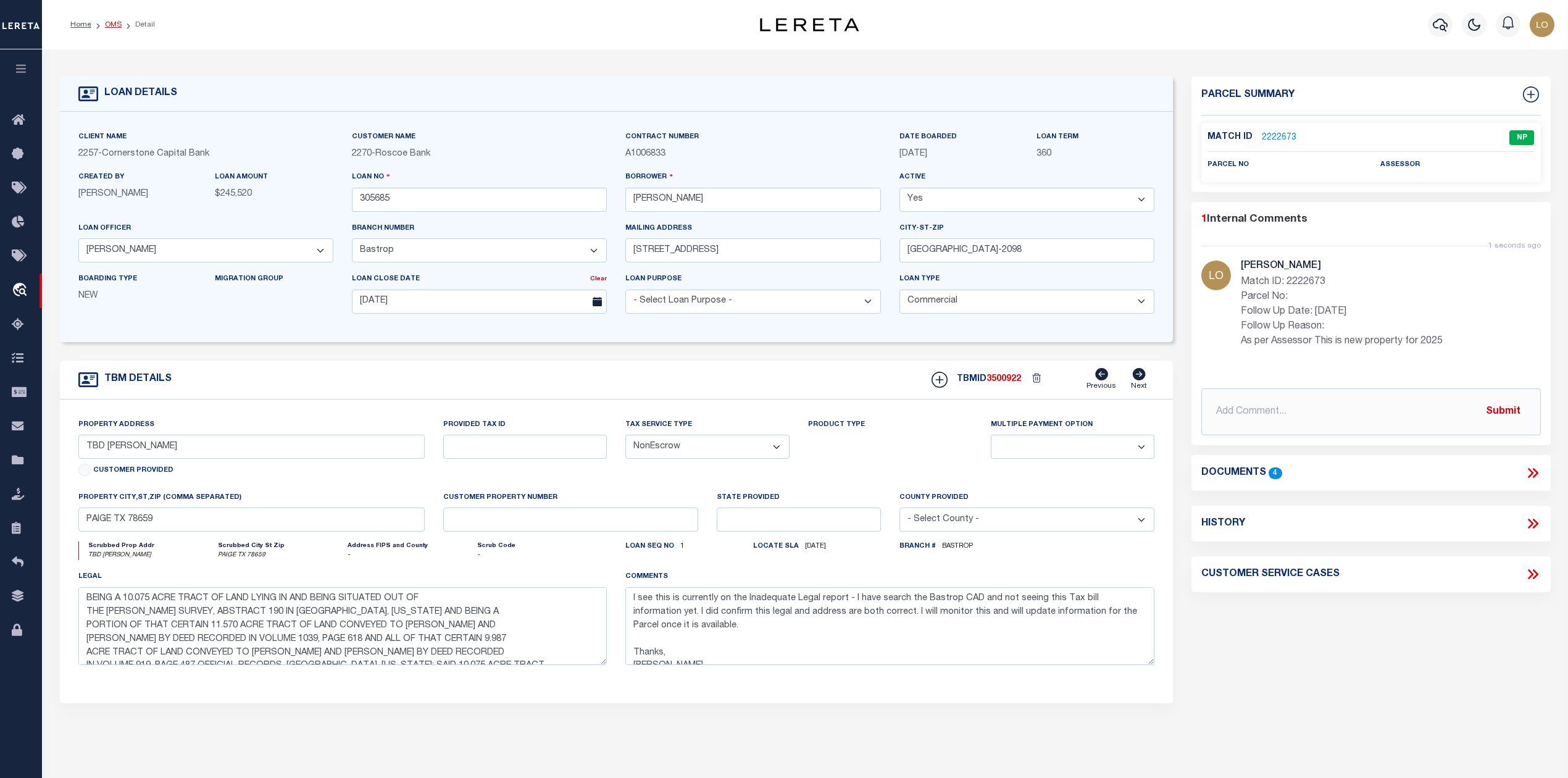
click at [112, 21] on link "OMS" at bounding box center [113, 24] width 17 height 7
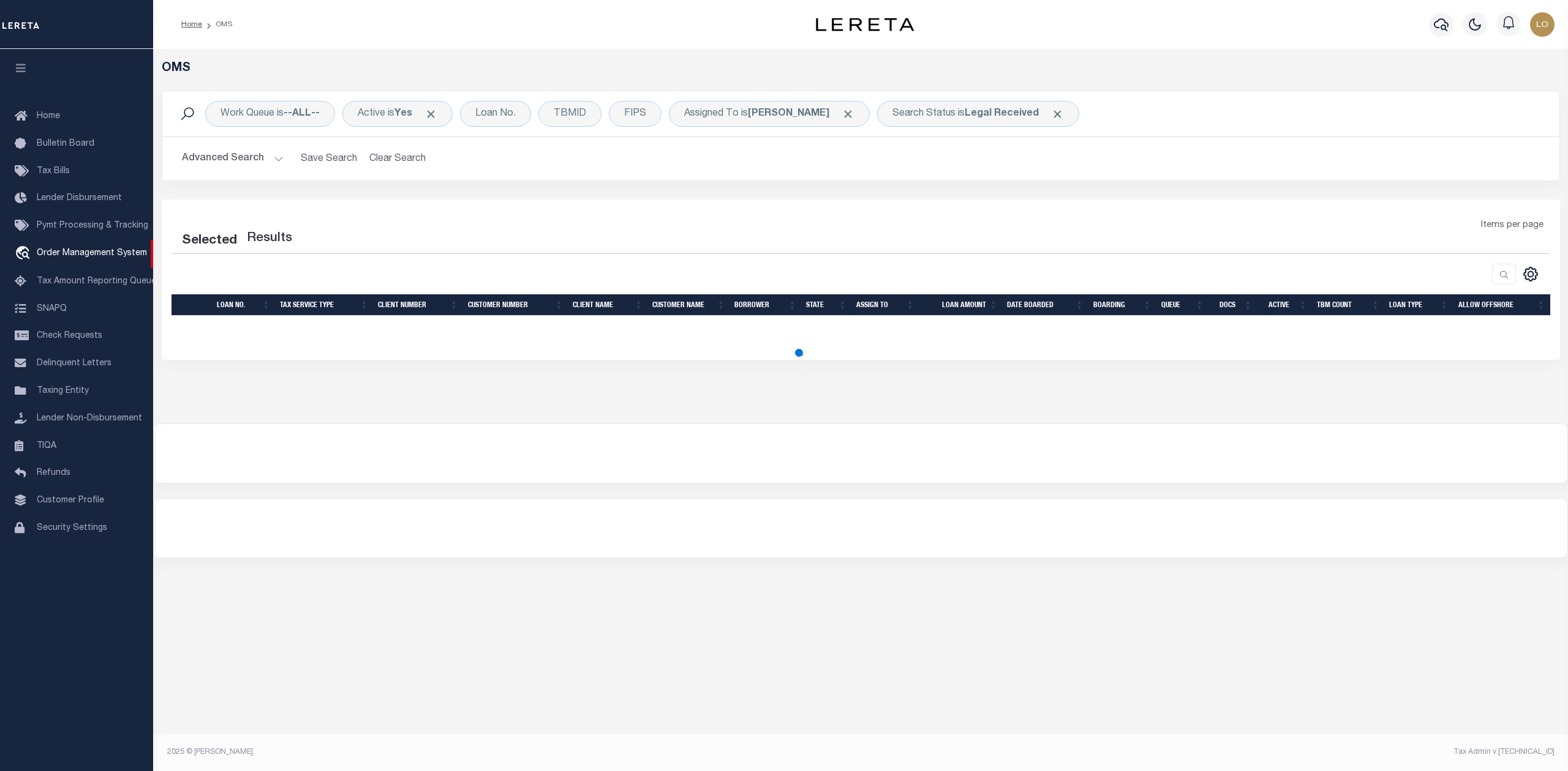
select select "200"
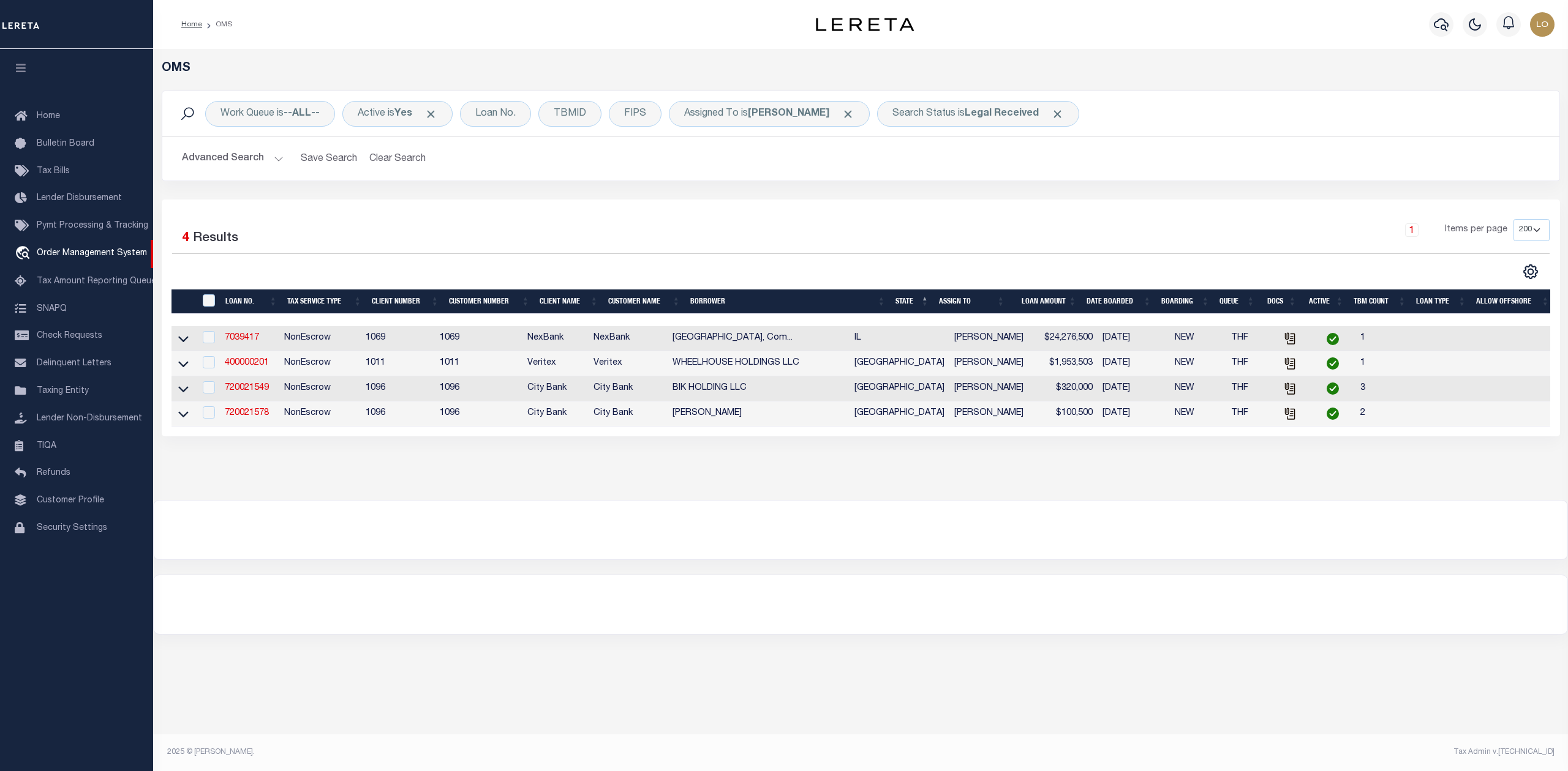
click at [721, 529] on div at bounding box center [860, 529] width 1414 height 58
click at [255, 365] on link "400000201" at bounding box center [247, 362] width 44 height 8
type input "400000201"
type input "WHEELHOUSE HOLDINGS LLC"
select select
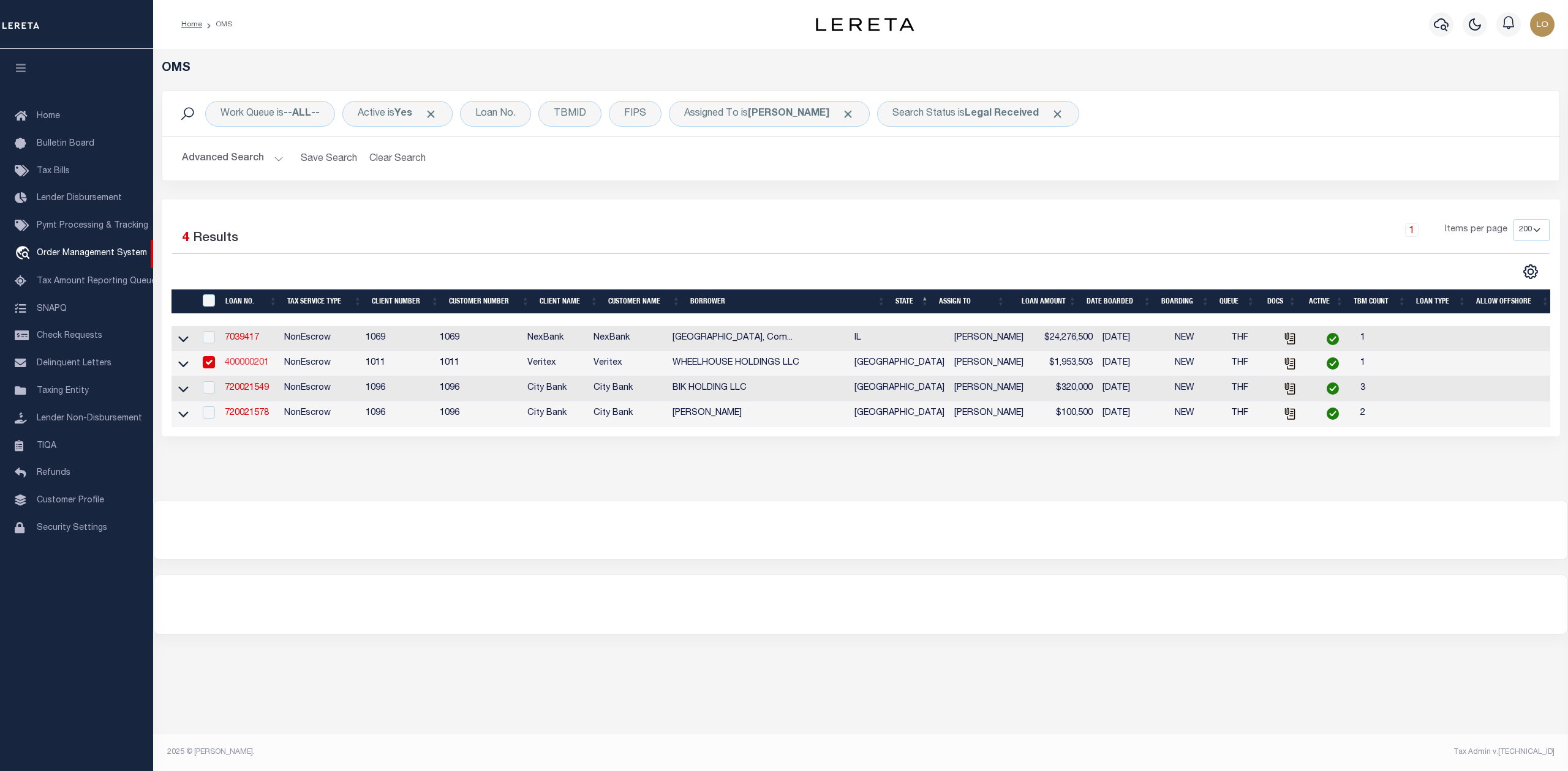
select select
select select "NonEscrow"
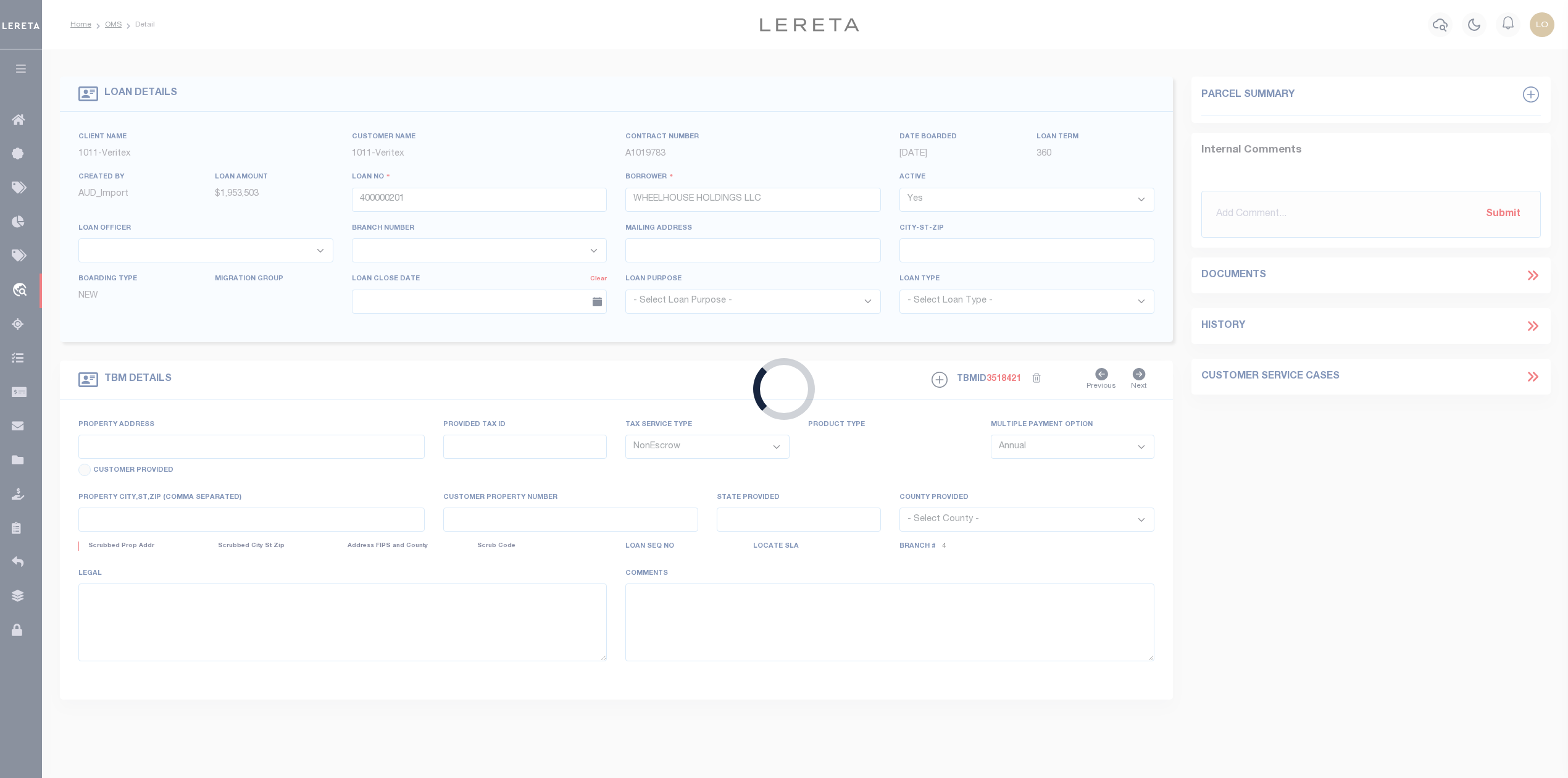
type input "[DATE][STREET_ADDRESS][DATE]"
select select
type input "[GEOGRAPHIC_DATA], [GEOGRAPHIC_DATA], 77565"
type input "[GEOGRAPHIC_DATA]"
select select
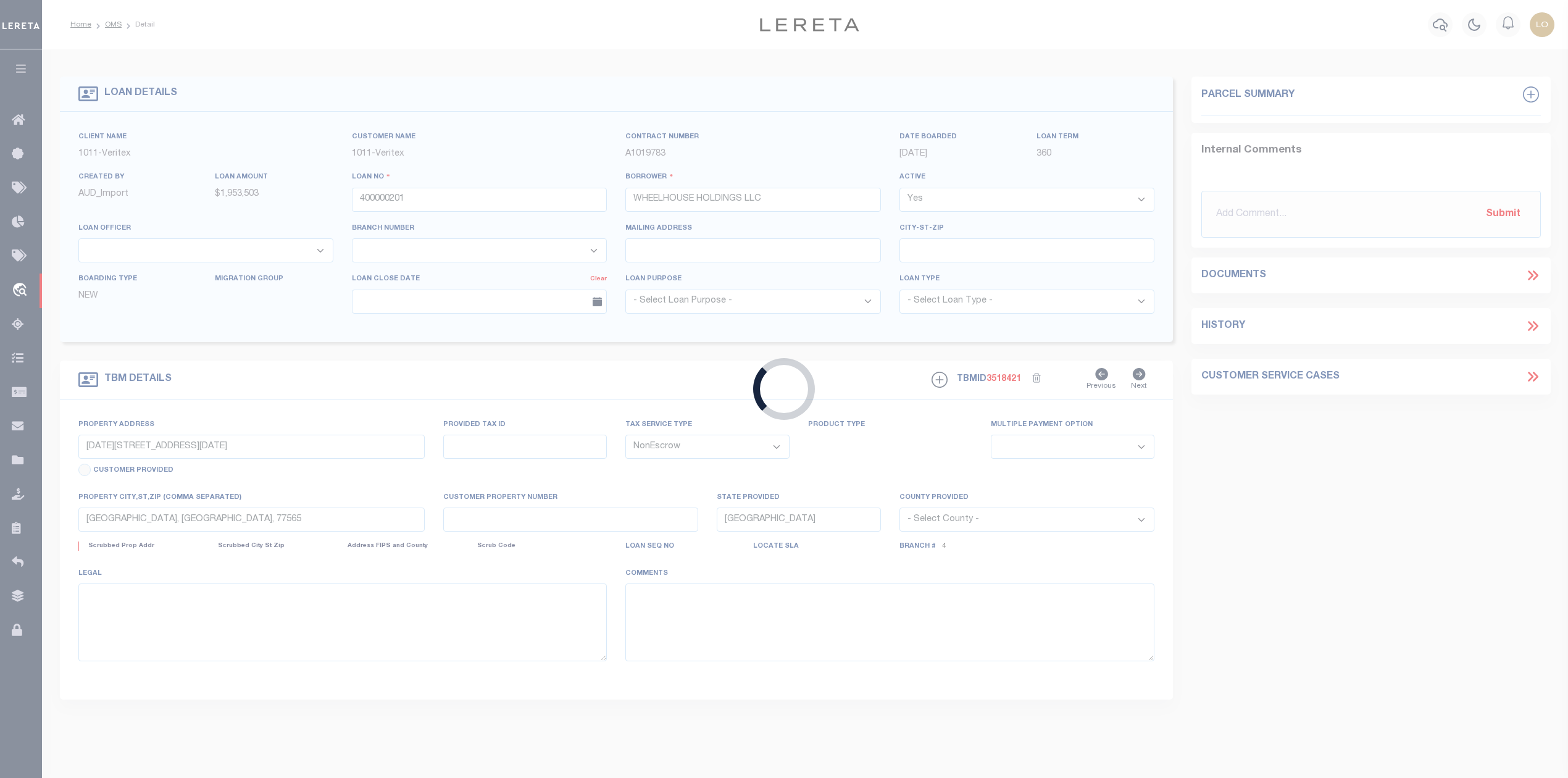
type textarea "SEE EXHIBIT A, GALVESTON CO"
select select "46399"
select select "3107"
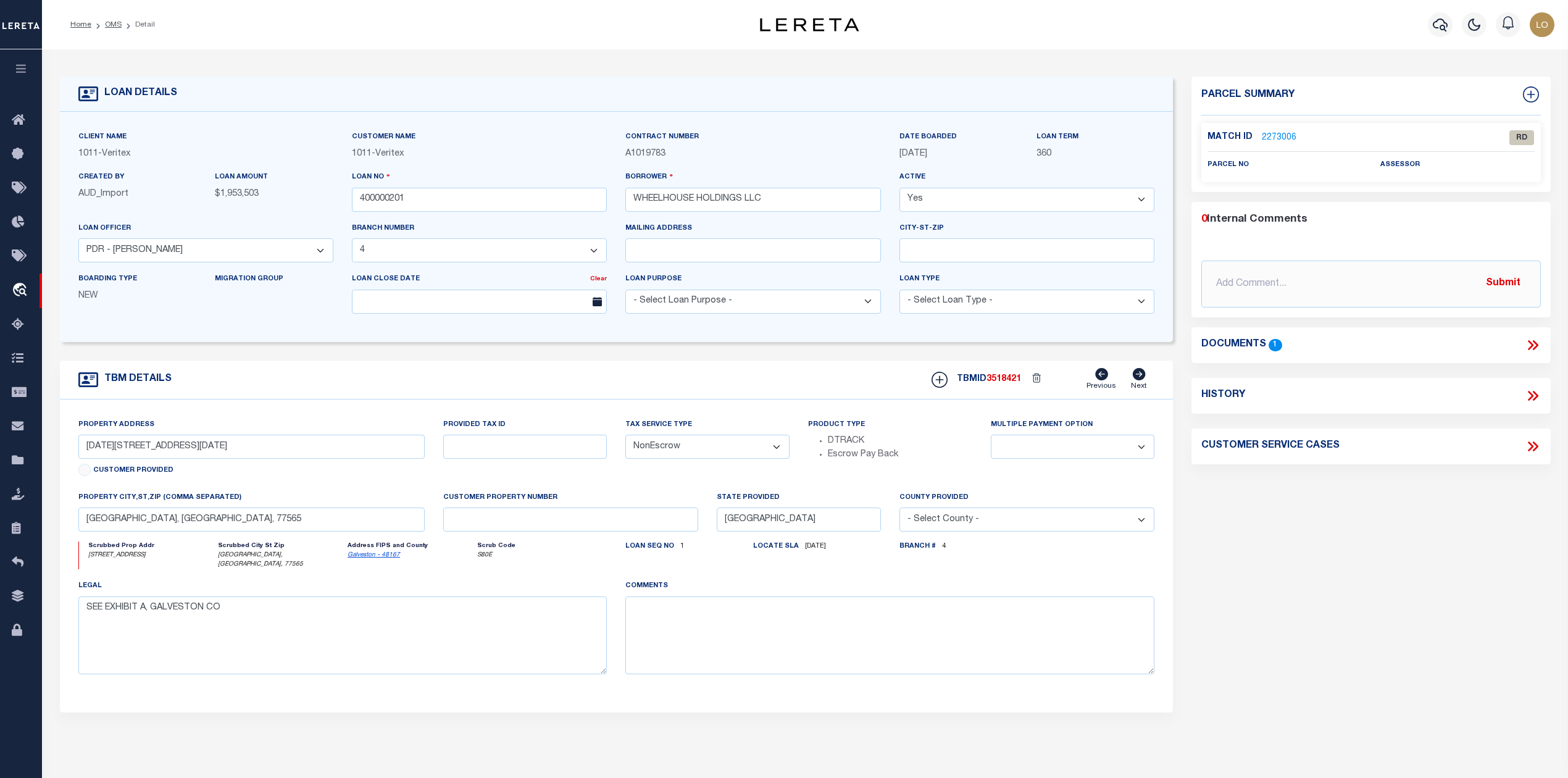
click at [1530, 344] on icon at bounding box center [1530, 345] width 6 height 10
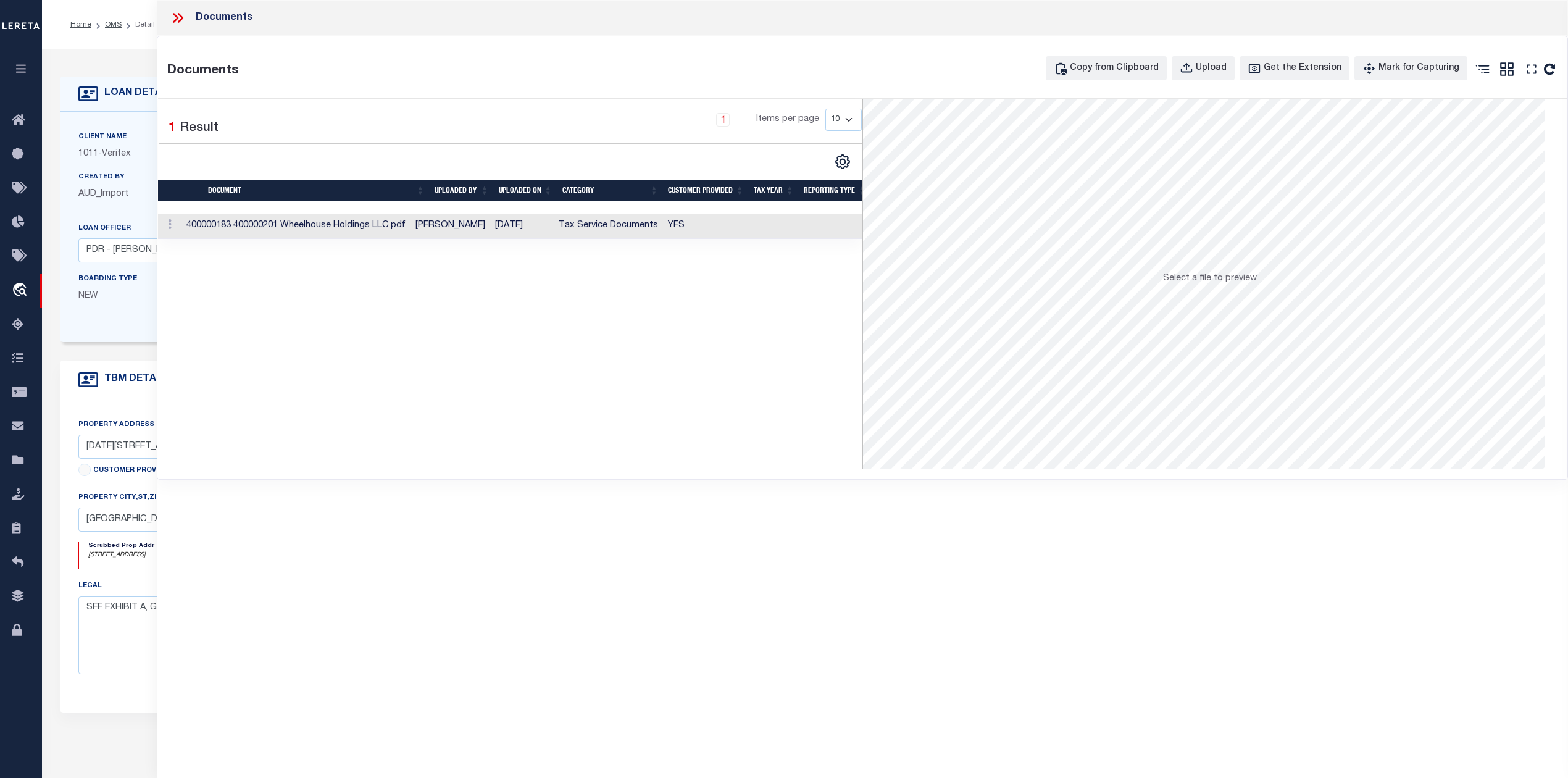
click at [507, 235] on td "[DATE]" at bounding box center [522, 226] width 63 height 25
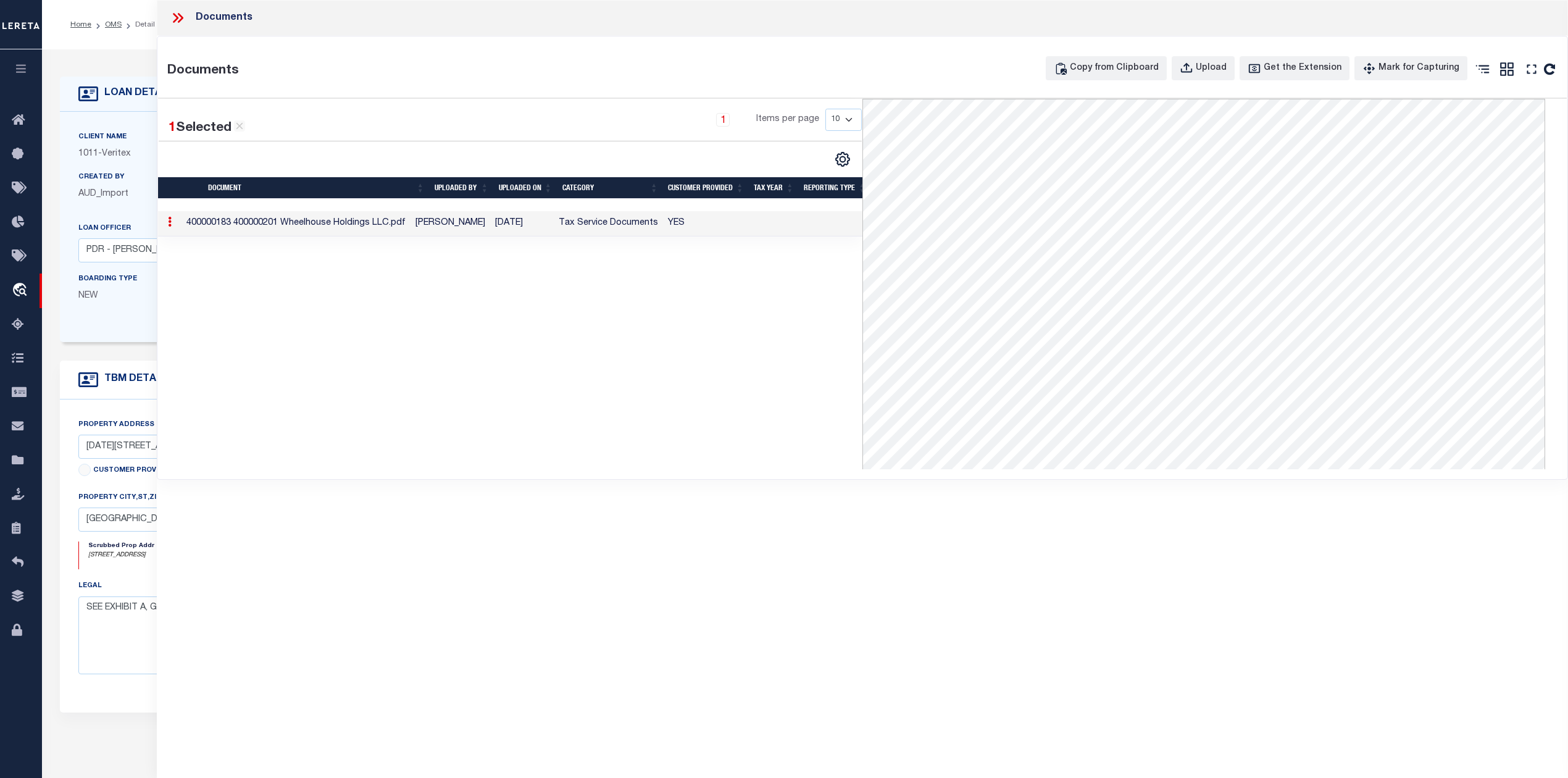
click at [701, 388] on div "1 Selected 1 Result 1 Items per page 10 25 50 100" at bounding box center [510, 284] width 704 height 371
click at [181, 18] on icon at bounding box center [178, 18] width 16 height 16
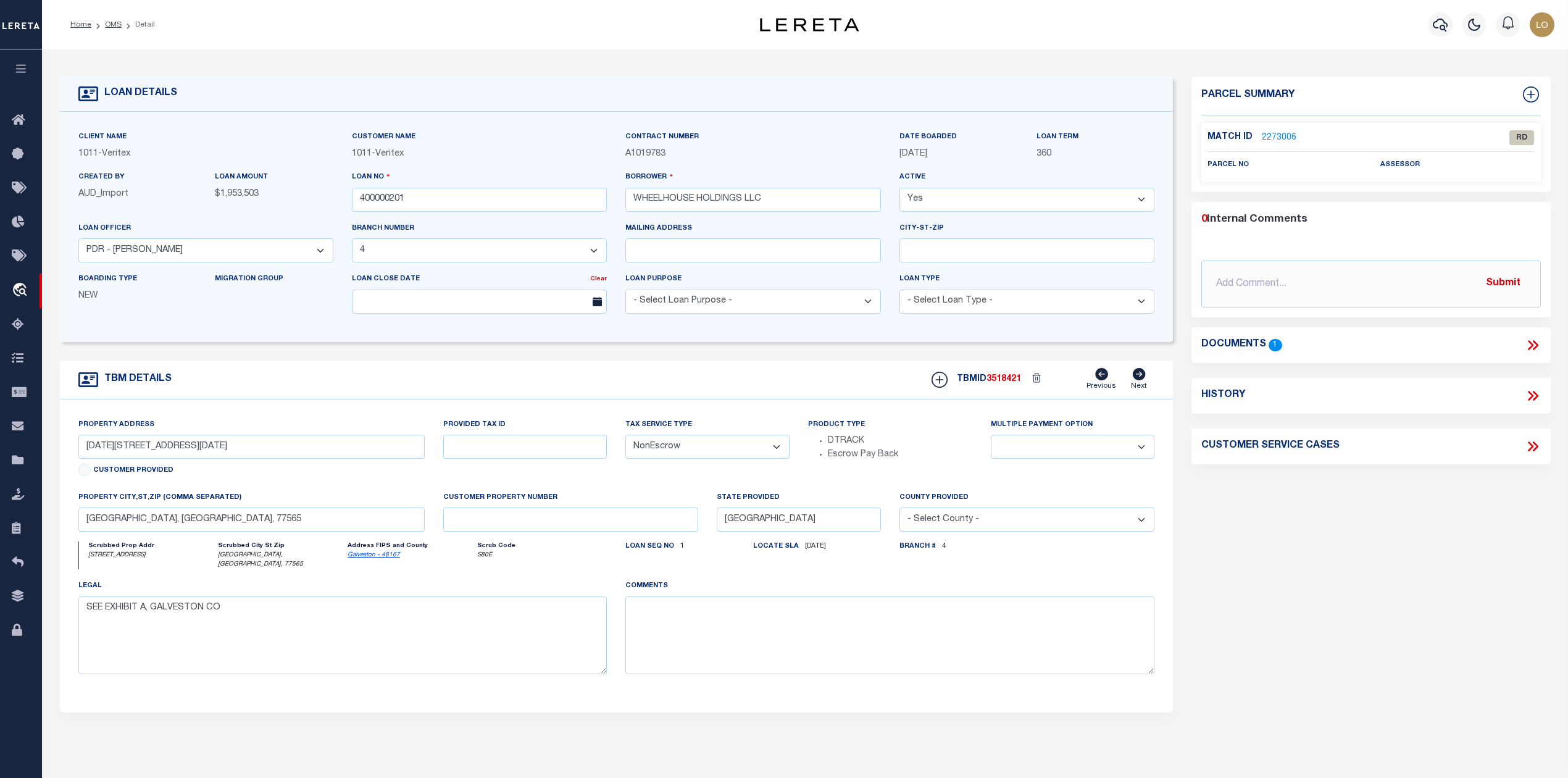
click at [1286, 610] on div "Parcel Summary Match ID 2273006 0" at bounding box center [1370, 419] width 377 height 685
click at [1270, 135] on link "2273006" at bounding box center [1278, 138] width 34 height 13
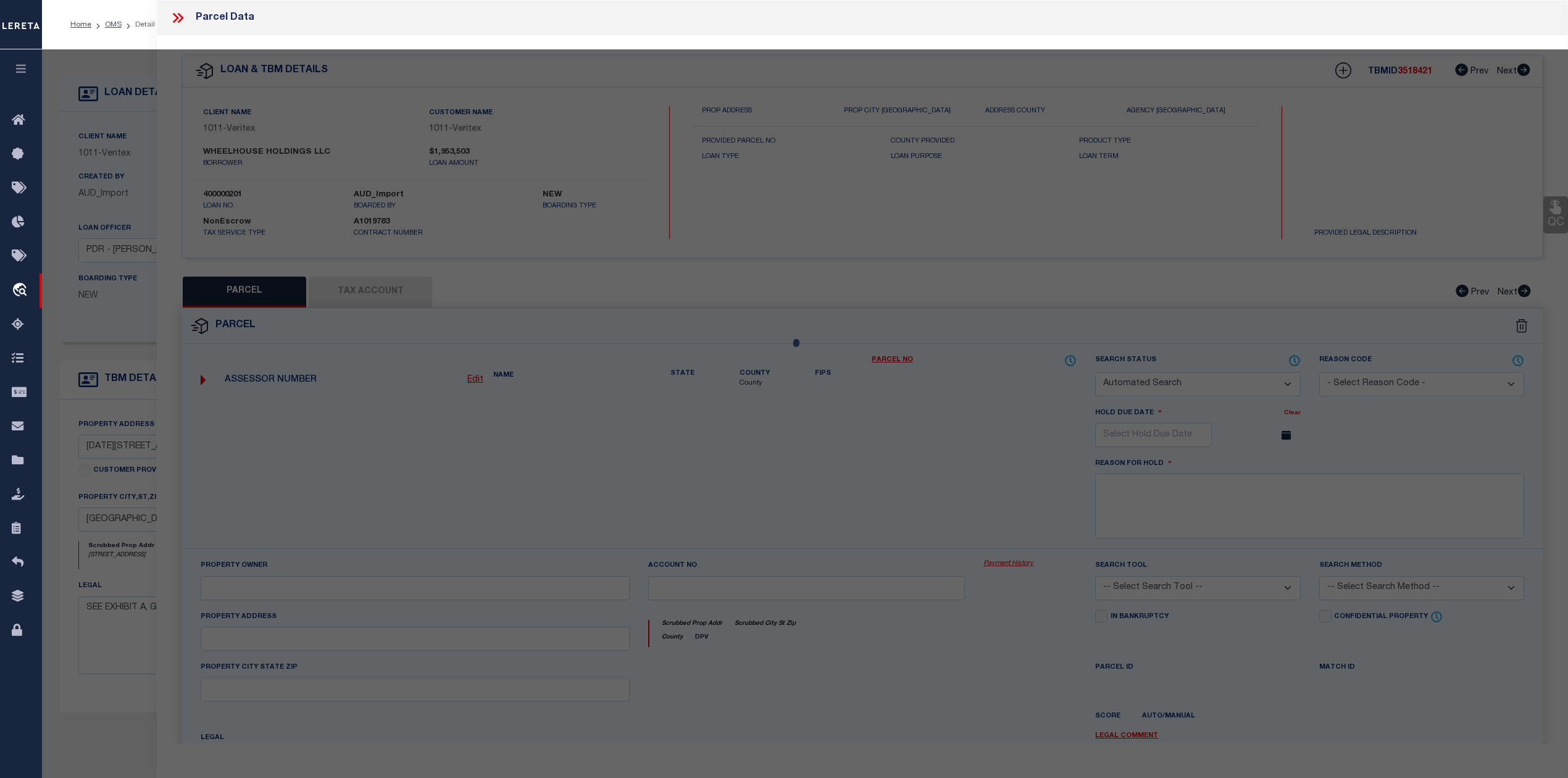
checkbox input "false"
select select "RD"
checkbox input "false"
type textarea "Document uploaded that satisfies a legal requirement, changing from [GEOGRAPHIC…"
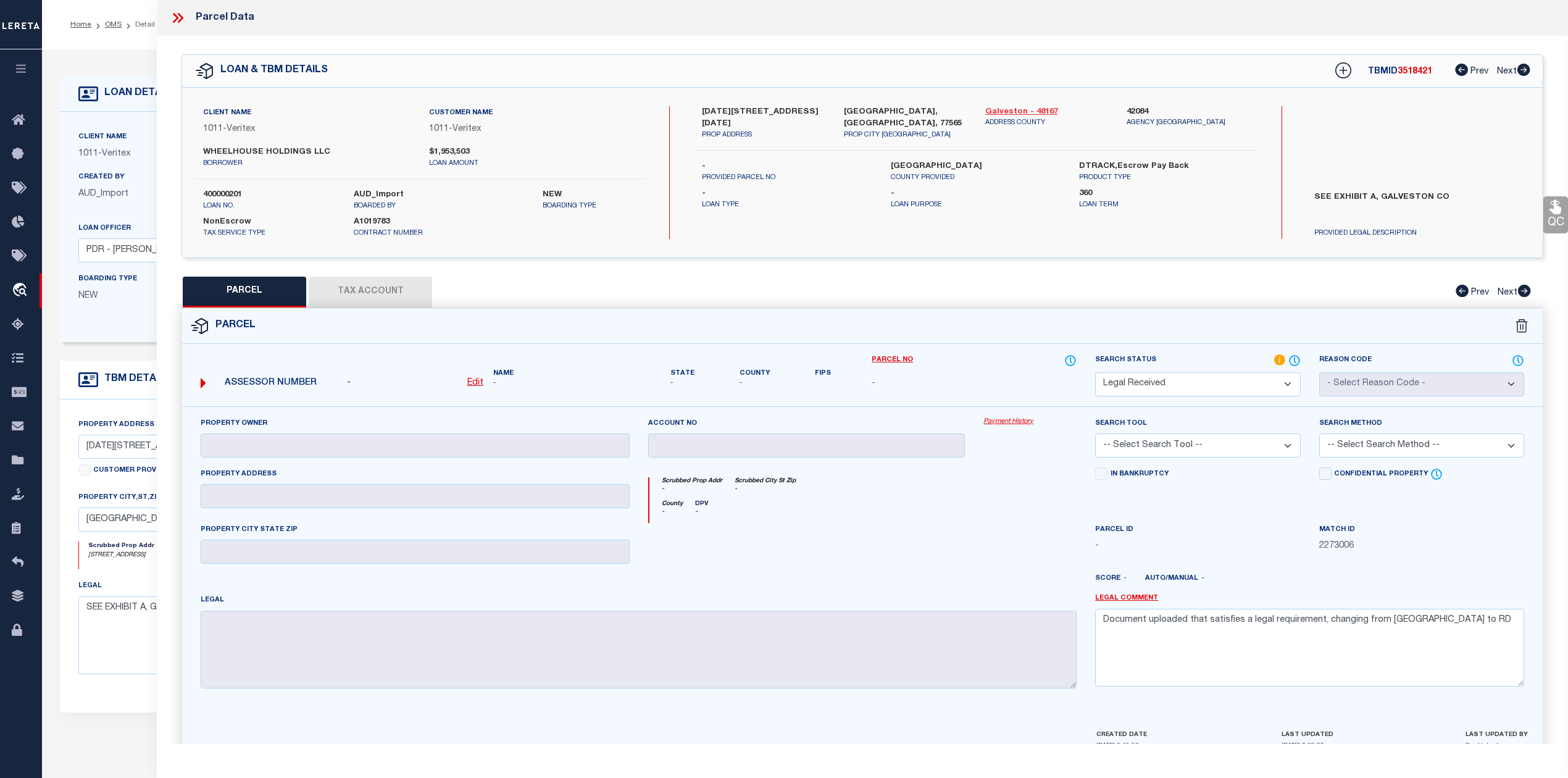
click at [1021, 108] on link "Galveston - 48167" at bounding box center [1046, 112] width 123 height 12
click at [758, 116] on label "[DATE][STREET_ADDRESS][DATE]" at bounding box center [763, 118] width 123 height 24
copy label "MARINA"
click at [816, 173] on p "PROVIDED PARCEL NO" at bounding box center [787, 178] width 170 height 10
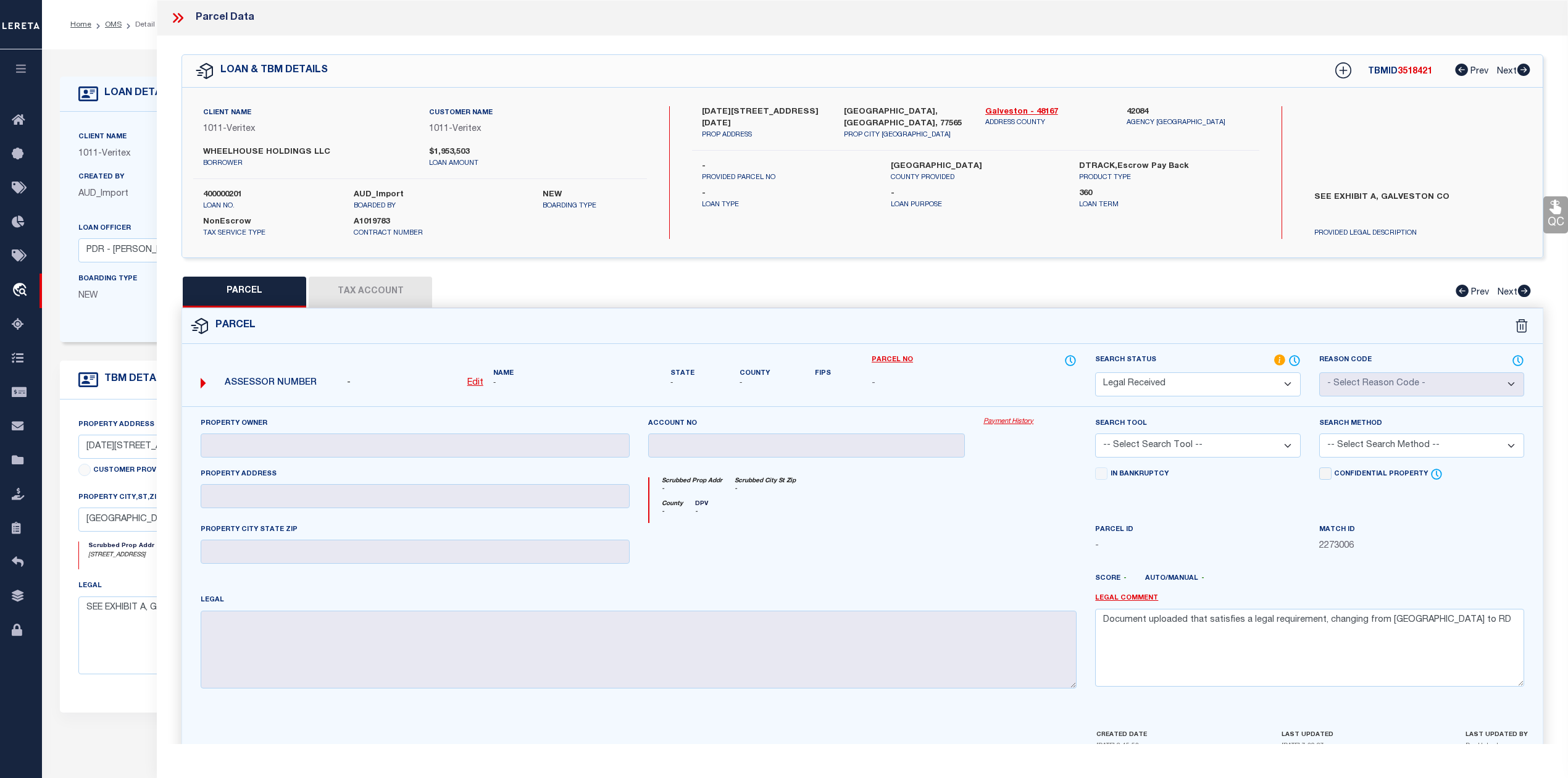
click at [765, 112] on label "[DATE][STREET_ADDRESS][DATE]" at bounding box center [763, 118] width 123 height 24
copy label "MARINA"
drag, startPoint x: 200, startPoint y: 147, endPoint x: 260, endPoint y: 150, distance: 60.1
click at [260, 150] on div "WHEELHOUSE HOLDINGS LLC borrower" at bounding box center [306, 158] width 226 height 22
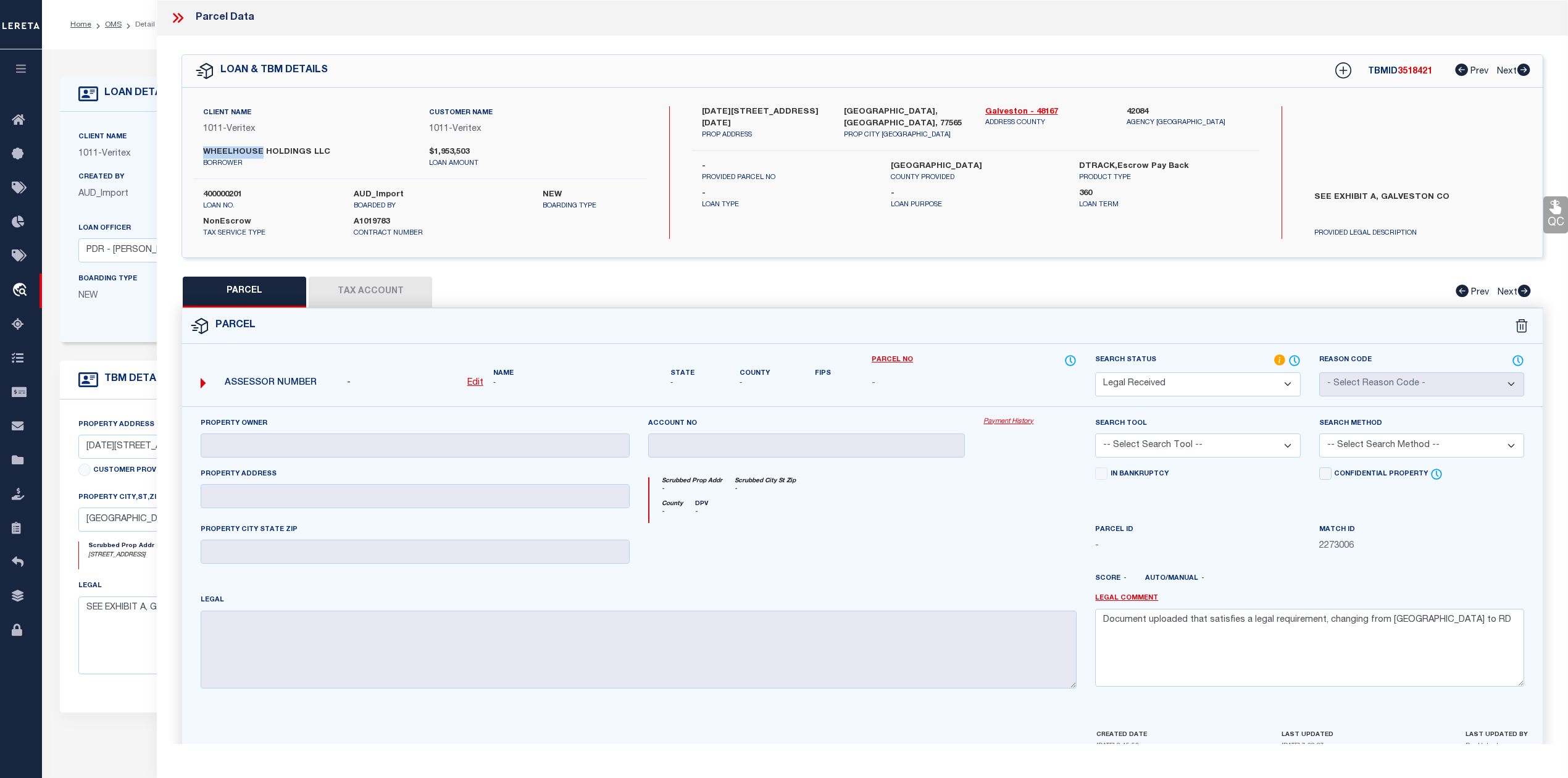
copy label "WHEELHOUSE"
click at [907, 433] on div "Account no" at bounding box center [807, 437] width 317 height 41
click at [927, 405] on div "Parcel No -" at bounding box center [974, 380] width 224 height 53
click at [478, 384] on u "Edit" at bounding box center [475, 383] width 16 height 8
select select "RD"
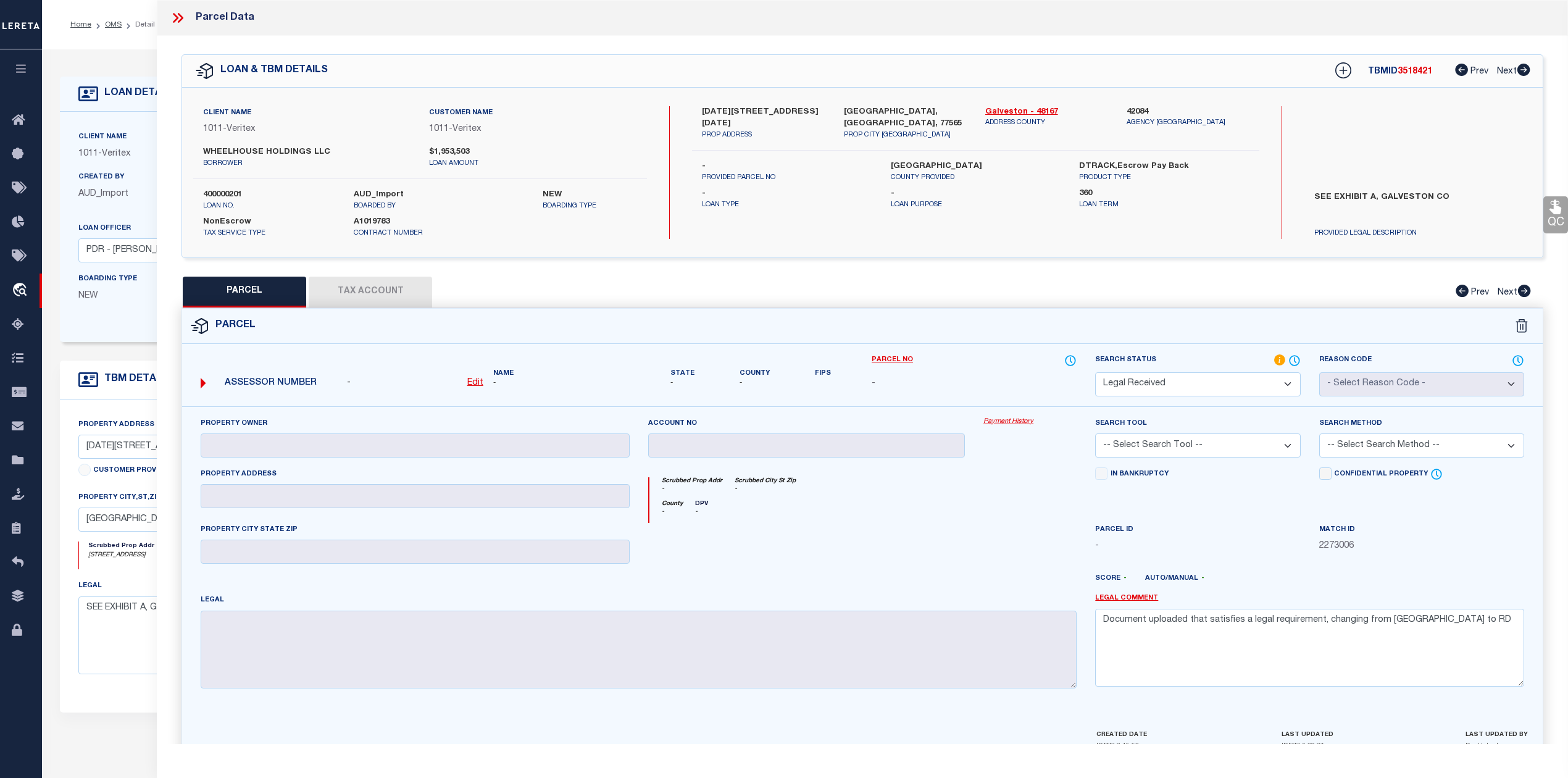
type textarea "-"
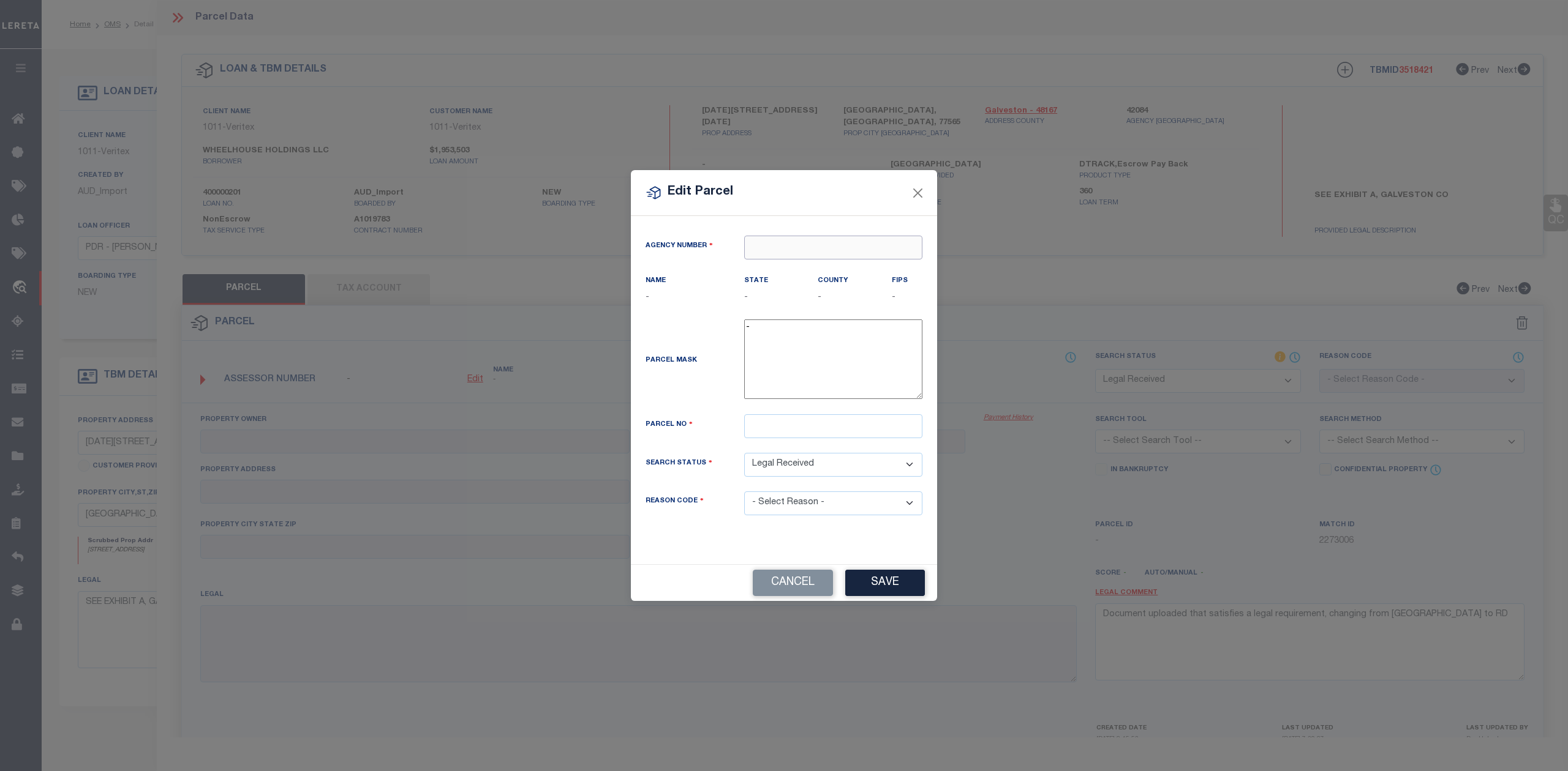
click at [768, 248] on input "text" at bounding box center [833, 247] width 178 height 24
click at [804, 263] on div "420840000 : [GEOGRAPHIC_DATA]" at bounding box center [838, 269] width 186 height 19
type input "420840000"
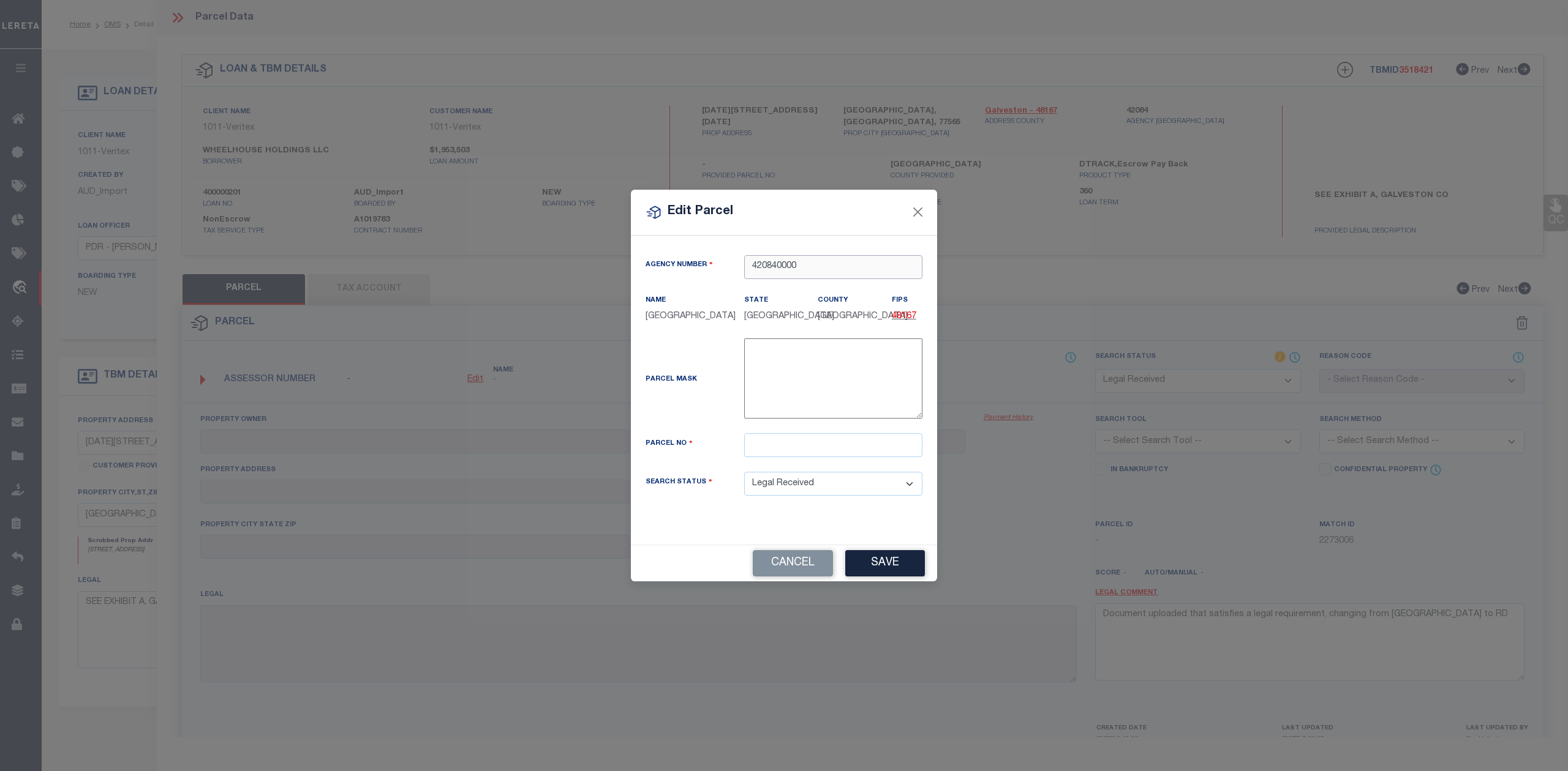
type input "420840000"
click at [764, 452] on input "text" at bounding box center [833, 445] width 178 height 24
paste input "135164"
type input "135164"
click at [719, 423] on div "Parcel Mask -" at bounding box center [784, 381] width 295 height 85
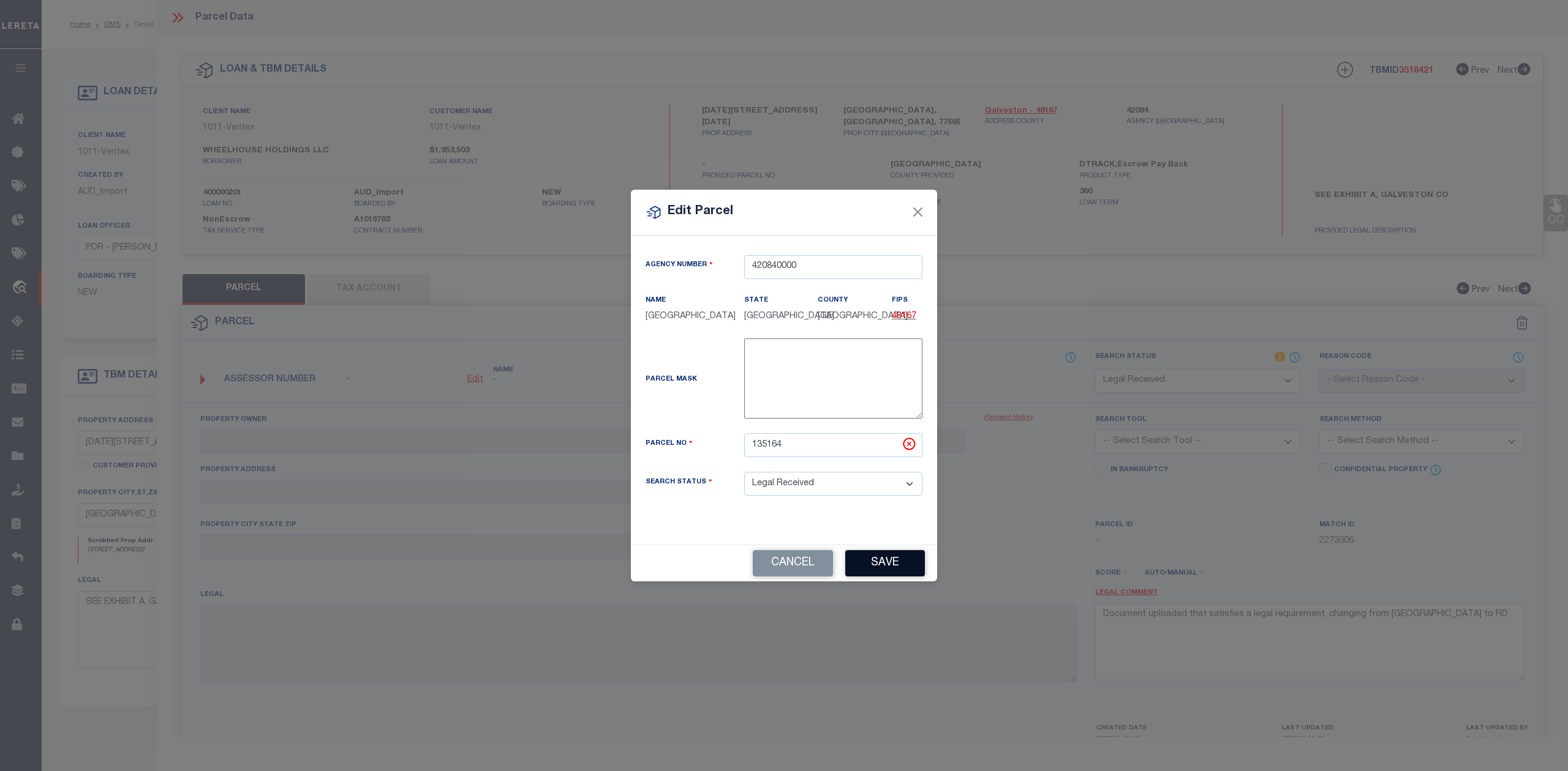
click at [874, 572] on button "Save" at bounding box center [885, 563] width 80 height 26
select select "RD"
checkbox input "false"
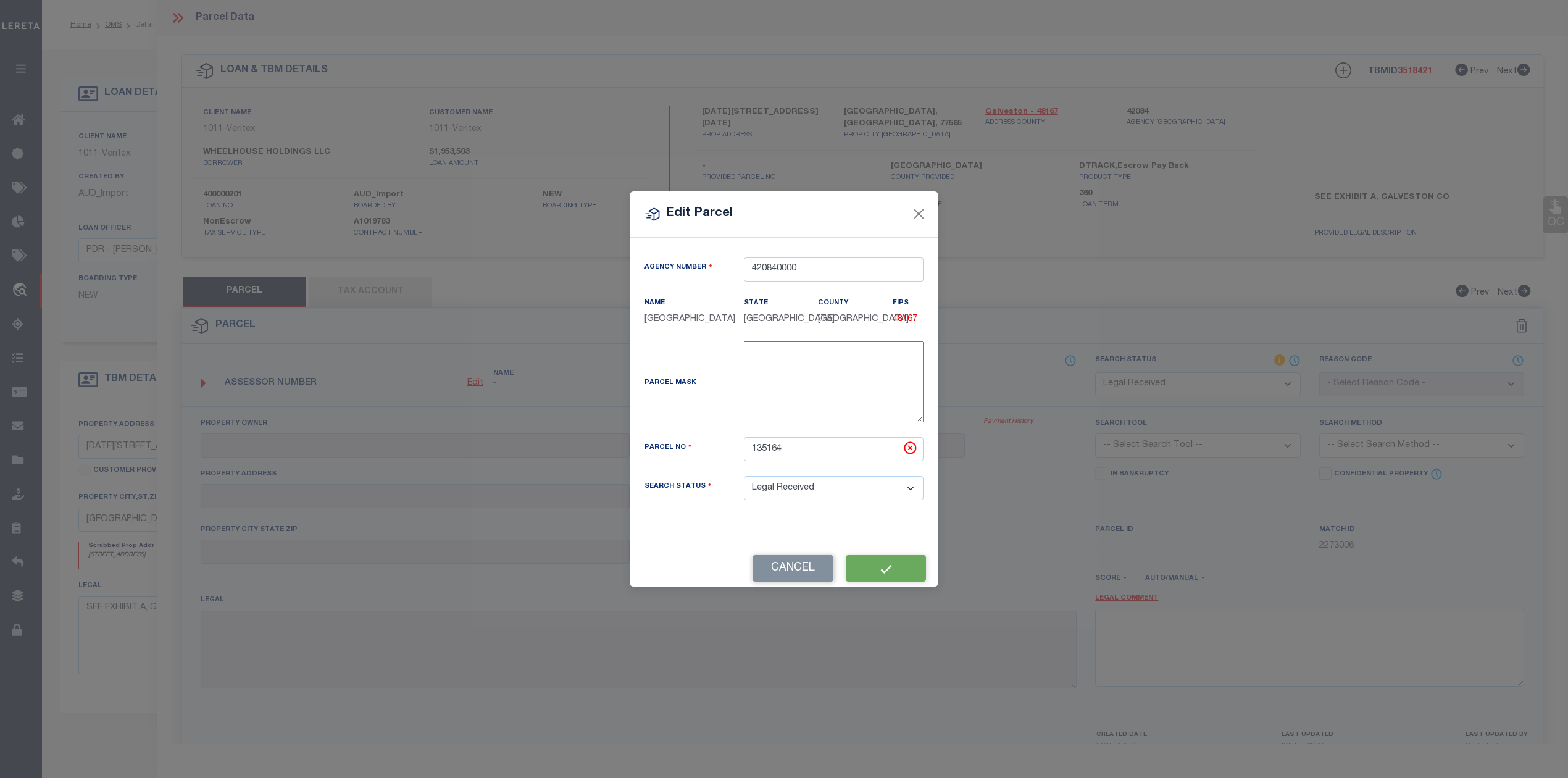
checkbox input "false"
type textarea "Document uploaded that satisfies a legal requirement, changing from [GEOGRAPHIC…"
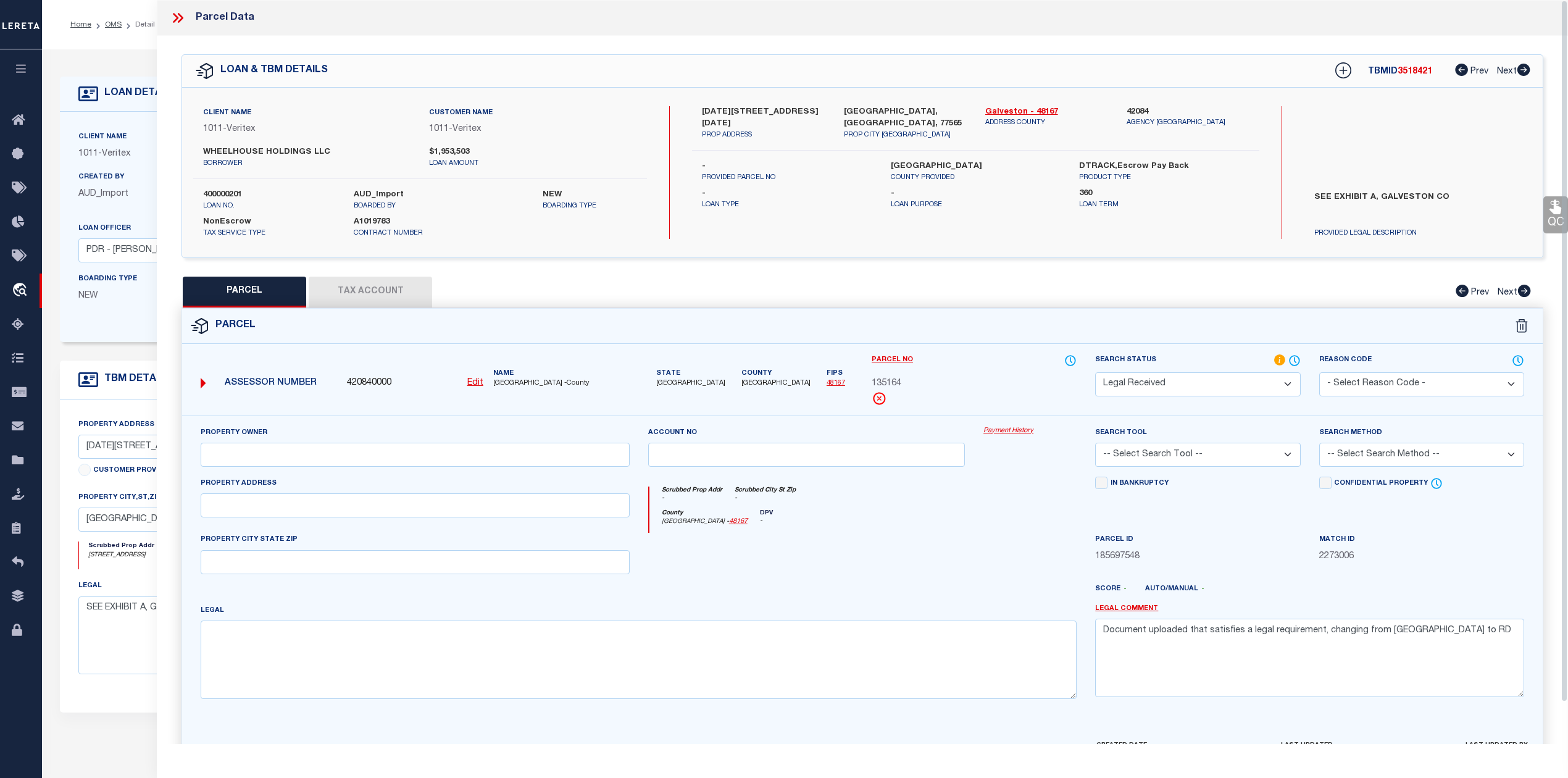
click at [973, 523] on div "County [GEOGRAPHIC_DATA] - 48167 DPV -" at bounding box center [863, 521] width 428 height 24
click at [455, 510] on input "text" at bounding box center [415, 505] width 429 height 24
paste input "1206 FM 2094"
type input "1206 FM 2094"
click at [743, 611] on div "Legal" at bounding box center [639, 652] width 876 height 95
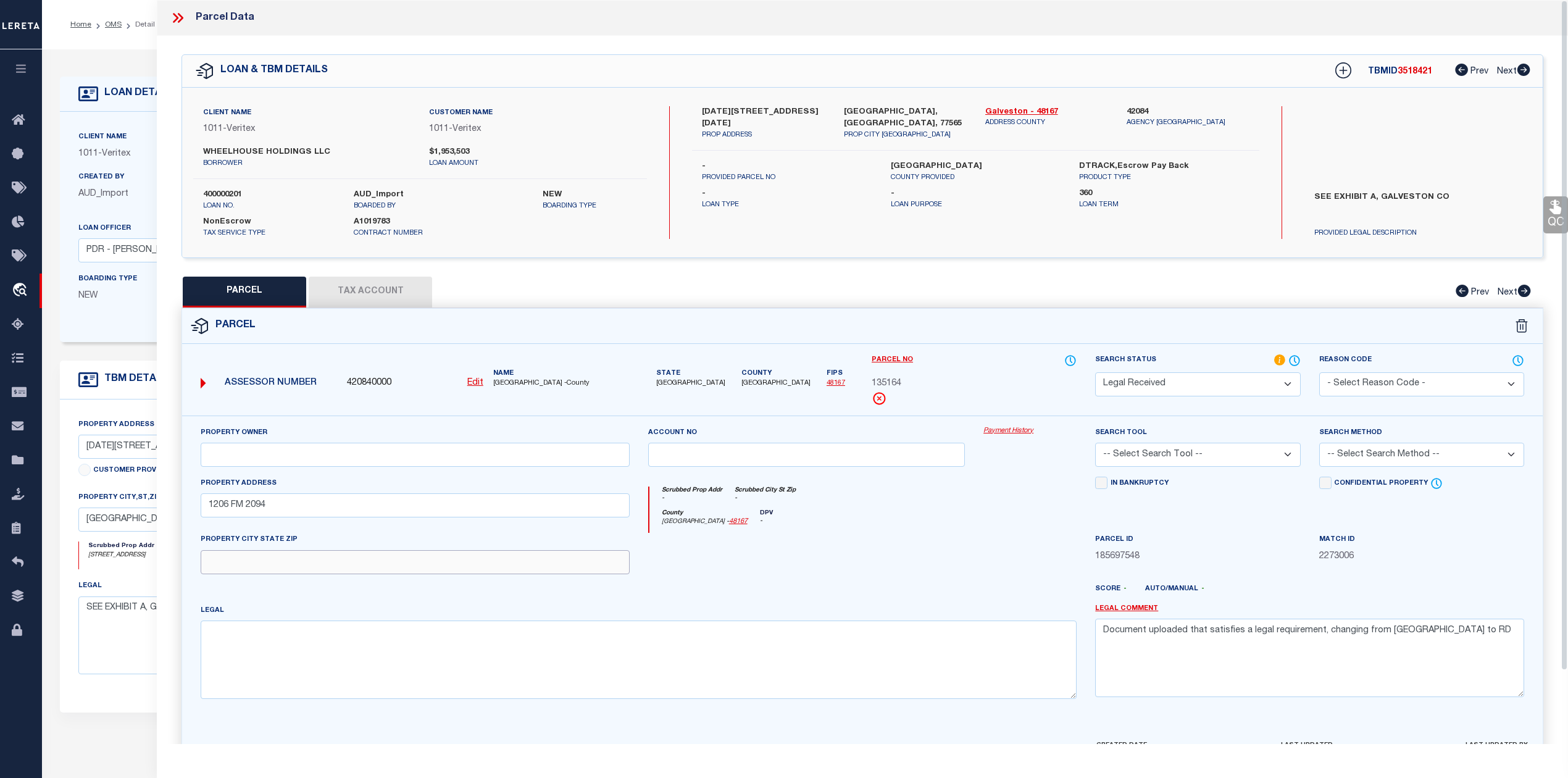
click at [401, 561] on input "text" at bounding box center [415, 562] width 429 height 24
paste input "[GEOGRAPHIC_DATA], TX 77539"
type input "[GEOGRAPHIC_DATA], TX 77539"
click at [884, 567] on div at bounding box center [807, 558] width 336 height 51
click at [372, 452] on input "text" at bounding box center [415, 454] width 429 height 24
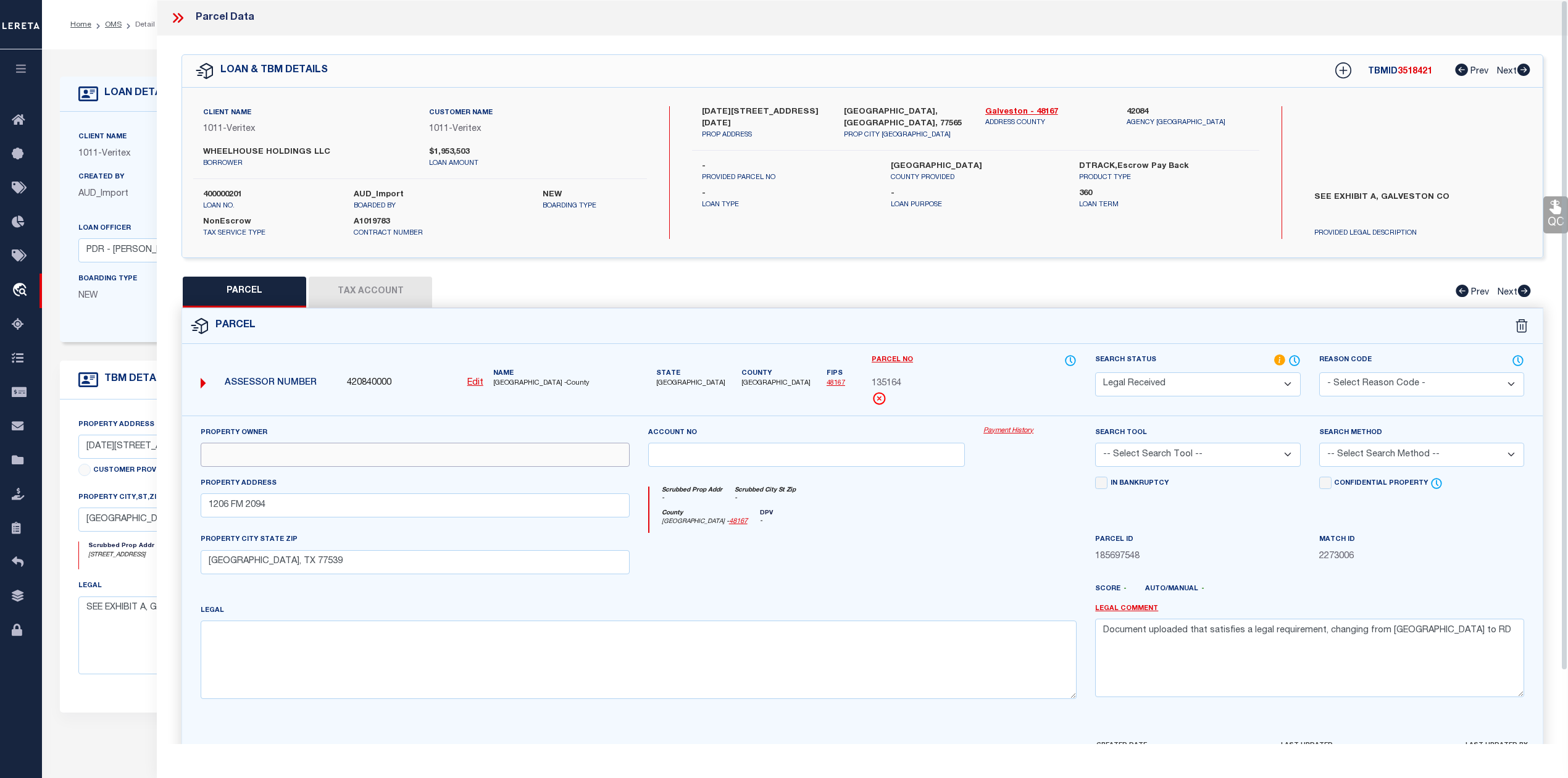
paste input "WHEELHOUSE HOLDINGS LLC"
type input "WHEELHOUSE HOLDINGS LLC"
click at [903, 582] on div at bounding box center [807, 558] width 336 height 51
click at [845, 655] on textarea at bounding box center [639, 659] width 876 height 78
paste textarea "ABST 18 [PERSON_NAME] SUR TR 28 2.360 ACRS"
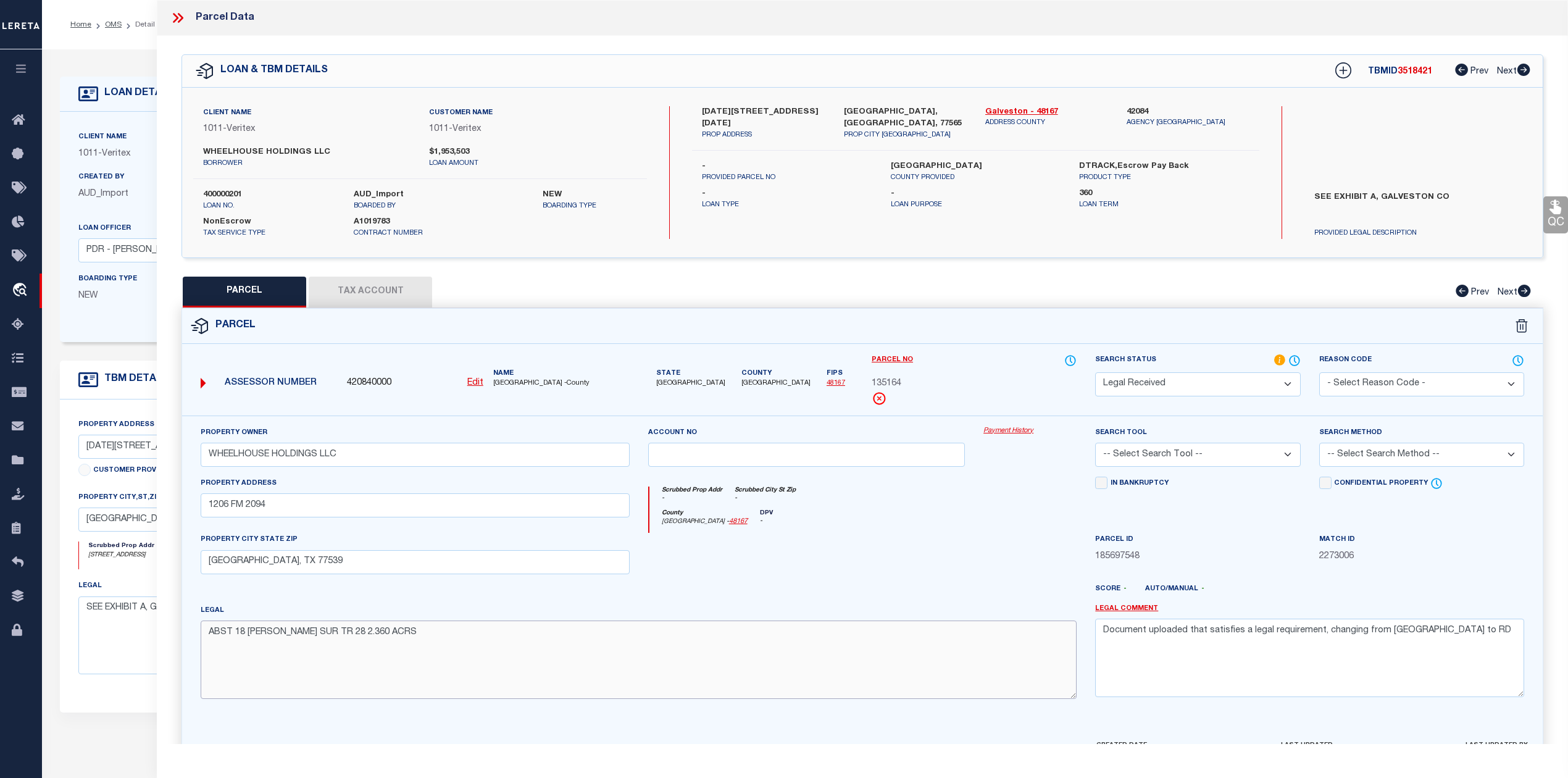
type textarea "ABST 18 [PERSON_NAME] SUR TR 28 2.360 ACRS"
drag, startPoint x: 1447, startPoint y: 635, endPoint x: 1106, endPoint y: 635, distance: 341.0
click at [1106, 635] on textarea "Document uploaded that satisfies a legal requirement, changing from [GEOGRAPHIC…" at bounding box center [1309, 658] width 429 height 78
click at [978, 551] on div at bounding box center [1030, 558] width 111 height 51
click at [1188, 456] on select "-- Select Search Tool -- 3rd Party Website Agency File Agency Website ATLS CNV-…" at bounding box center [1197, 454] width 205 height 24
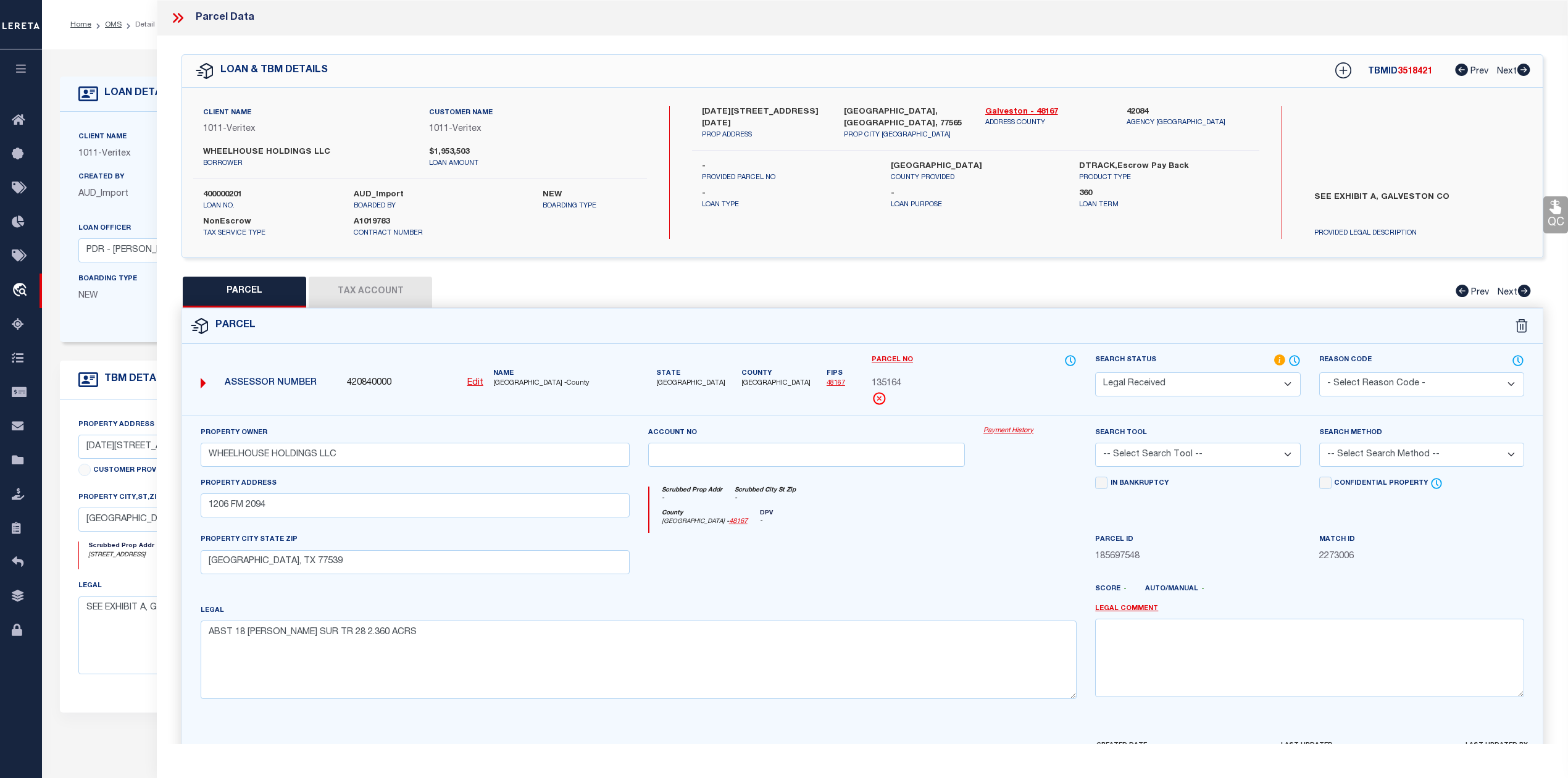
select select "AGW"
click at [1095, 445] on select "-- Select Search Tool -- 3rd Party Website Agency File Agency Website ATLS CNV-…" at bounding box center [1197, 454] width 205 height 24
click at [1066, 534] on div "County [GEOGRAPHIC_DATA] - 48167 DPV -" at bounding box center [863, 521] width 428 height 24
click at [1376, 454] on select "-- Select Search Method -- Property Address Legal Liability Info Provided" at bounding box center [1422, 454] width 205 height 24
select select "LEG"
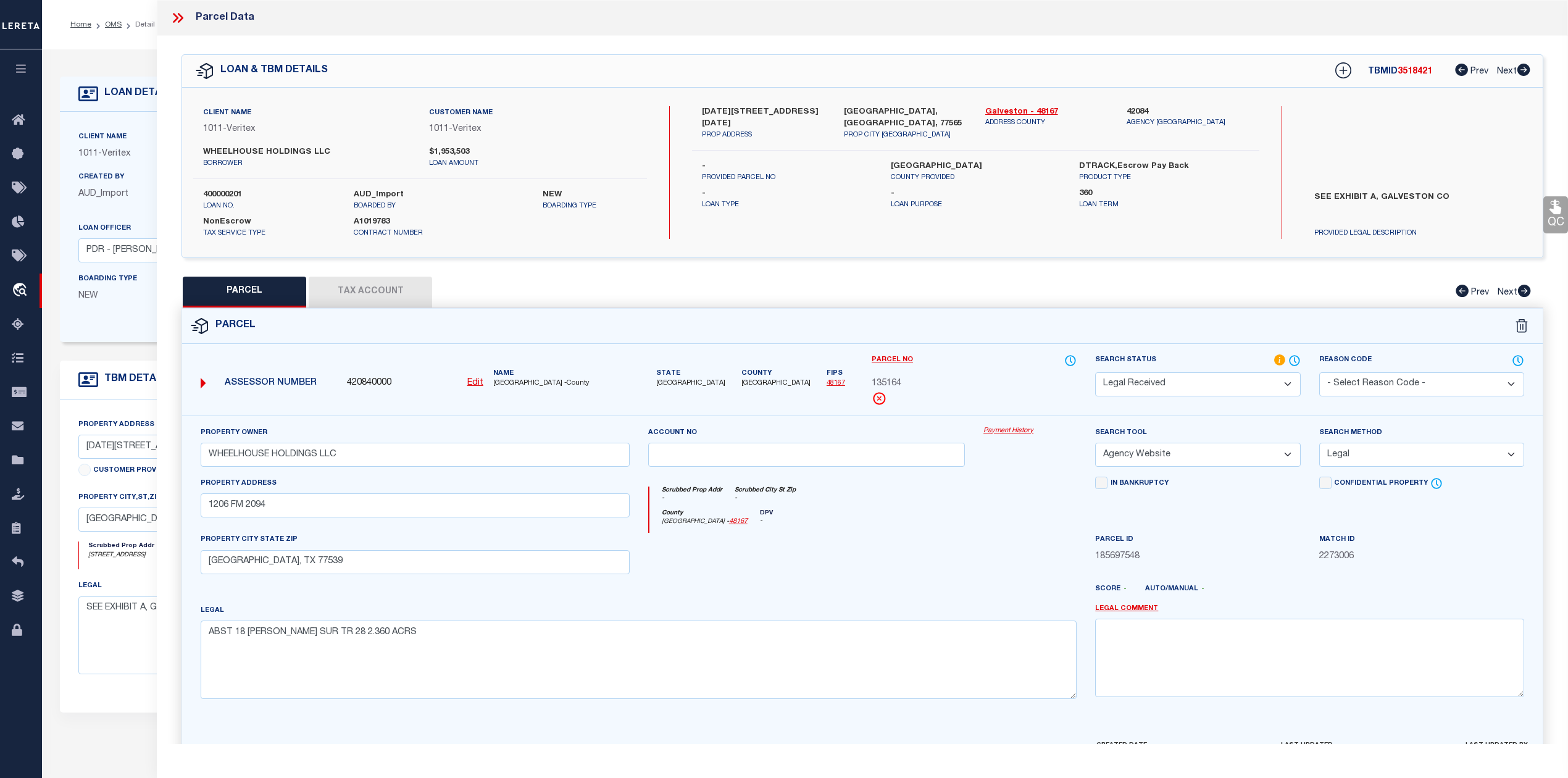
click at [1319, 445] on select "-- Select Search Method -- Property Address Legal Liability Info Provided" at bounding box center [1422, 454] width 205 height 24
click at [933, 584] on div at bounding box center [807, 558] width 336 height 51
click at [936, 581] on div at bounding box center [807, 558] width 336 height 51
click at [362, 305] on button "Tax Account" at bounding box center [370, 292] width 124 height 31
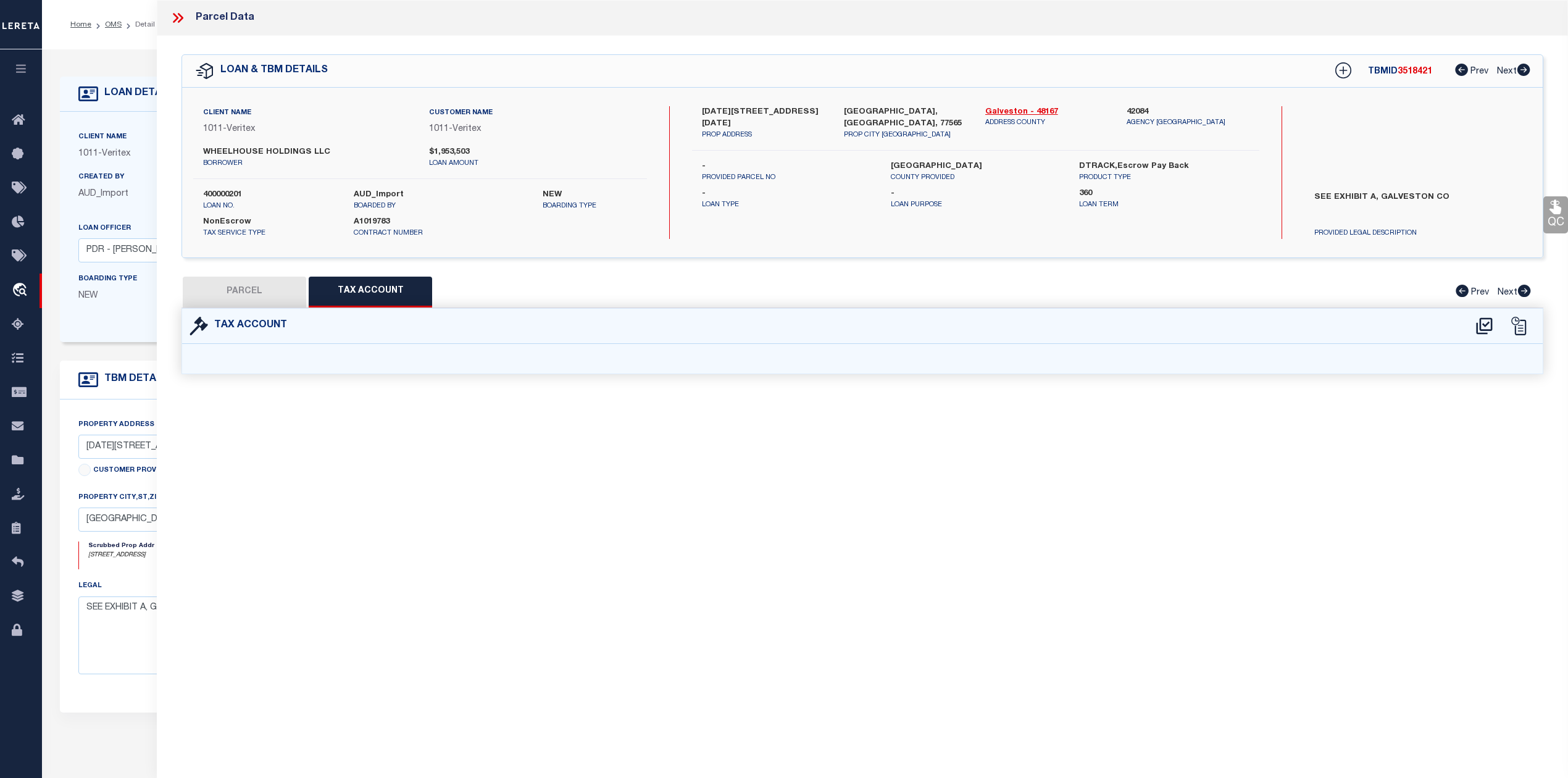
select select "100"
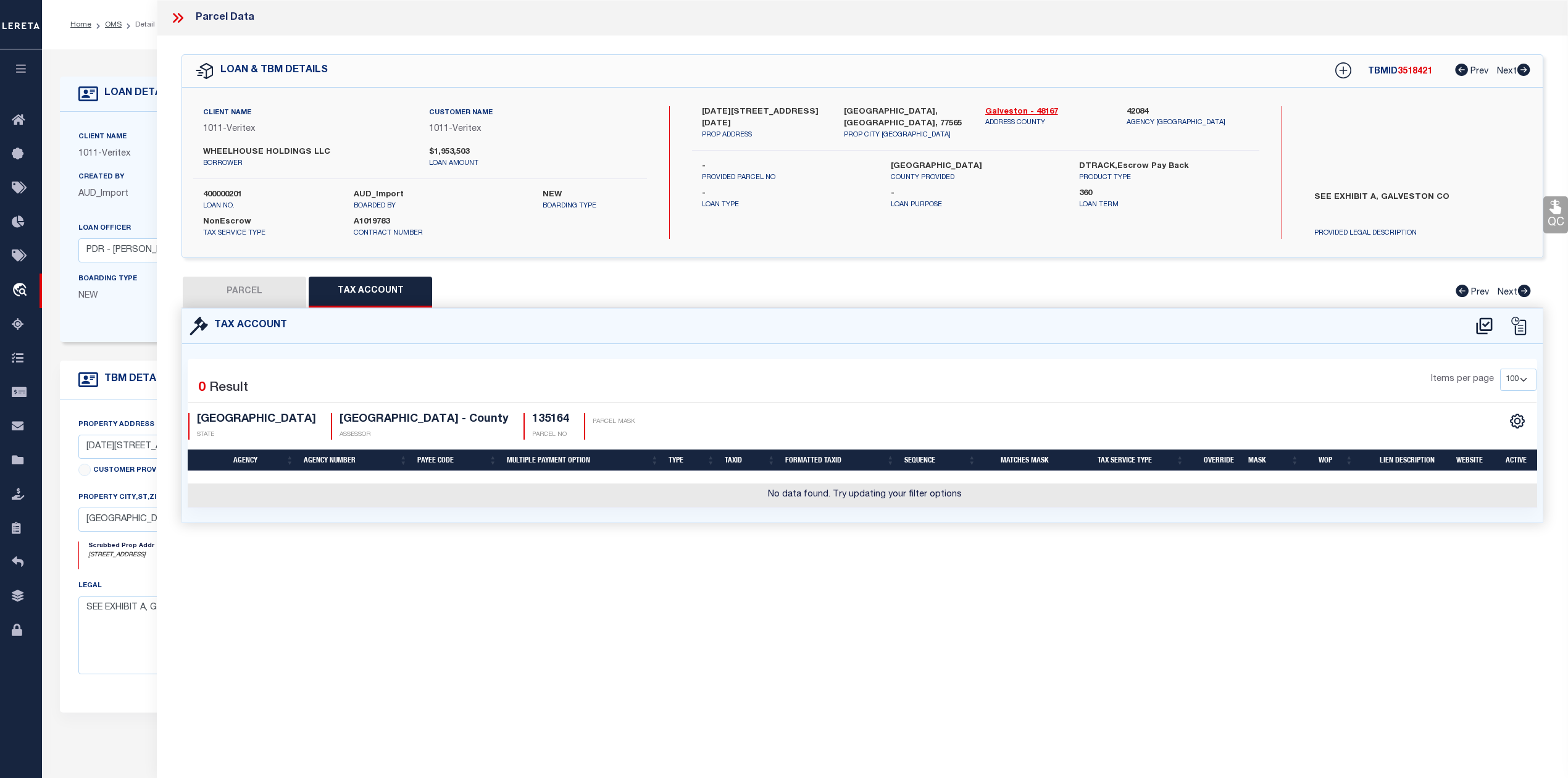
click at [820, 592] on div "Parcel Data QC QC QC - Select Status - Ready to QC" at bounding box center [862, 372] width 1411 height 744
click at [1485, 327] on icon at bounding box center [1484, 326] width 20 height 19
select select "100"
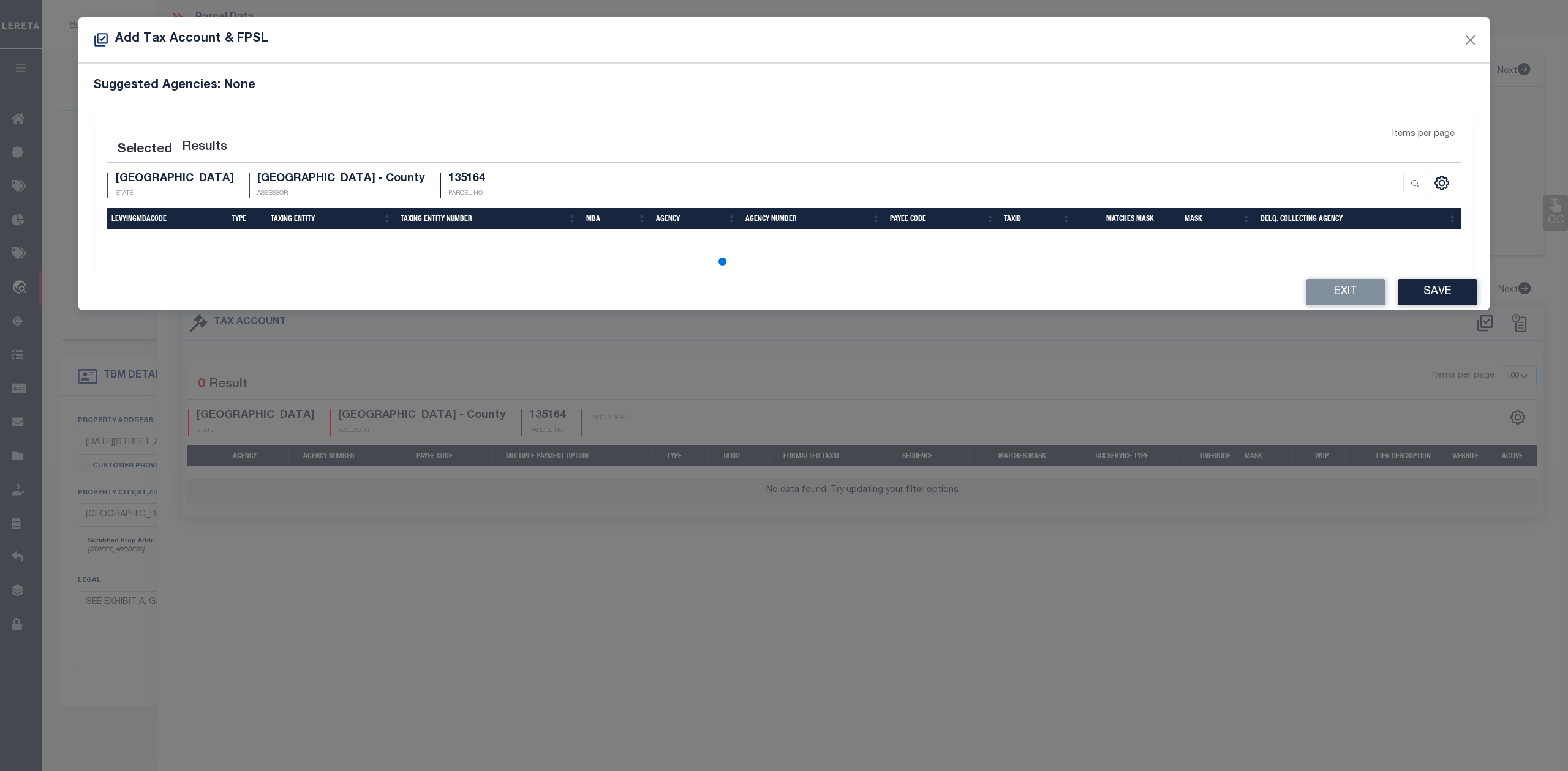
select select "100"
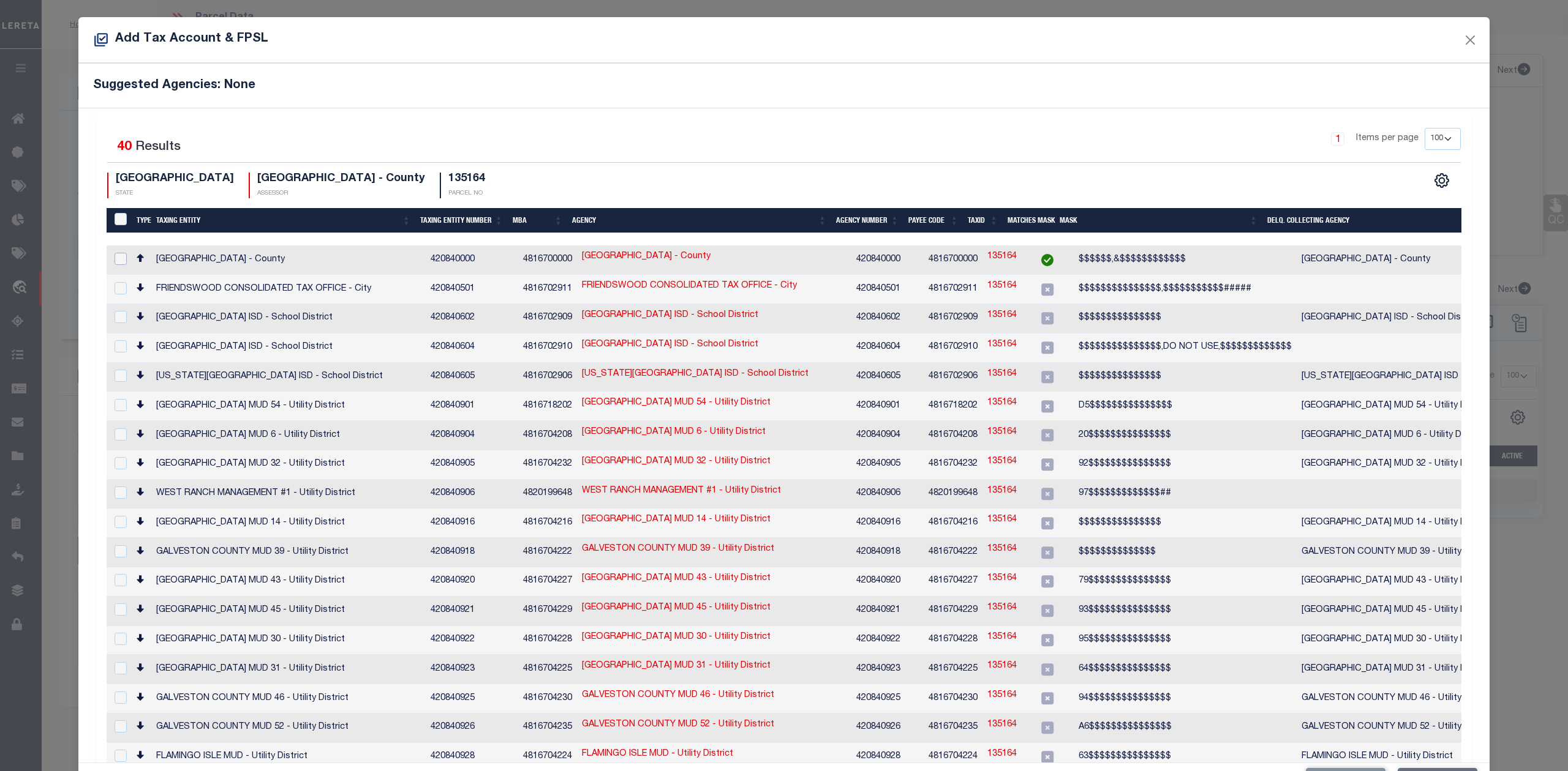
click at [121, 260] on input "checkbox" at bounding box center [120, 258] width 12 height 12
checkbox input "true"
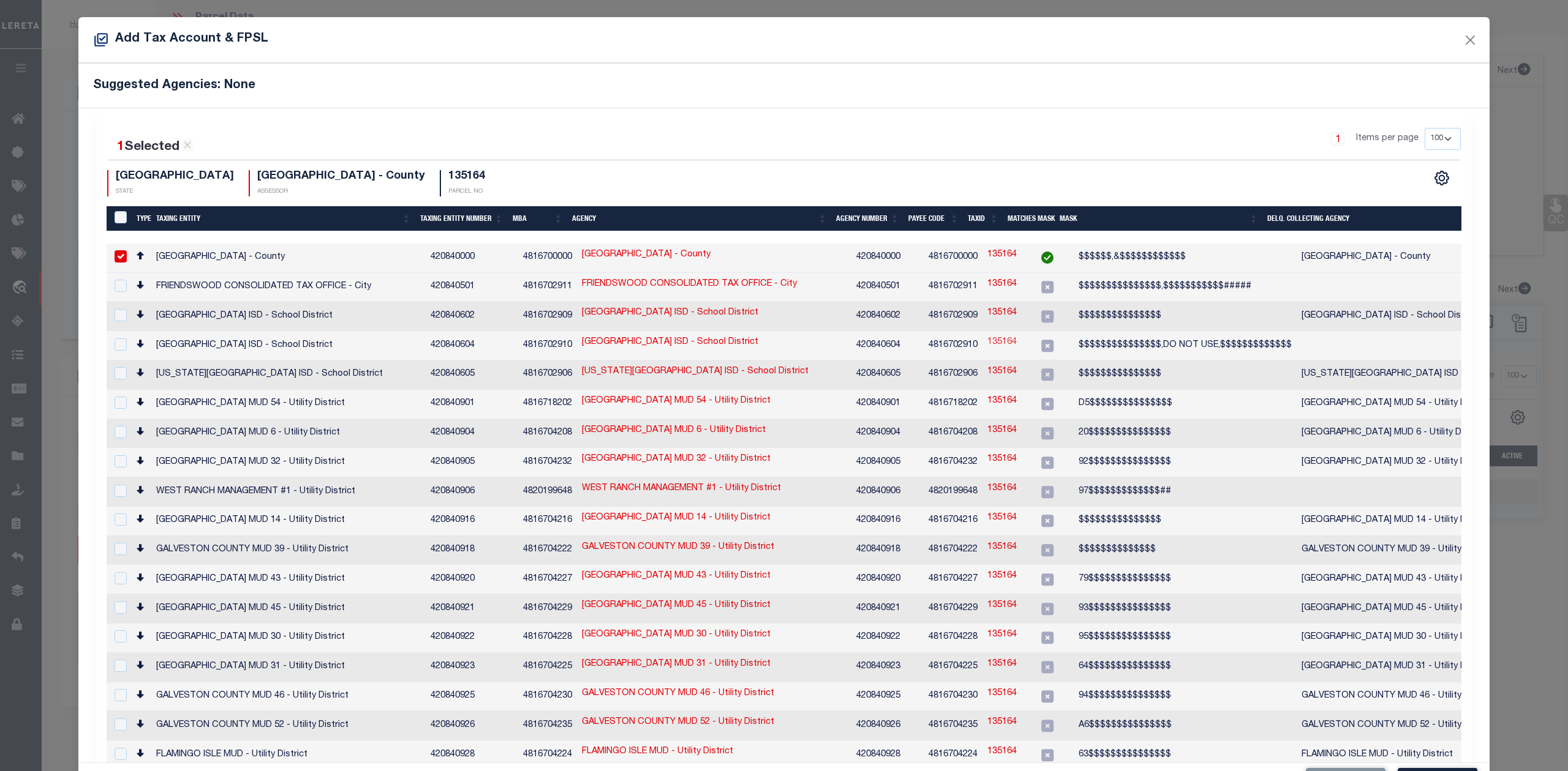
click at [988, 341] on link "135164" at bounding box center [1002, 342] width 30 height 13
type input "135164"
type textarea "$$$$$$$$$$$$$$$,DO NOT USE,$$$$$$$$$$$$$"
checkbox input "true"
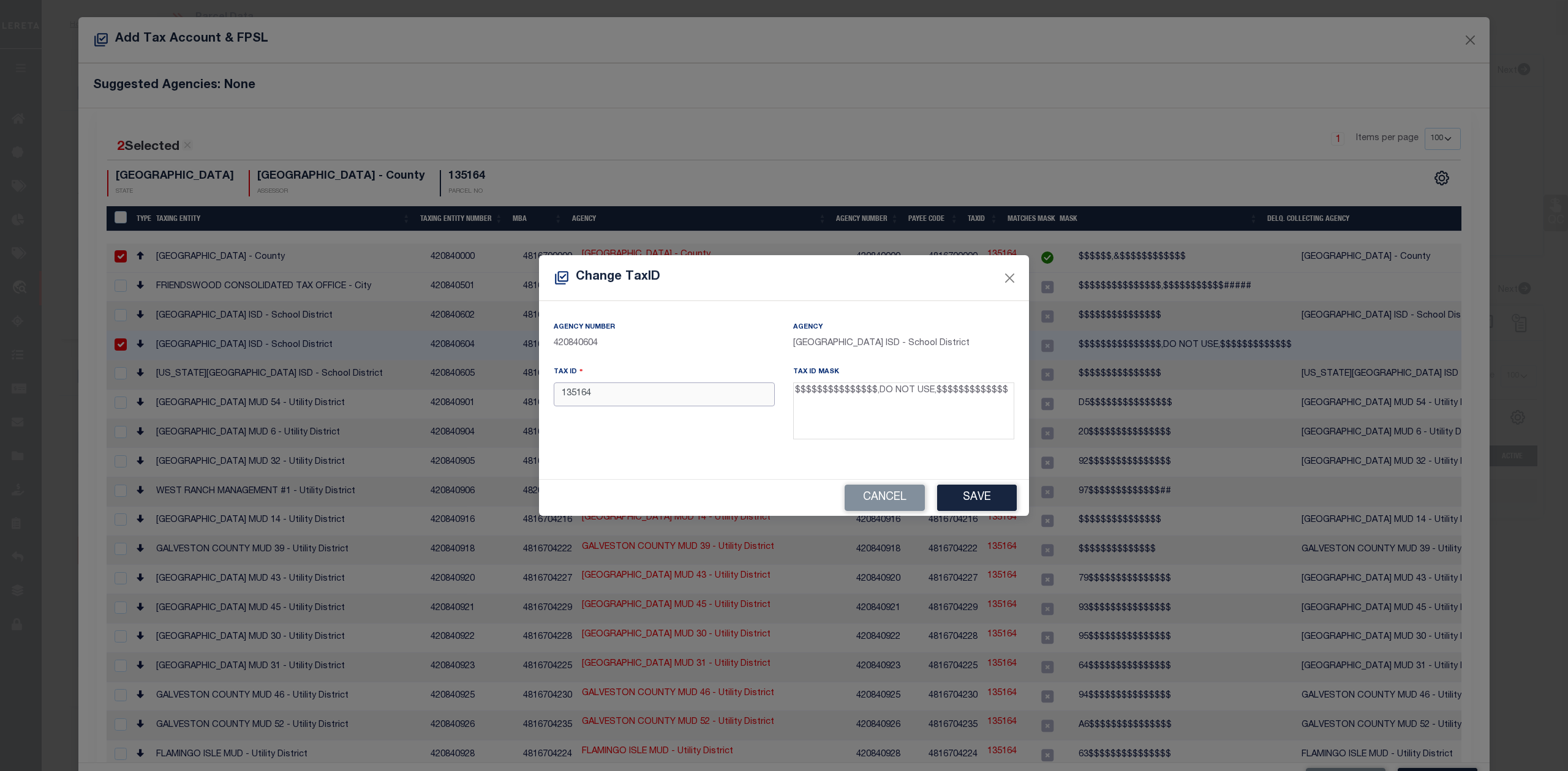
drag, startPoint x: 654, startPoint y: 400, endPoint x: 545, endPoint y: 398, distance: 109.0
click at [545, 398] on div "Tax ID 135164" at bounding box center [664, 405] width 240 height 80
paste input "0018-0028-0000-000"
click at [627, 396] on input "0018-0028-0000-000" at bounding box center [664, 394] width 221 height 24
click at [605, 397] on input "[PHONE_NUMBER]" at bounding box center [664, 394] width 221 height 24
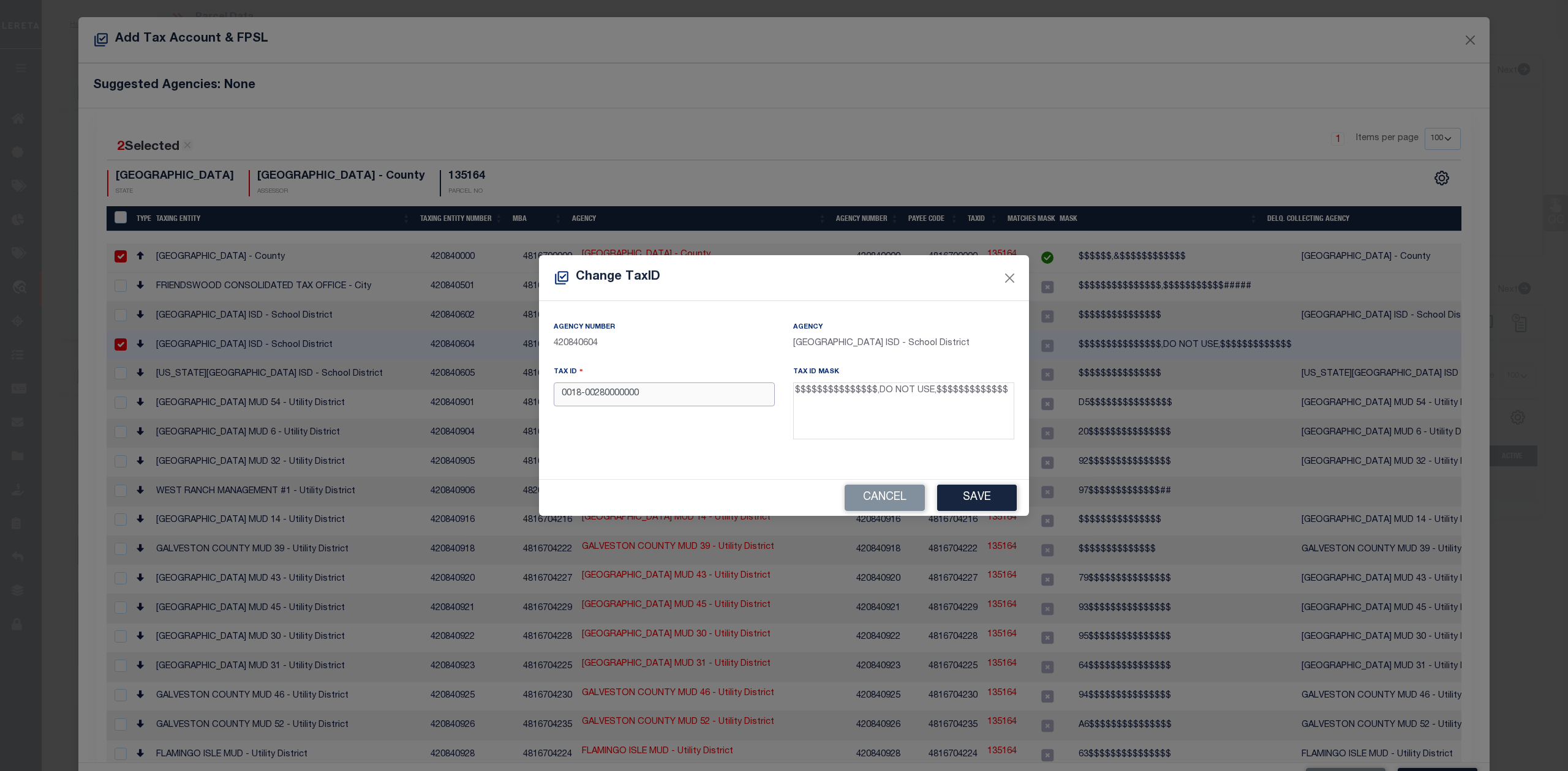
click at [582, 394] on input "0018-00280000000" at bounding box center [664, 394] width 221 height 24
type input "001800280000000"
click at [613, 447] on div "Agency Number 420840604 [GEOGRAPHIC_DATA] ISD - School District Tax ID 00180028…" at bounding box center [784, 385] width 479 height 129
click at [996, 499] on button "Save" at bounding box center [977, 498] width 80 height 26
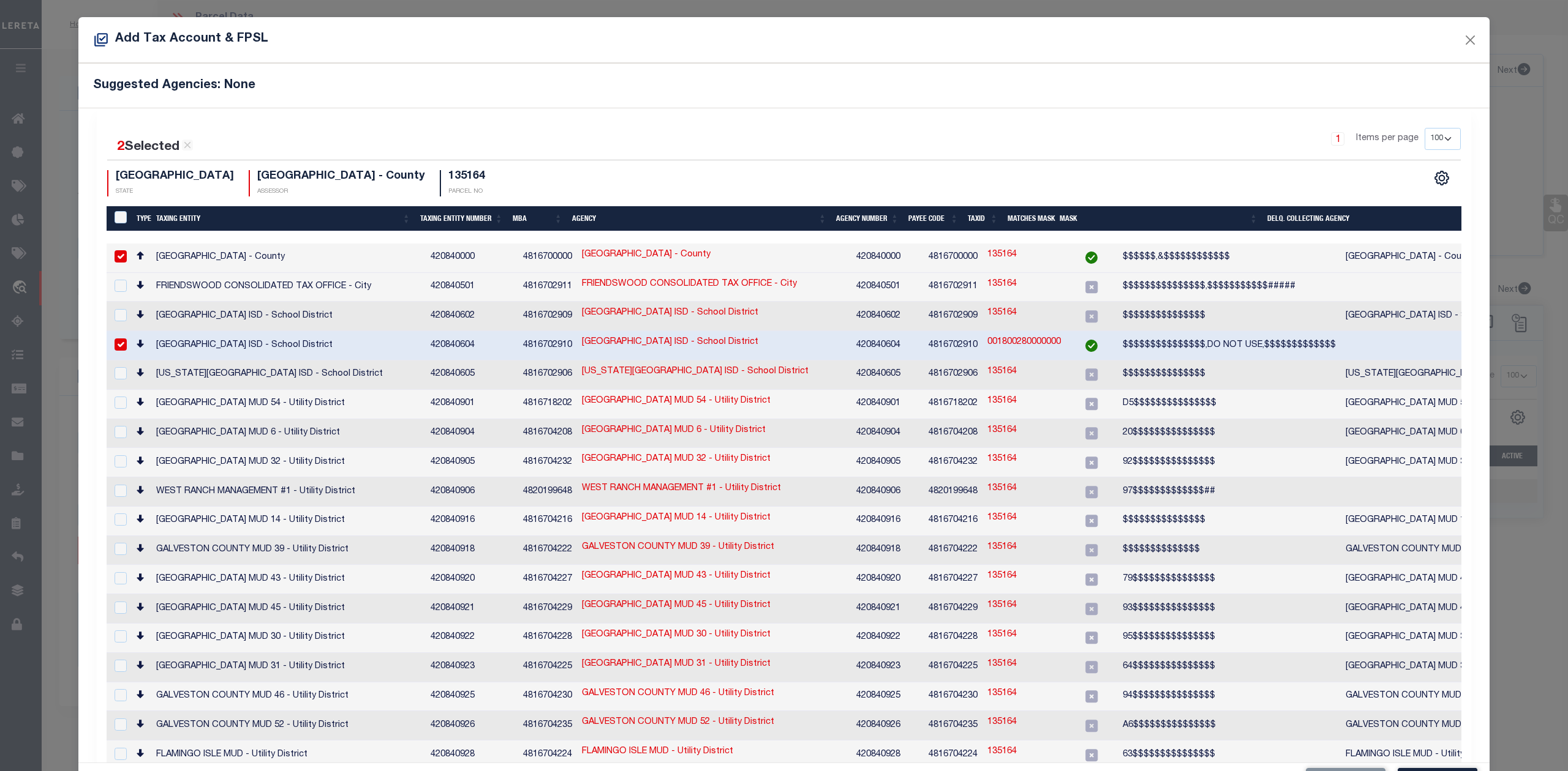
click at [1088, 152] on div "1 Items per page 10 25 50 100 200" at bounding box center [955, 144] width 1011 height 32
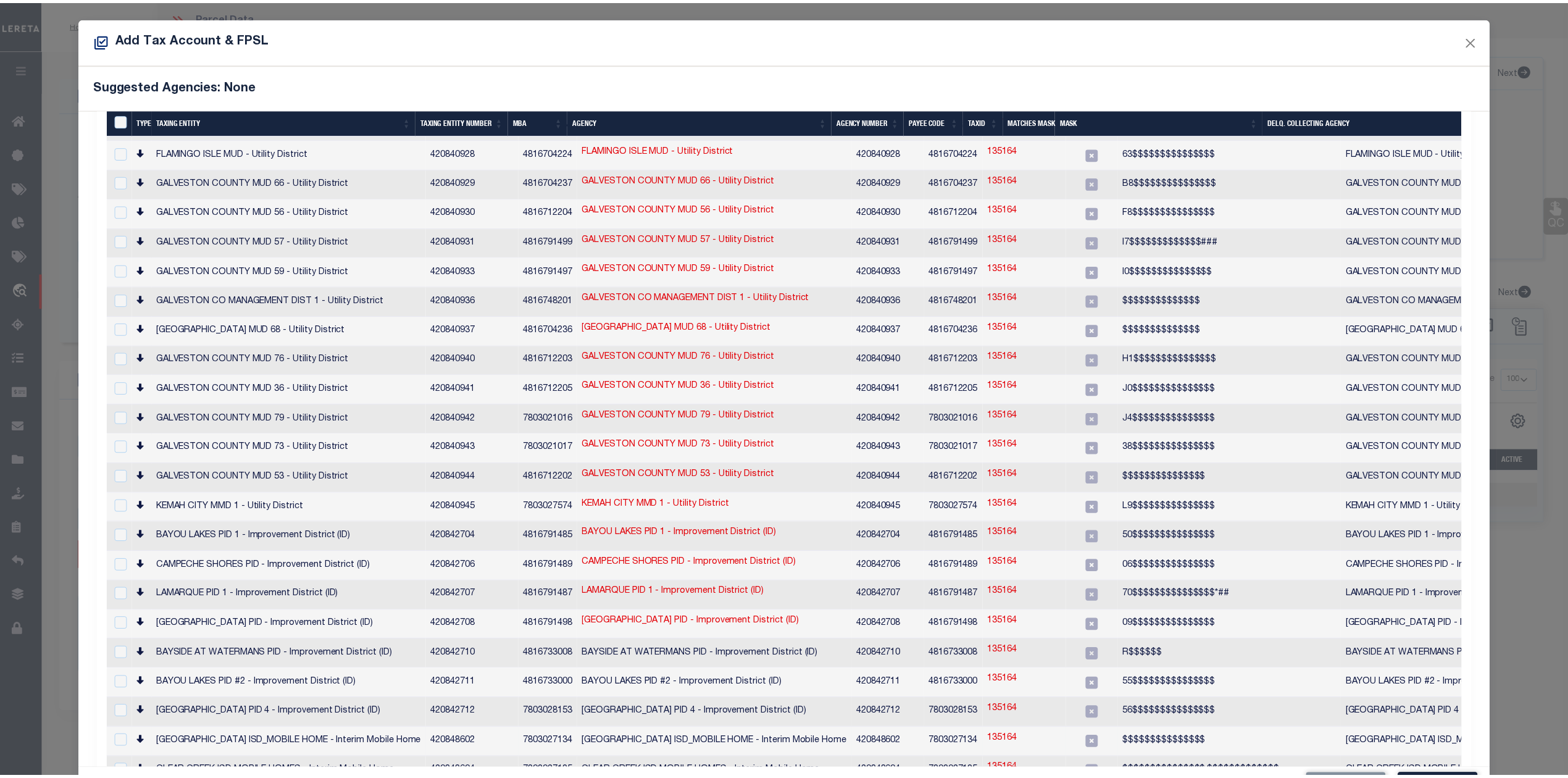
scroll to position [45, 0]
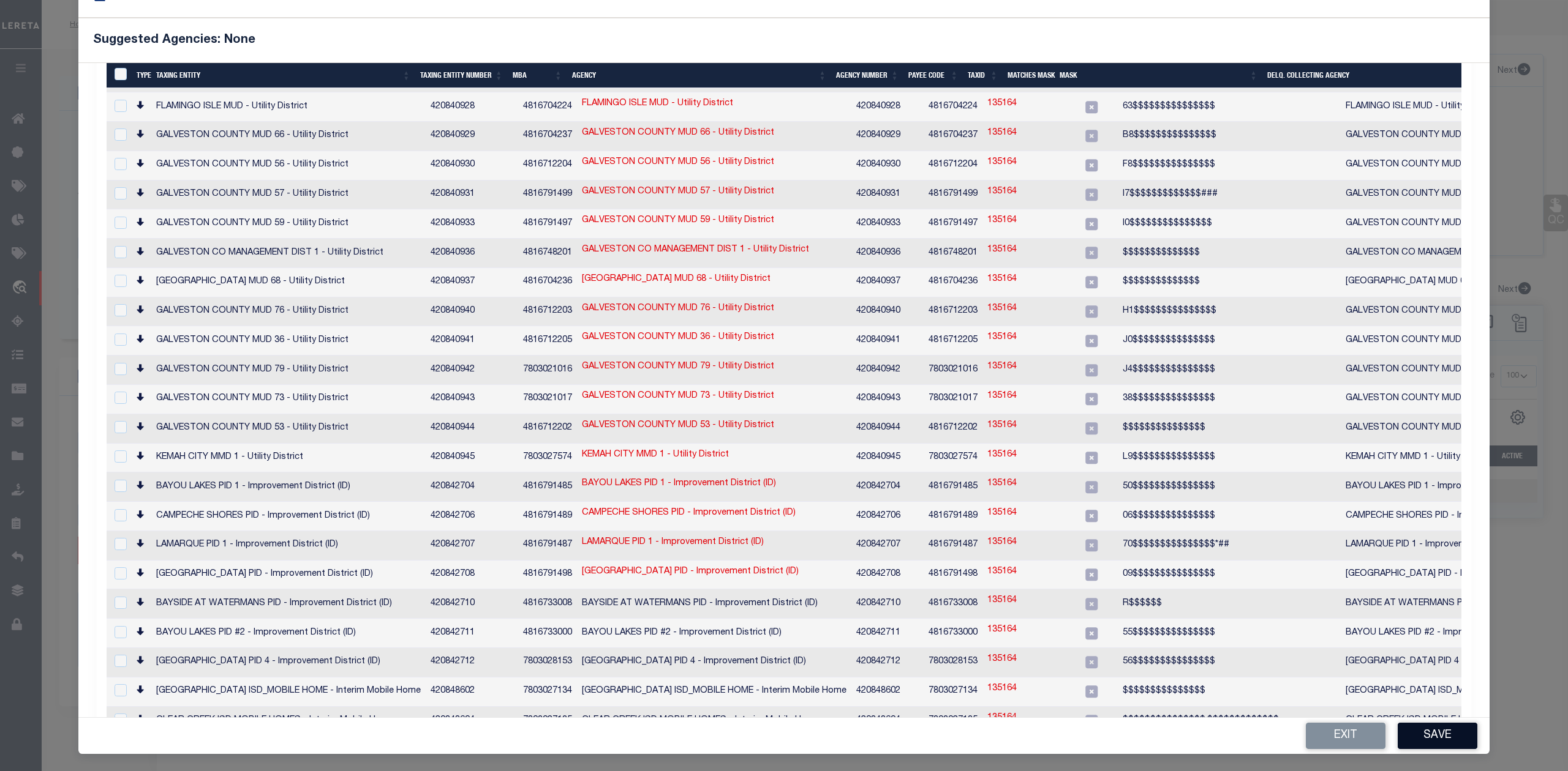
click at [1419, 733] on button "Save" at bounding box center [1437, 736] width 80 height 26
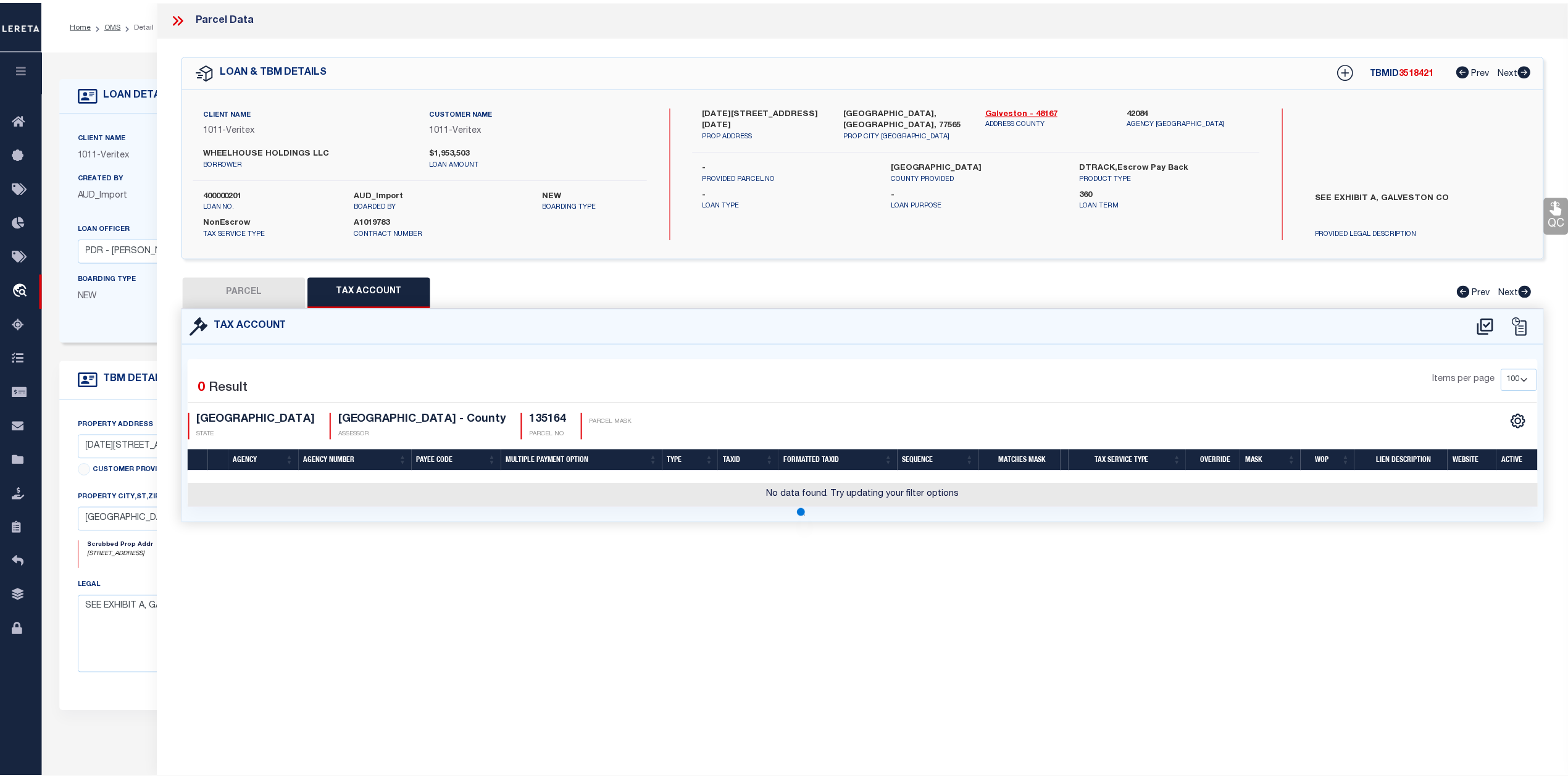
scroll to position [0, 0]
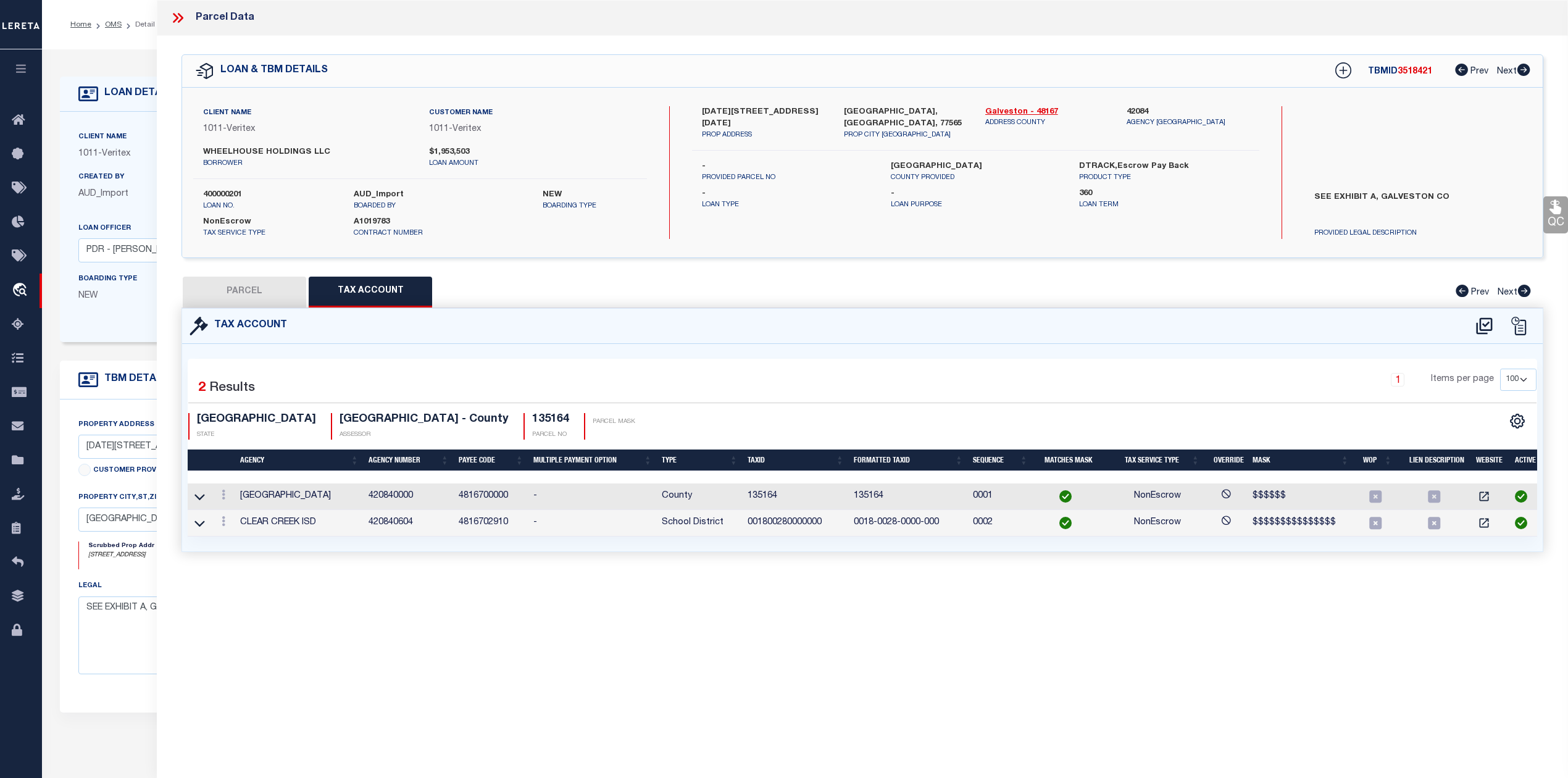
click at [1186, 648] on div "Parcel Data QC QC QC - Select Status - Ready to QC" at bounding box center [862, 372] width 1411 height 744
click at [257, 297] on button "PARCEL" at bounding box center [244, 292] width 124 height 31
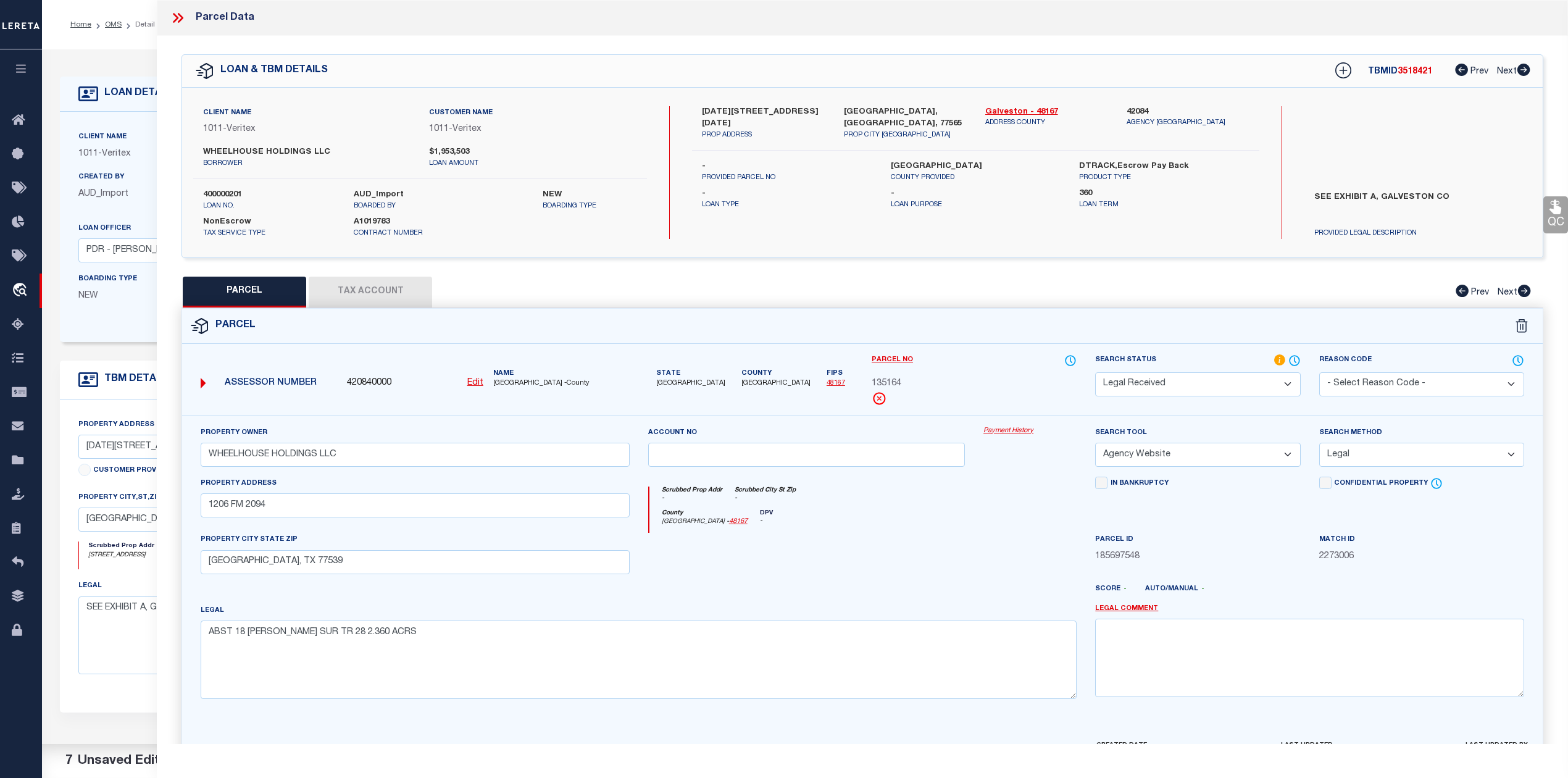
click at [1010, 569] on div at bounding box center [1030, 558] width 111 height 51
click at [961, 561] on div at bounding box center [807, 558] width 336 height 51
click at [1005, 349] on form "Parcel 420840000 Edit TX" at bounding box center [862, 556] width 1361 height 496
click at [1337, 70] on icon at bounding box center [1343, 70] width 16 height 16
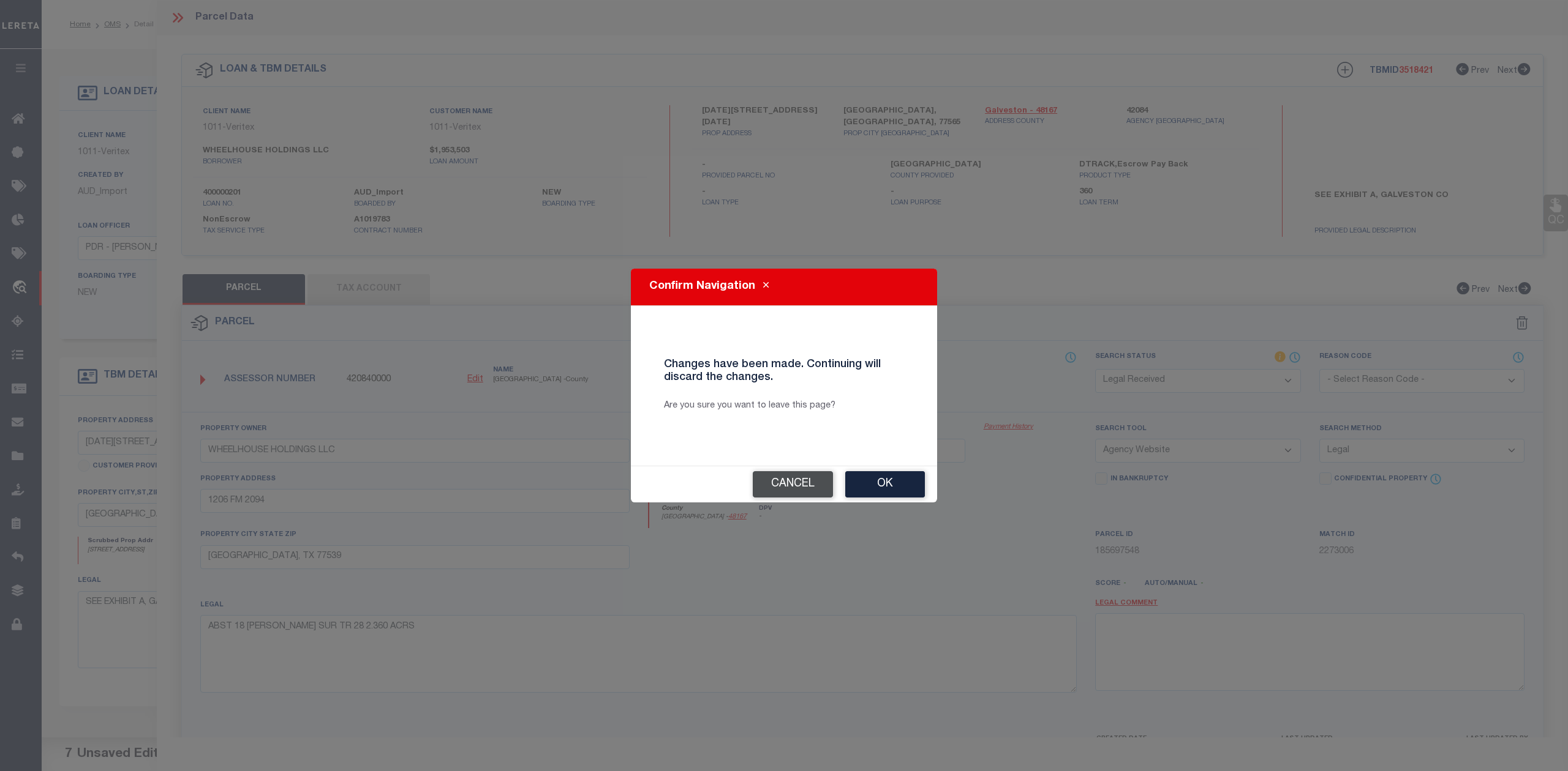
click at [795, 480] on button "Cancel" at bounding box center [793, 484] width 80 height 26
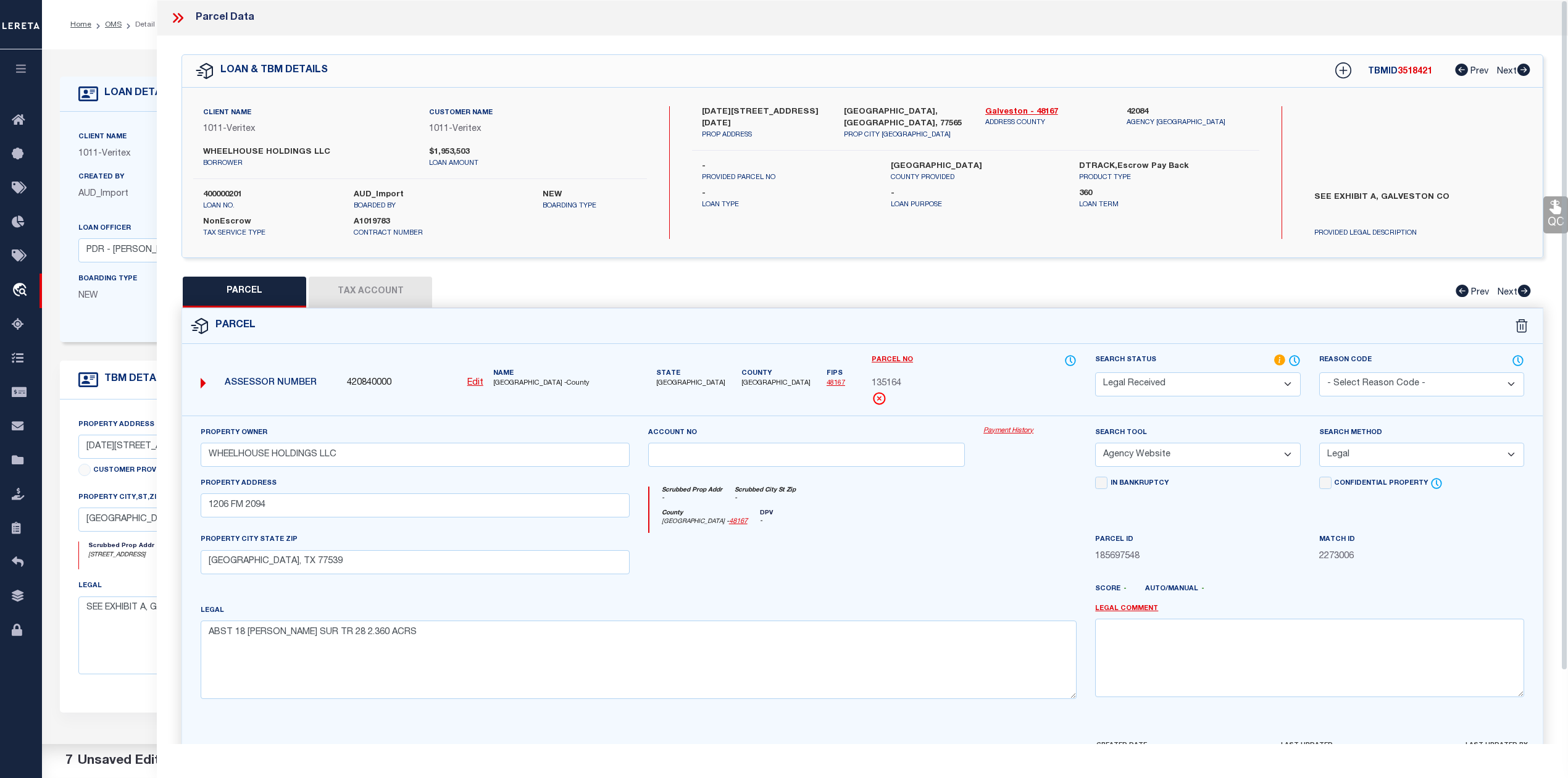
click at [885, 581] on div at bounding box center [807, 558] width 336 height 51
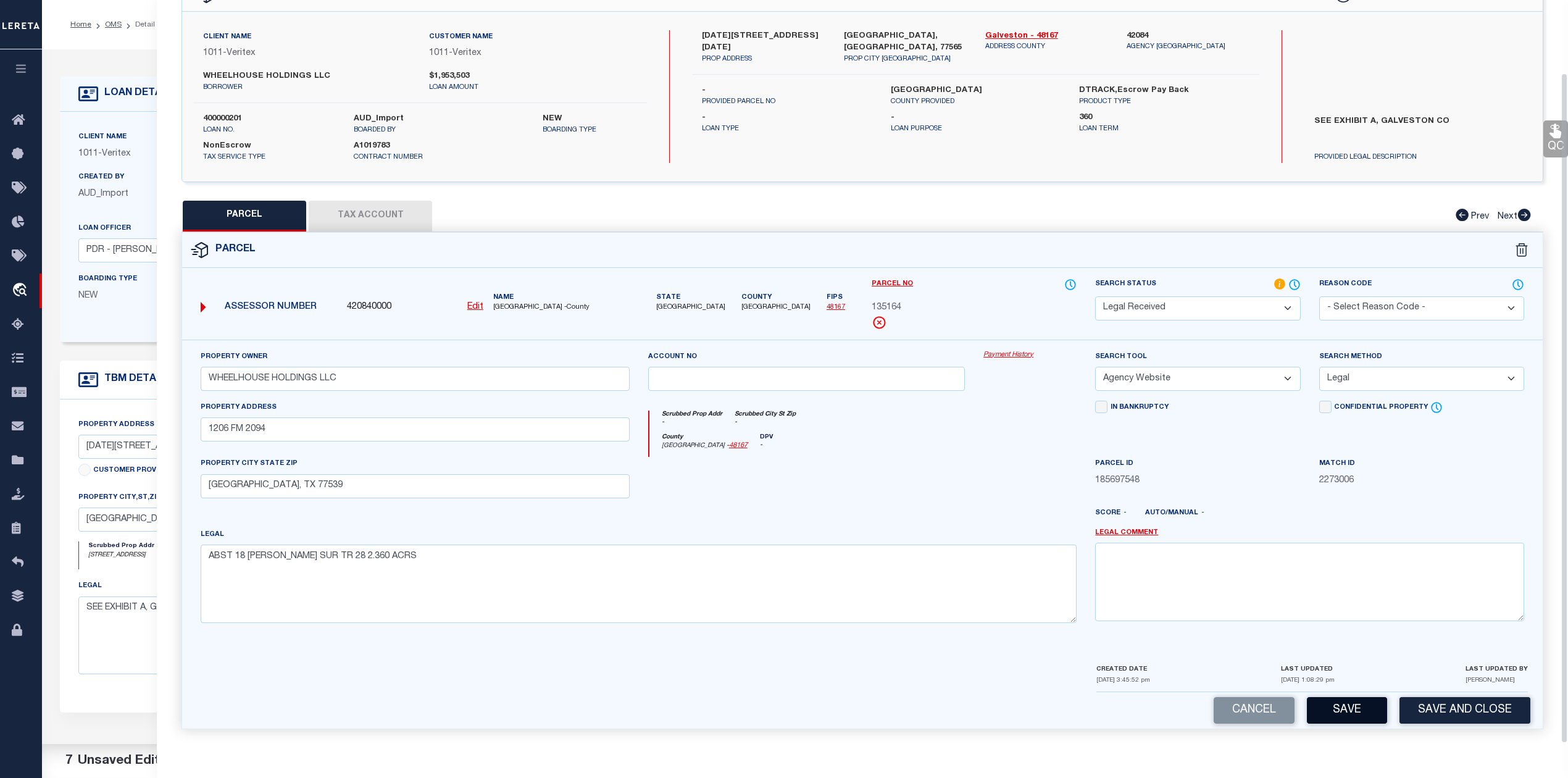
click at [1335, 704] on button "Save" at bounding box center [1347, 711] width 80 height 27
click at [948, 488] on div at bounding box center [807, 482] width 336 height 51
select select "AS"
select select
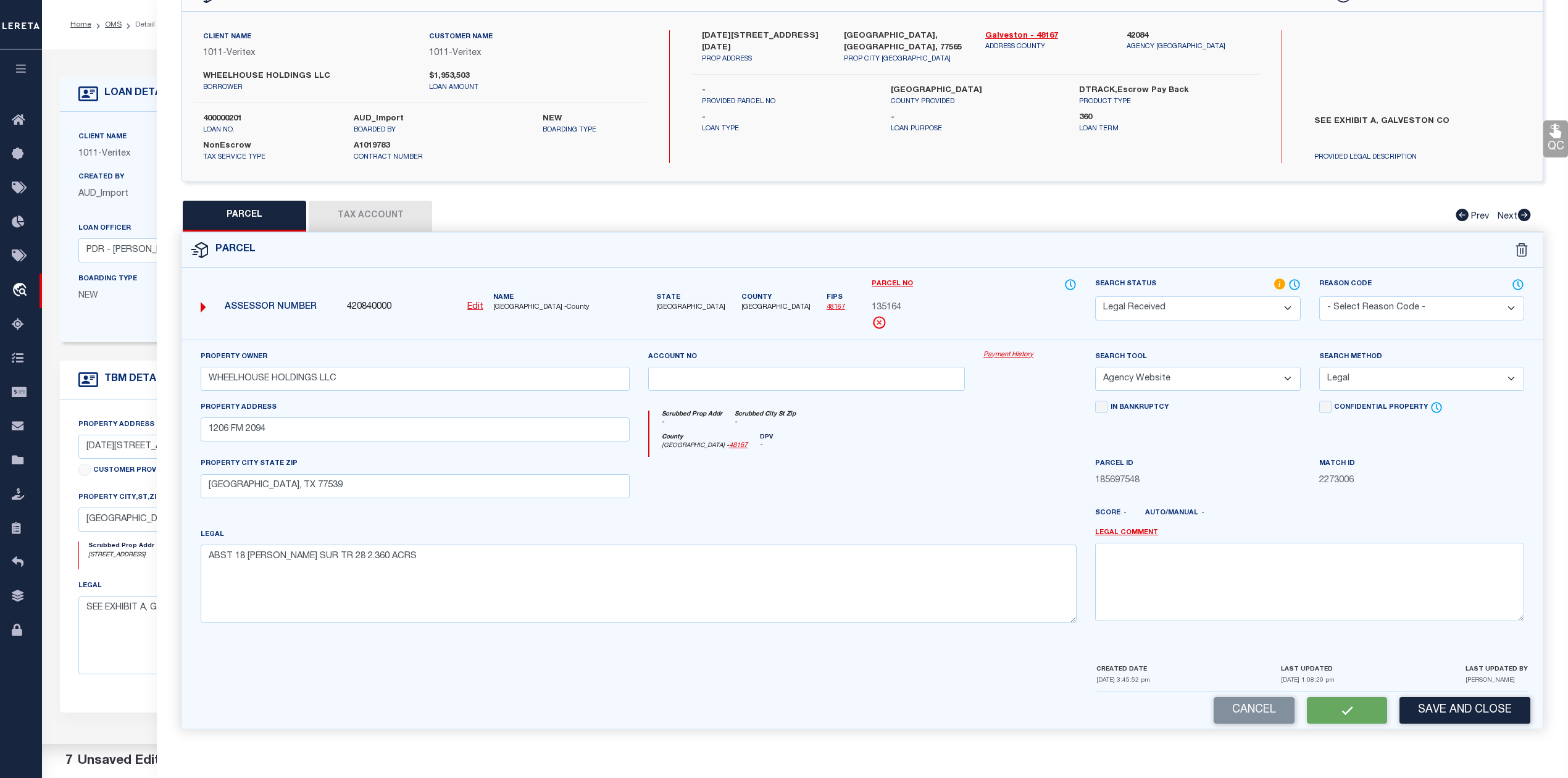
checkbox input "false"
select select "RD"
type input "WHEELHOUSE HOLDINGS LLC"
select select "AGW"
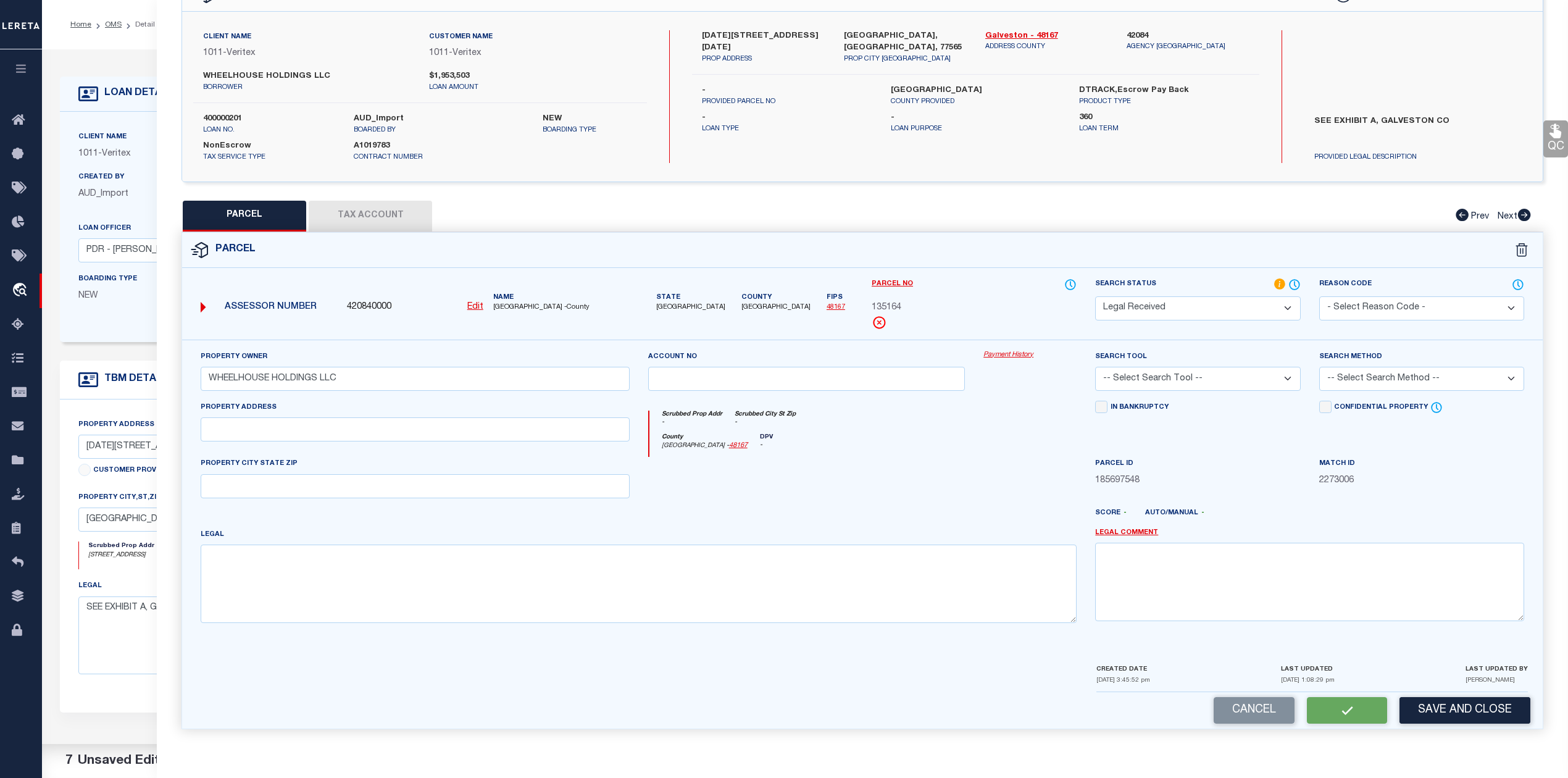
select select "LEG"
type input "1206 FM 2094"
type input "[GEOGRAPHIC_DATA], TX 77539"
type textarea "ABST 18 [PERSON_NAME] SUR TR 28 2.360 ACRS"
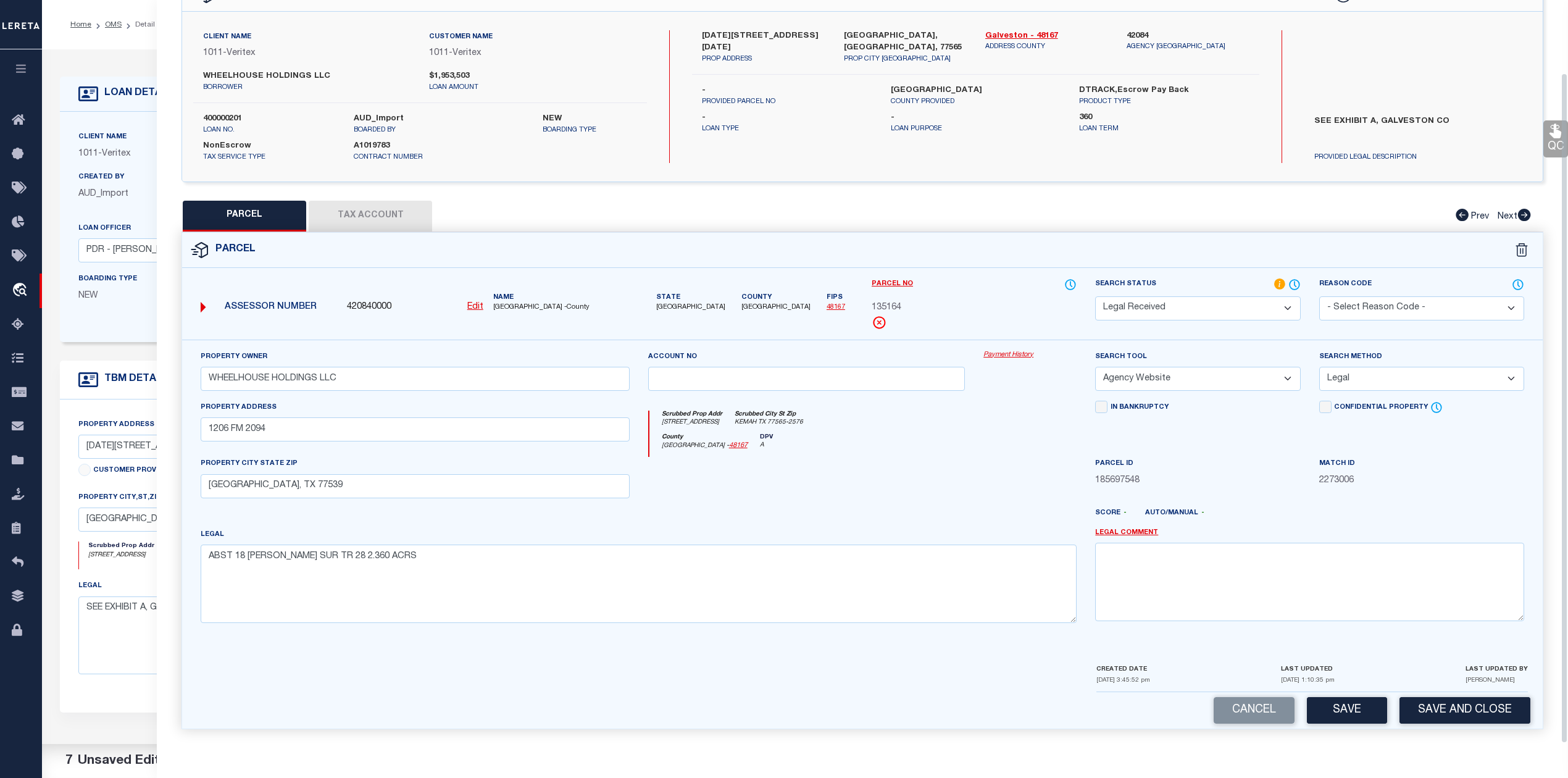
click at [960, 472] on div at bounding box center [807, 482] width 336 height 51
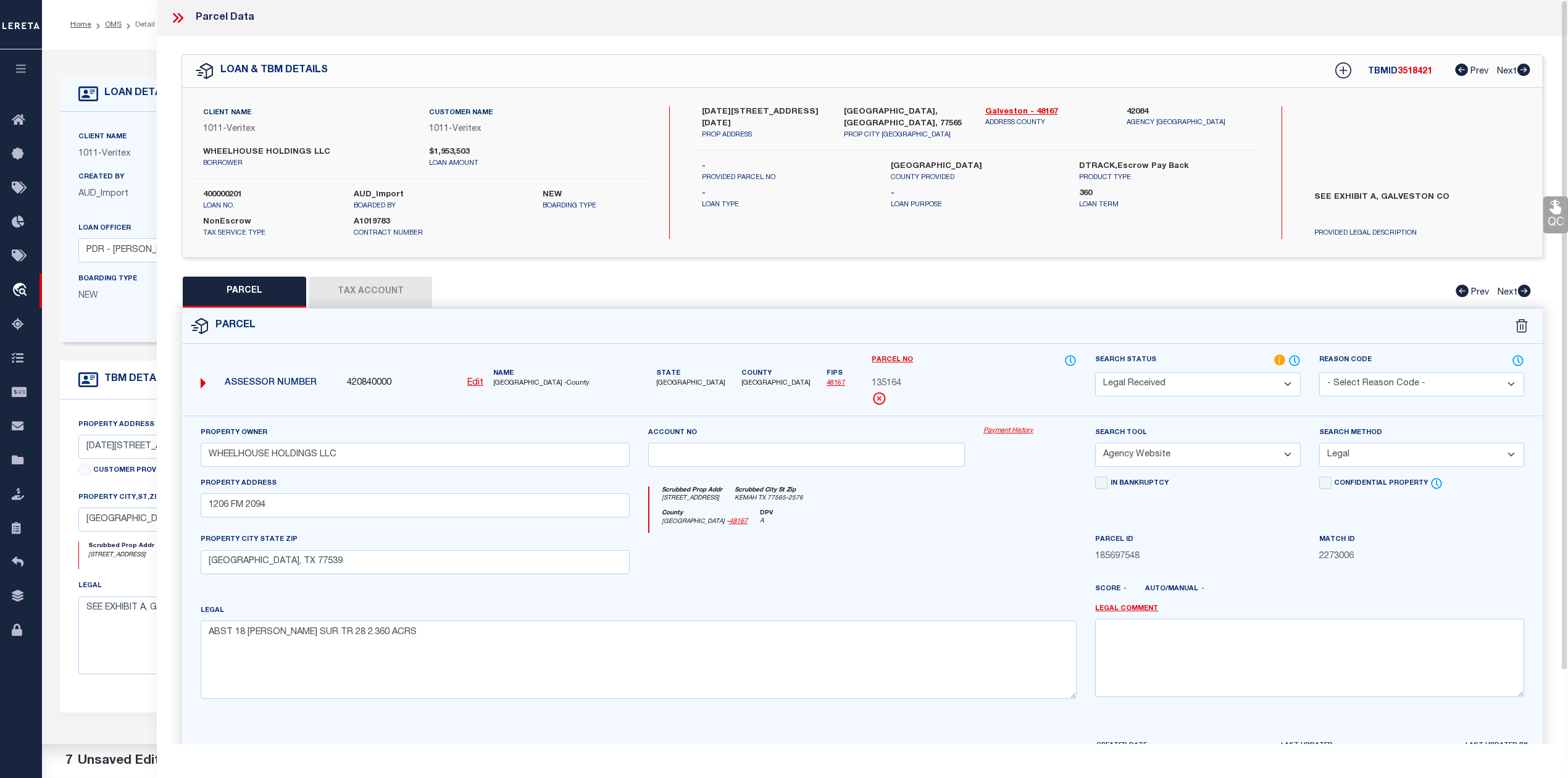
click at [1270, 282] on div "PARCEL Tax Account Prev Next" at bounding box center [862, 292] width 1362 height 31
click at [1002, 552] on div at bounding box center [1030, 558] width 111 height 51
click at [1339, 70] on icon at bounding box center [1343, 70] width 16 height 16
select select "IP"
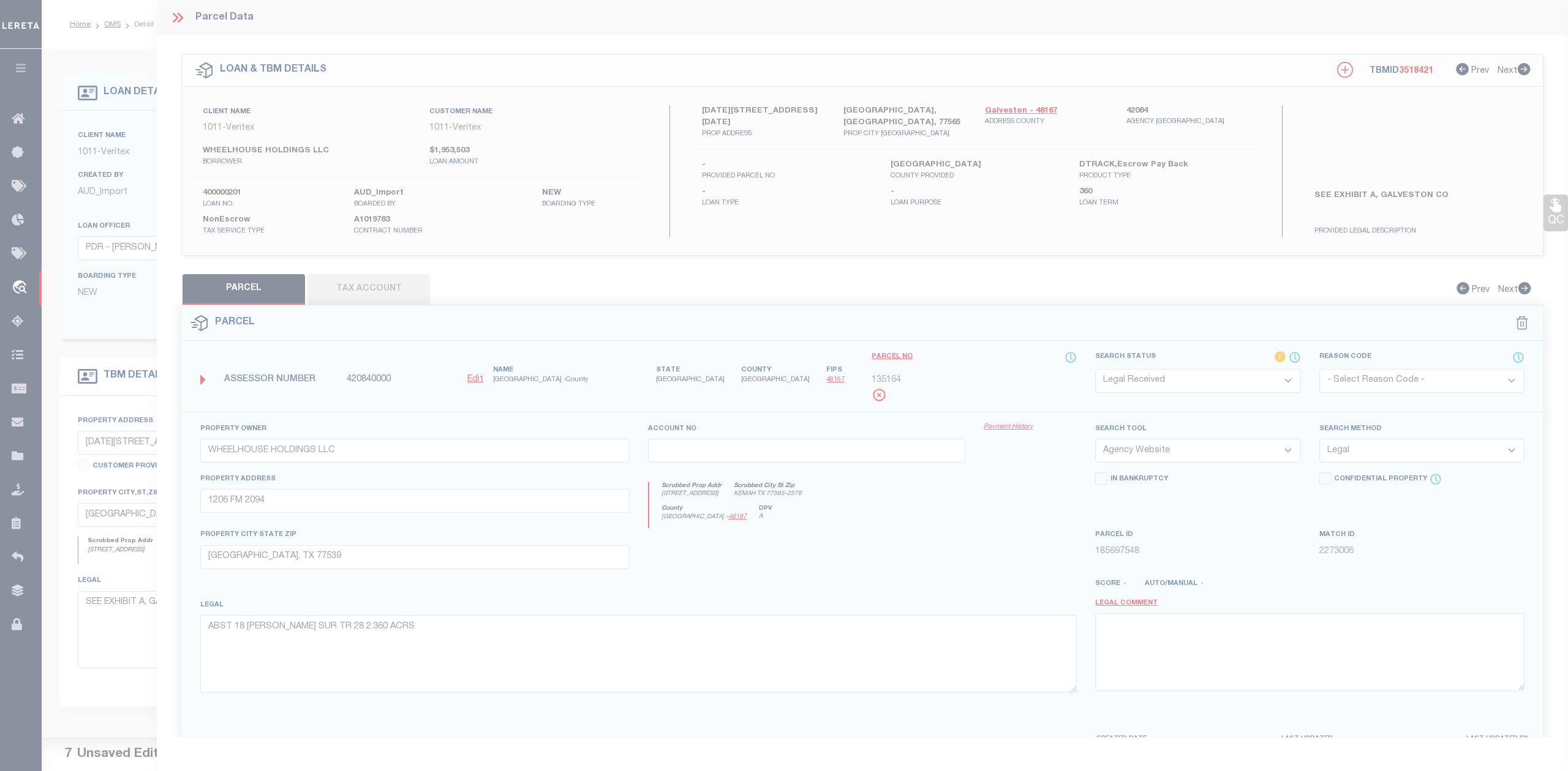
type textarea "-"
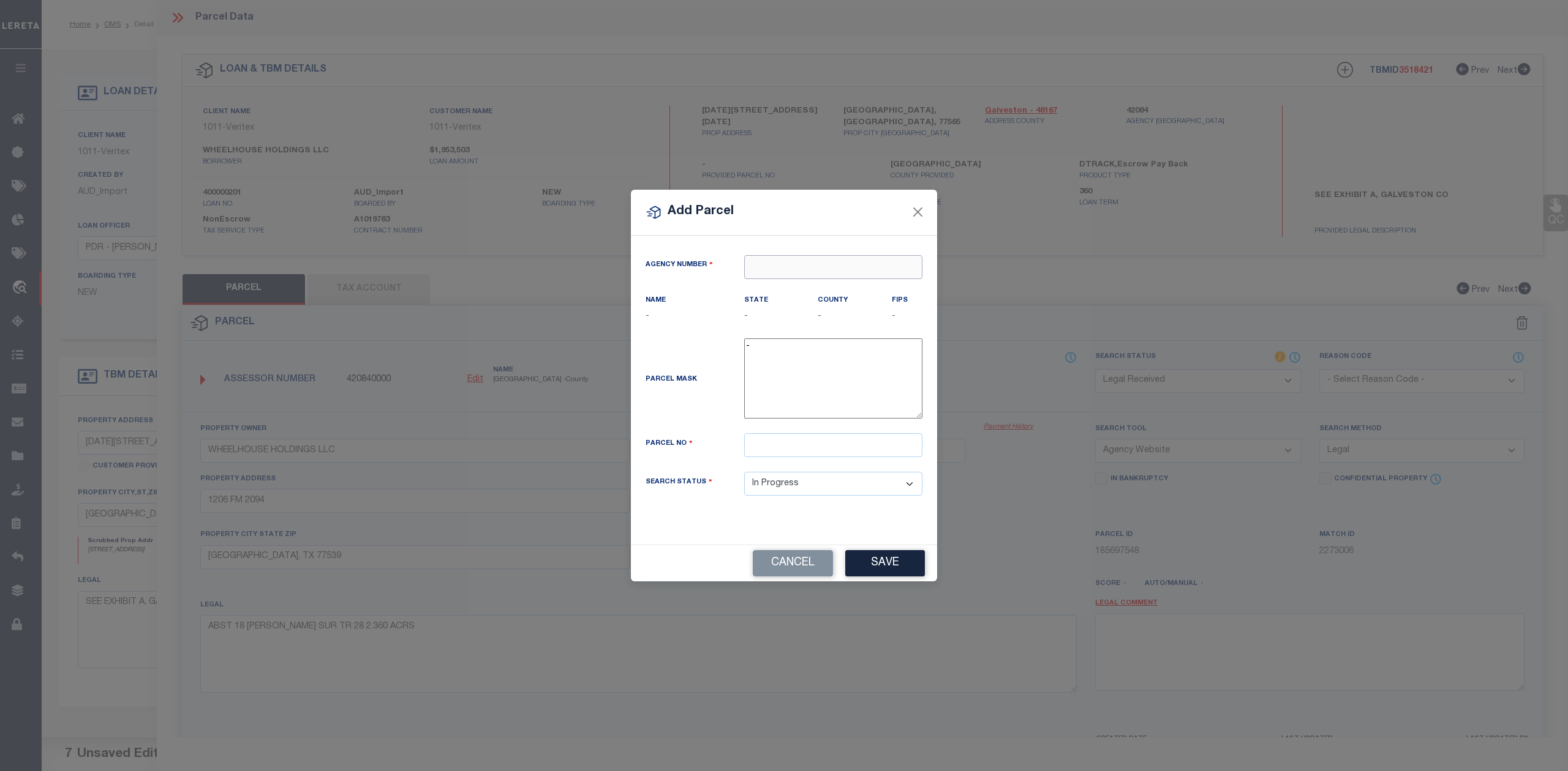
click at [805, 269] on input "text" at bounding box center [833, 267] width 178 height 24
click at [822, 284] on div "420840000 : [GEOGRAPHIC_DATA]" at bounding box center [838, 288] width 186 height 19
type input "420840000"
click at [836, 456] on input "text" at bounding box center [833, 445] width 178 height 24
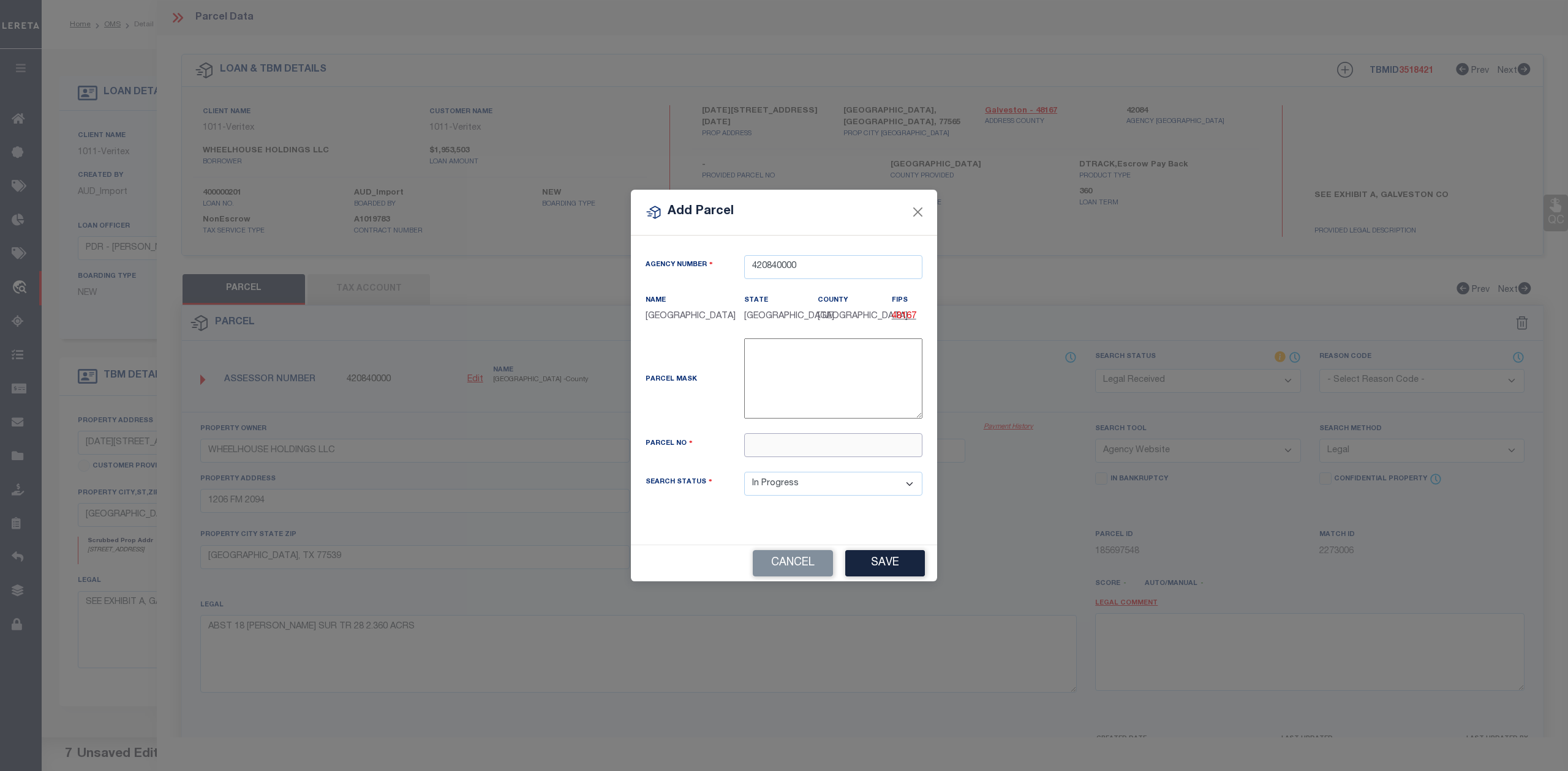
paste input "135166"
type input "135166"
click at [707, 441] on div "Parcel No 135166" at bounding box center [784, 445] width 295 height 24
click at [867, 569] on button "Save" at bounding box center [885, 563] width 80 height 26
select select "IP"
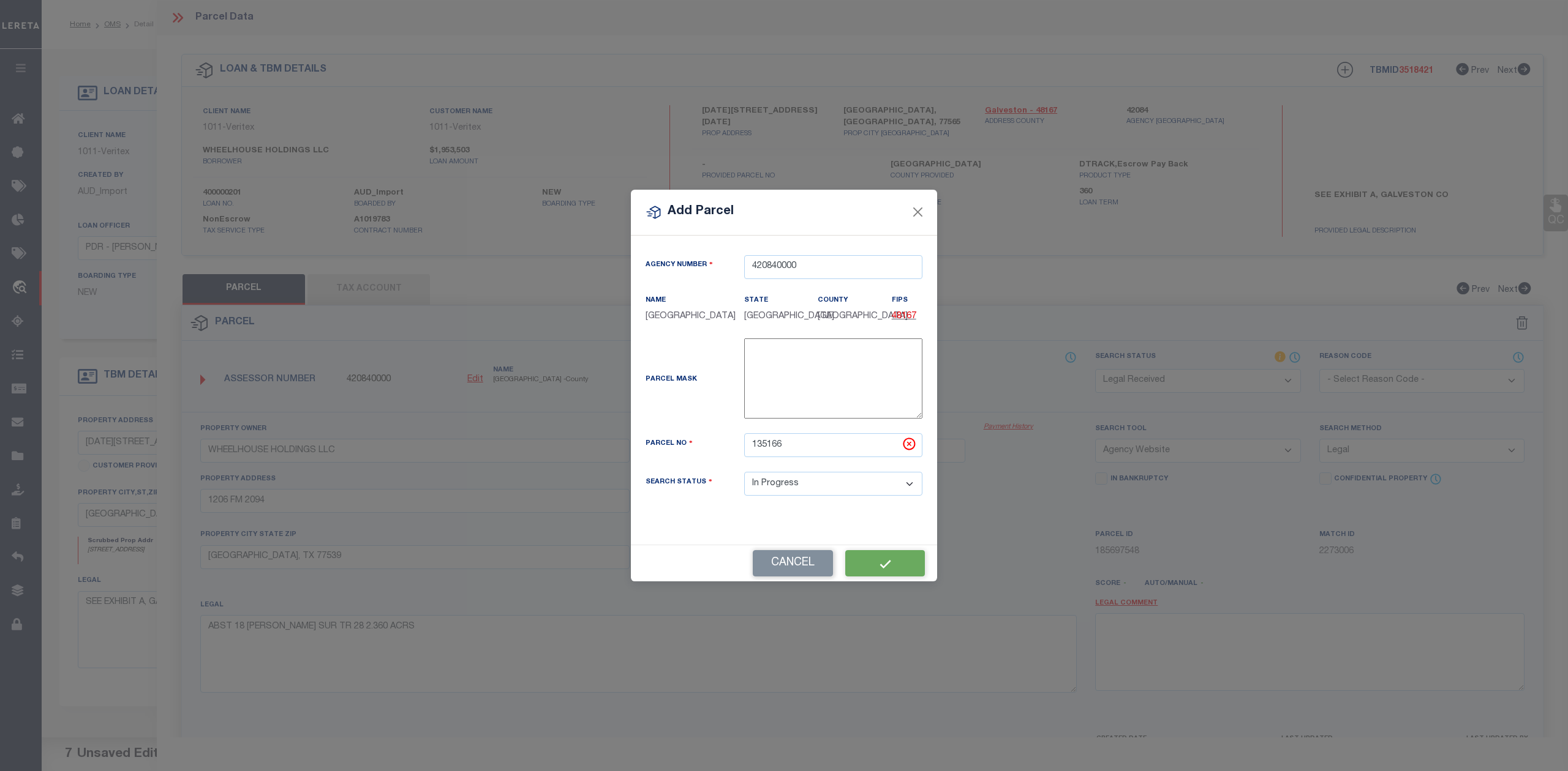
select select
checkbox input "false"
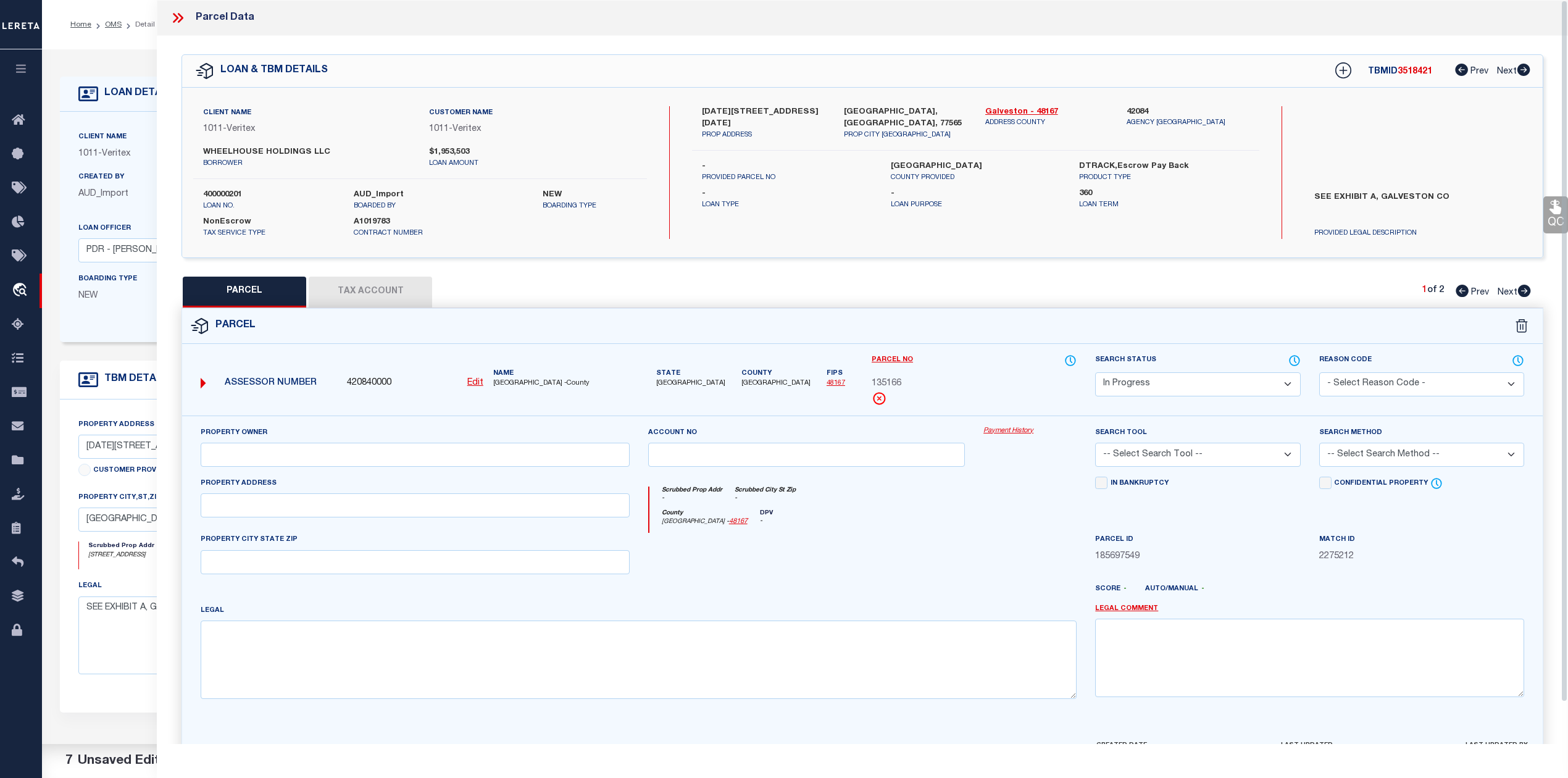
click at [1066, 293] on div "PARCEL Tax Account 1 of 2 Prev Next" at bounding box center [862, 292] width 1362 height 31
click at [920, 516] on div "County [GEOGRAPHIC_DATA] - 48167 DPV -" at bounding box center [863, 521] width 428 height 24
click at [450, 508] on input "text" at bounding box center [415, 505] width 429 height 24
paste input "1206 FM 2094"
type input "1206 FM 2094"
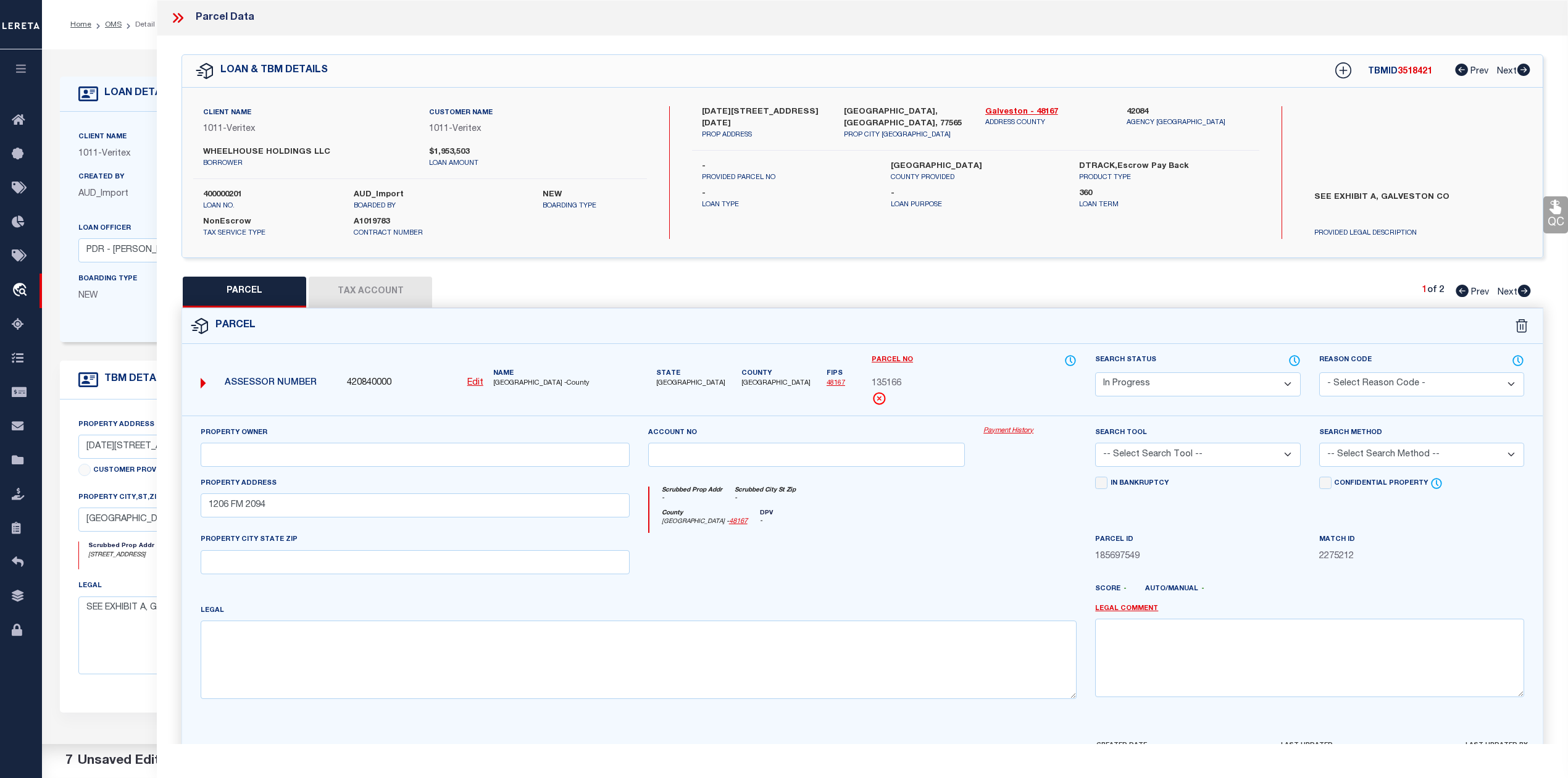
click at [832, 556] on div at bounding box center [807, 558] width 336 height 51
click at [409, 567] on input "text" at bounding box center [415, 562] width 429 height 24
paste input "[GEOGRAPHIC_DATA], TX 77539"
type input "[GEOGRAPHIC_DATA], TX 77539"
click at [1219, 330] on div "Parcel" at bounding box center [862, 326] width 1361 height 35
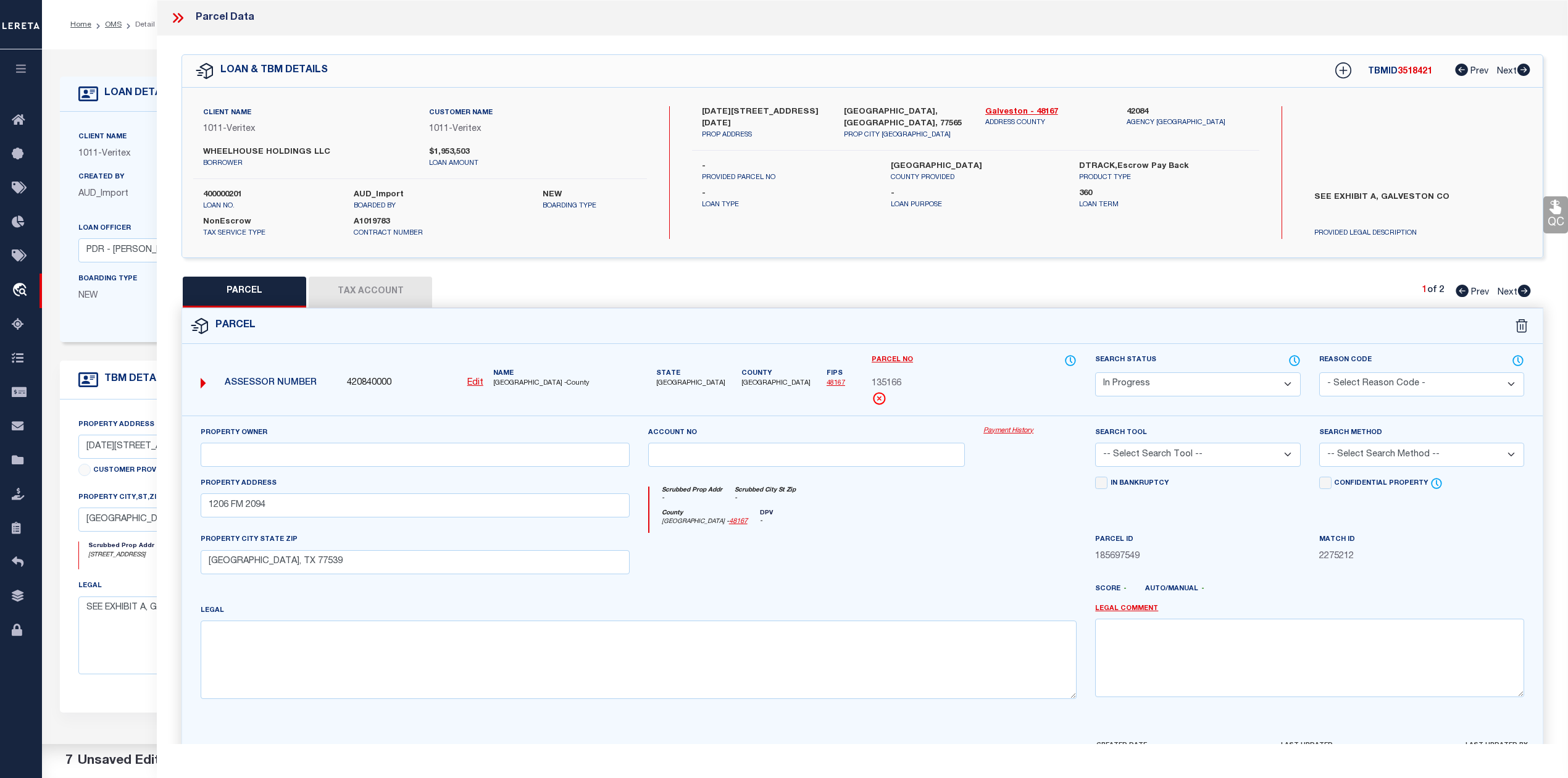
scroll to position [80, 0]
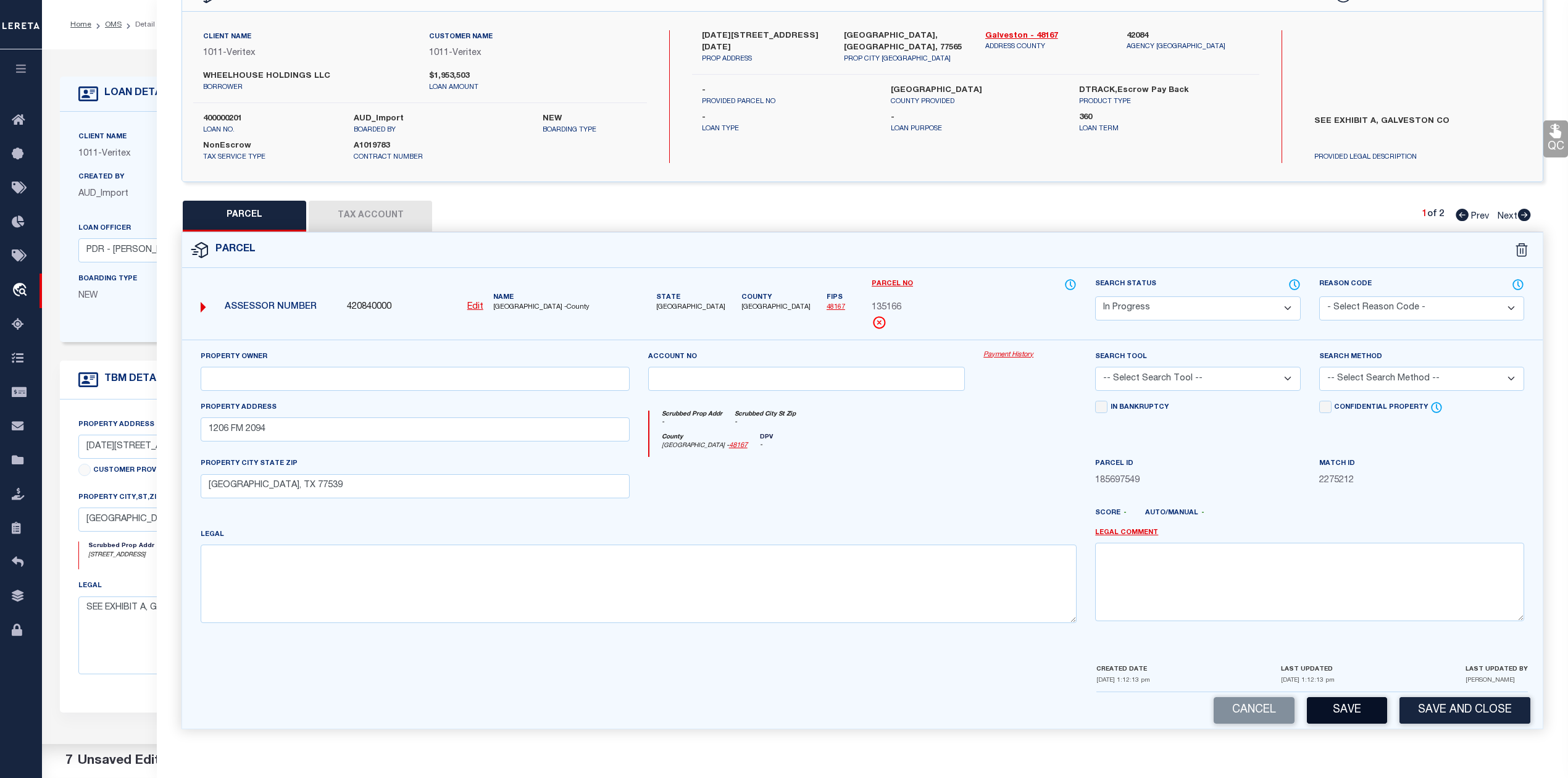
click at [1332, 698] on button "Save" at bounding box center [1347, 711] width 80 height 27
click at [1334, 707] on div "Cancel Saving... Save and Close" at bounding box center [862, 711] width 1361 height 36
click at [1013, 475] on div at bounding box center [1030, 482] width 111 height 51
select select "AS"
checkbox input "false"
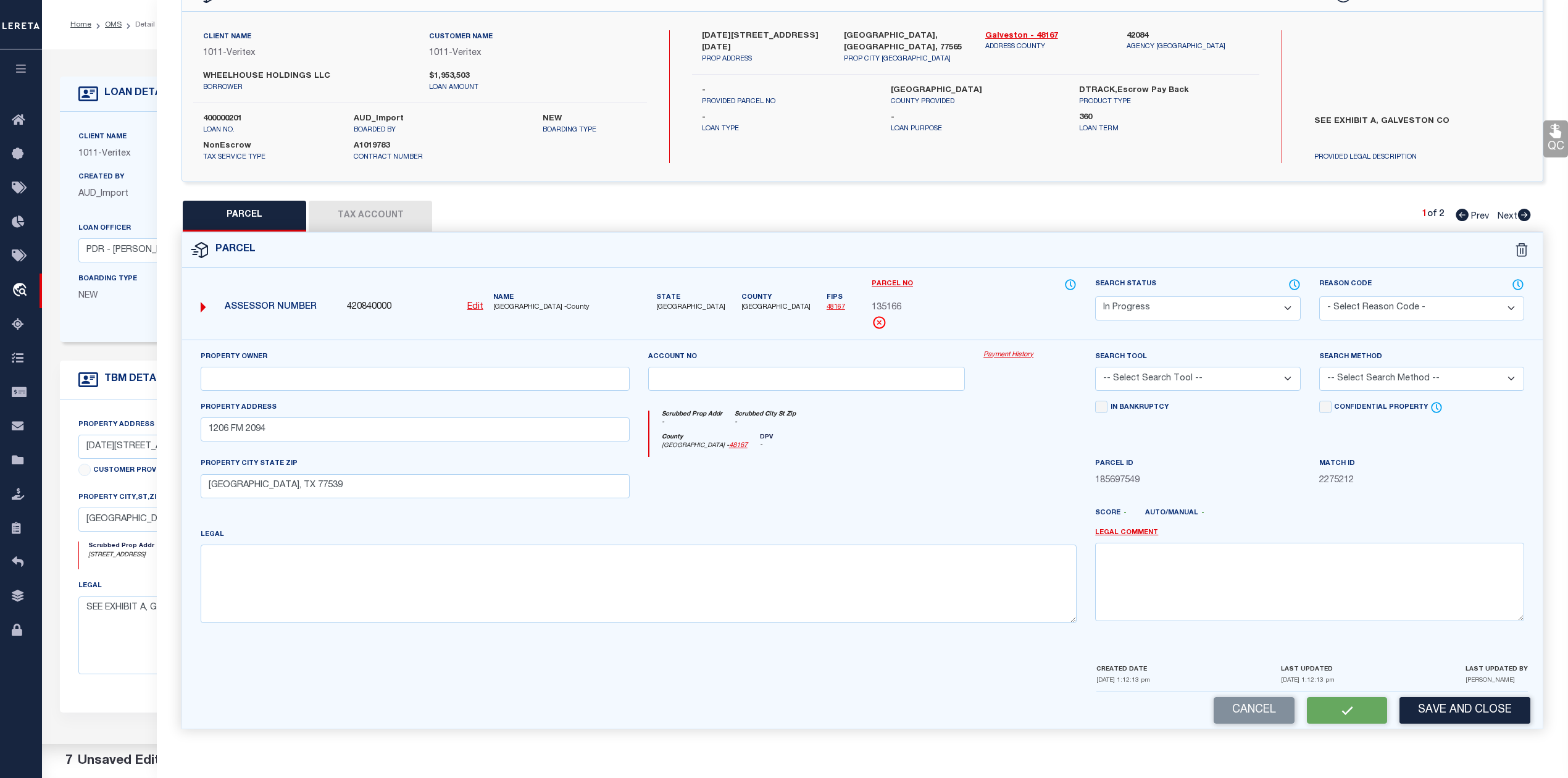
checkbox input "false"
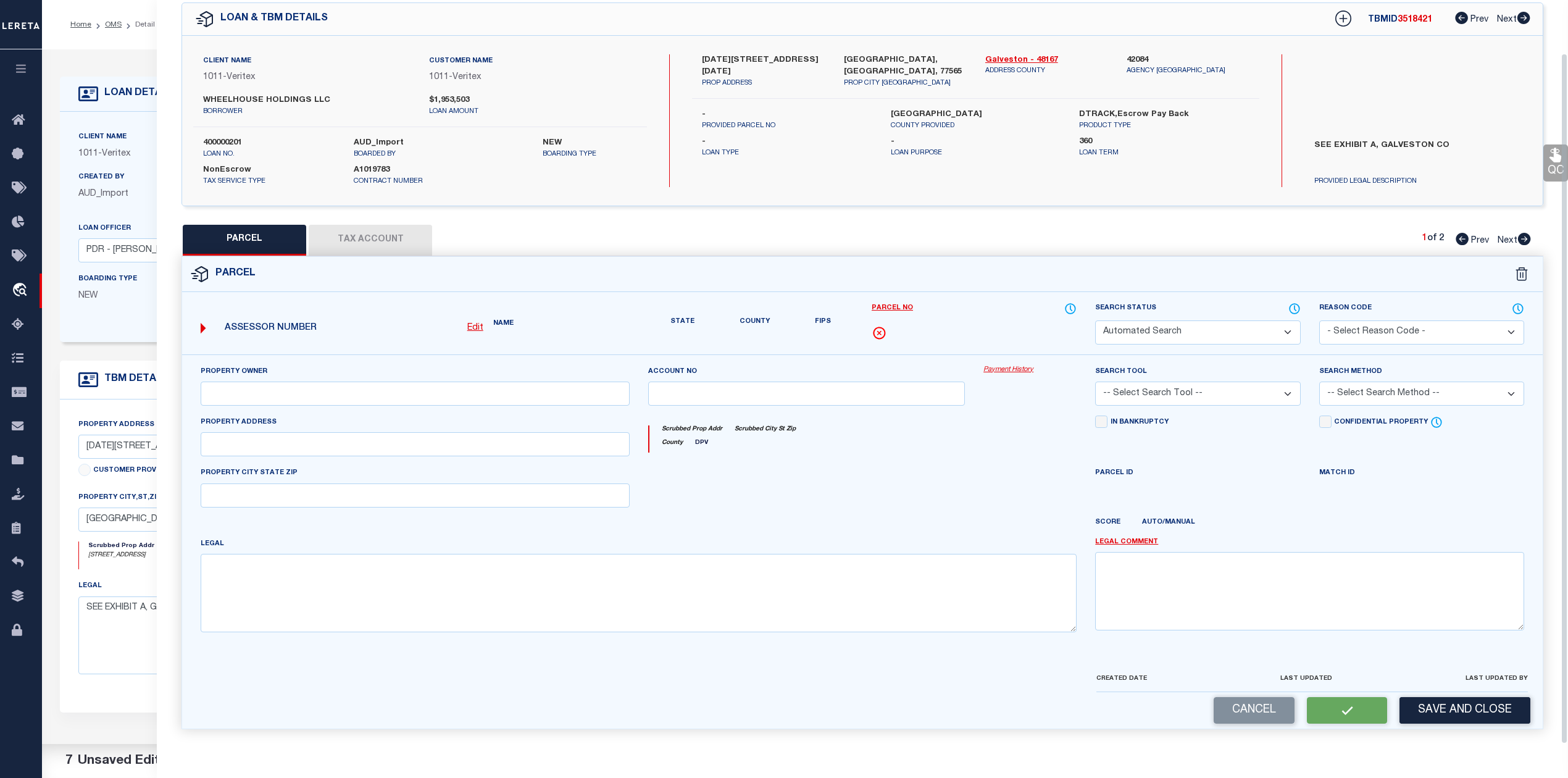
select select "IP"
type input "1206 FM 2094"
type input "[GEOGRAPHIC_DATA], TX 77539"
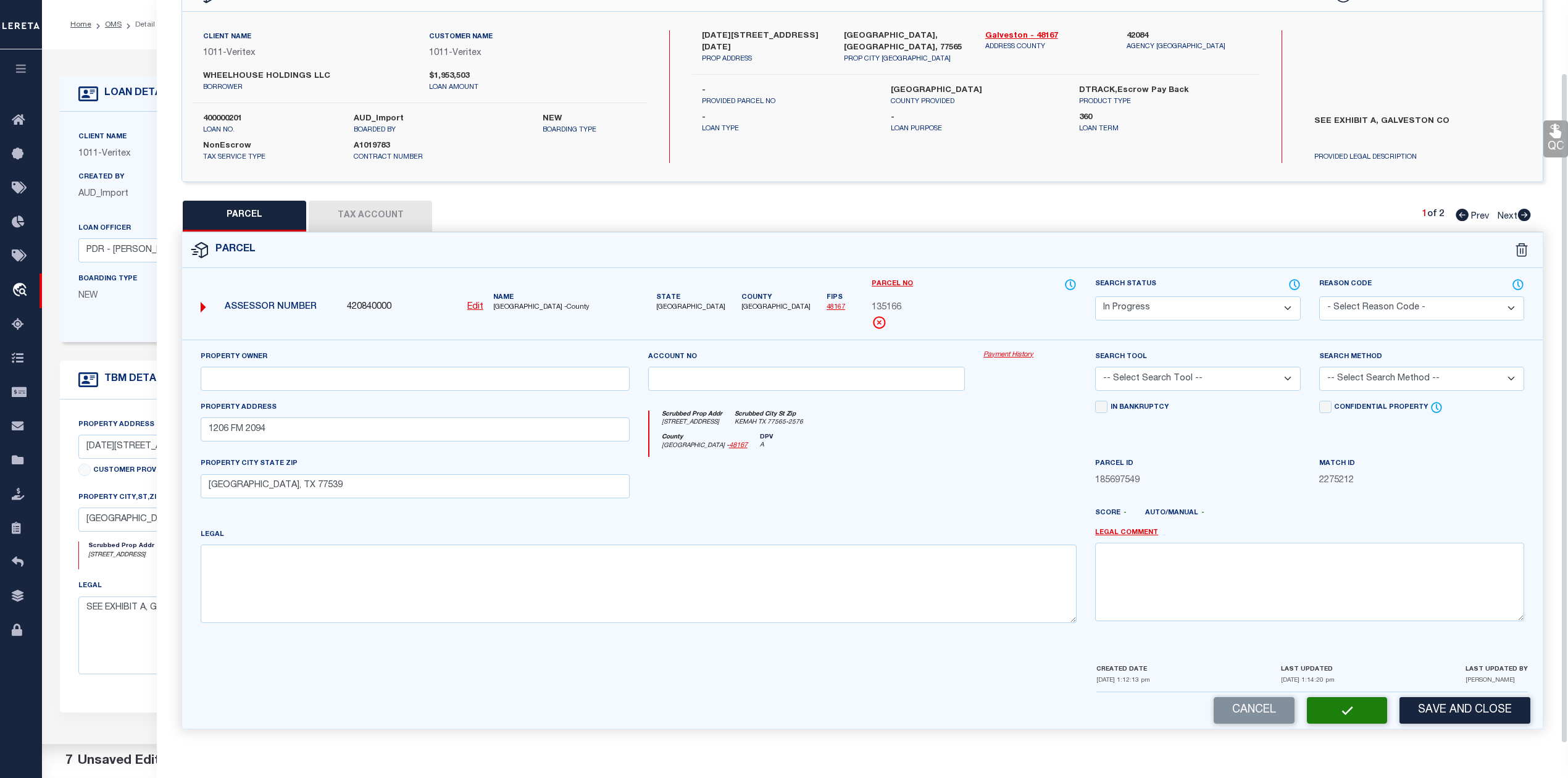
click at [1458, 214] on icon at bounding box center [1462, 215] width 13 height 12
click at [1530, 209] on icon at bounding box center [1524, 215] width 14 height 12
select select "AS"
checkbox input "false"
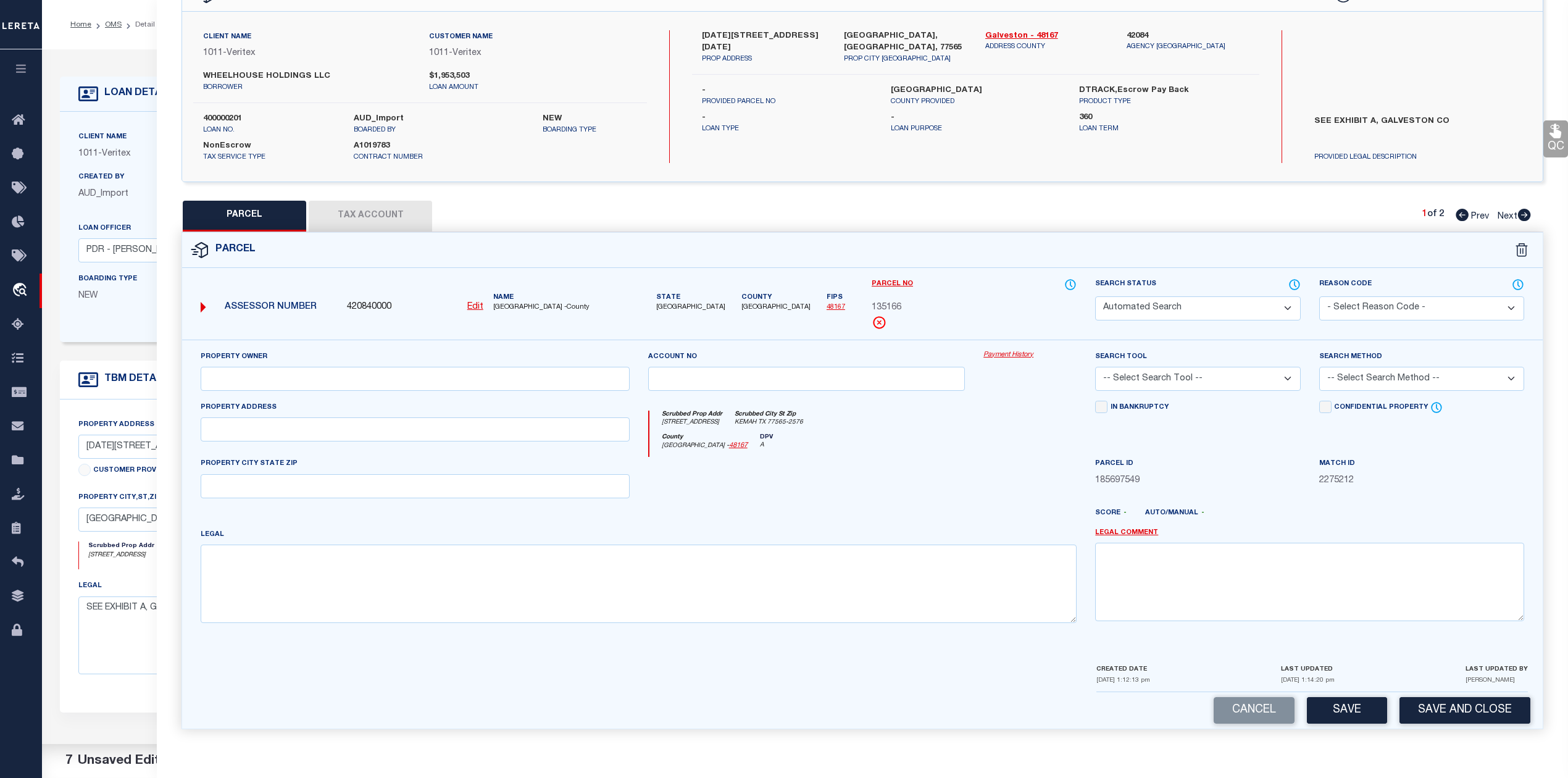
select select "RD"
type input "WHEELHOUSE HOLDINGS LLC"
select select "AGW"
select select "LEG"
type input "1206 FM 2094"
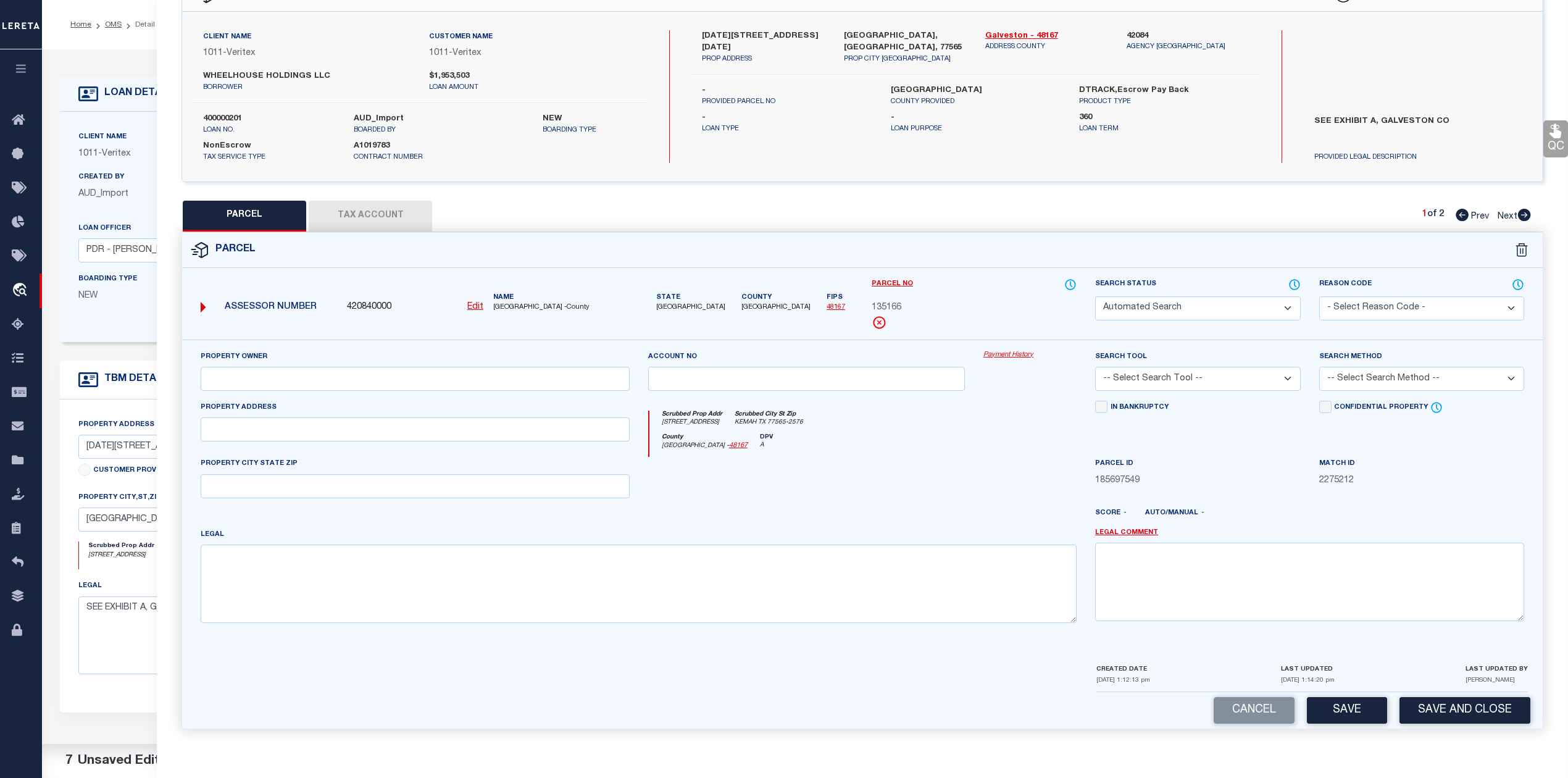
type input "[GEOGRAPHIC_DATA], TX 77539"
type textarea "ABST 18 [PERSON_NAME] SUR TR 28 2.360 ACRS"
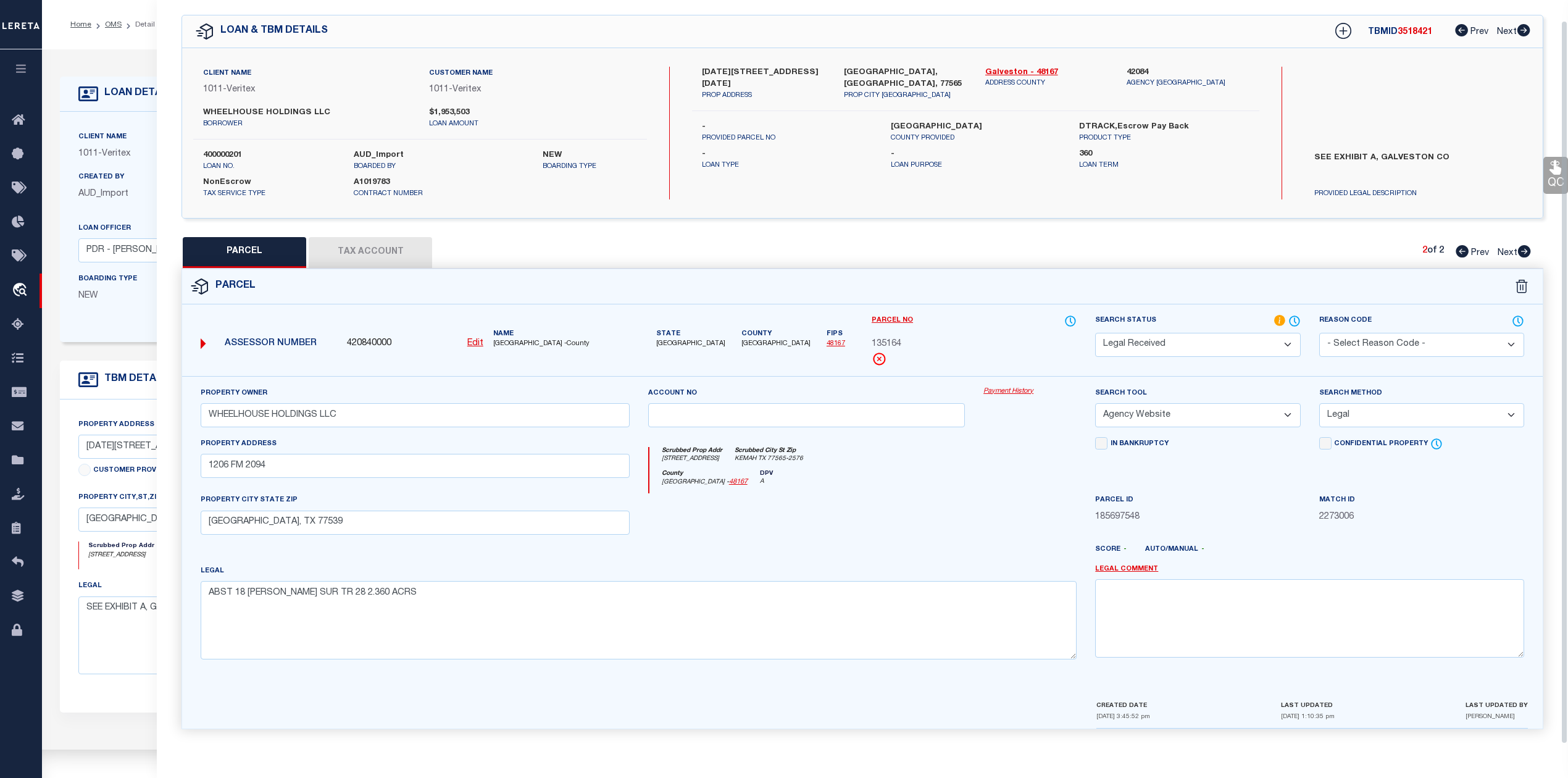
scroll to position [45, 0]
click at [1459, 247] on icon at bounding box center [1462, 251] width 13 height 12
select select "AS"
select select
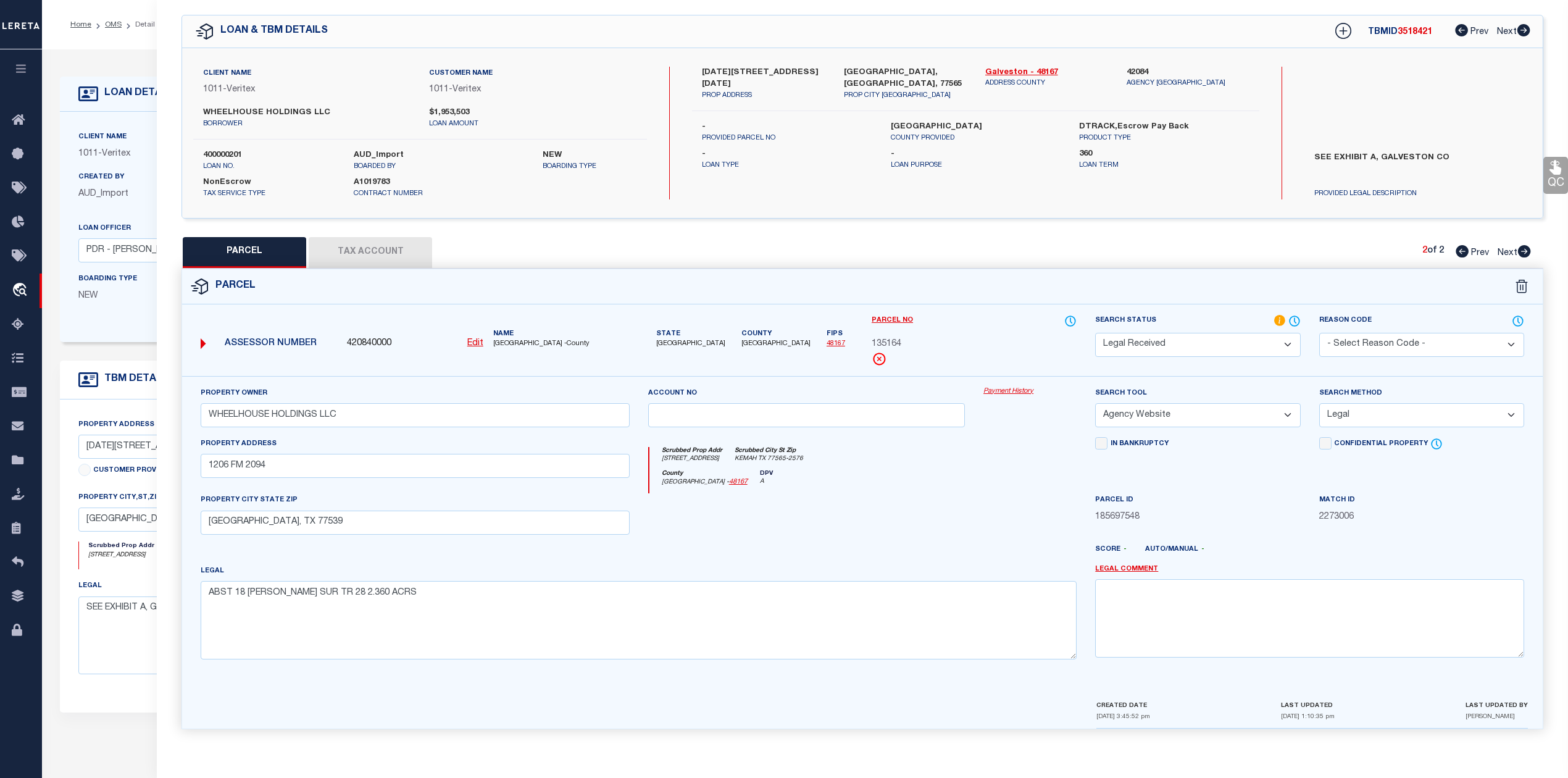
checkbox input "false"
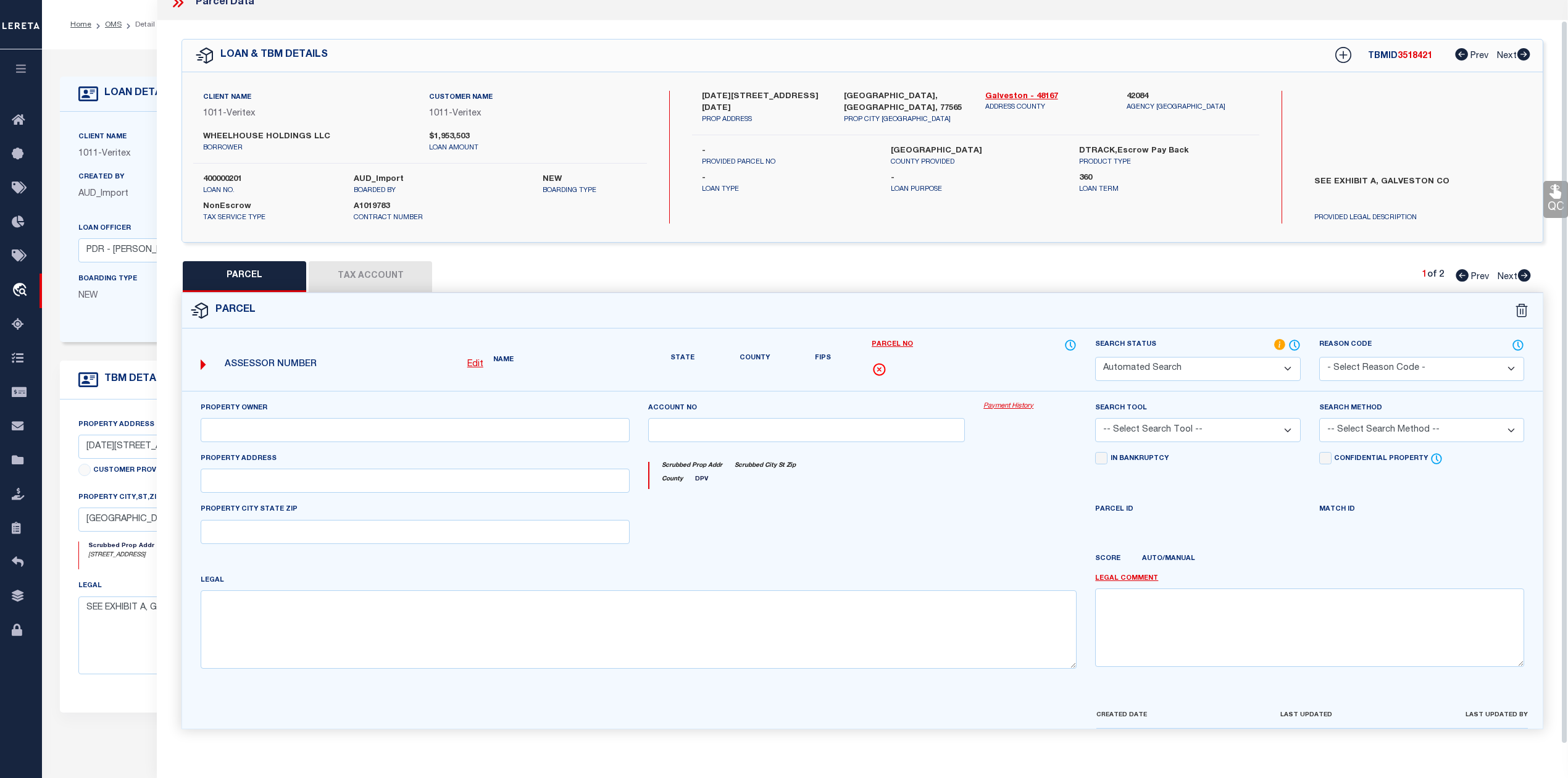
select select "IP"
type input "1206 FM 2094"
type input "[GEOGRAPHIC_DATA], TX 77539"
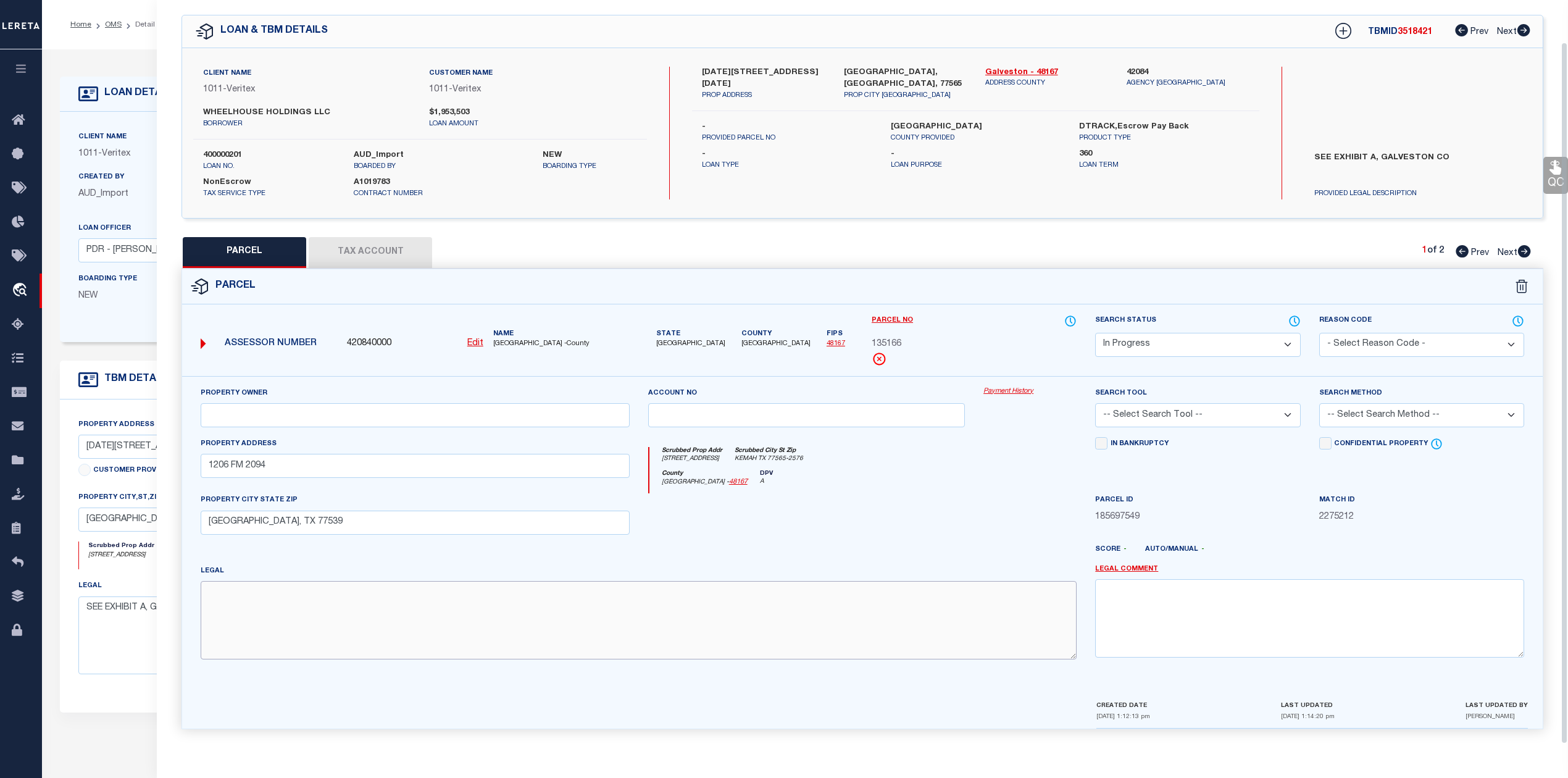
click at [781, 598] on textarea at bounding box center [639, 620] width 876 height 78
paste textarea "ABST 18 [PERSON_NAME] SUR TR 28 2.360 ACRS"
type textarea "ABST 18 [PERSON_NAME] SUR TR 28 2.360 ACRS"
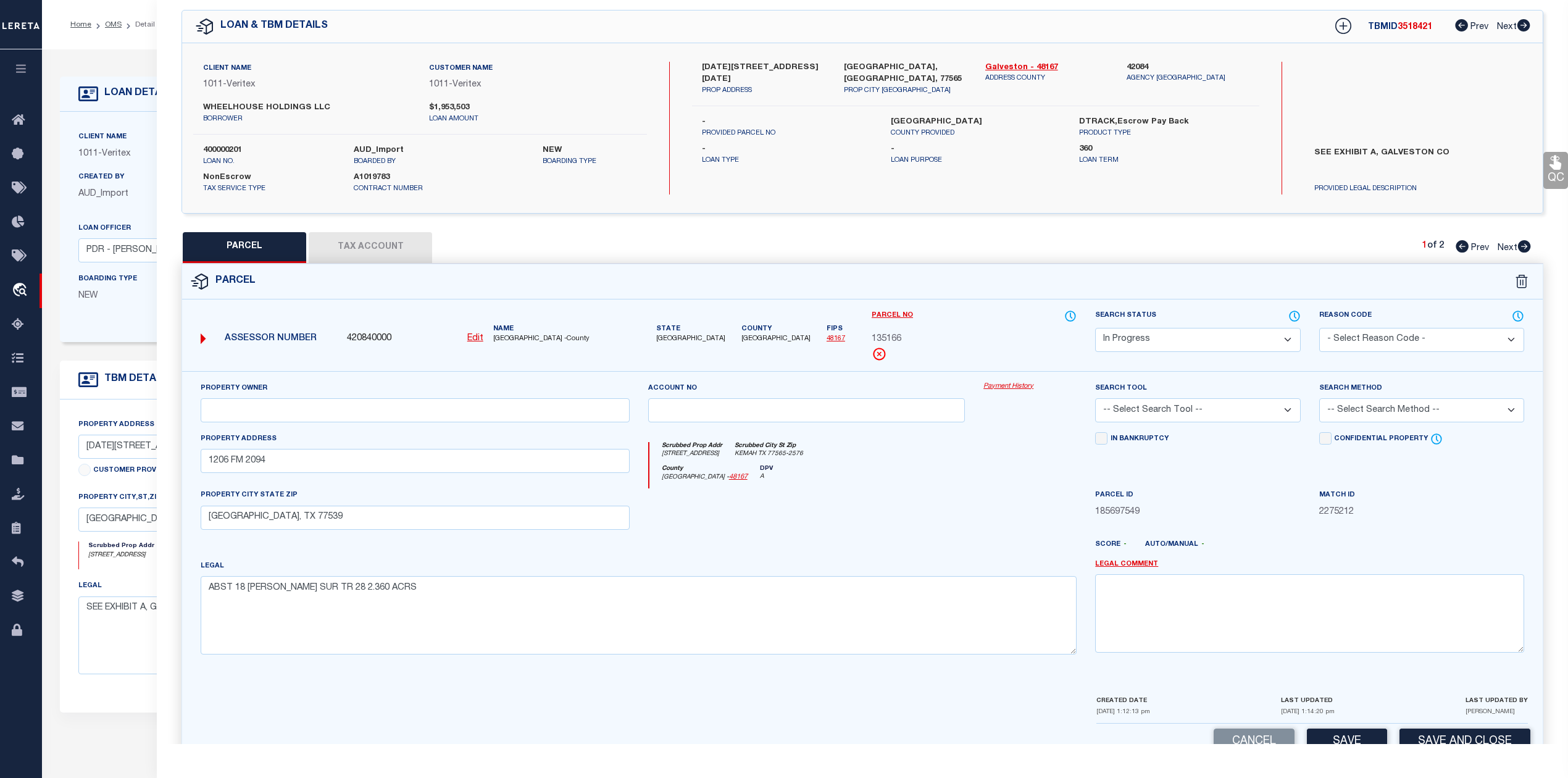
click at [830, 537] on div at bounding box center [807, 514] width 336 height 51
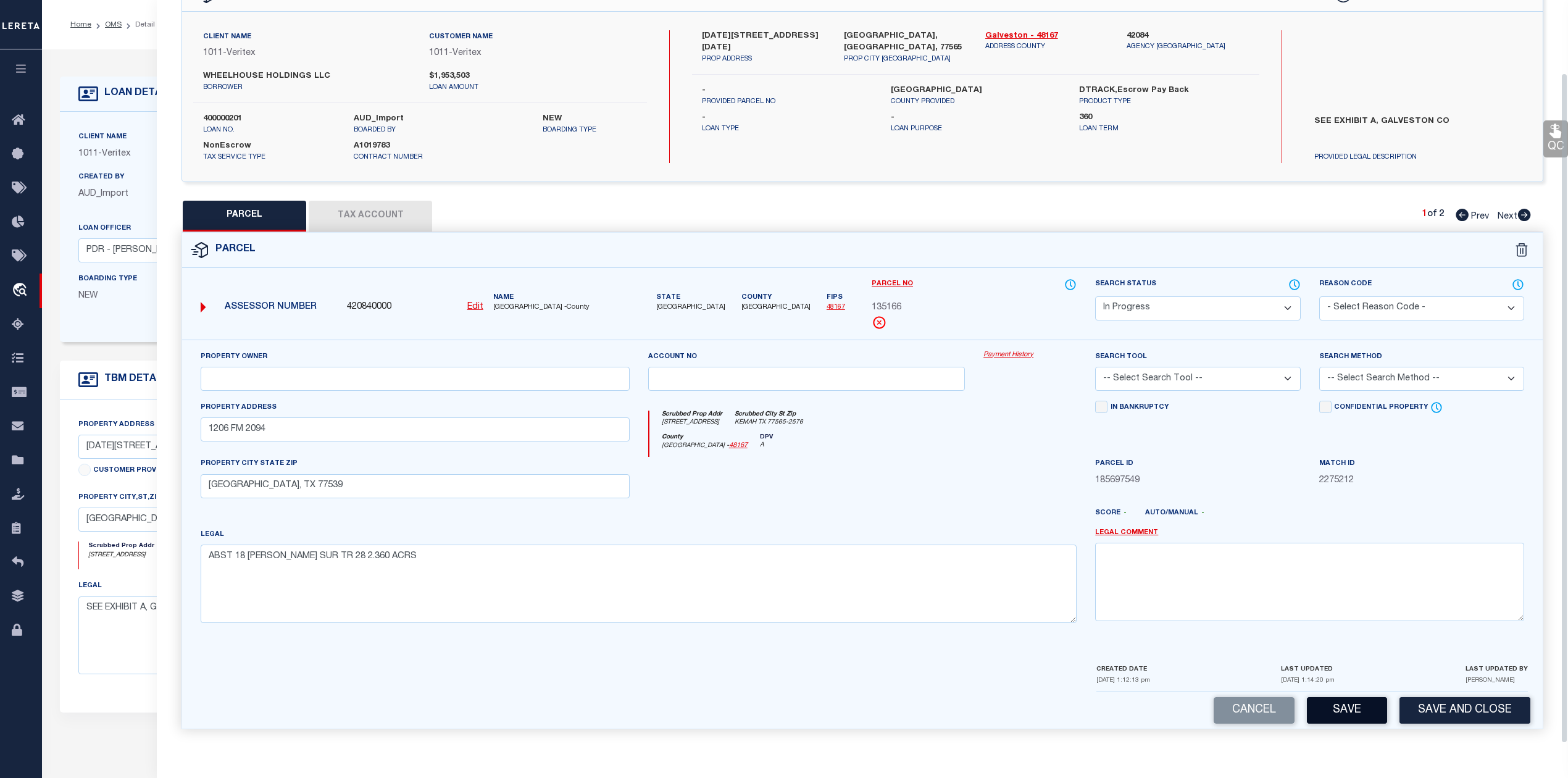
click at [1357, 713] on button "Save" at bounding box center [1347, 711] width 80 height 27
click at [981, 477] on div at bounding box center [1030, 482] width 111 height 51
select select "AS"
checkbox input "false"
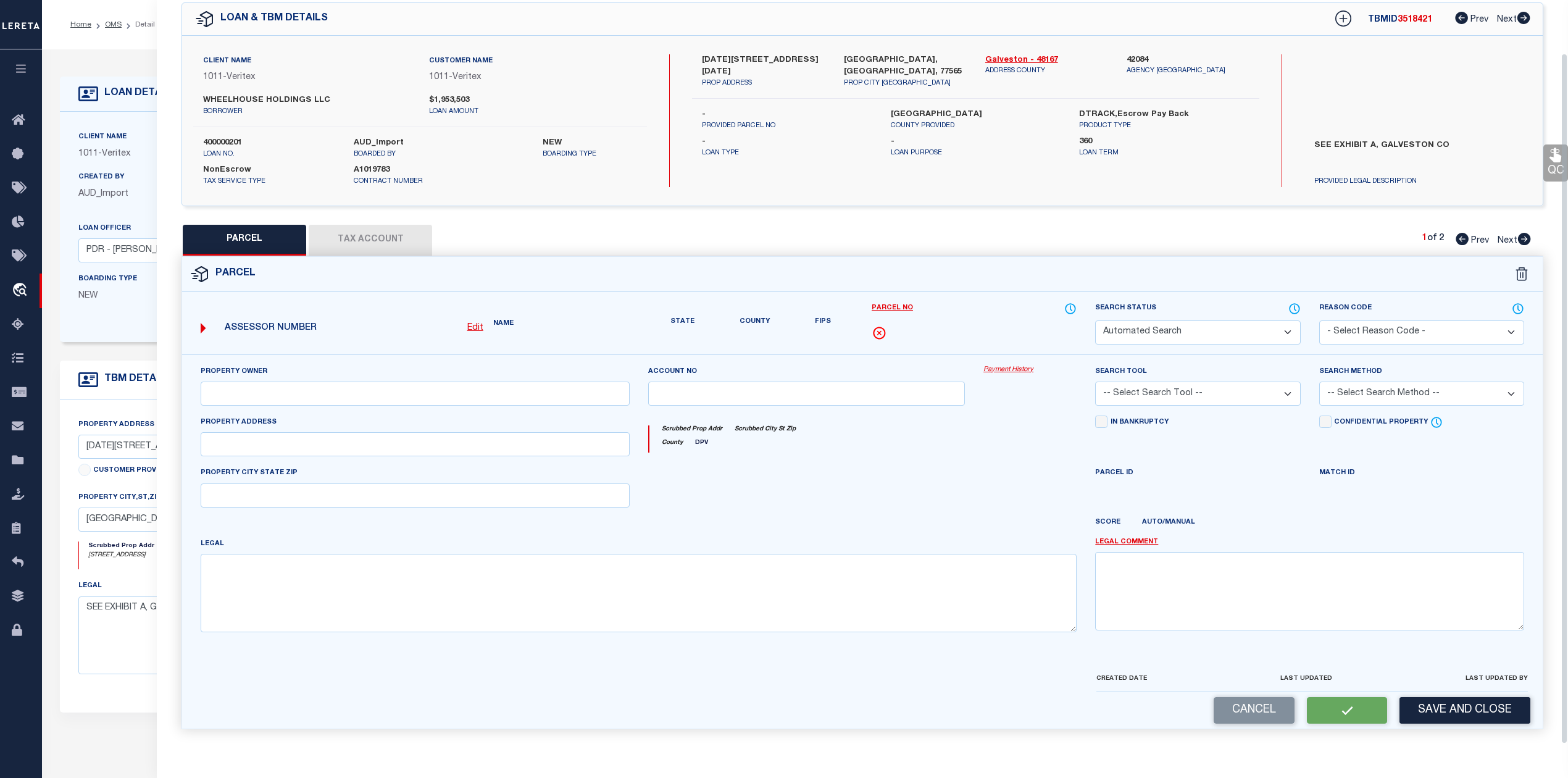
select select "IP"
type input "1206 FM 2094"
type input "[GEOGRAPHIC_DATA], TX 77539"
type textarea "ABST 18 [PERSON_NAME] SUR TR 28 2.360 ACRS"
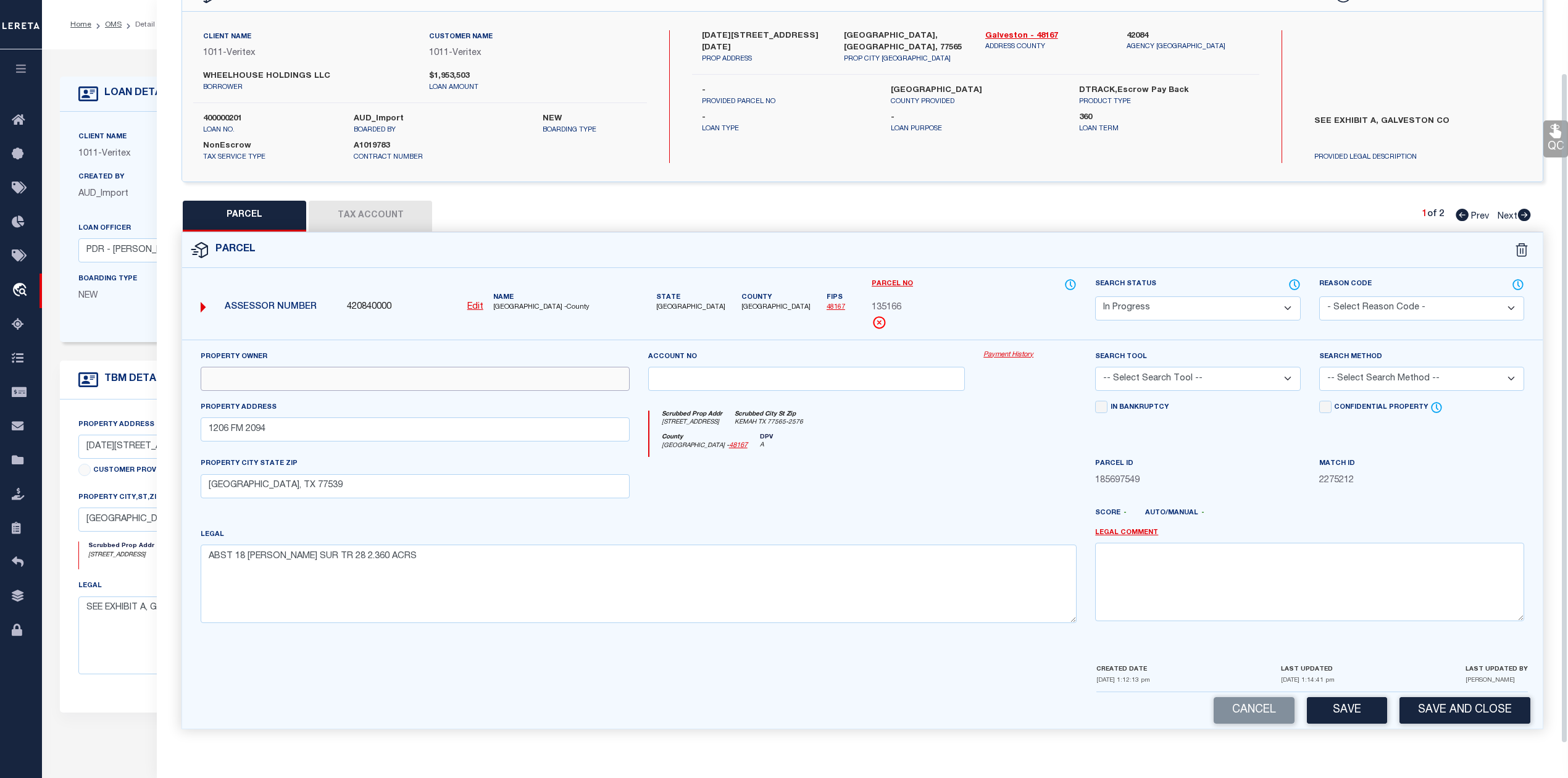
click at [475, 382] on input "text" at bounding box center [415, 379] width 429 height 24
paste input "WHEELHOUSE HOLDINGS LLC"
type input "WHEELHOUSE HOLDINGS LLC"
click at [897, 517] on div at bounding box center [918, 518] width 336 height 19
click at [455, 554] on textarea "ABST 18 [PERSON_NAME] SUR TR 28 2.360 ACRS" at bounding box center [639, 584] width 876 height 78
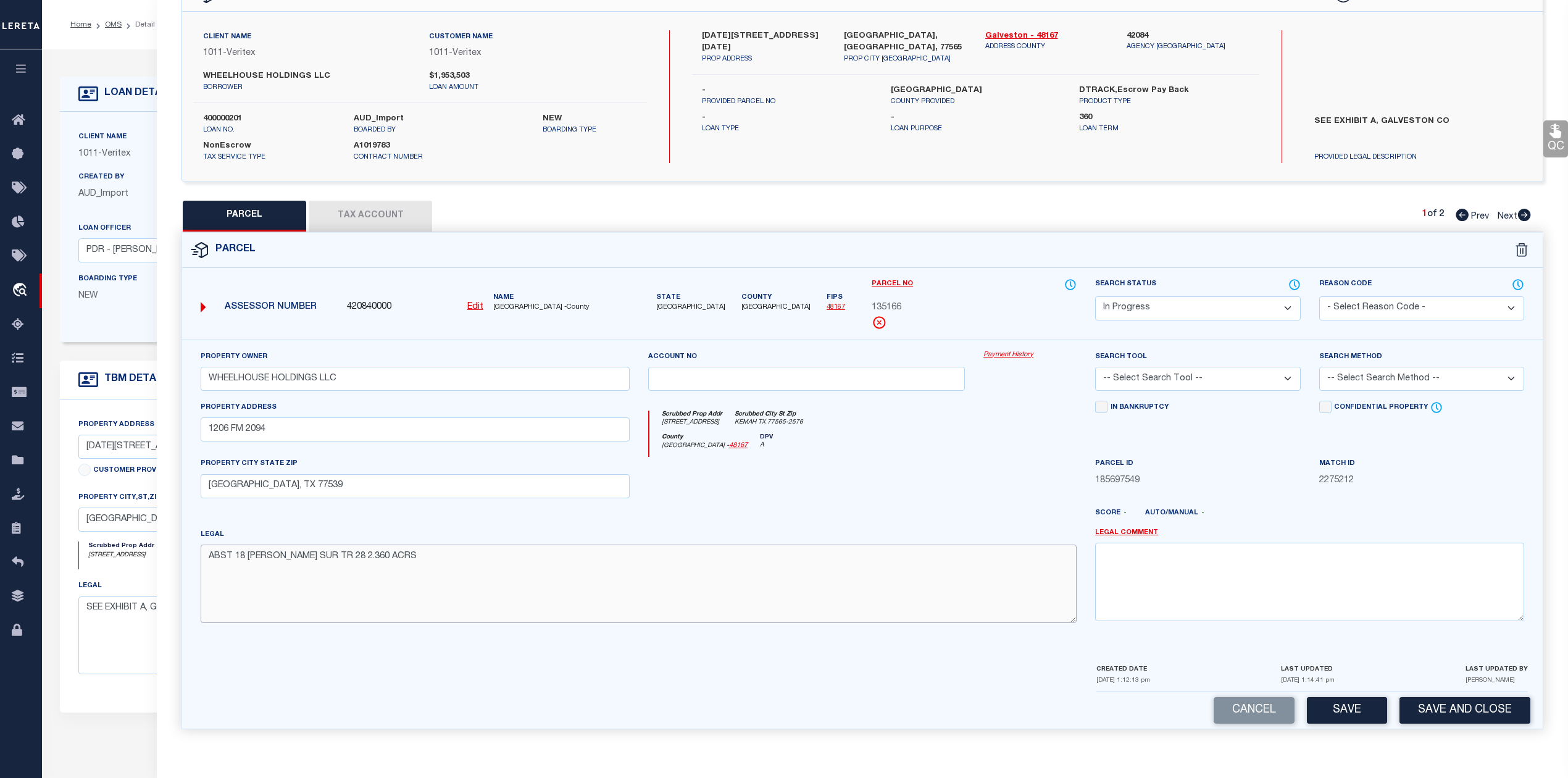
paste textarea "[PERSON_NAME] SUR TR 30 2.00"
type textarea "ABST 18 M [PERSON_NAME] SUR TR 30 2.000 ACRS"
click at [774, 510] on div at bounding box center [918, 518] width 336 height 19
click at [1331, 707] on button "Save" at bounding box center [1347, 711] width 80 height 27
click at [991, 512] on div at bounding box center [918, 518] width 336 height 19
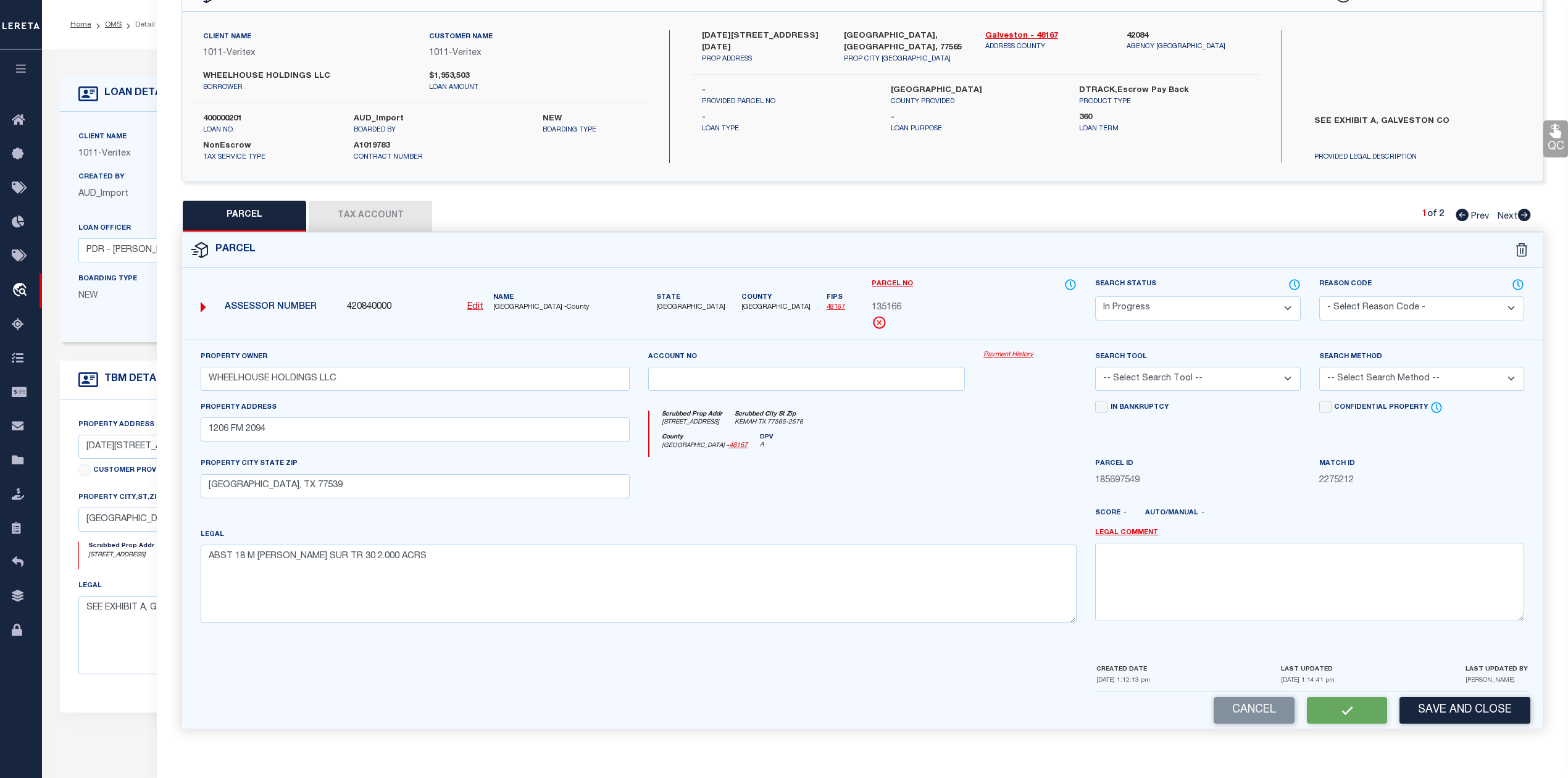
select select "AS"
checkbox input "false"
select select "IP"
type input "WHEELHOUSE HOLDINGS LLC"
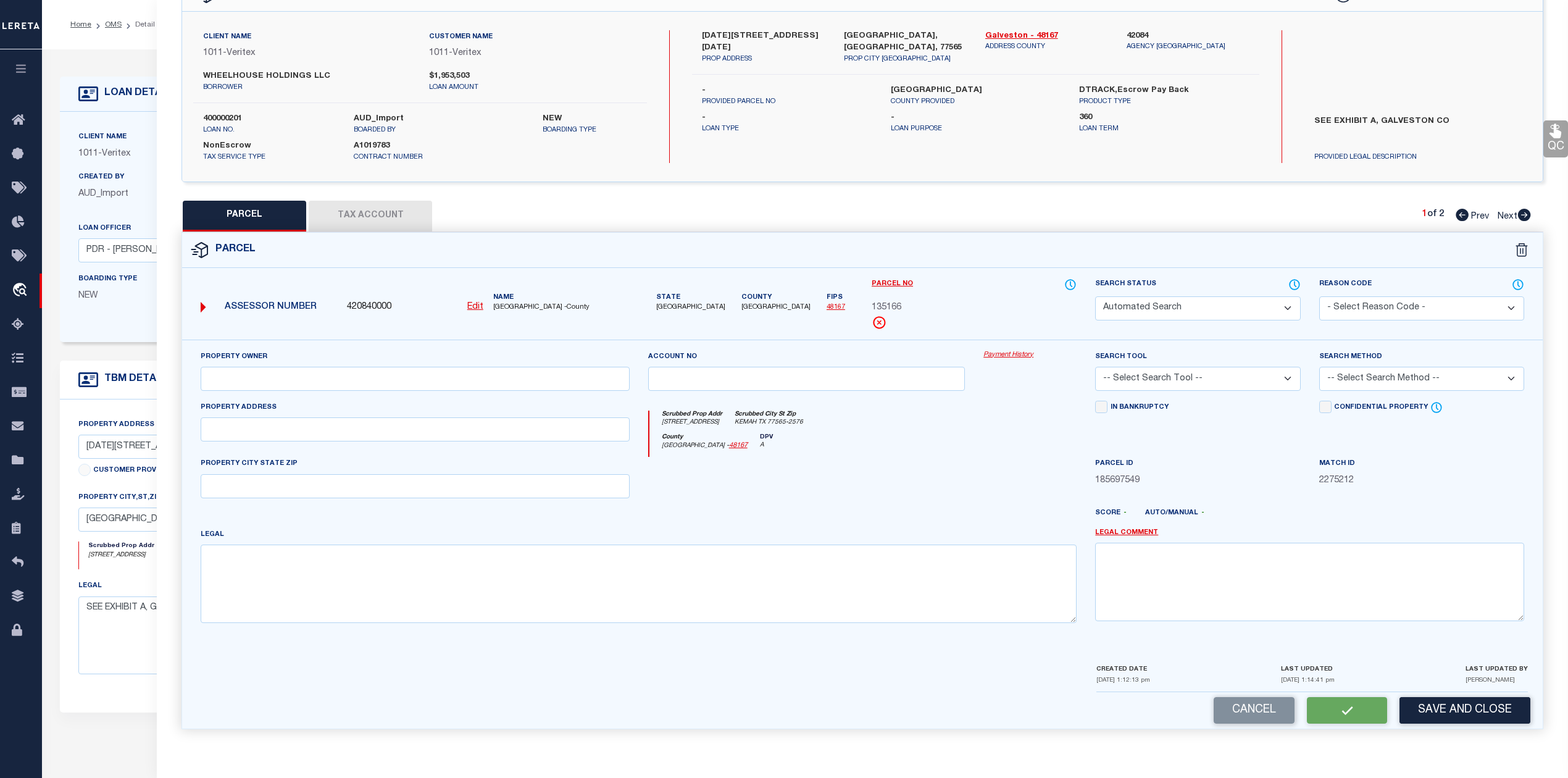
type input "1206 FM 2094"
type input "[GEOGRAPHIC_DATA], TX 77539"
type textarea "ABST 18 M [PERSON_NAME] SUR TR 30 2.000 ACRS"
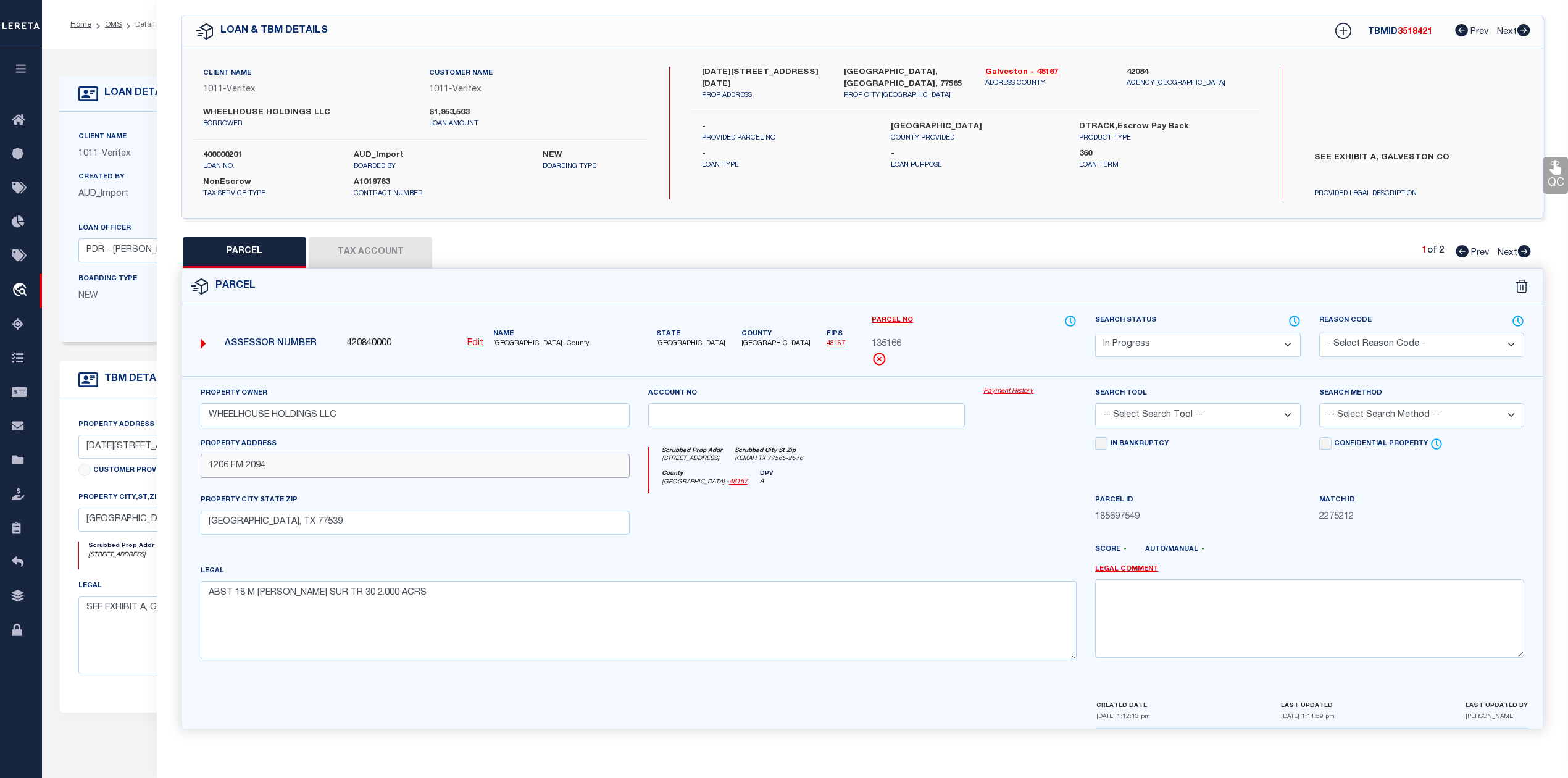
drag, startPoint x: 280, startPoint y: 465, endPoint x: 200, endPoint y: 468, distance: 80.1
click at [200, 468] on div "Property Address 1206 FM 2094" at bounding box center [415, 466] width 448 height 57
paste input "0"
type input "1200 FM 2094"
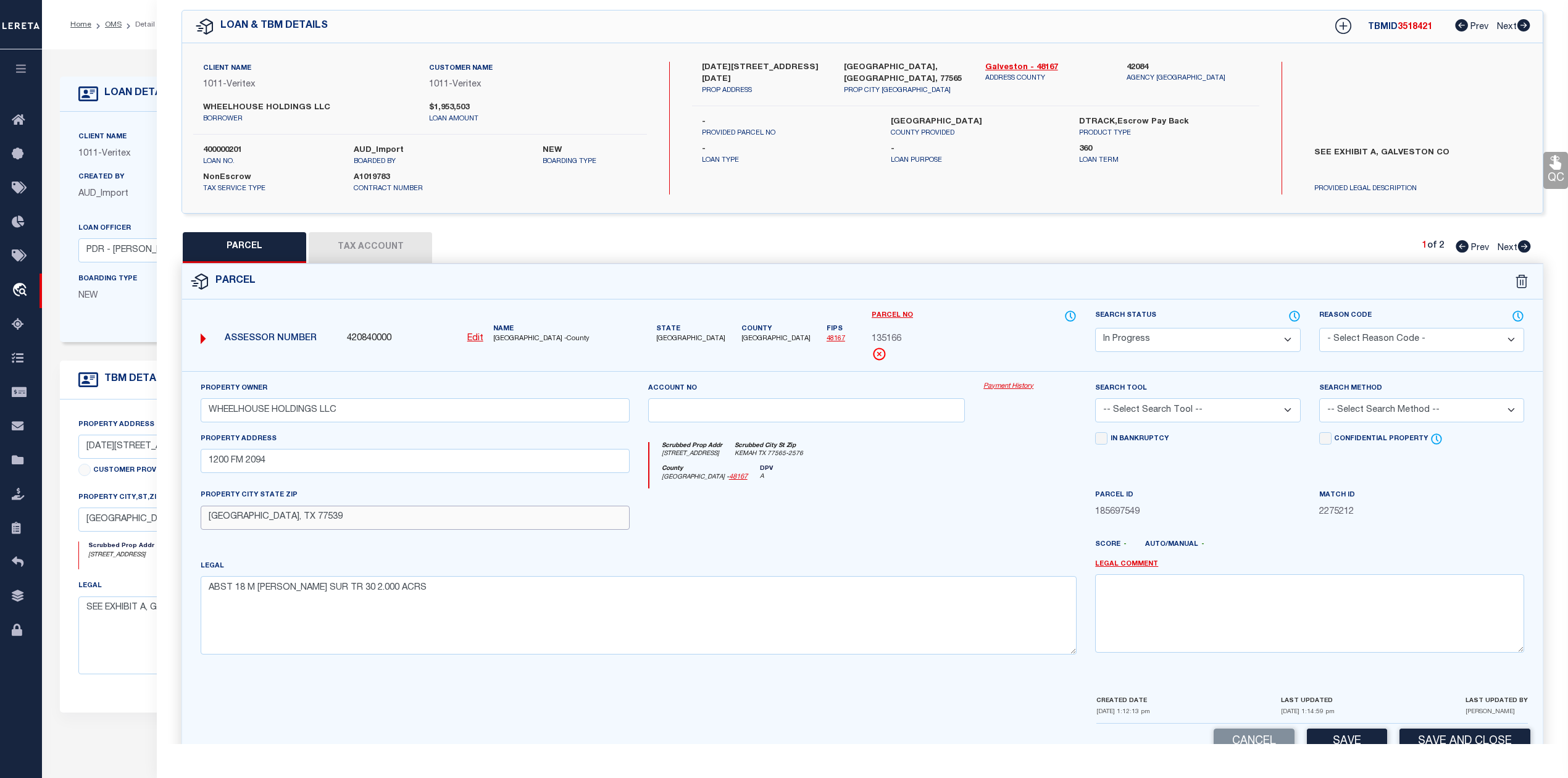
drag, startPoint x: 287, startPoint y: 523, endPoint x: 198, endPoint y: 524, distance: 89.0
click at [198, 524] on div "PROPERTY CITY STATE ZIP [GEOGRAPHIC_DATA], TX 77539" at bounding box center [415, 509] width 448 height 41
paste input "65"
type input "[GEOGRAPHIC_DATA], [GEOGRAPHIC_DATA] 77565"
click at [800, 560] on div at bounding box center [918, 550] width 336 height 19
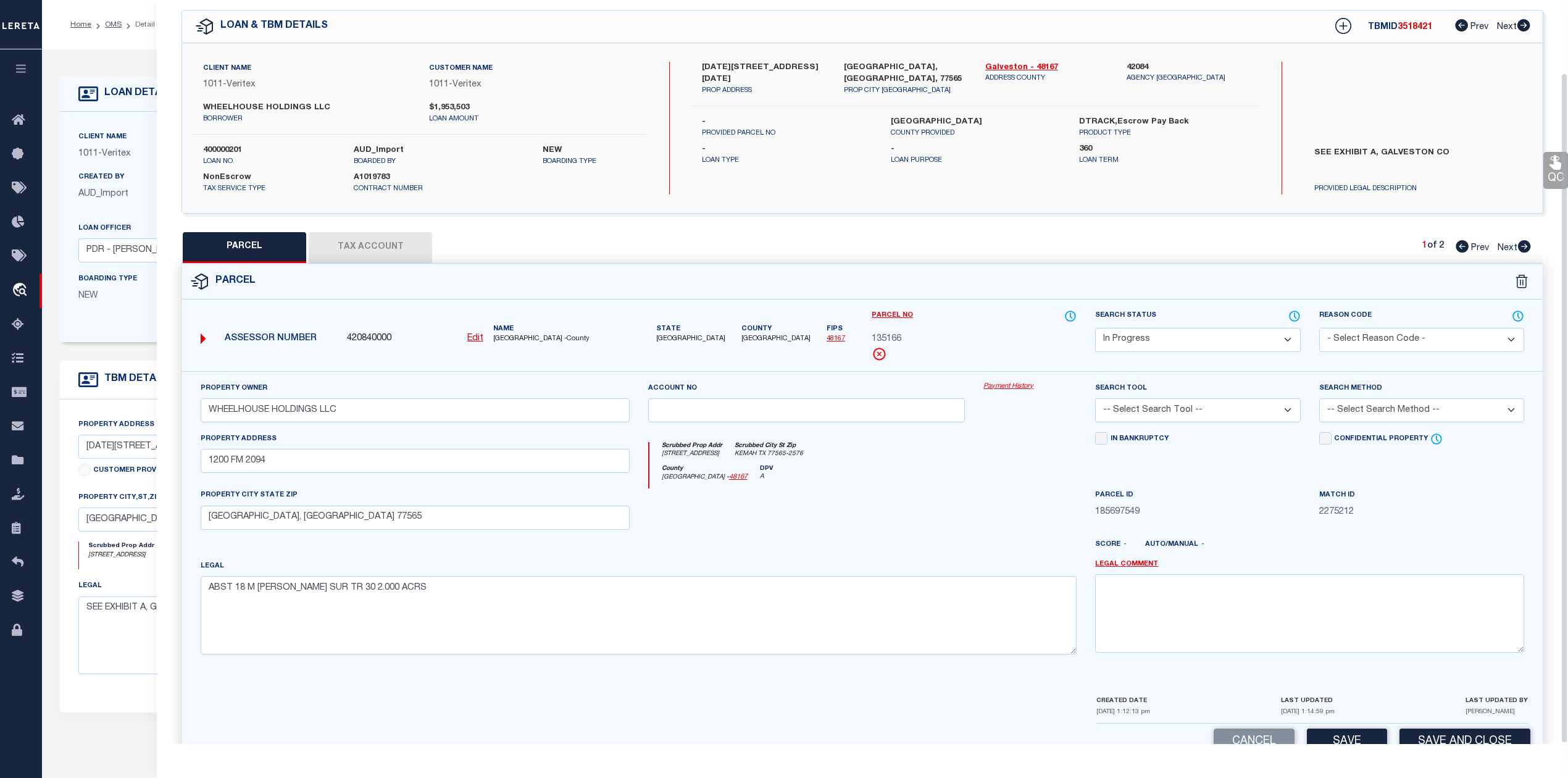
scroll to position [80, 0]
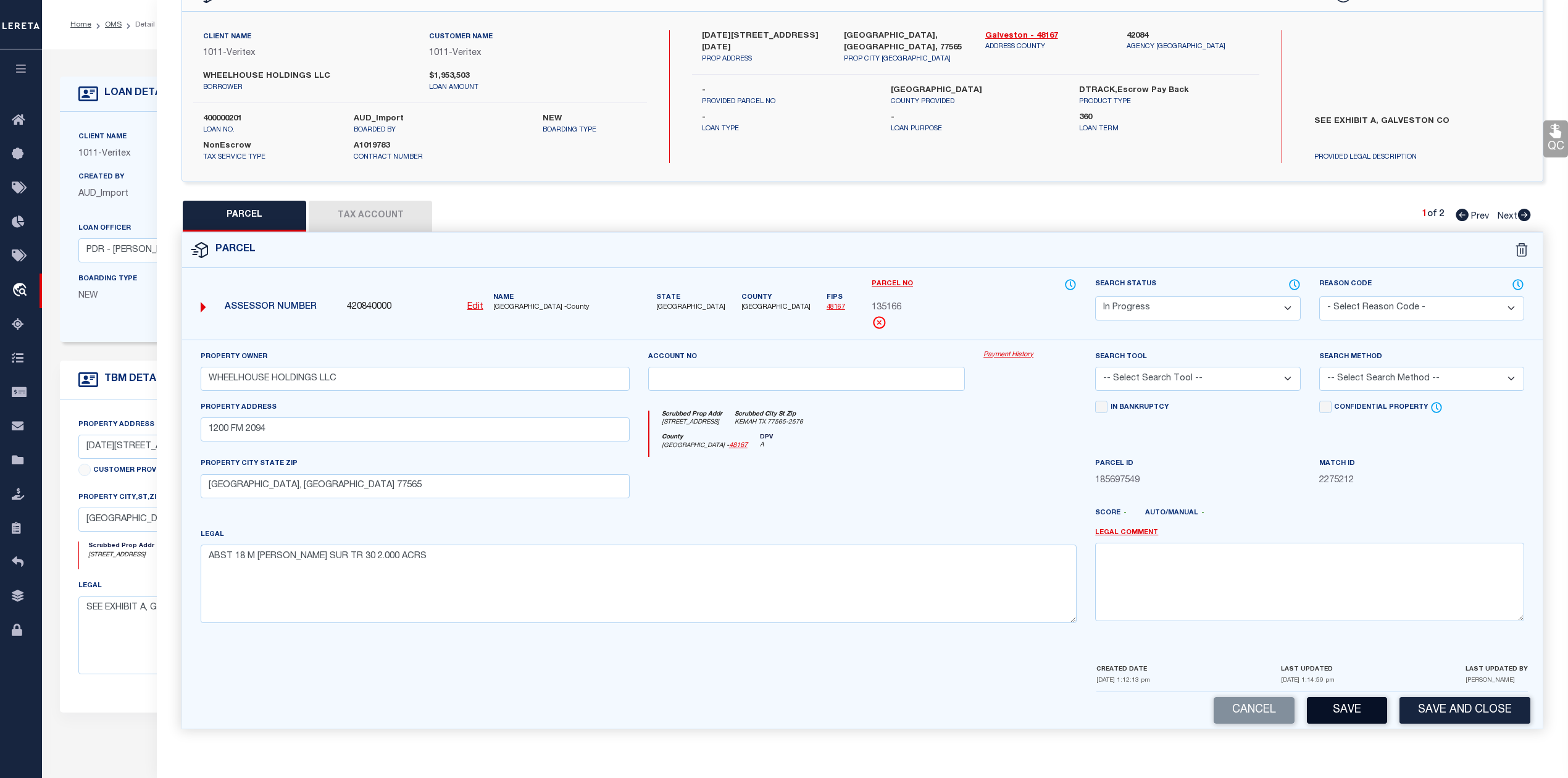
click at [1349, 713] on button "Save" at bounding box center [1347, 711] width 80 height 27
click at [882, 512] on div at bounding box center [918, 518] width 336 height 19
click at [1164, 378] on select "-- Select Search Tool -- 3rd Party Website Agency File Agency Website ATLS CNV-…" at bounding box center [1197, 379] width 205 height 24
select select "AS"
checkbox input "false"
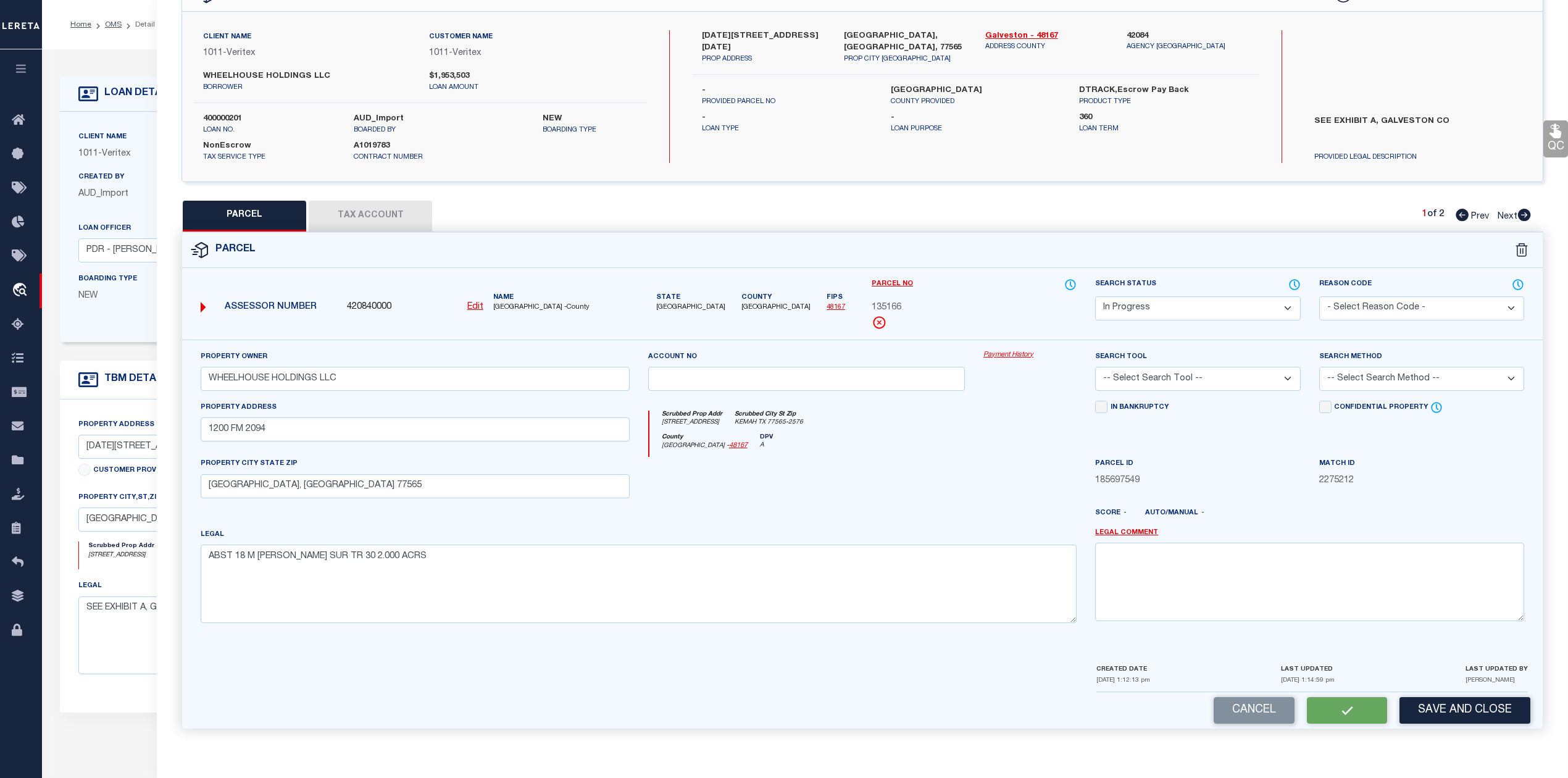
checkbox input "false"
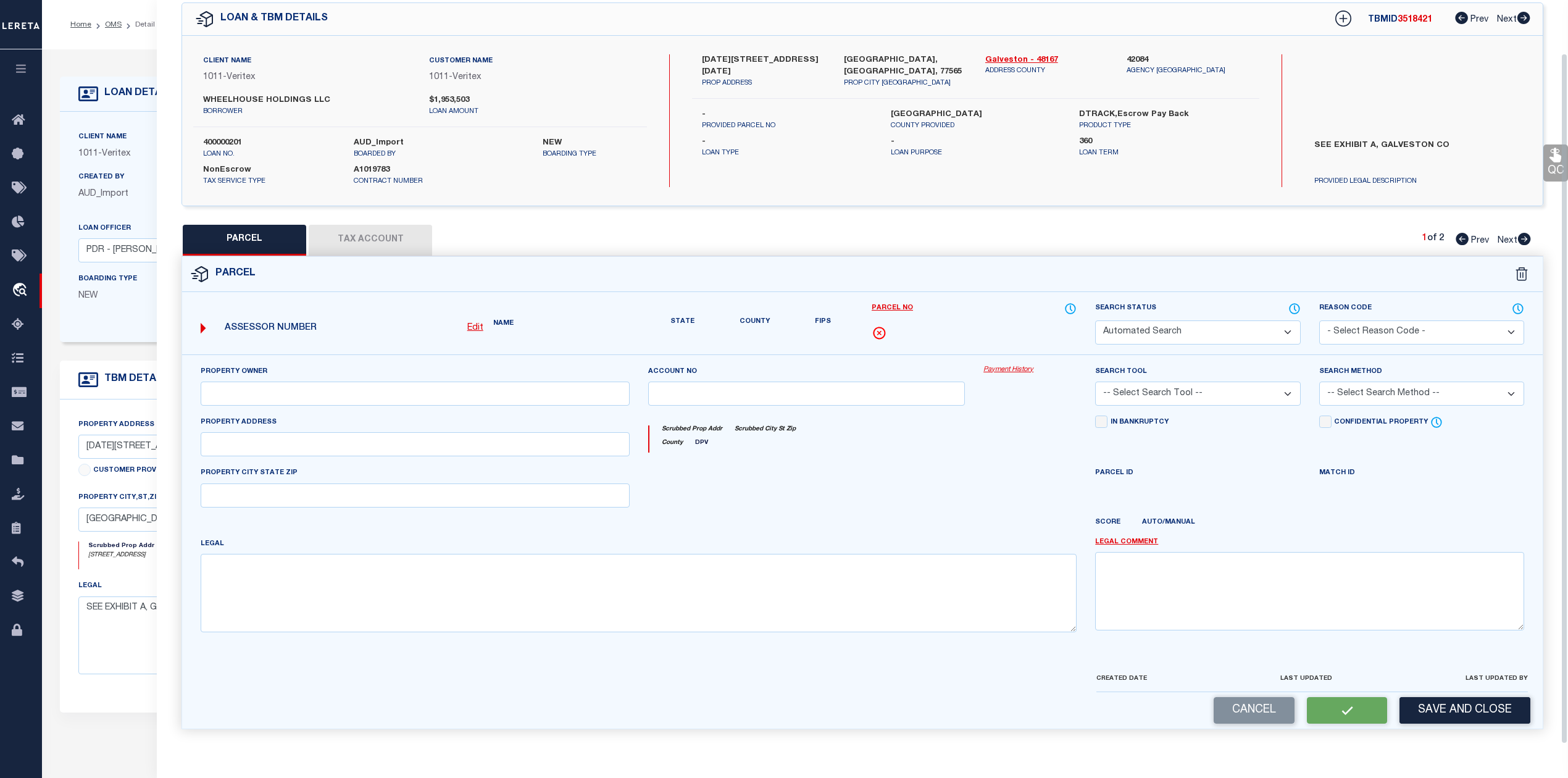
select select "IP"
type input "WHEELHOUSE HOLDINGS LLC"
type input "1200 FM 2094"
type input "[GEOGRAPHIC_DATA], [GEOGRAPHIC_DATA] 77565"
type textarea "ABST 18 M [PERSON_NAME] SUR TR 30 2.000 ACRS"
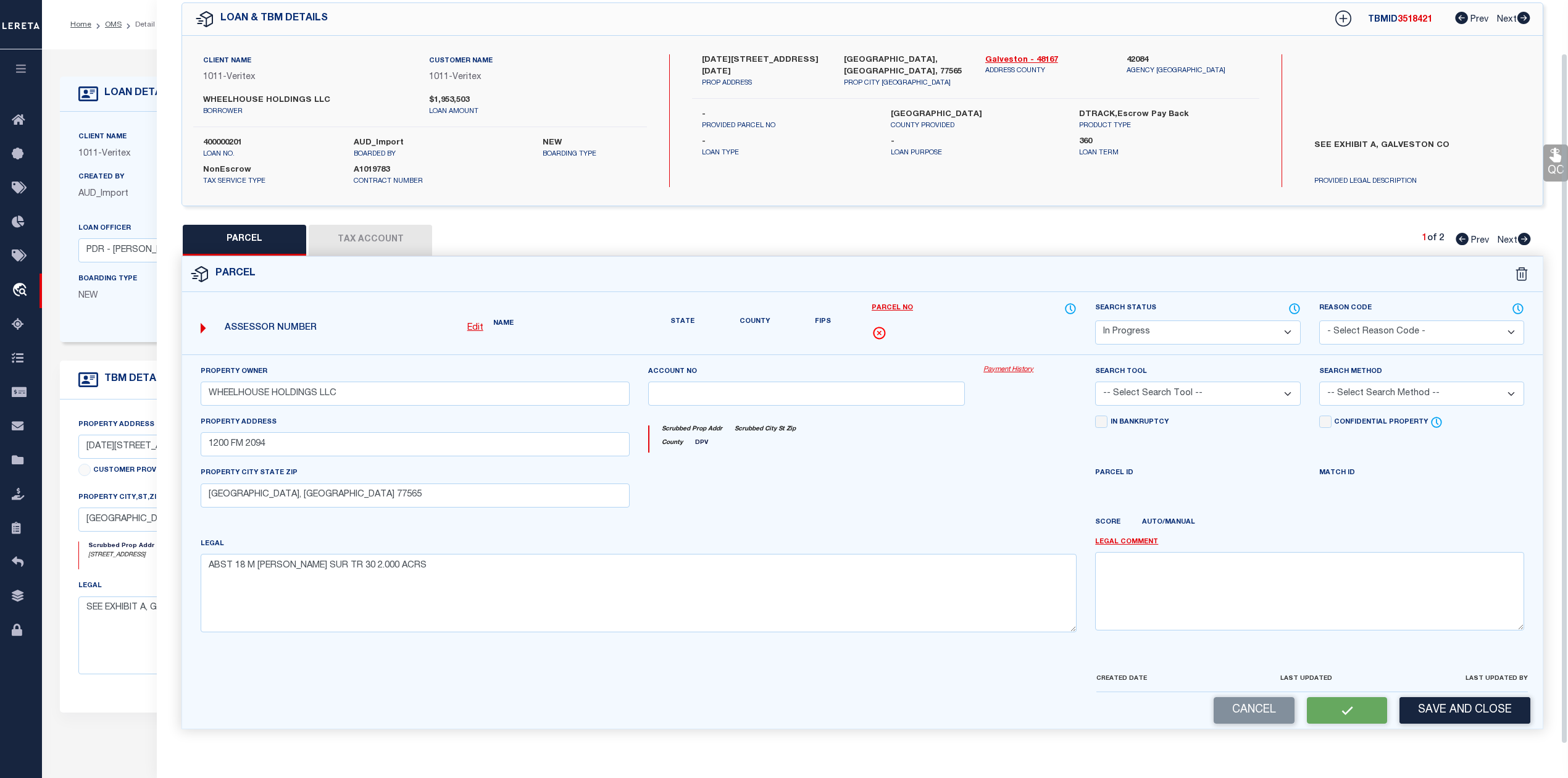
scroll to position [45, 0]
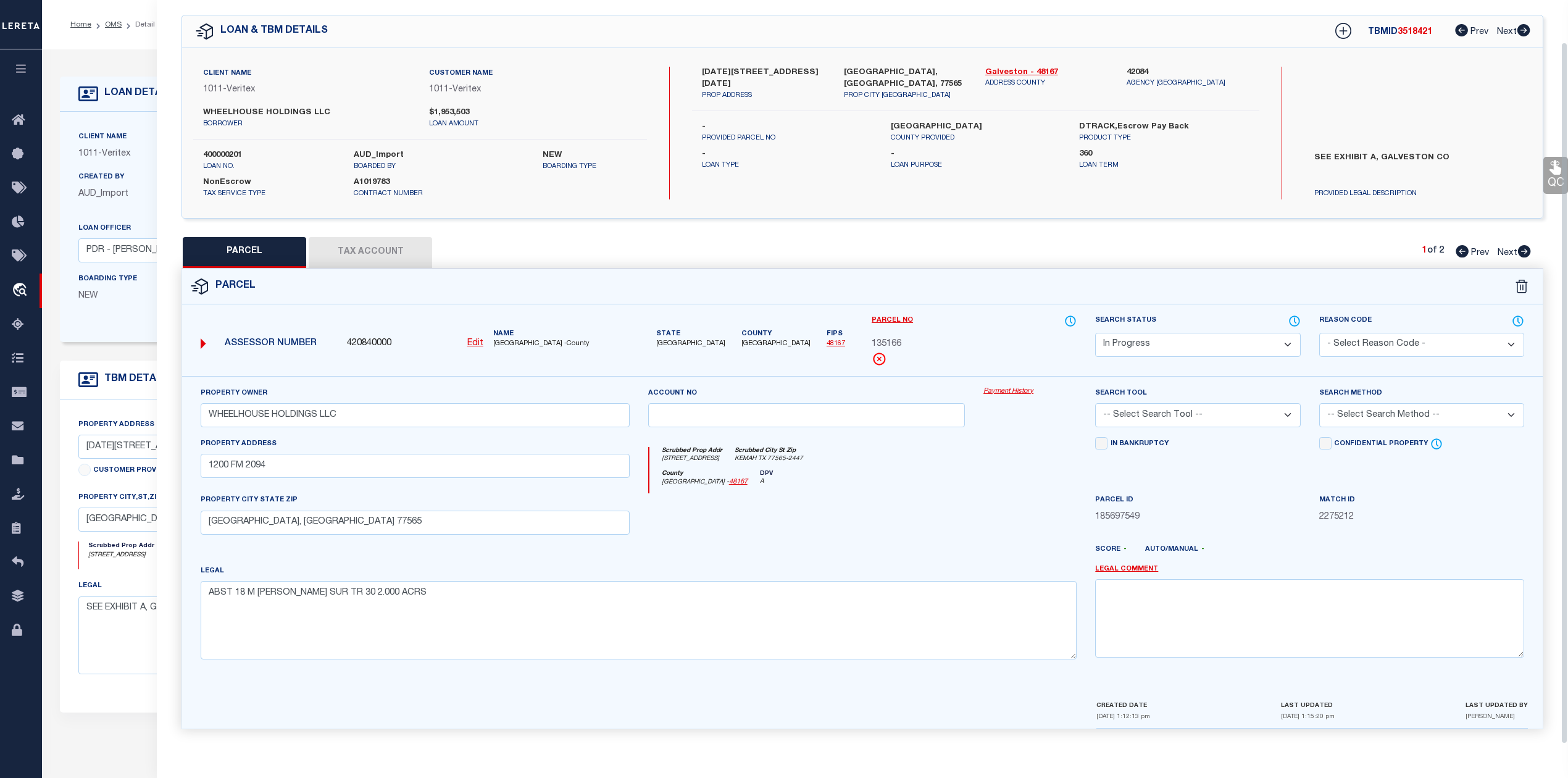
select select "AGW"
click at [1095, 403] on select "-- Select Search Tool -- 3rd Party Website Agency File Agency Website ATLS CNV-…" at bounding box center [1197, 415] width 205 height 24
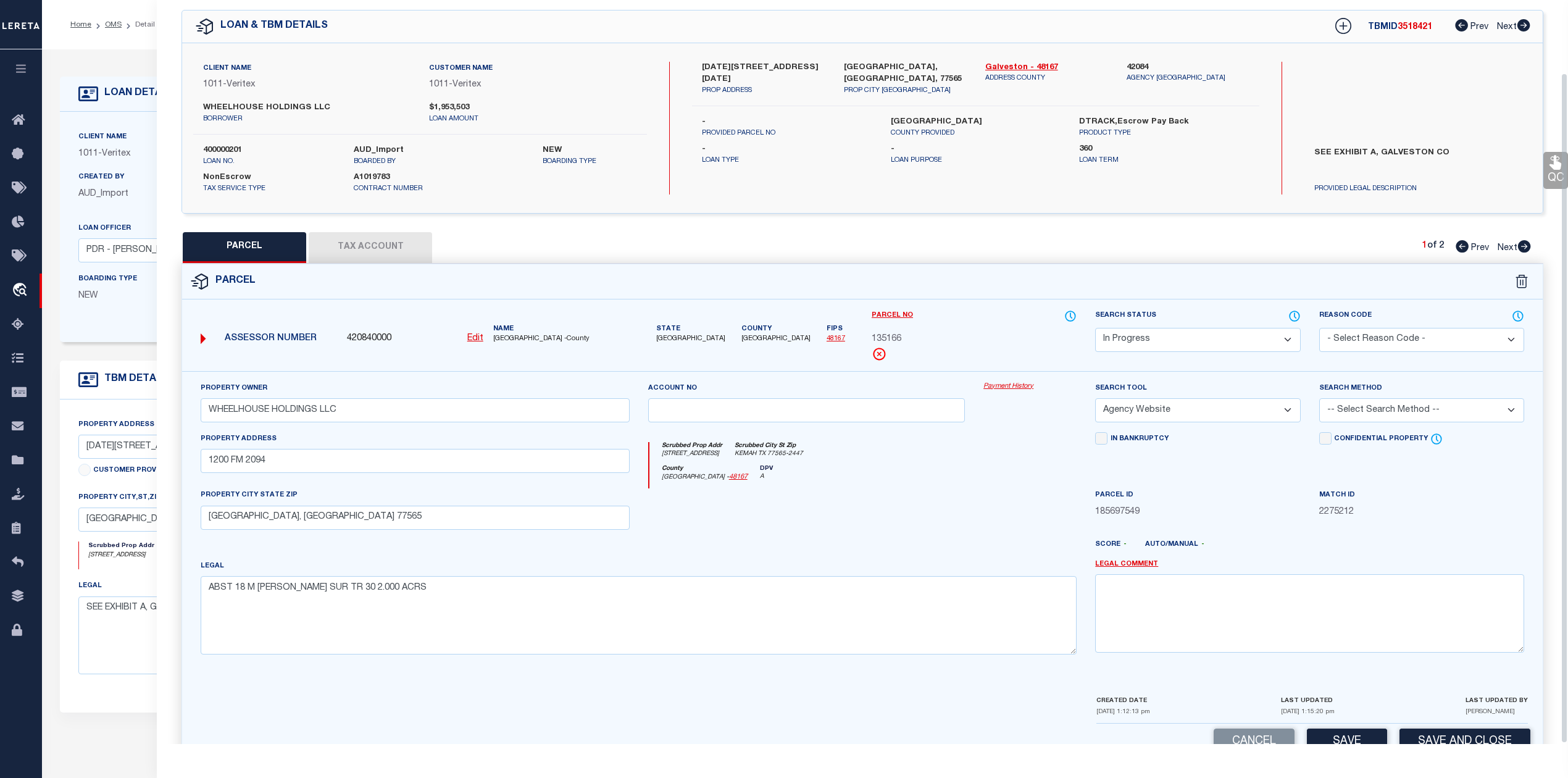
scroll to position [80, 0]
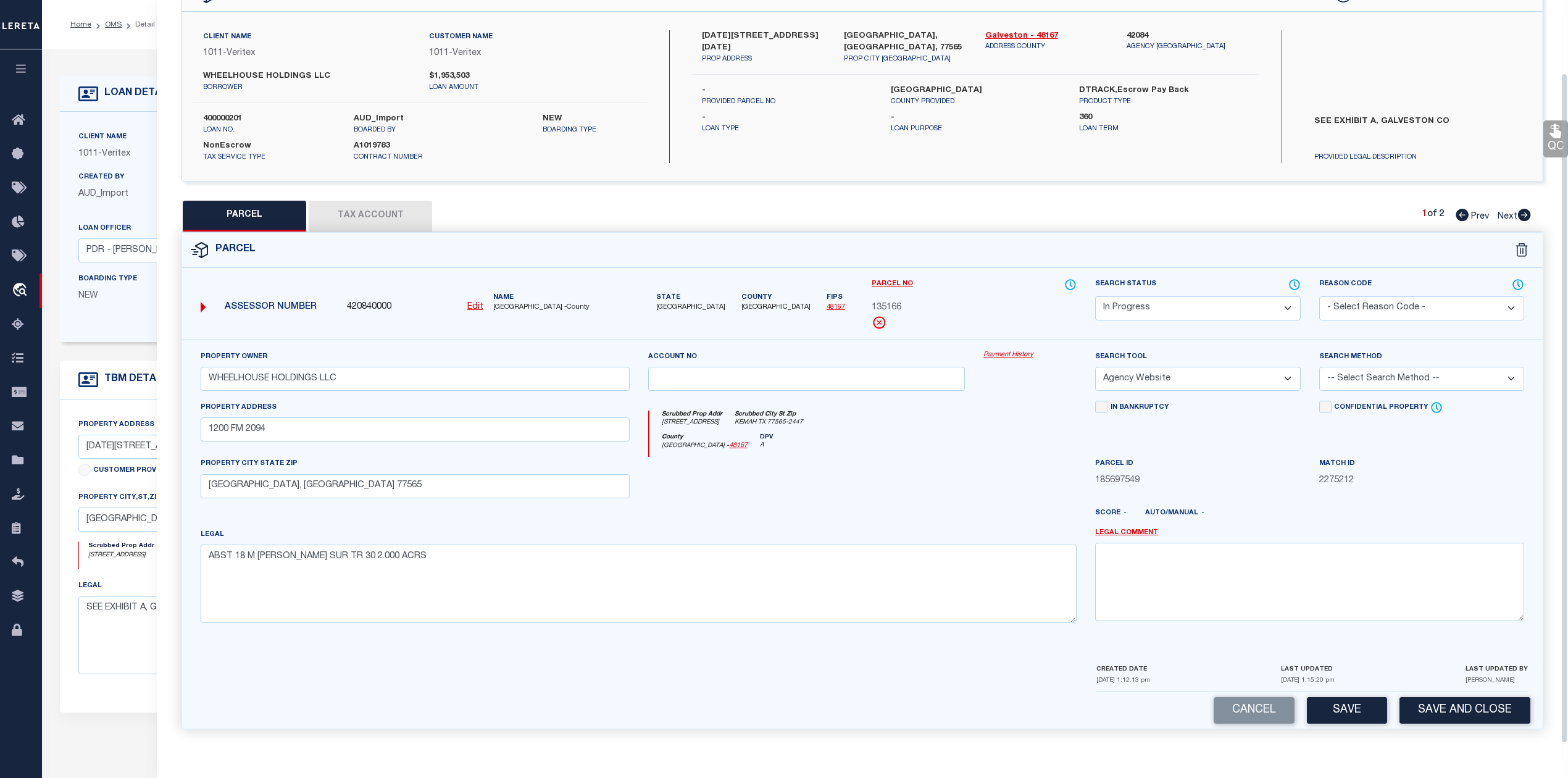
click at [951, 528] on div "Legal ABST 18 M MULDOON SUR TR 30 2.000 ACRS" at bounding box center [639, 576] width 876 height 95
click at [1373, 384] on select "-- Select Search Method -- Property Address Legal Liability Info Provided" at bounding box center [1422, 379] width 205 height 24
select select "LEG"
click at [1319, 367] on select "-- Select Search Method -- Property Address Legal Liability Info Provided" at bounding box center [1422, 379] width 205 height 24
click at [900, 490] on div at bounding box center [807, 482] width 336 height 51
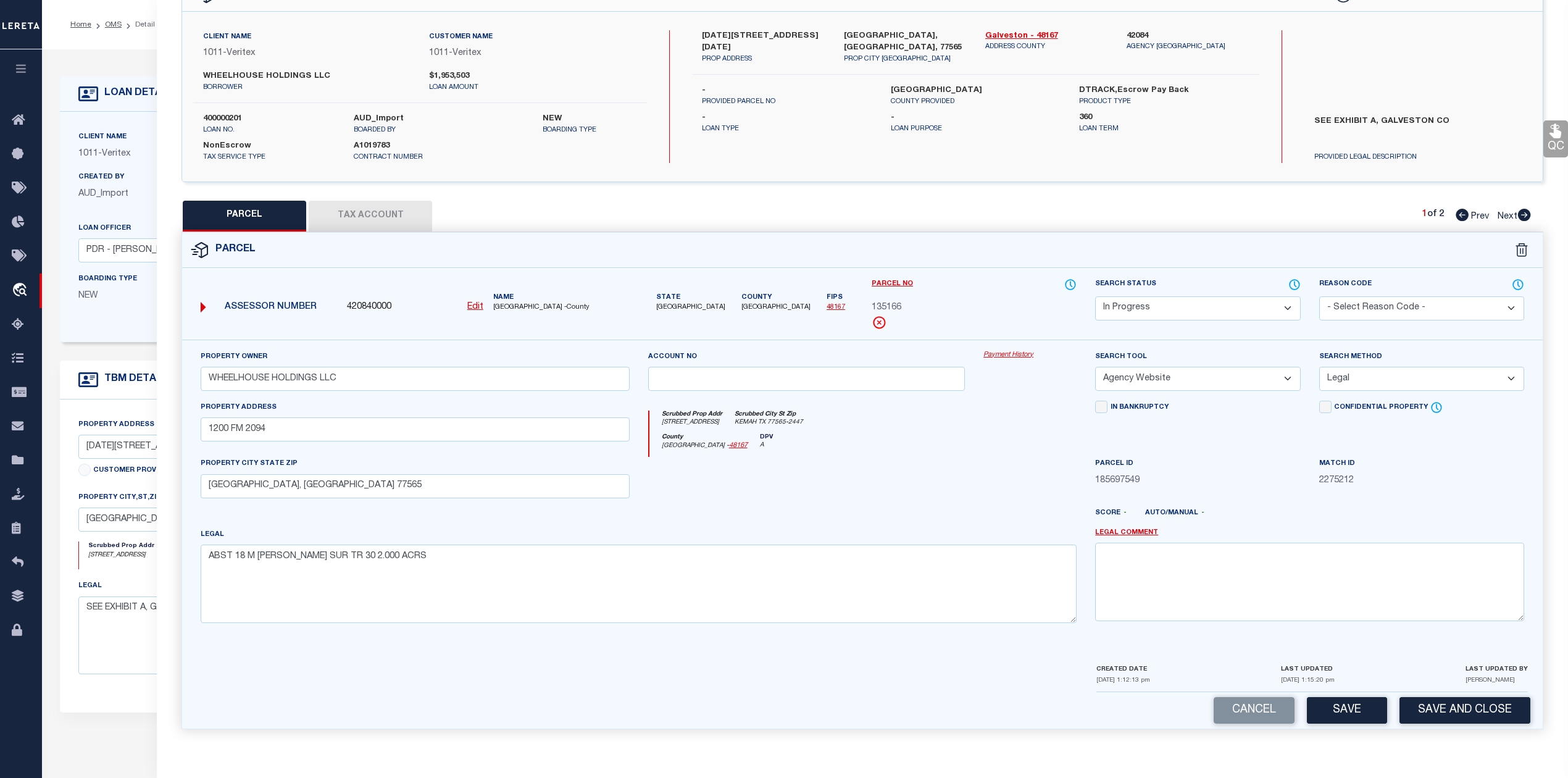
scroll to position [164, 0]
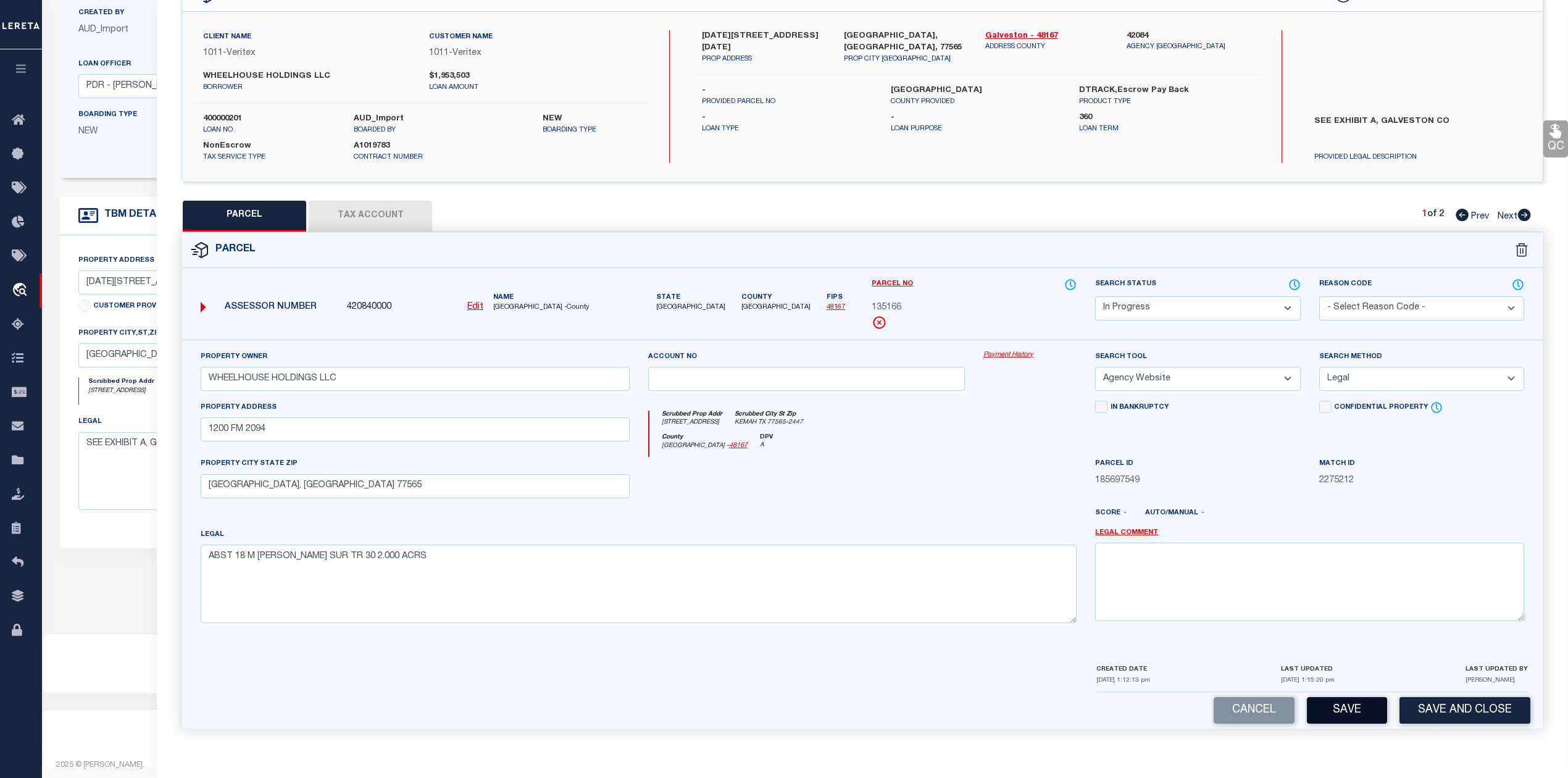
click at [1326, 714] on button "Save" at bounding box center [1347, 711] width 80 height 27
click at [963, 502] on div at bounding box center [807, 482] width 336 height 51
click at [356, 210] on button "Tax Account" at bounding box center [370, 217] width 124 height 31
select select "100"
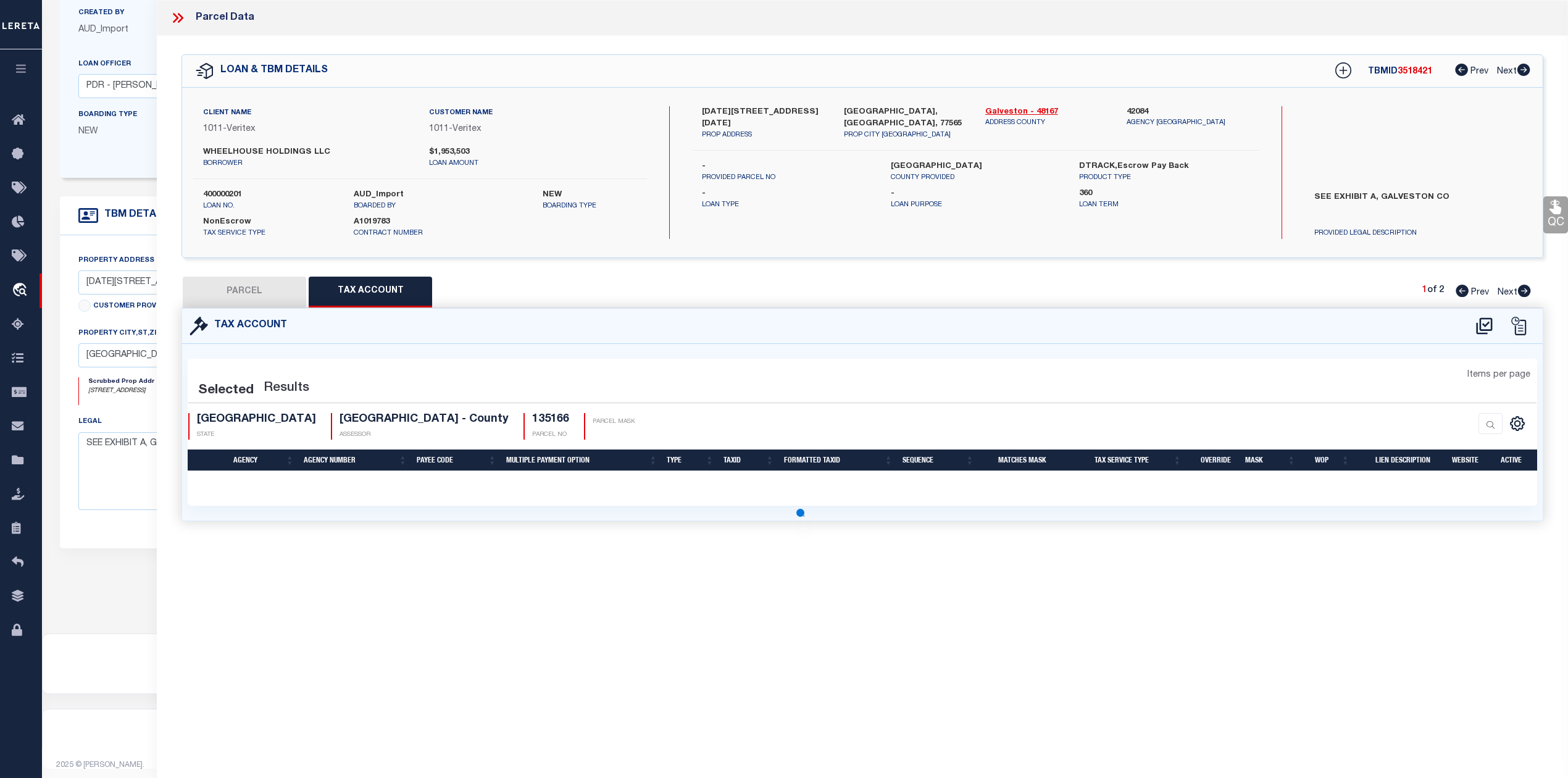
select select "100"
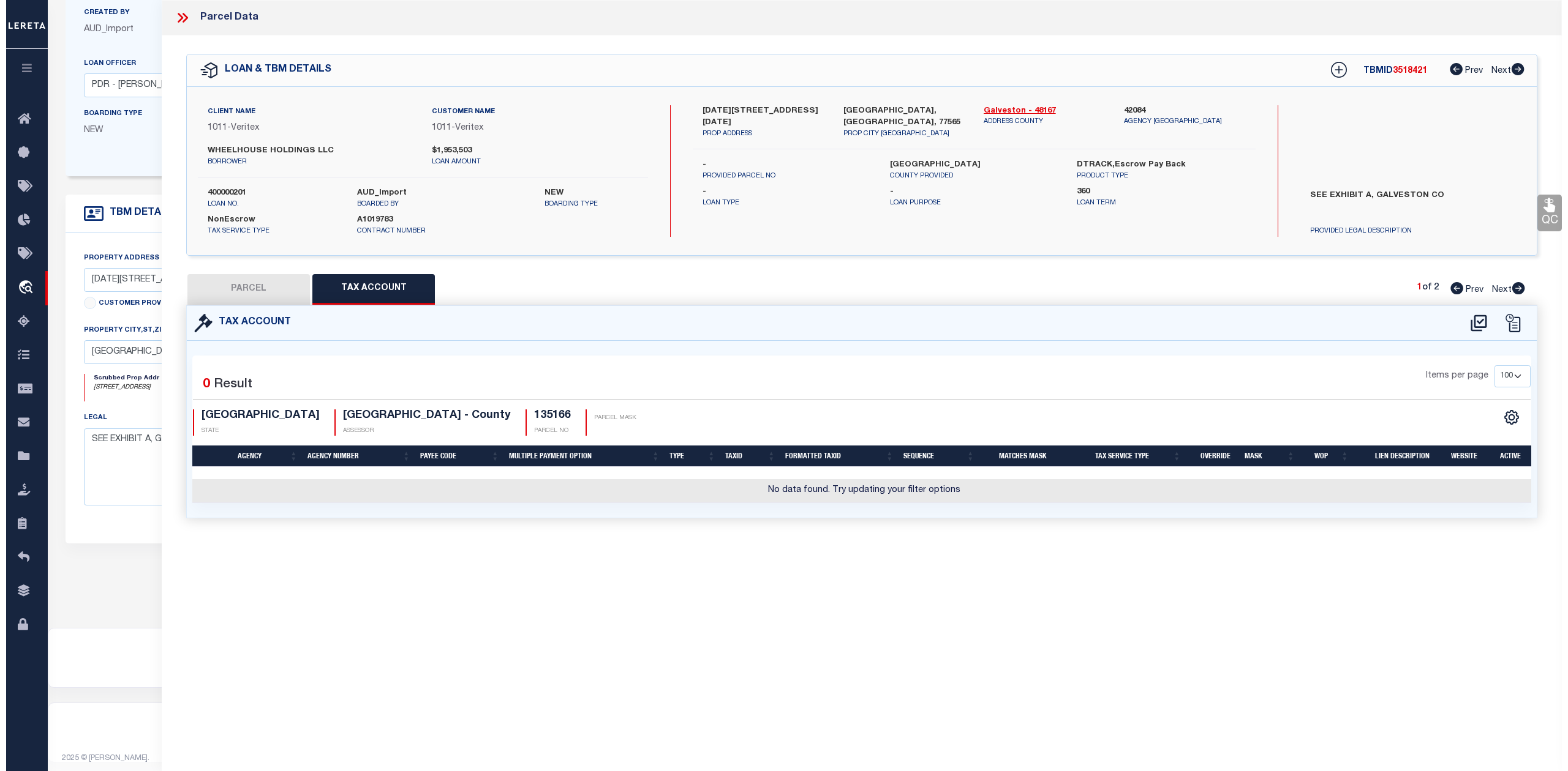
scroll to position [0, 0]
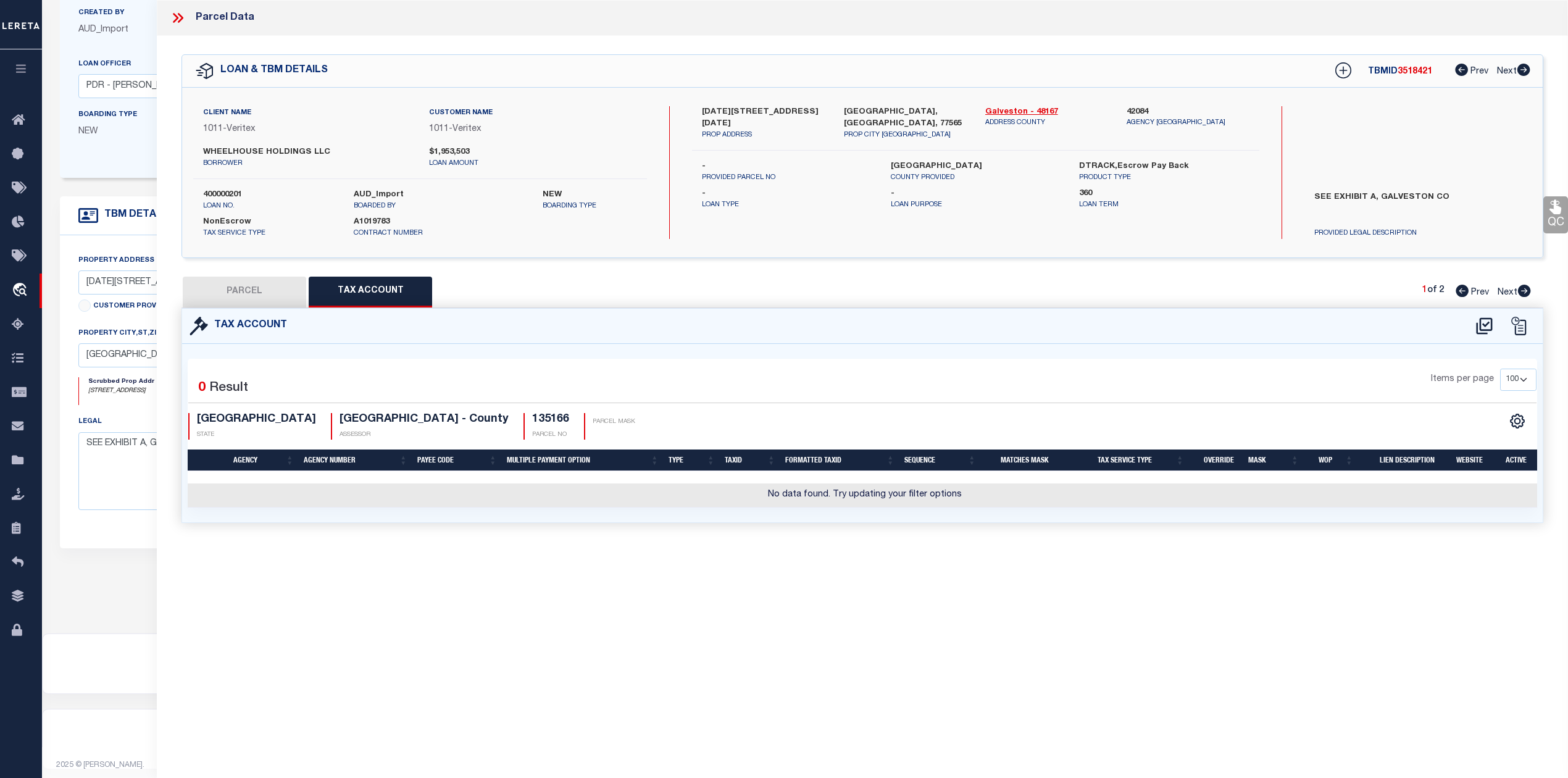
drag, startPoint x: 709, startPoint y: 614, endPoint x: 1294, endPoint y: 369, distance: 634.2
click at [720, 613] on div "Parcel Data QC QC QC - Select Status - Ready to QC" at bounding box center [862, 372] width 1411 height 744
click at [1484, 326] on icon at bounding box center [1484, 326] width 16 height 17
select select "100"
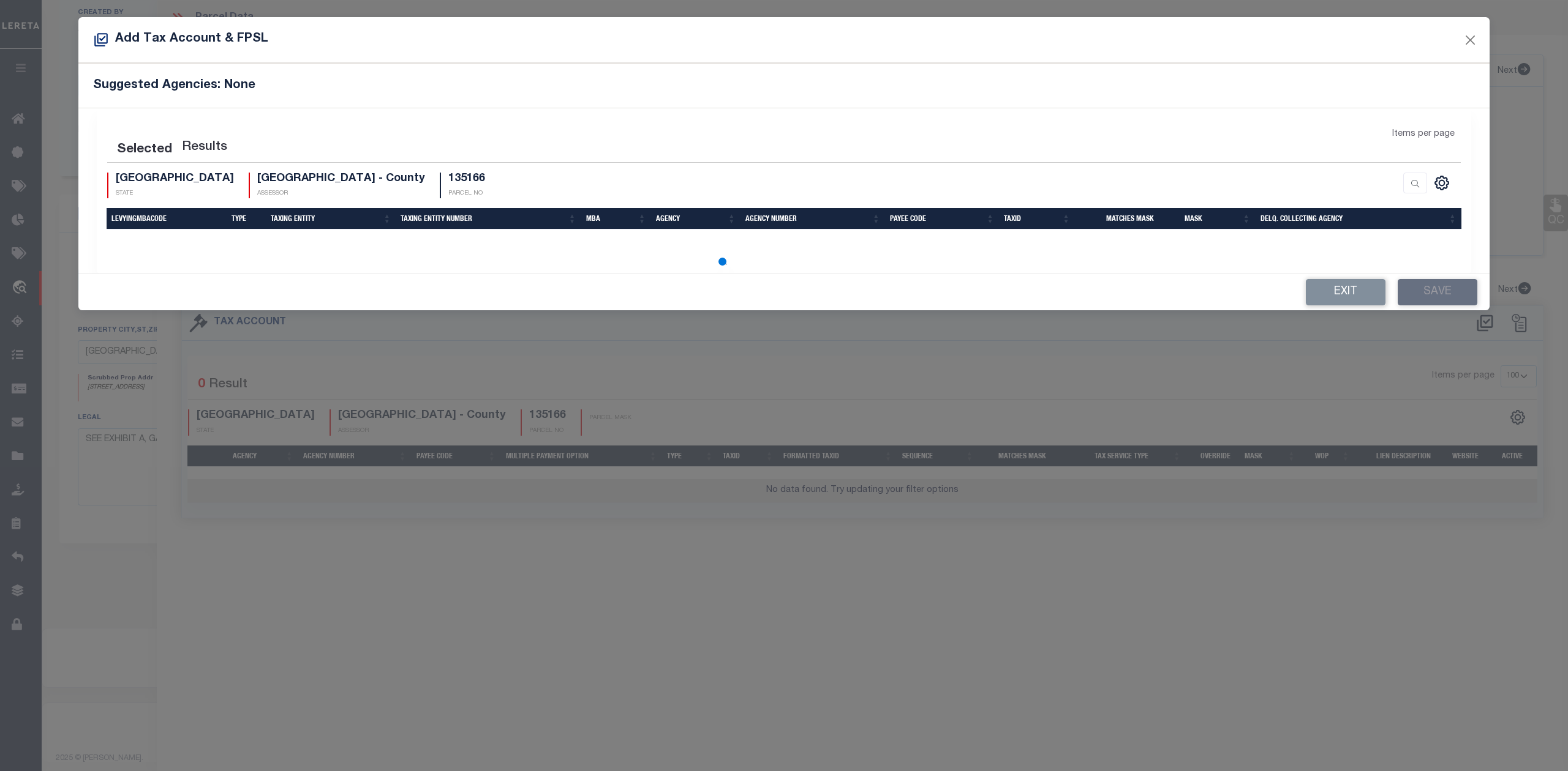
select select "100"
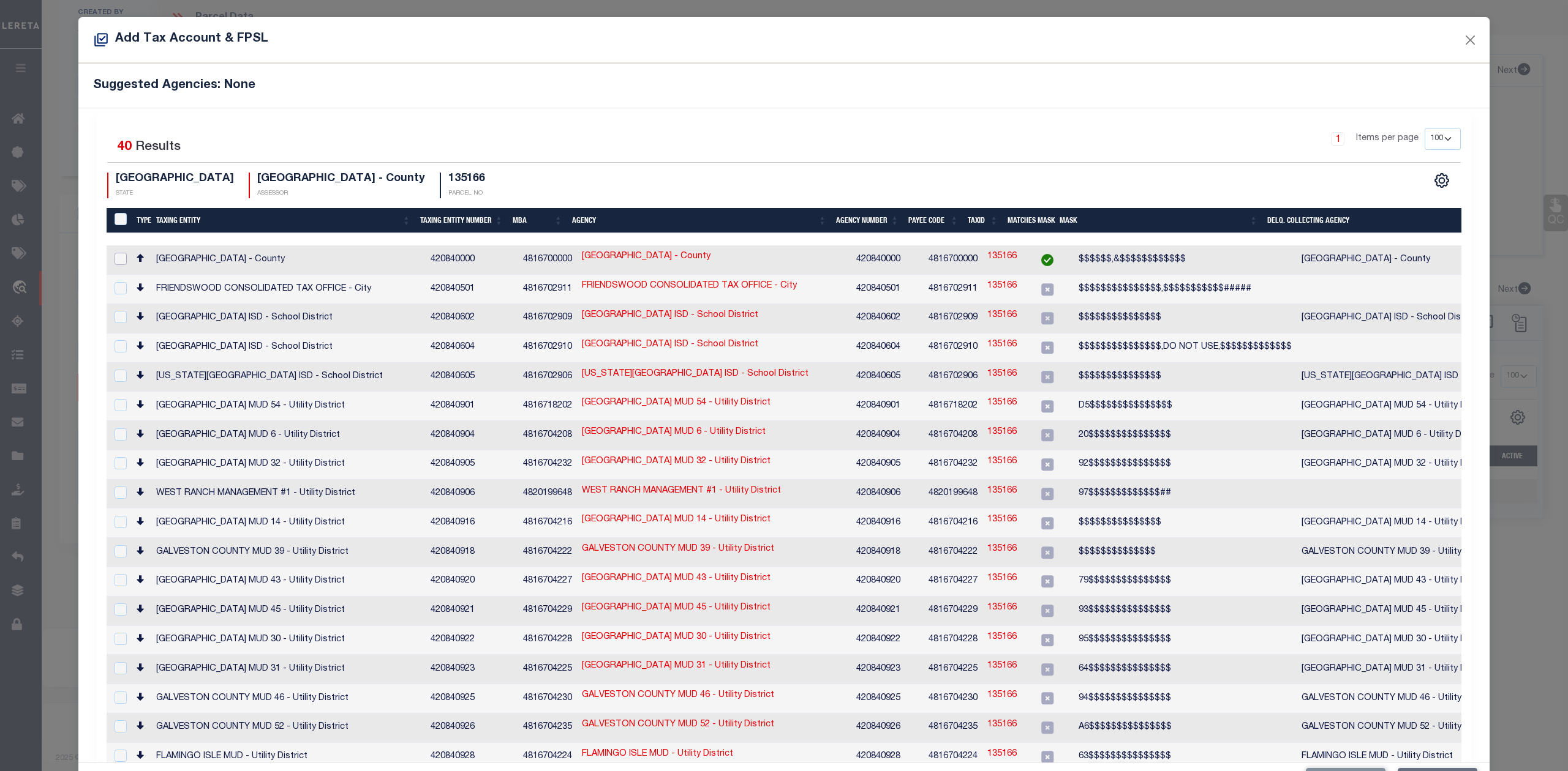
click at [116, 253] on input "checkbox" at bounding box center [120, 258] width 12 height 12
checkbox input "true"
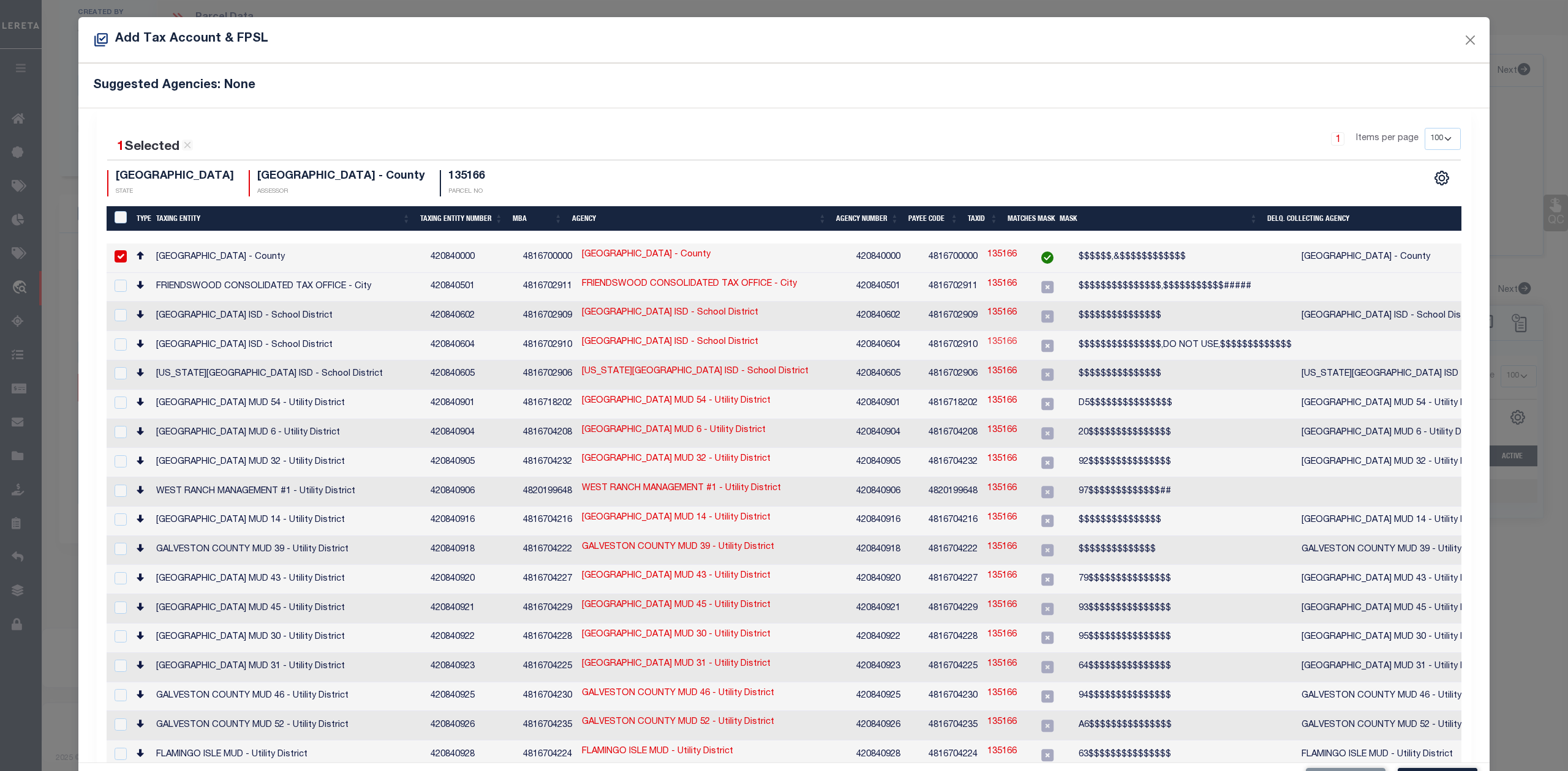
click at [987, 336] on link "135166" at bounding box center [1002, 342] width 30 height 13
type input "135166"
checkbox input "true"
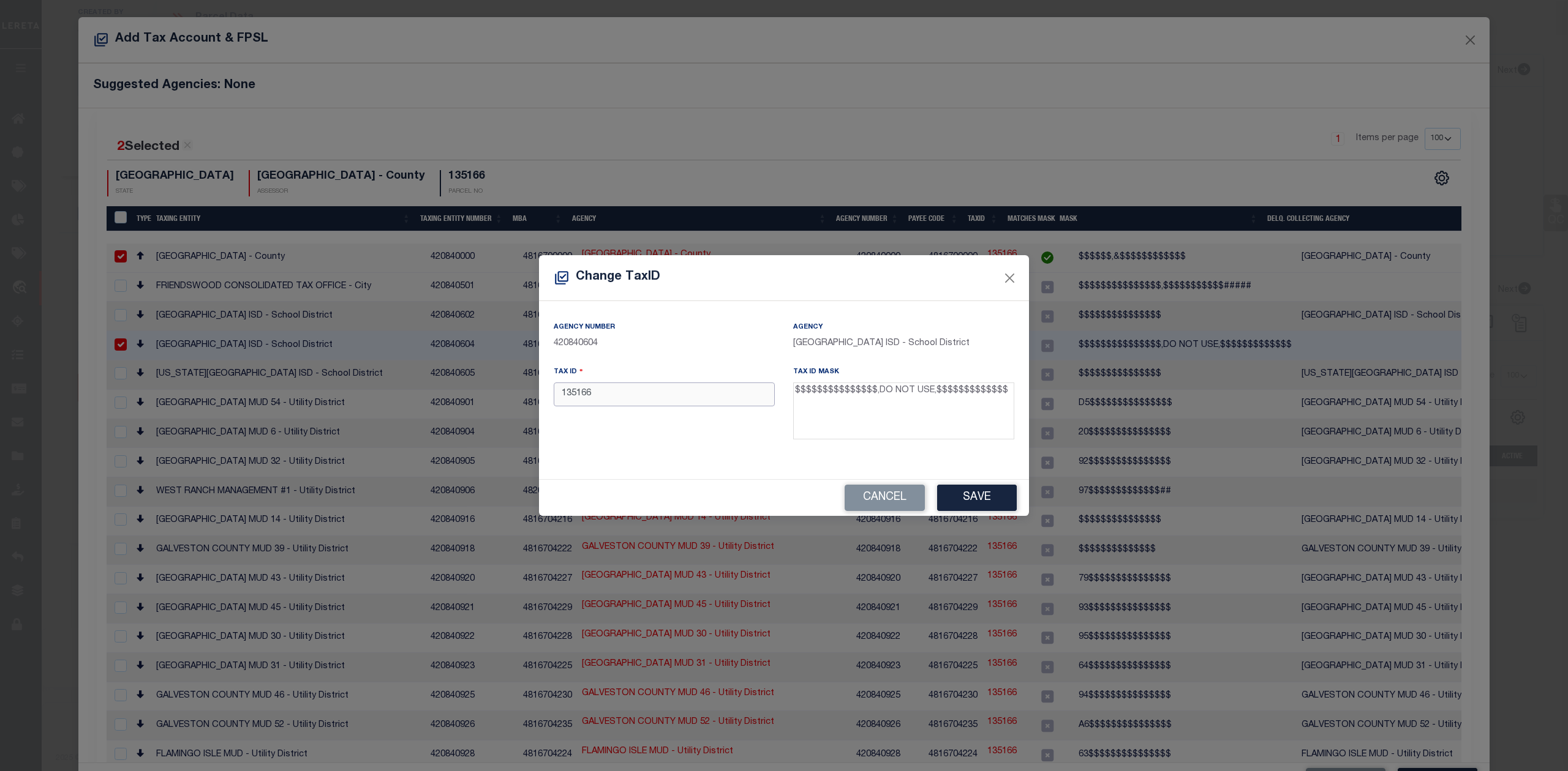
drag, startPoint x: 641, startPoint y: 395, endPoint x: 537, endPoint y: 397, distance: 104.0
click at [537, 397] on div "Change TaxID Agency Number 420840604 Agency CLEAR CREEK ISD - School District T…" at bounding box center [784, 386] width 1568 height 771
paste input "0018-0030-0000-000"
click at [586, 395] on input "0018-0030-0000-000" at bounding box center [664, 394] width 221 height 24
type input "001800300000000"
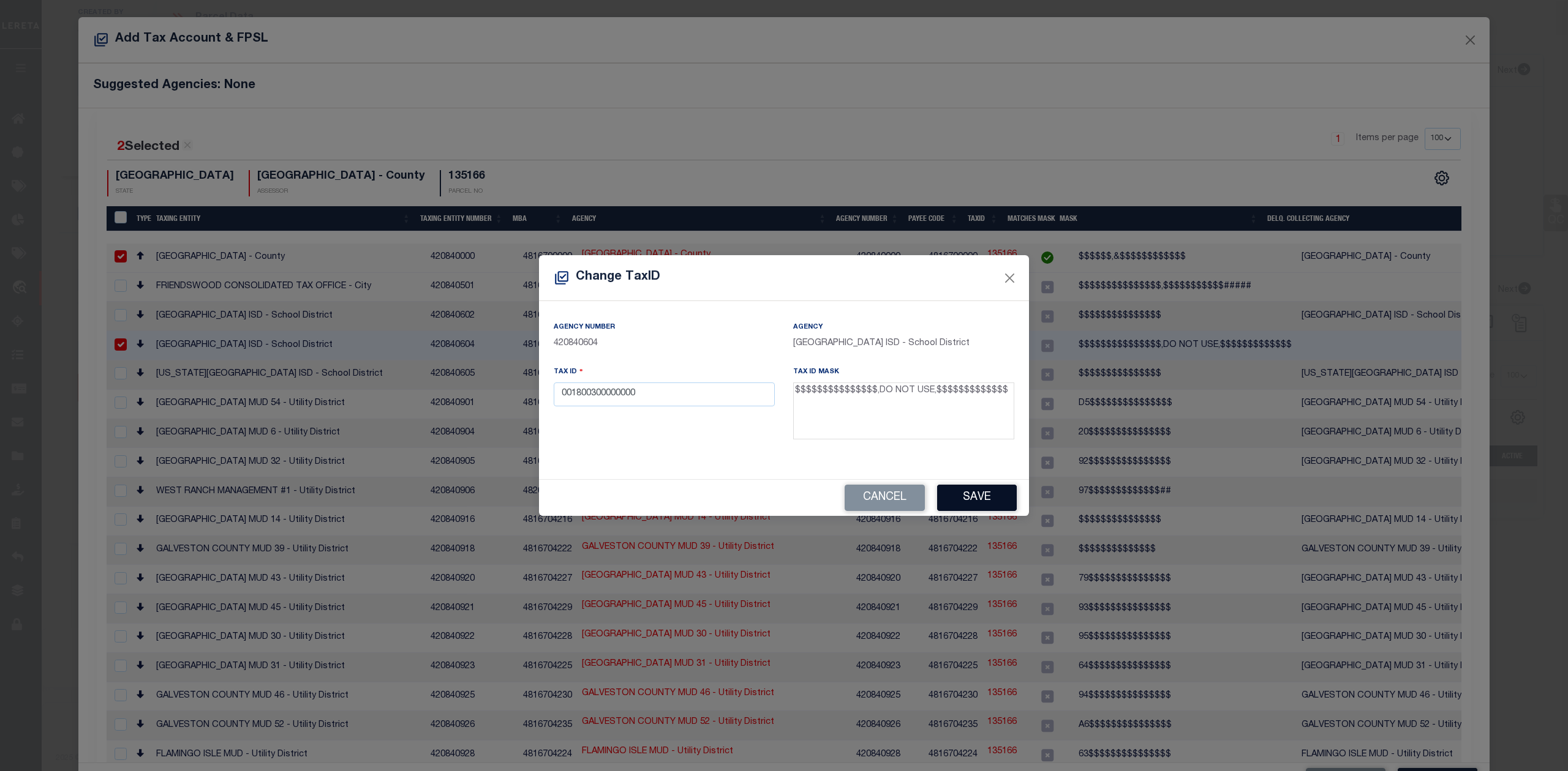
click at [998, 491] on button "Save" at bounding box center [977, 498] width 80 height 26
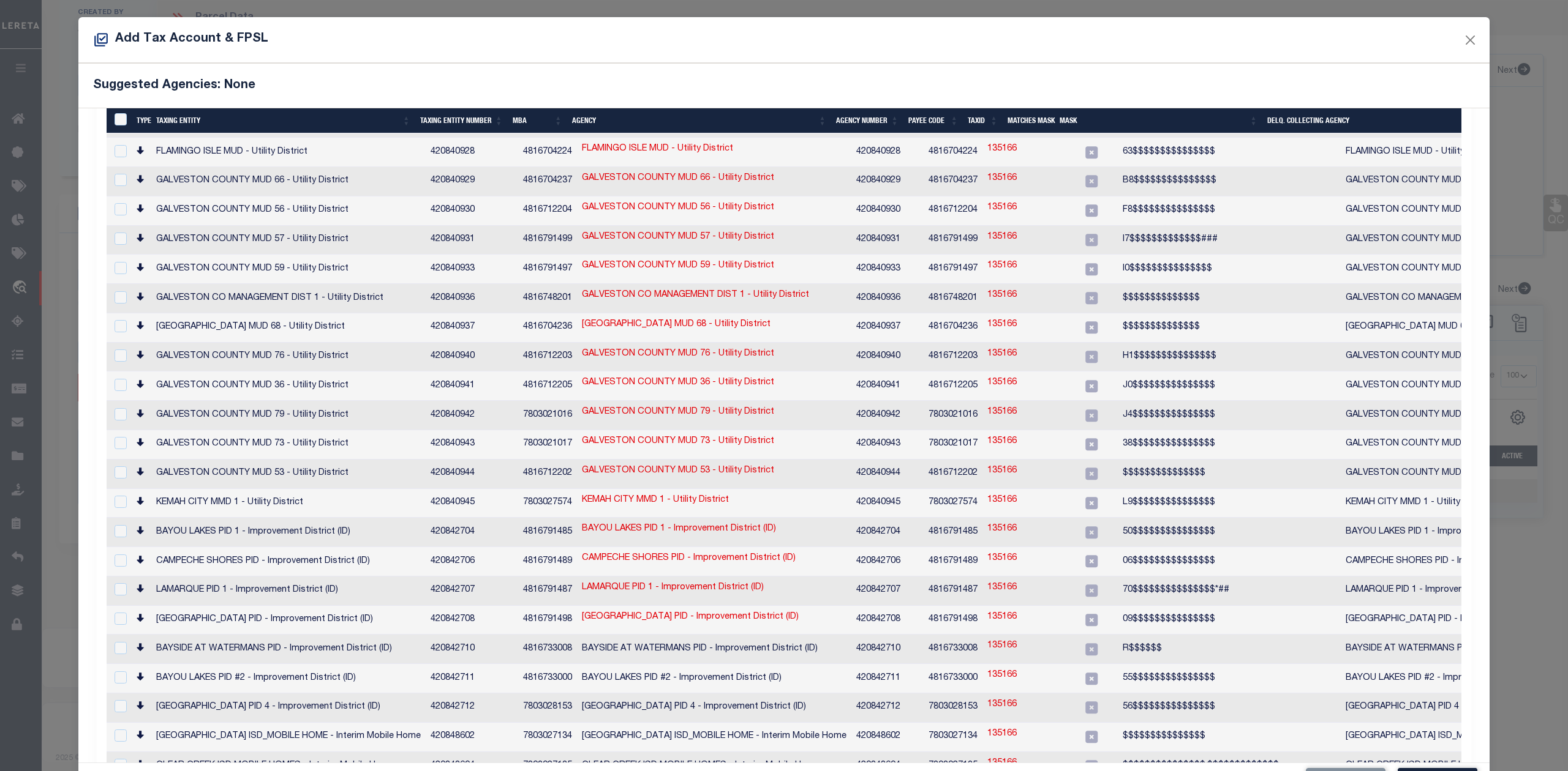
scroll to position [45, 0]
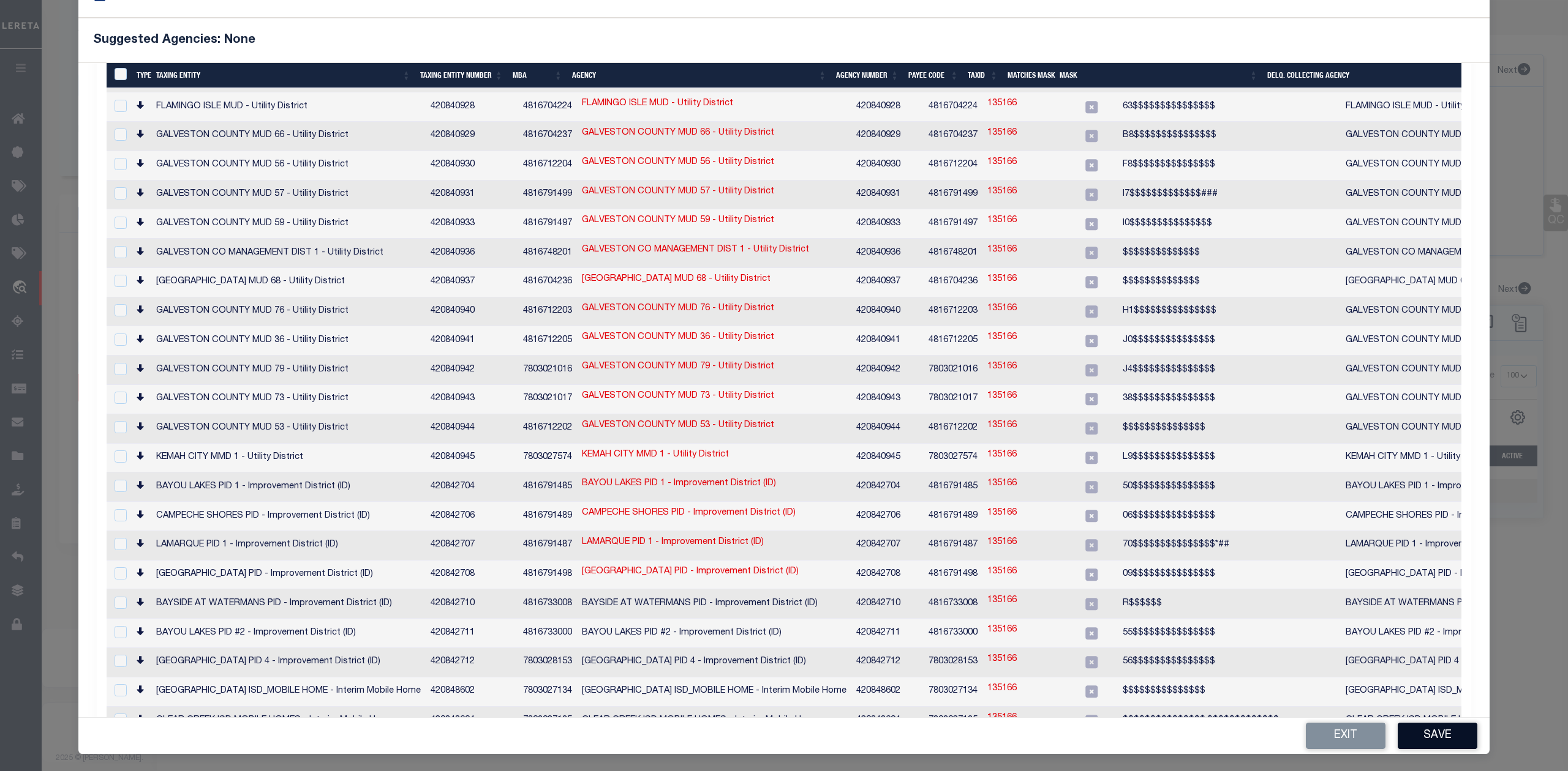
click at [1417, 731] on button "Save" at bounding box center [1437, 736] width 80 height 26
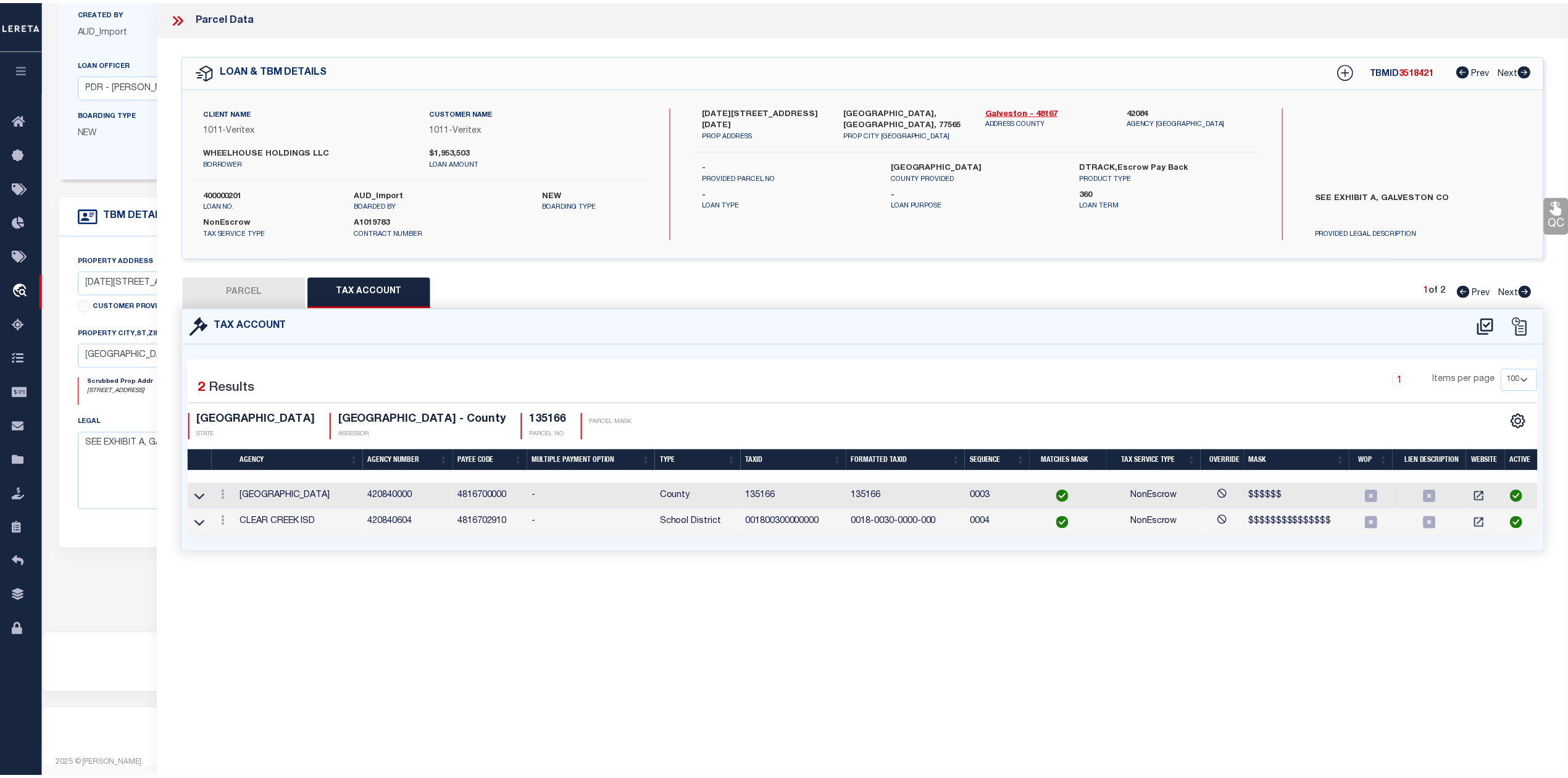
scroll to position [0, 0]
click at [1282, 582] on div "Tax Account 2 1" at bounding box center [862, 445] width 1380 height 274
click at [245, 294] on button "PARCEL" at bounding box center [244, 292] width 124 height 31
select select "AS"
select select
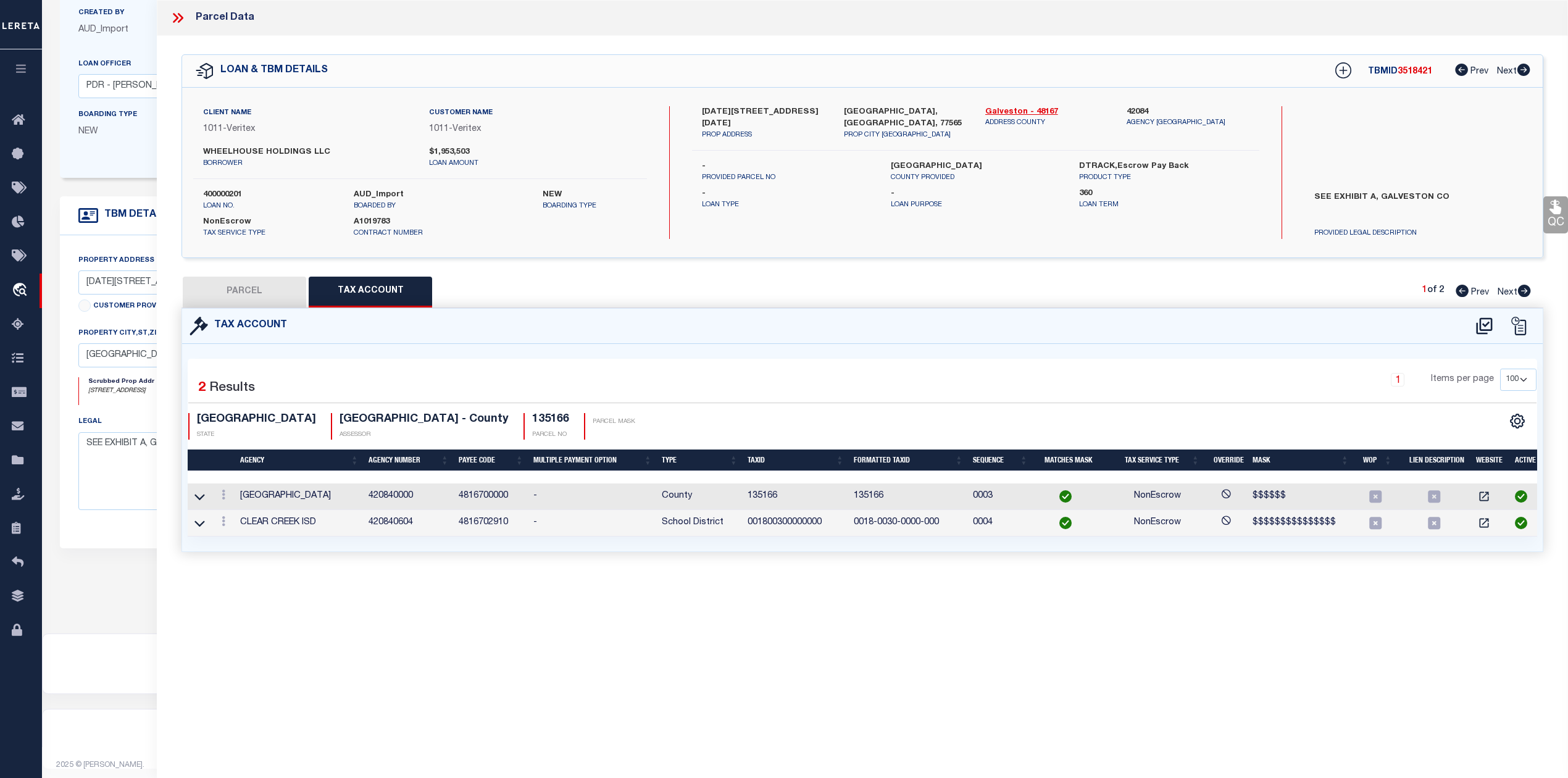
select select
checkbox input "false"
select select "IP"
type input "WHEELHOUSE HOLDINGS LLC"
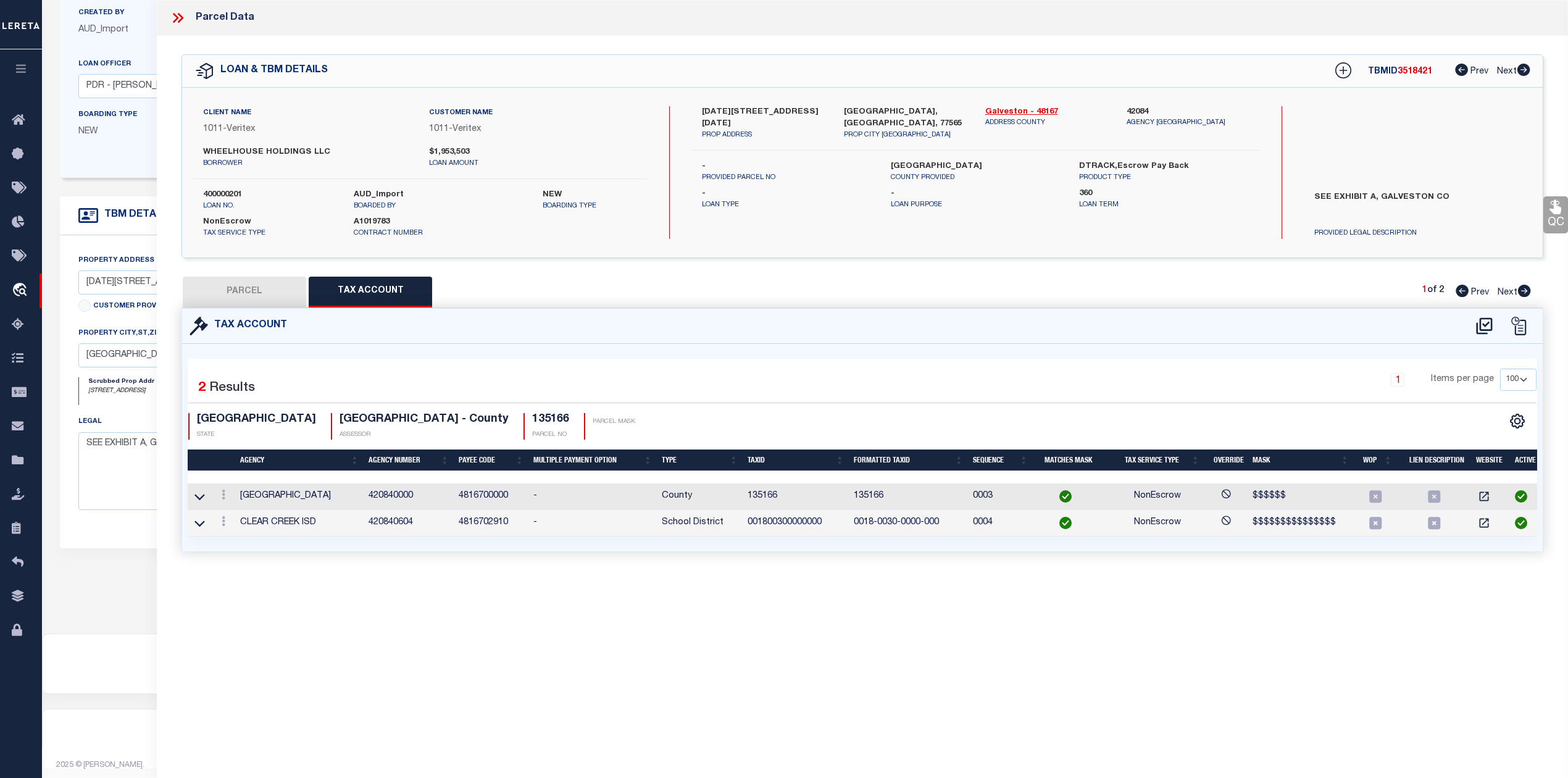
select select "AGW"
select select "LEG"
type input "1200 FM 2094"
type input "KEMAH, TX 77565"
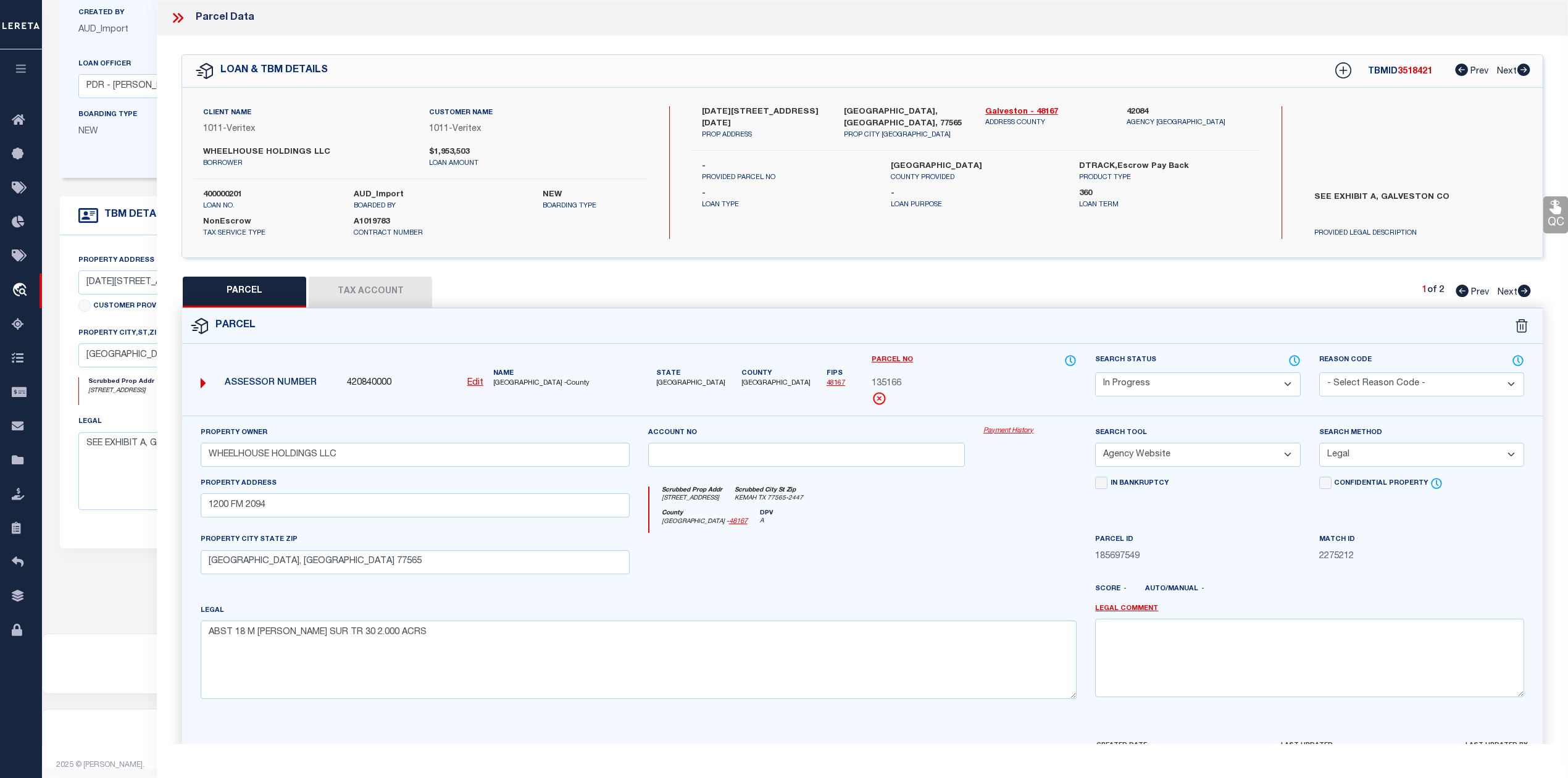
click at [997, 582] on div at bounding box center [1030, 558] width 111 height 51
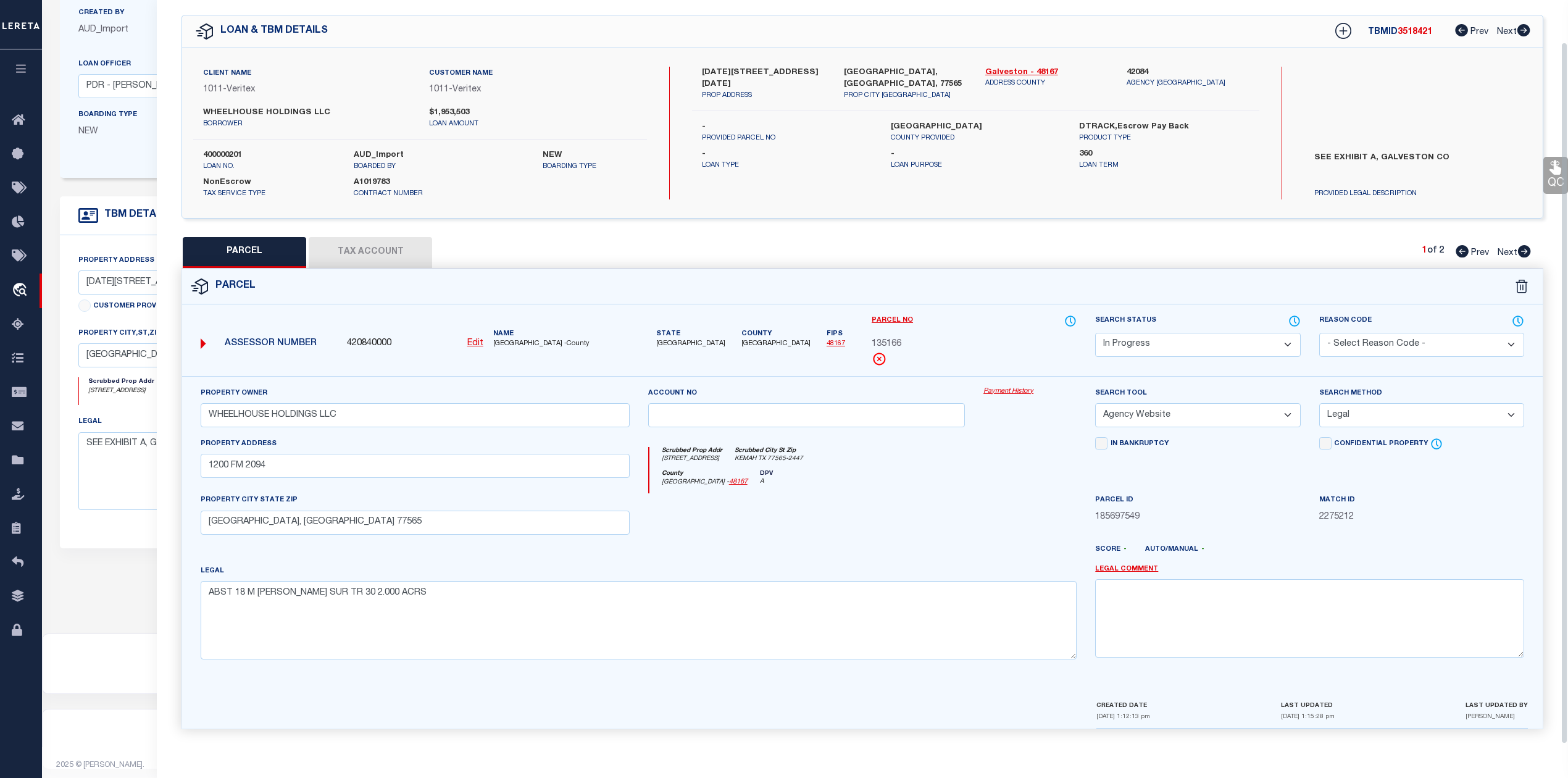
scroll to position [171, 0]
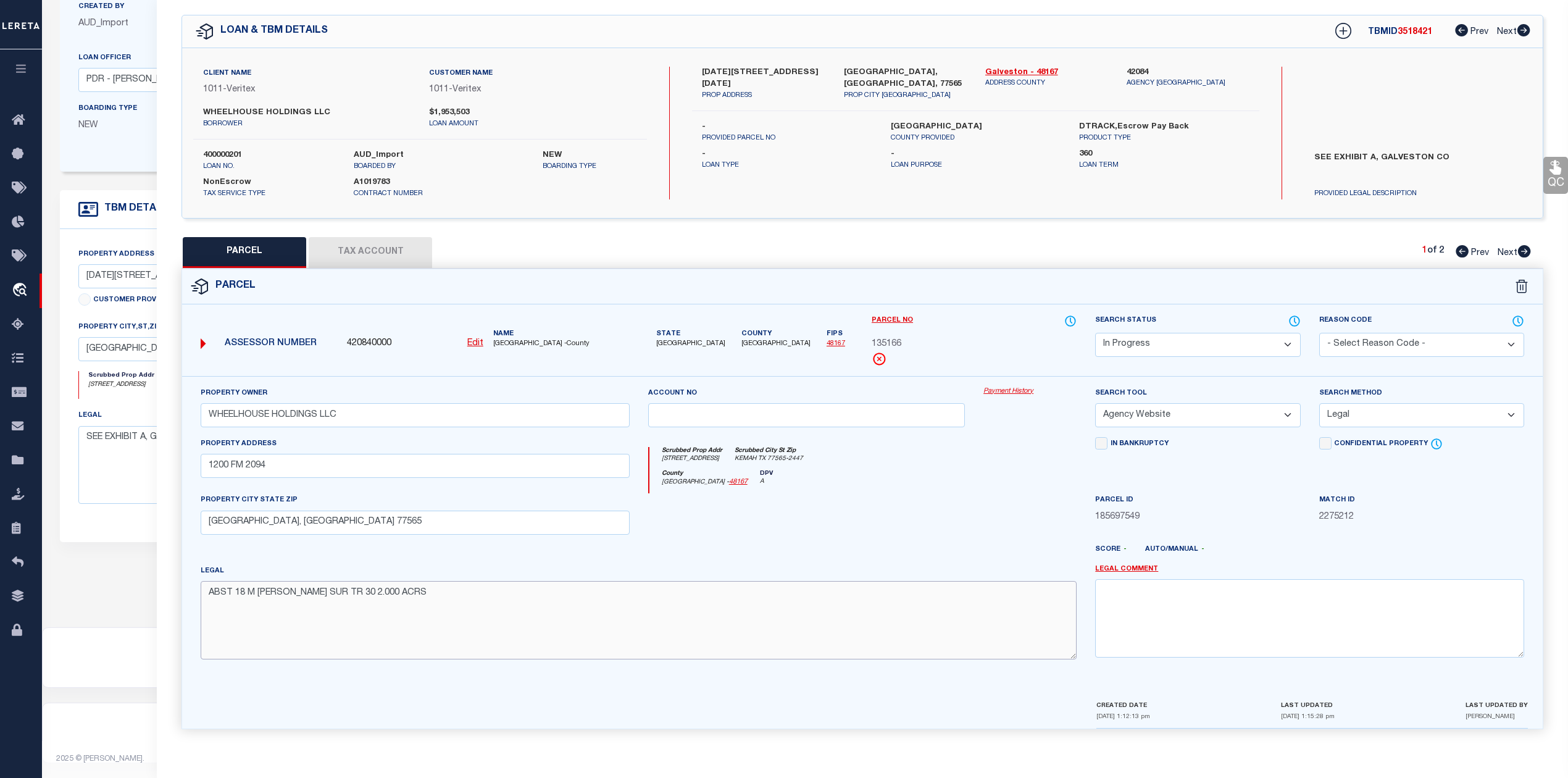
click at [875, 641] on textarea "ABST 18 M MULDOON SUR TR 30 2.000 ACRS" at bounding box center [639, 620] width 876 height 78
type textarea "ABST 18 M MULDOON SUR TR 30 2.000 ACRS ."
click at [872, 540] on div at bounding box center [807, 519] width 336 height 51
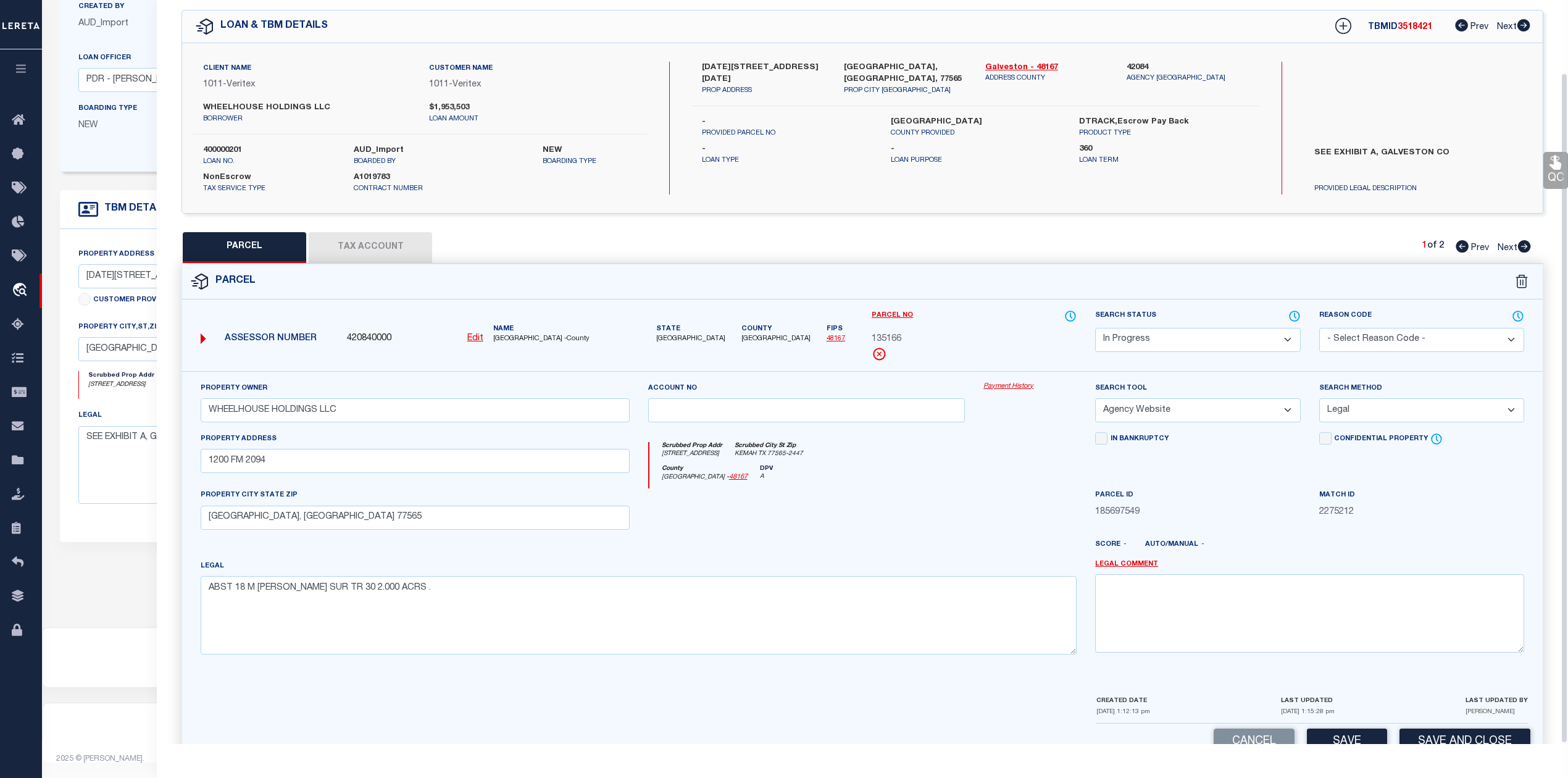
scroll to position [80, 0]
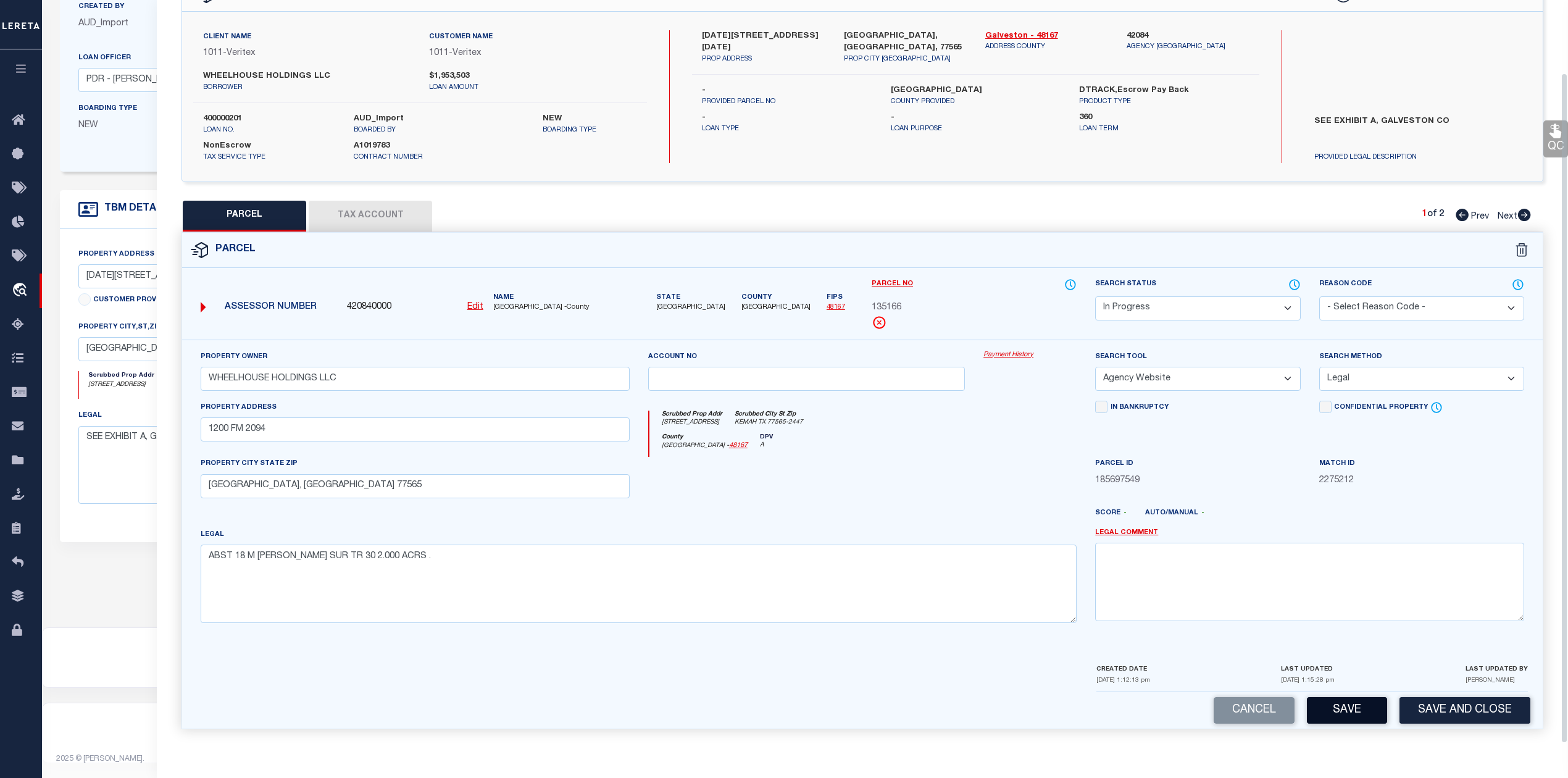
click at [1343, 712] on button "Save" at bounding box center [1347, 711] width 80 height 27
click at [1024, 477] on div at bounding box center [1030, 482] width 111 height 51
select select "AS"
select select
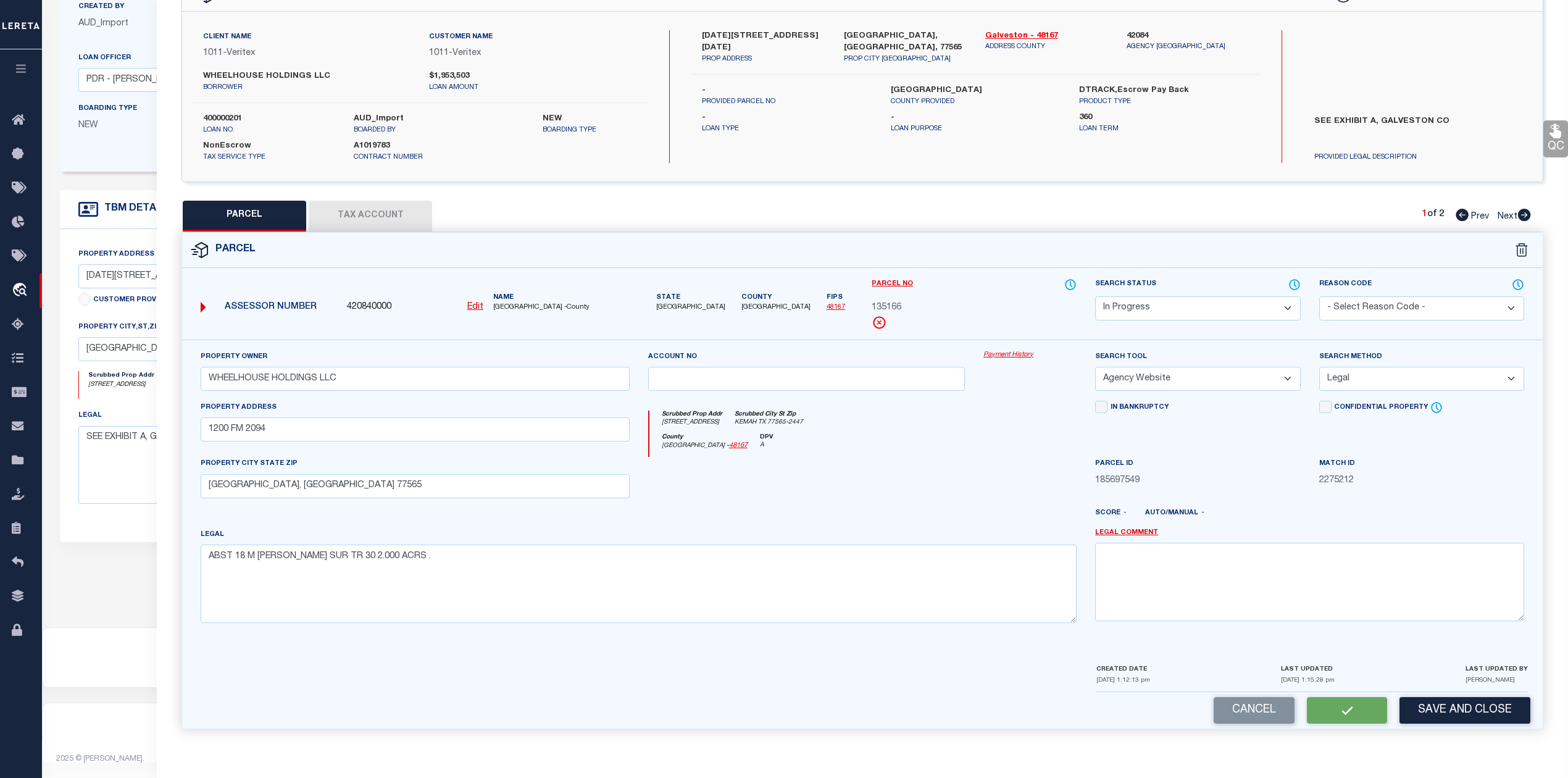
checkbox input "false"
select select "IP"
type input "WHEELHOUSE HOLDINGS LLC"
select select "AGW"
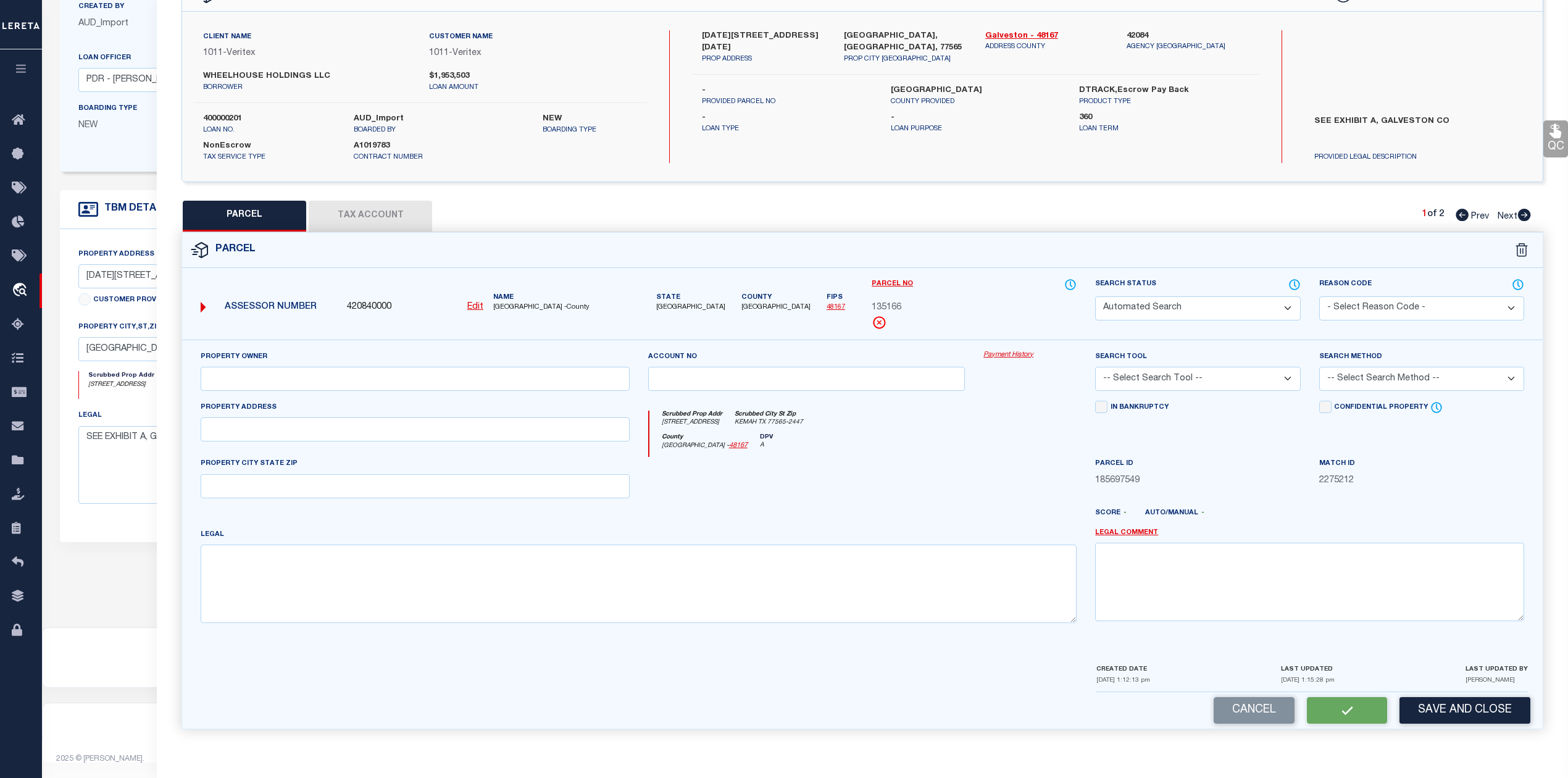
select select "LEG"
type input "1200 FM 2094"
type input "KEMAH, TX 77565"
type textarea "ABST 18 M MULDOON SUR TR 30 2.000 ACRS ."
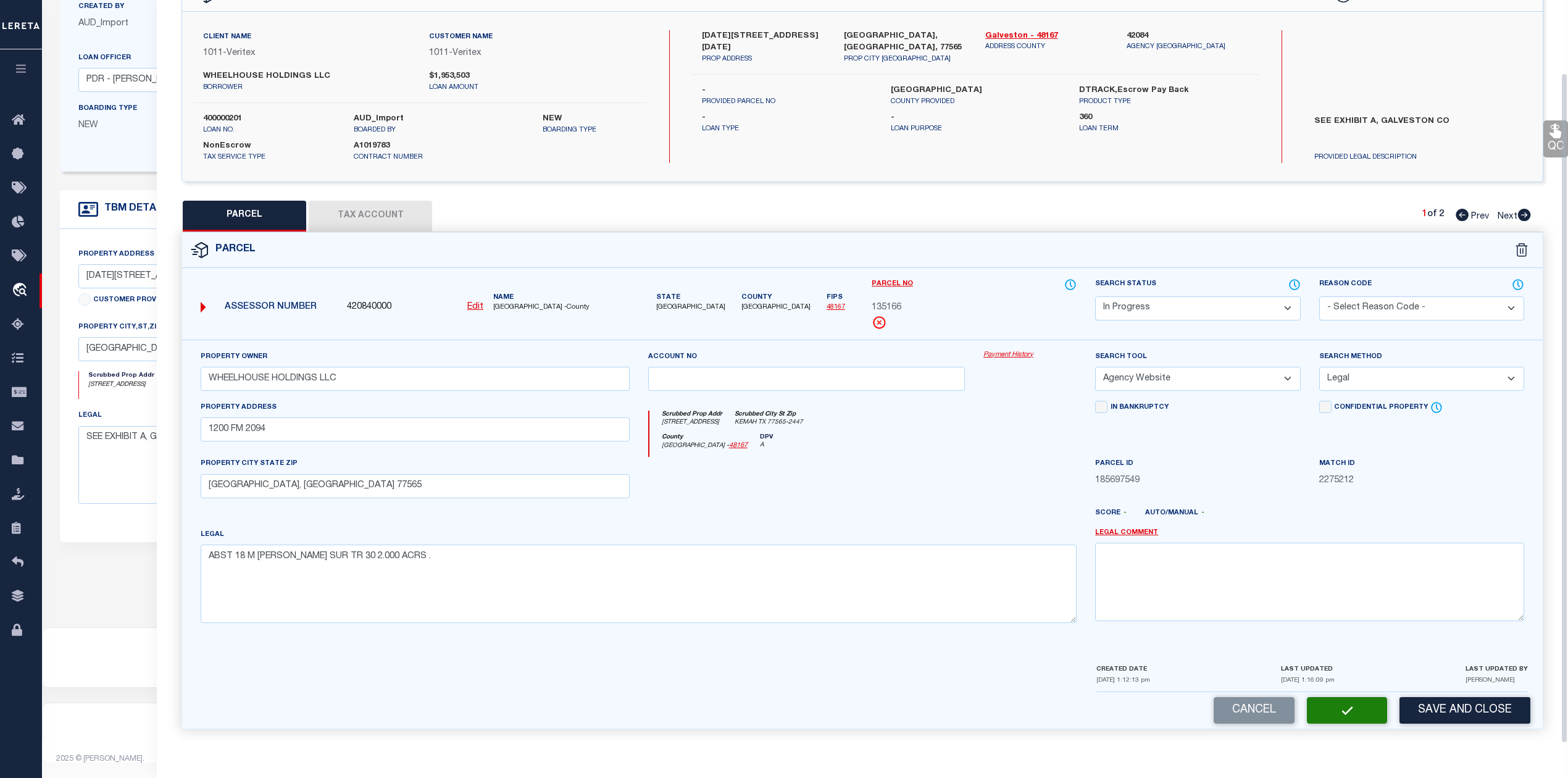
click at [1008, 463] on div at bounding box center [1030, 482] width 111 height 51
click at [1526, 209] on icon at bounding box center [1525, 215] width 13 height 12
select select "AS"
select select
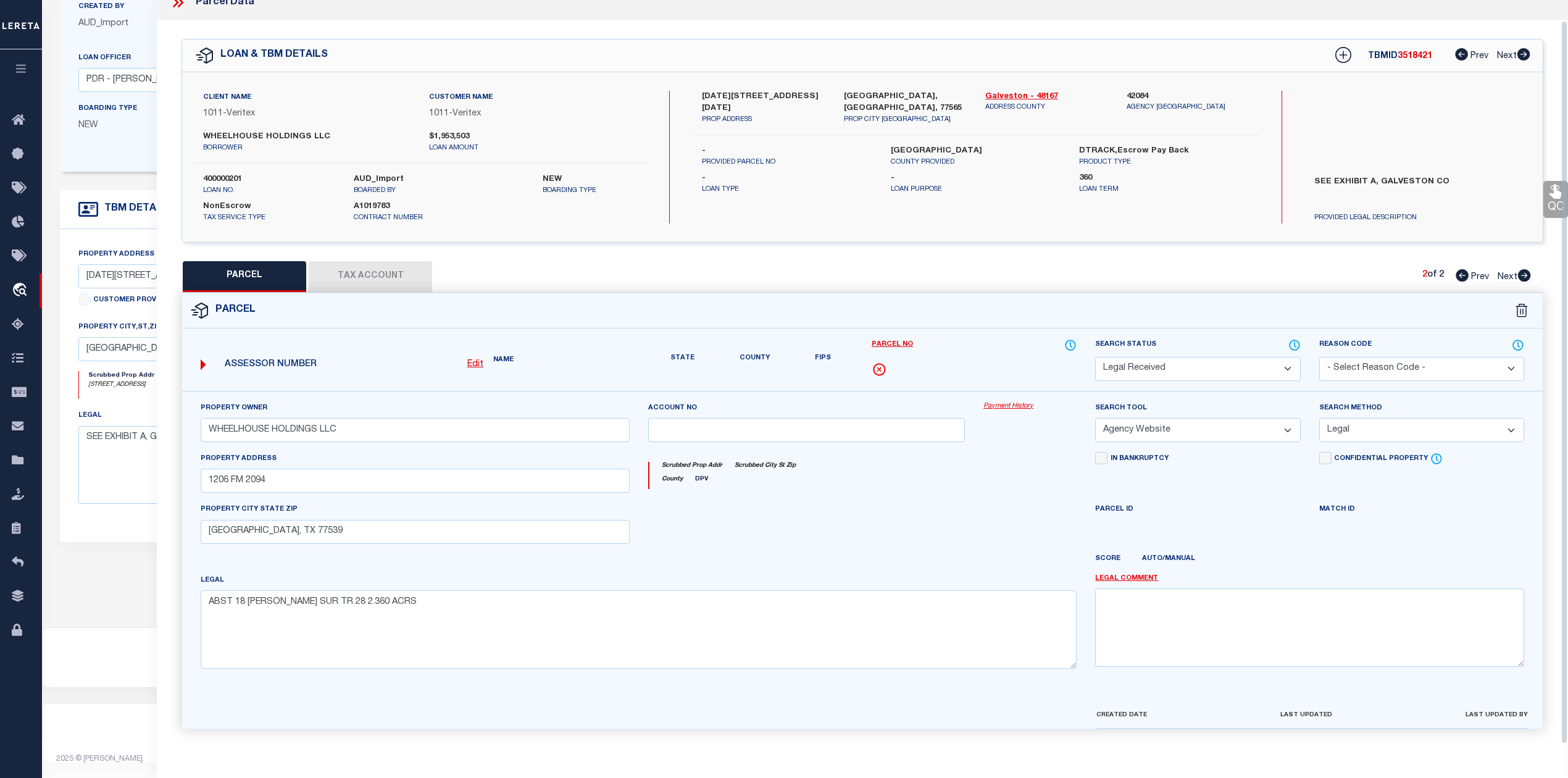
scroll to position [45, 0]
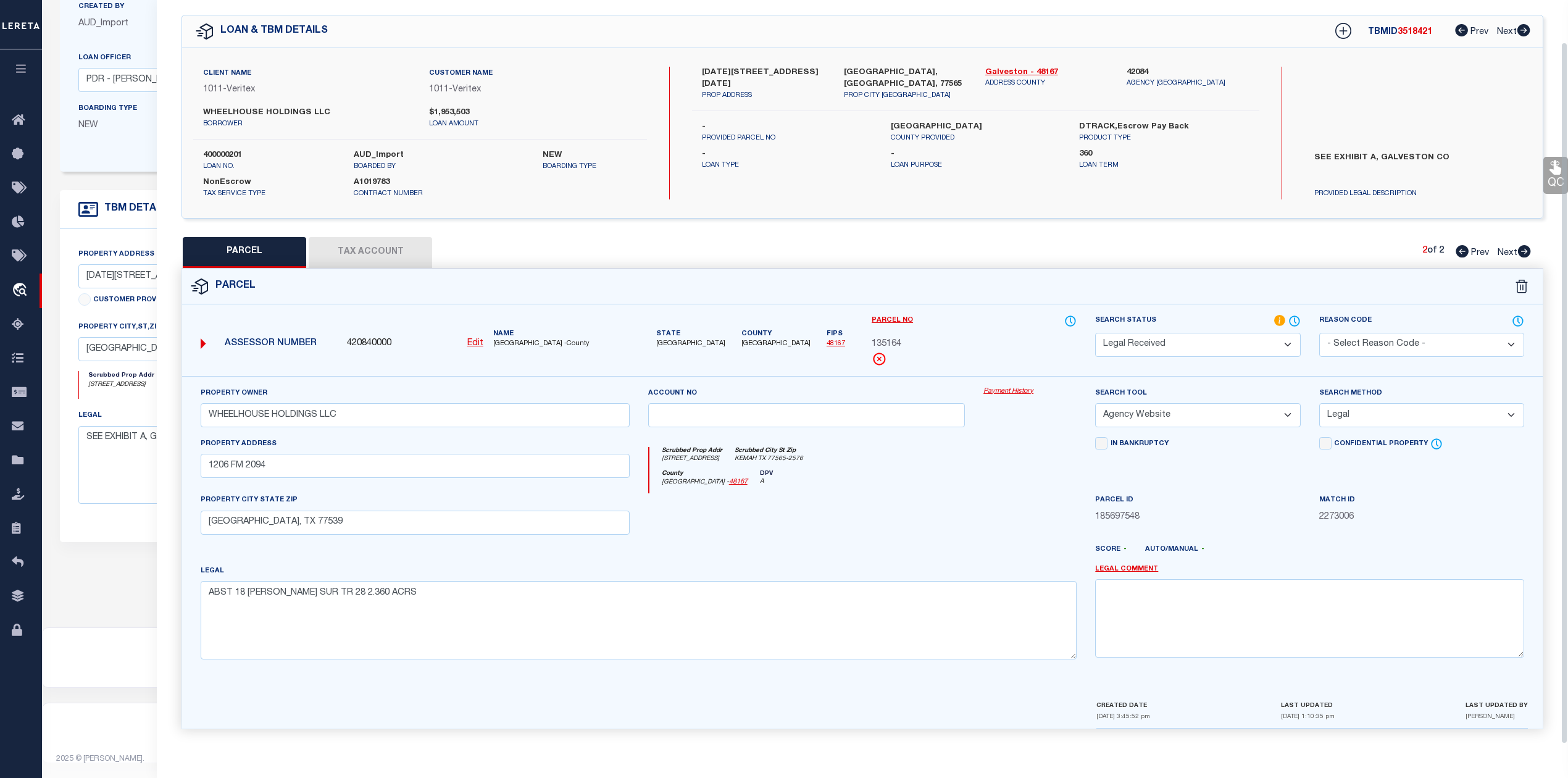
click at [945, 521] on div at bounding box center [807, 519] width 336 height 51
click at [390, 250] on button "Tax Account" at bounding box center [370, 253] width 124 height 31
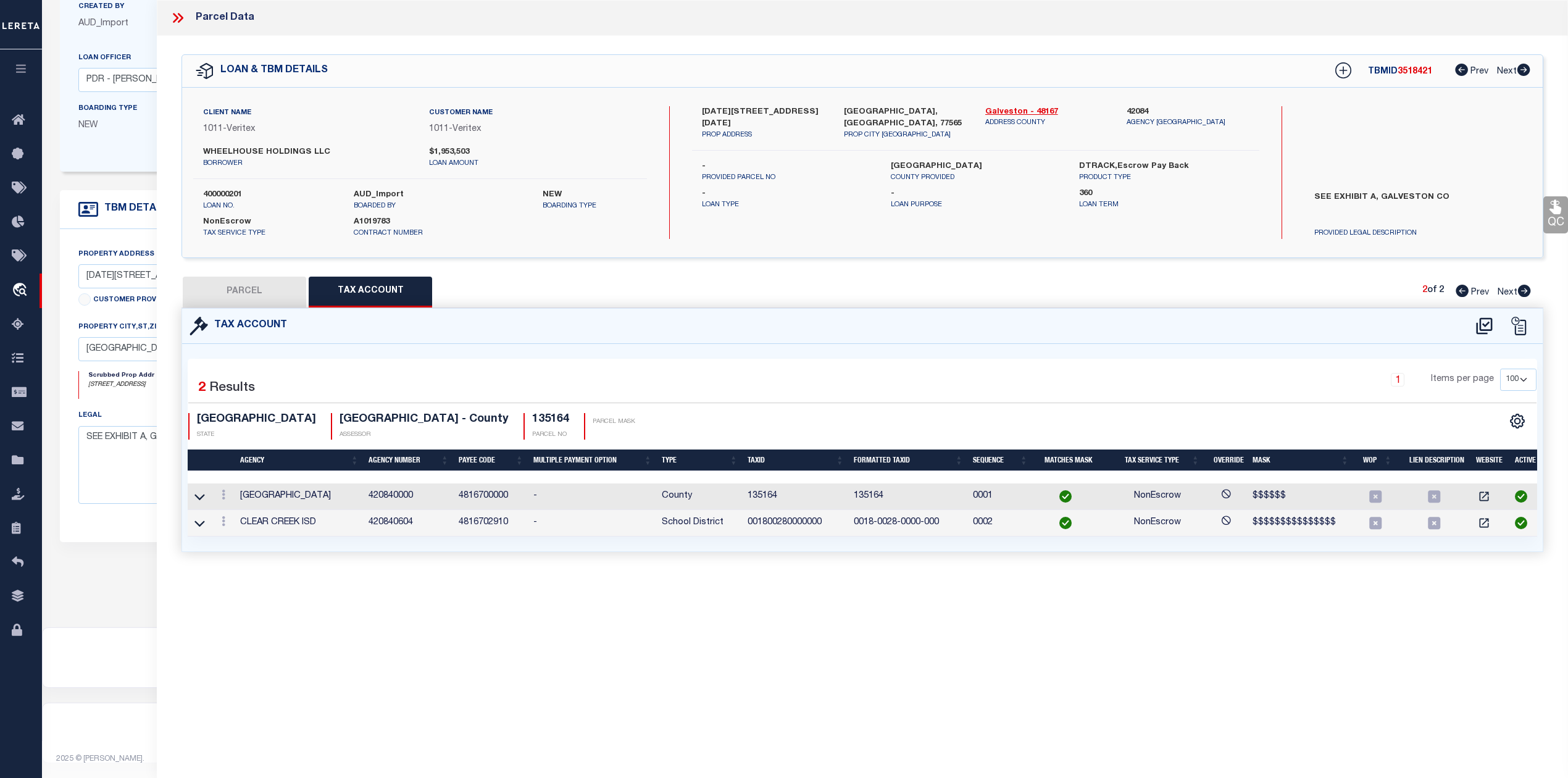
click at [809, 598] on div "Parcel Data QC QC QC - Select Status - Ready to QC" at bounding box center [862, 372] width 1411 height 744
click at [944, 345] on div "Selected 2 Results 1 Items per page 10 25 50 100 TX STATE" at bounding box center [862, 448] width 1361 height 207
click at [260, 280] on button "PARCEL" at bounding box center [244, 292] width 124 height 31
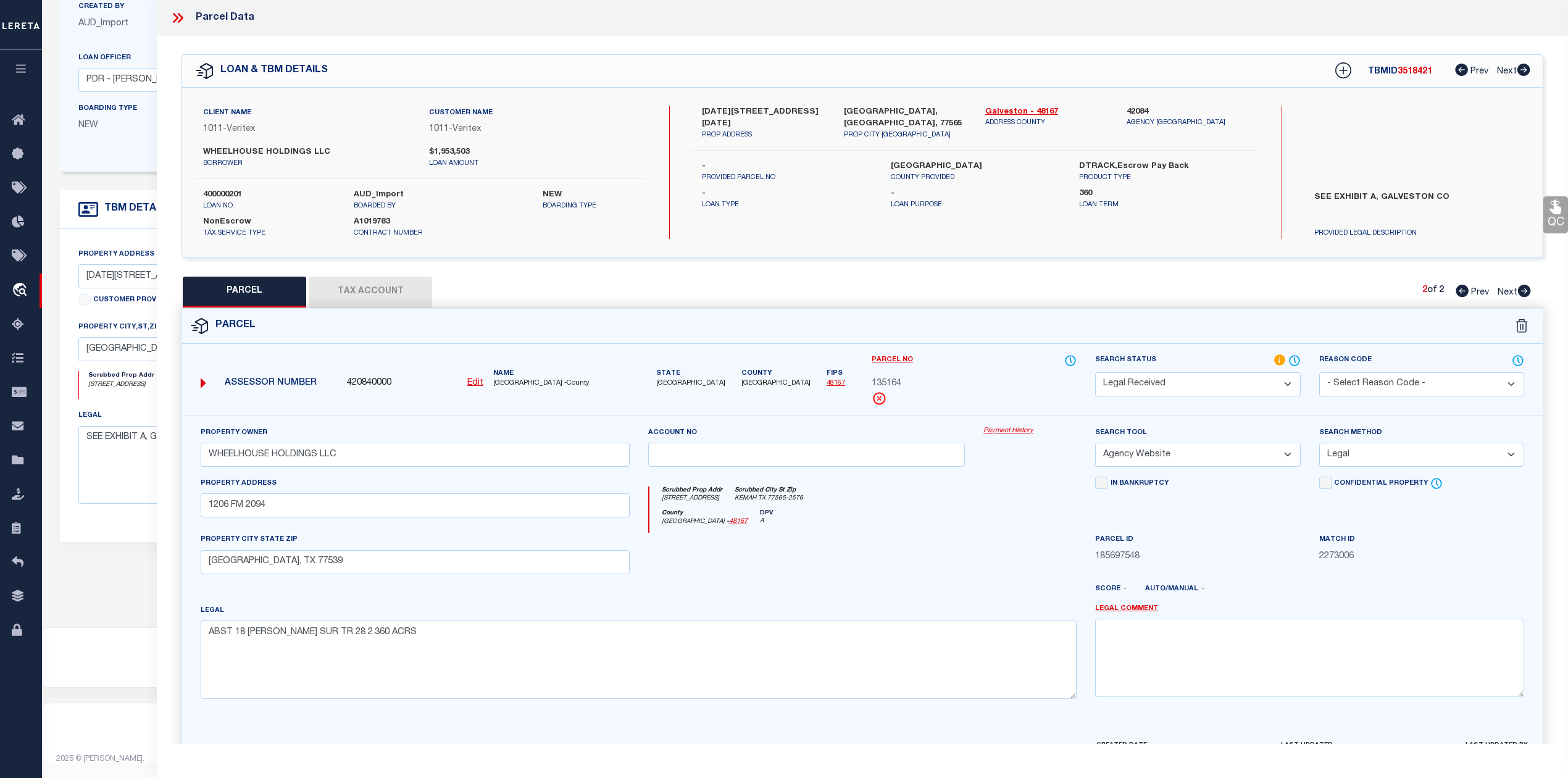
click at [1000, 301] on div "PARCEL Tax Account 2 of 2 Prev Next" at bounding box center [862, 292] width 1362 height 31
click at [1413, 77] on div "TBMID 3518421 Prev Next" at bounding box center [1424, 71] width 212 height 22
copy span "3518421"
click at [1438, 134] on div "Search by Legal Customer" at bounding box center [1418, 147] width 227 height 81
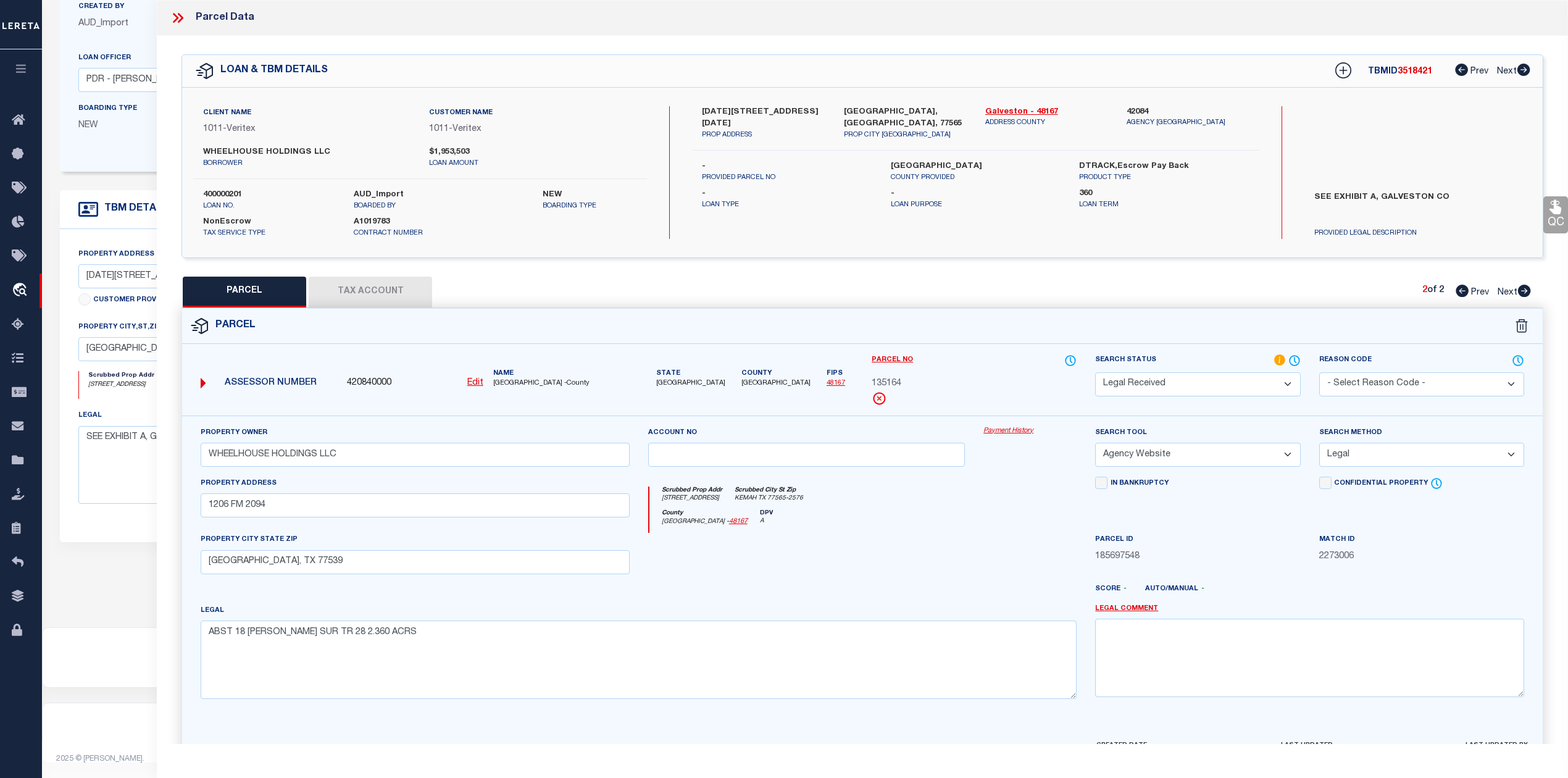
click at [1422, 77] on h5 "TBMID 3518421" at bounding box center [1400, 72] width 64 height 10
copy span "3518421"
click at [236, 196] on label "400000201" at bounding box center [269, 195] width 132 height 12
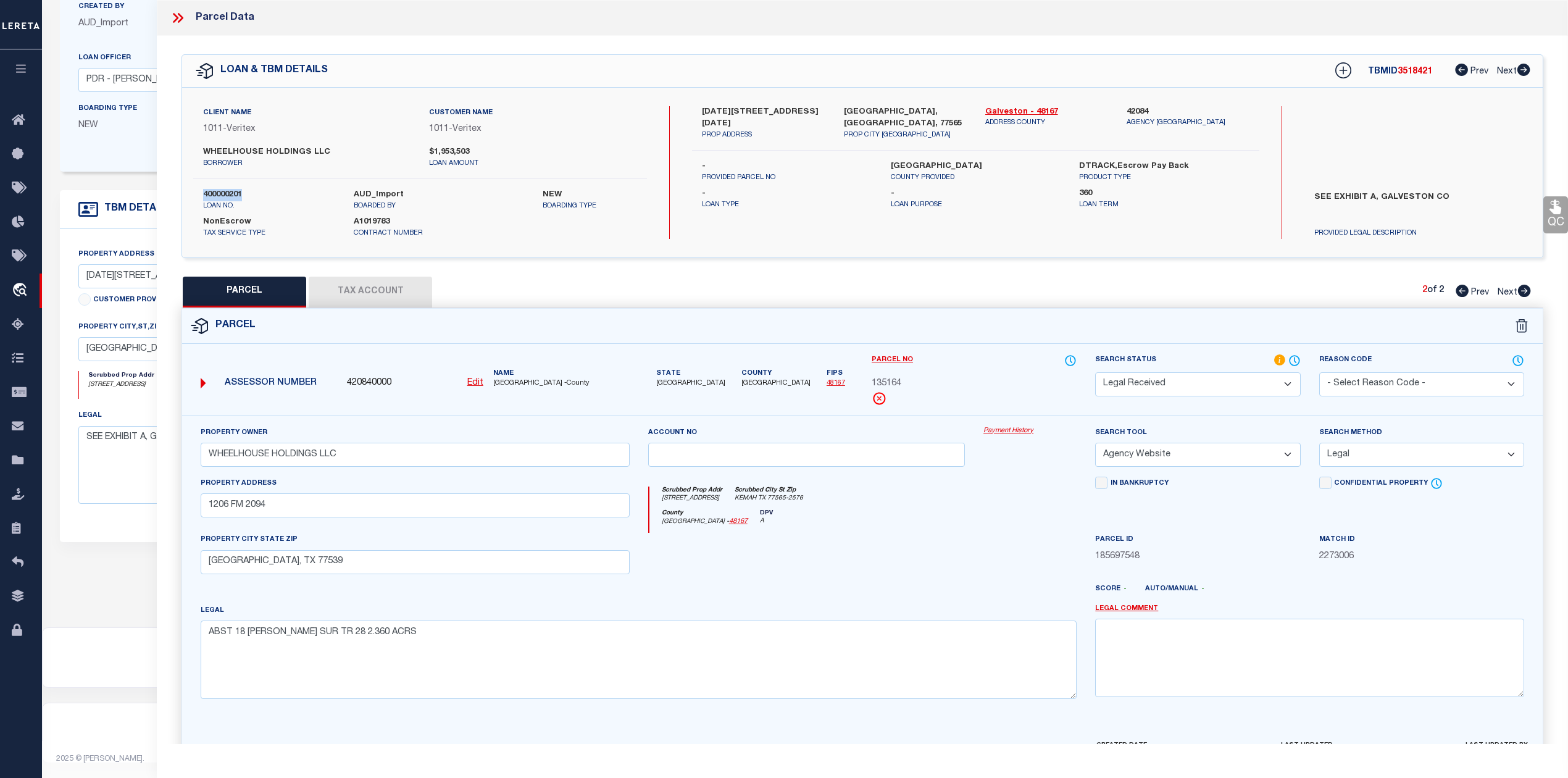
copy label "400000201"
drag, startPoint x: 984, startPoint y: 114, endPoint x: 1022, endPoint y: 110, distance: 38.2
click at [1022, 110] on div "Galveston - 48167 ADDRESS COUNTY" at bounding box center [1046, 123] width 141 height 34
copy link "[GEOGRAPHIC_DATA]"
click at [882, 384] on span "135164" at bounding box center [886, 384] width 30 height 14
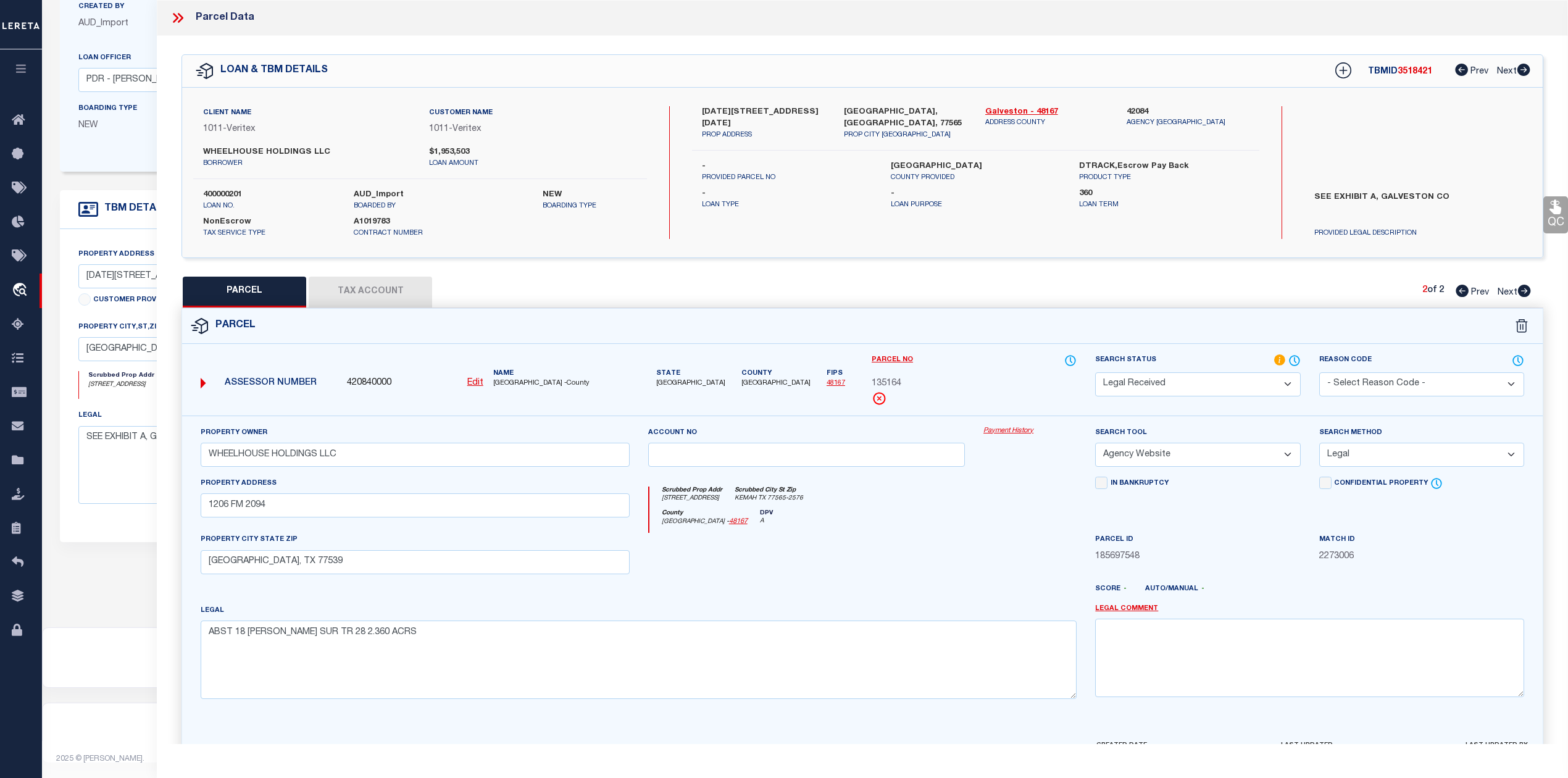
click at [882, 384] on span "135164" at bounding box center [886, 384] width 30 height 14
copy span "135164"
click at [904, 539] on div at bounding box center [807, 558] width 336 height 51
drag, startPoint x: 905, startPoint y: 516, endPoint x: 939, endPoint y: 485, distance: 46.0
click at [905, 516] on div "County Galveston - 48167 DPV A" at bounding box center [863, 521] width 428 height 24
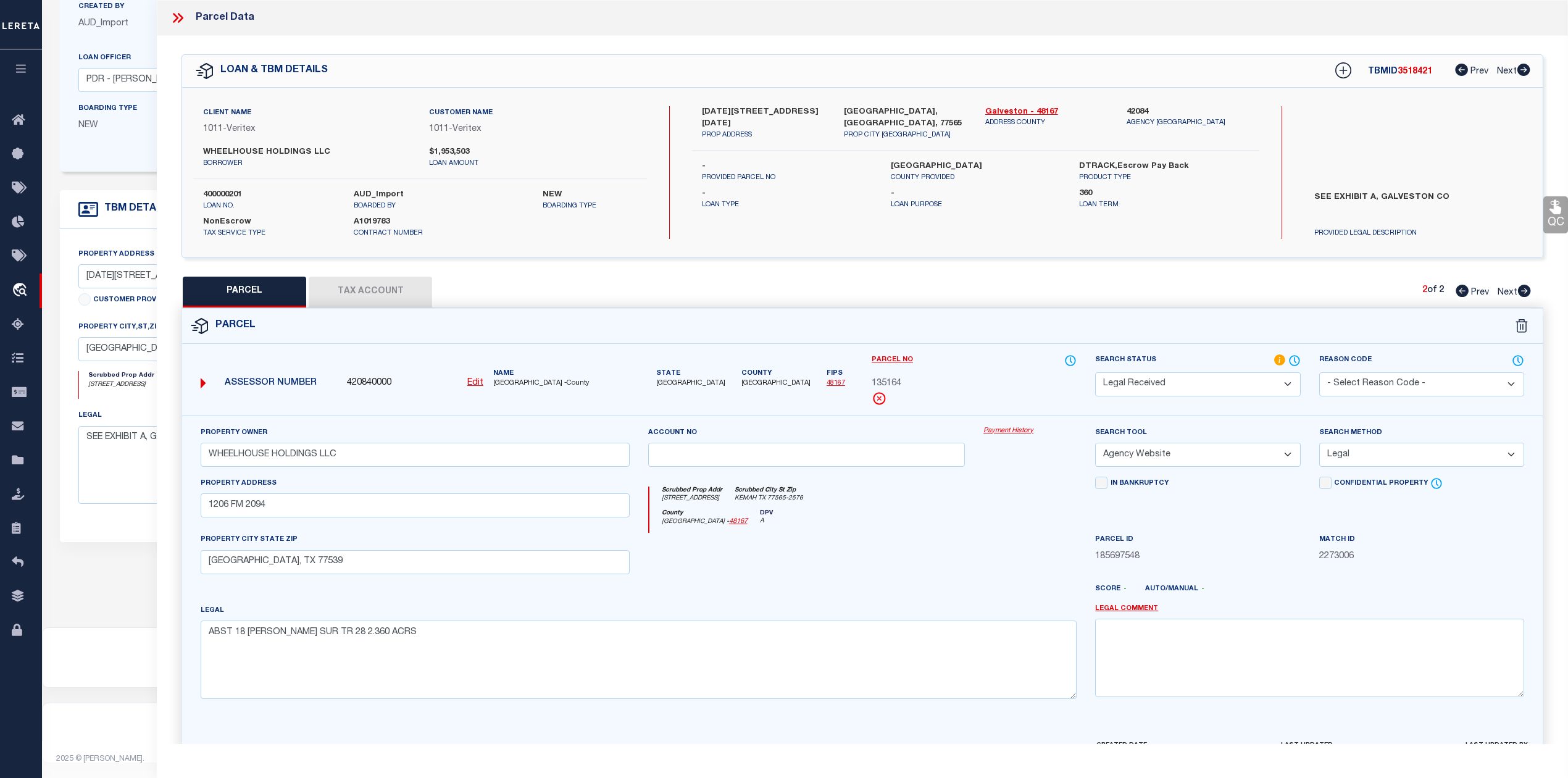
click at [1114, 308] on div "Parcel Edit" at bounding box center [862, 538] width 1362 height 461
click at [1465, 288] on icon at bounding box center [1462, 290] width 13 height 12
click at [895, 381] on span "135166" at bounding box center [886, 384] width 30 height 14
copy span "135166"
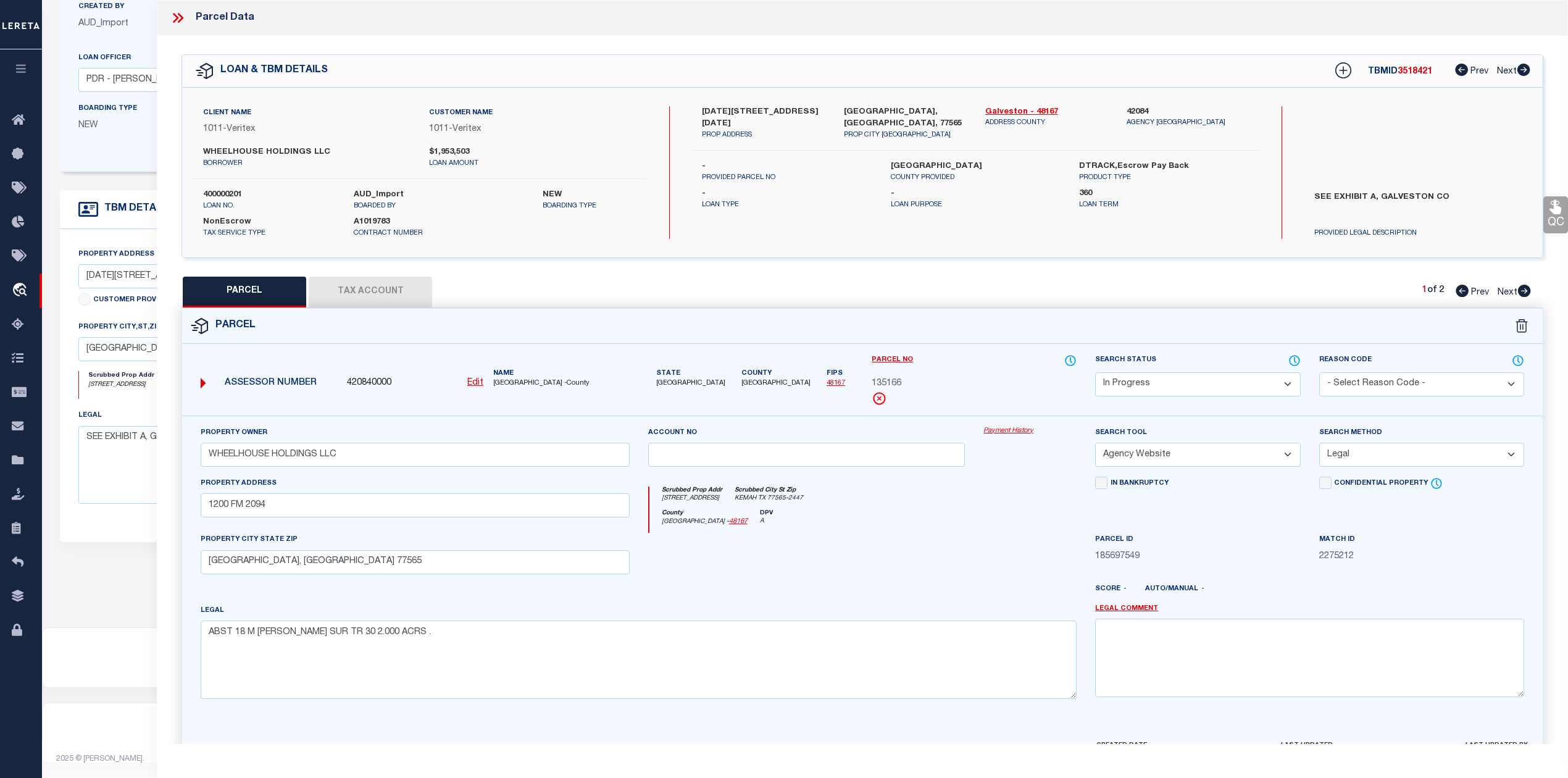
click at [941, 561] on div at bounding box center [807, 558] width 336 height 51
click at [940, 561] on div at bounding box center [807, 558] width 336 height 51
click at [853, 552] on div at bounding box center [807, 558] width 336 height 51
click at [1144, 392] on select "Automated Search Bad Parcel Complete Duplicate Parcel High Dollar Reporting In …" at bounding box center [1197, 384] width 205 height 24
click at [1095, 372] on select "Automated Search Bad Parcel Complete Duplicate Parcel High Dollar Reporting In …" at bounding box center [1197, 384] width 205 height 24
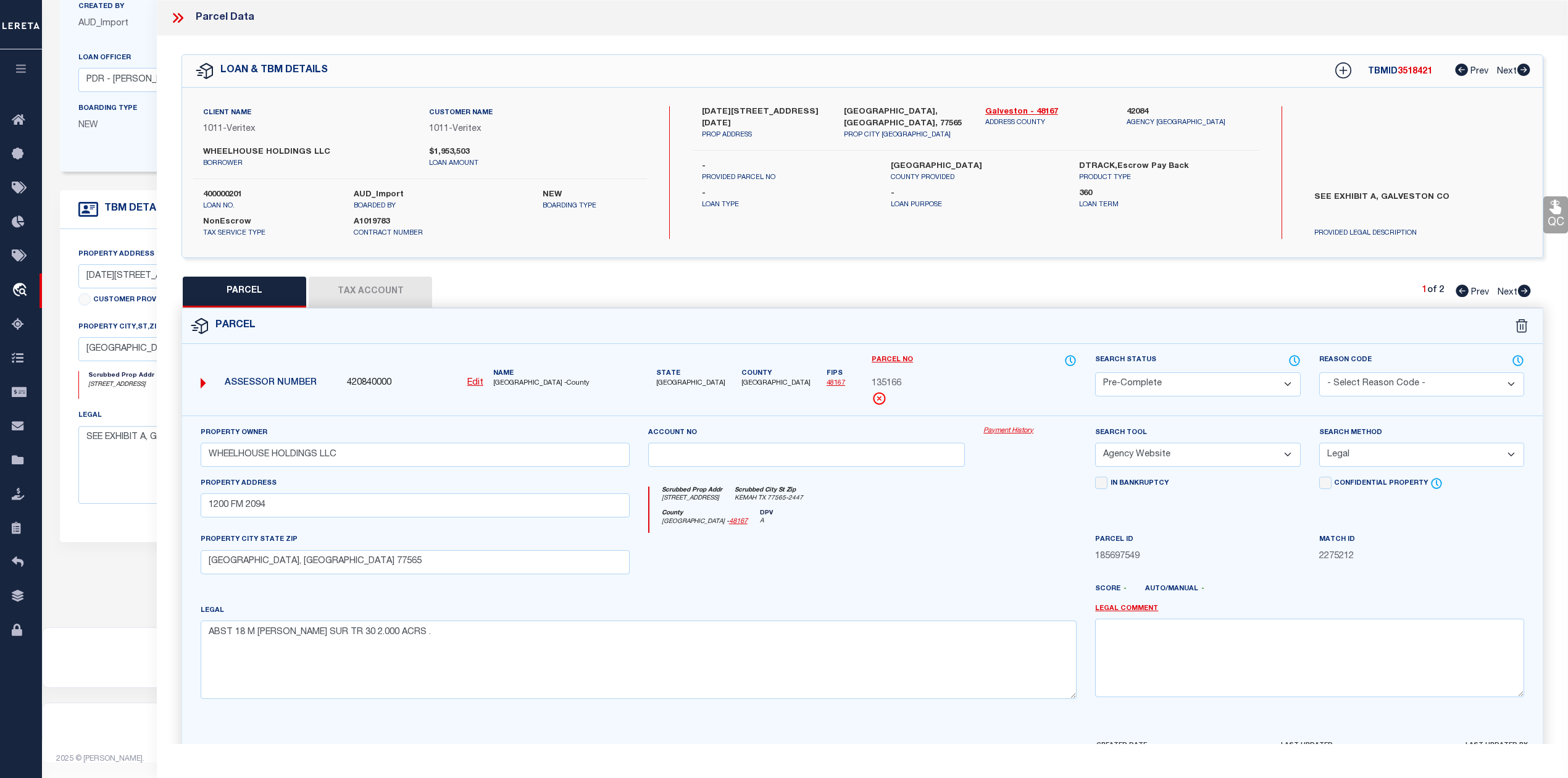
click at [981, 600] on div at bounding box center [918, 594] width 336 height 19
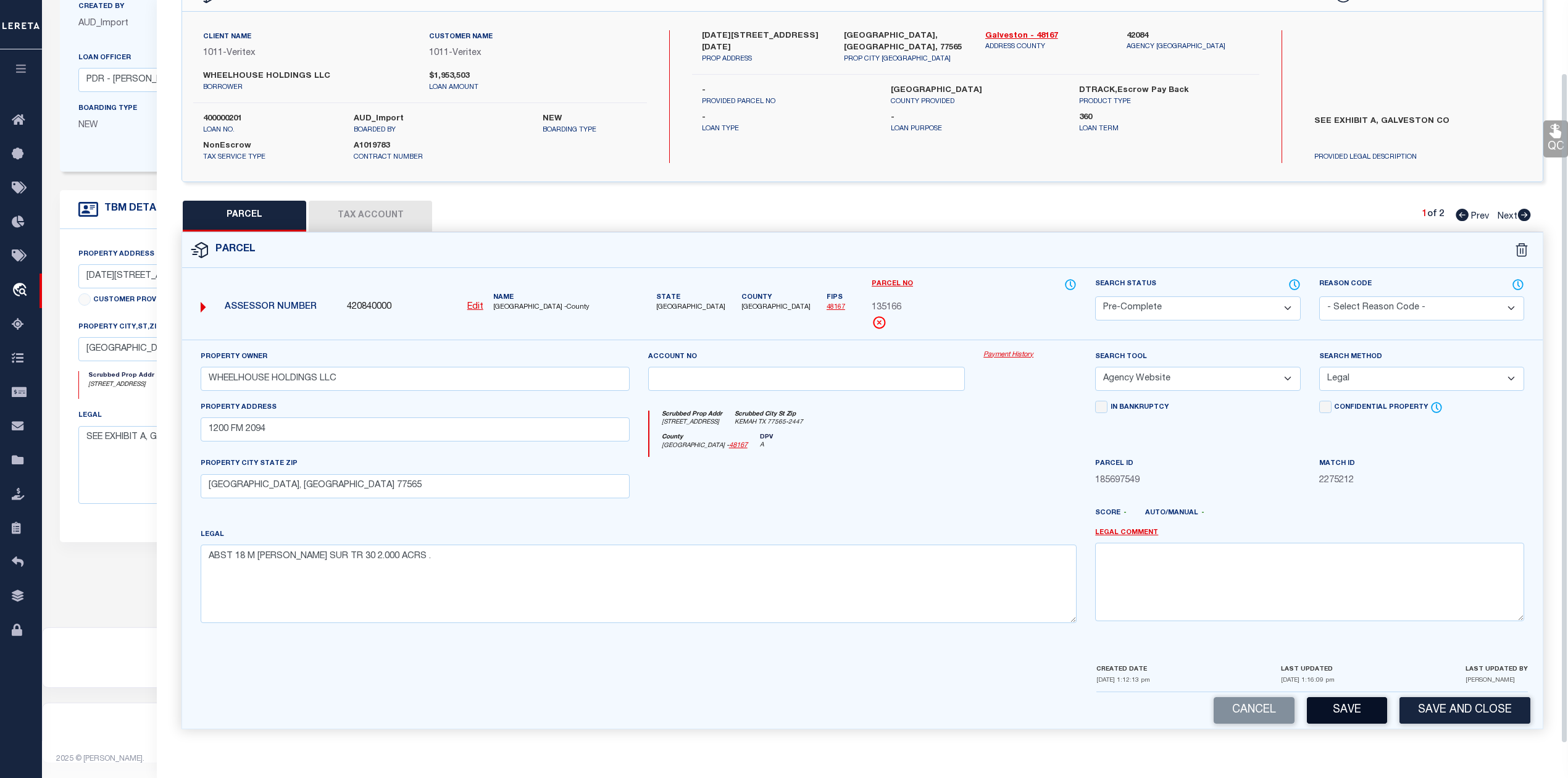
click at [1336, 712] on button "Save" at bounding box center [1347, 711] width 80 height 27
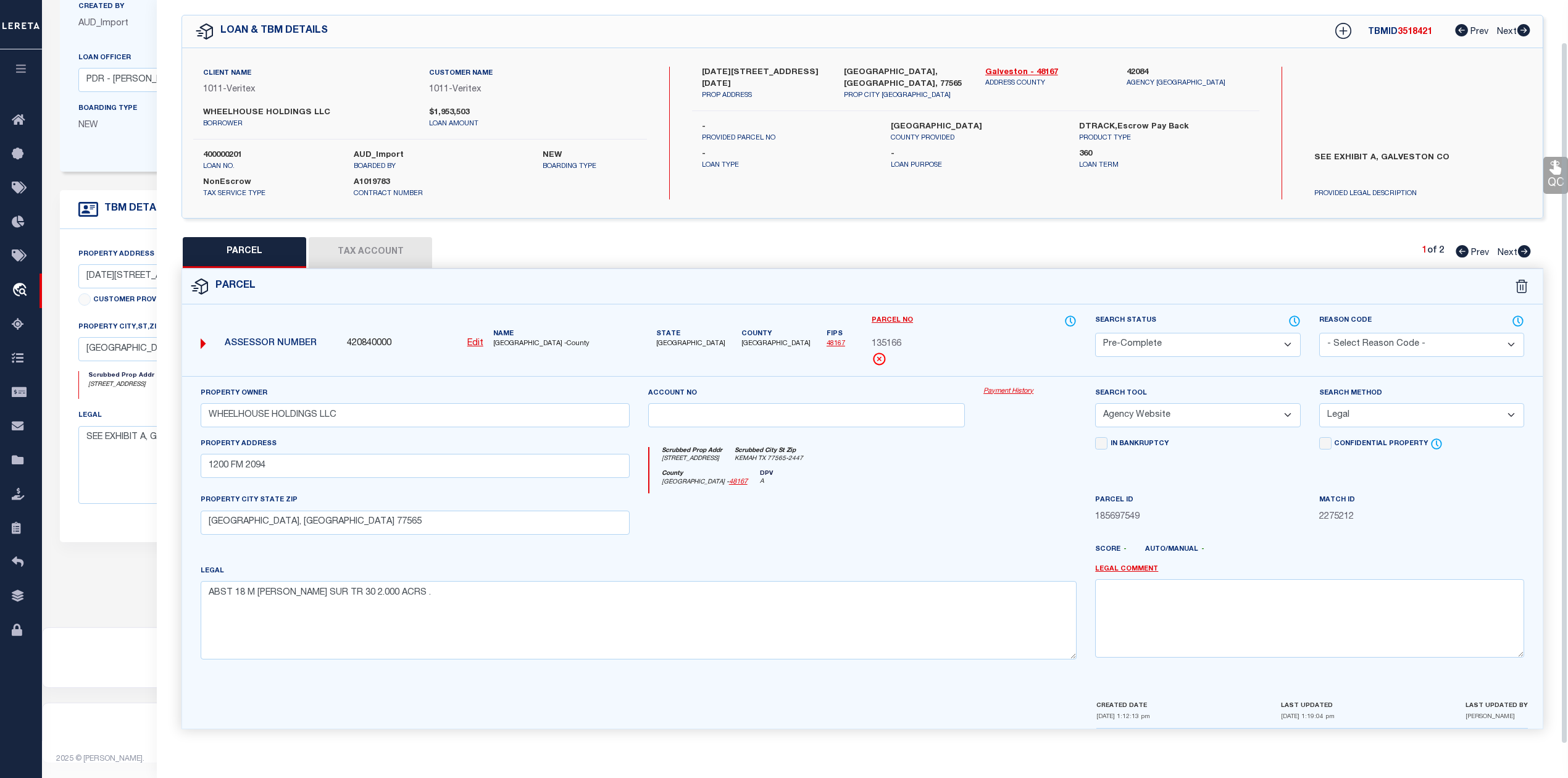
click at [988, 482] on div "County Galveston - 48167 DPV A" at bounding box center [863, 482] width 428 height 24
click at [1522, 245] on icon at bounding box center [1525, 251] width 13 height 12
click at [1208, 346] on select "Automated Search Bad Parcel Complete Duplicate Parcel High Dollar Reporting In …" at bounding box center [1197, 345] width 205 height 24
click at [1177, 344] on select "Automated Search Bad Parcel Complete Duplicate Parcel High Dollar Reporting In …" at bounding box center [1197, 345] width 205 height 24
click at [1095, 333] on select "Automated Search Bad Parcel Complete Duplicate Parcel High Dollar Reporting In …" at bounding box center [1197, 345] width 205 height 24
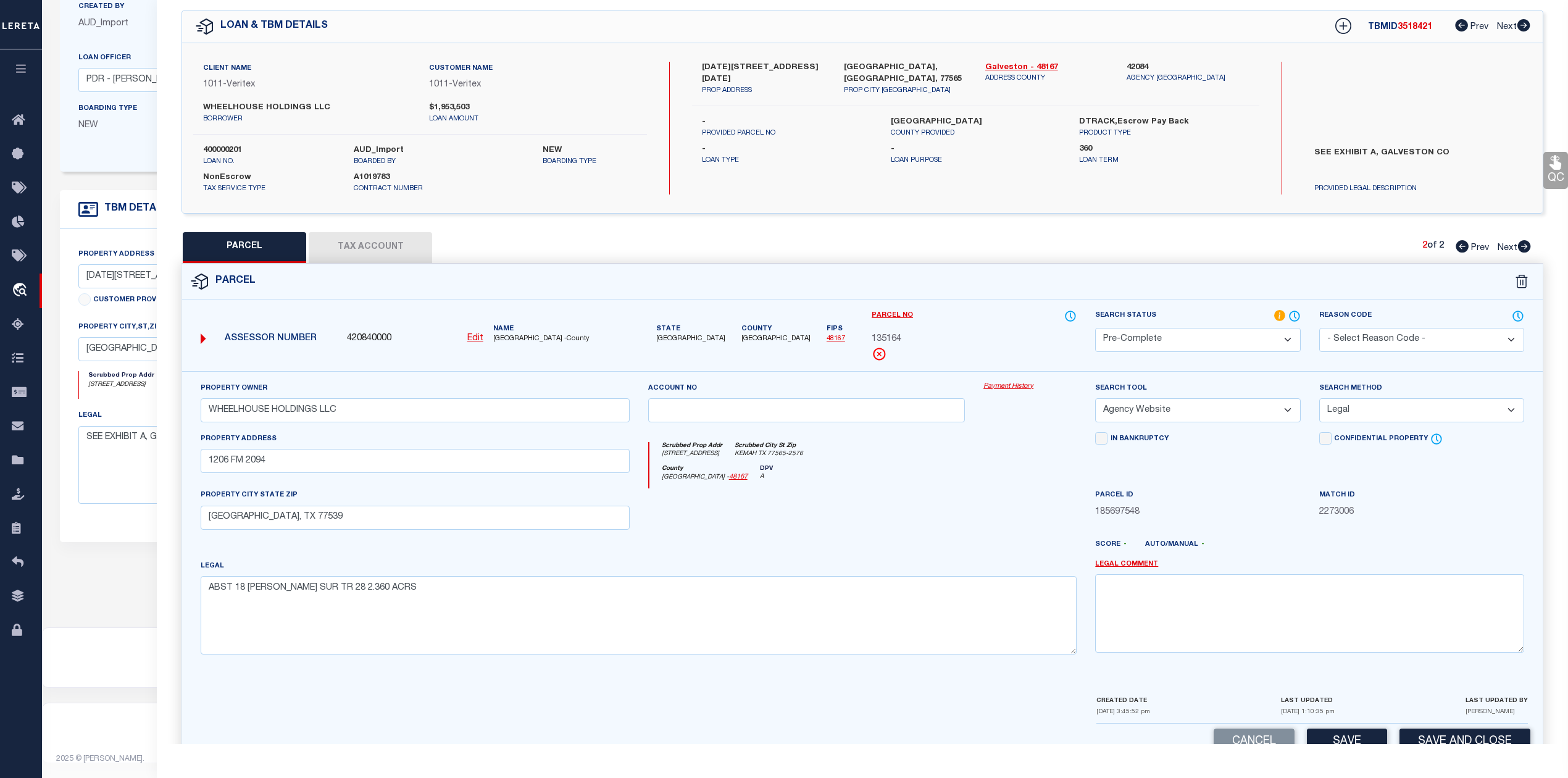
click at [968, 517] on div at bounding box center [807, 514] width 336 height 51
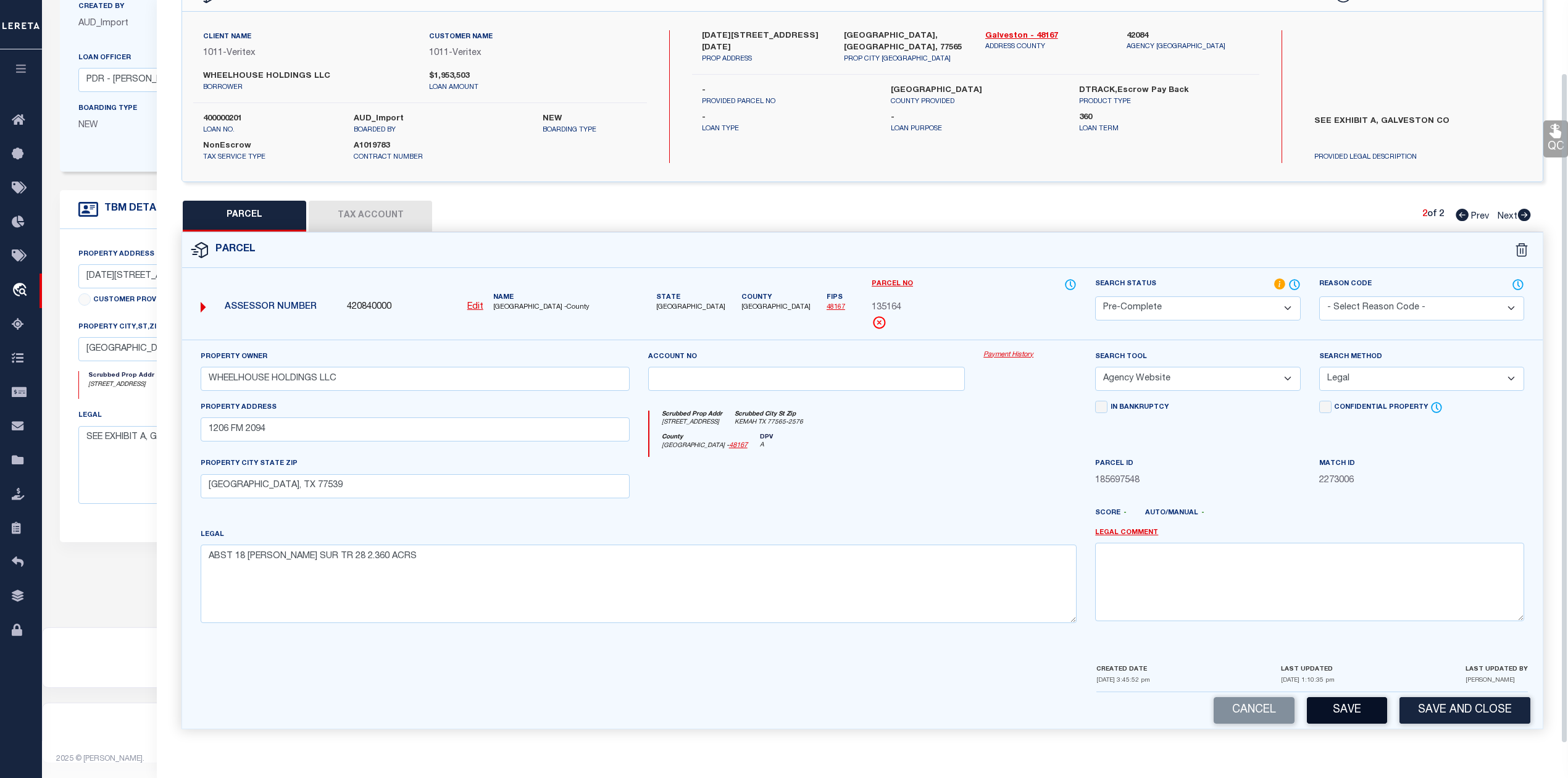
click at [1343, 707] on button "Save" at bounding box center [1347, 711] width 80 height 27
click at [976, 482] on div at bounding box center [1030, 482] width 111 height 51
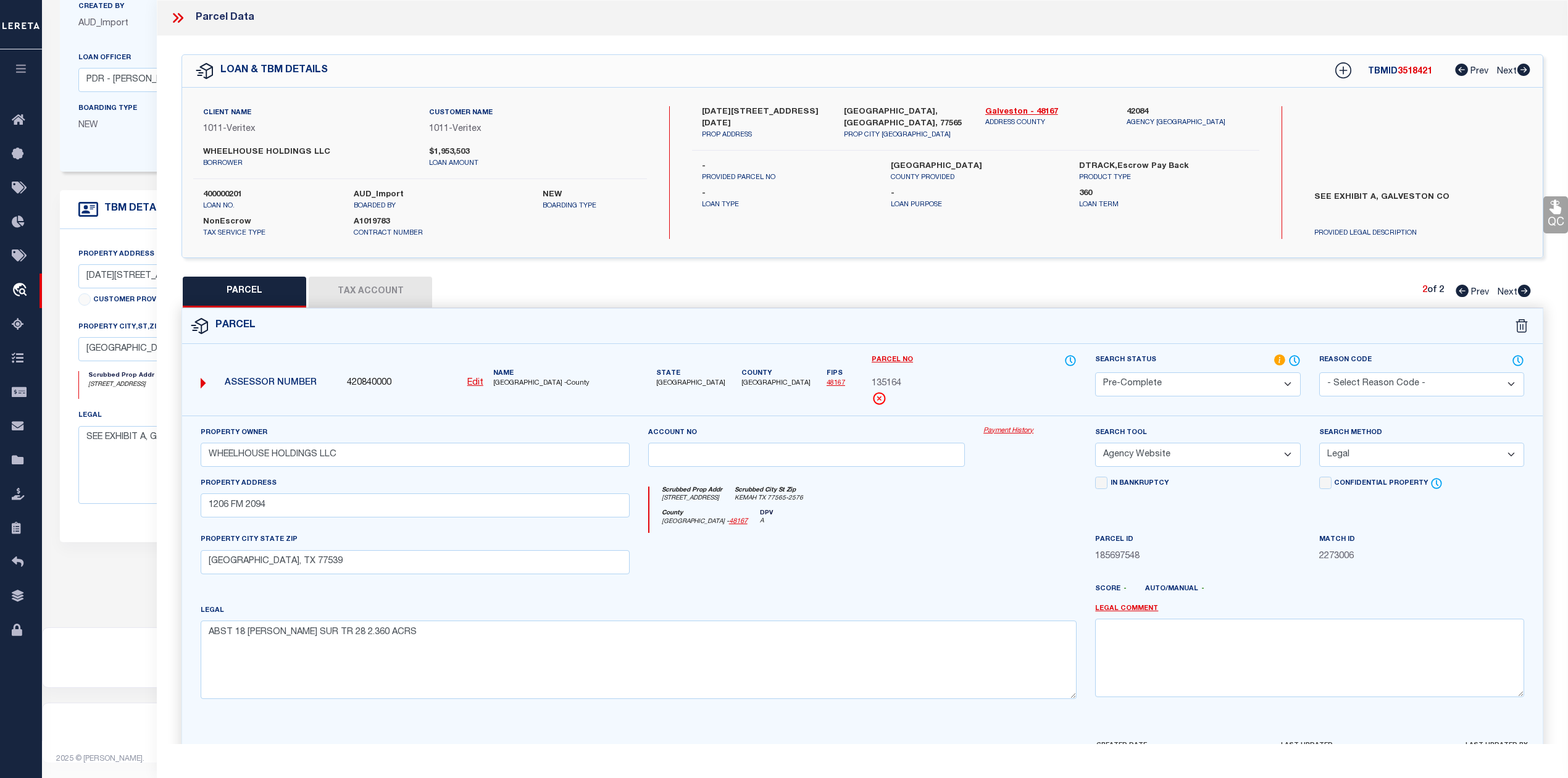
click at [927, 257] on div "LOAN & TBM DETAILS TBMID 3518421 Prev Next -" at bounding box center [862, 156] width 1362 height 204
click at [181, 15] on icon at bounding box center [178, 18] width 16 height 16
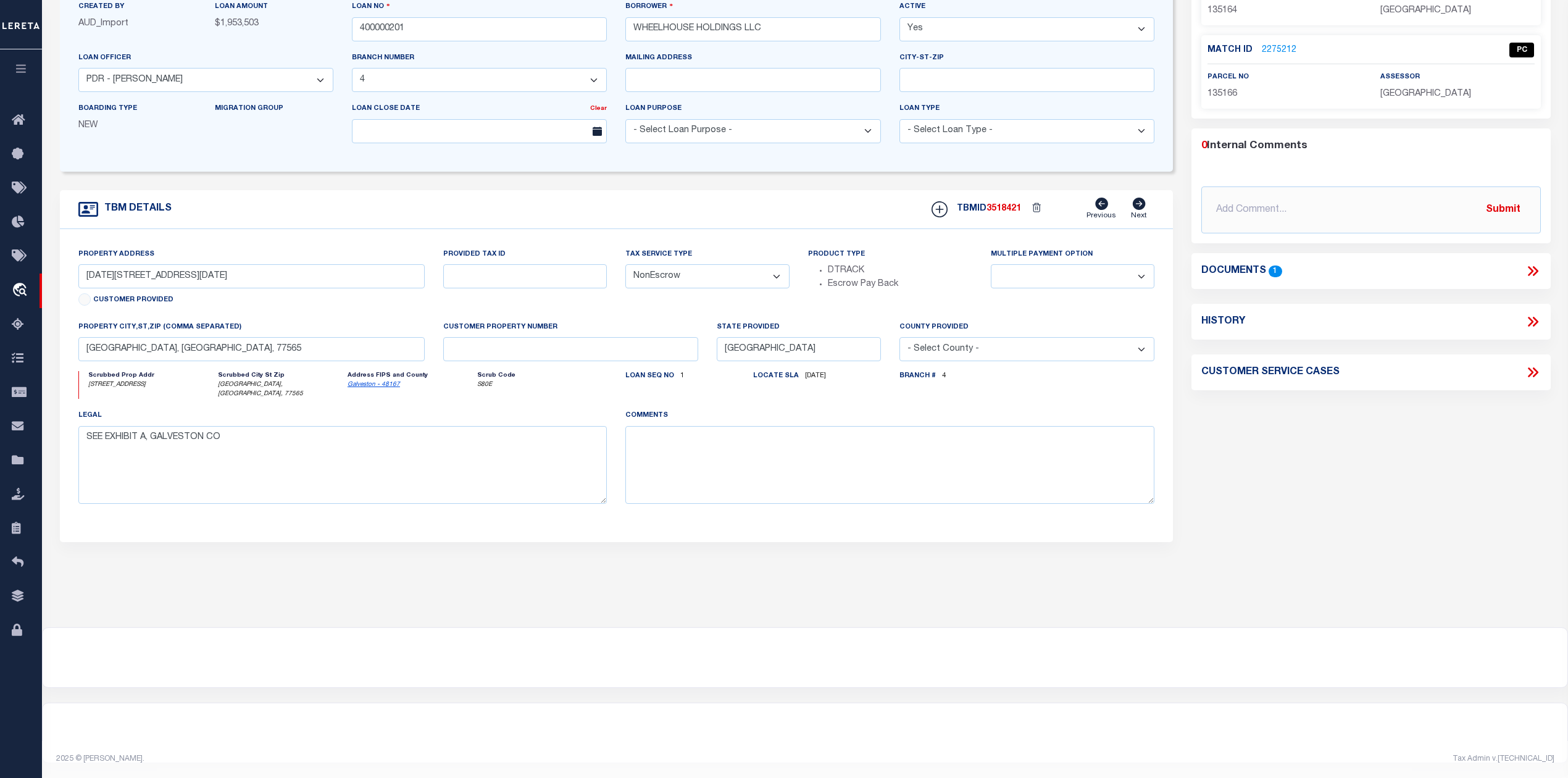
click at [1255, 502] on div "Parcel Summary Match ID 2273006 0" at bounding box center [1370, 248] width 377 height 685
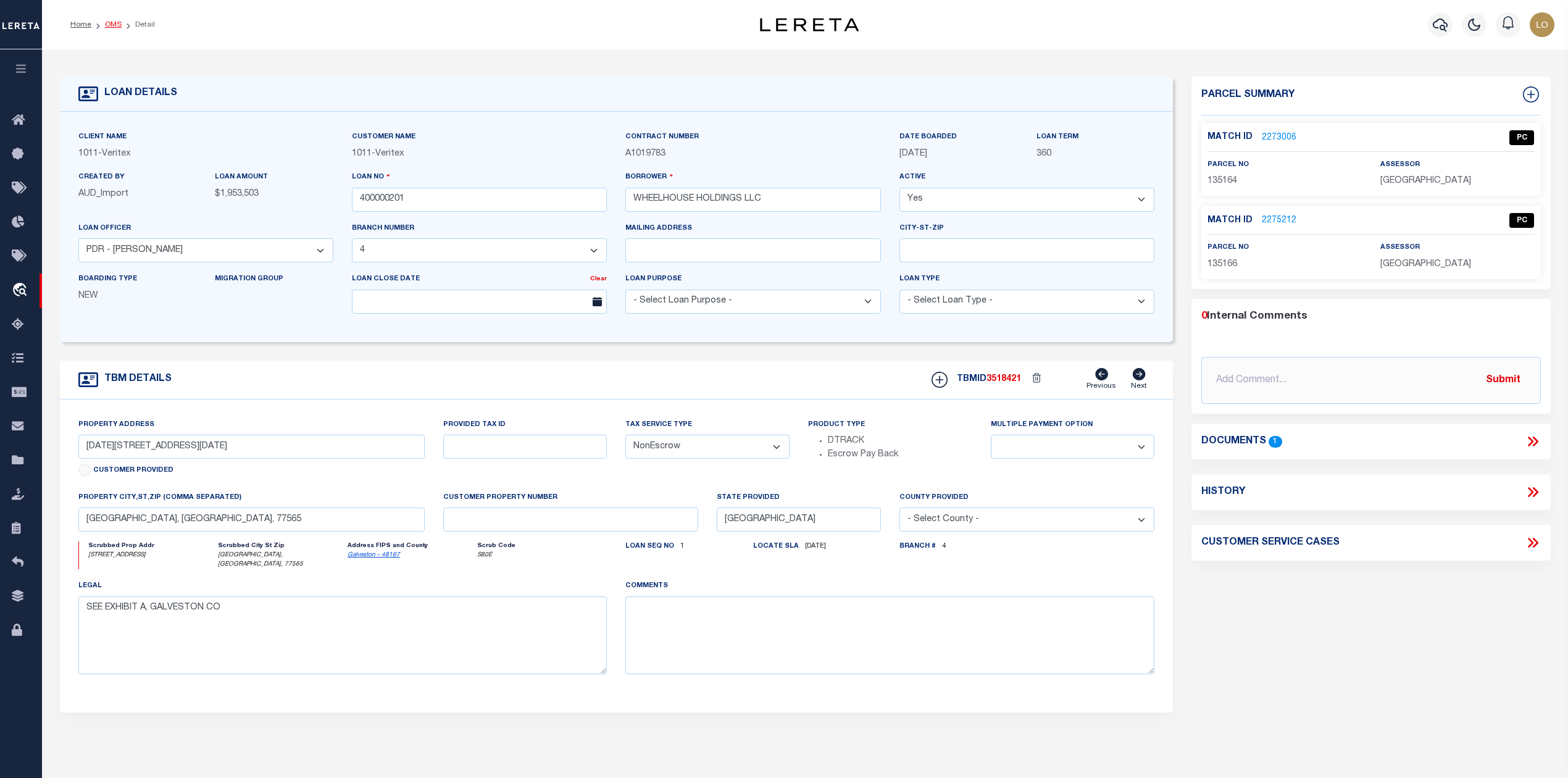
click at [110, 22] on link "OMS" at bounding box center [113, 24] width 17 height 7
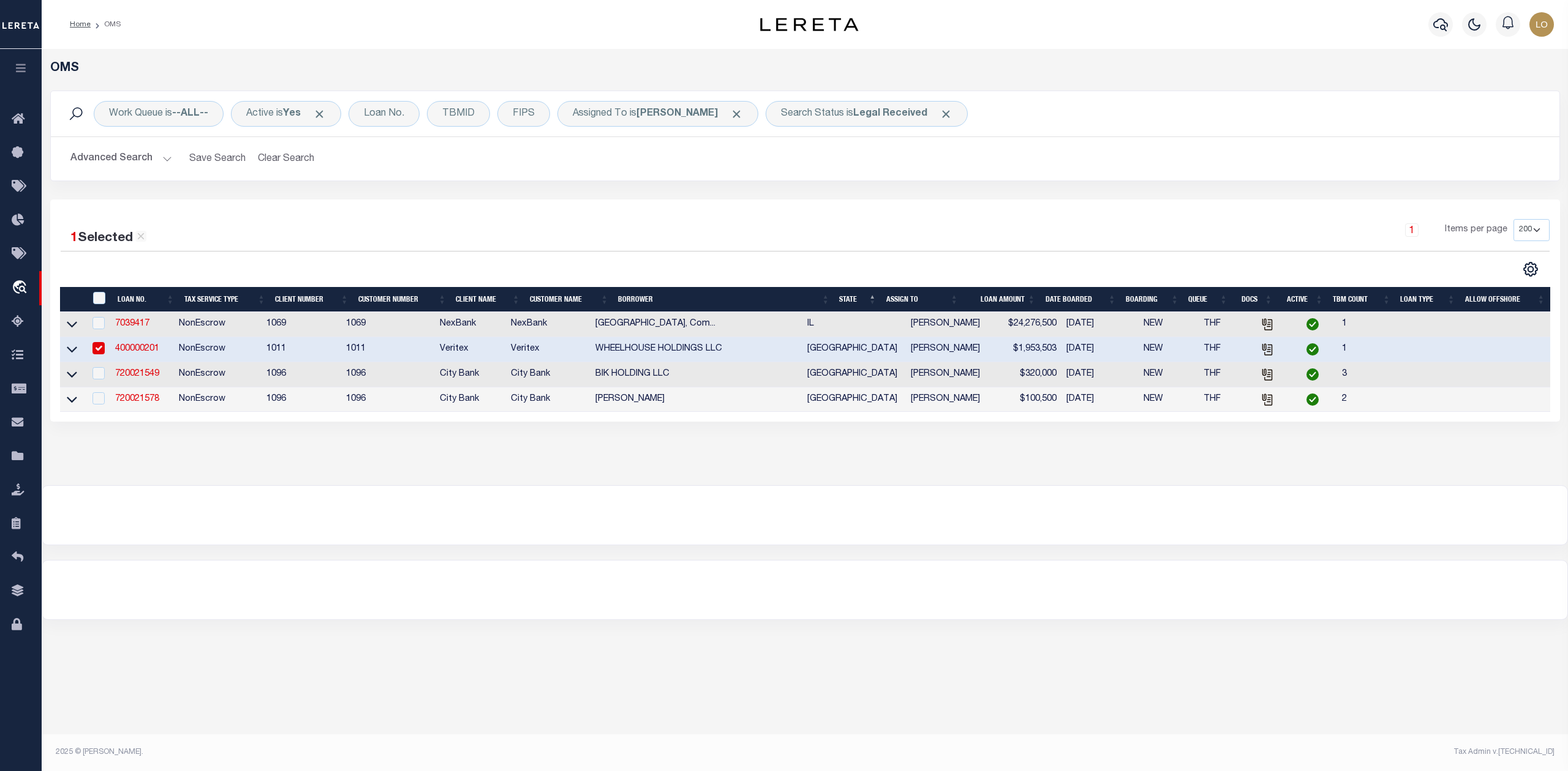
click at [143, 351] on link "400000201" at bounding box center [137, 348] width 44 height 8
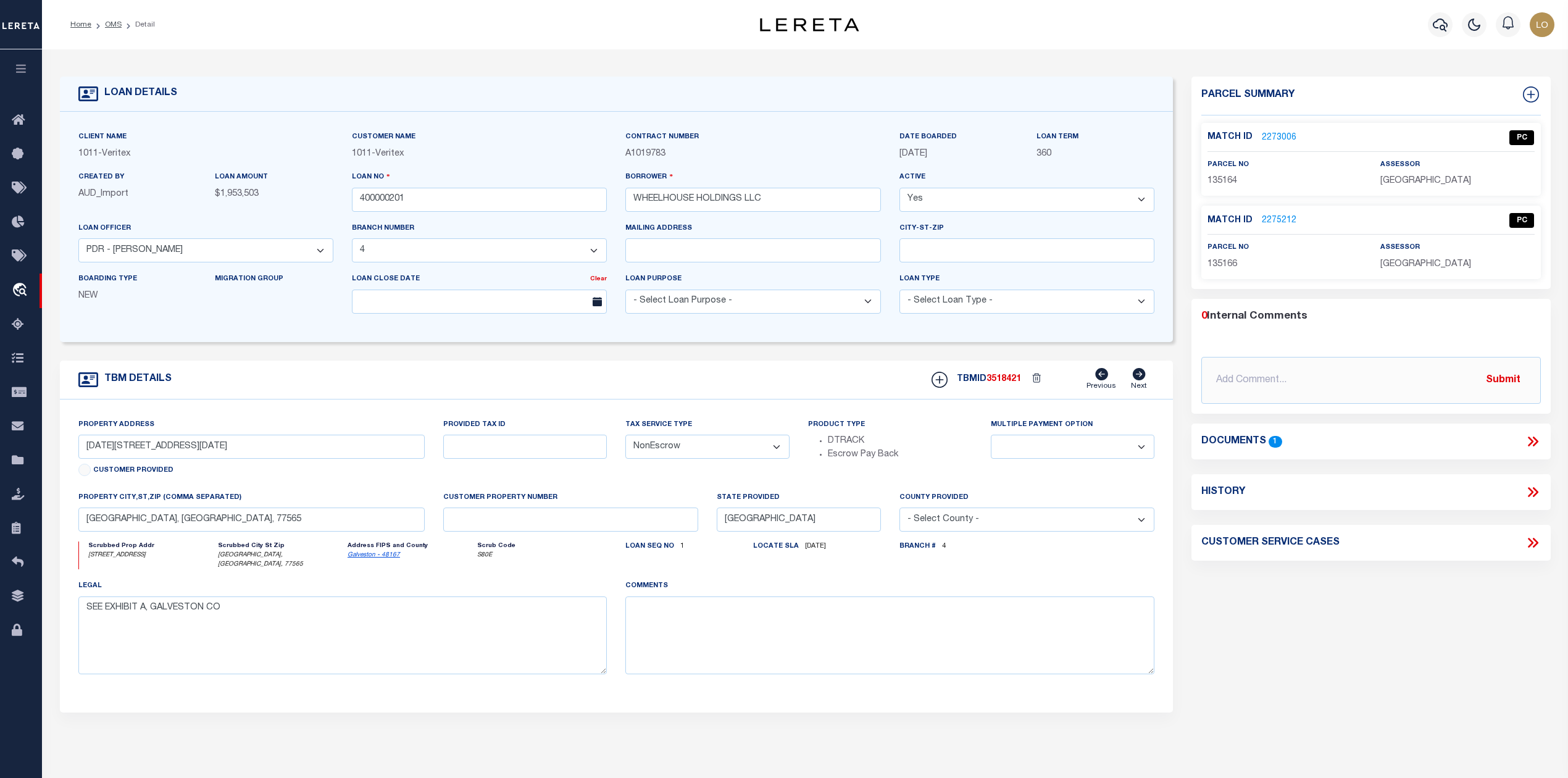
click at [1271, 135] on link "2273006" at bounding box center [1278, 138] width 34 height 13
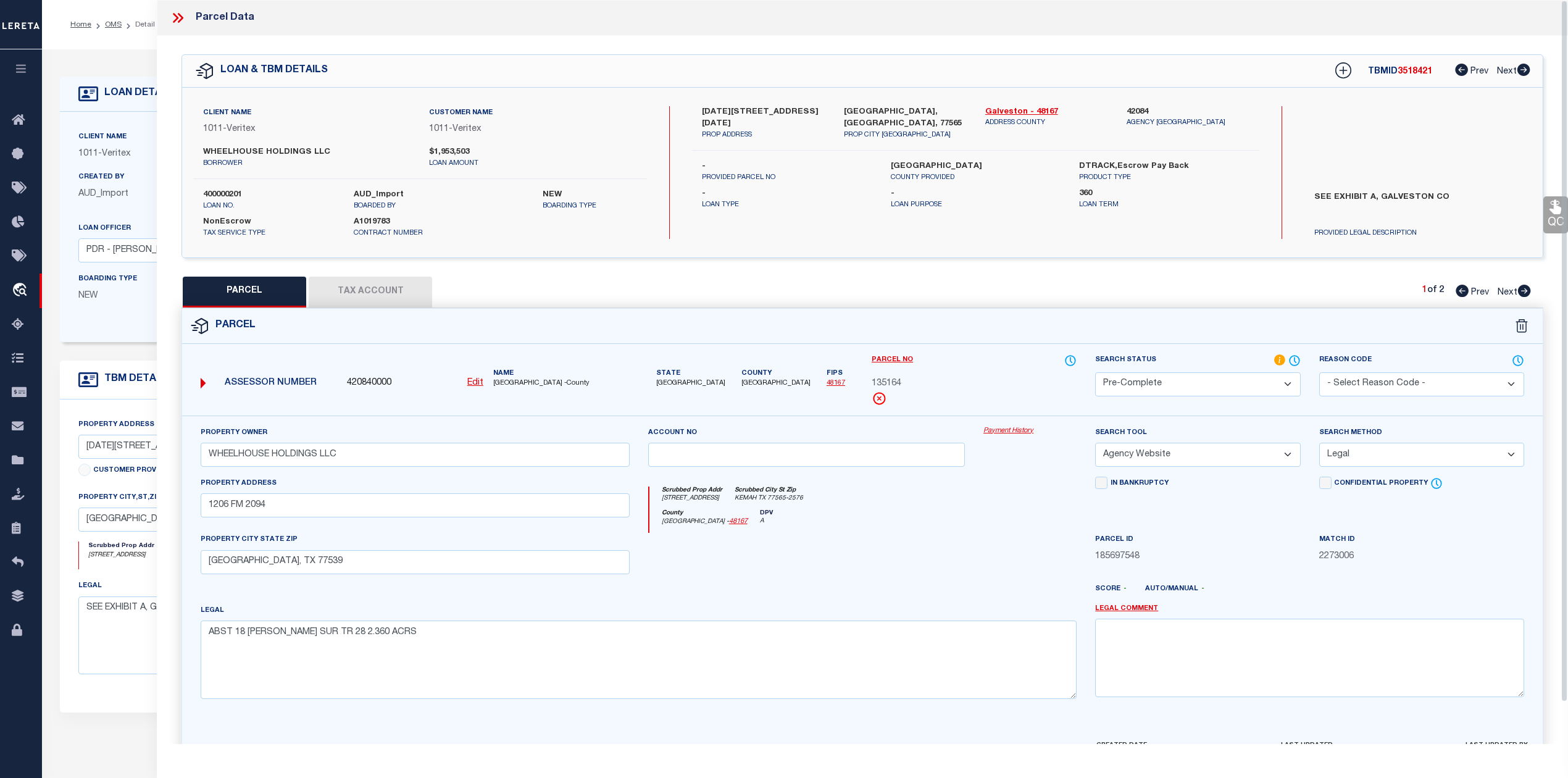
click at [1026, 540] on div at bounding box center [1030, 558] width 111 height 51
click at [178, 14] on icon at bounding box center [180, 18] width 6 height 10
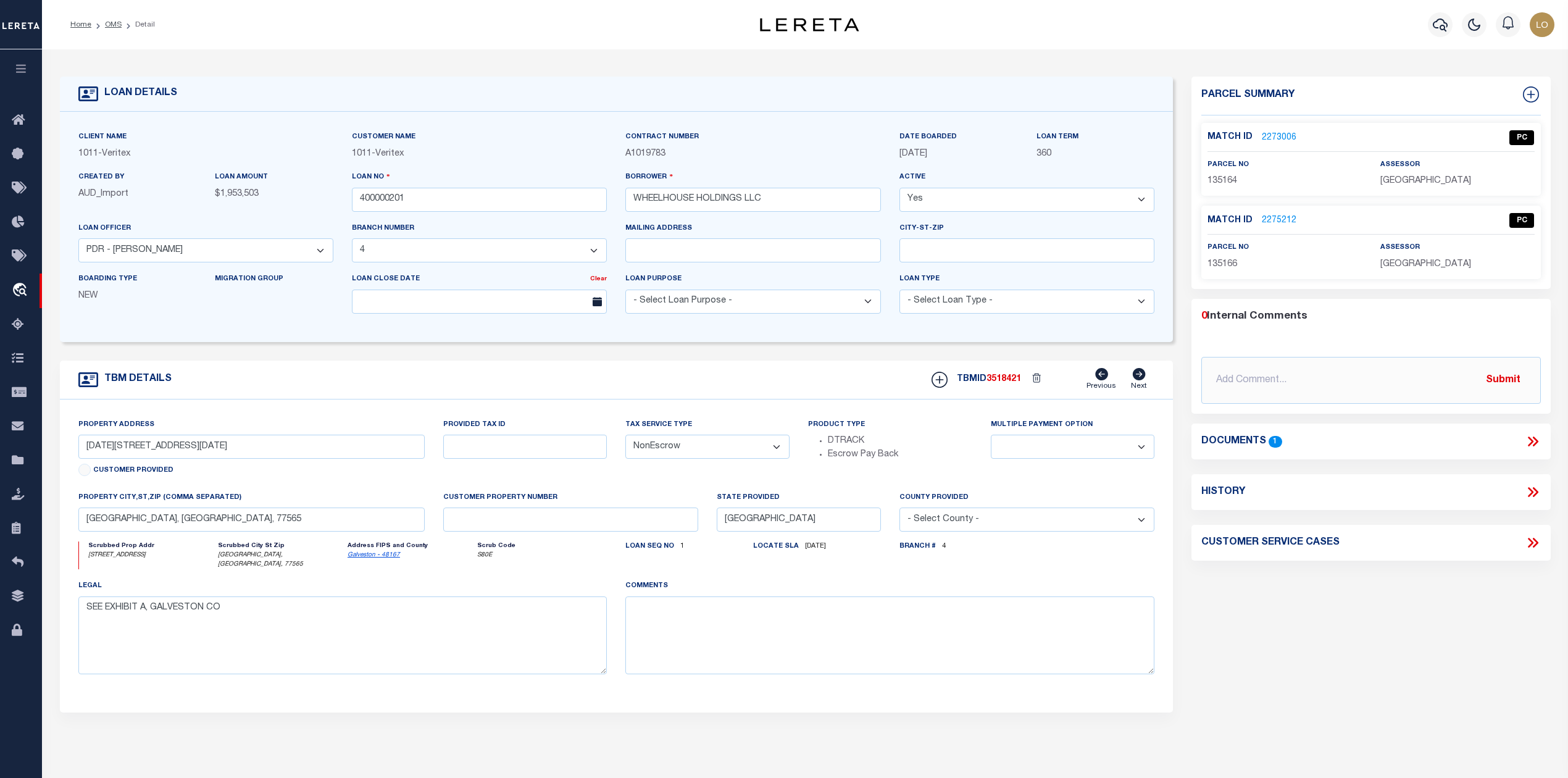
click at [1302, 644] on div "Parcel Summary Match ID 2273006 0" at bounding box center [1370, 419] width 377 height 685
click at [1276, 134] on link "2273006" at bounding box center [1278, 138] width 34 height 13
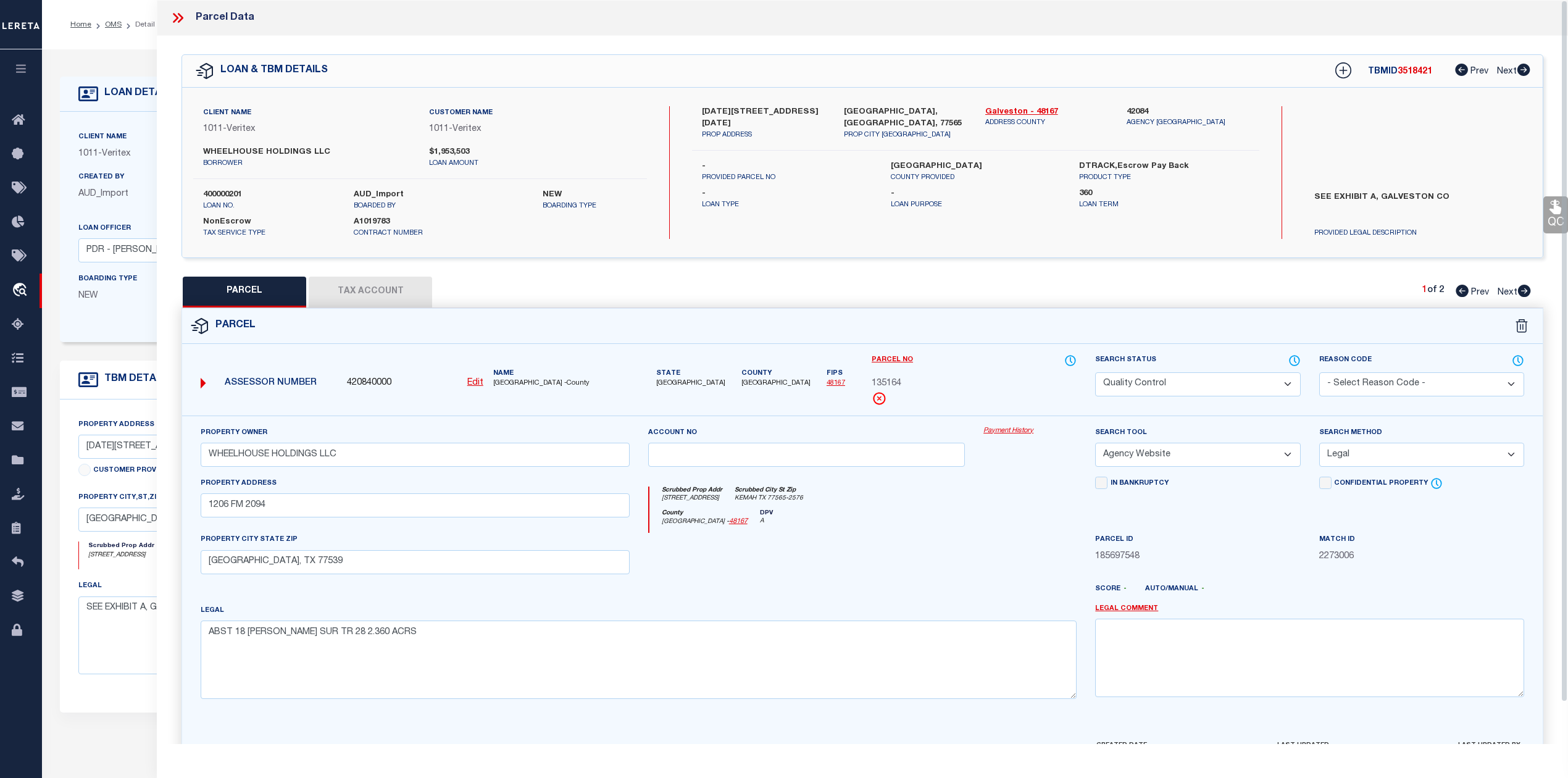
click at [948, 574] on div at bounding box center [807, 558] width 336 height 51
click at [181, 16] on icon at bounding box center [178, 18] width 16 height 16
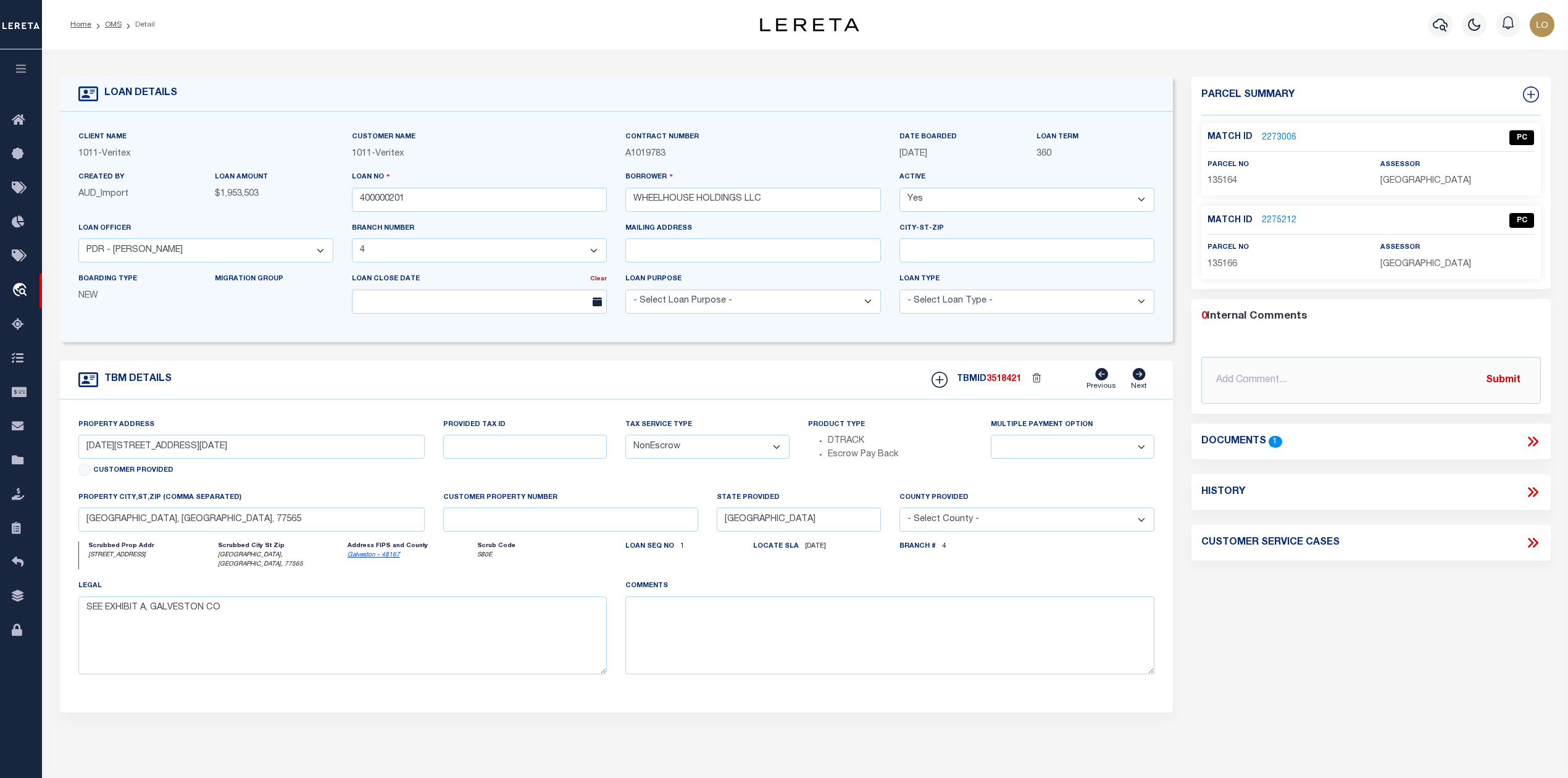
click at [1306, 695] on div "Parcel Summary Match ID 2273006 0" at bounding box center [1370, 419] width 377 height 685
click at [111, 25] on link "OMS" at bounding box center [113, 24] width 17 height 7
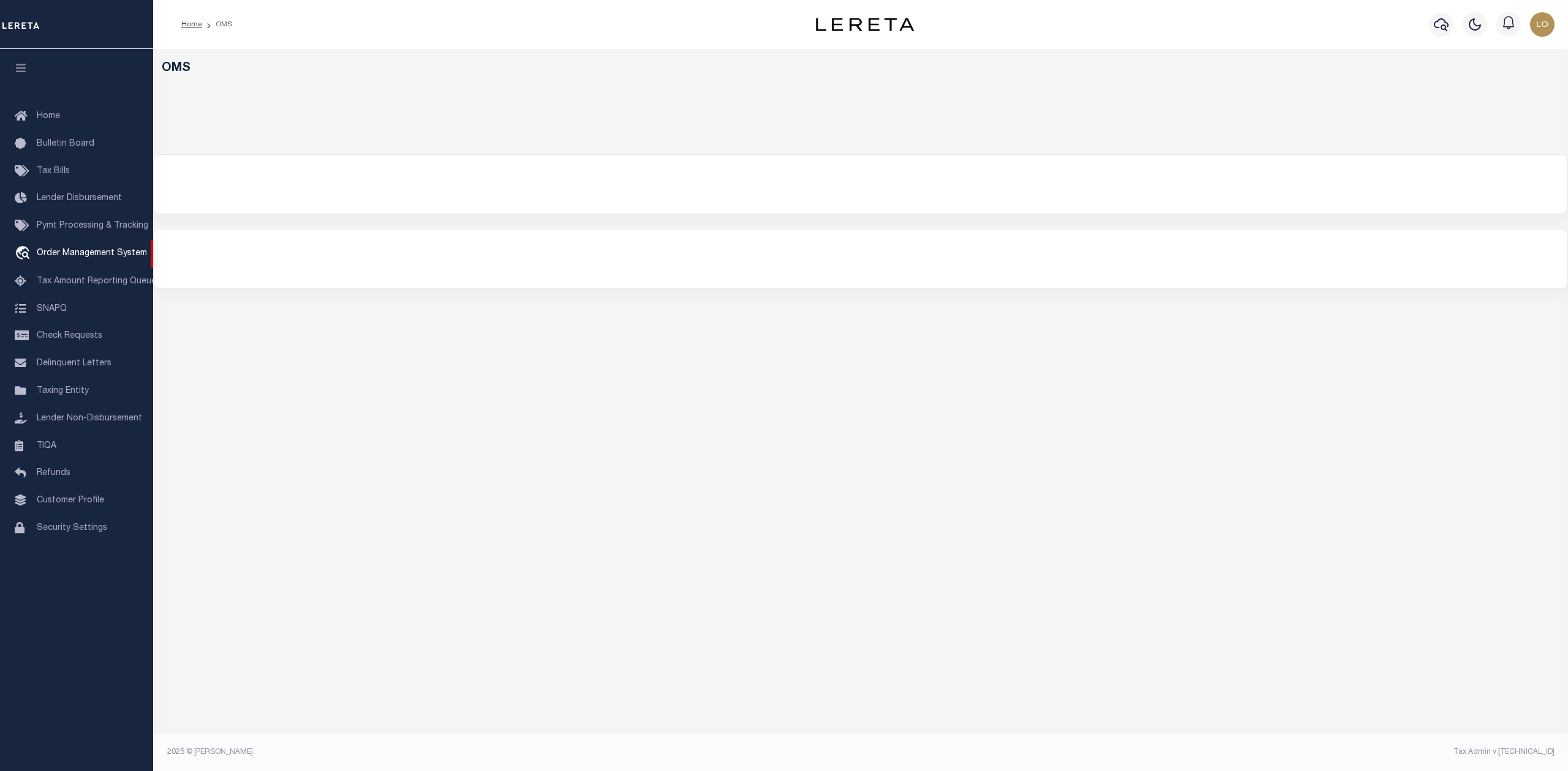
select select "200"
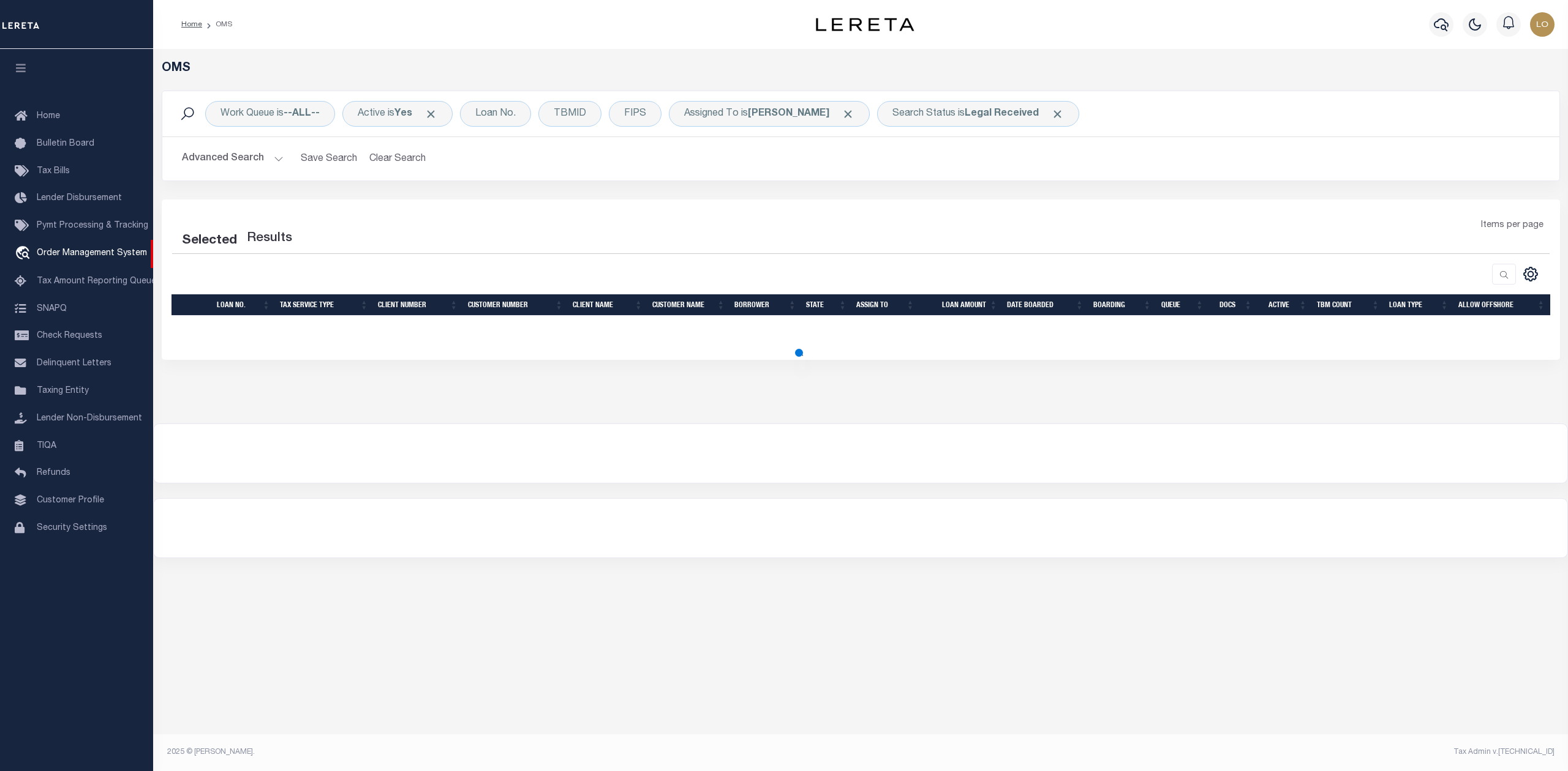
select select "200"
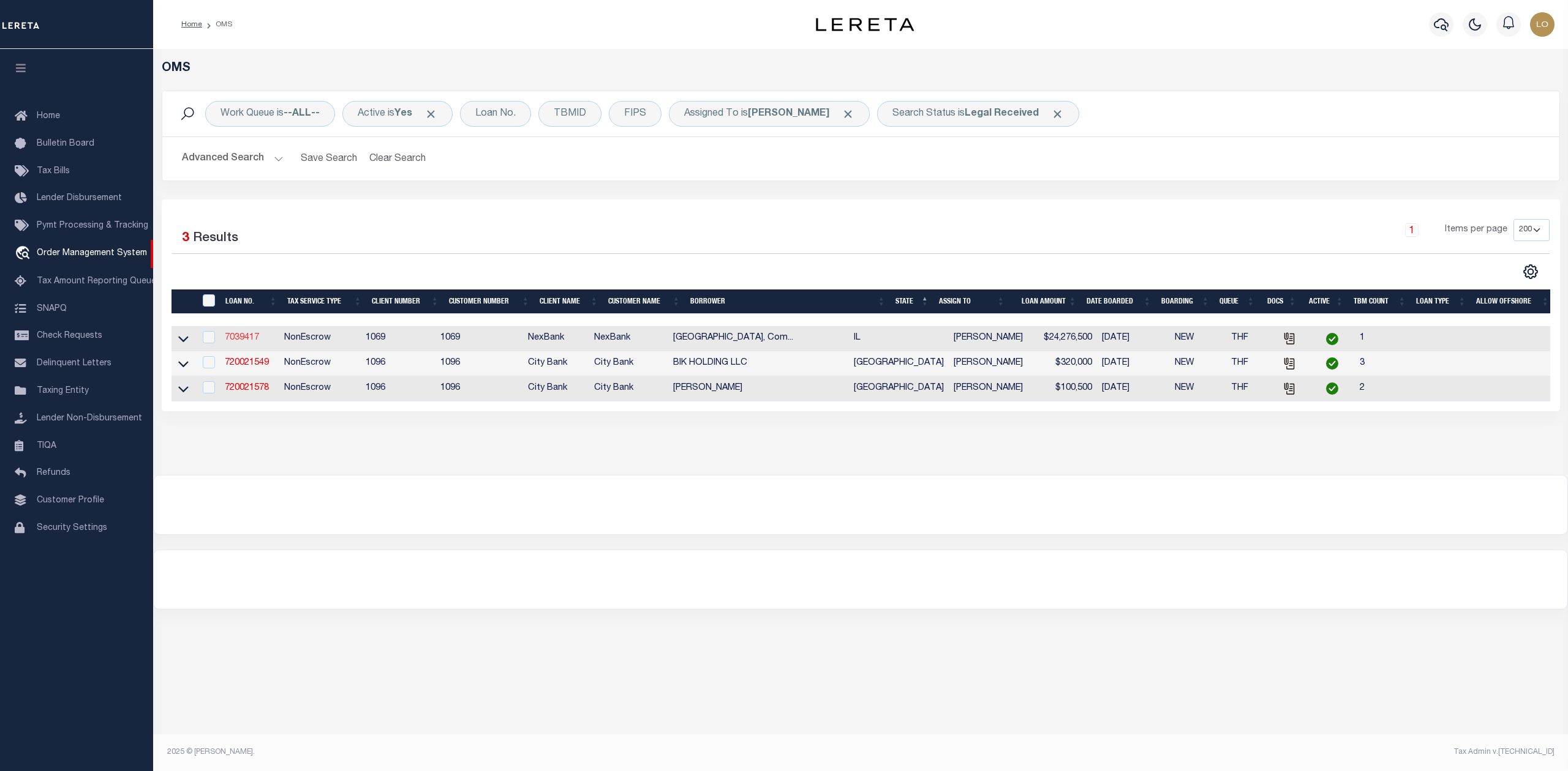
click at [246, 342] on link "7039417" at bounding box center [242, 337] width 34 height 8
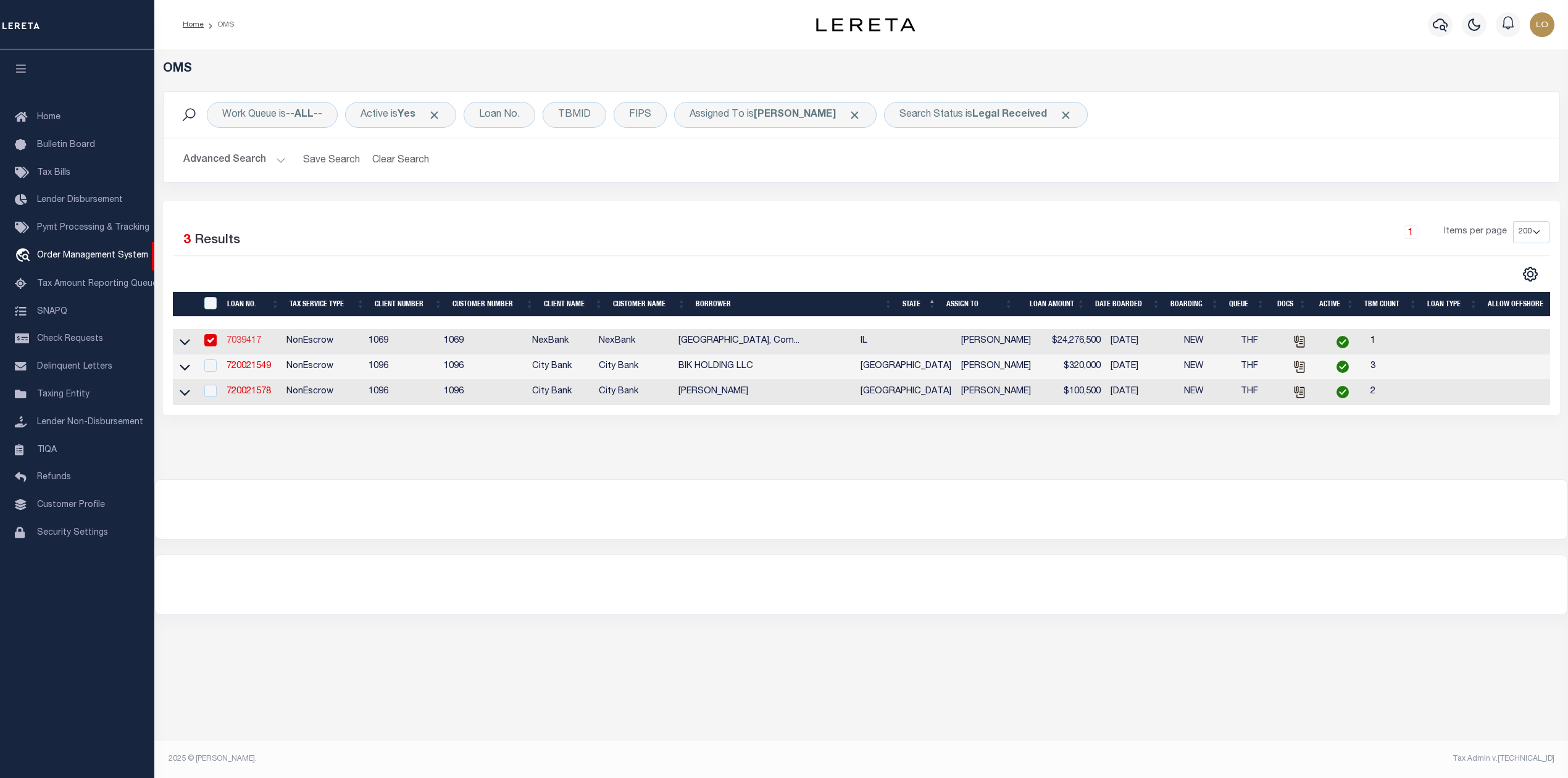
type input "7039417"
type input "[GEOGRAPHIC_DATA], Combined LLC"
select select
select select "400"
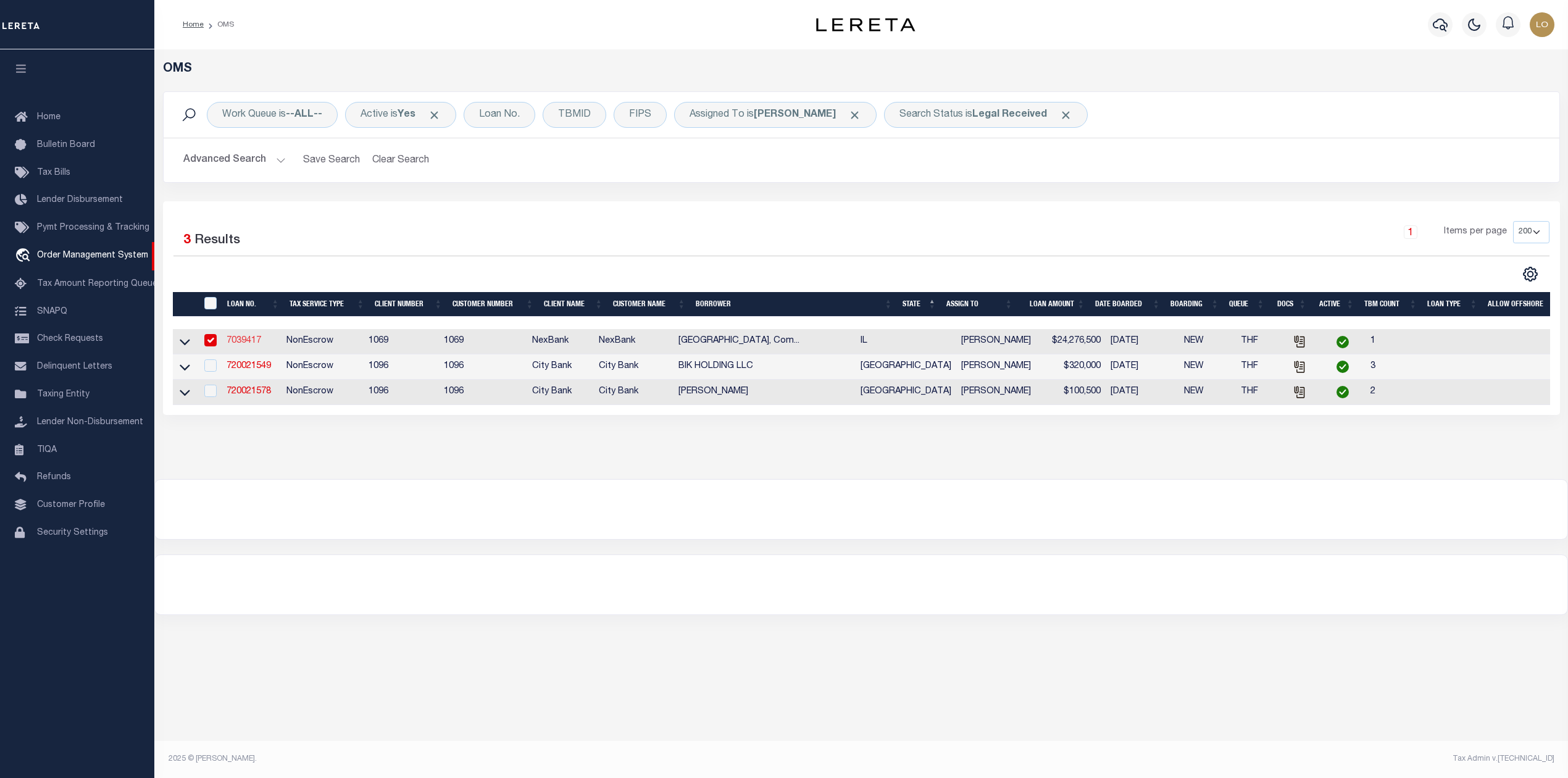
select select "NonEscrow"
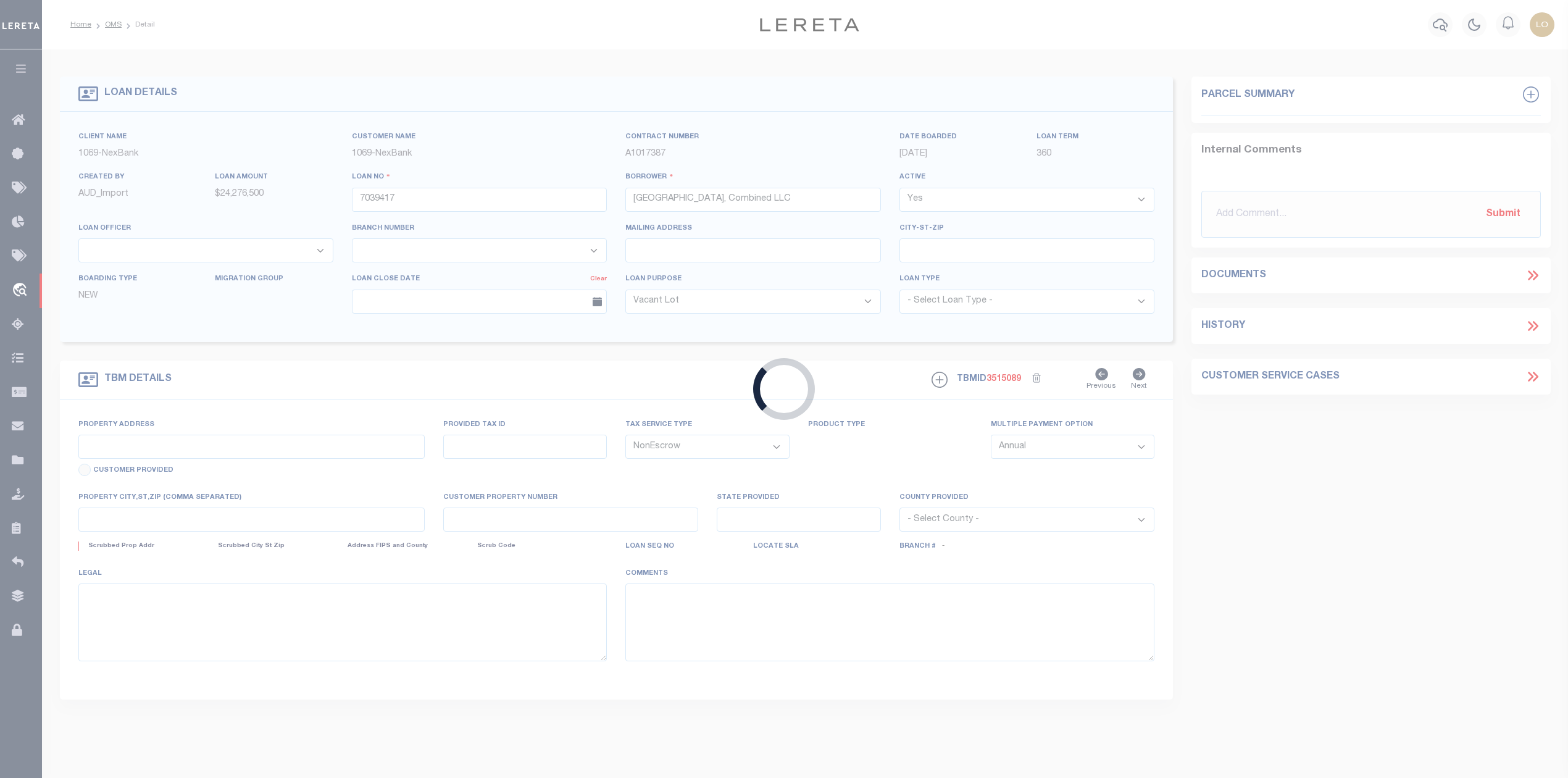
type input "[STREET_ADDRESS]"
select select
type input "Oswego IL 60543"
type input "IL"
select select
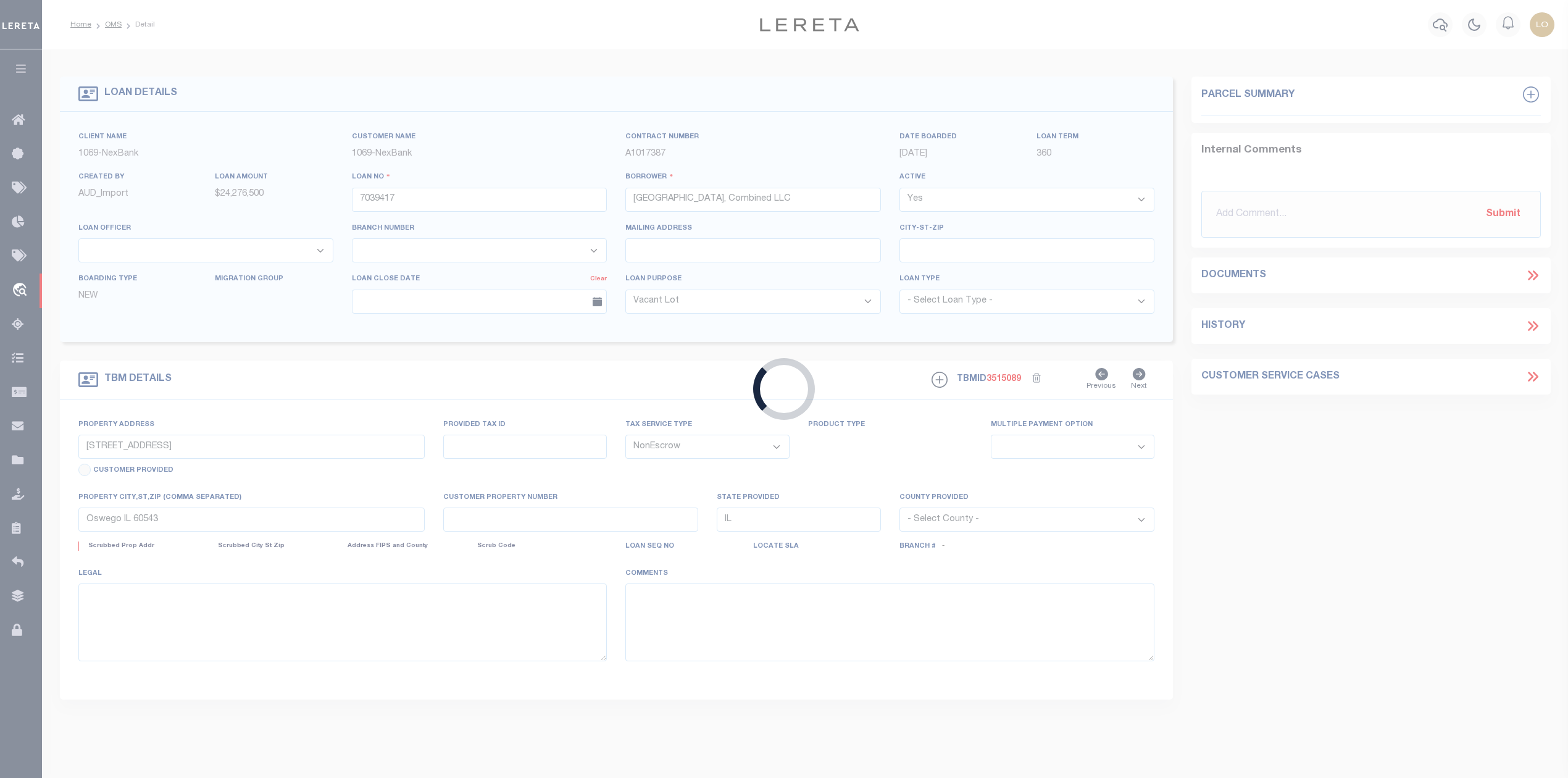
select select "1766"
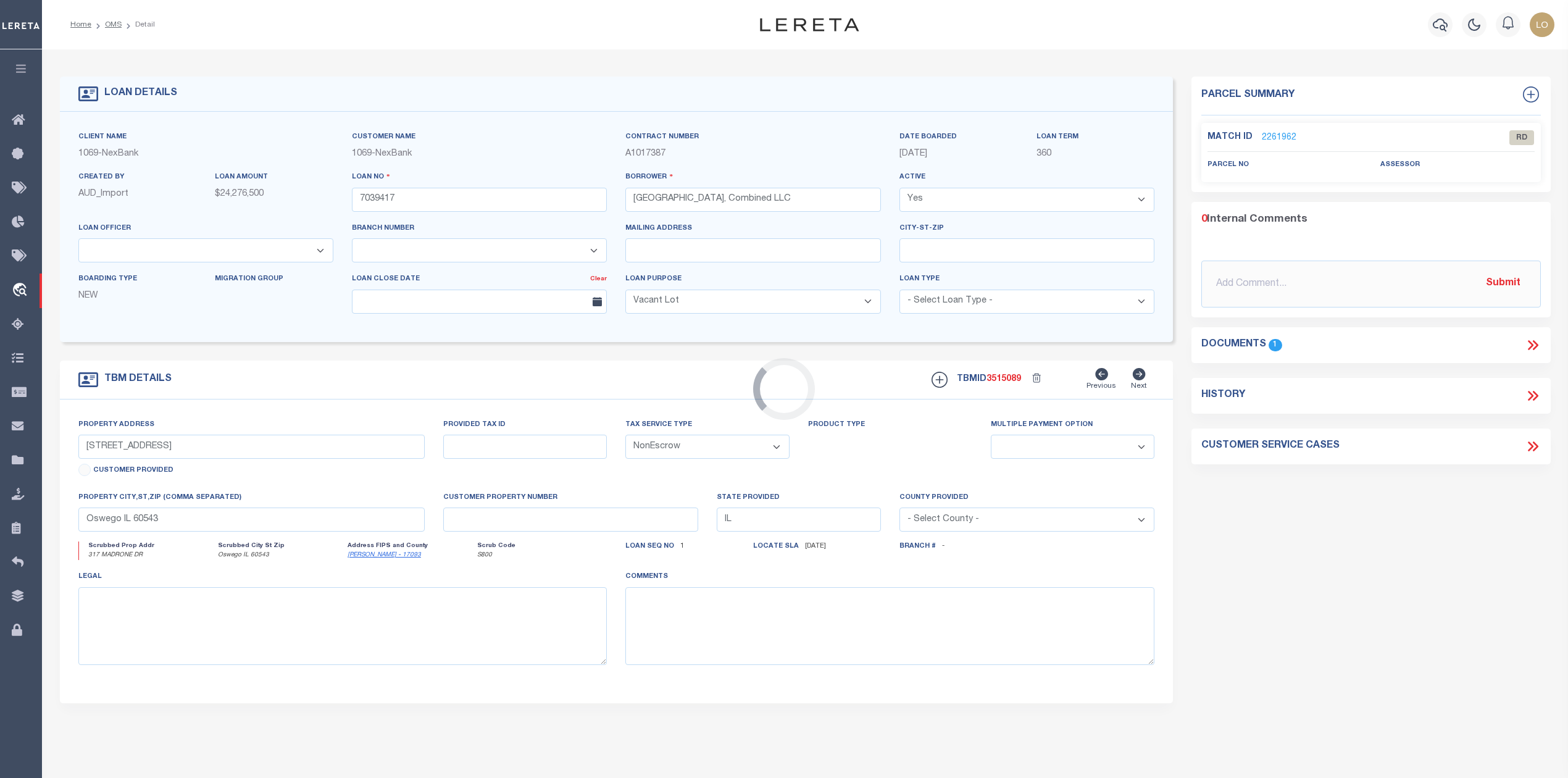
select select "7185"
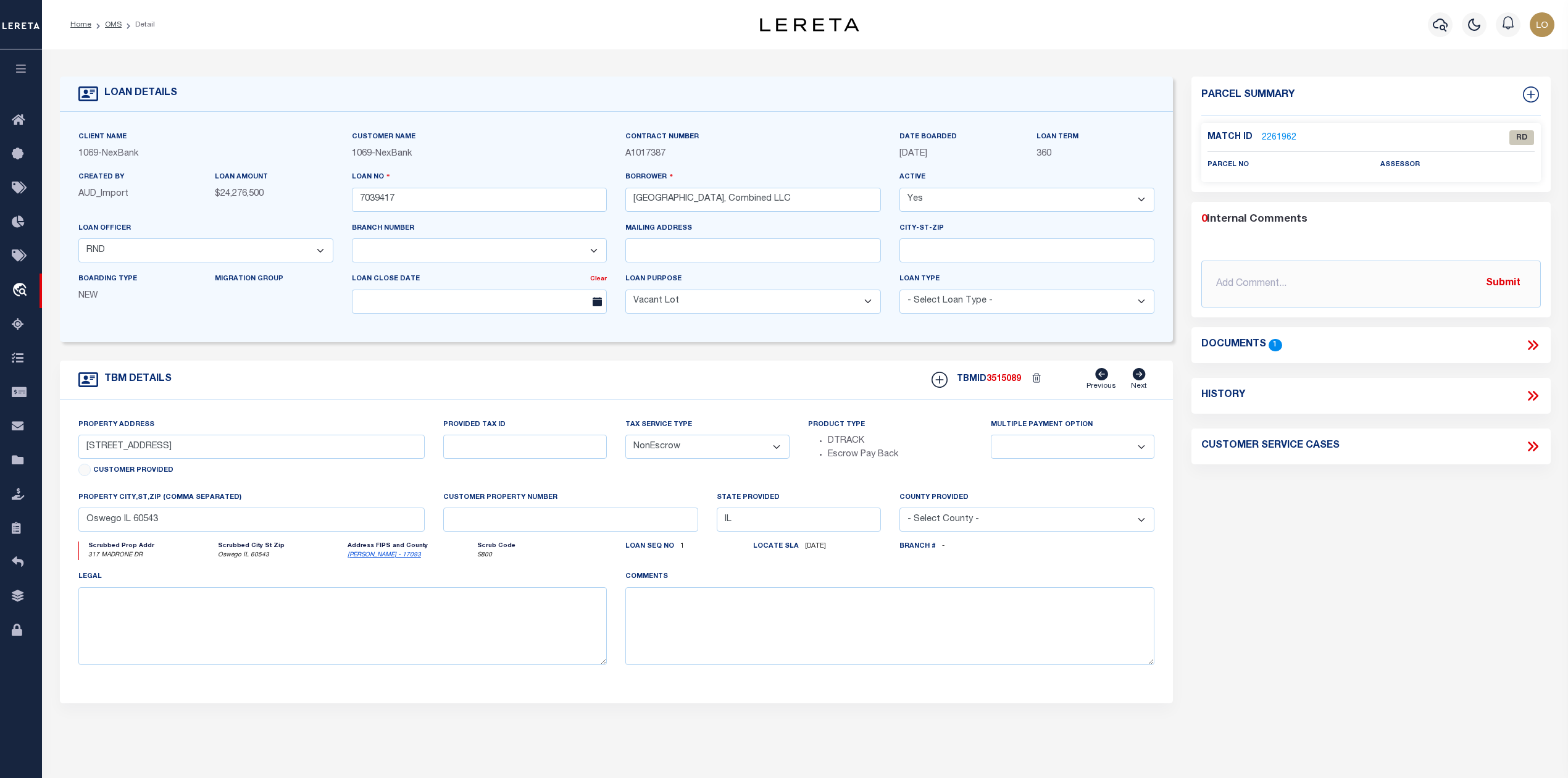
click at [1530, 347] on icon at bounding box center [1530, 345] width 6 height 10
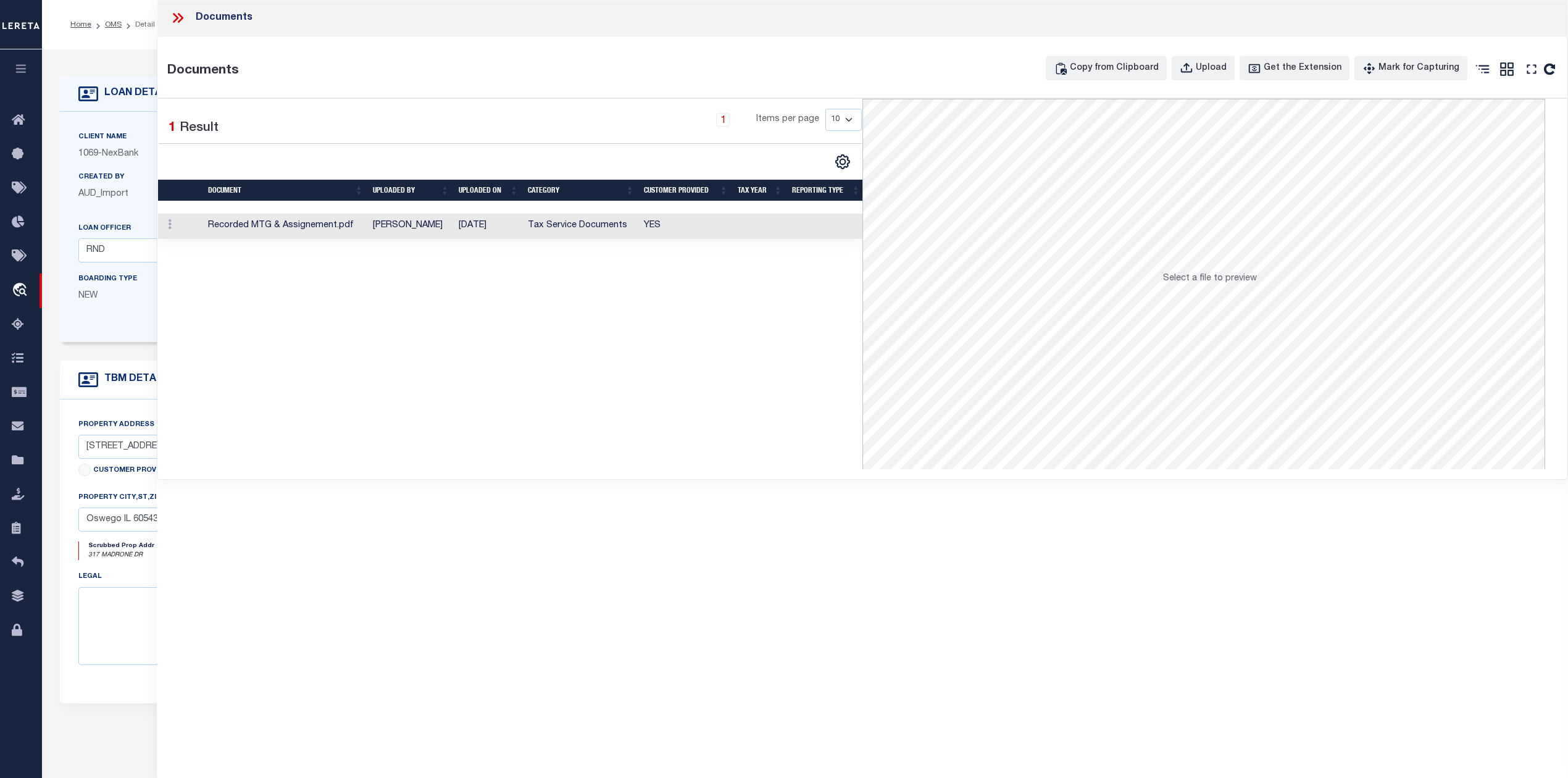
click at [436, 236] on td "[PERSON_NAME]" at bounding box center [411, 226] width 86 height 25
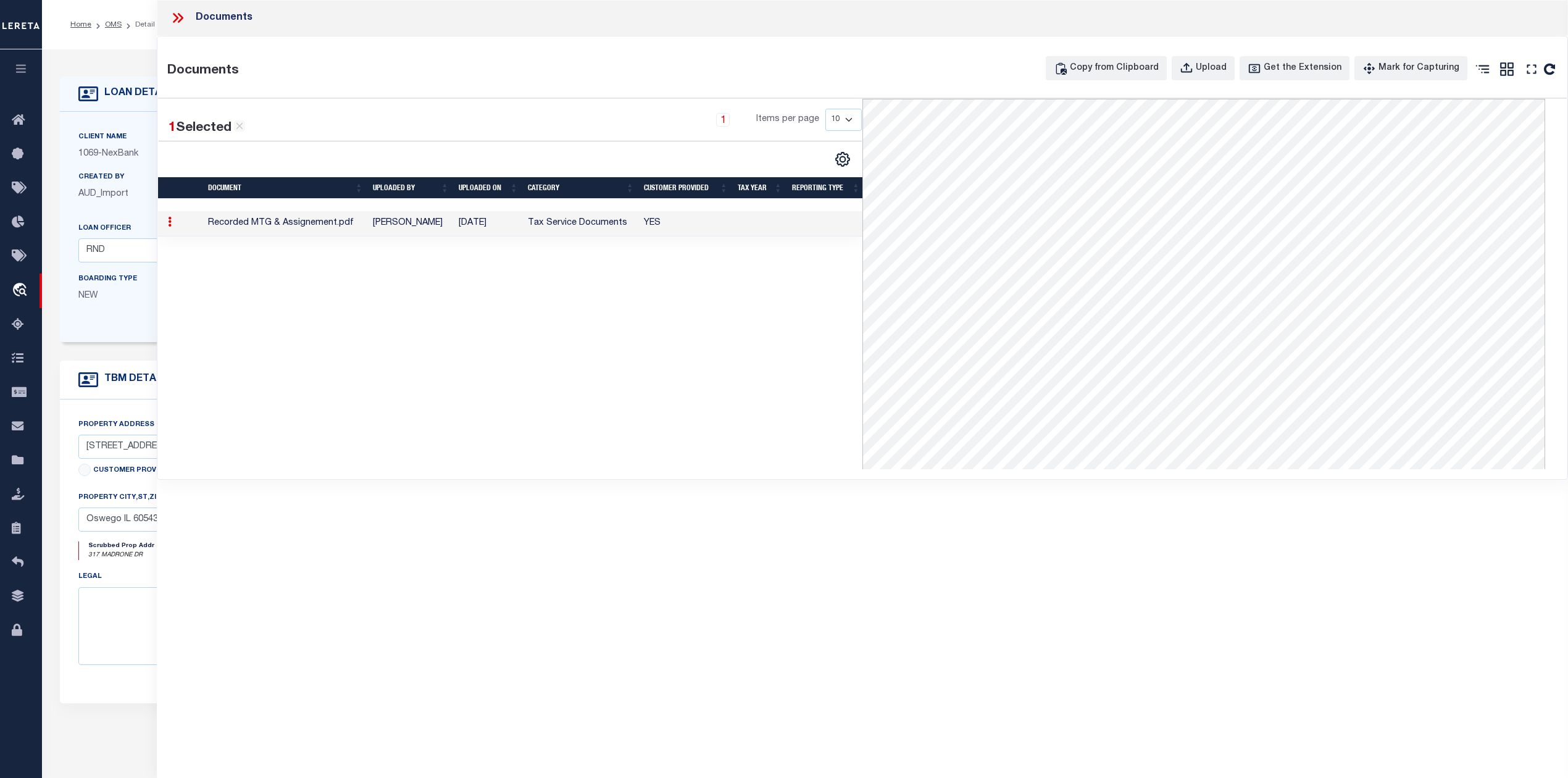
click at [701, 438] on div "1 Selected 1 Result 1 Items per page 10 25 50 100" at bounding box center [510, 284] width 704 height 371
click at [178, 19] on icon at bounding box center [176, 18] width 6 height 10
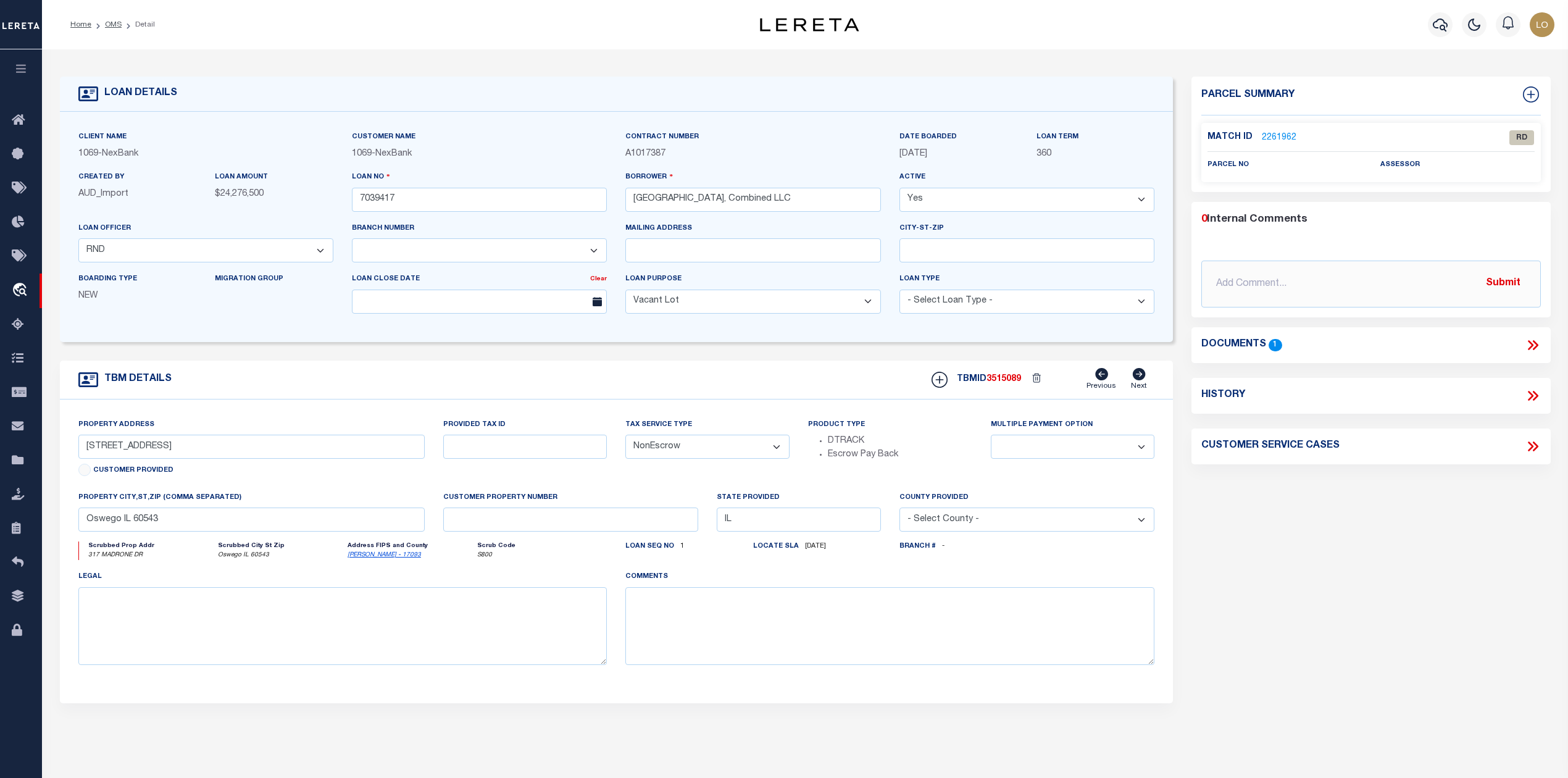
click at [1264, 581] on div "Parcel Summary Match ID 2261962 0" at bounding box center [1370, 414] width 377 height 675
click at [1274, 137] on link "2261962" at bounding box center [1278, 138] width 34 height 13
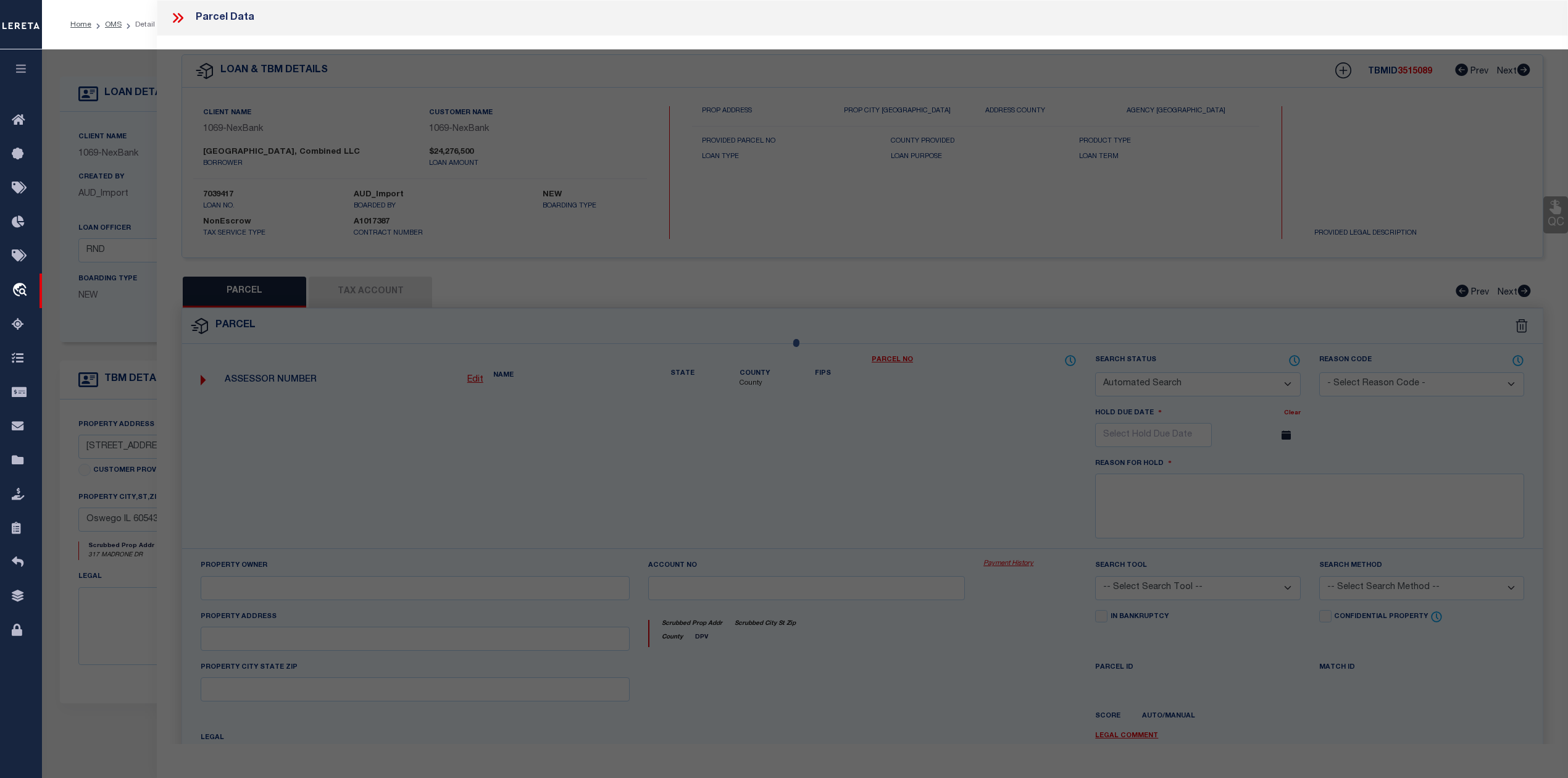
checkbox input "false"
select select "RD"
checkbox input "false"
type textarea "Document uploaded that satisfies a legal requirement, changing from [GEOGRAPHIC…"
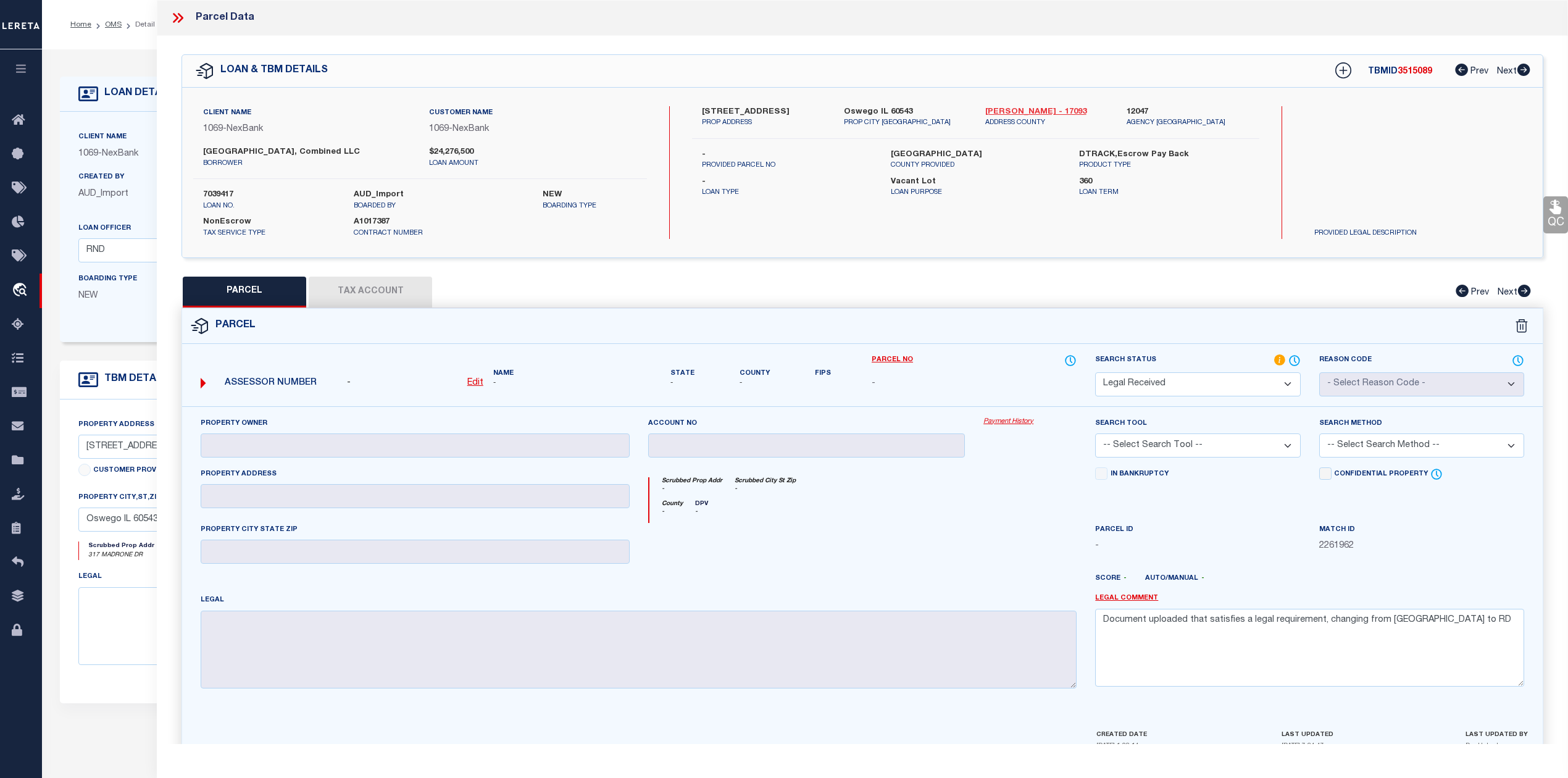
click at [987, 112] on link "[PERSON_NAME] - 17093" at bounding box center [1046, 112] width 123 height 12
drag, startPoint x: 722, startPoint y: 108, endPoint x: 753, endPoint y: 114, distance: 31.6
click at [753, 114] on div "[STREET_ADDRESS] PROP ADDRESS" at bounding box center [763, 117] width 141 height 22
copy label "317 Madrone"
